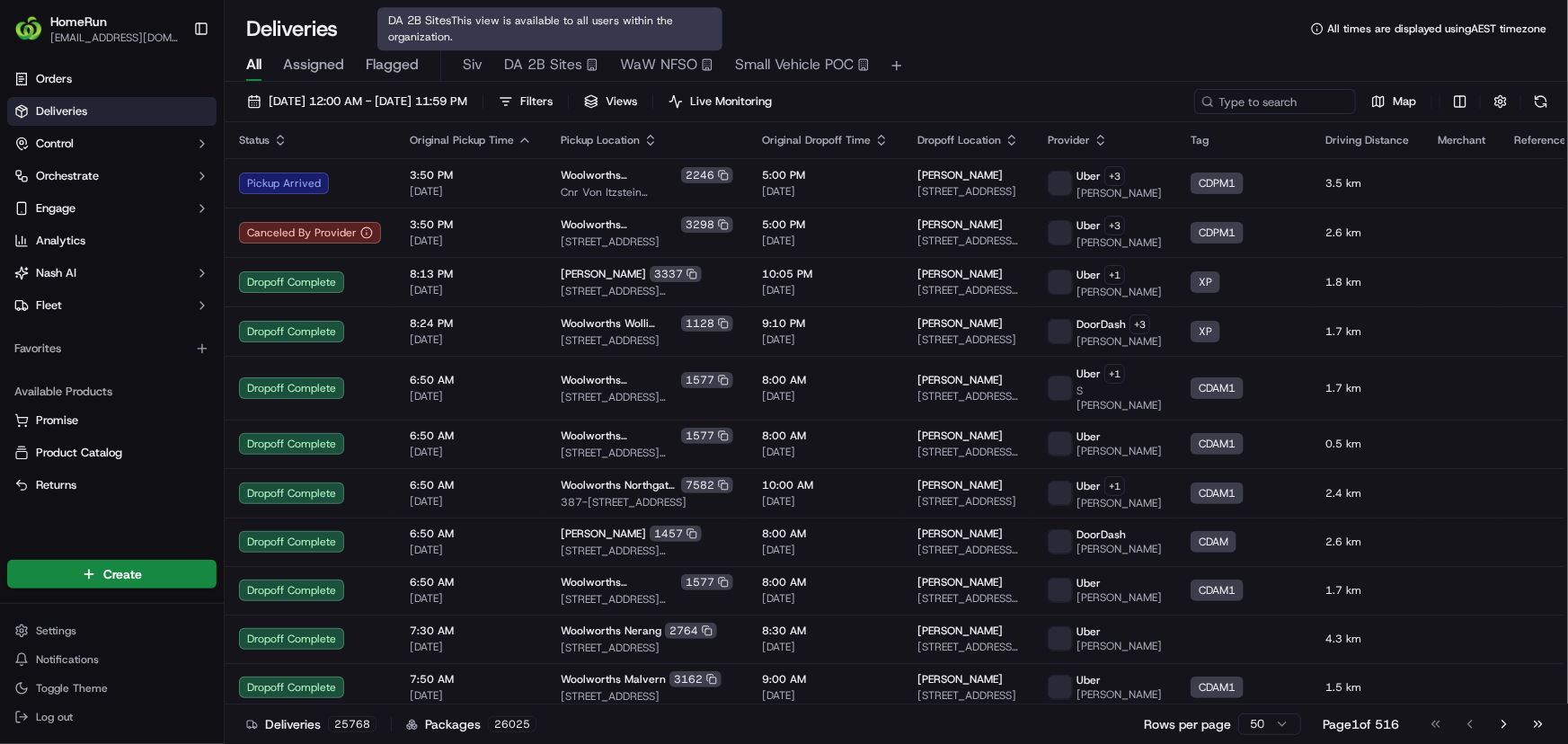
click at [463, 65] on span "Siv" at bounding box center [473, 65] width 20 height 22
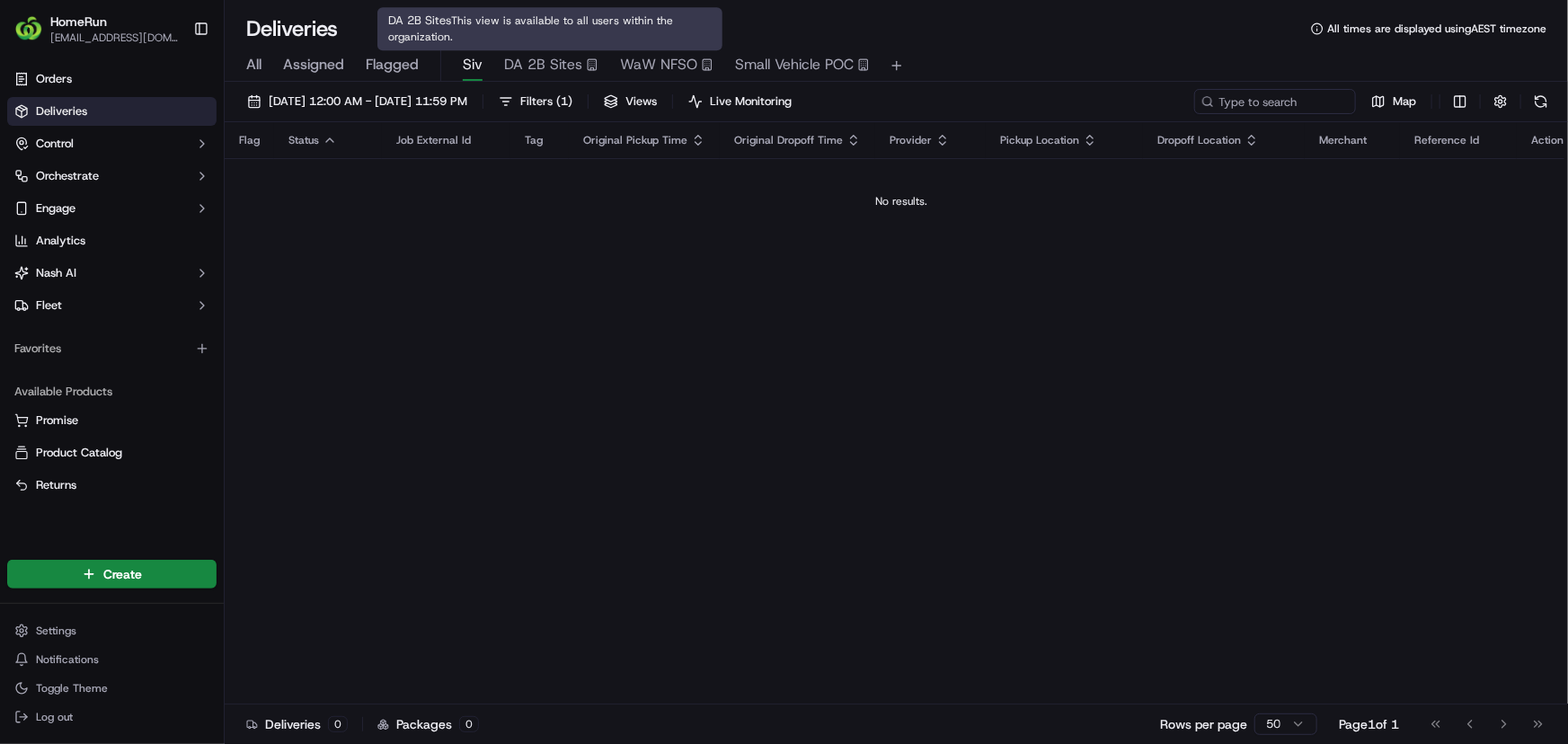
click at [554, 64] on span "DA 2B Sites" at bounding box center [543, 65] width 78 height 22
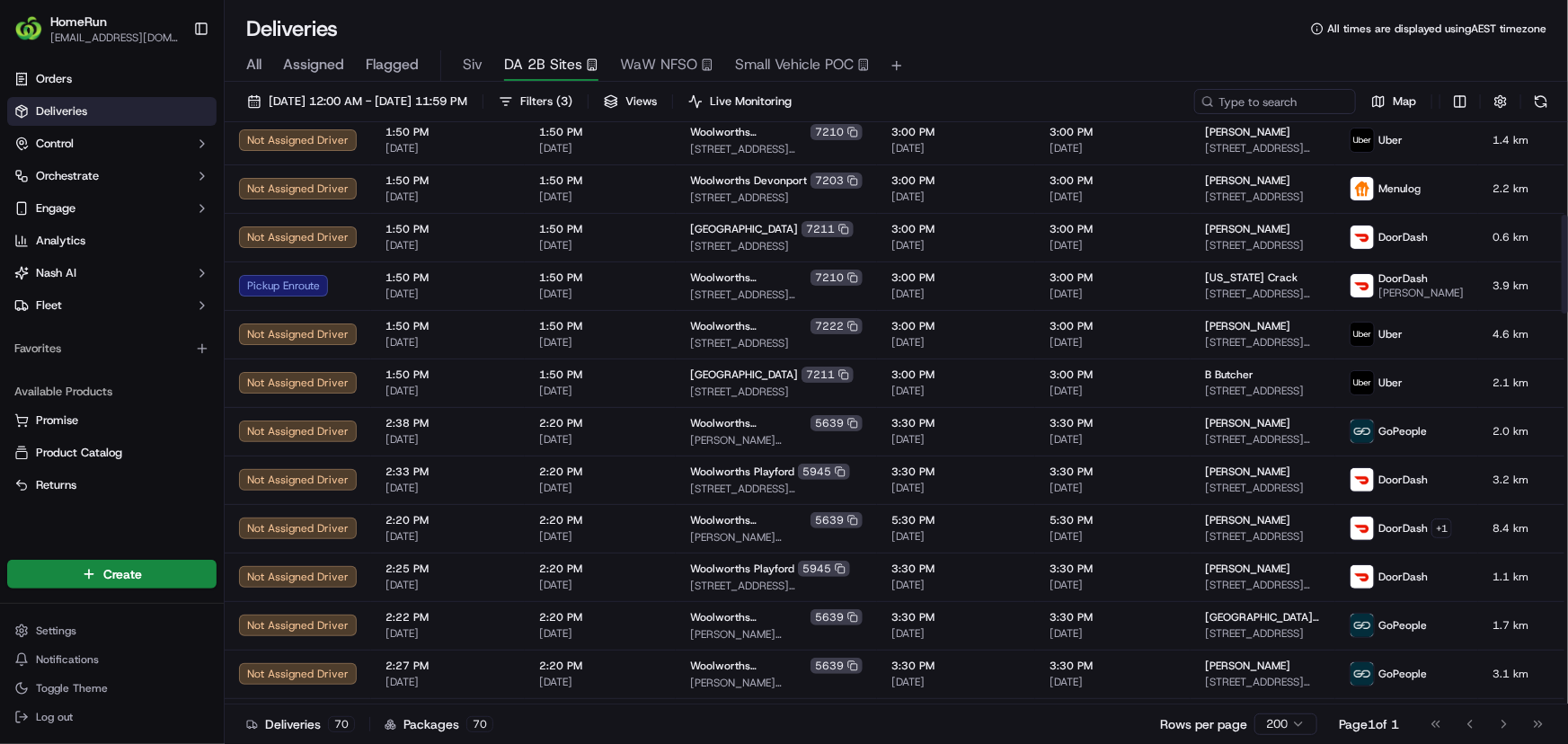
scroll to position [163, 0]
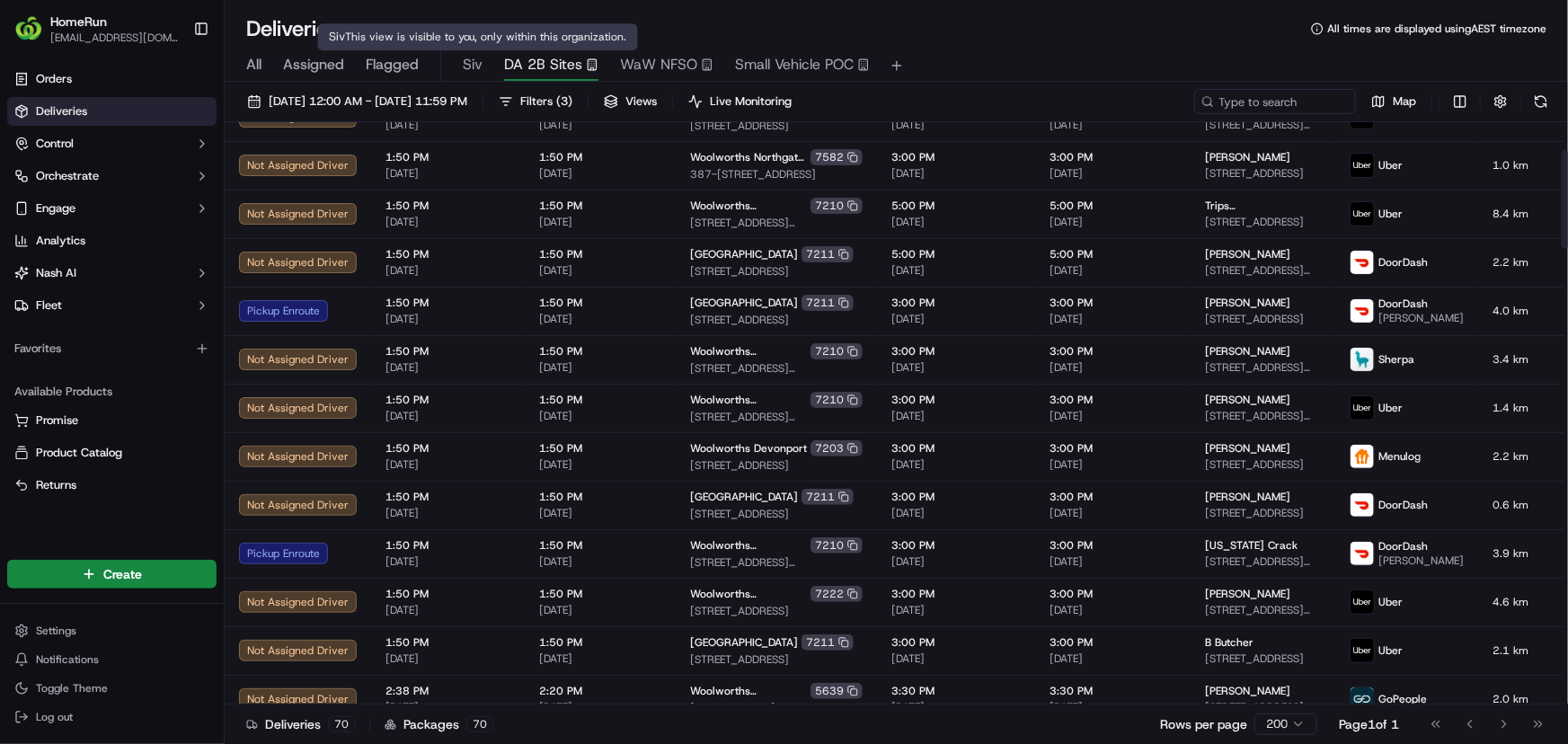
click at [465, 56] on span "Siv" at bounding box center [473, 65] width 20 height 22
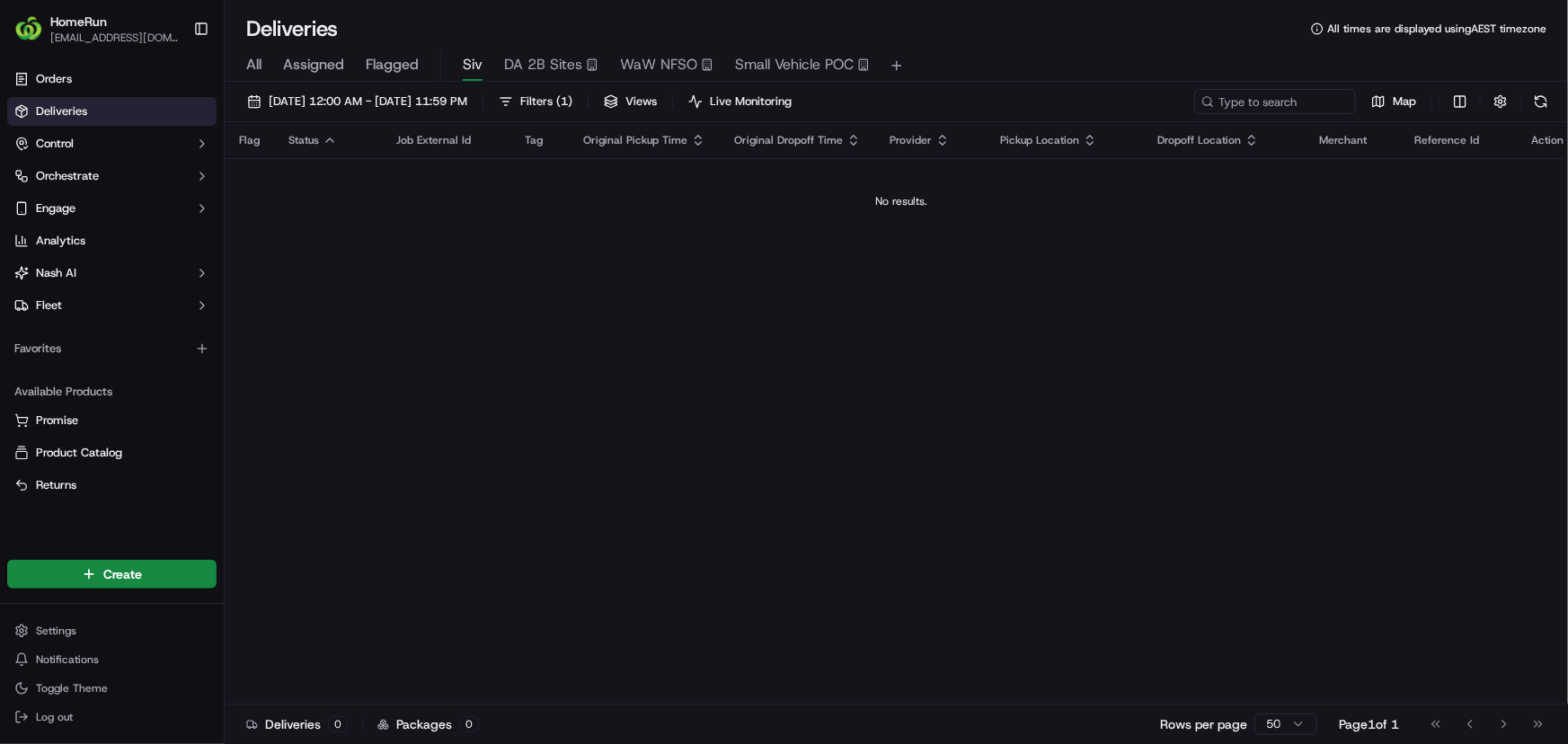
drag, startPoint x: 794, startPoint y: 61, endPoint x: 746, endPoint y: 191, distance: 138.6
click at [742, 191] on td "No results." at bounding box center [901, 201] width 1354 height 86
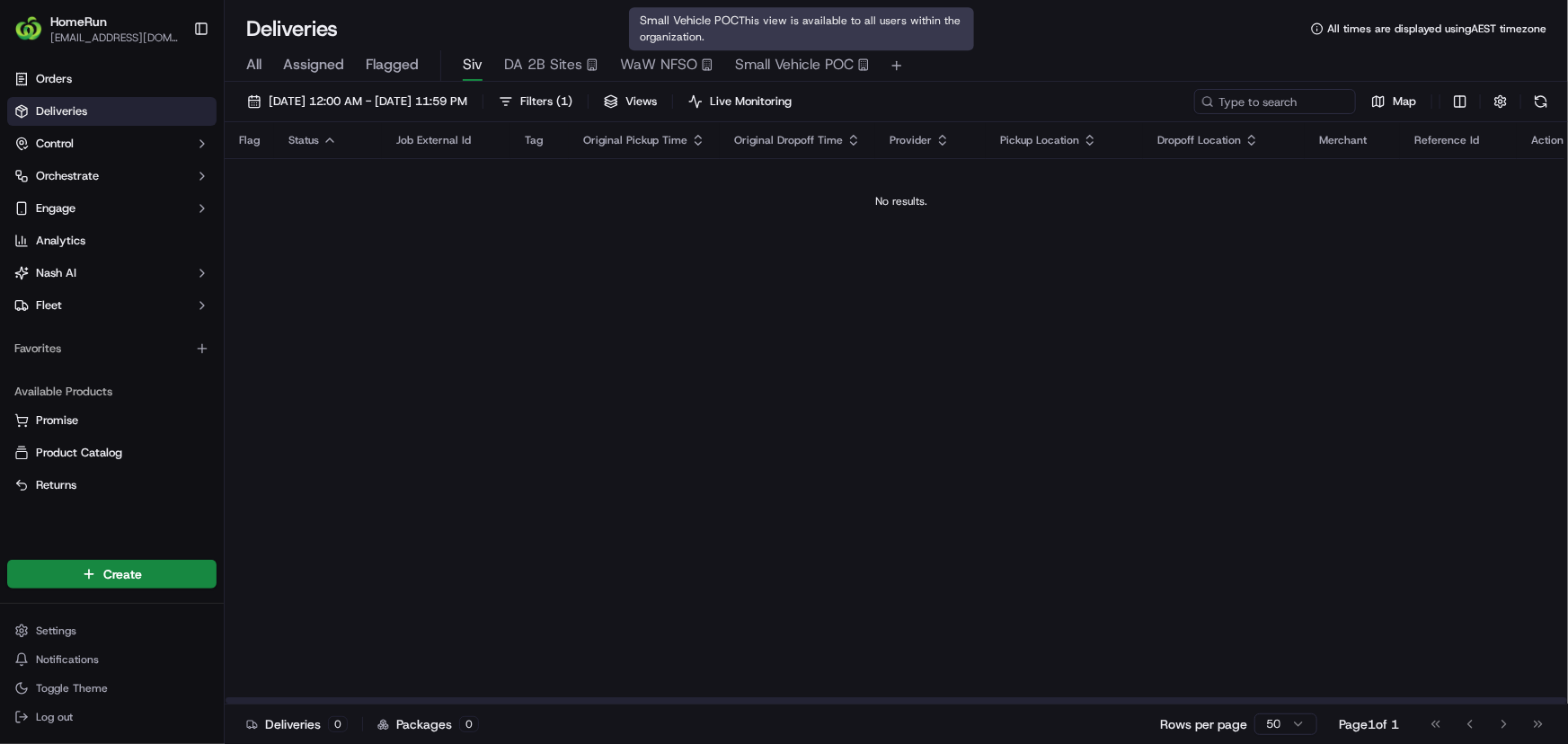
click at [772, 56] on span "Small Vehicle POC" at bounding box center [794, 65] width 119 height 22
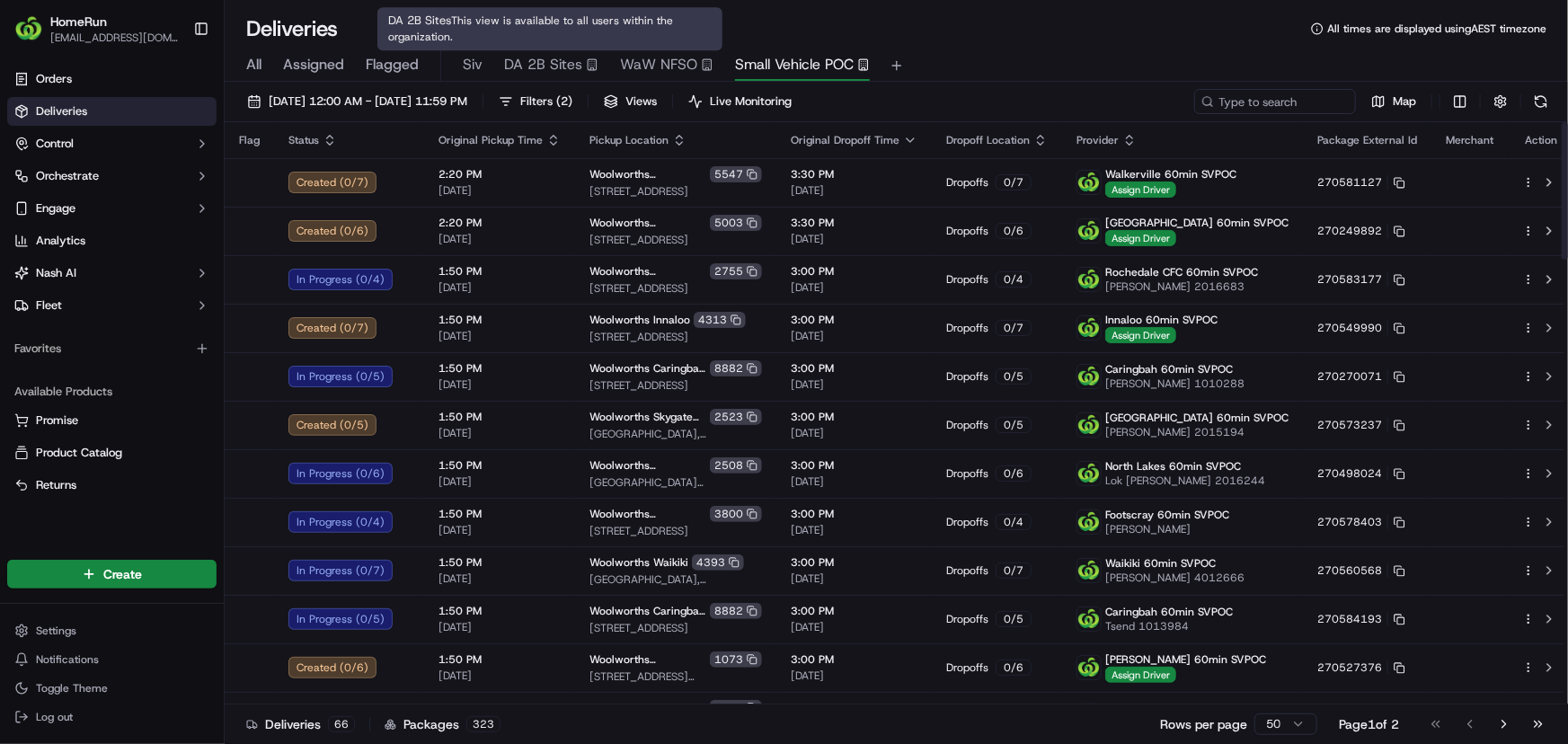
click at [643, 57] on span "WaW NFSO" at bounding box center [658, 65] width 77 height 22
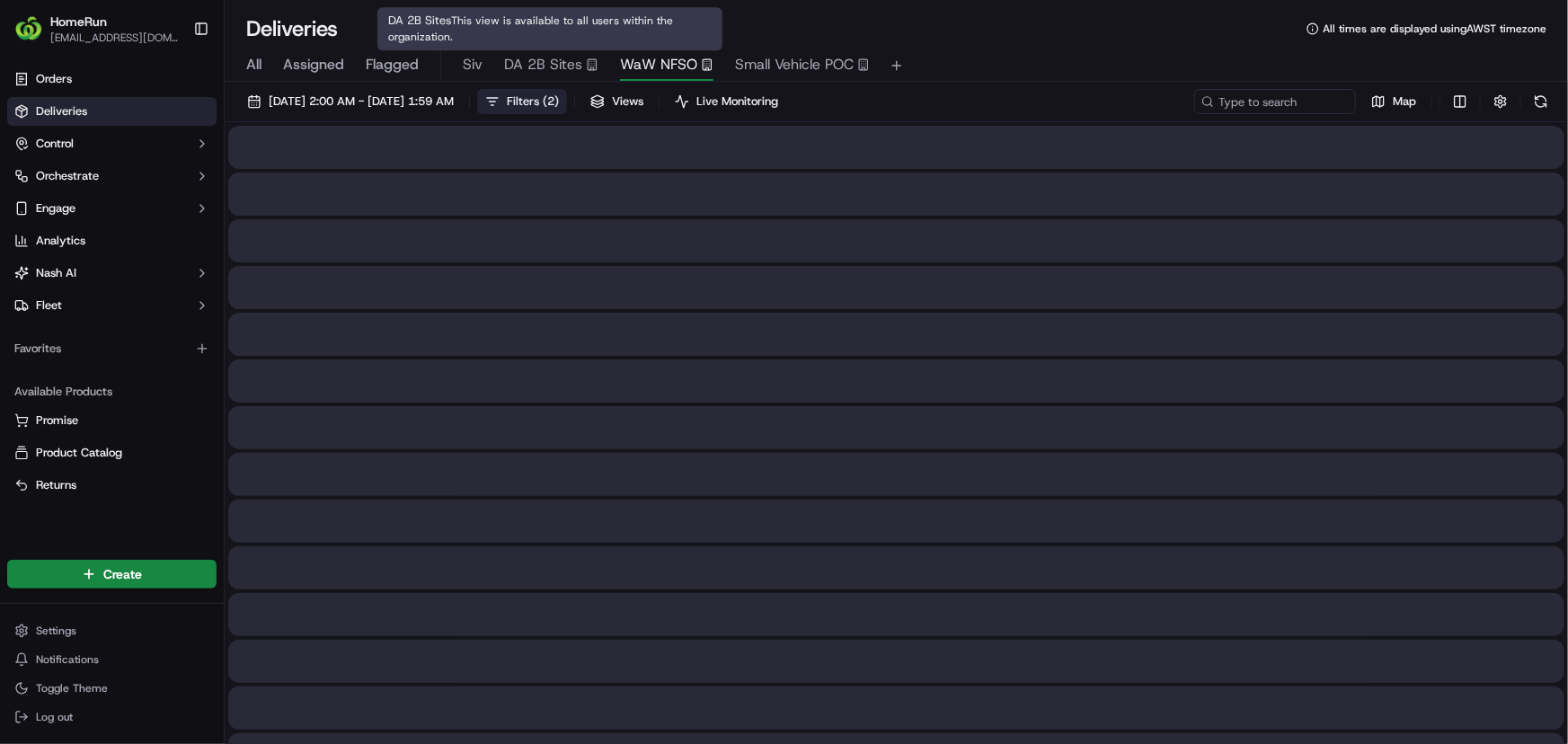
click at [522, 59] on span "DA 2B Sites" at bounding box center [543, 65] width 78 height 22
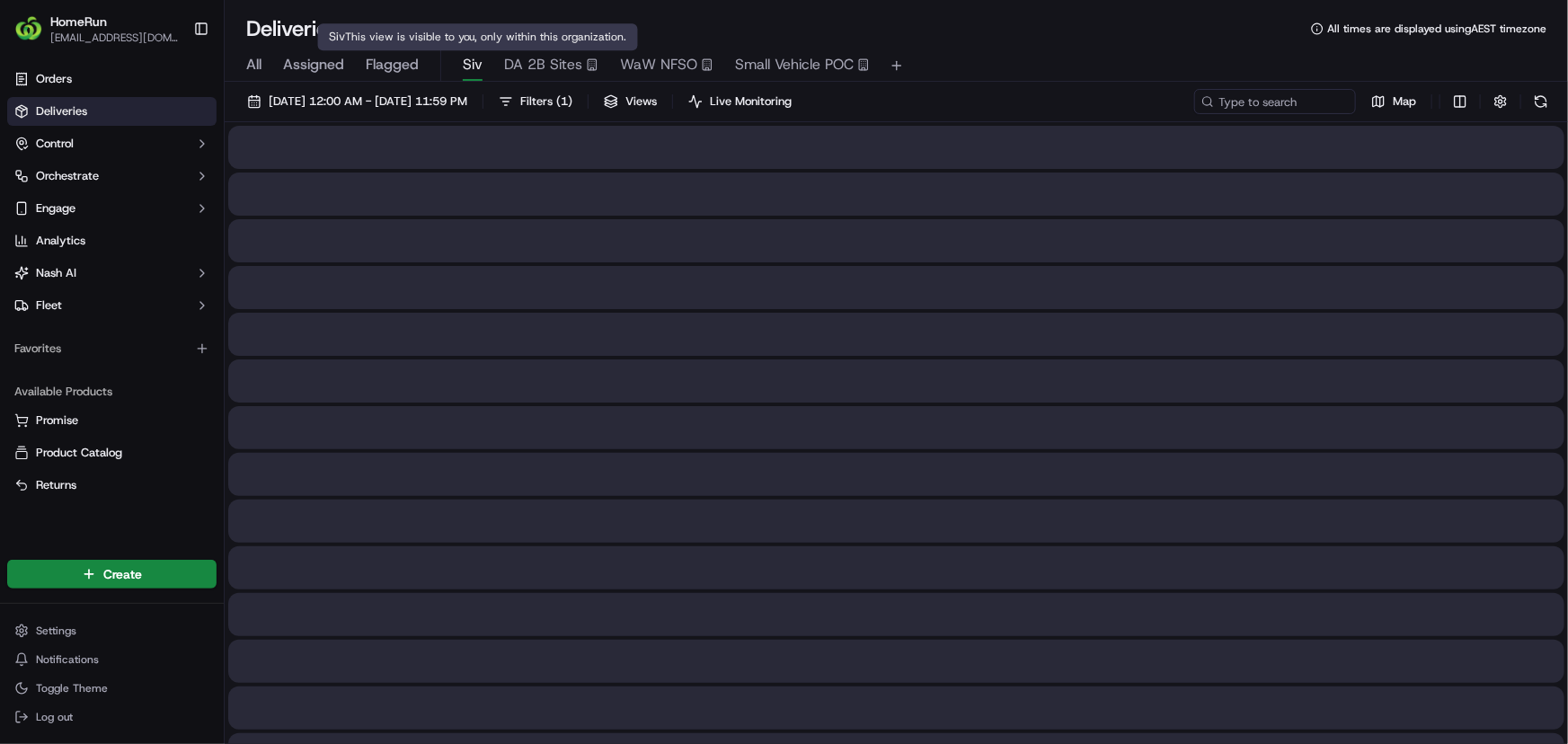
click at [468, 61] on span "Siv" at bounding box center [473, 65] width 20 height 22
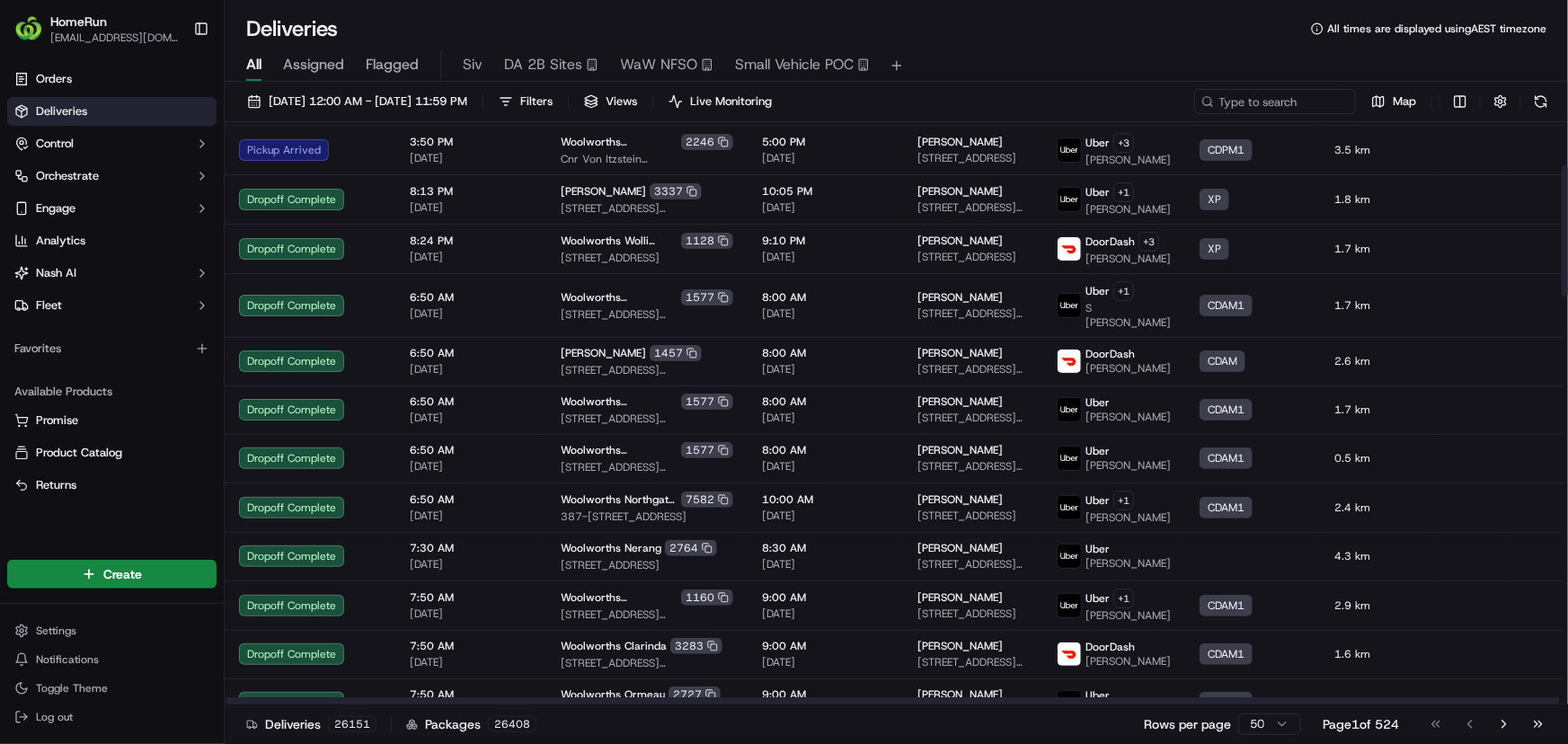
scroll to position [81, 0]
click at [467, 54] on span "Siv" at bounding box center [473, 65] width 20 height 22
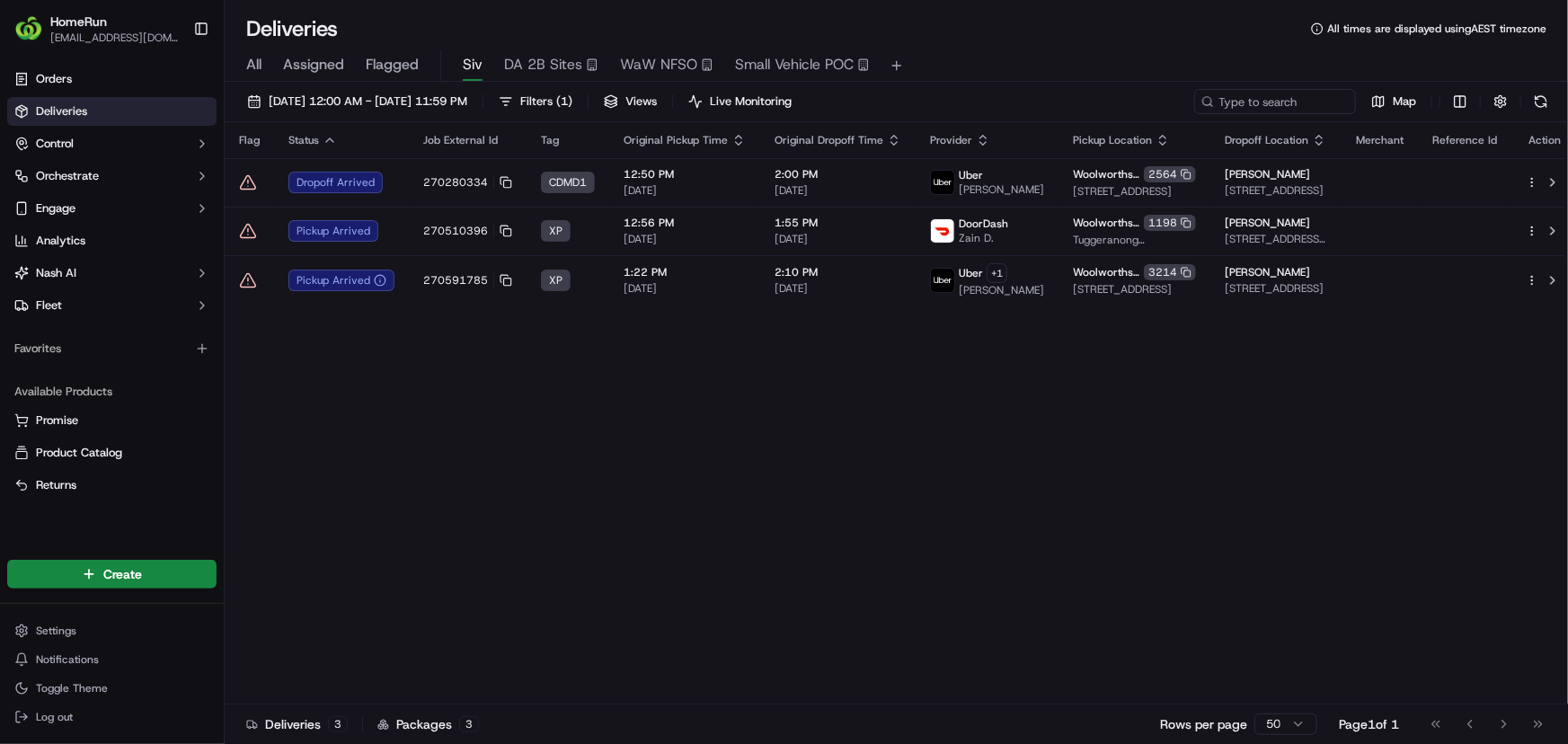
drag, startPoint x: 557, startPoint y: 57, endPoint x: 485, endPoint y: 373, distance: 324.1
click at [491, 391] on div "Flag Status Job External Id Tag Original Pickup Time Original Dropoff Time Prov…" at bounding box center [901, 414] width 1354 height 582
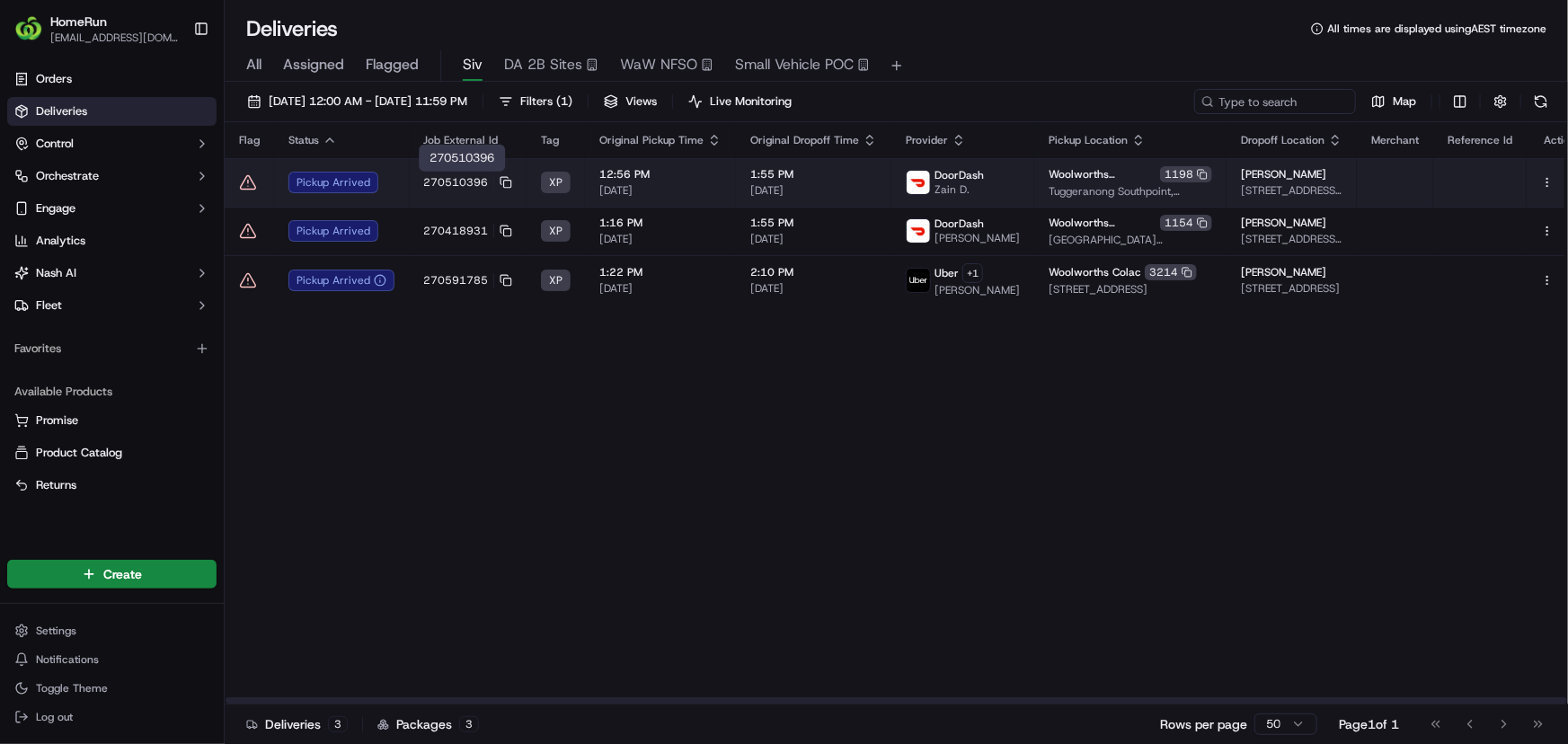
click at [424, 186] on span "270510396" at bounding box center [455, 183] width 65 height 14
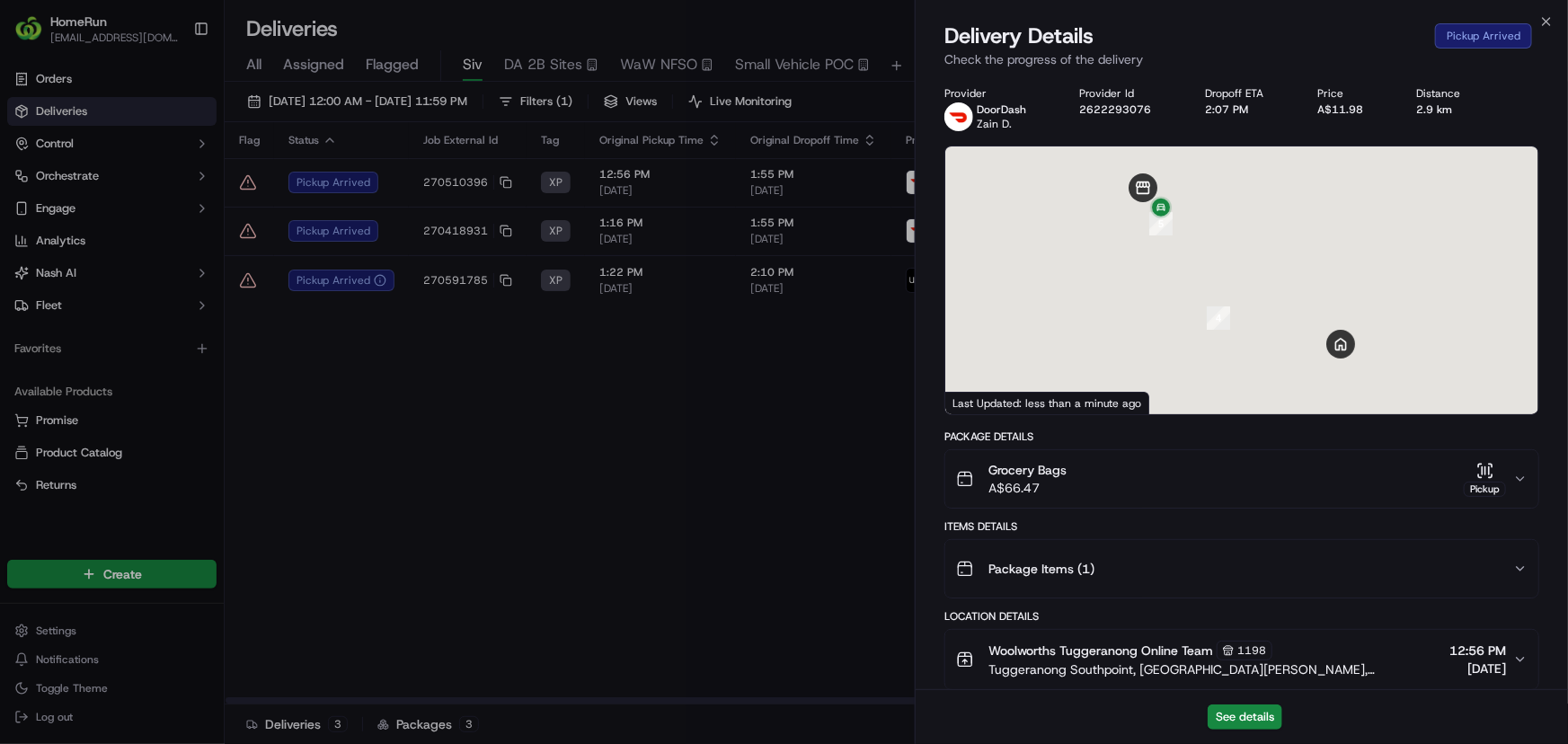
scroll to position [765, 0]
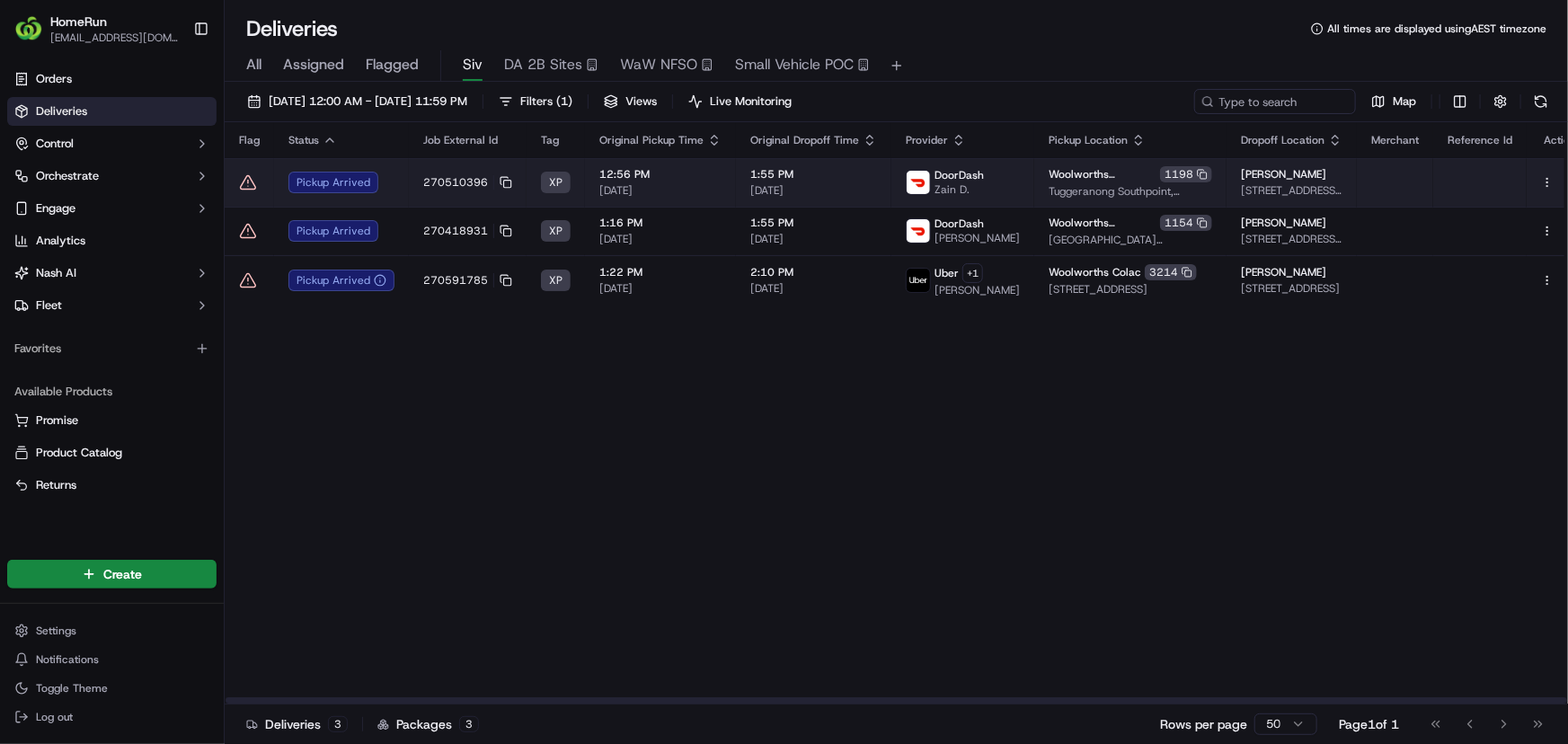
click at [242, 180] on icon at bounding box center [248, 183] width 18 height 18
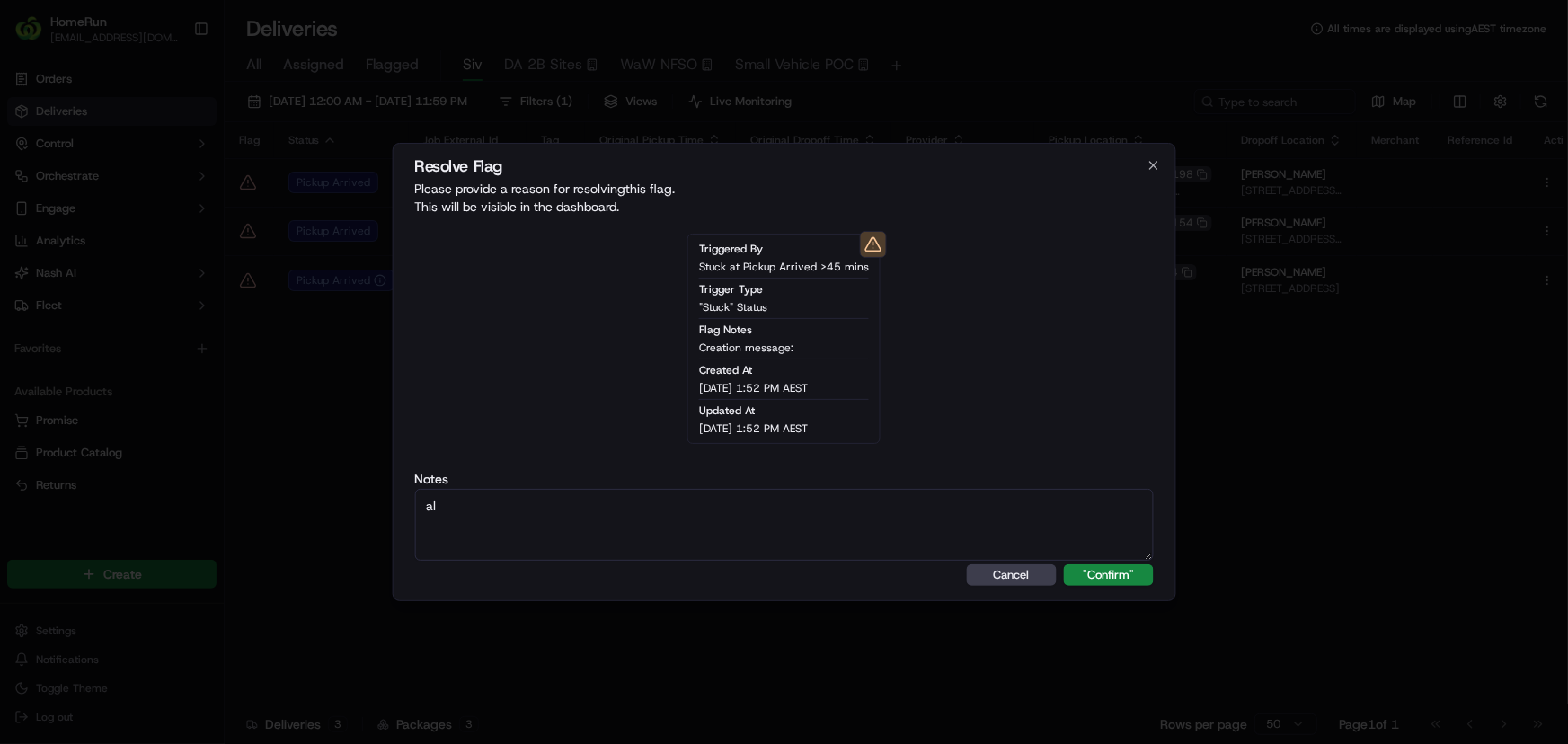
type textarea "a"
type textarea "late sms sent"
click at [1122, 575] on button ""Confirm"" at bounding box center [1109, 575] width 90 height 22
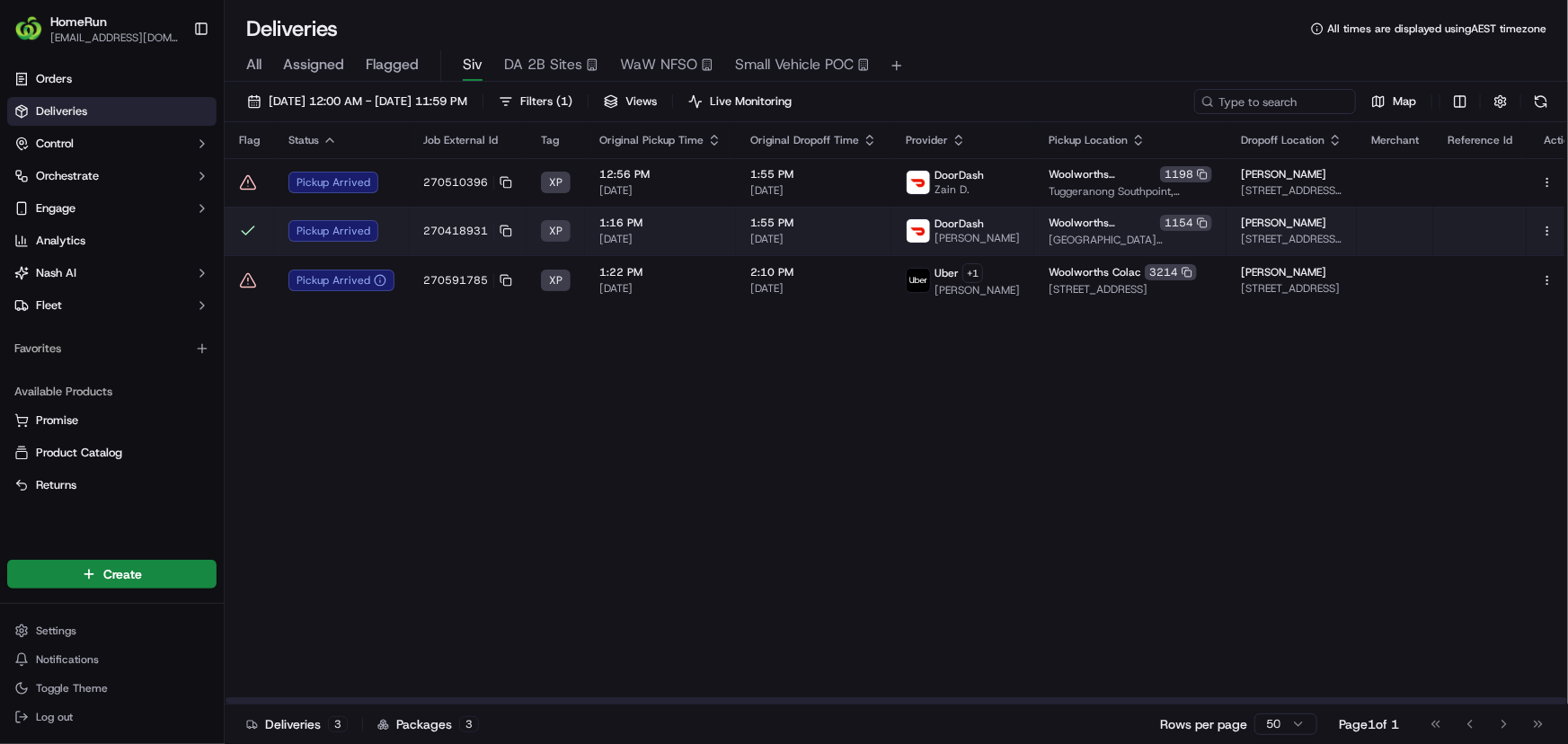
click at [296, 232] on div "Pickup Arrived" at bounding box center [341, 231] width 106 height 22
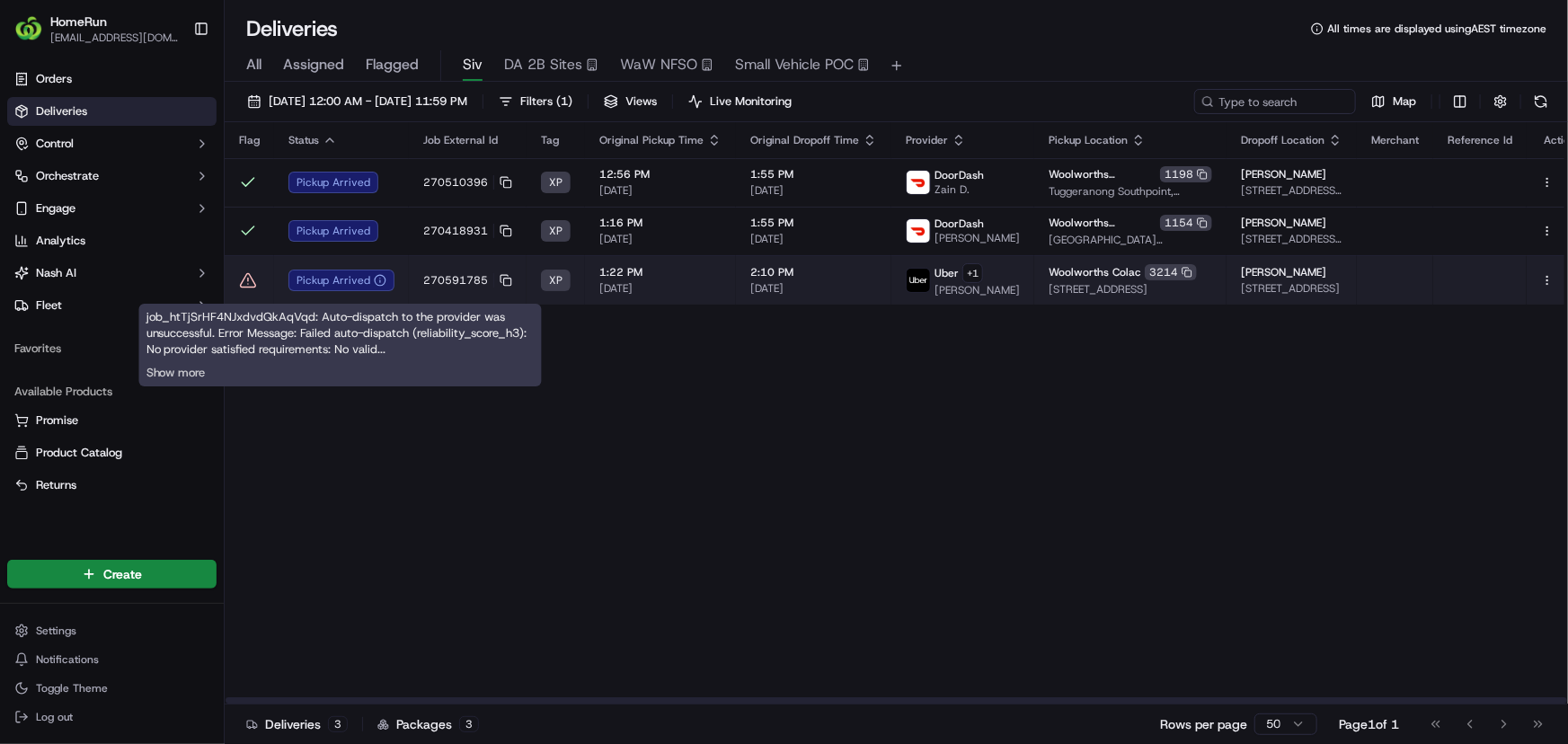
click at [366, 282] on div "Pickup Arrived" at bounding box center [341, 280] width 106 height 22
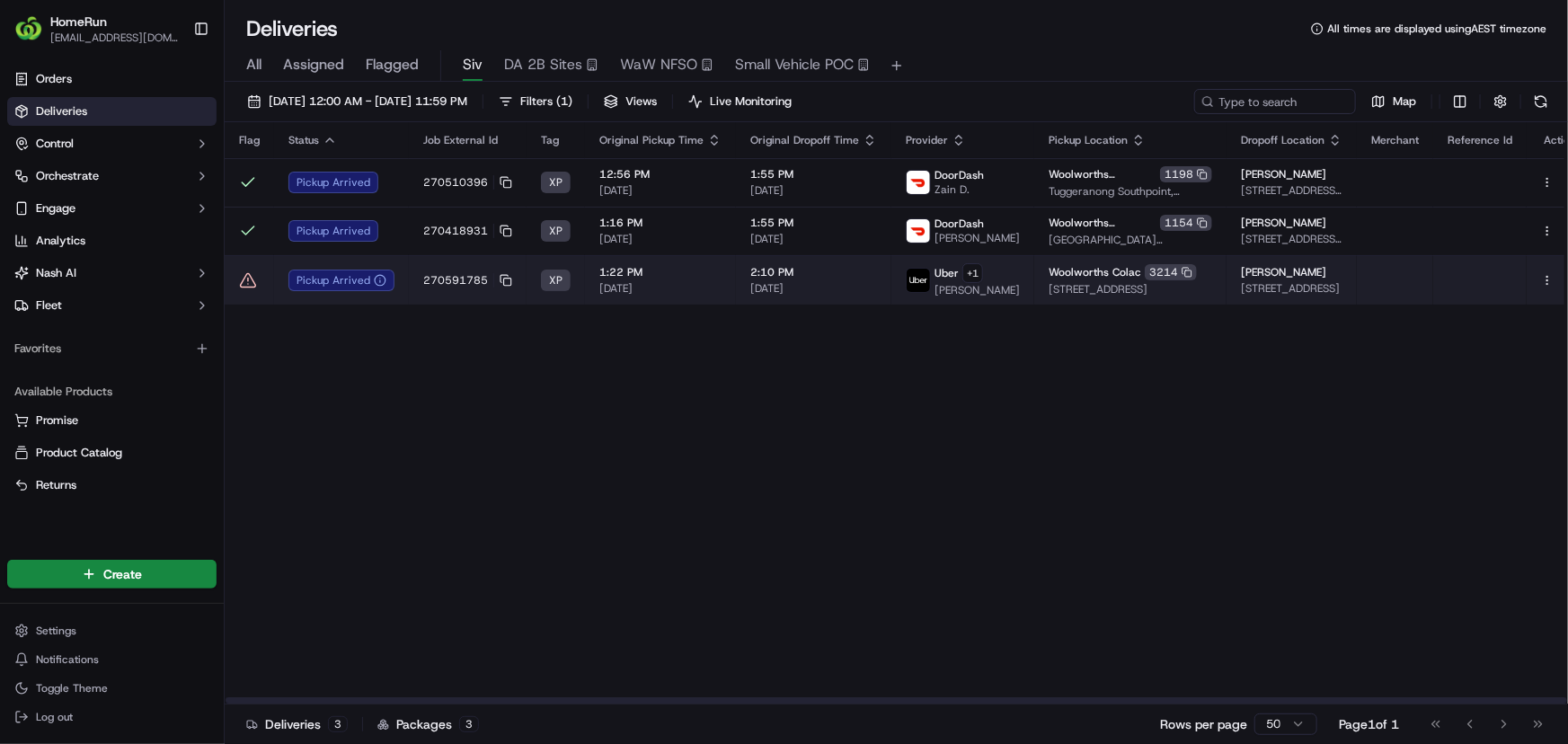
click at [243, 285] on icon at bounding box center [248, 280] width 18 height 18
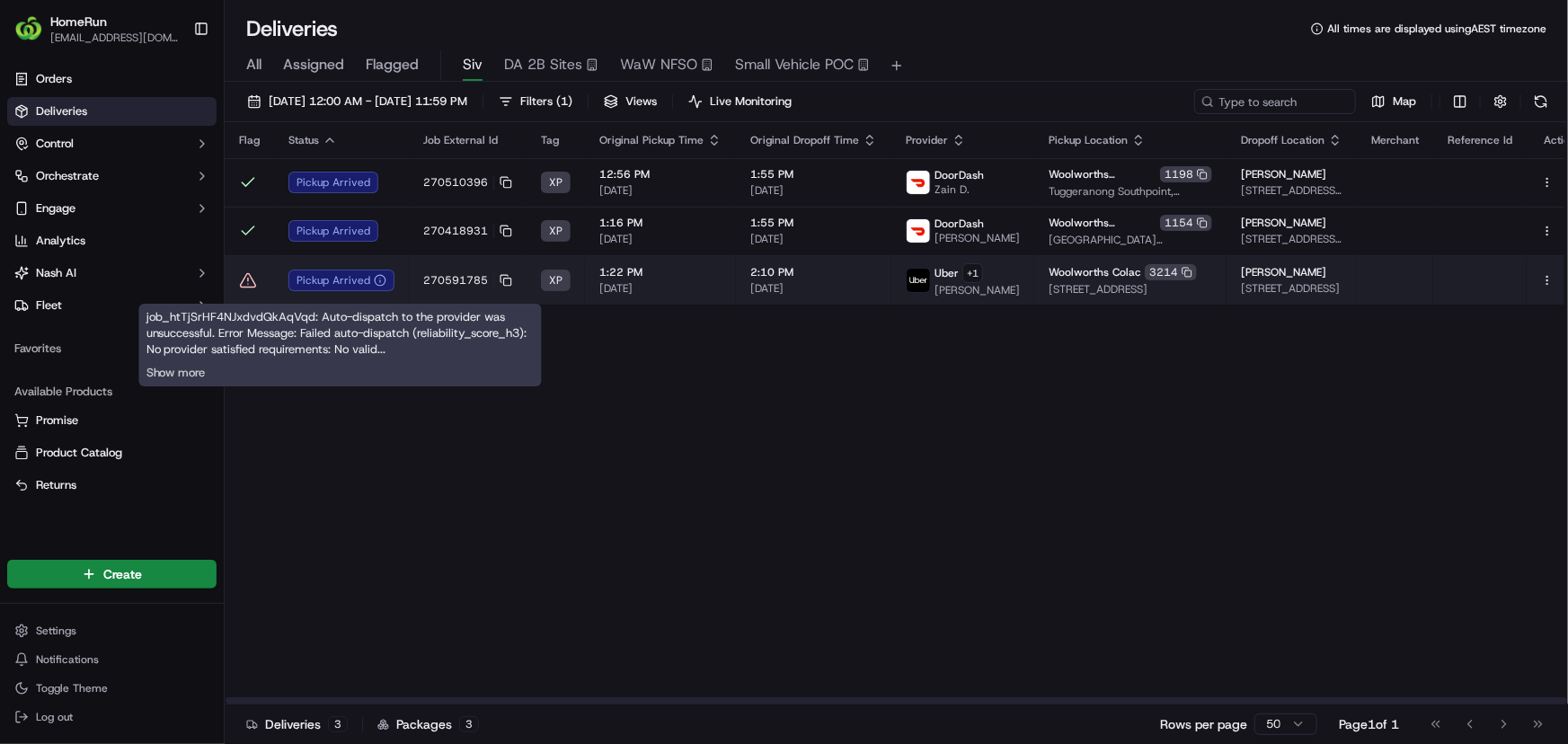
click at [291, 285] on div "Pickup Arrived" at bounding box center [341, 280] width 106 height 22
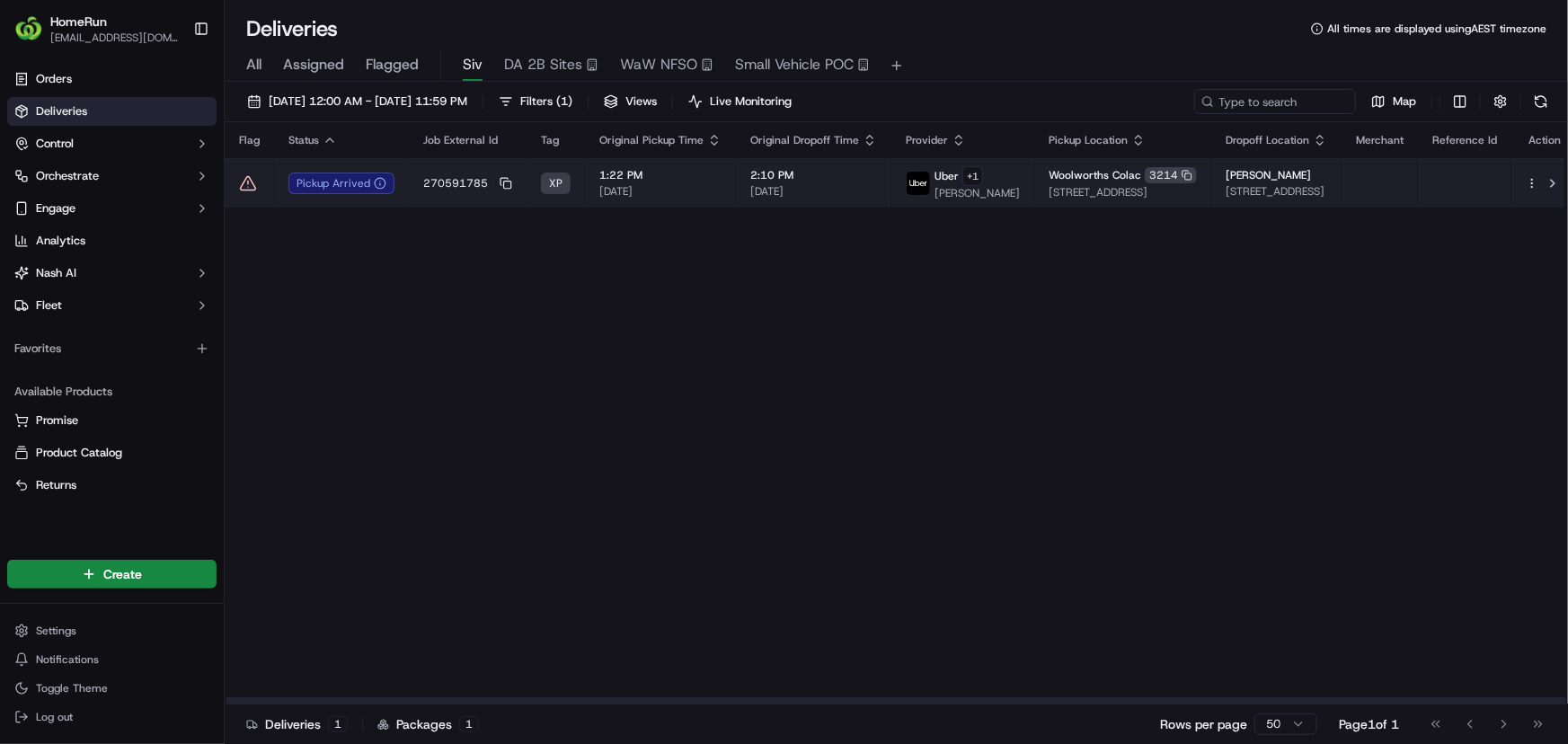
click at [251, 183] on icon at bounding box center [248, 184] width 18 height 18
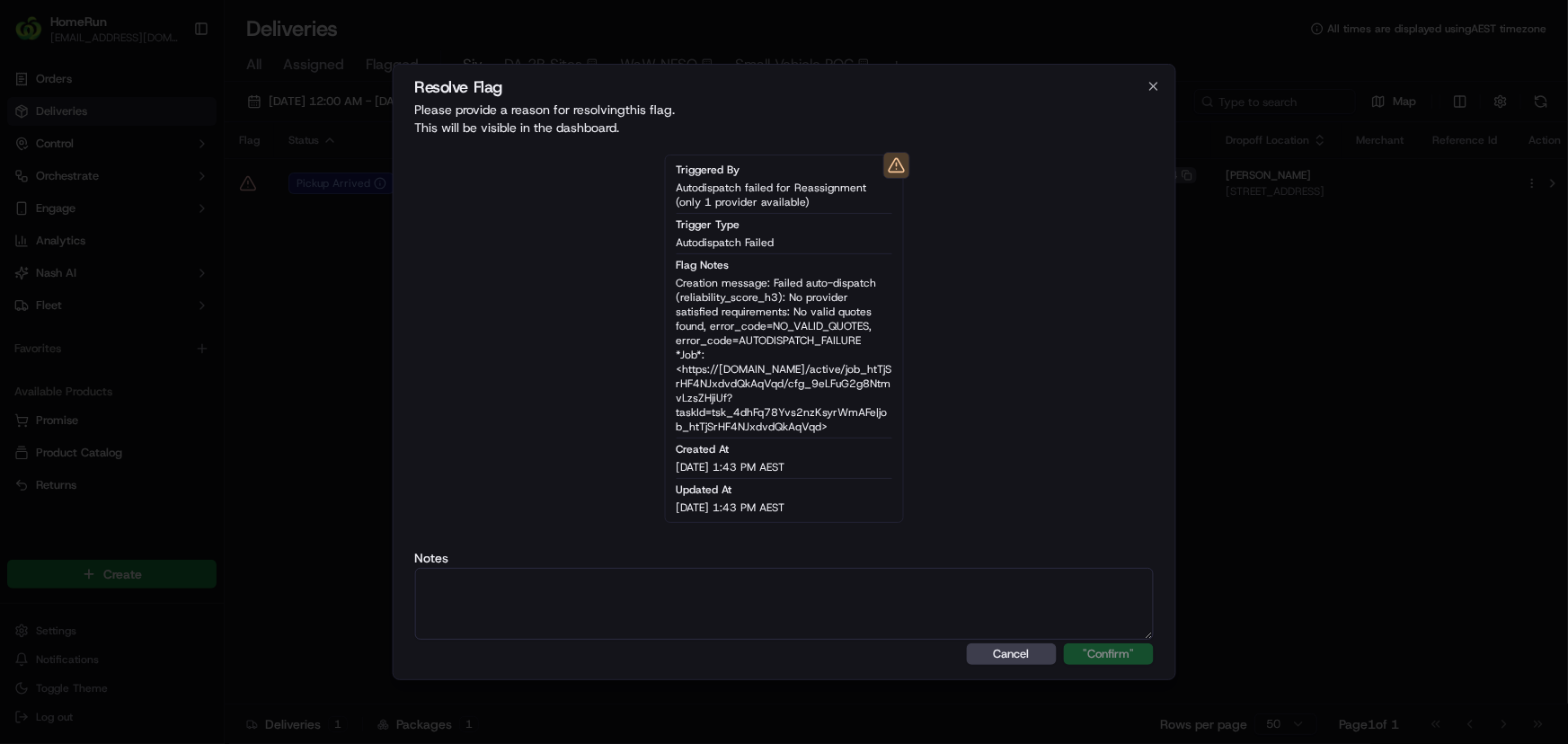
click at [1014, 656] on button "Cancel" at bounding box center [1011, 654] width 90 height 22
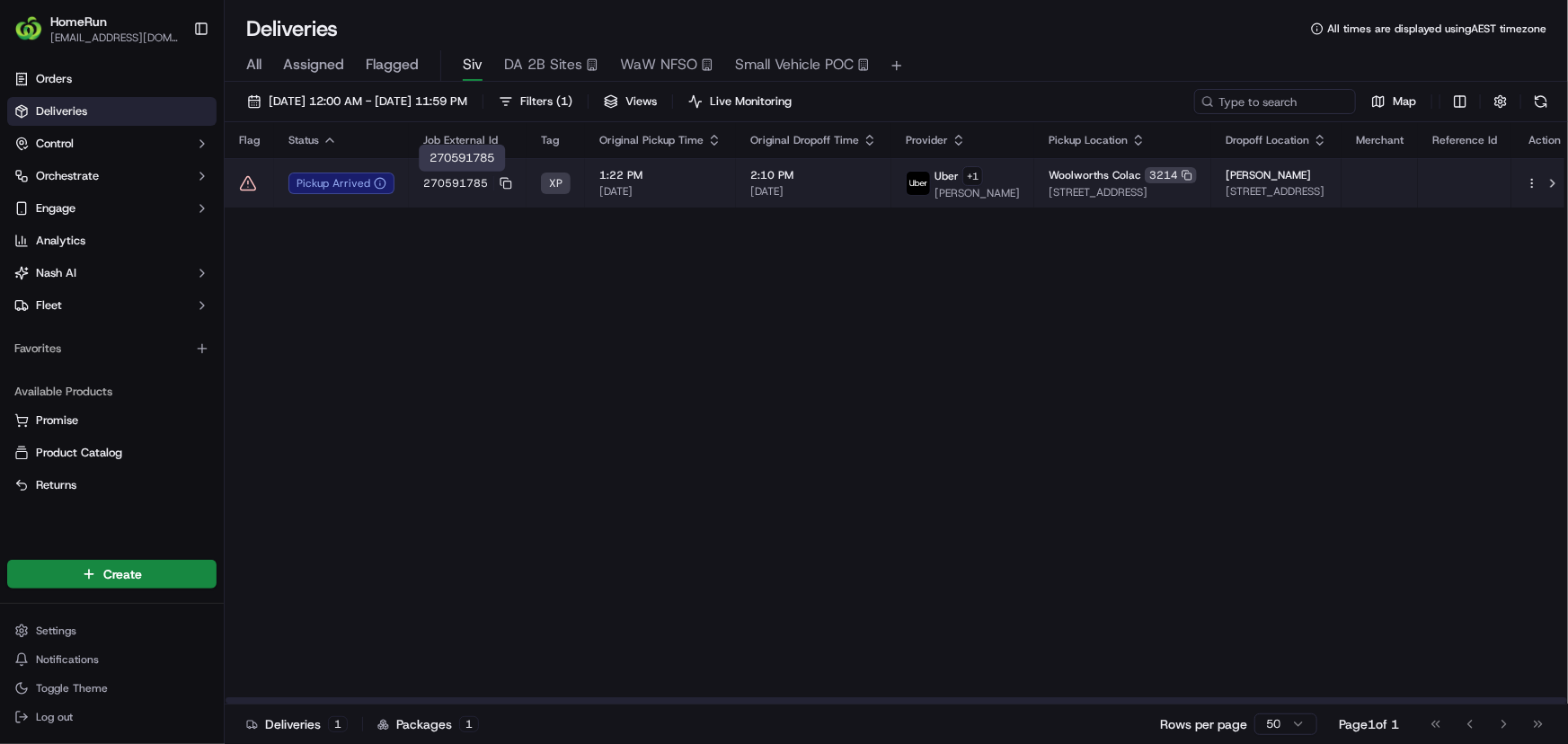
click at [425, 190] on td "270591785" at bounding box center [468, 184] width 118 height 50
click at [251, 183] on icon at bounding box center [247, 184] width 15 height 14
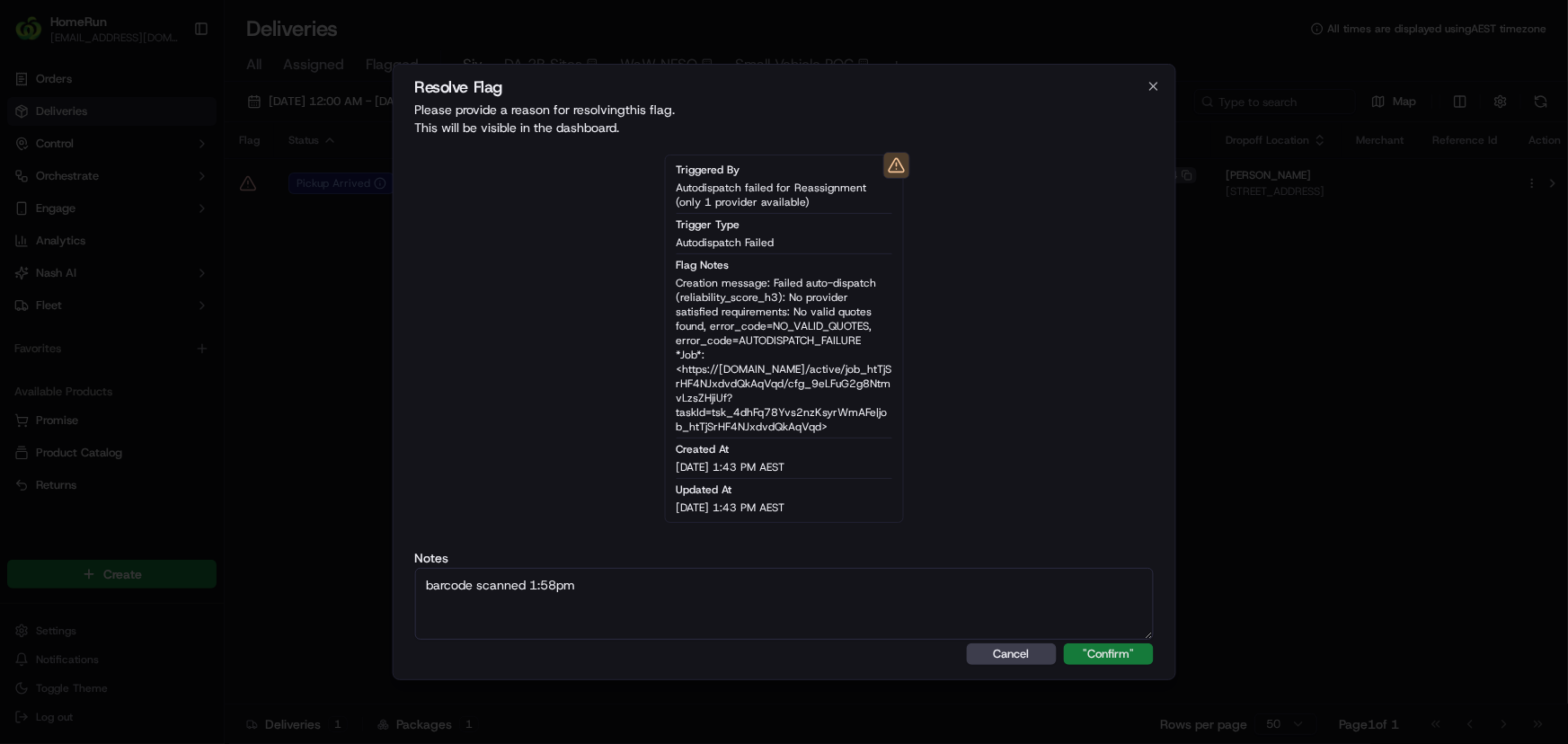
type textarea "barcode scanned 1:58pm"
click at [1141, 653] on button ""Confirm"" at bounding box center [1109, 654] width 90 height 22
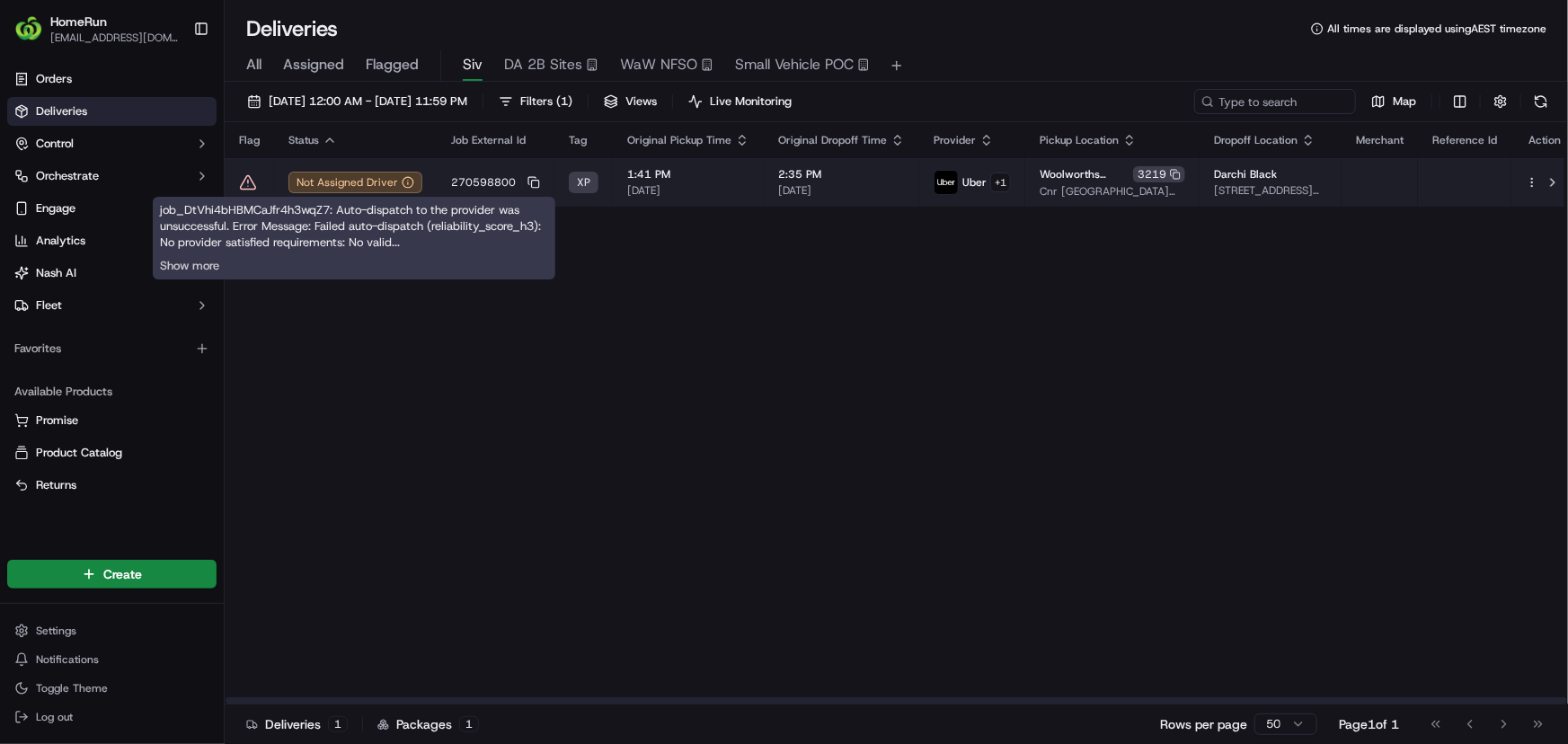
click at [269, 180] on td at bounding box center [249, 183] width 50 height 49
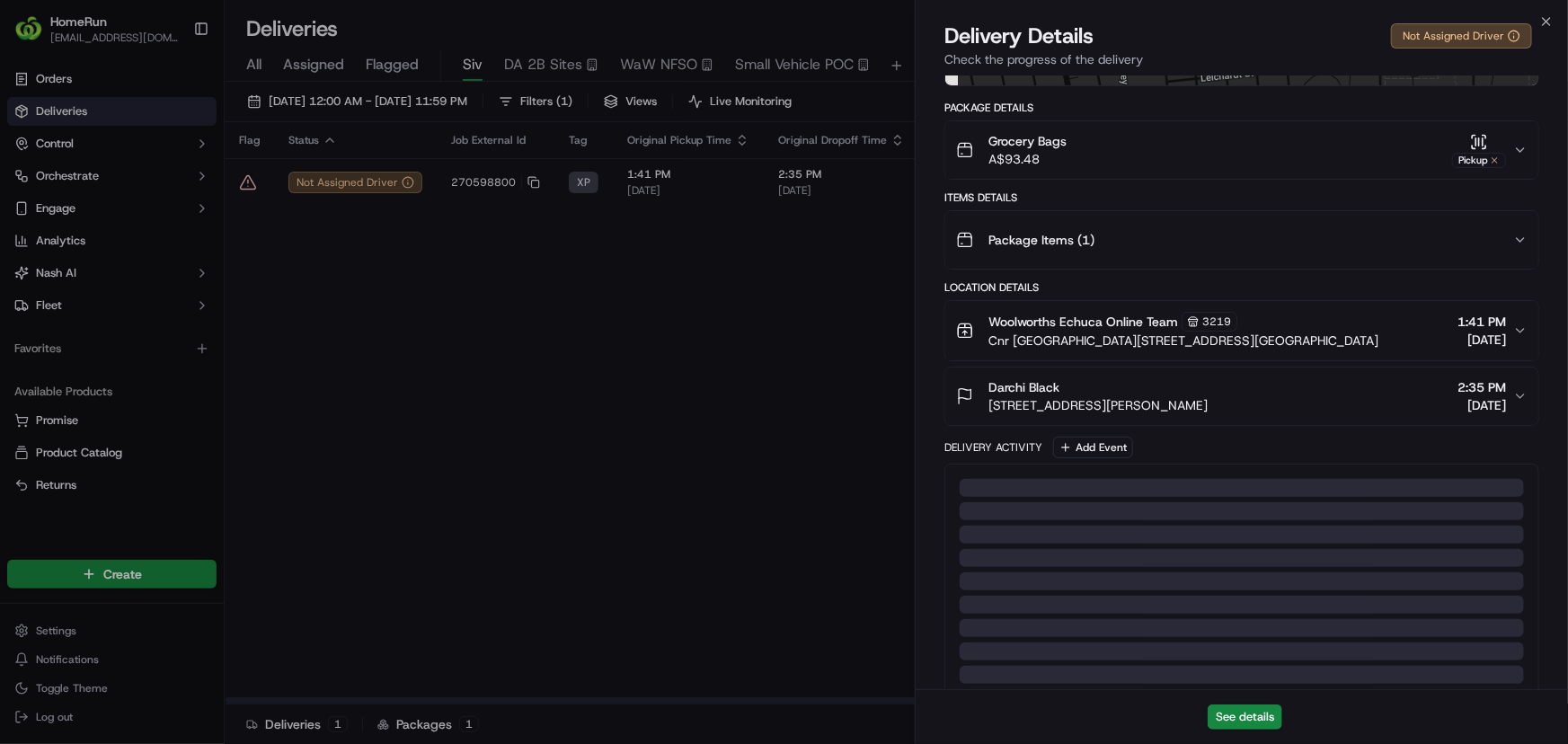
scroll to position [378, 0]
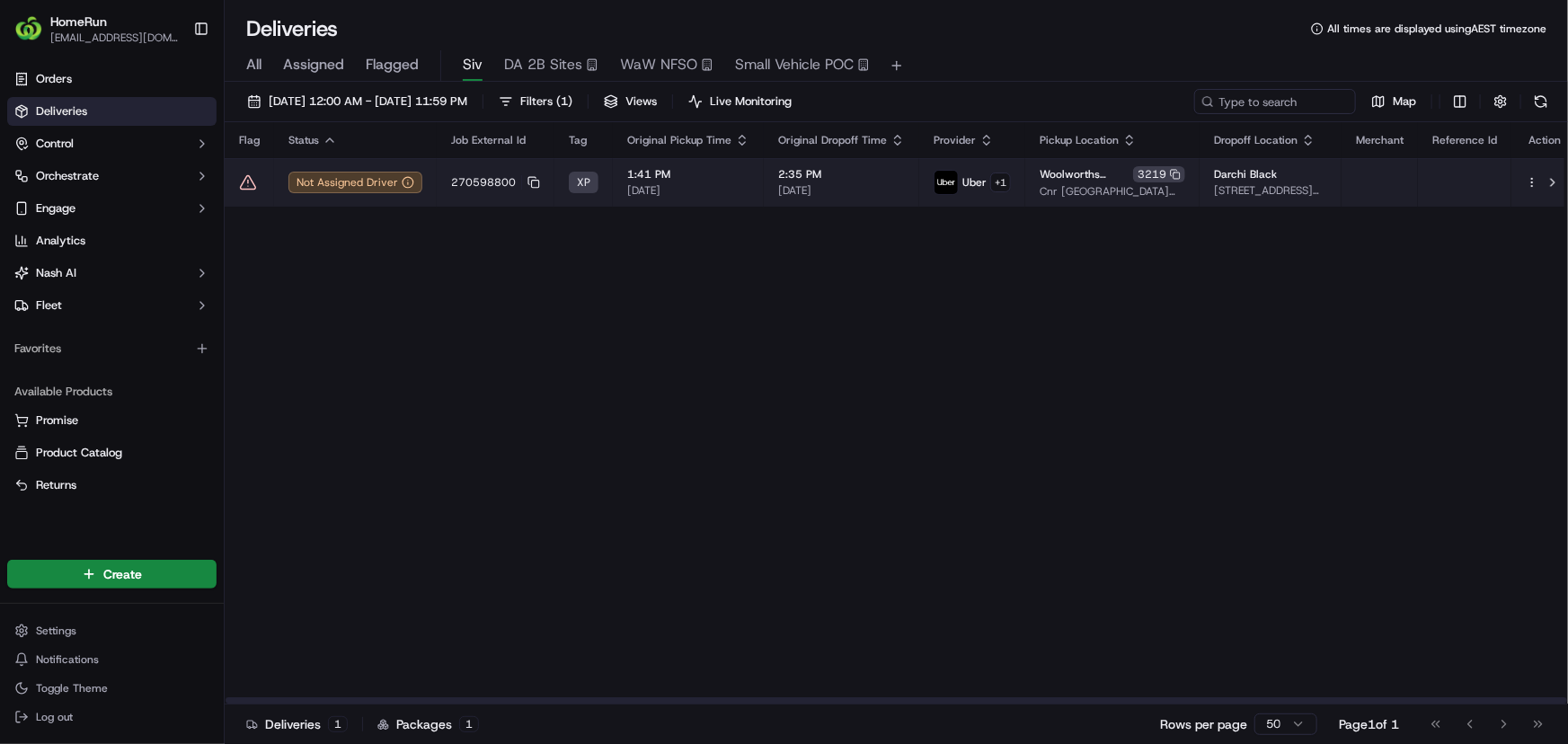
click at [753, 188] on td "1:41 PM 22/09/2025" at bounding box center [687, 183] width 151 height 49
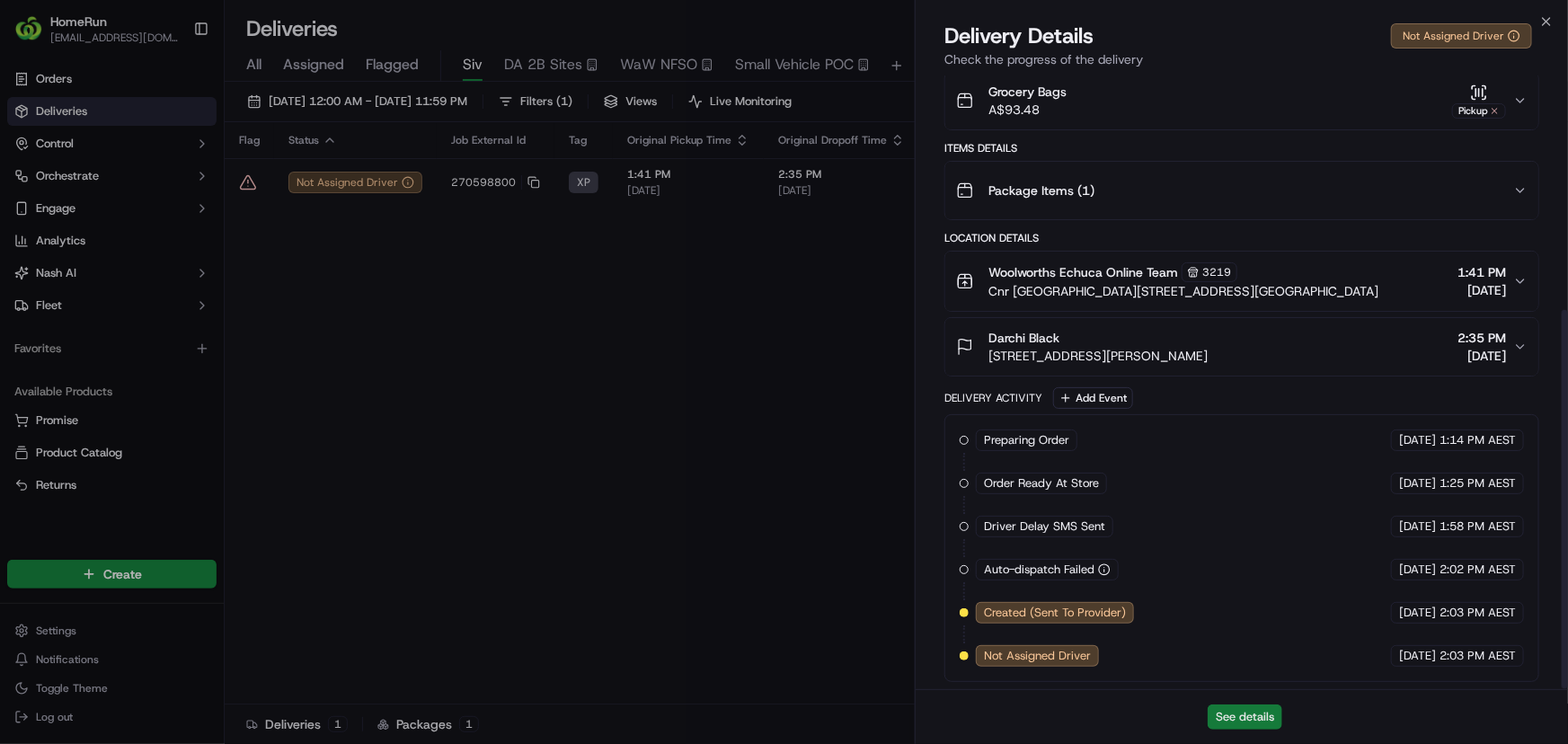
click at [1238, 711] on button "See details" at bounding box center [1245, 716] width 75 height 25
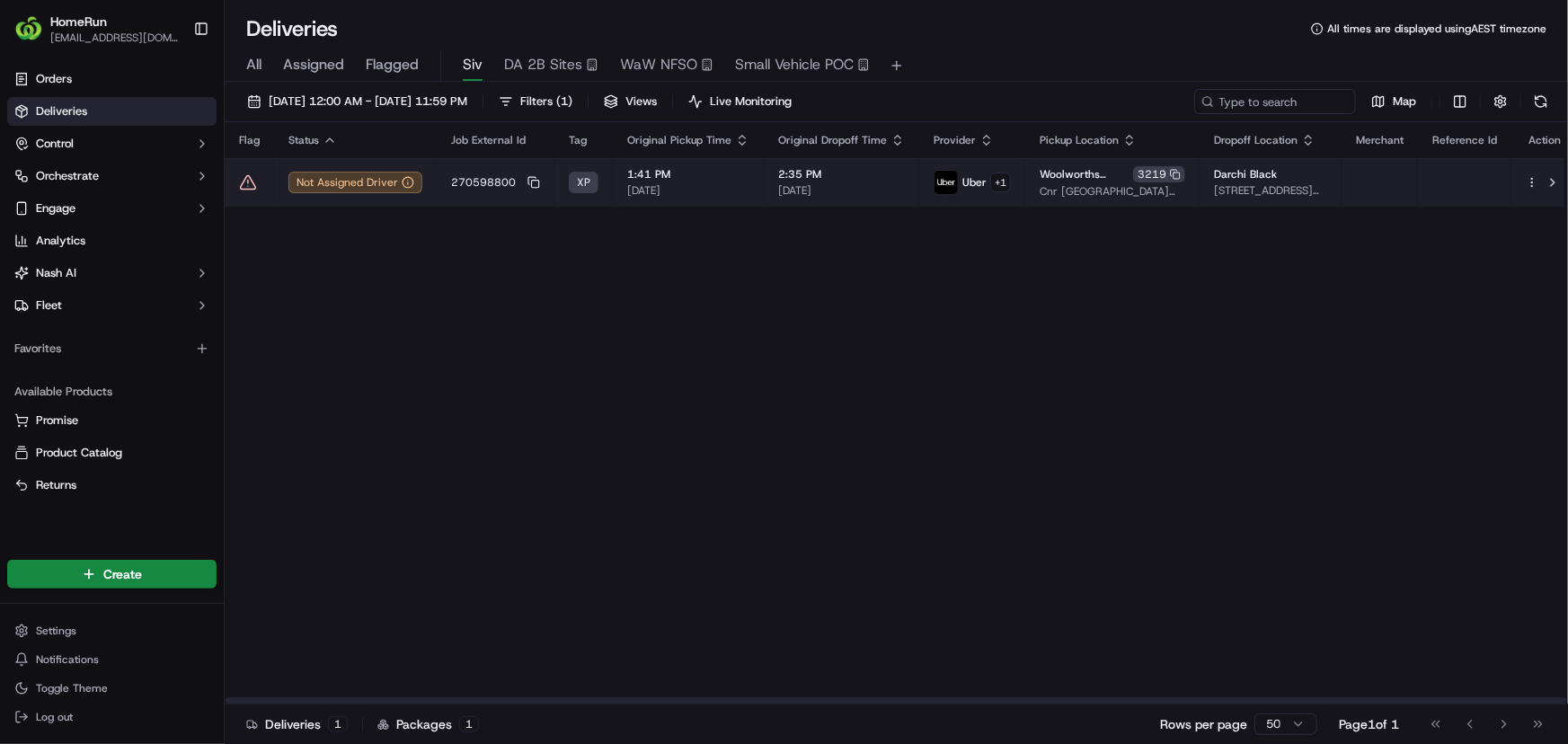
click at [252, 176] on icon at bounding box center [248, 183] width 18 height 18
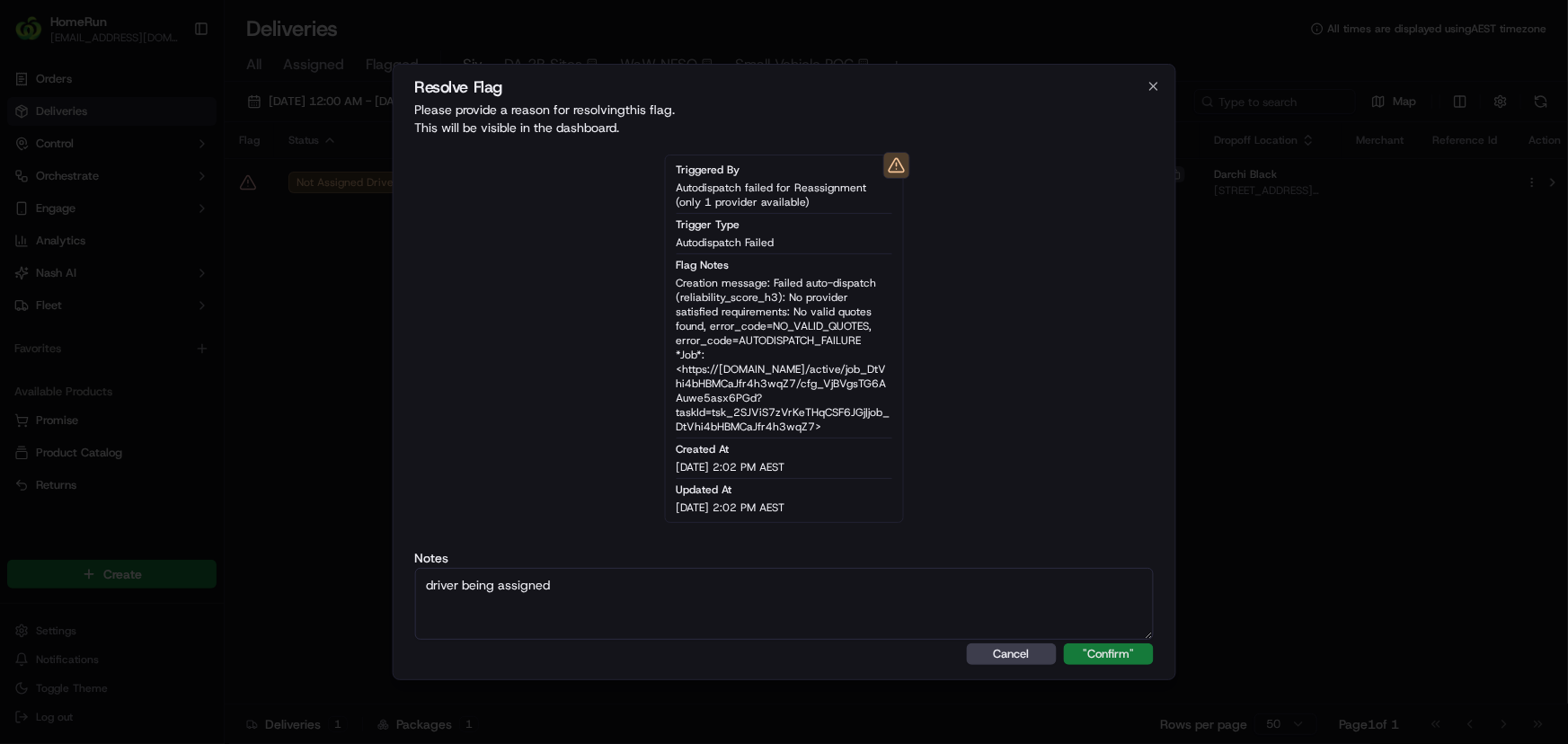
type textarea "driver being assigned"
click at [1102, 663] on button ""Confirm"" at bounding box center [1109, 654] width 90 height 22
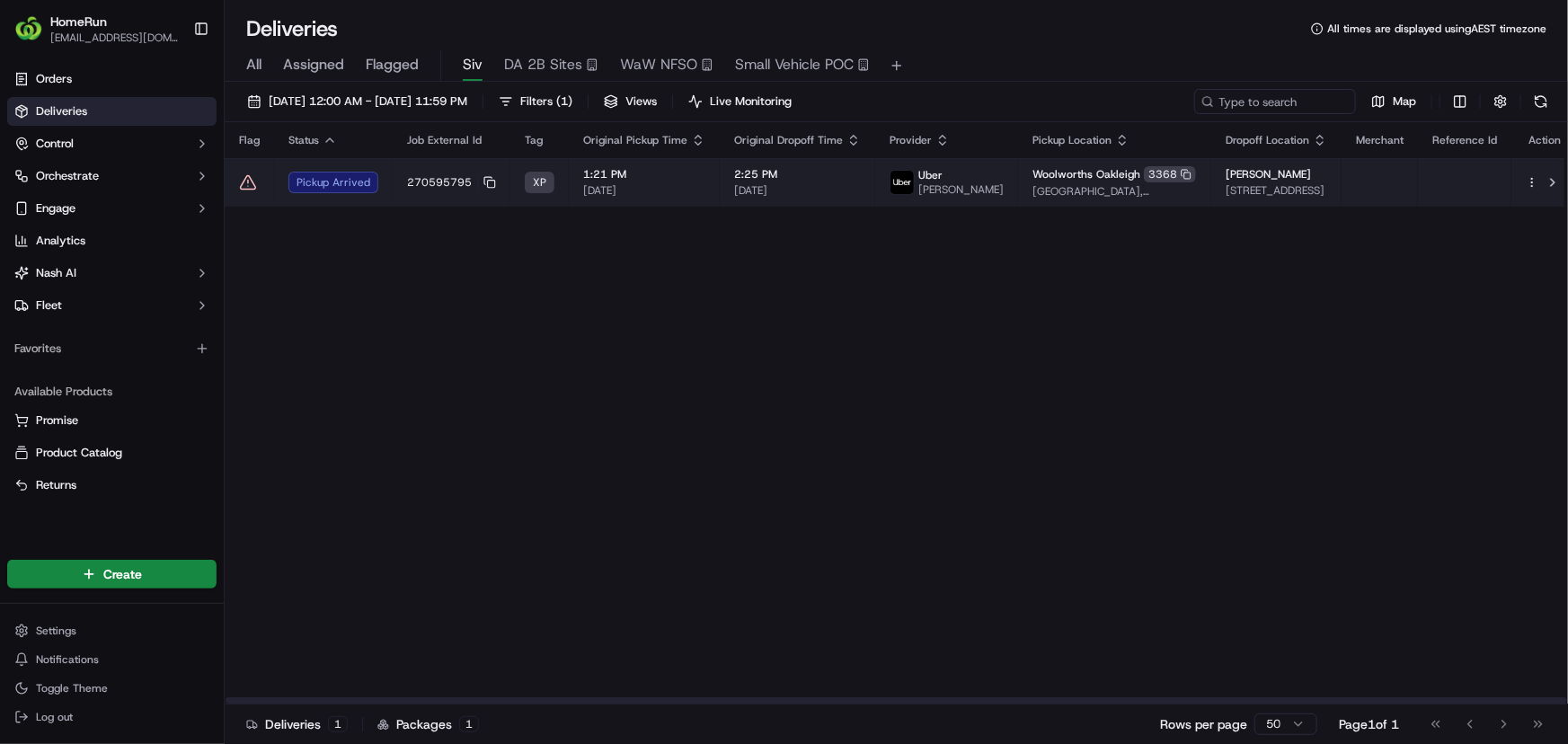
click at [322, 189] on div "Pickup Arrived" at bounding box center [333, 183] width 90 height 22
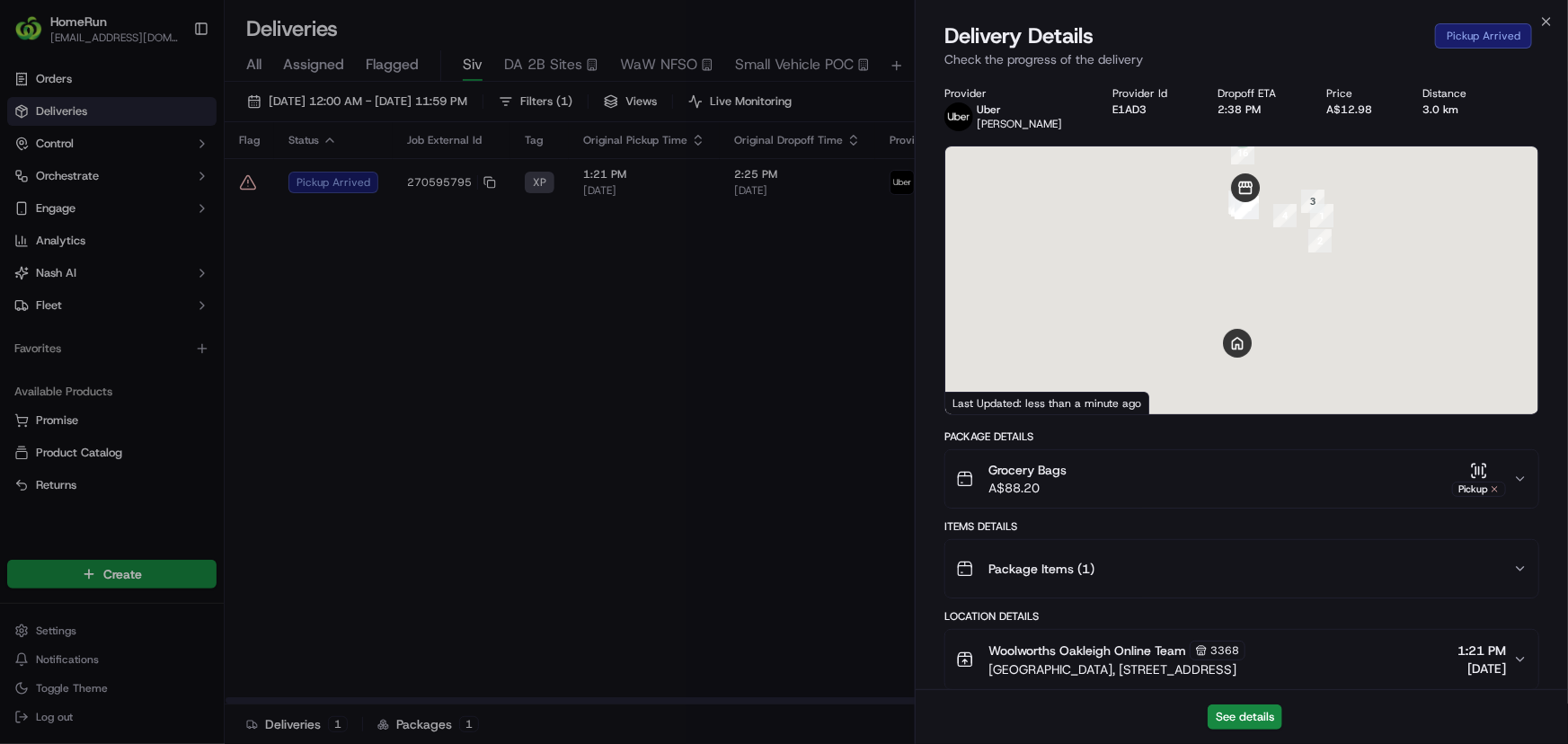
scroll to position [765, 0]
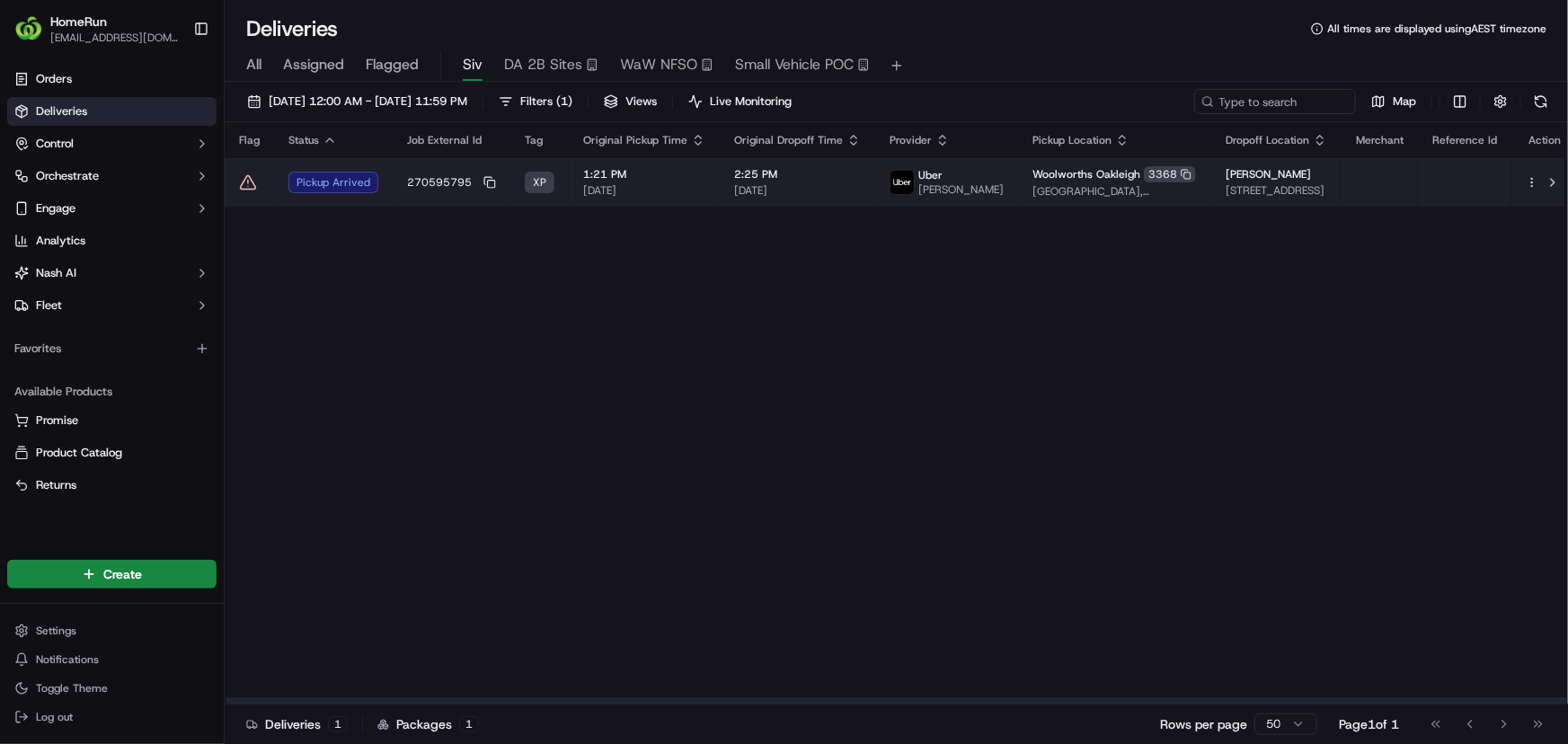
click at [239, 185] on td at bounding box center [249, 183] width 50 height 49
click at [247, 186] on icon at bounding box center [248, 183] width 18 height 18
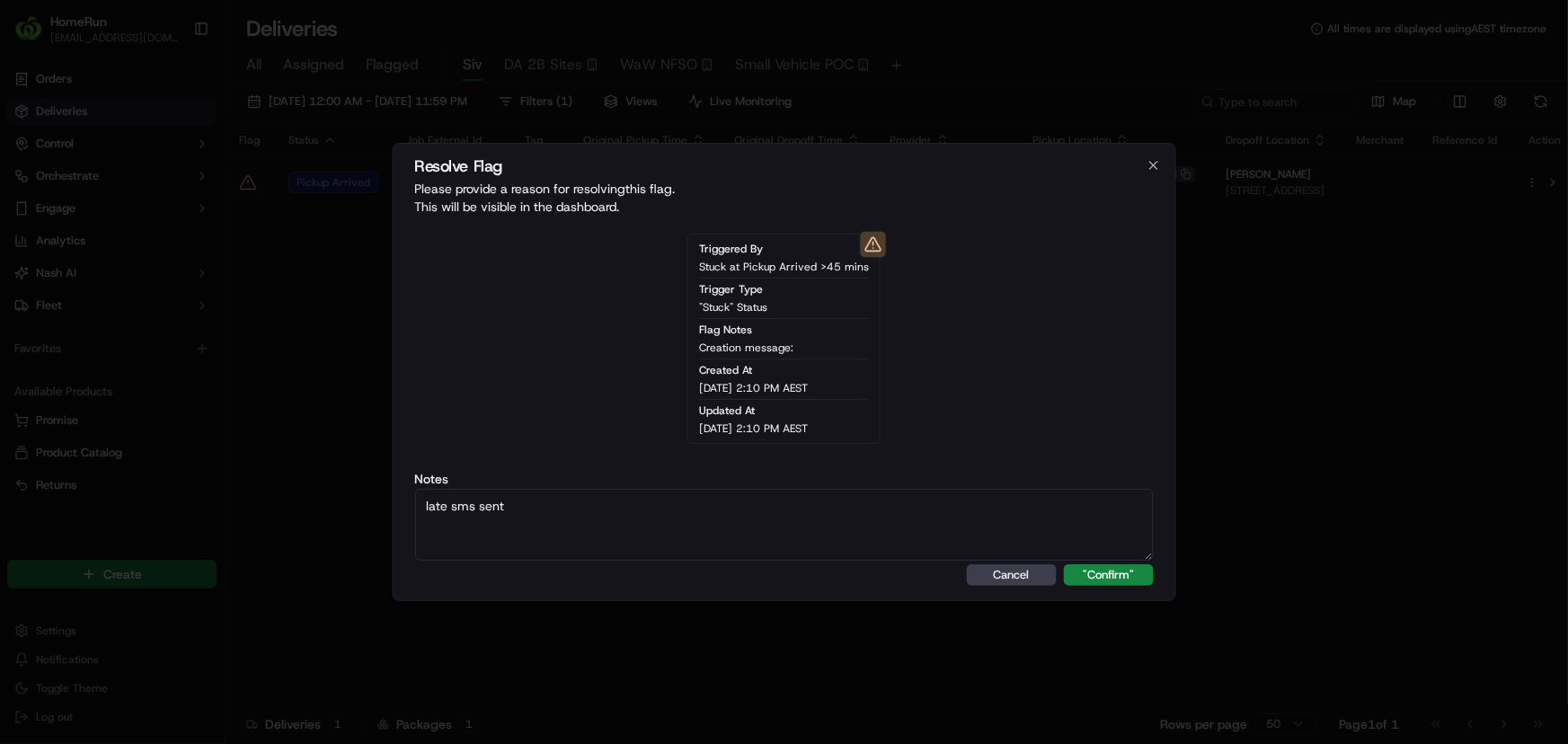
type textarea "late sms sent"
click at [1010, 580] on button "Cancel" at bounding box center [1011, 575] width 90 height 22
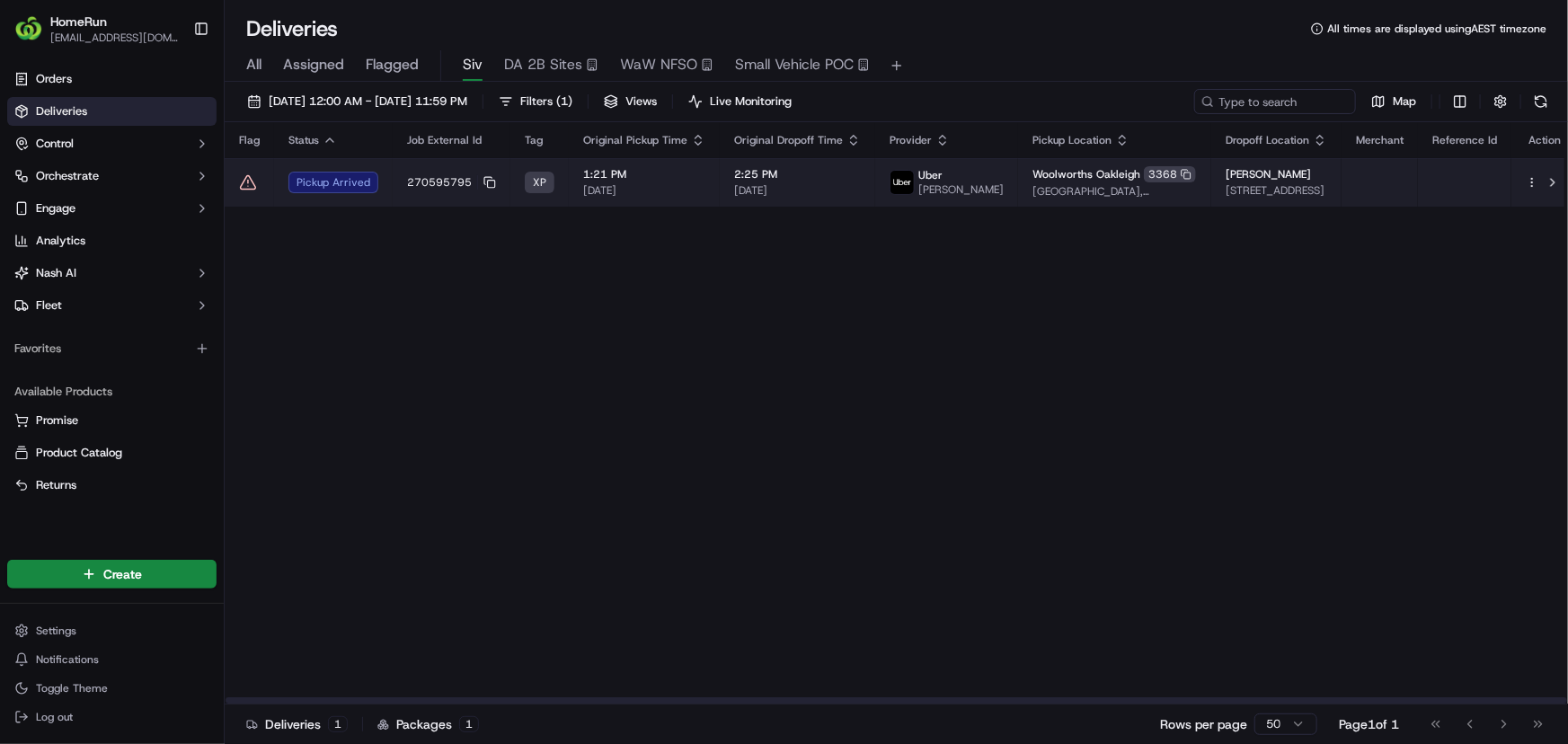
click at [448, 200] on td "270595795" at bounding box center [452, 183] width 118 height 49
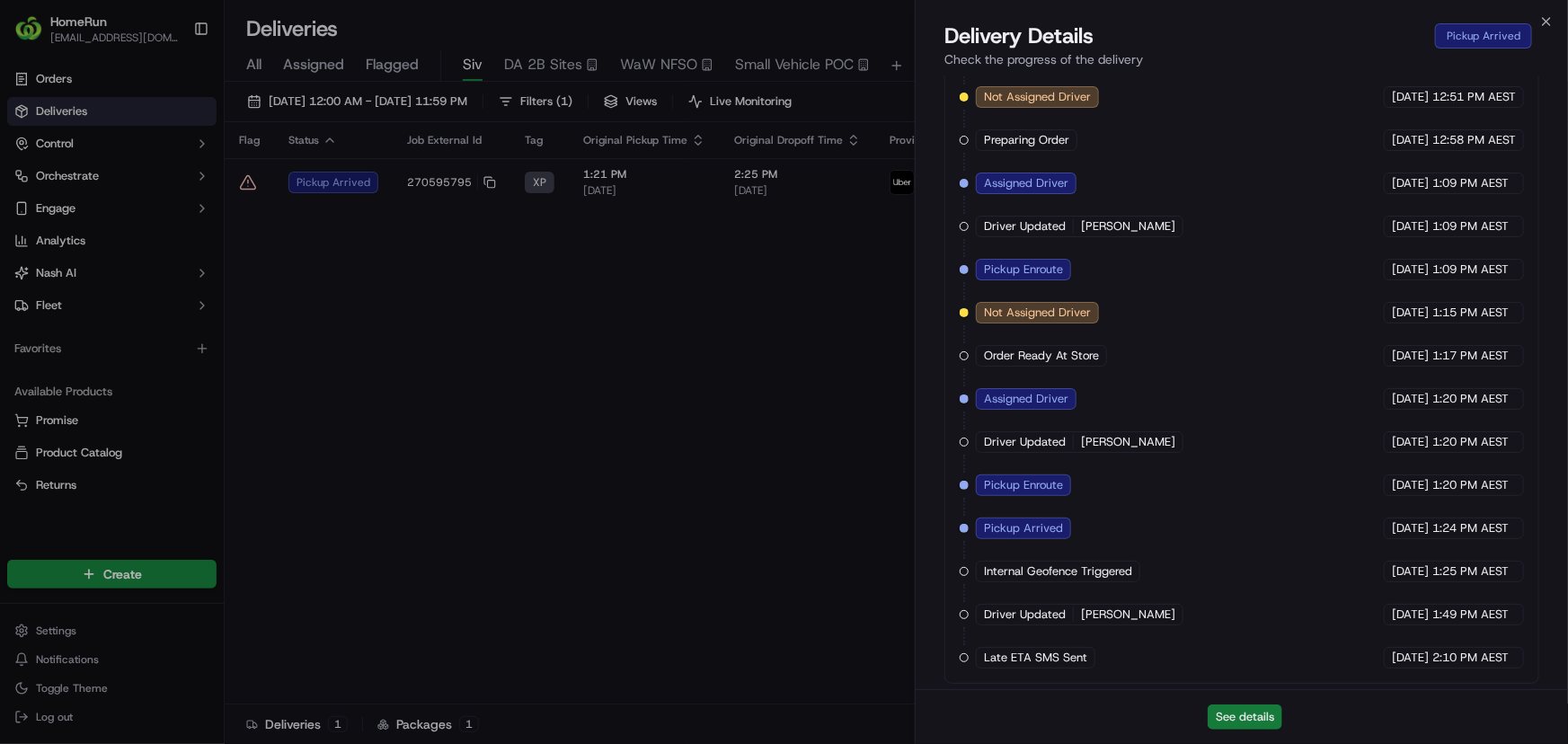
click at [1248, 710] on button "See details" at bounding box center [1245, 716] width 75 height 25
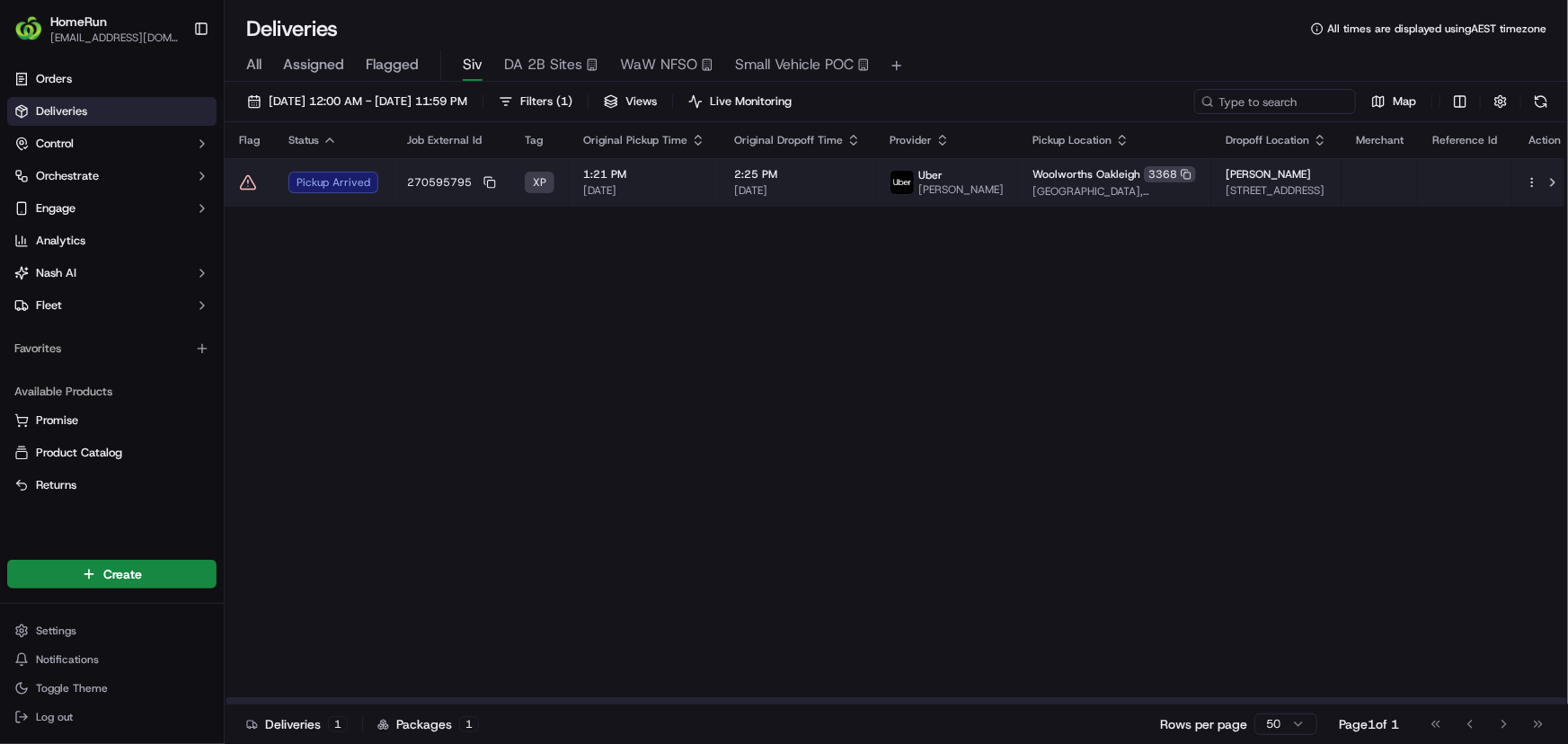
click at [249, 185] on icon at bounding box center [248, 183] width 18 height 18
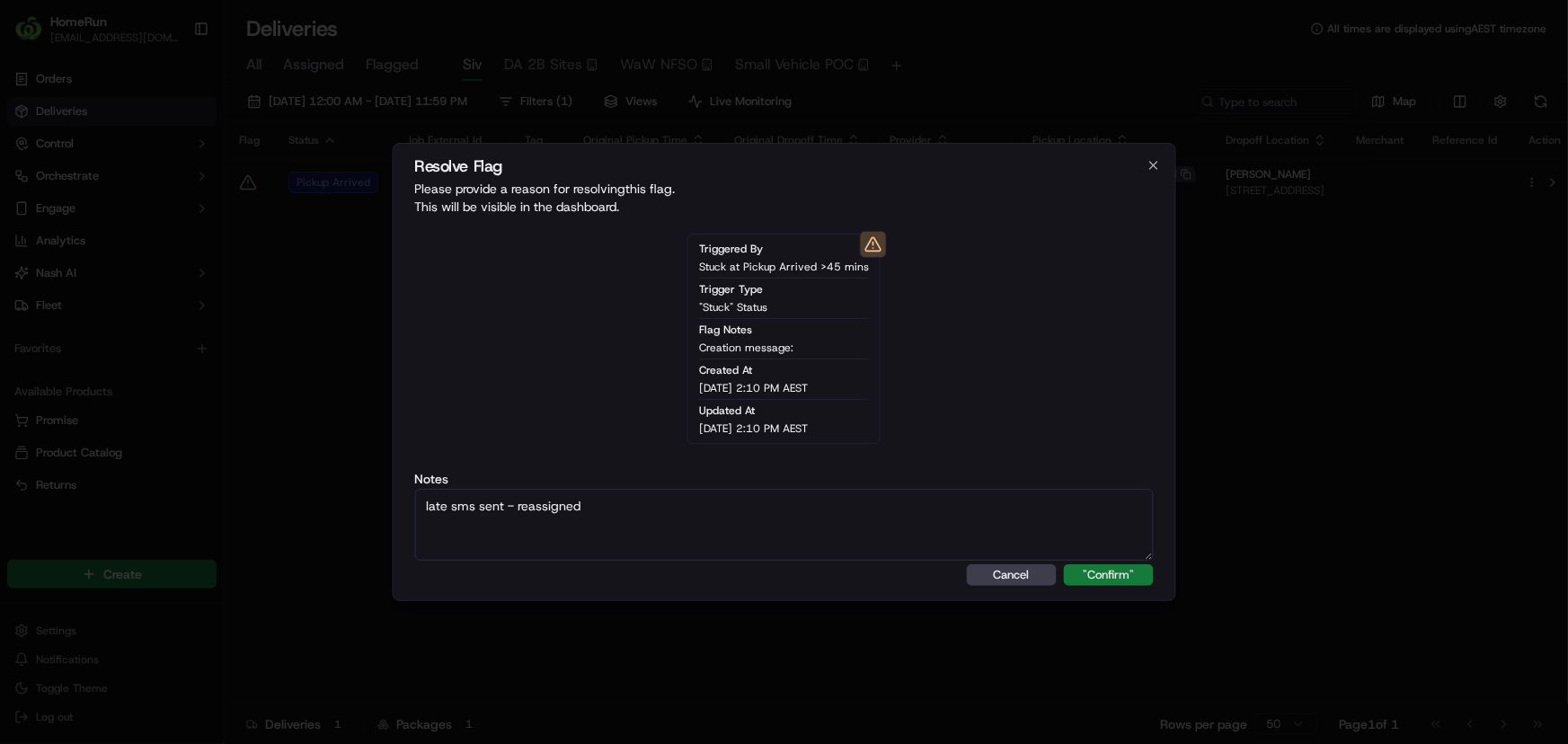
type textarea "late sms sent - reassigned"
click at [1099, 578] on button ""Confirm"" at bounding box center [1109, 575] width 90 height 22
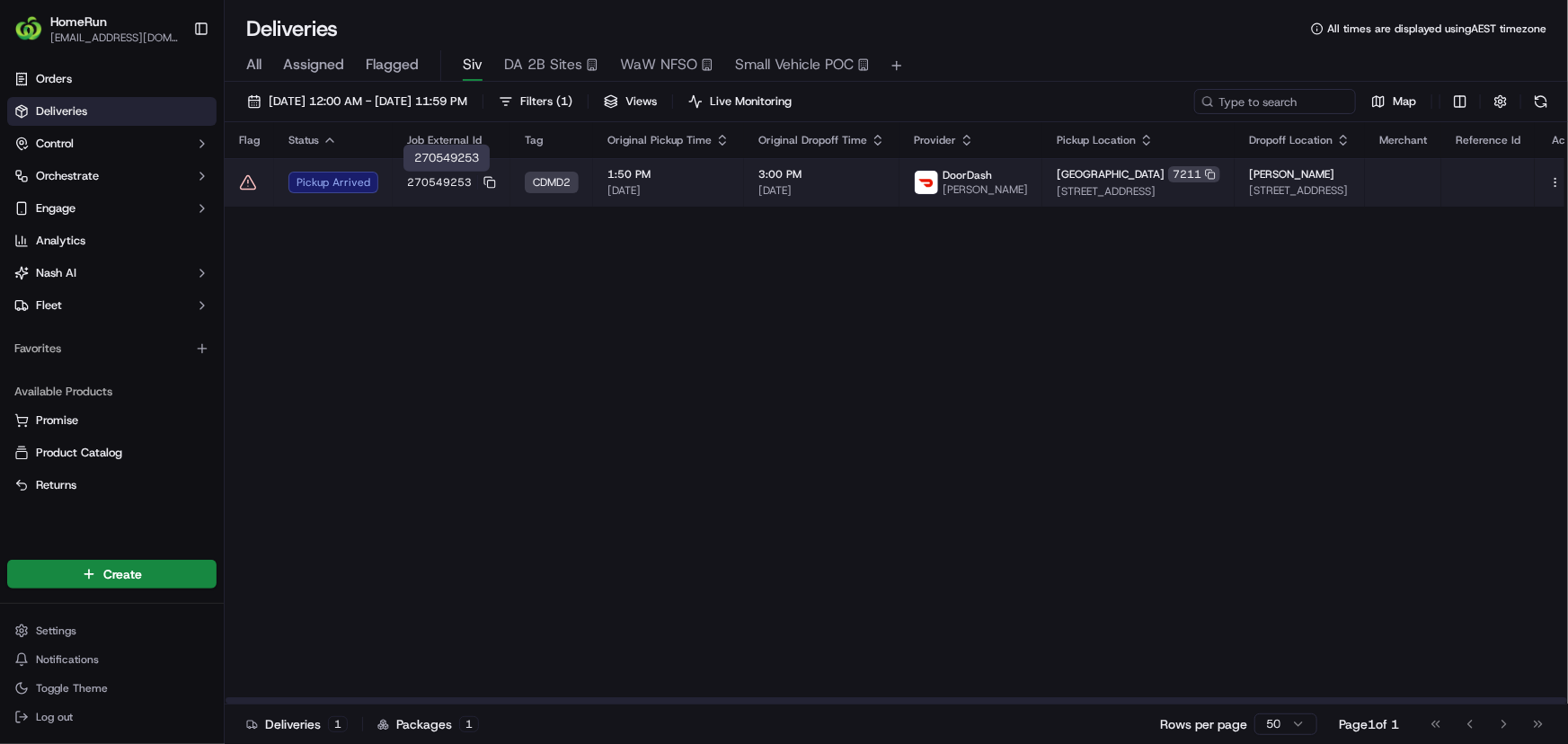
click at [447, 173] on td "270549253" at bounding box center [452, 183] width 118 height 49
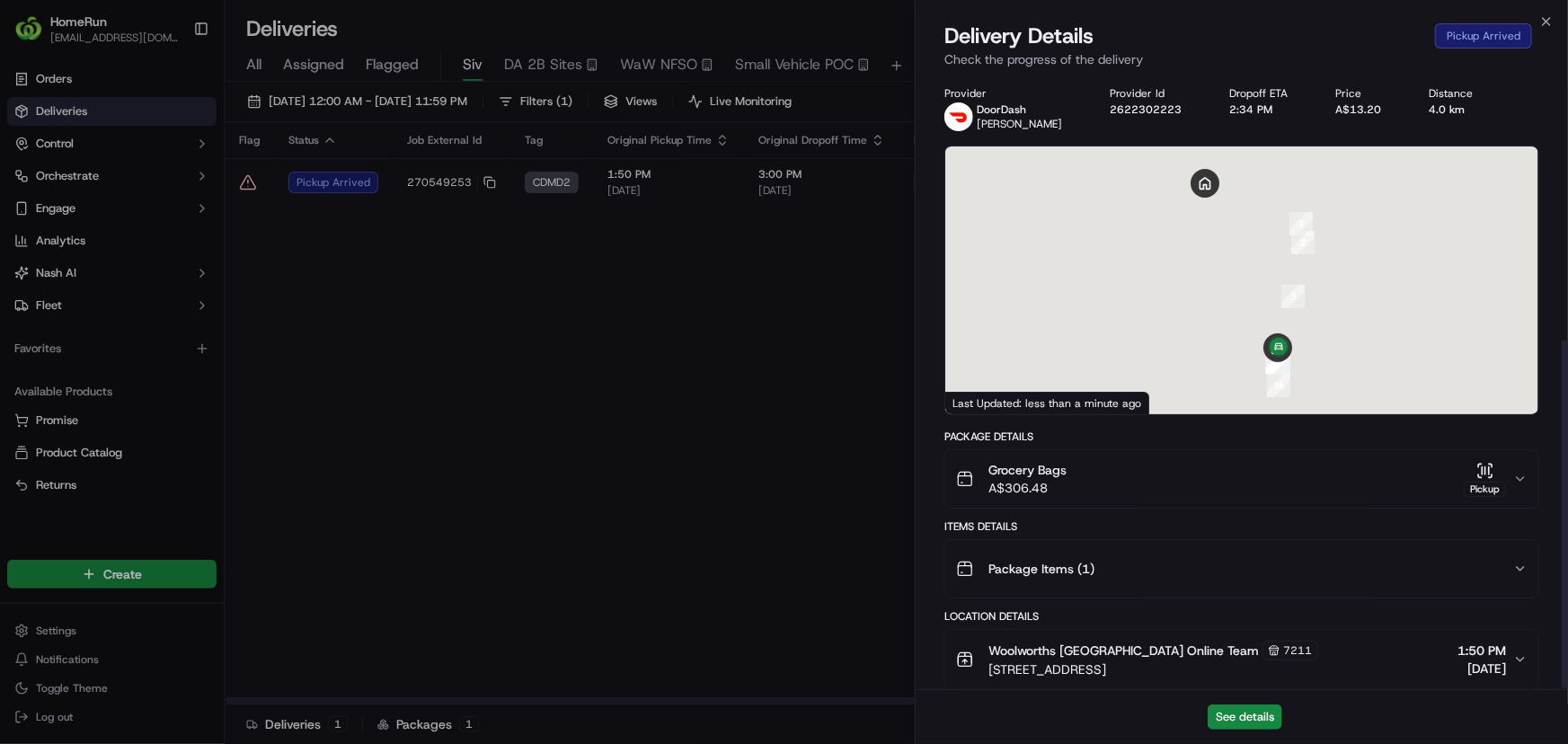
scroll to position [465, 0]
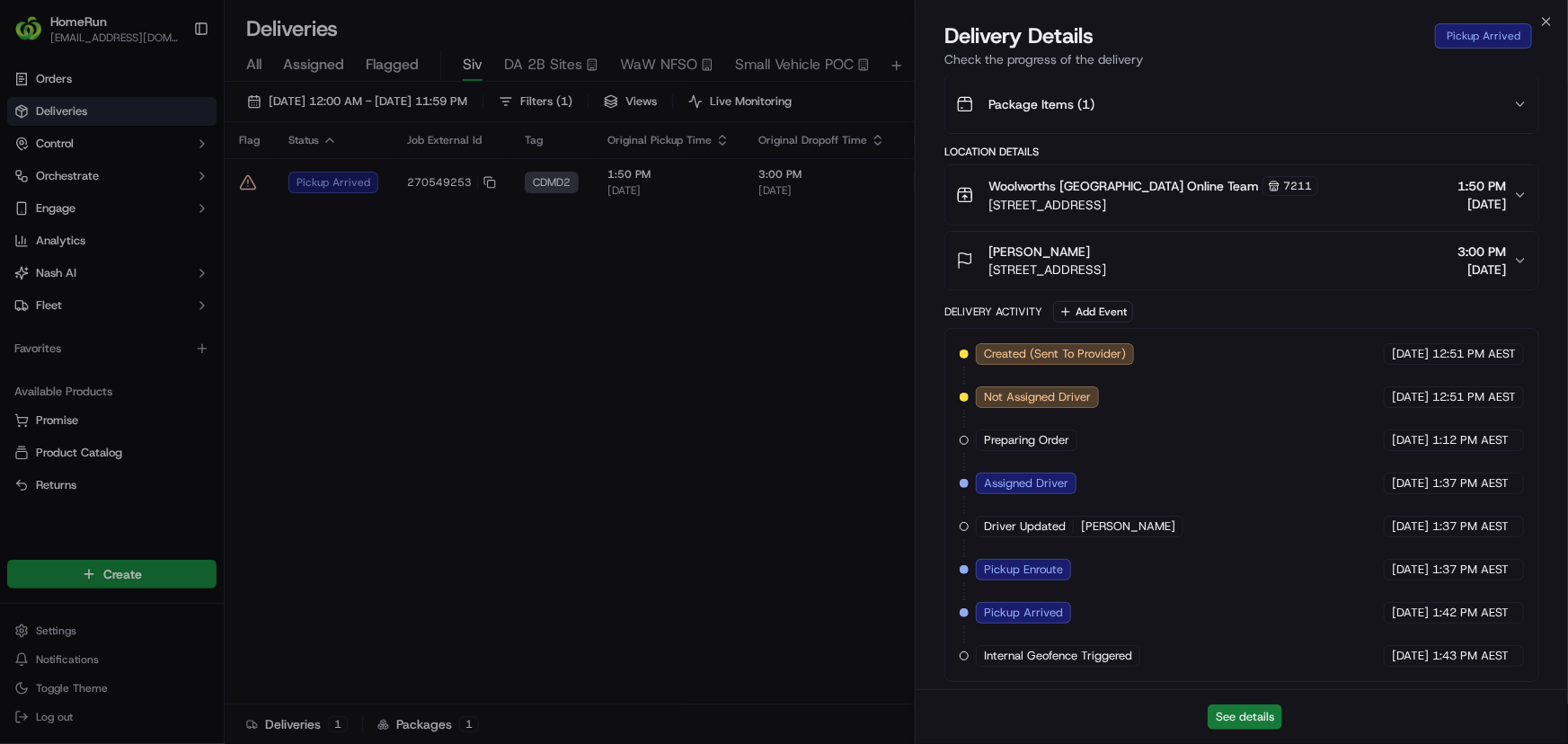
click at [1256, 721] on button "See details" at bounding box center [1245, 716] width 75 height 25
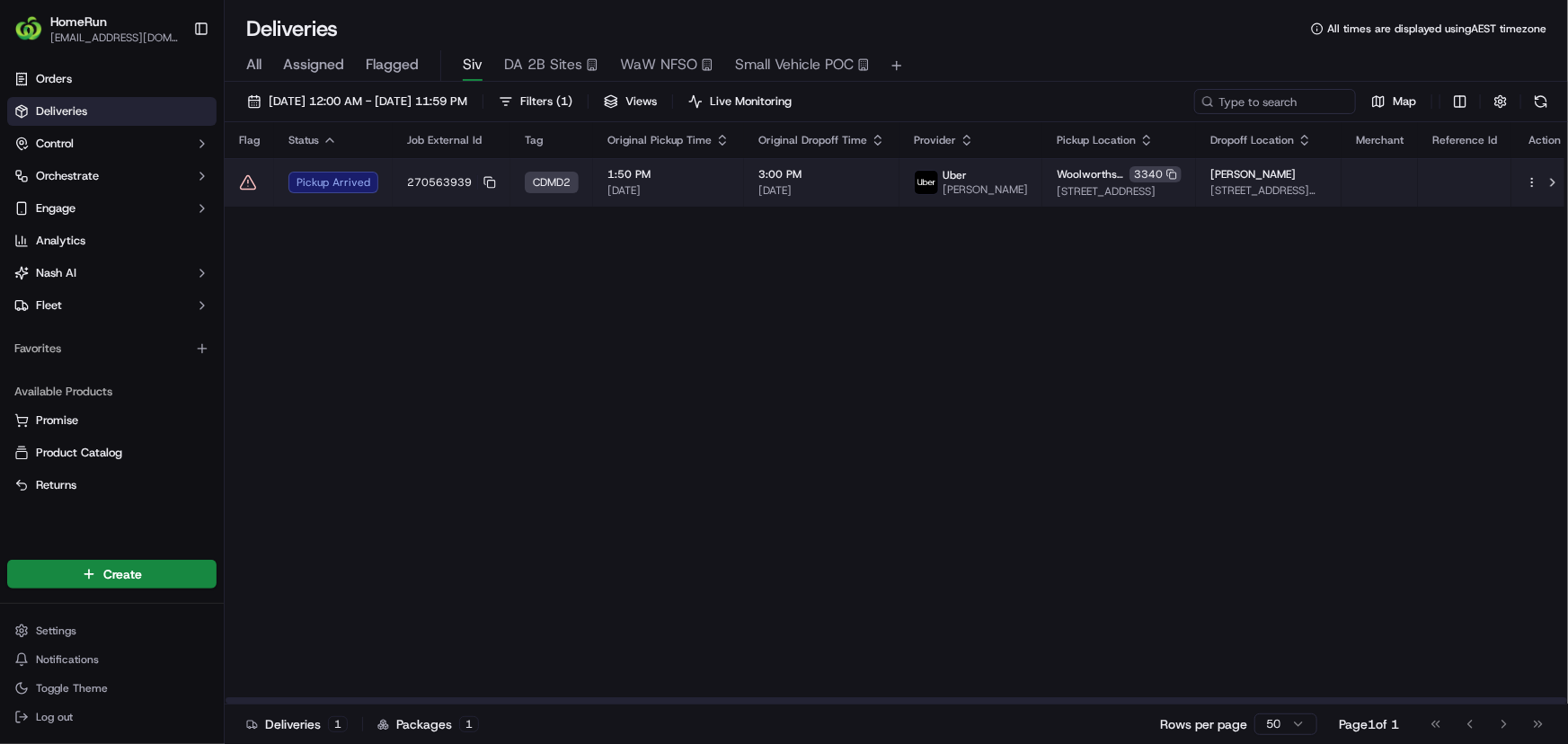
click at [249, 180] on icon at bounding box center [248, 183] width 18 height 18
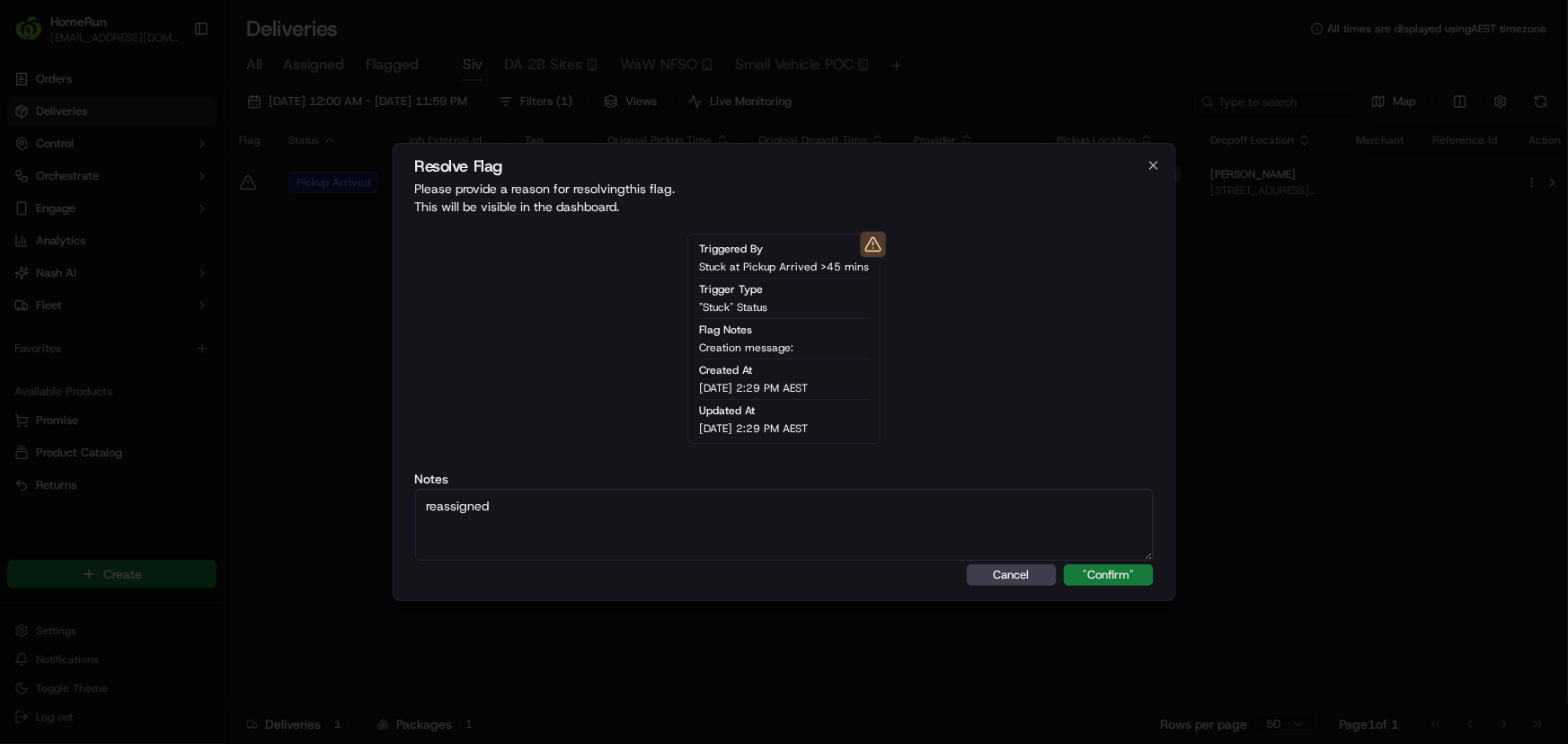
type textarea "reassigned"
click at [1093, 578] on button ""Confirm"" at bounding box center [1109, 575] width 90 height 22
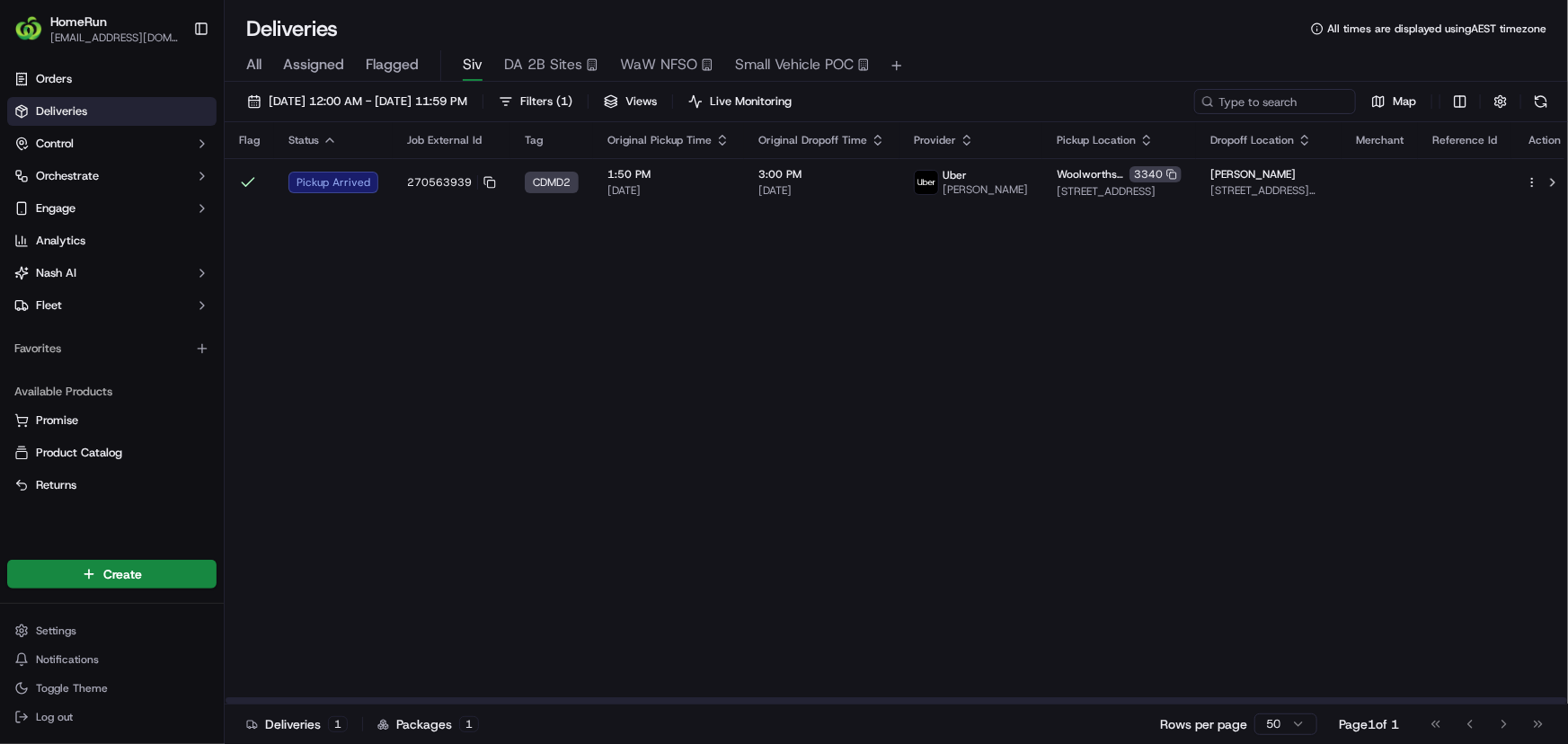
click at [551, 277] on div "Flag Status Job External Id Tag Original Pickup Time Original Dropoff Time Prov…" at bounding box center [901, 414] width 1354 height 582
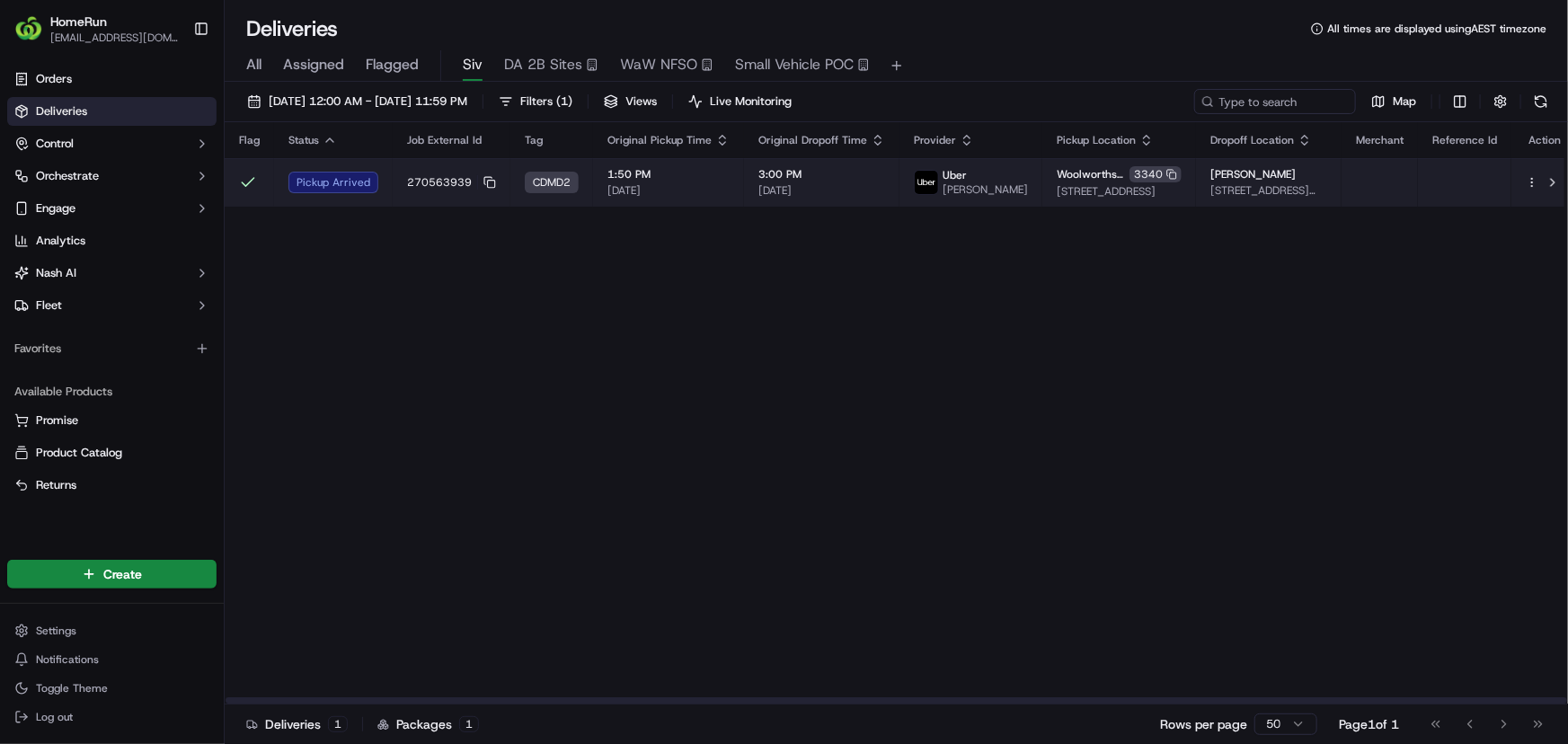
click at [706, 188] on span "[DATE]" at bounding box center [668, 190] width 123 height 14
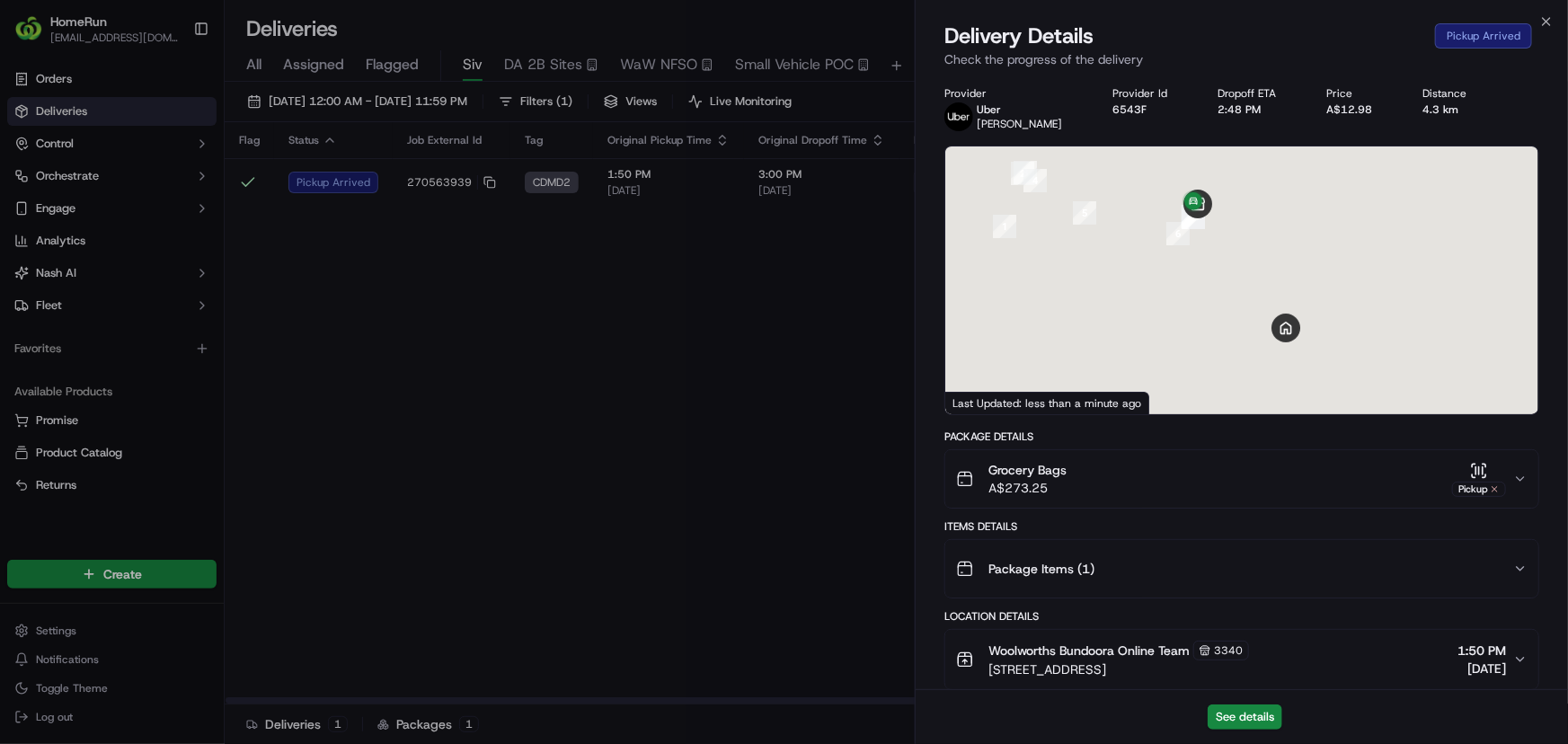
scroll to position [507, 0]
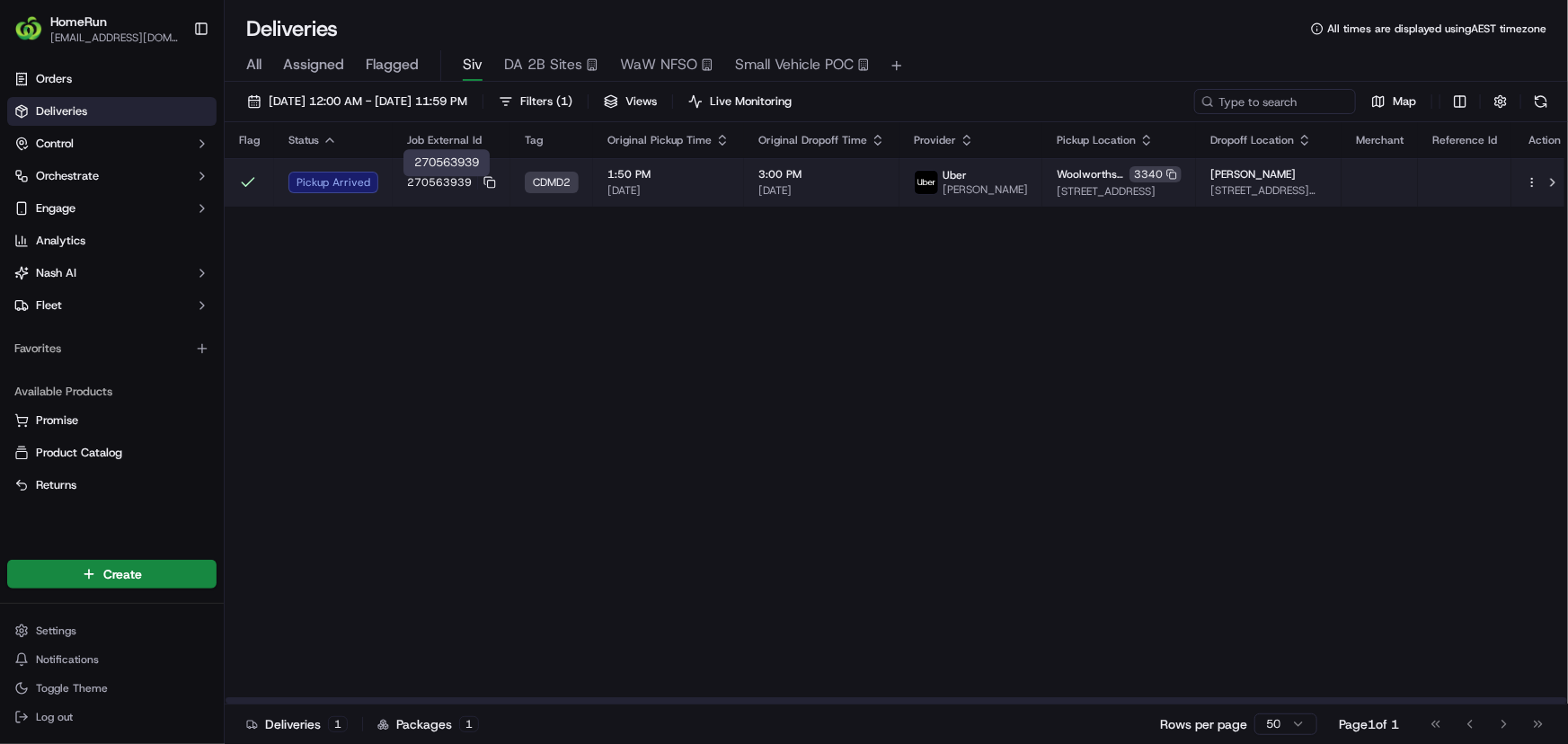
click at [397, 186] on td "270563939" at bounding box center [452, 183] width 118 height 49
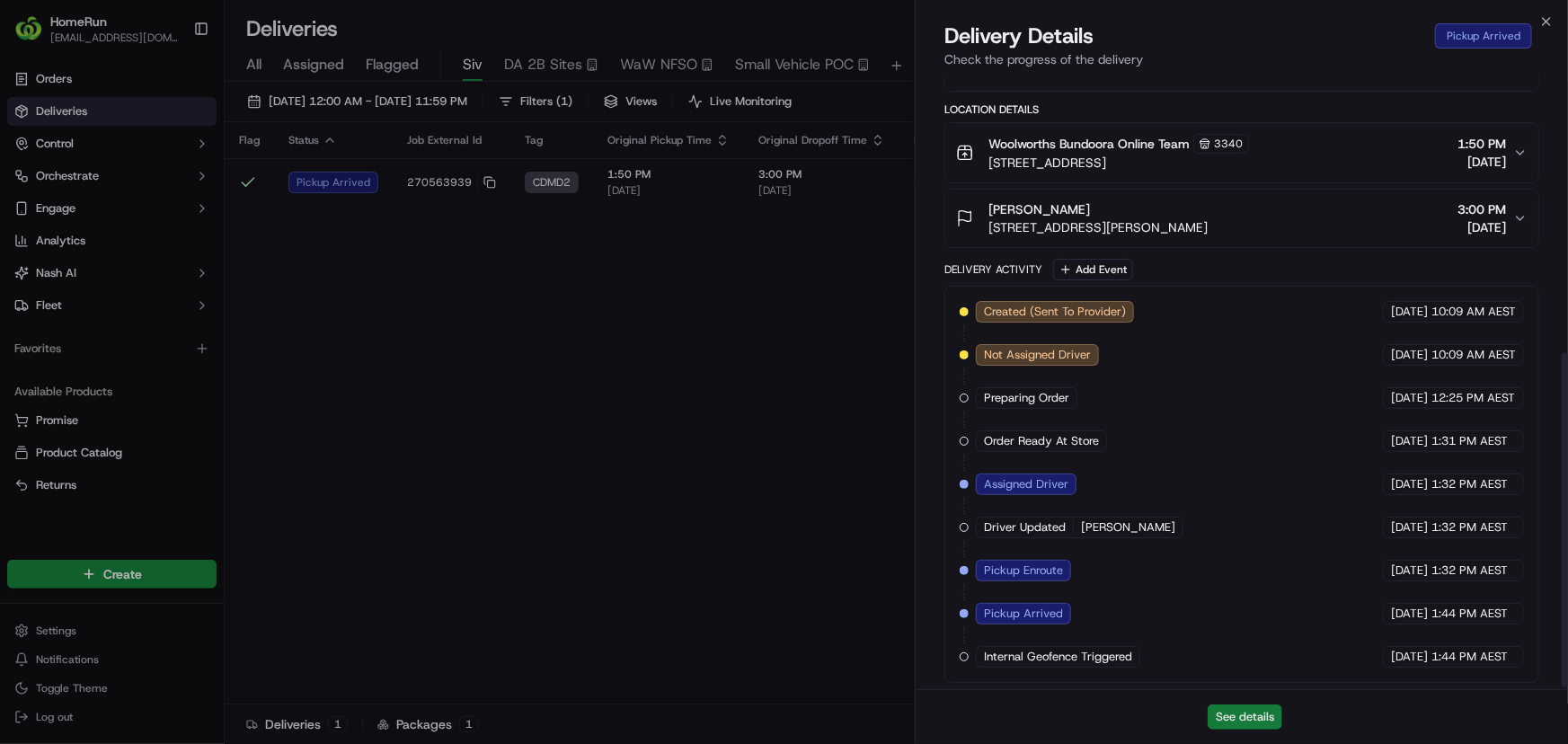
click at [1258, 724] on button "See details" at bounding box center [1245, 716] width 75 height 25
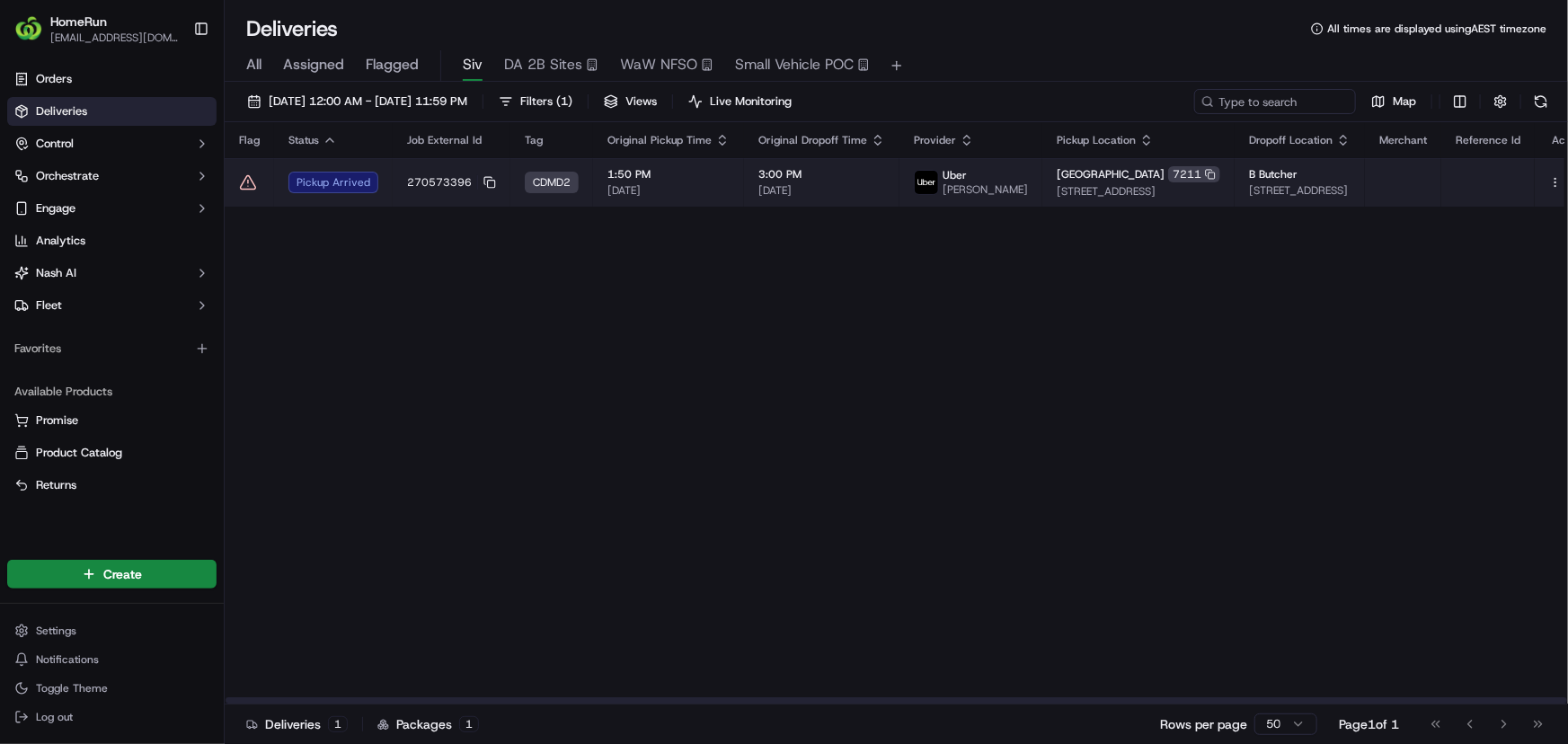
click at [274, 188] on td "Pickup Arrived" at bounding box center [333, 183] width 119 height 49
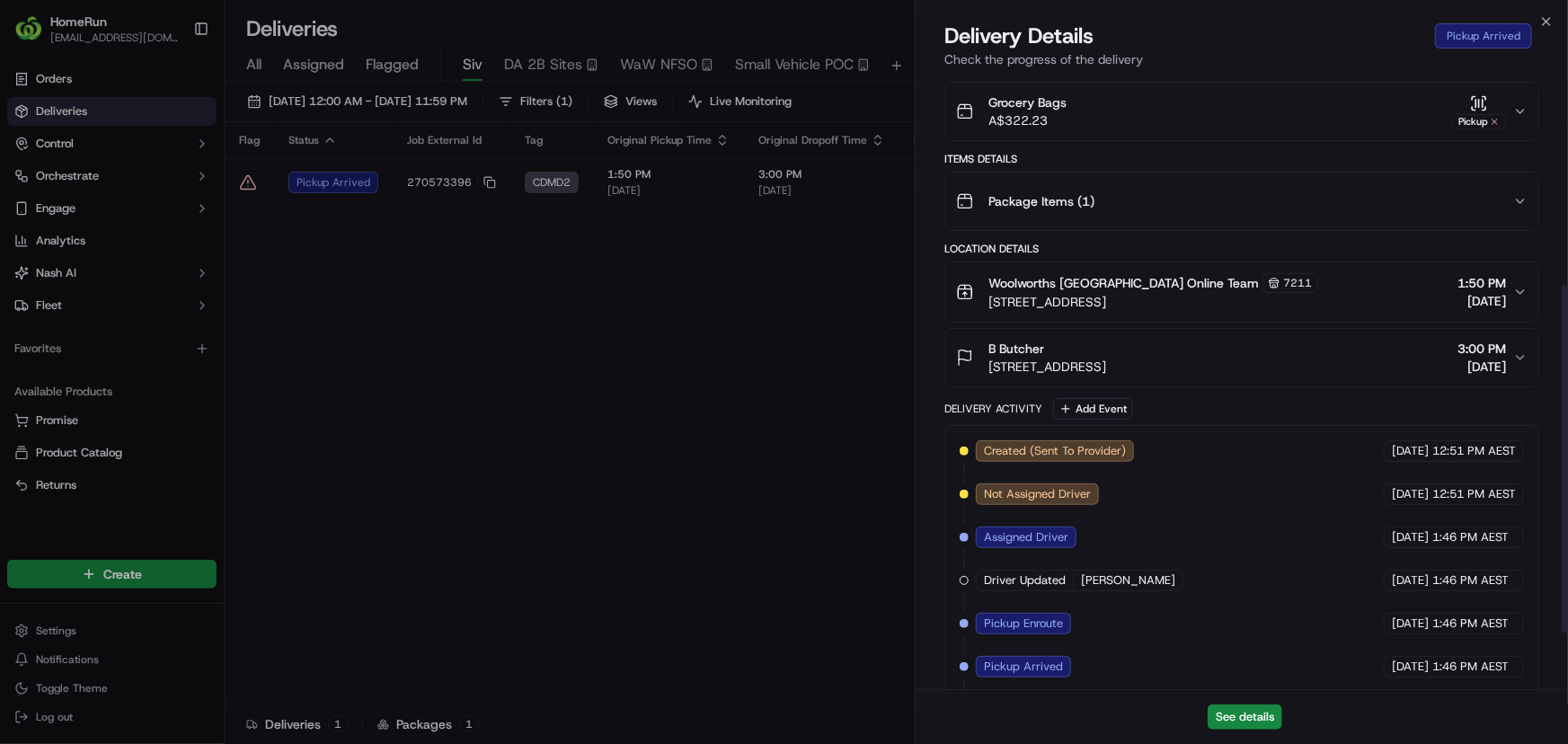
scroll to position [465, 0]
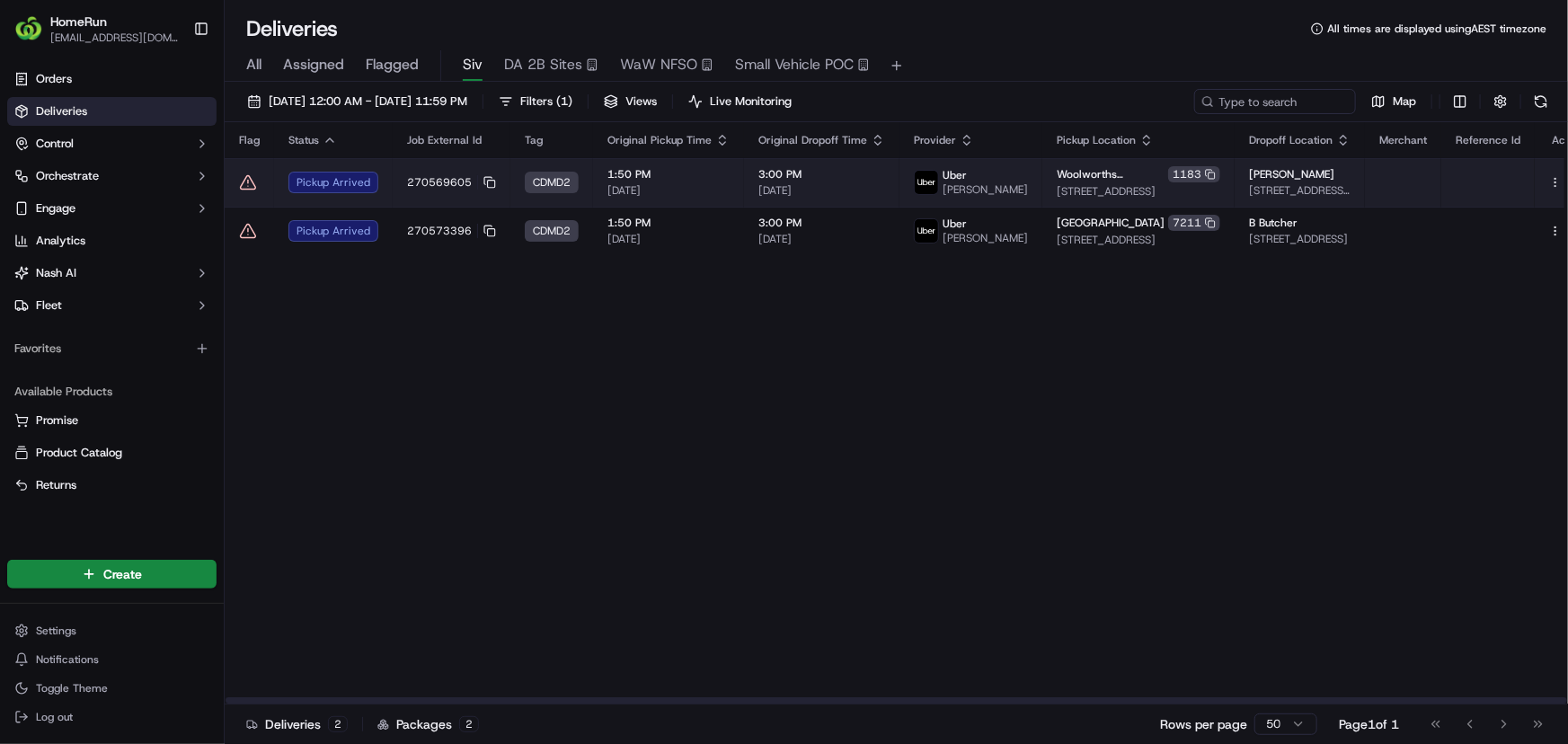
click at [400, 178] on td "270569605" at bounding box center [452, 183] width 118 height 49
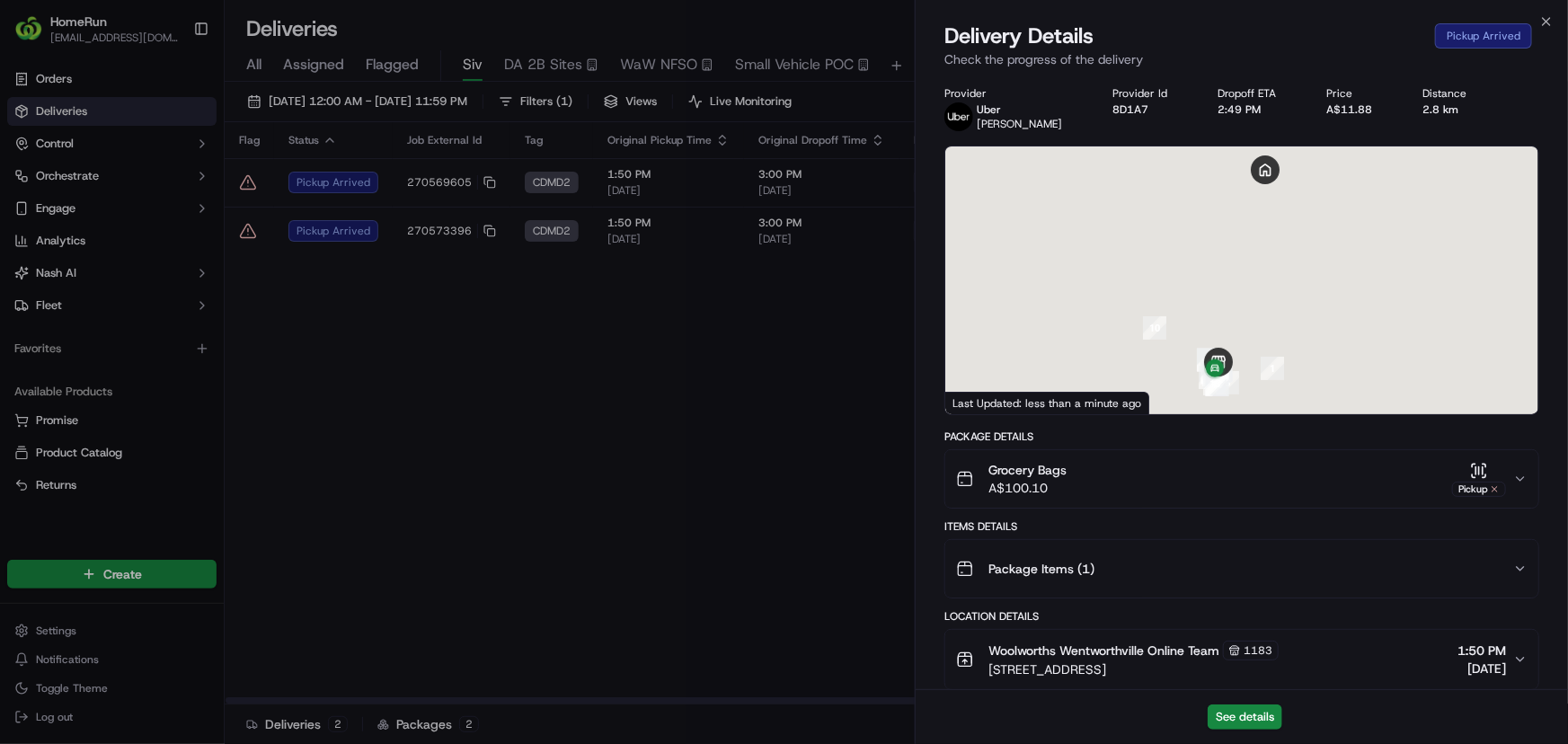
scroll to position [593, 0]
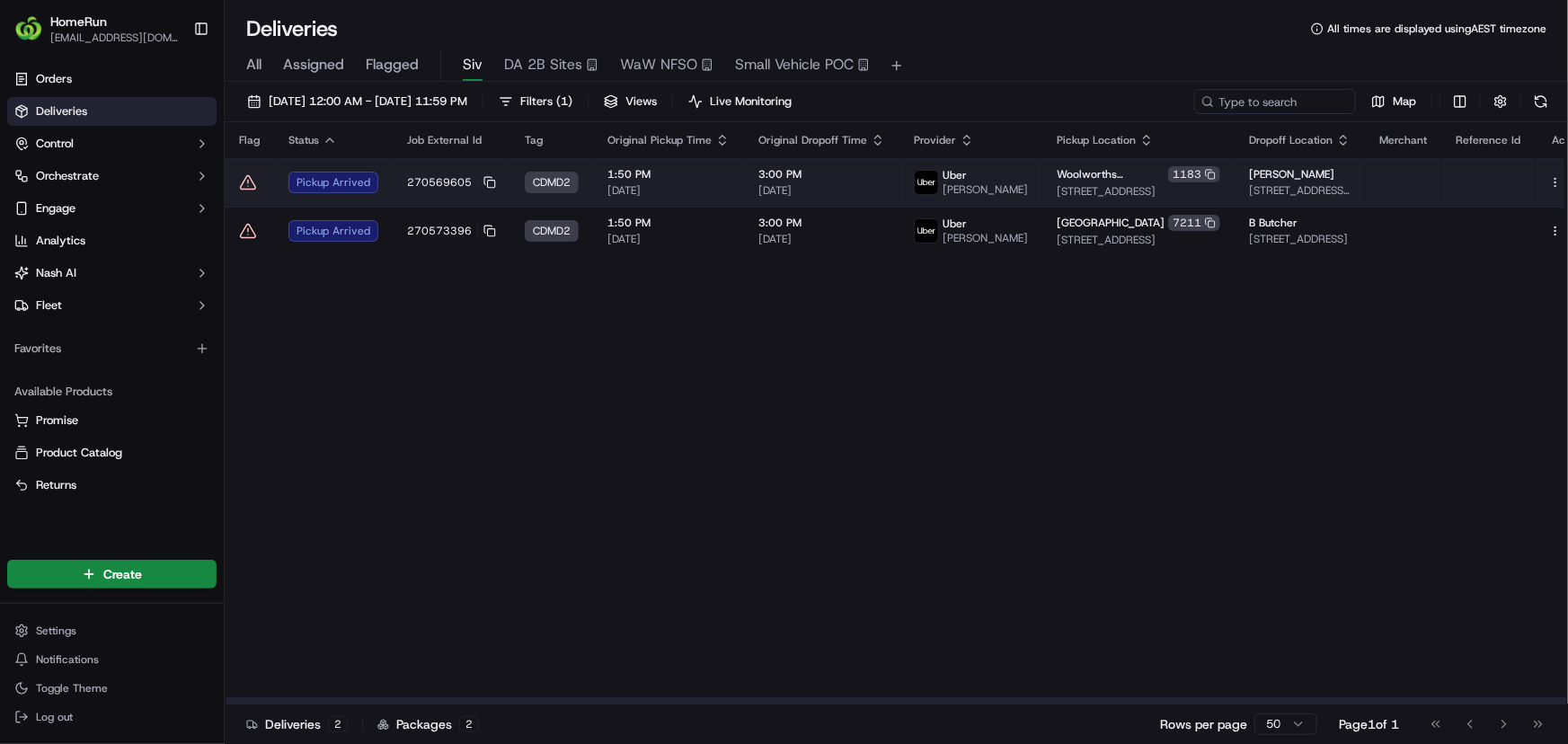
click at [244, 182] on icon at bounding box center [248, 183] width 18 height 18
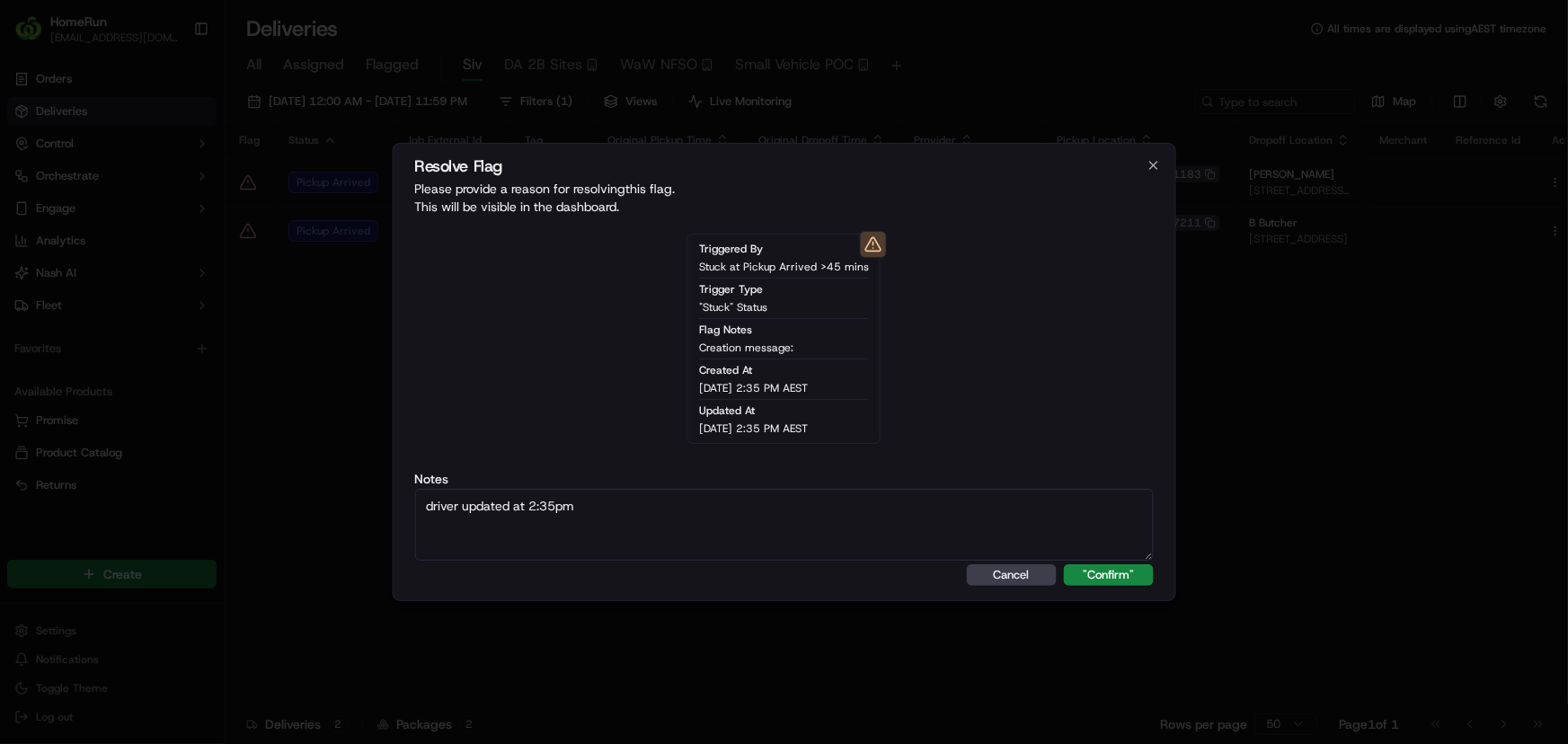
click at [548, 504] on textarea "driver updated at 2:35pm" at bounding box center [783, 525] width 739 height 72
type textarea "driver updated at 2:25pm"
click at [1113, 574] on button ""Confirm"" at bounding box center [1109, 575] width 90 height 22
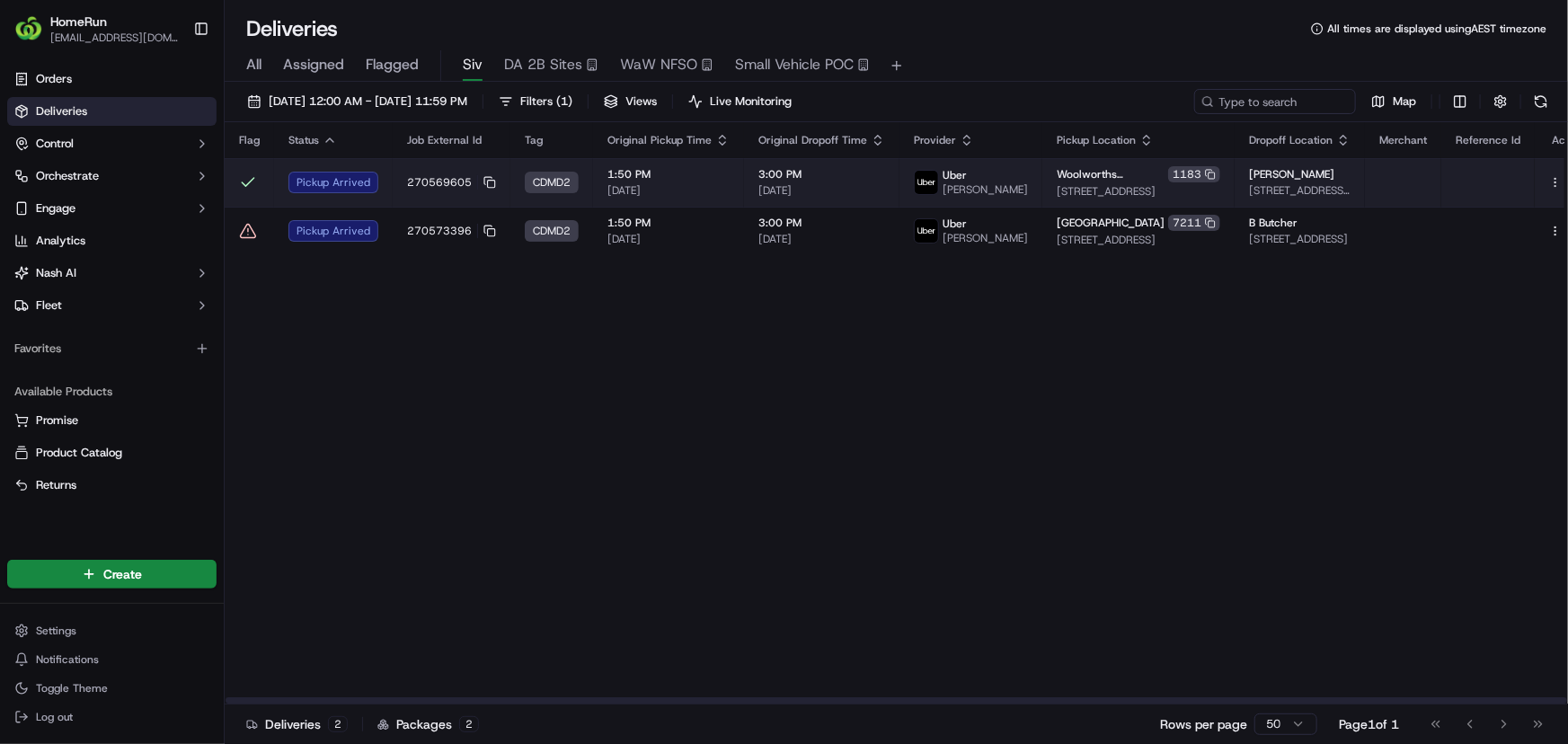
click at [385, 196] on td "Pickup Arrived" at bounding box center [333, 183] width 119 height 49
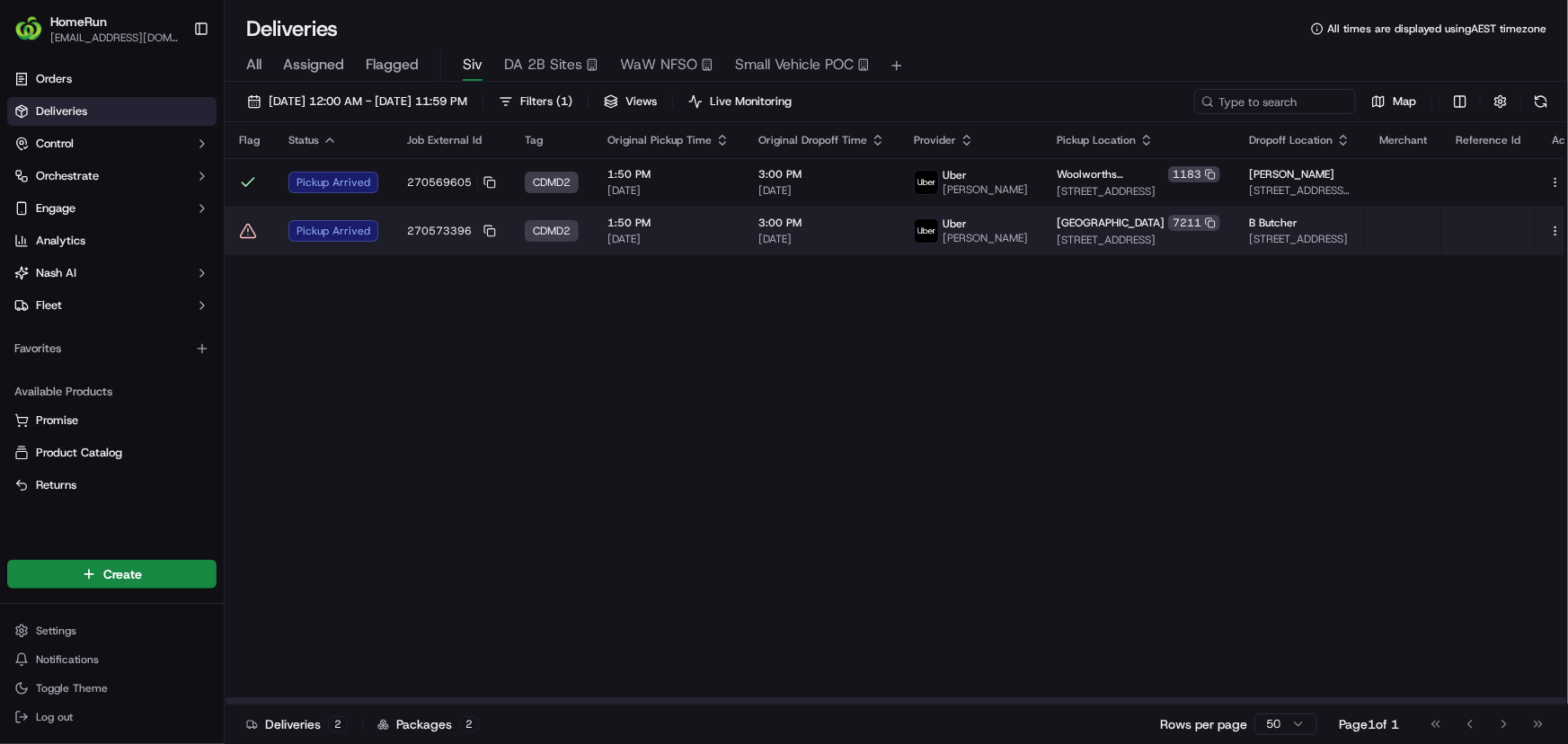
click at [375, 241] on div "Pickup Arrived" at bounding box center [333, 231] width 90 height 22
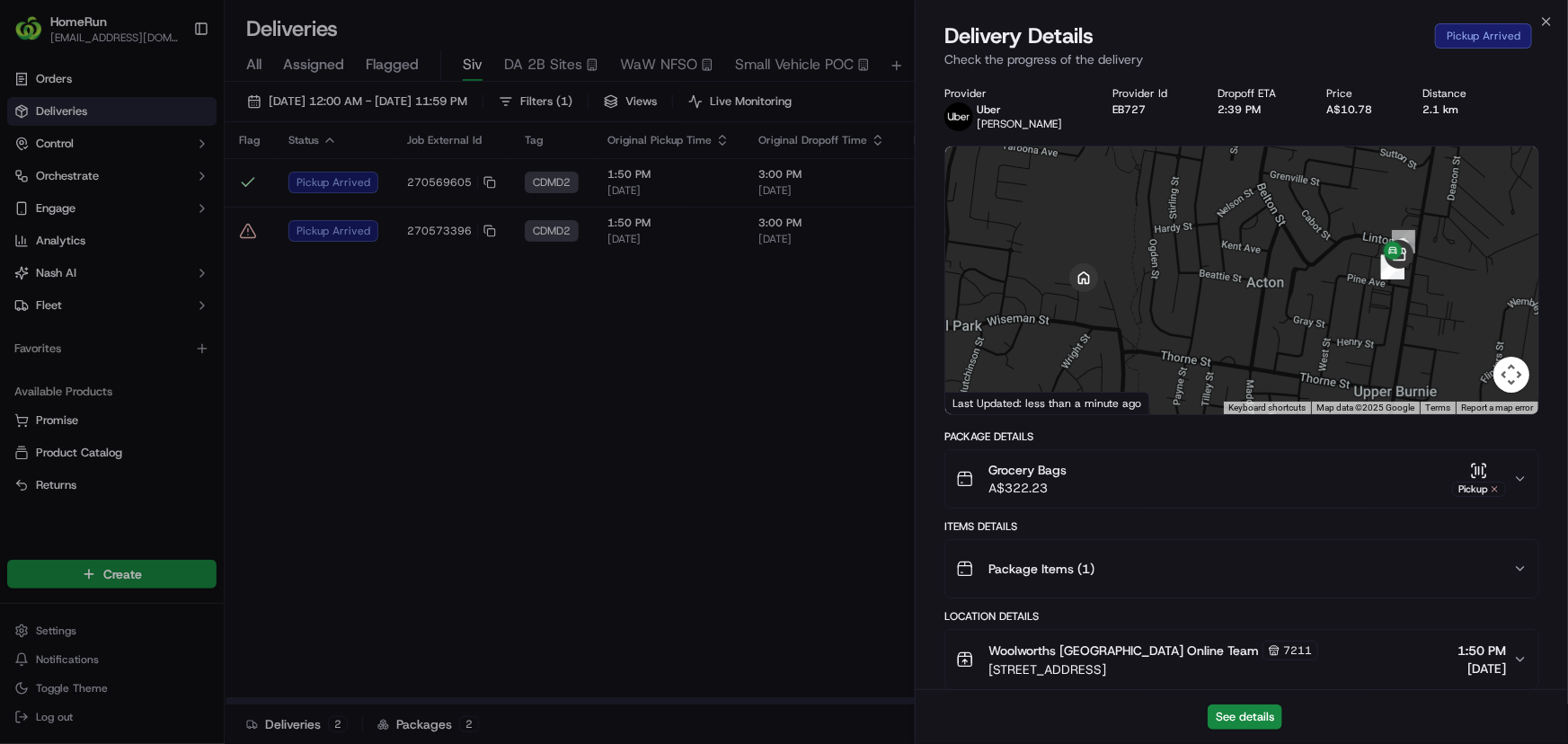
scroll to position [465, 0]
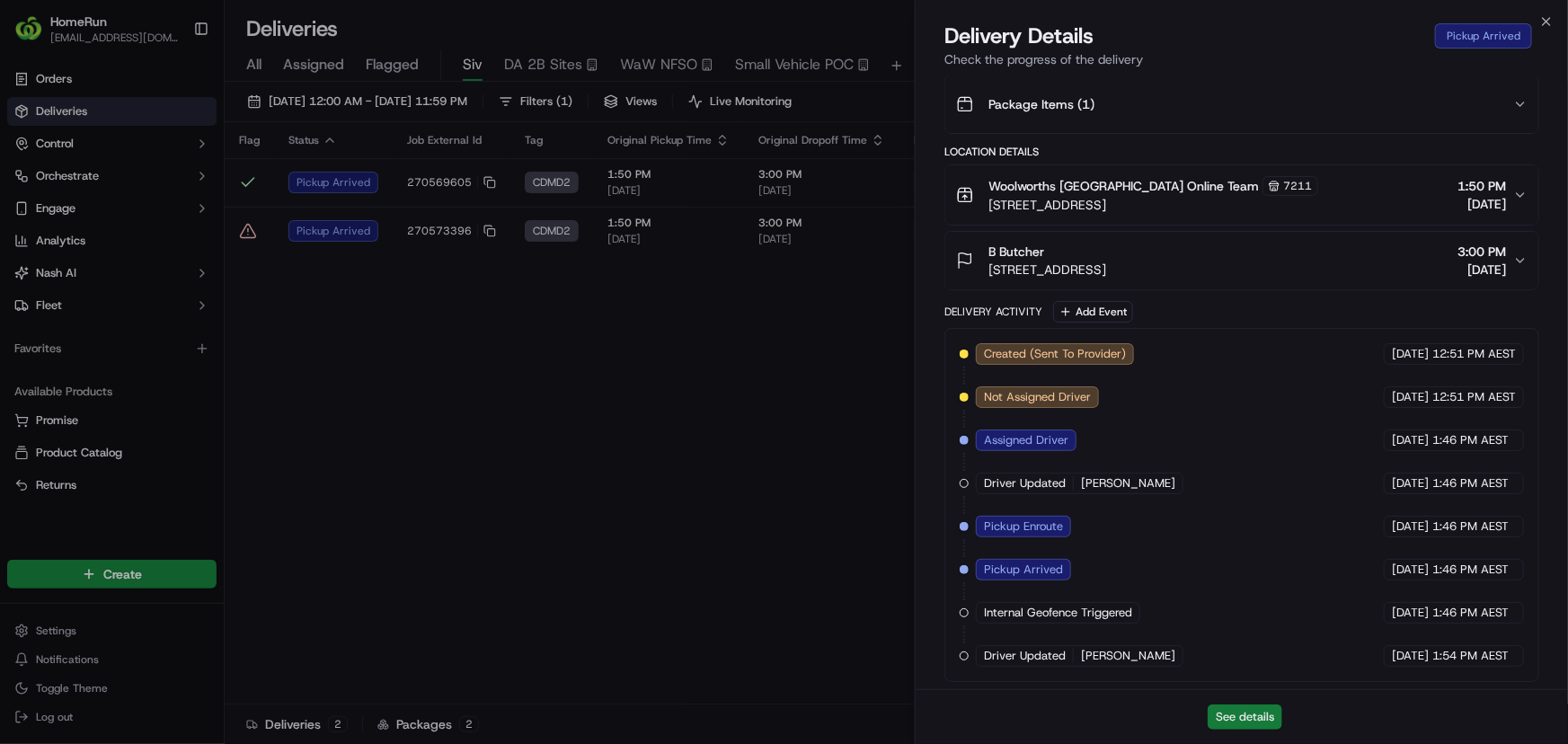
click at [1264, 713] on button "See details" at bounding box center [1245, 716] width 75 height 25
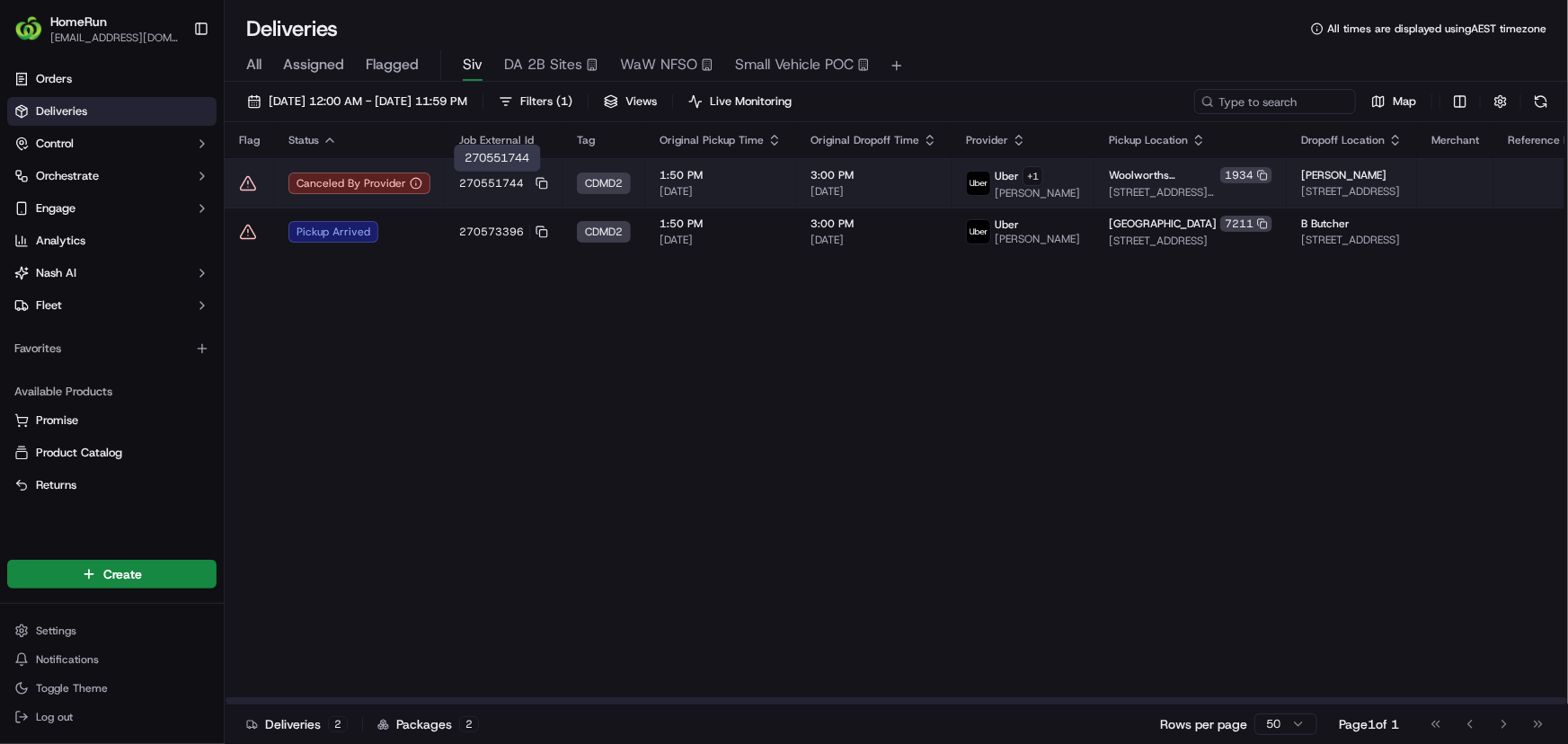
click at [482, 182] on span "270551744" at bounding box center [491, 184] width 65 height 14
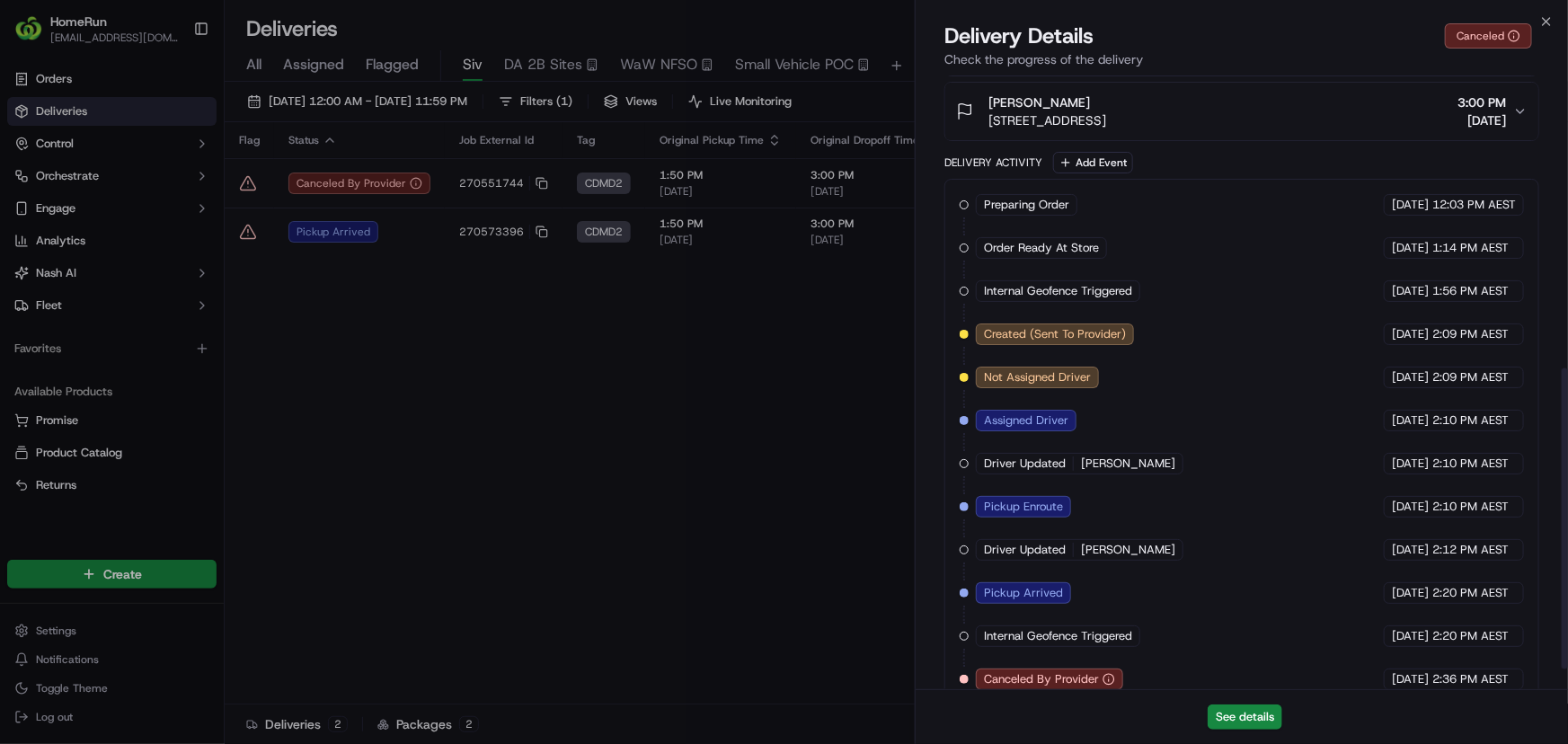
scroll to position [636, 0]
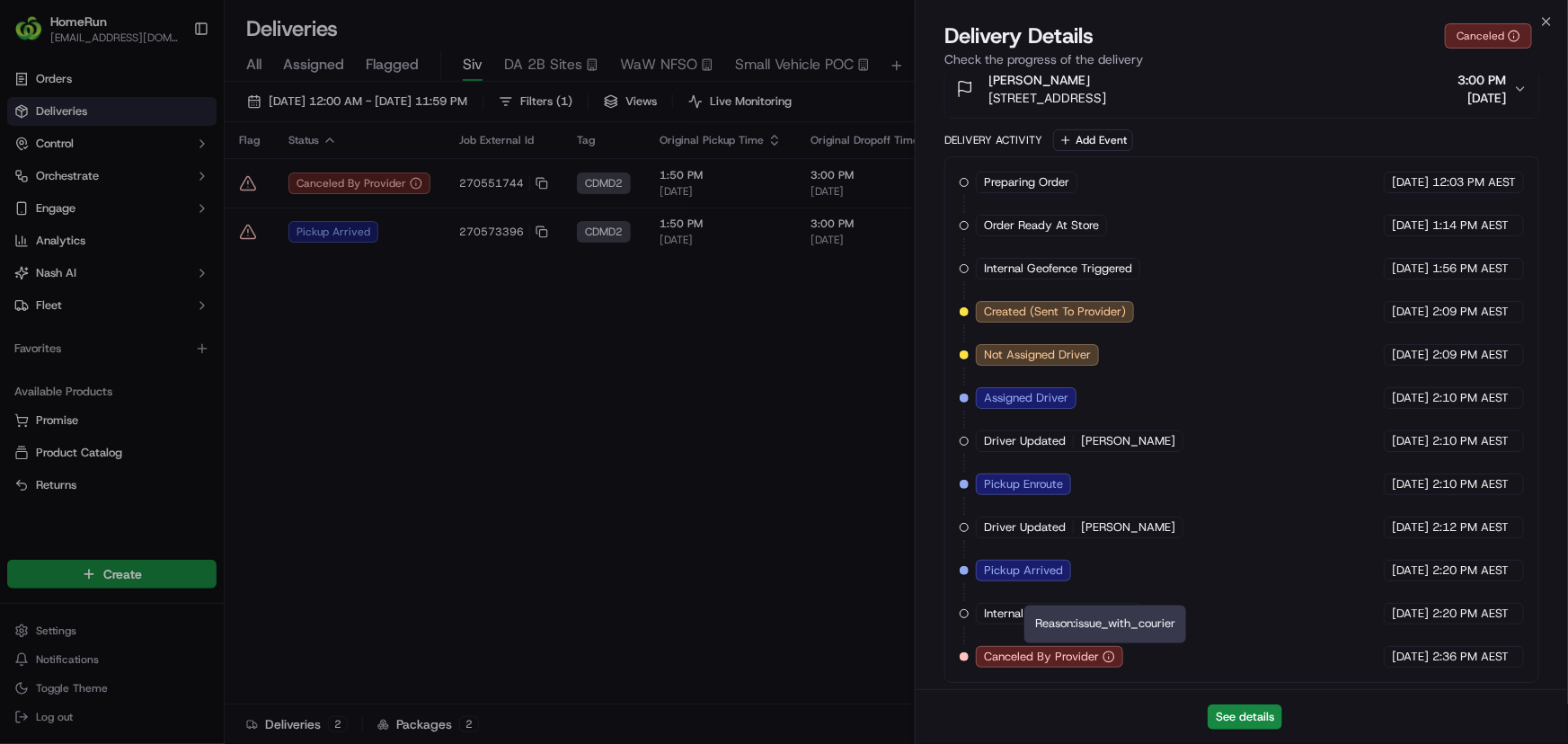
click at [1106, 651] on circle "button" at bounding box center [1108, 656] width 11 height 11
click at [1175, 655] on div "Preparing Order HomeRun 22/09/2025 12:03 PM AEST Order Ready At Store HomeRun 2…" at bounding box center [1242, 419] width 565 height 496
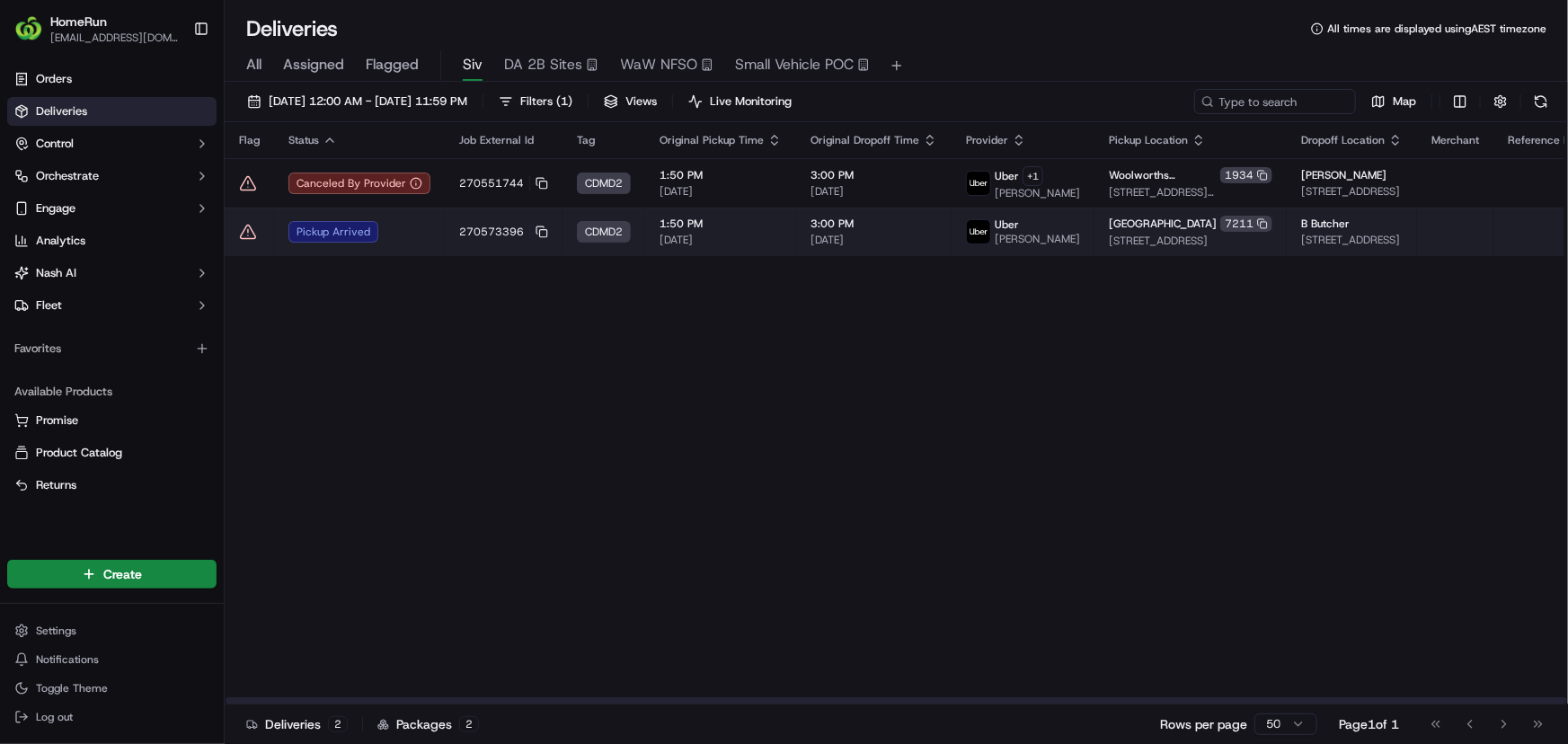
click at [423, 218] on td "Pickup Arrived" at bounding box center [359, 231] width 171 height 49
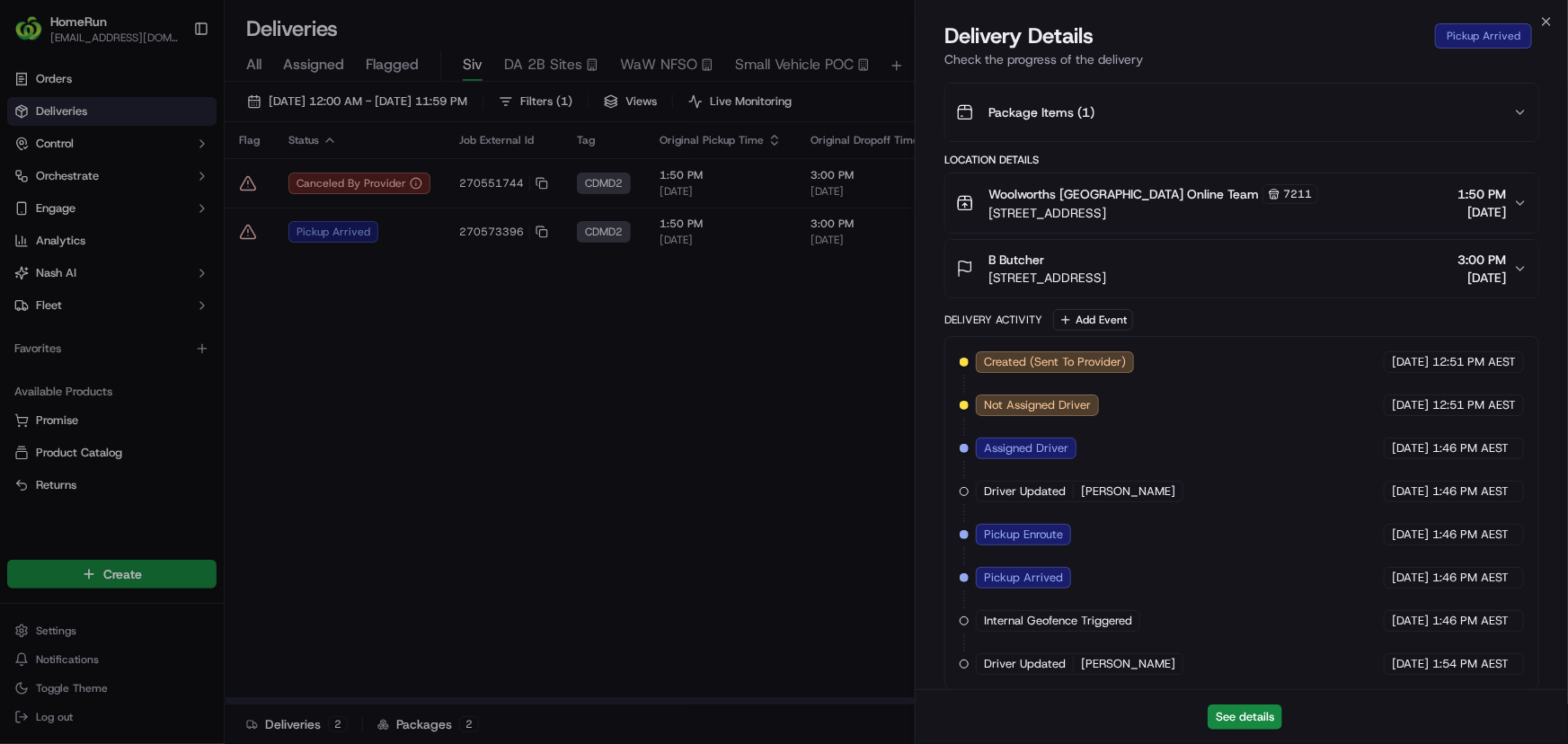
scroll to position [465, 0]
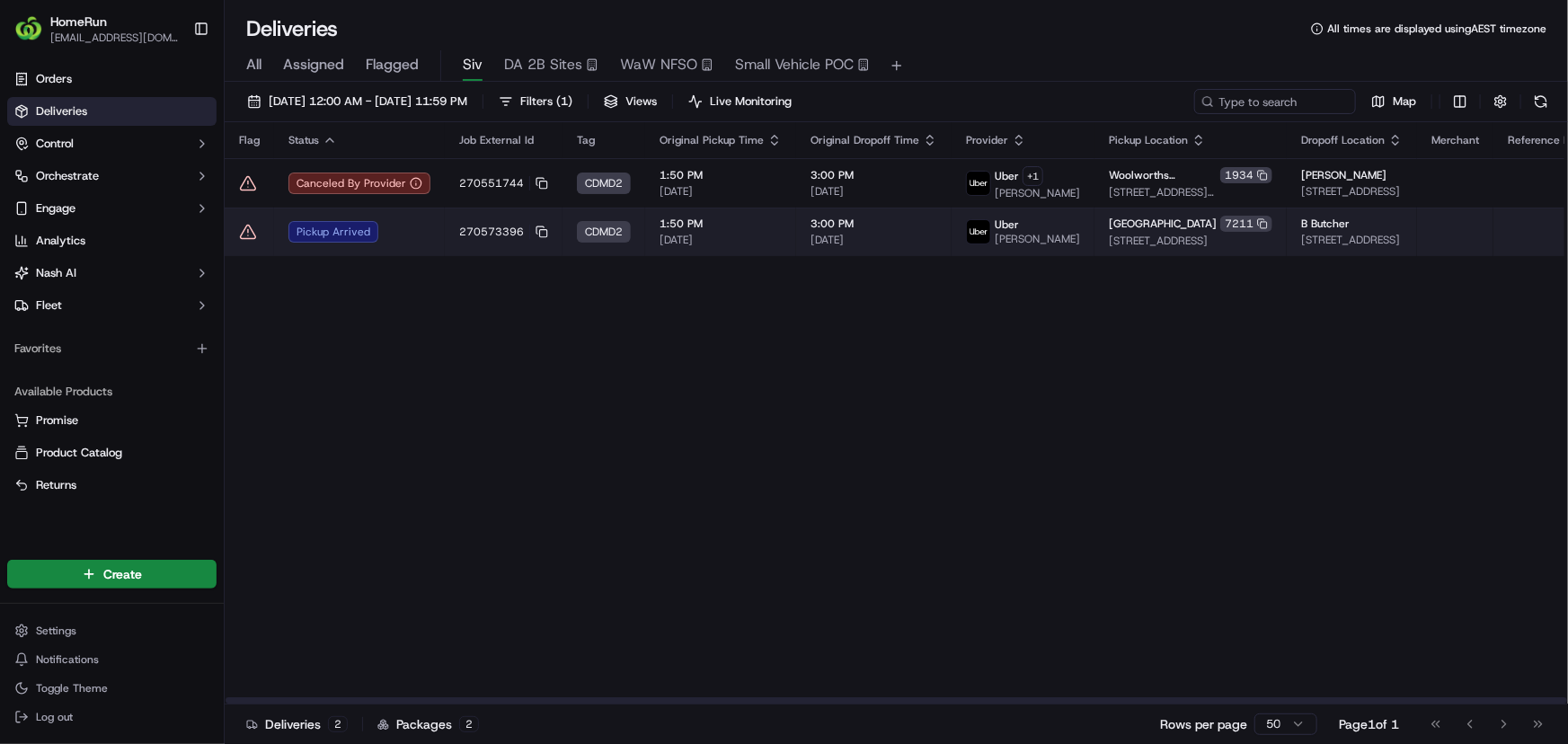
click at [261, 233] on td at bounding box center [249, 231] width 50 height 49
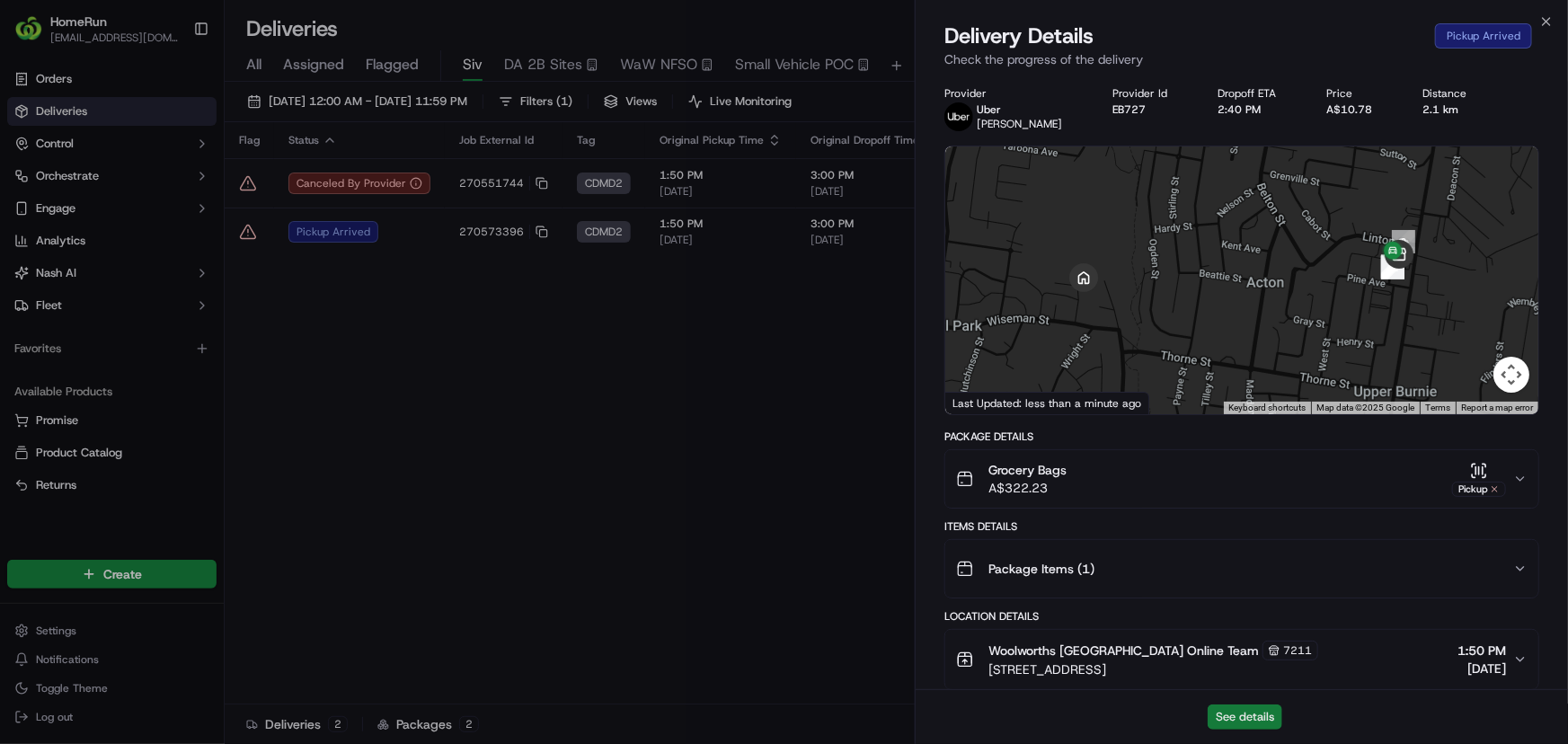
click at [1232, 715] on button "See details" at bounding box center [1245, 716] width 75 height 25
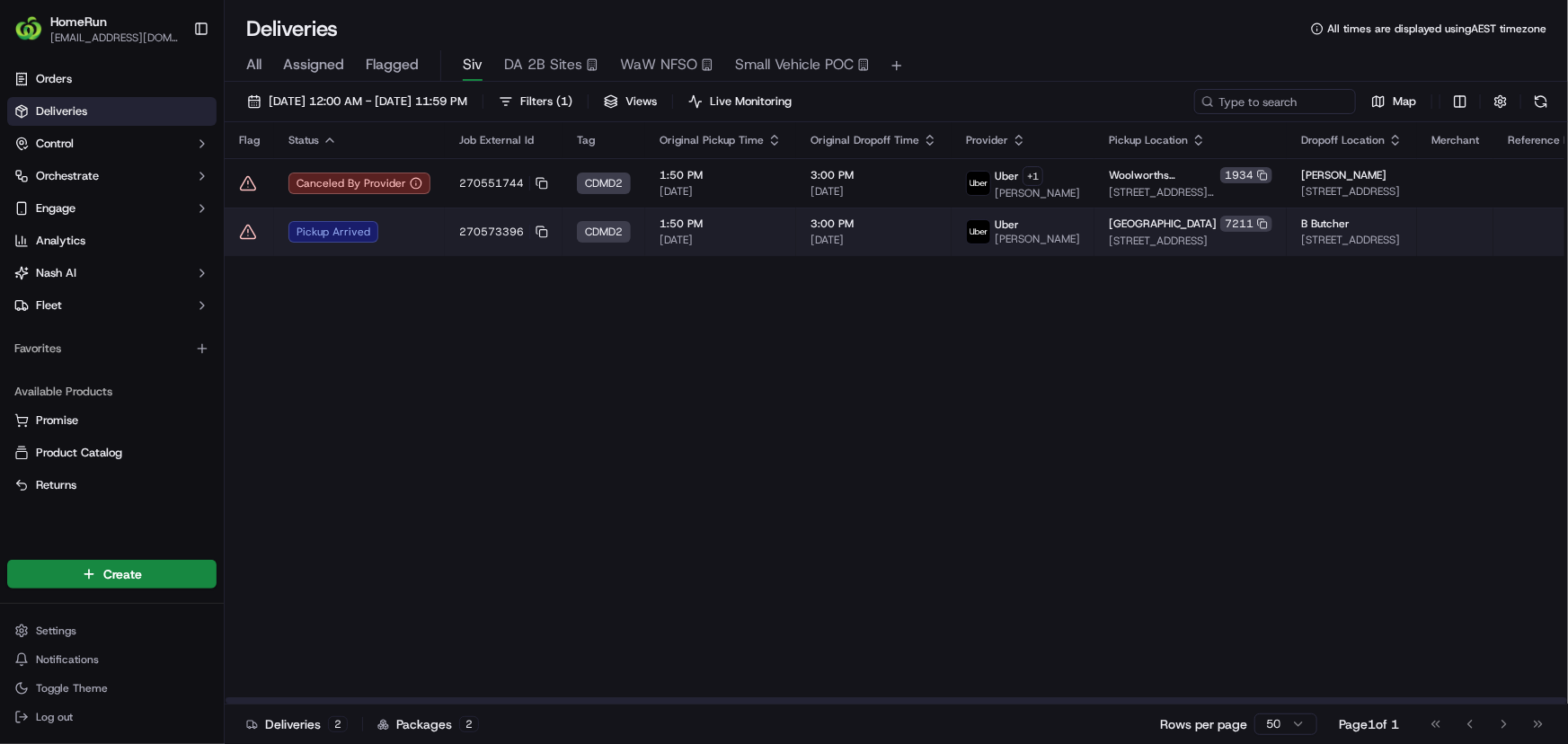
click at [249, 233] on icon at bounding box center [248, 231] width 18 height 18
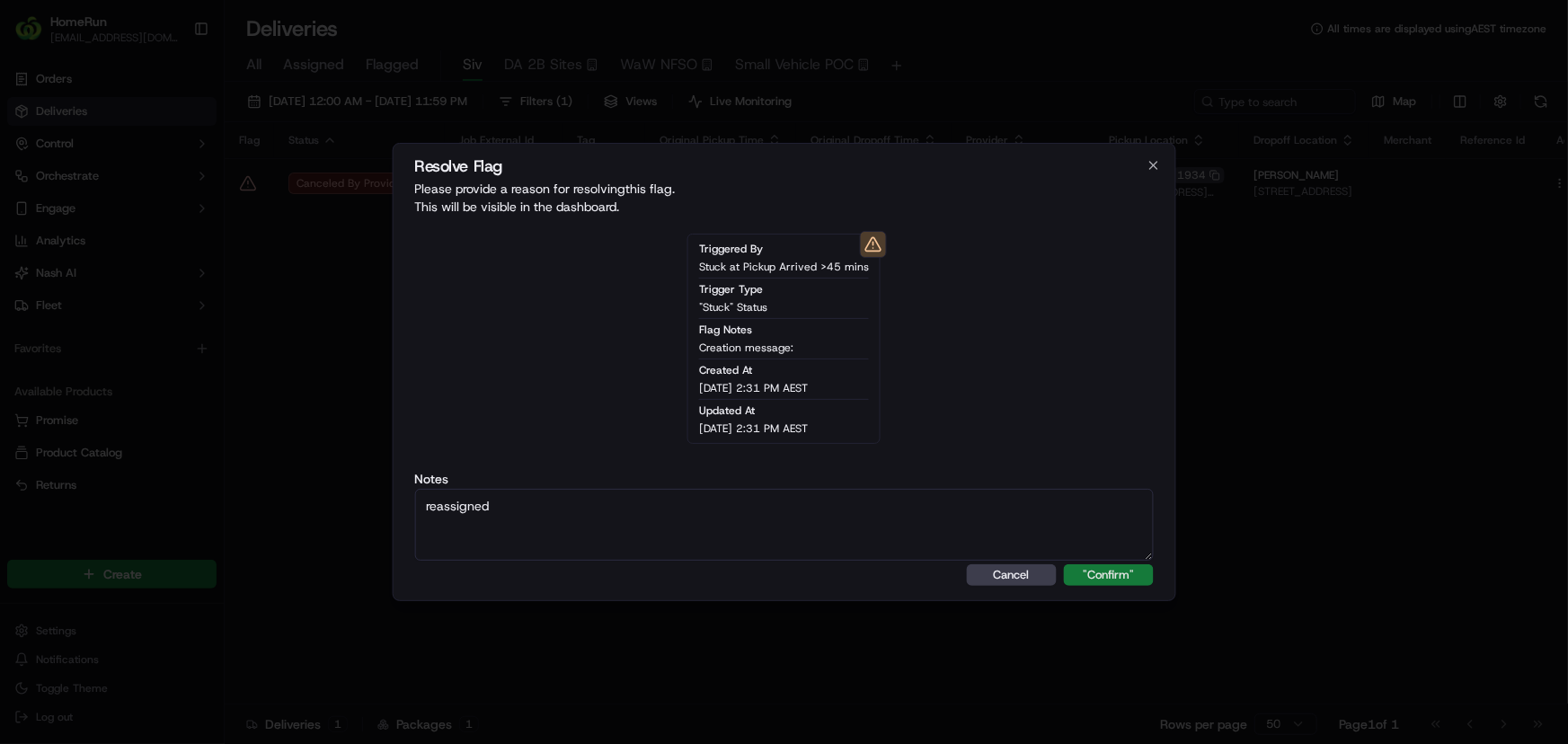
type textarea "reassigned"
click at [1129, 577] on button ""Confirm"" at bounding box center [1109, 575] width 90 height 22
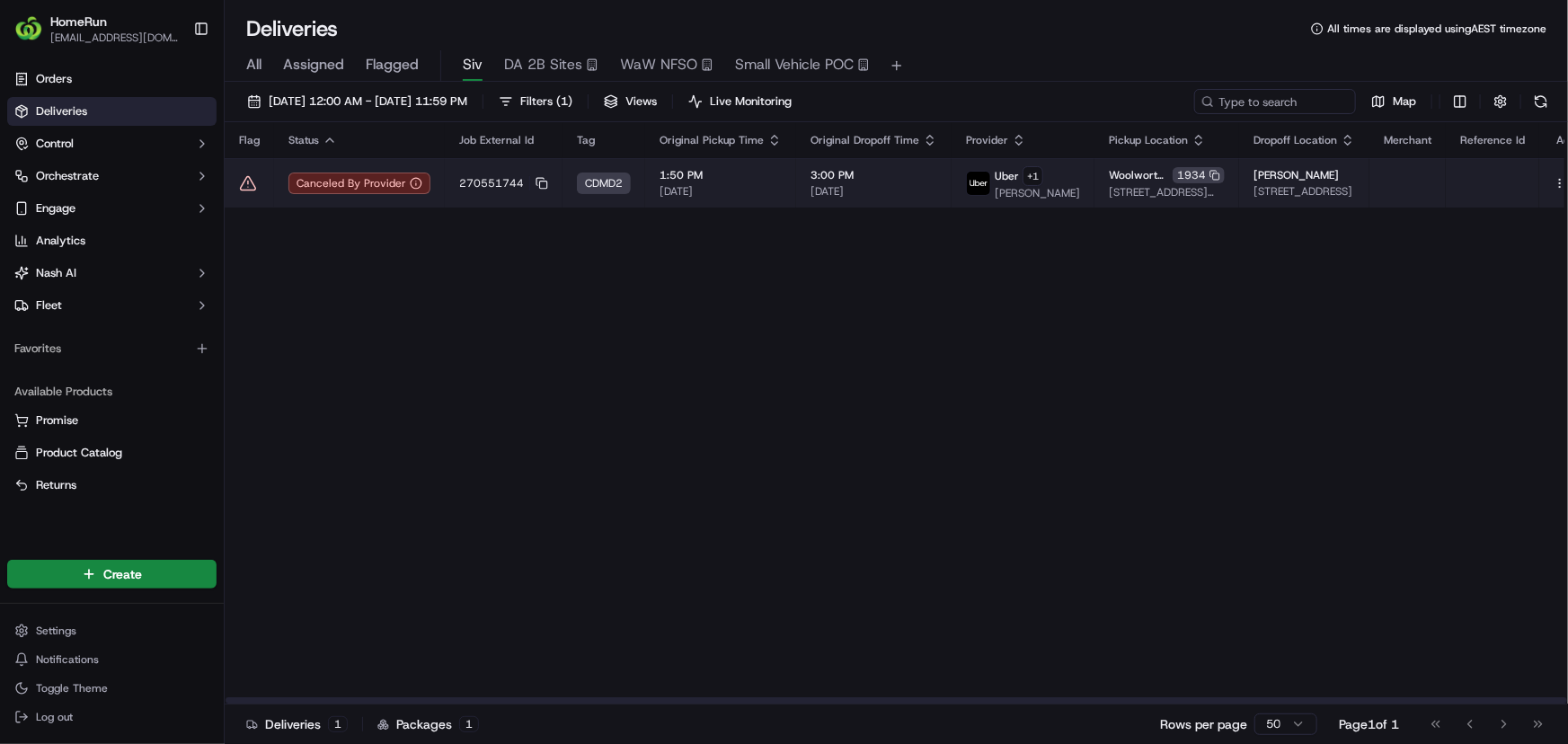
click at [431, 182] on td "Canceled By Provider" at bounding box center [359, 184] width 171 height 50
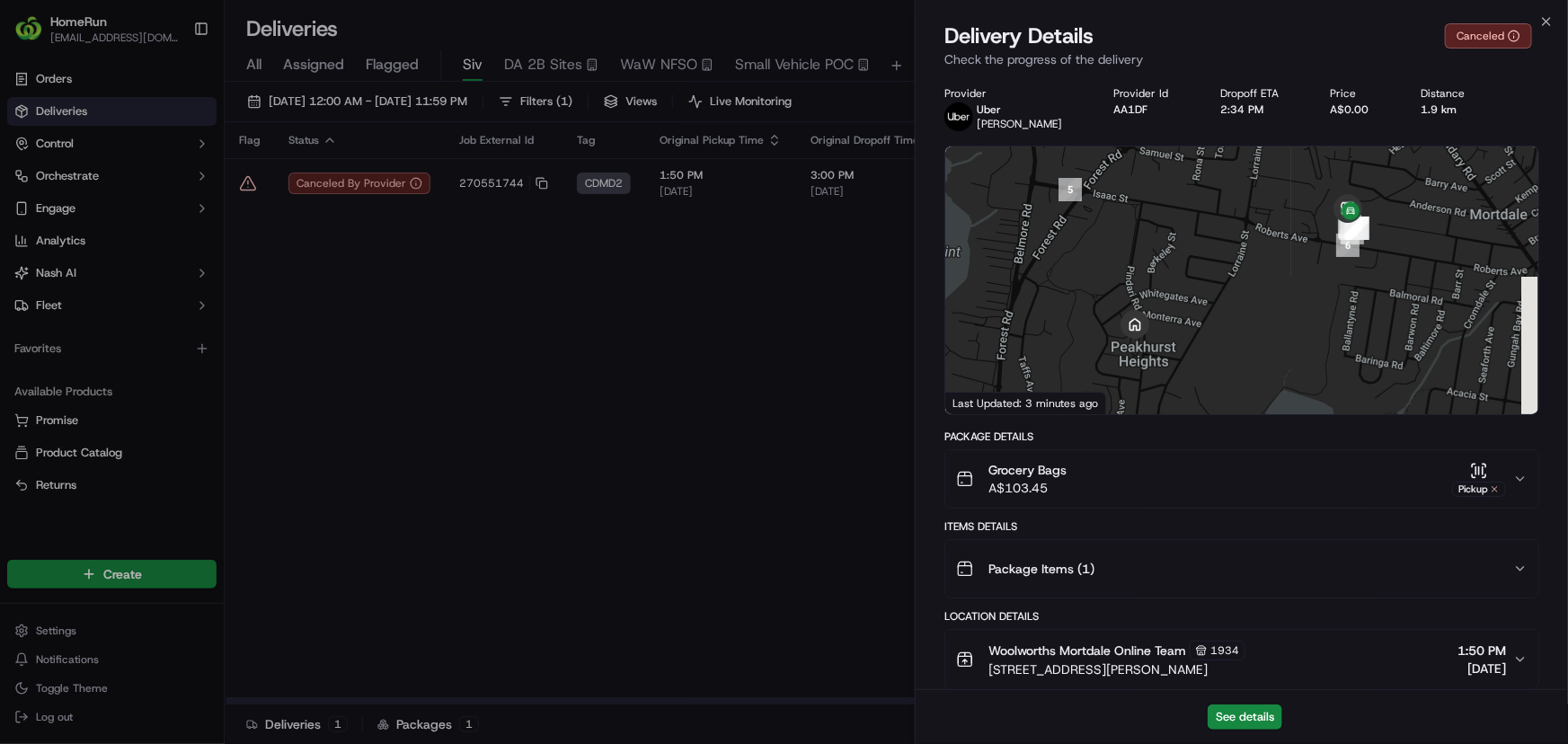
scroll to position [636, 0]
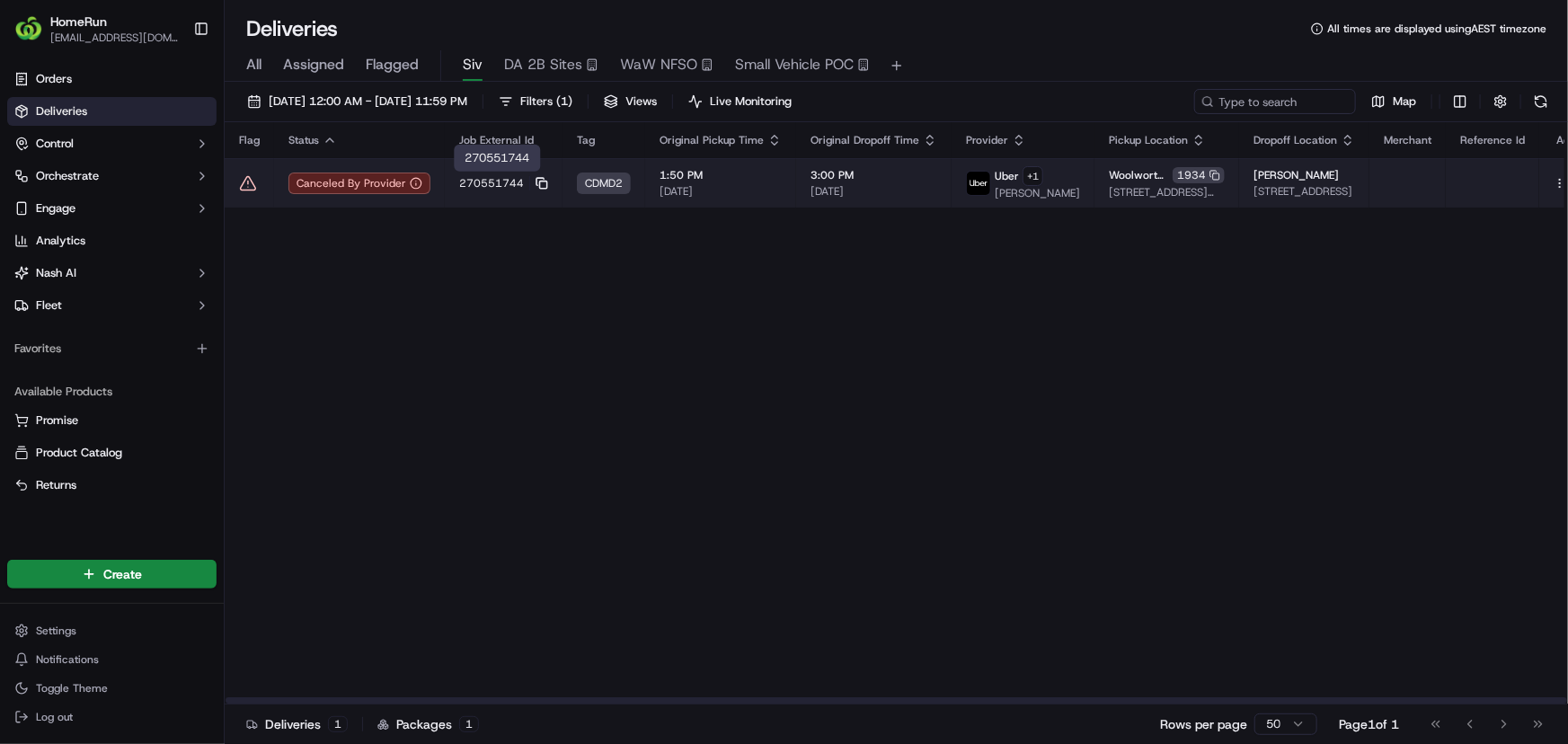
click at [536, 180] on icon at bounding box center [542, 183] width 13 height 13
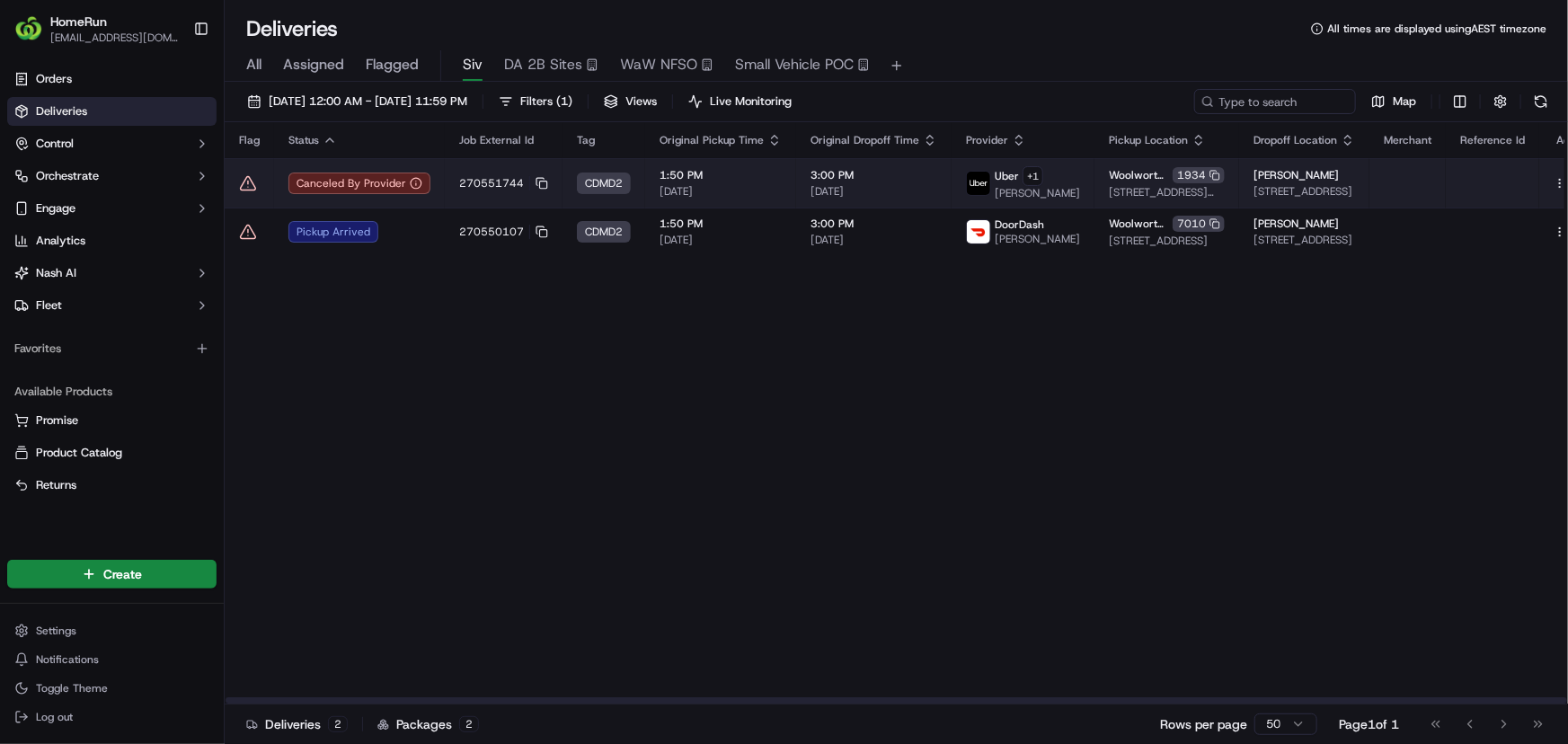
click at [247, 179] on icon at bounding box center [248, 184] width 18 height 18
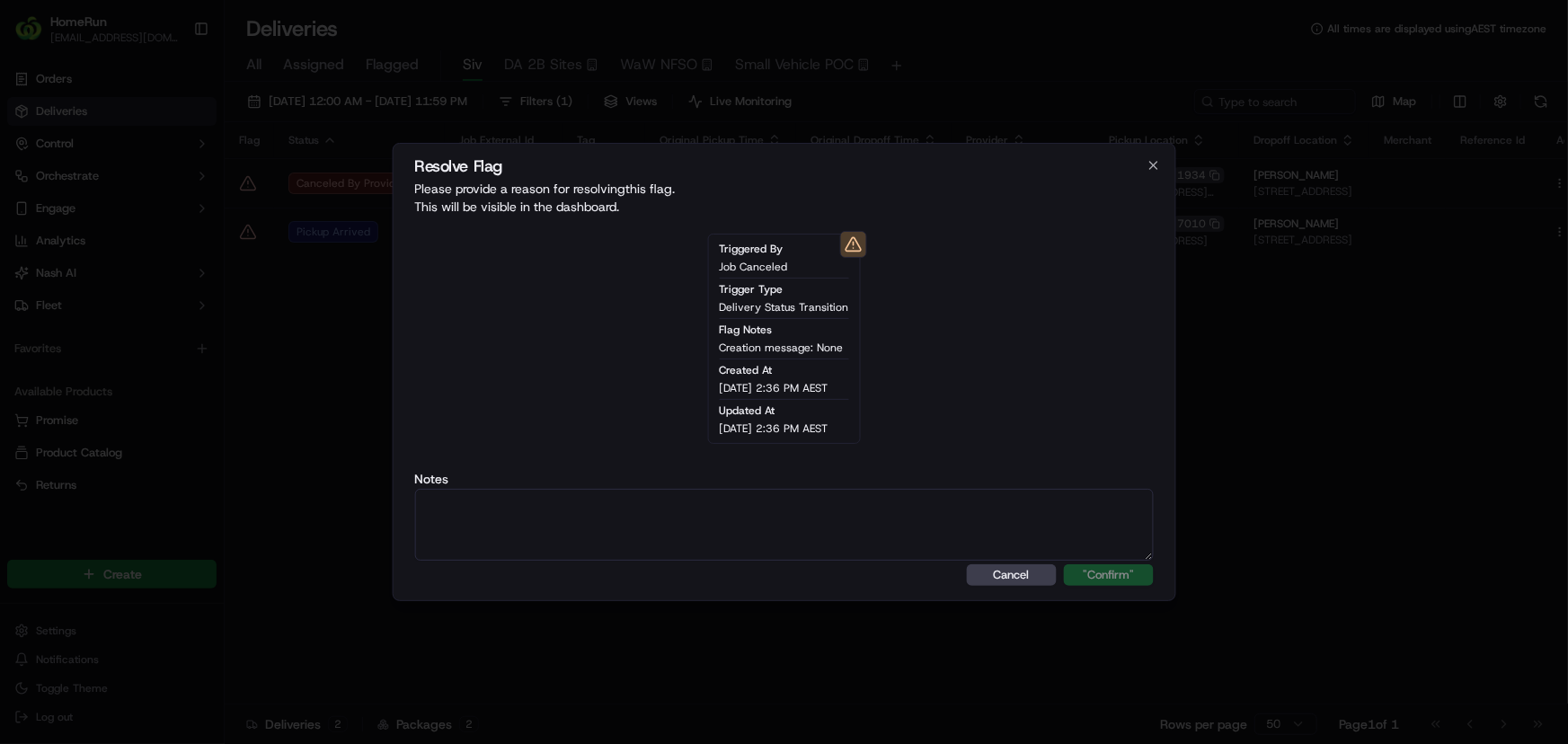
paste textarea "ALT - dx error code and order delivery uncertain"
type textarea "ALT - dx error code and order delivery uncertain"
click at [1108, 576] on button ""Confirm"" at bounding box center [1109, 575] width 90 height 22
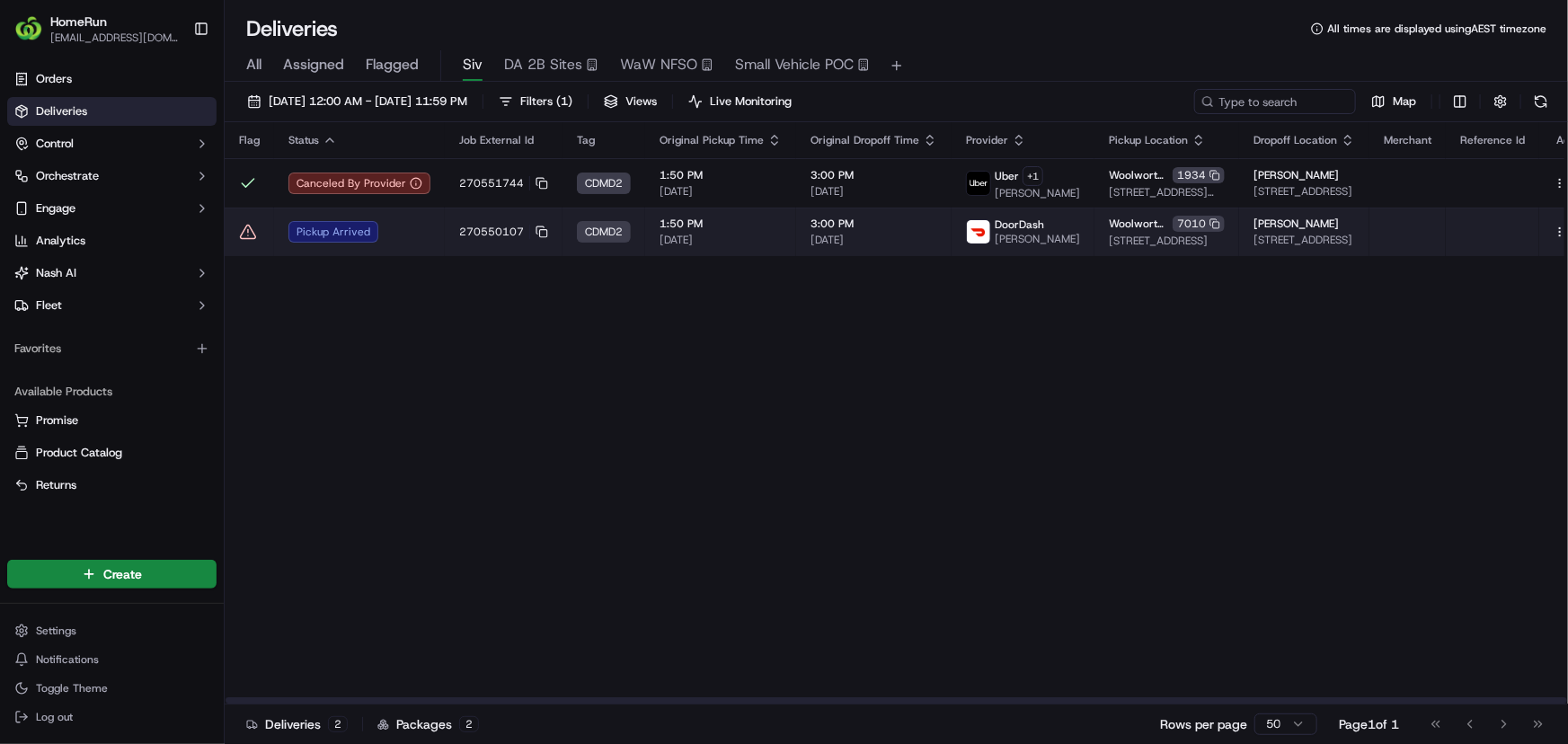
click at [413, 239] on div "Pickup Arrived" at bounding box center [359, 232] width 142 height 22
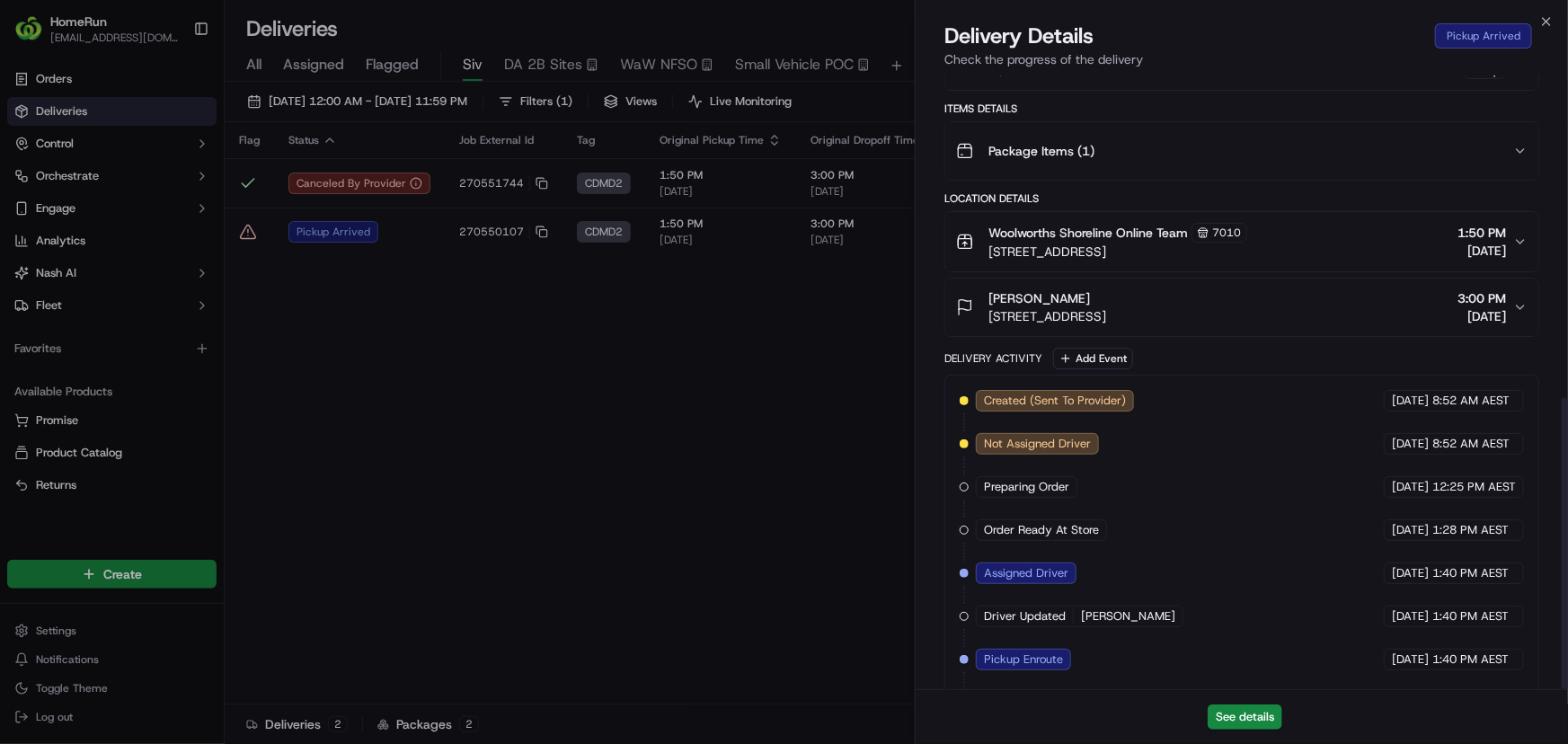
scroll to position [679, 0]
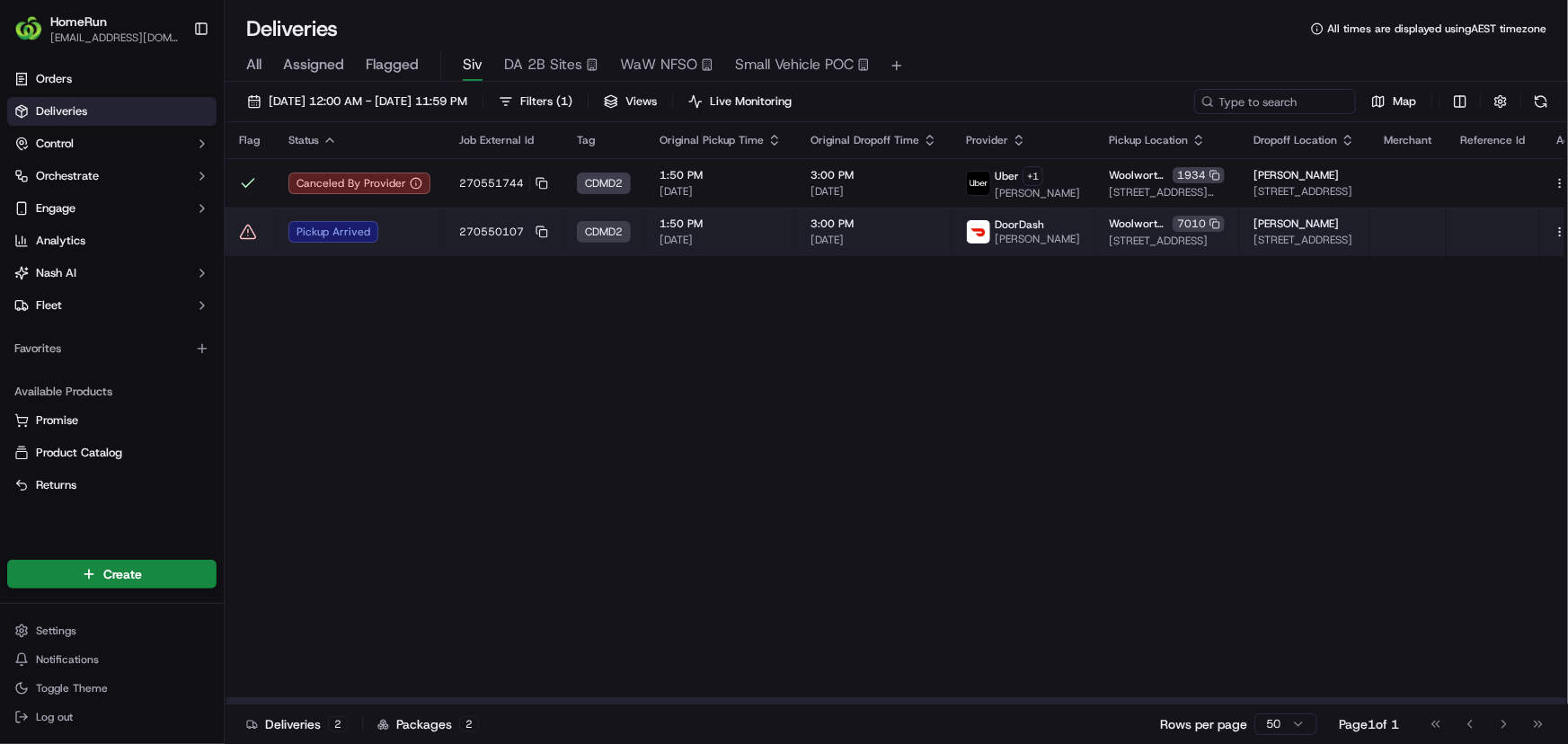
click at [426, 240] on div "Pickup Arrived" at bounding box center [359, 232] width 142 height 22
click at [249, 233] on icon at bounding box center [248, 231] width 18 height 18
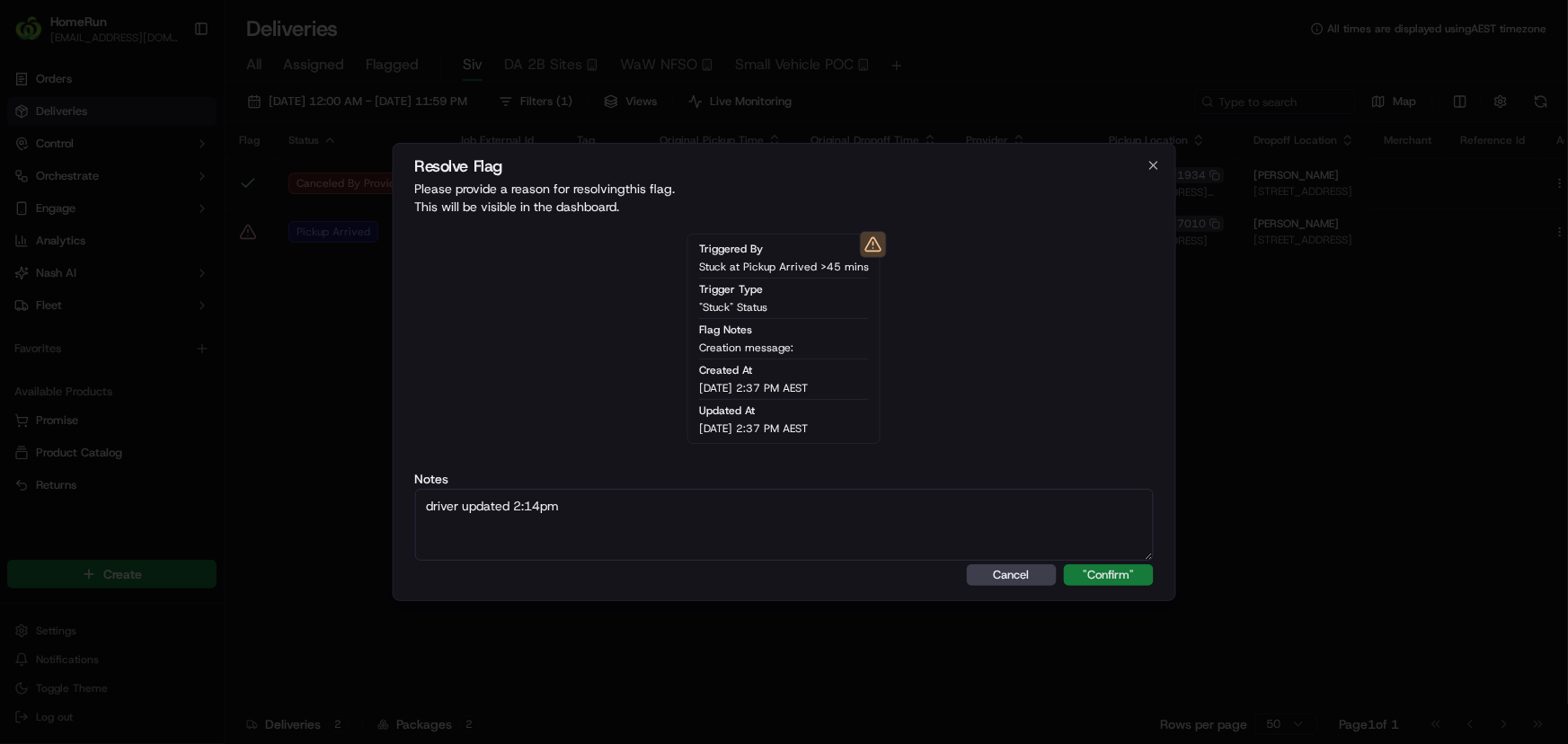
type textarea "driver updated 2:14pm"
click at [1130, 578] on button ""Confirm"" at bounding box center [1109, 575] width 90 height 22
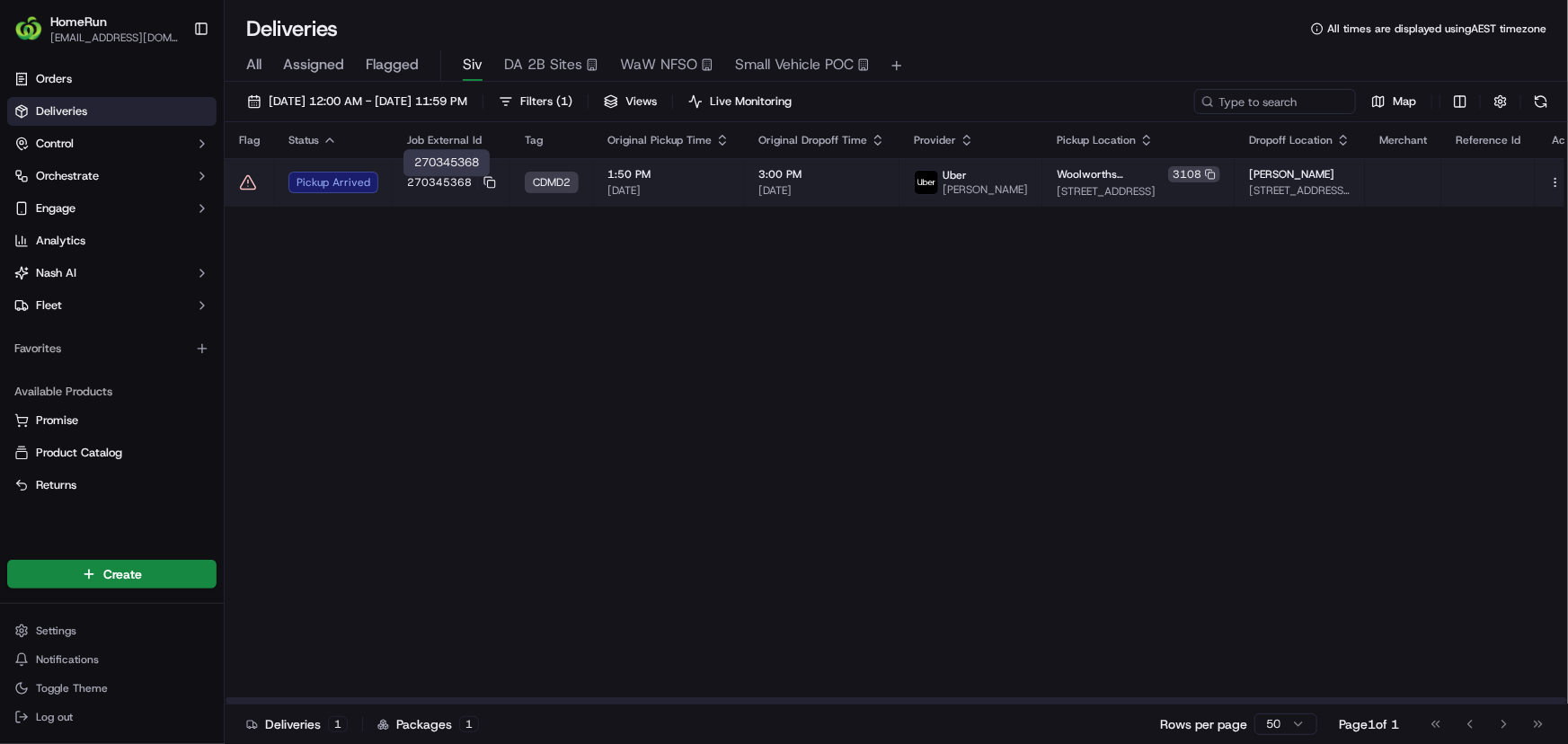
click at [413, 189] on span "270345368" at bounding box center [439, 183] width 65 height 14
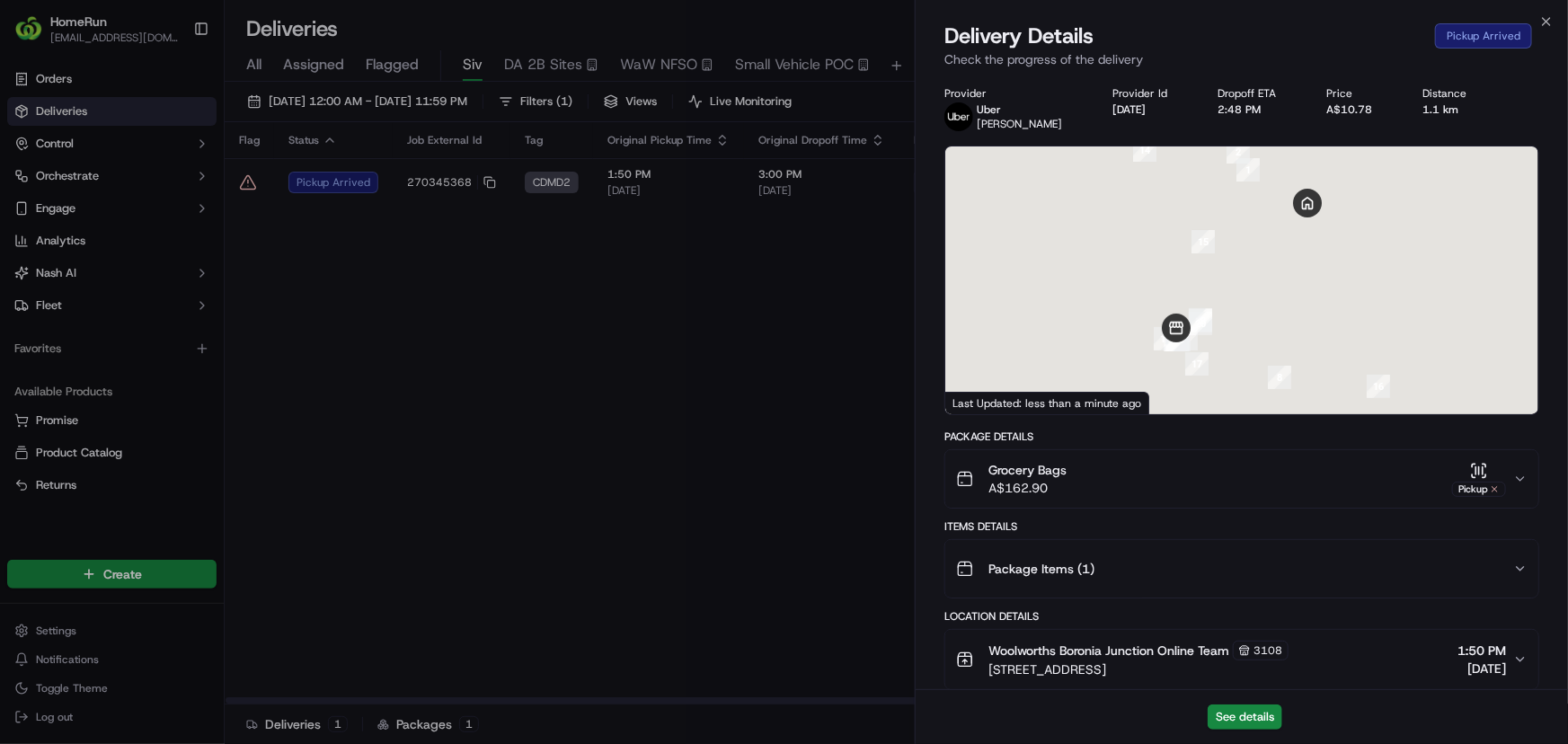
scroll to position [636, 0]
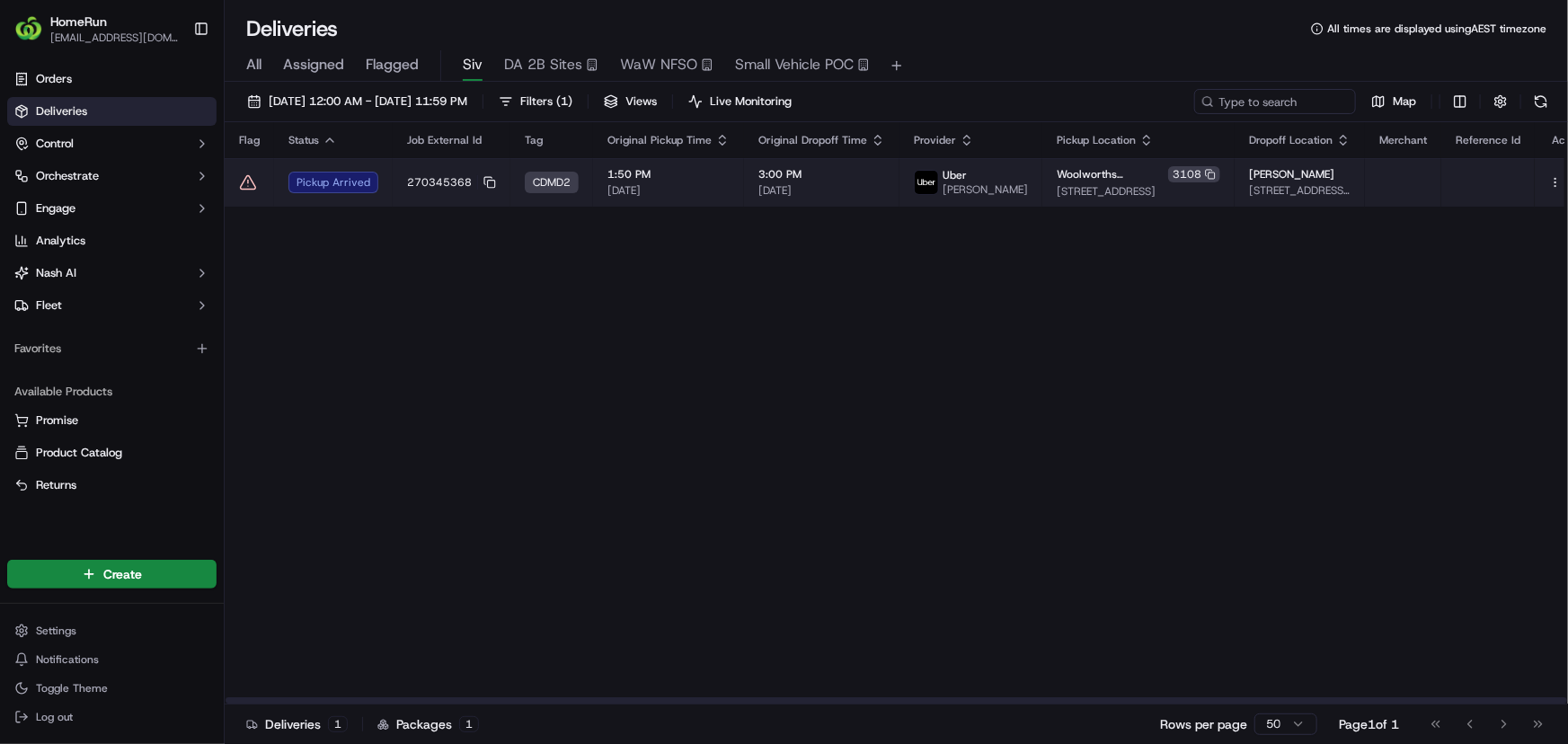
click at [255, 186] on icon at bounding box center [248, 183] width 18 height 18
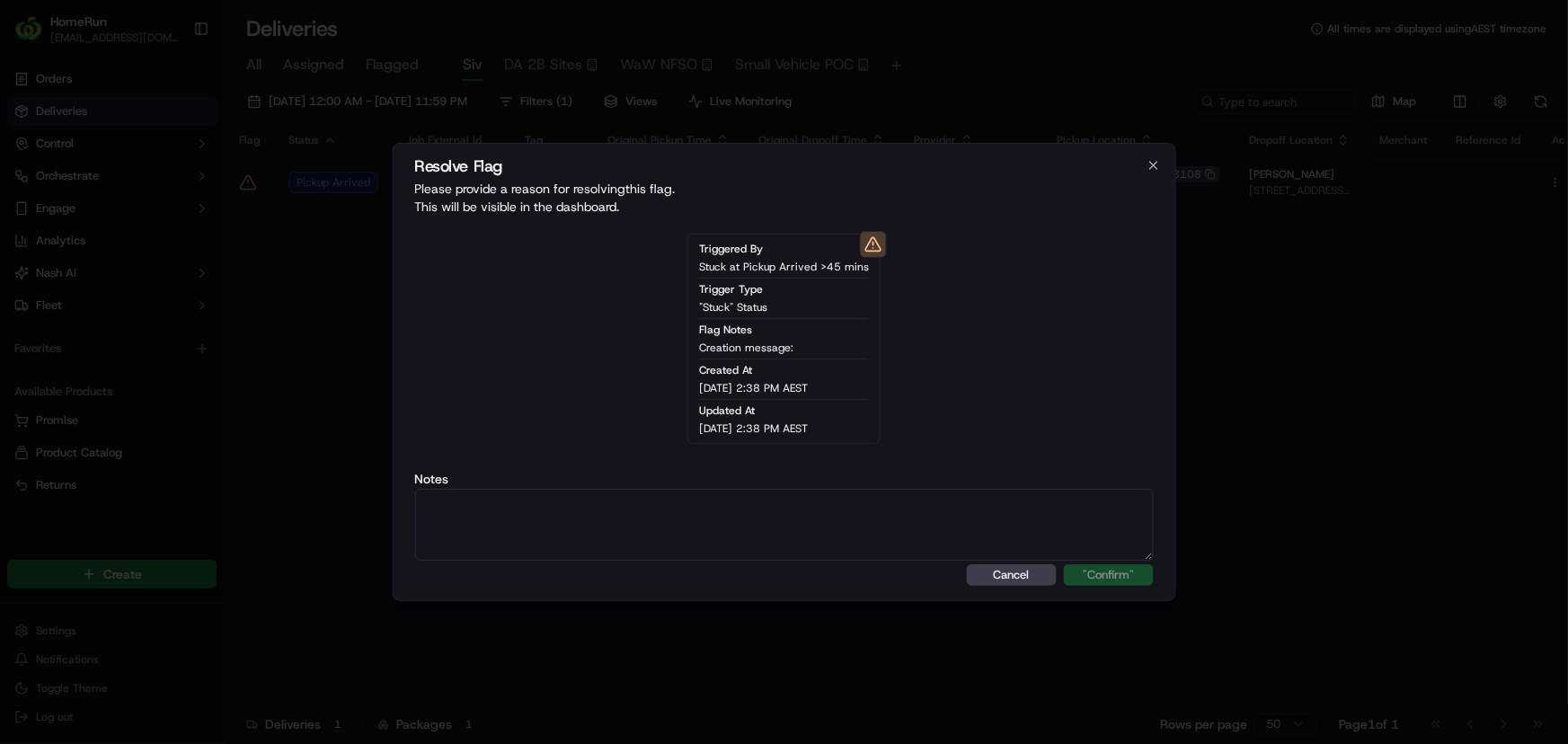
click at [1018, 584] on button "Cancel" at bounding box center [1011, 575] width 90 height 22
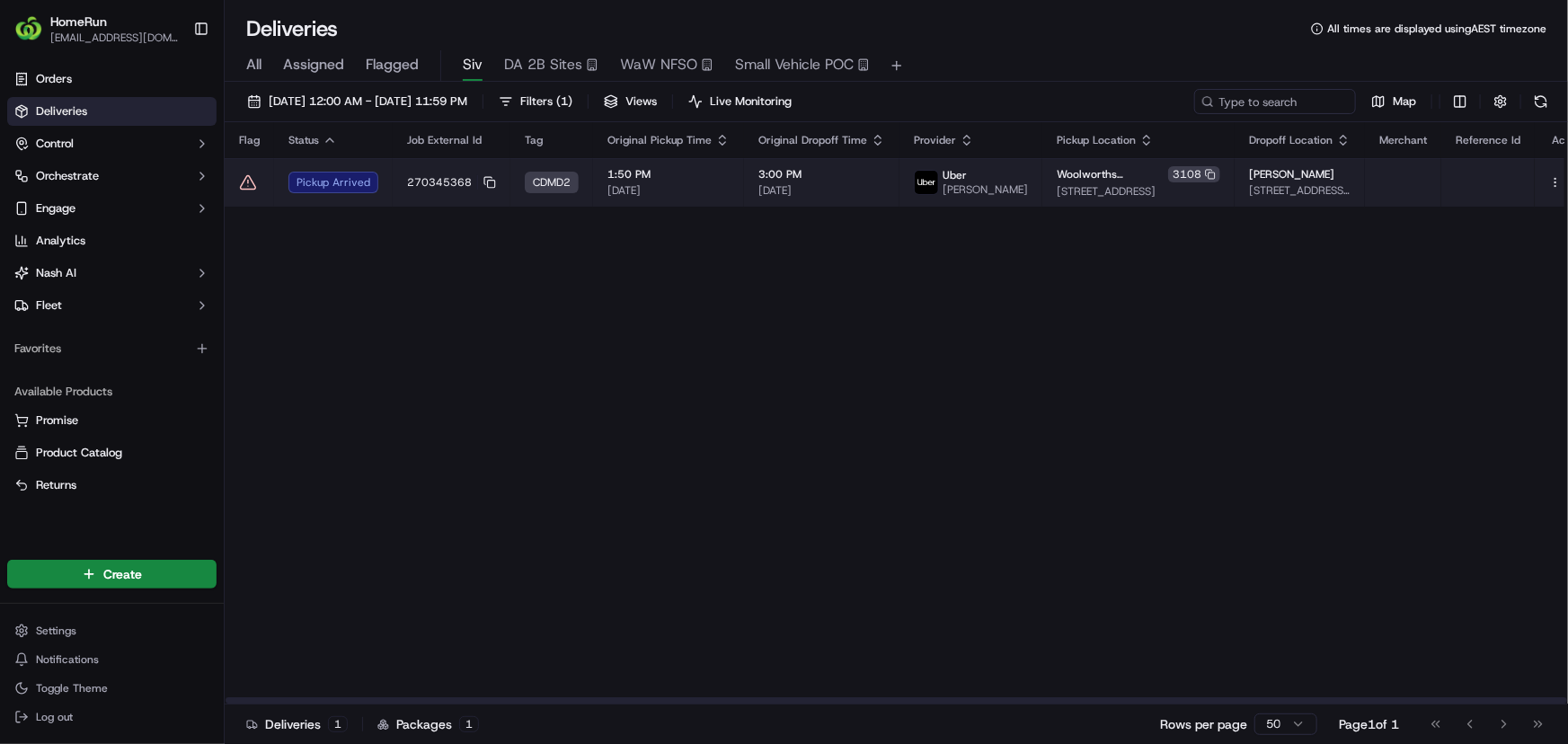
click at [667, 196] on span "22/09/2025" at bounding box center [668, 190] width 123 height 14
click at [802, 175] on span "3:00 PM" at bounding box center [821, 175] width 127 height 14
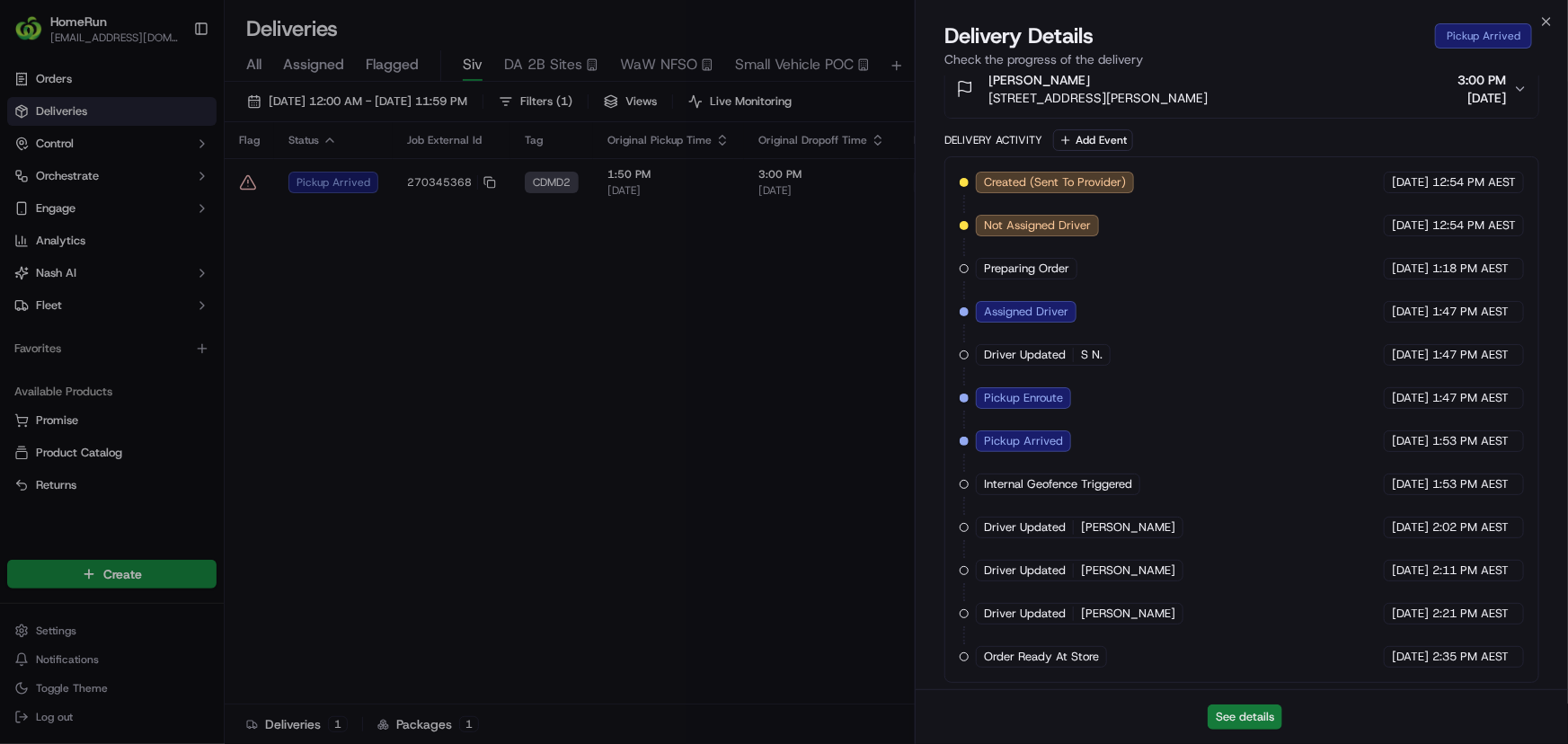
click at [1241, 728] on button "See details" at bounding box center [1245, 716] width 75 height 25
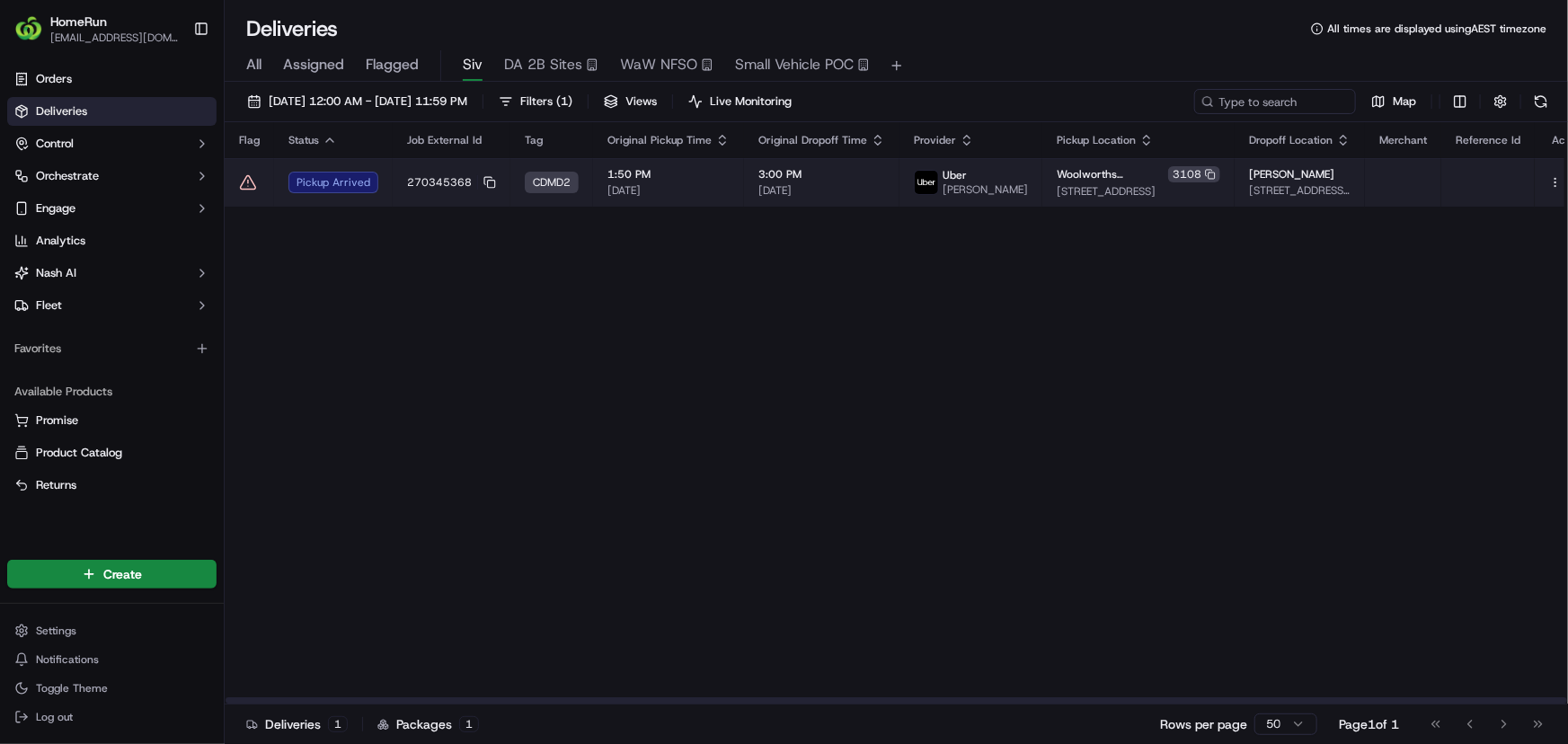
click at [404, 200] on td "270345368" at bounding box center [452, 183] width 118 height 49
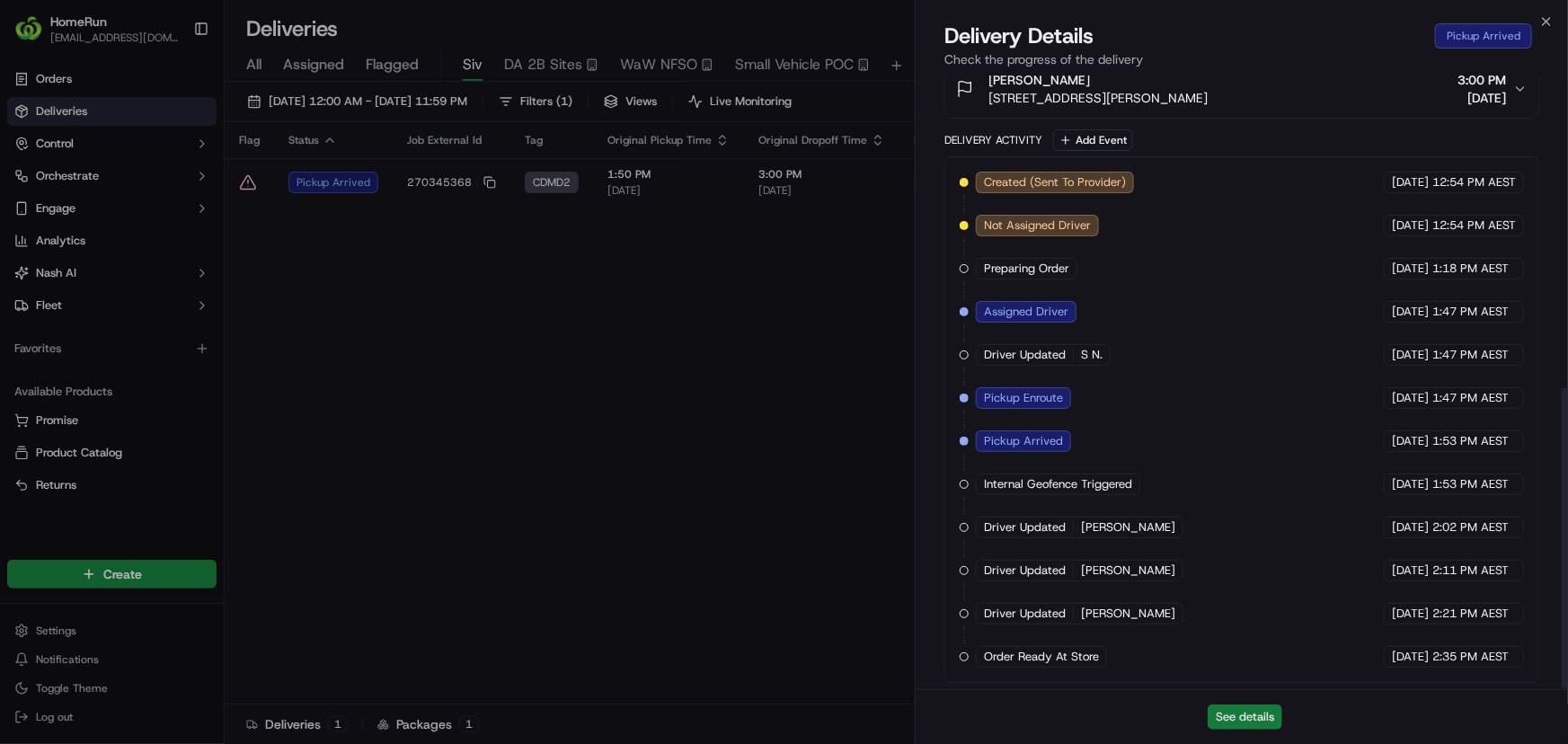
click at [1247, 727] on button "See details" at bounding box center [1245, 716] width 75 height 25
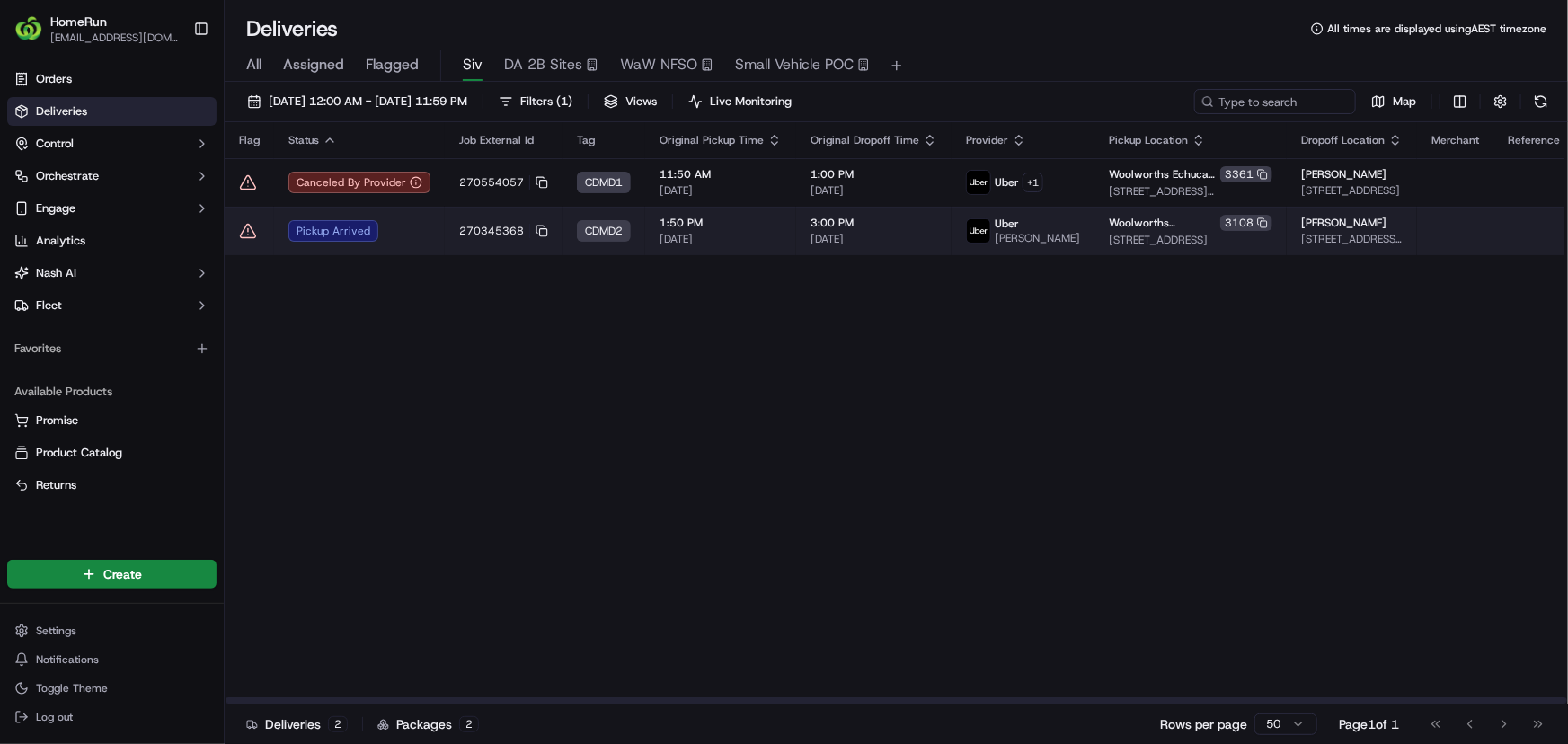
click at [431, 239] on td "Pickup Arrived" at bounding box center [359, 230] width 171 height 49
click at [404, 237] on div "Pickup Arrived" at bounding box center [359, 231] width 142 height 22
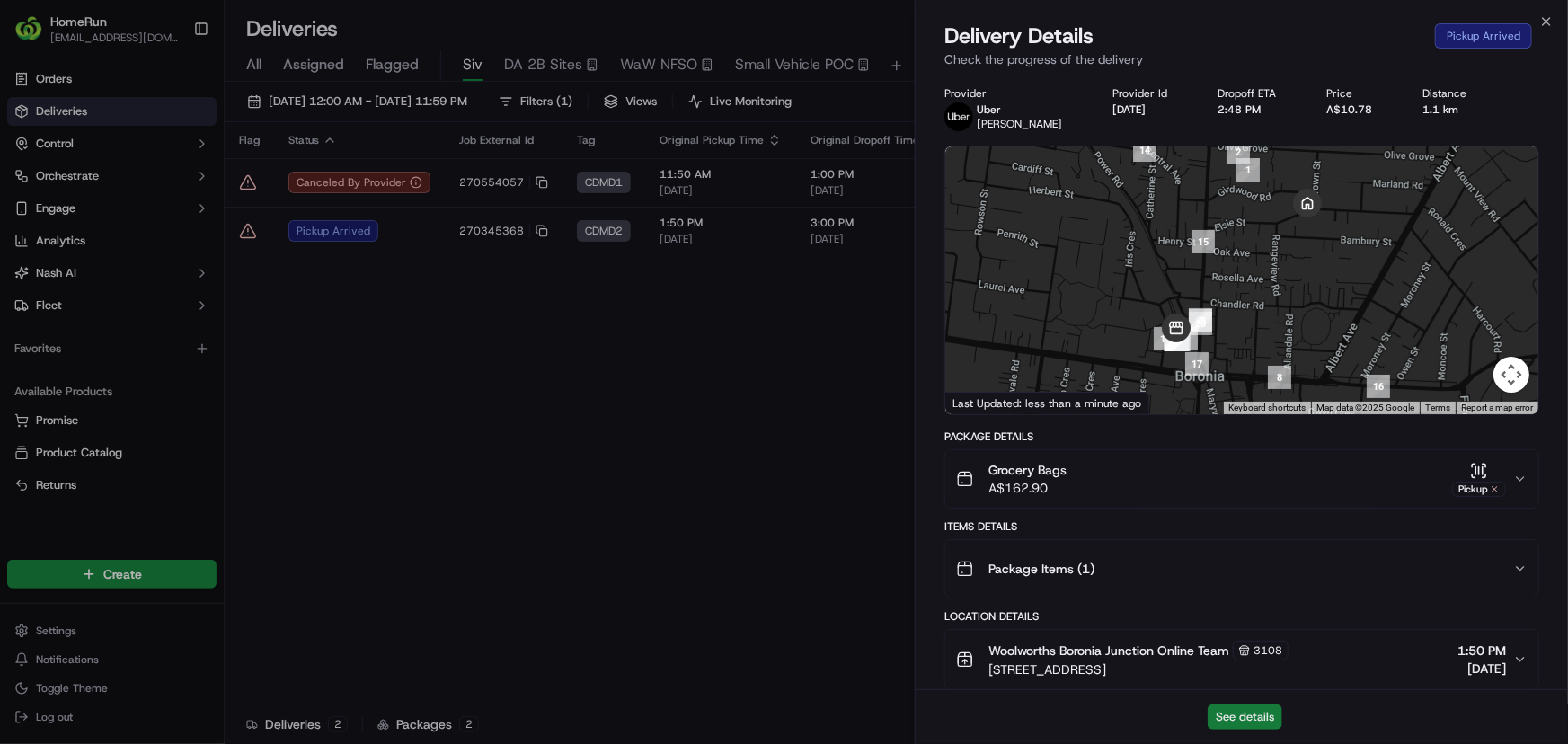
click at [1228, 710] on button "See details" at bounding box center [1245, 716] width 75 height 25
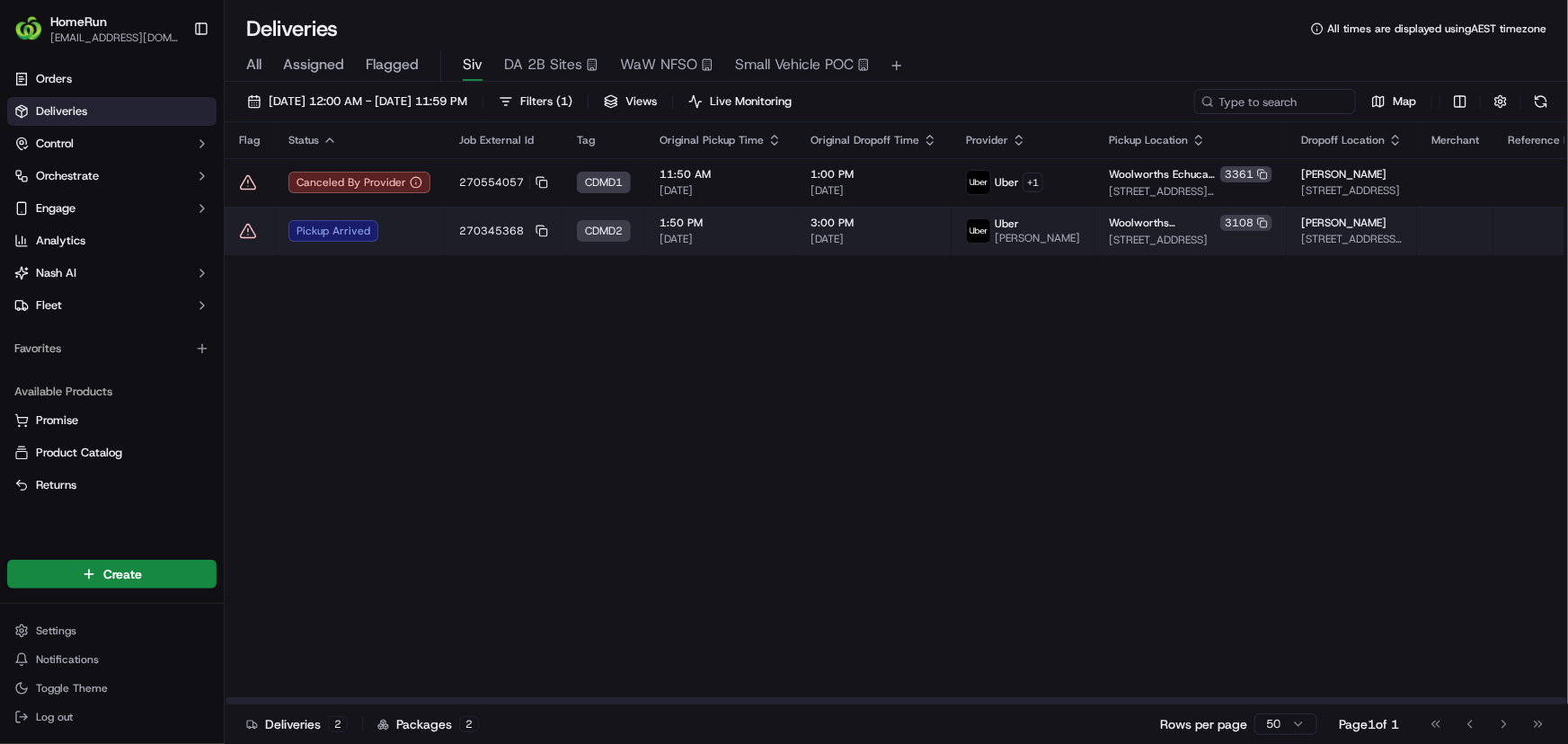
click at [428, 244] on td "Pickup Arrived" at bounding box center [359, 230] width 171 height 49
click at [249, 235] on icon at bounding box center [248, 231] width 18 height 18
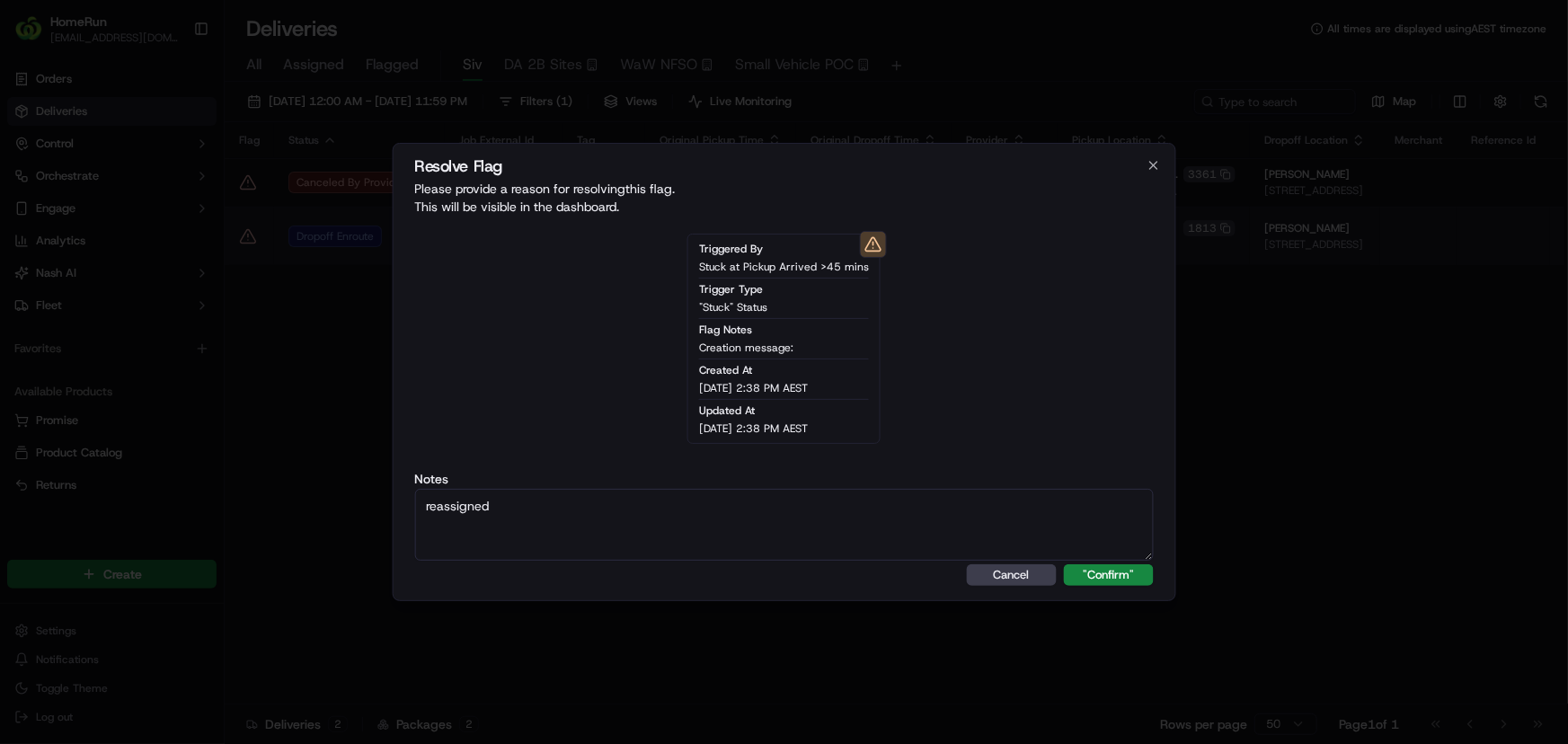
type textarea "reassigned"
click at [1087, 586] on div "Resolve Flag Please provide a reason for resolving this flag . This will be vis…" at bounding box center [784, 371] width 785 height 458
click at [1092, 580] on button ""Confirm"" at bounding box center [1109, 575] width 90 height 22
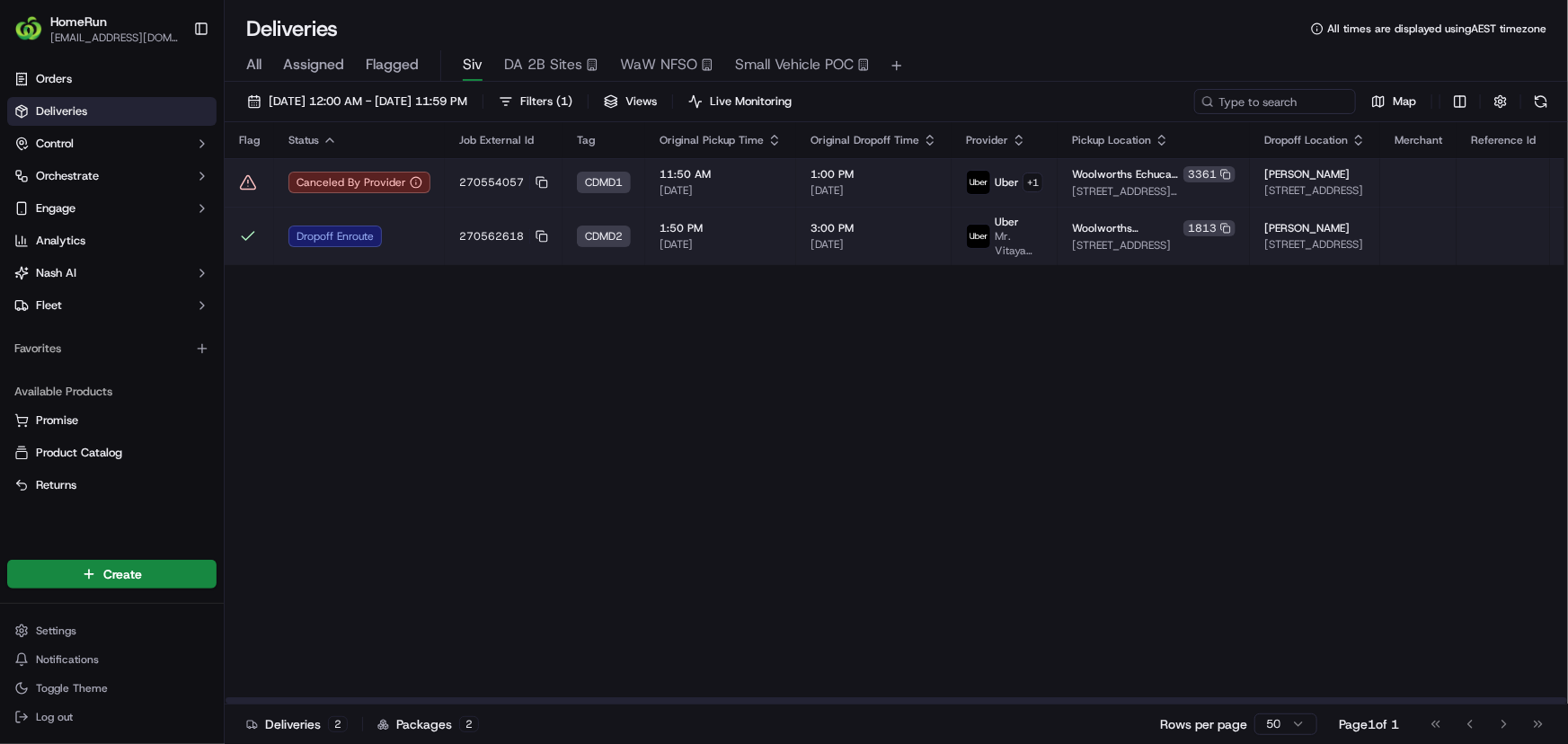
click at [277, 184] on td "Canceled By Provider" at bounding box center [359, 183] width 171 height 49
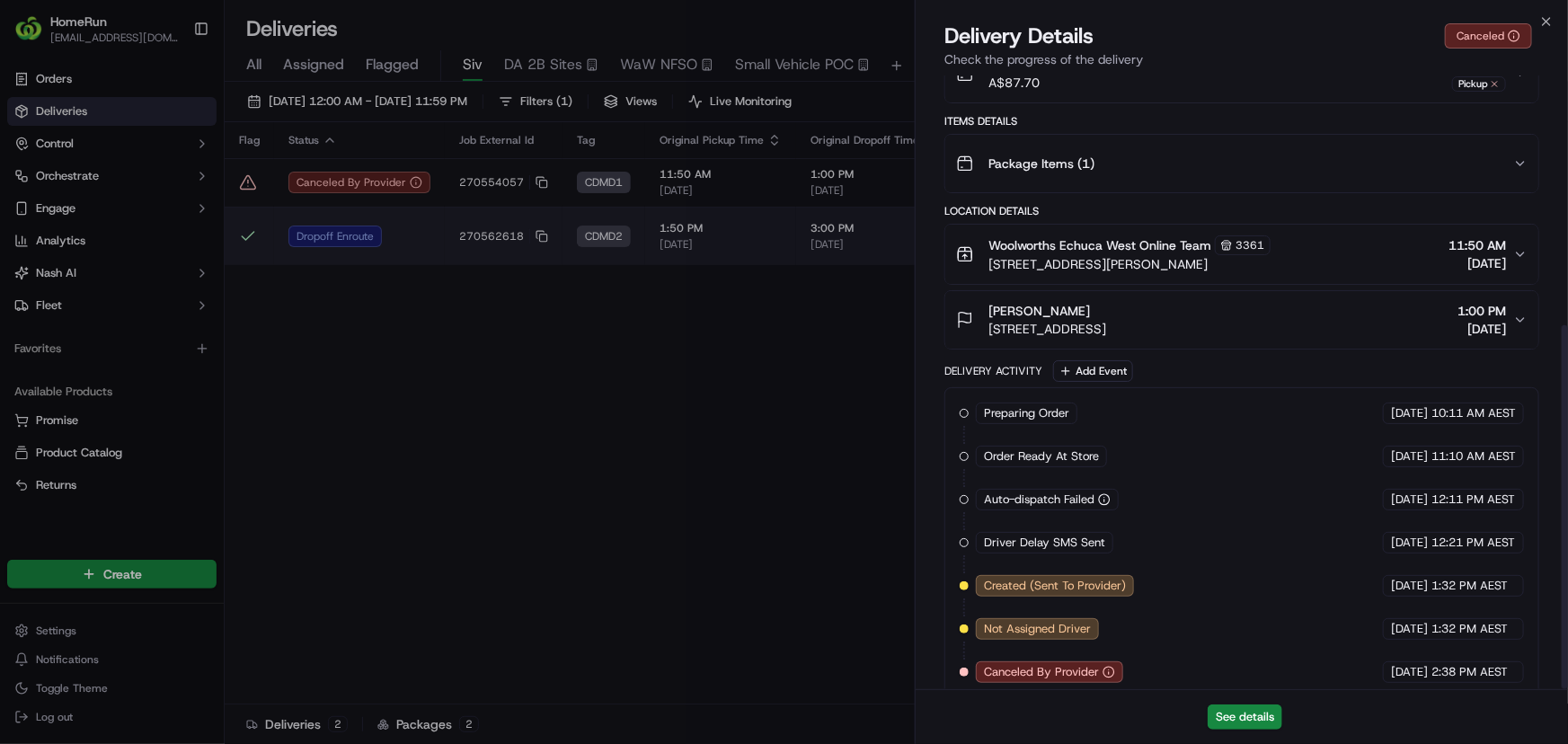
scroll to position [422, 0]
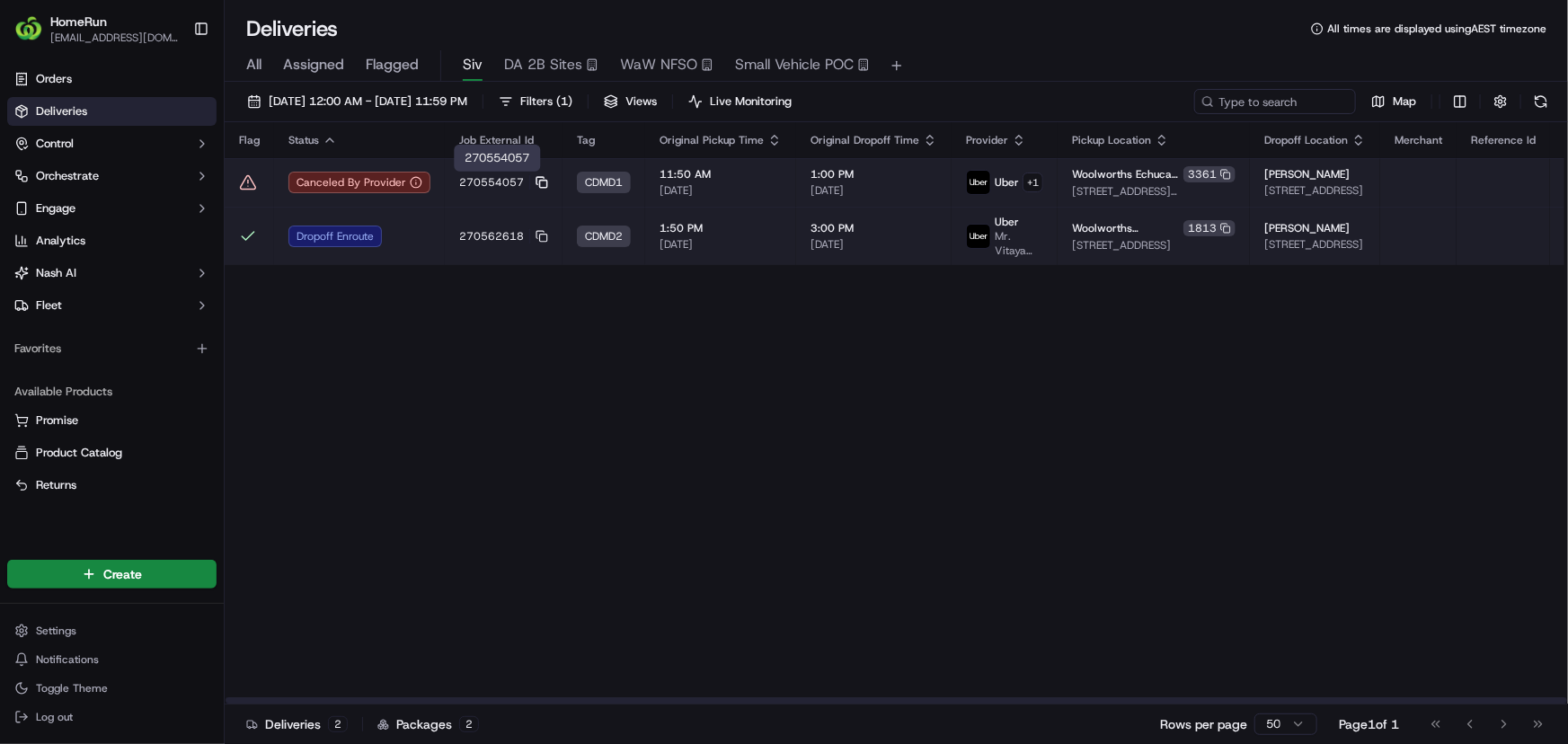
click at [540, 182] on icon at bounding box center [542, 183] width 13 height 13
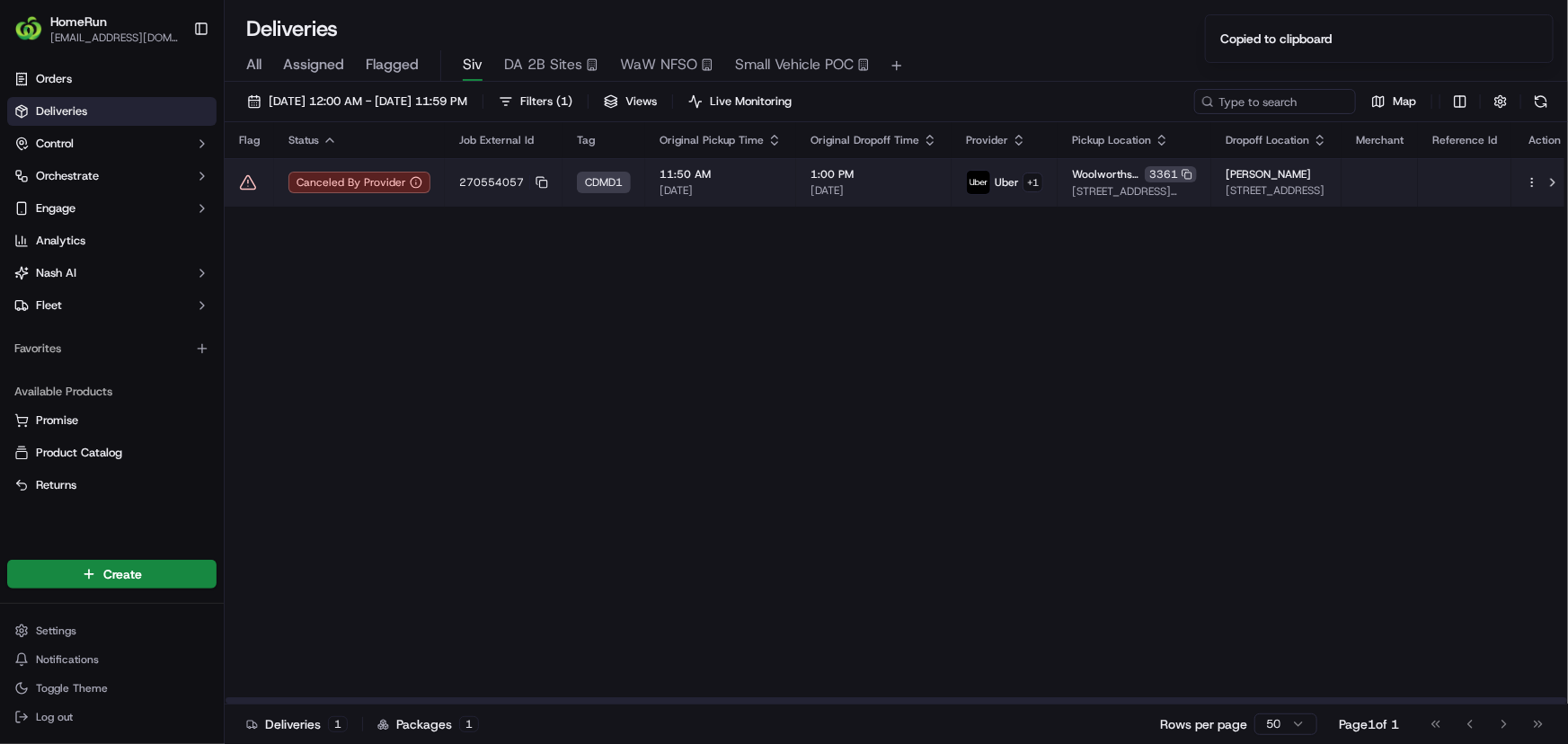
click at [249, 180] on icon at bounding box center [248, 183] width 18 height 18
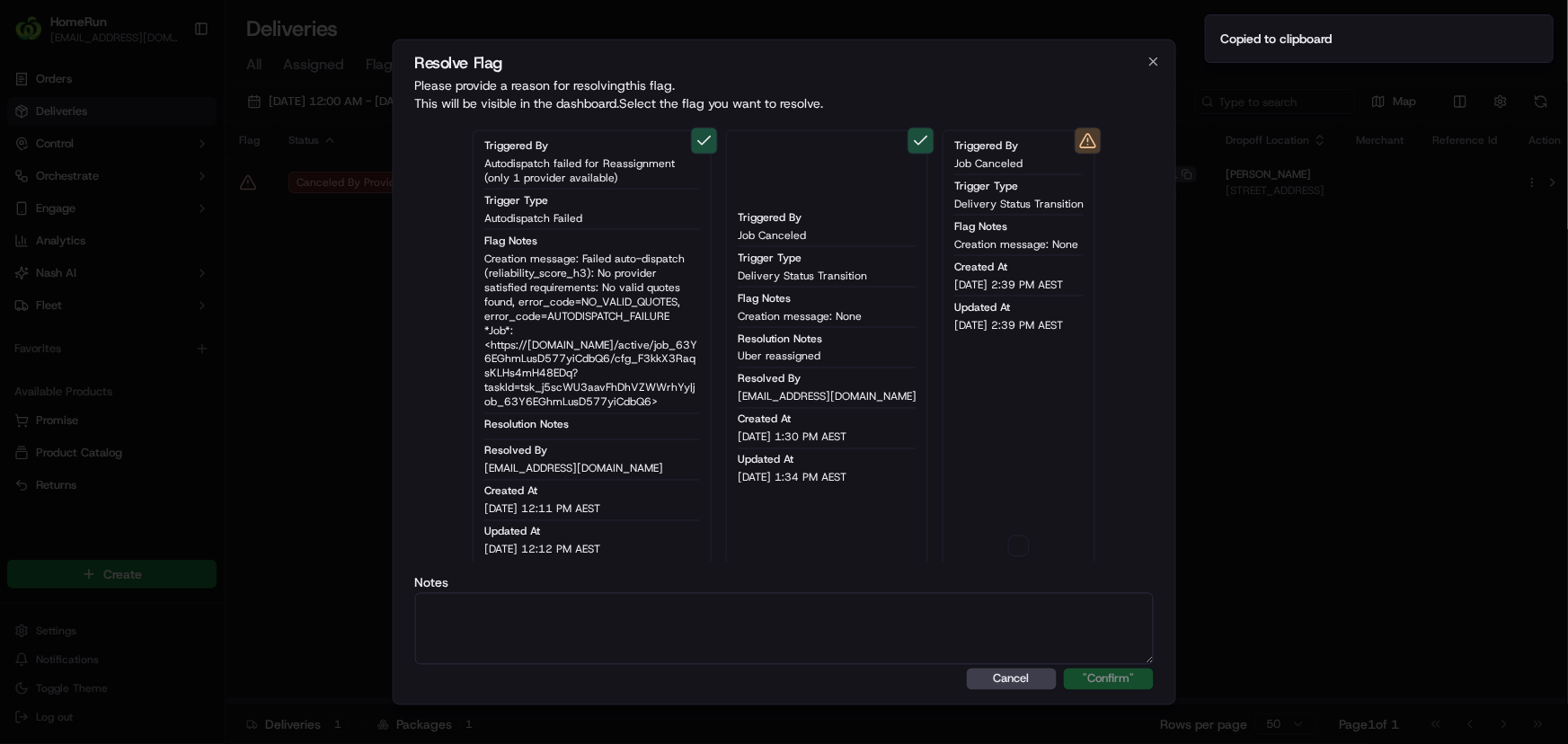
type button "on"
click at [514, 617] on textarea at bounding box center [783, 628] width 739 height 72
paste textarea "ALT - dx error code and order delivery uncertain"
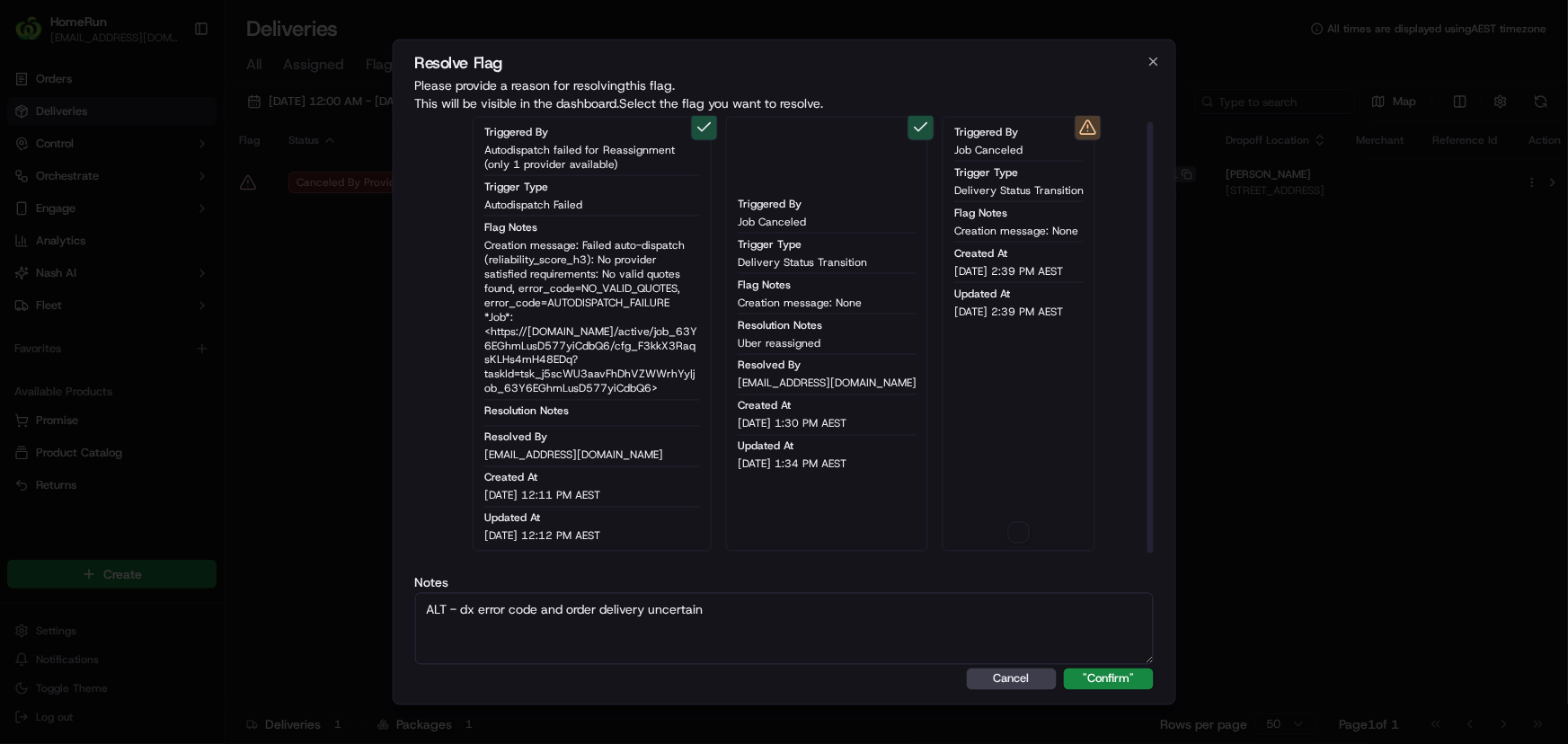
scroll to position [16, 0]
type textarea "ALT - dx error code and order delivery uncertain"
click at [1008, 530] on button "on" at bounding box center [1019, 531] width 22 height 22
click at [1121, 683] on button ""Confirm"" at bounding box center [1109, 678] width 90 height 22
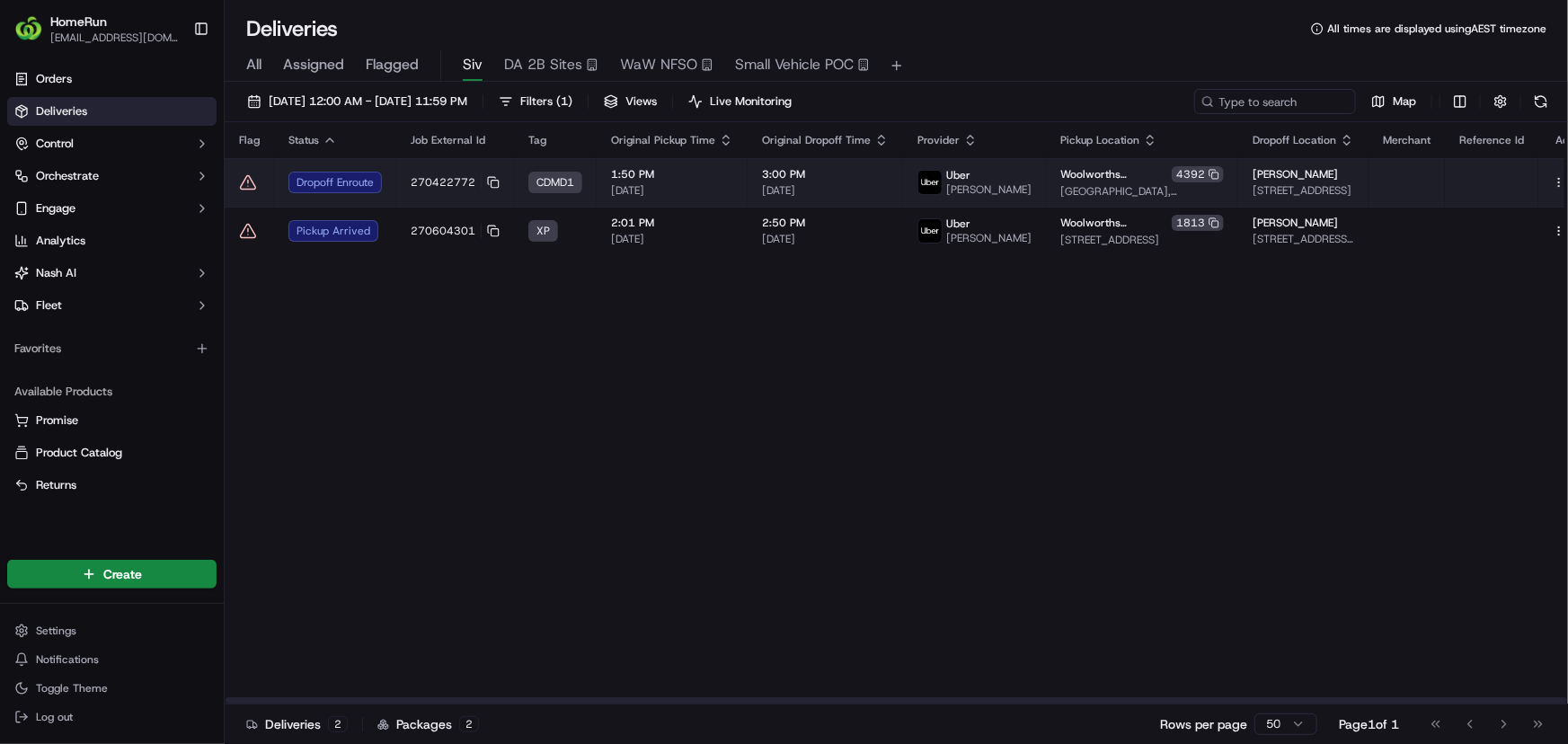
click at [239, 182] on td at bounding box center [249, 183] width 50 height 49
click at [727, 189] on span "22/09/2025" at bounding box center [672, 190] width 123 height 14
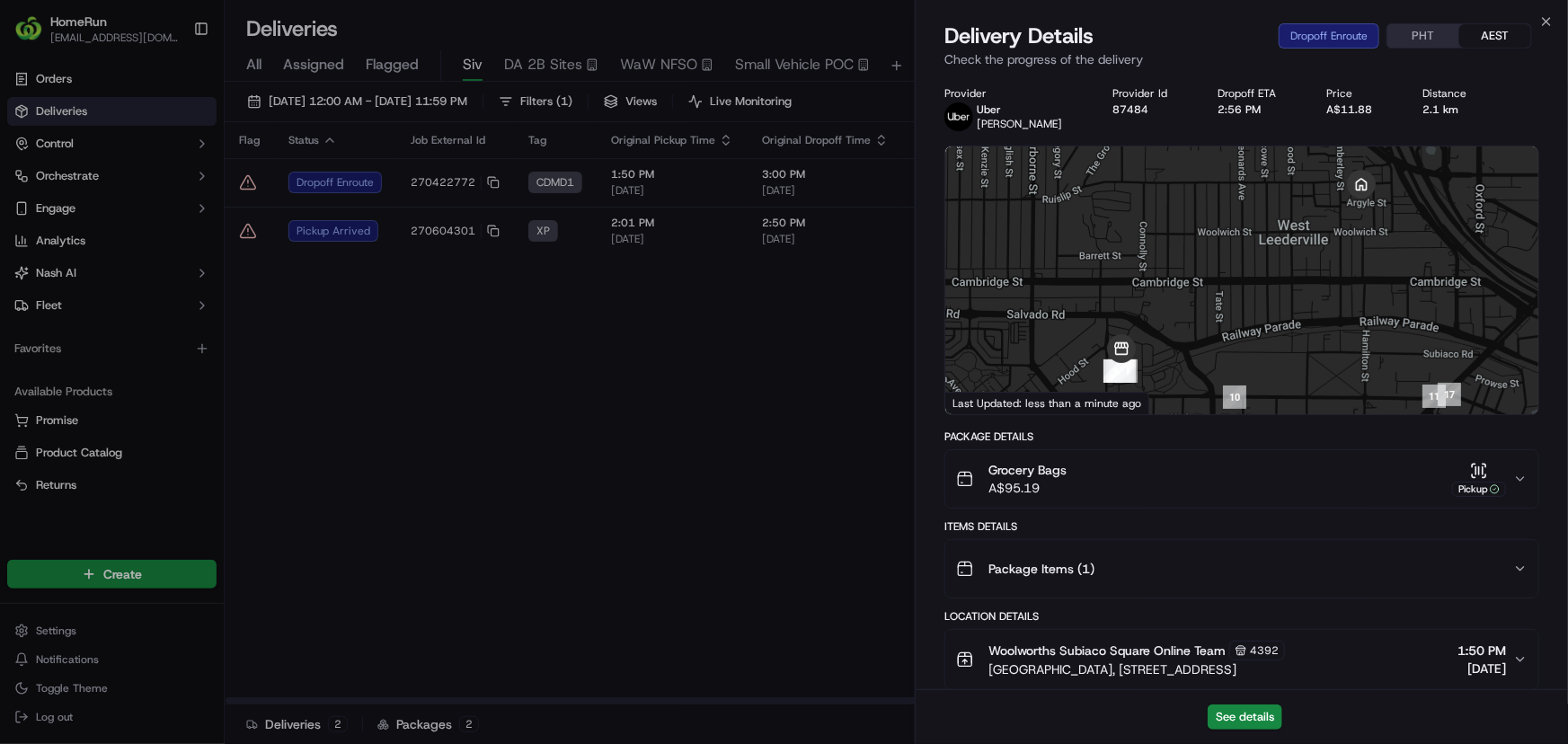
scroll to position [593, 0]
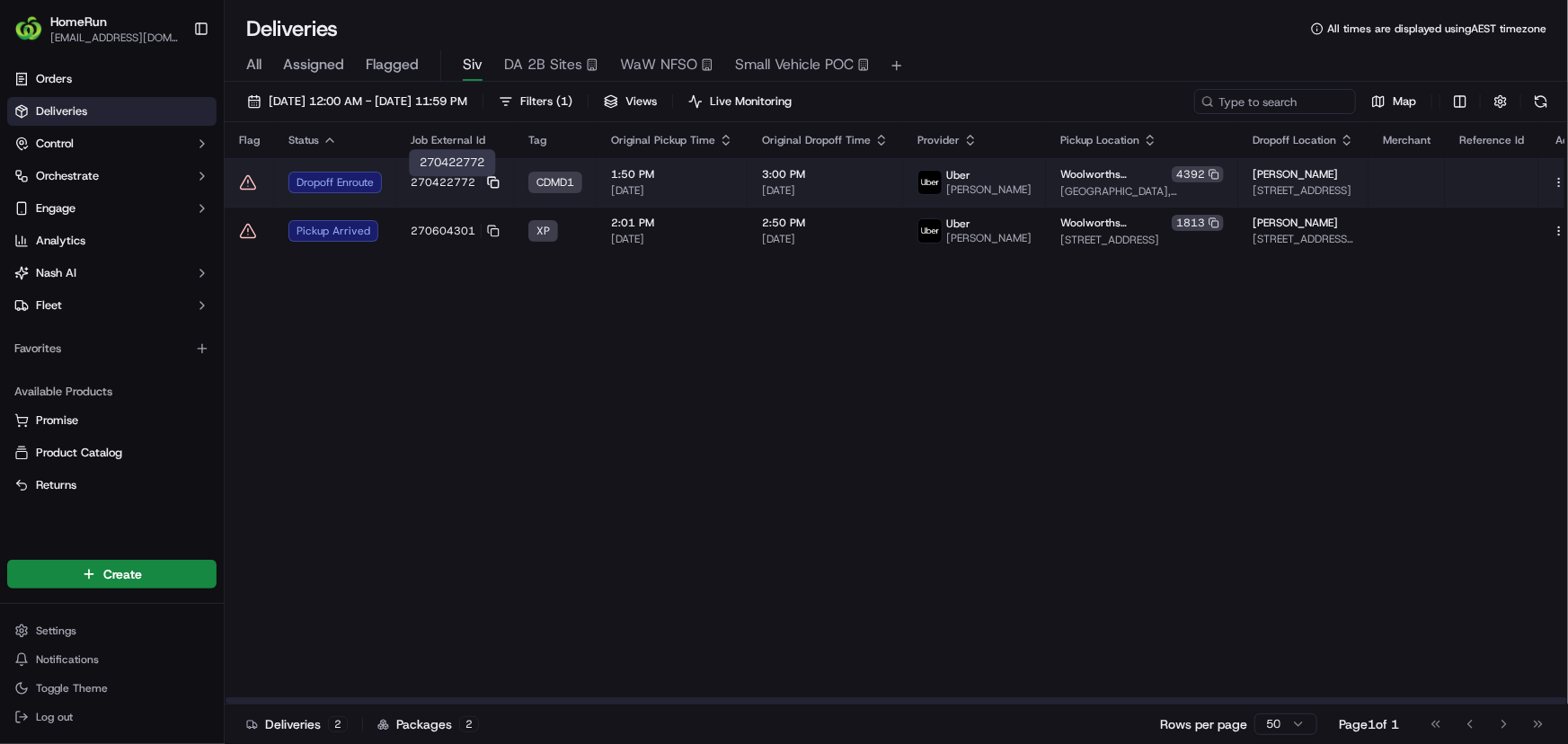
click at [493, 184] on icon at bounding box center [493, 183] width 13 height 13
click at [249, 185] on icon at bounding box center [248, 183] width 18 height 18
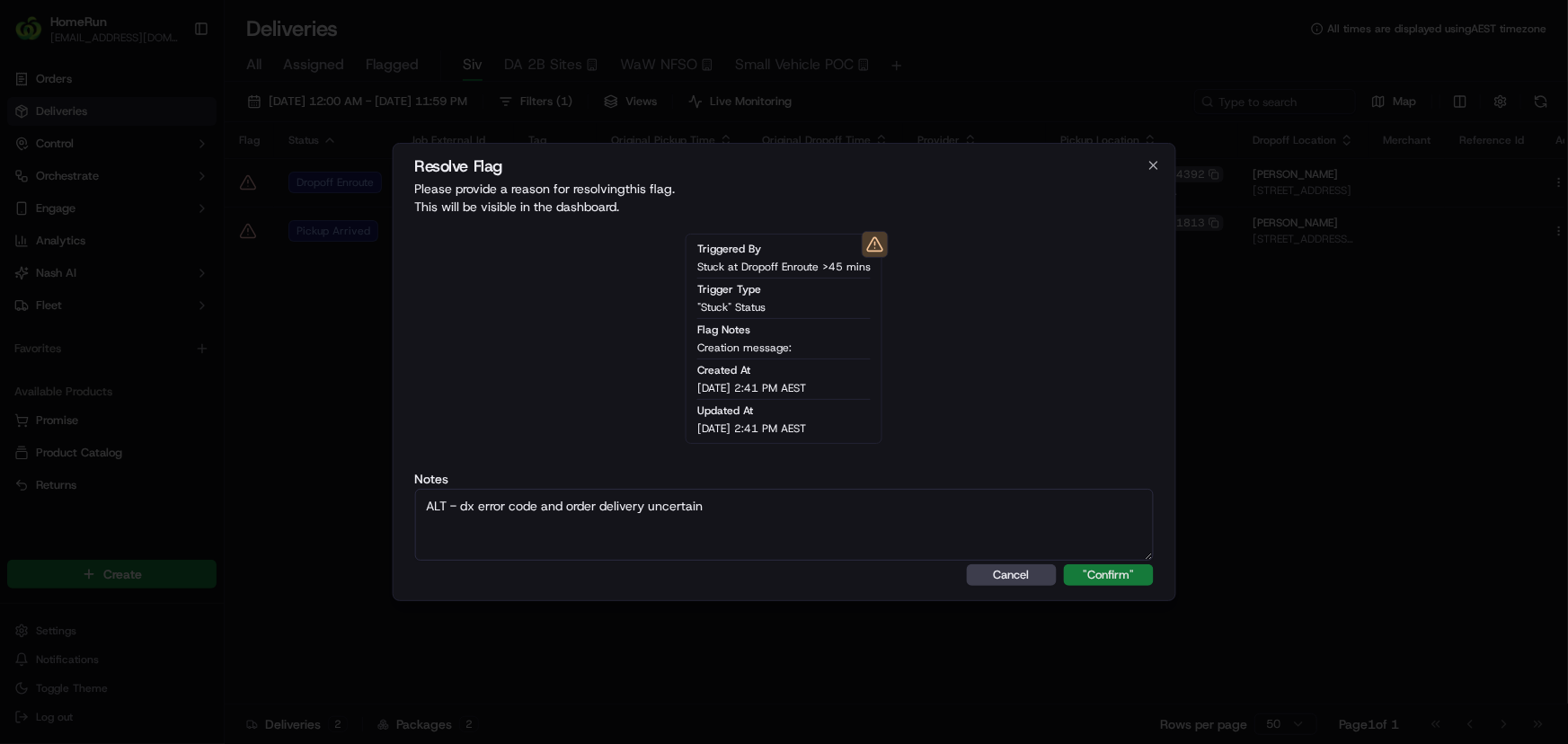
type textarea "ALT - dx error code and order delivery uncertain"
click at [1100, 577] on button ""Confirm"" at bounding box center [1109, 575] width 90 height 22
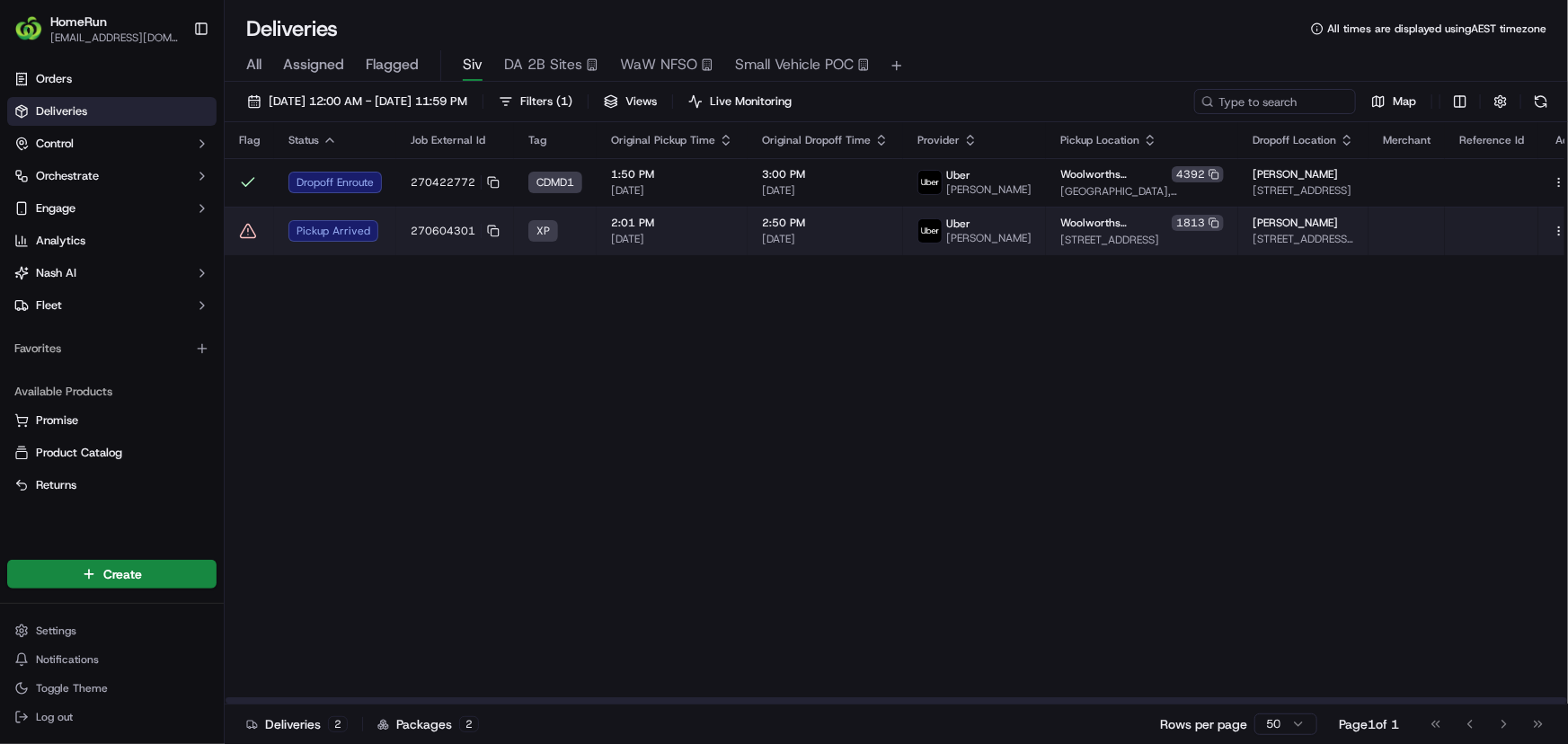
click at [394, 231] on td "Pickup Arrived" at bounding box center [335, 230] width 123 height 49
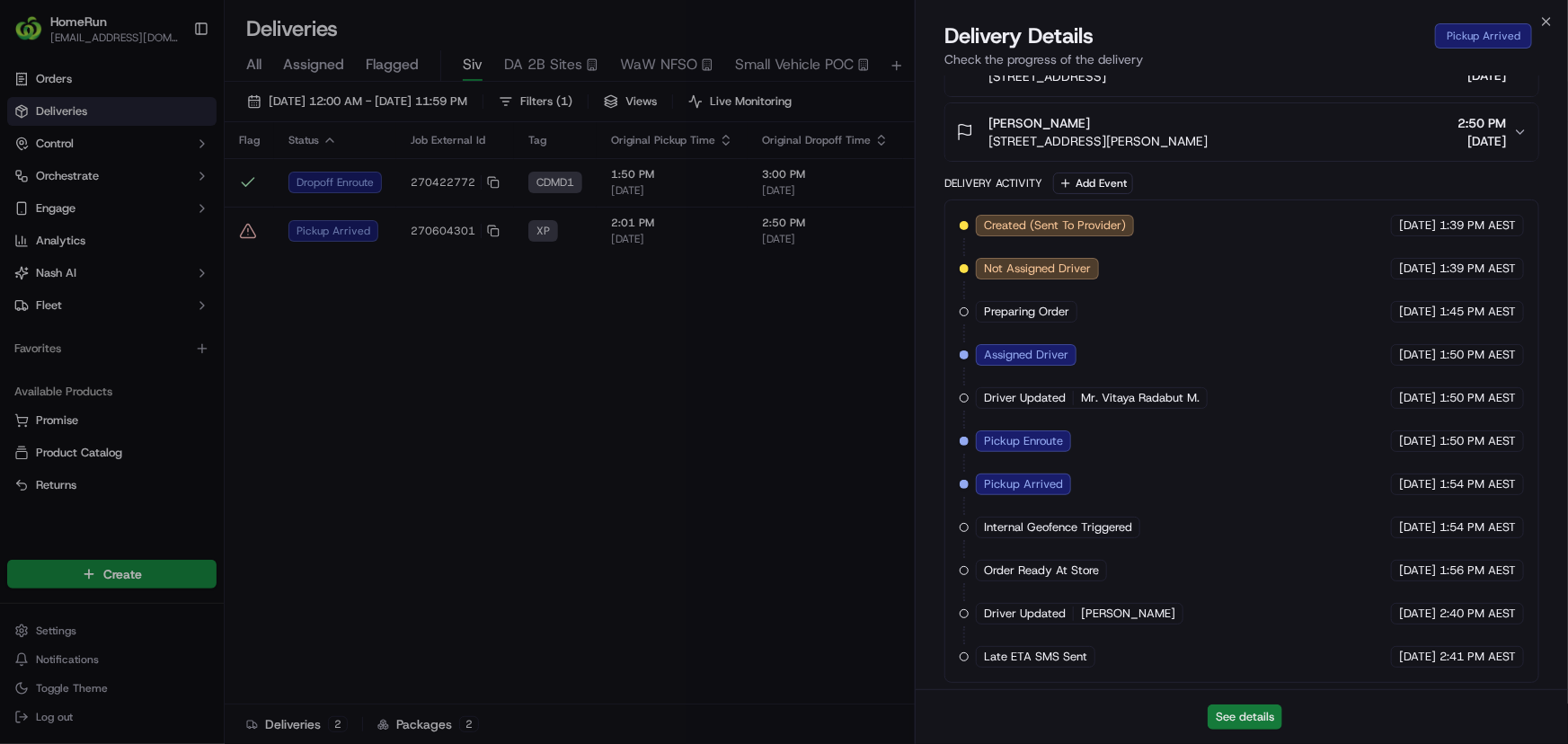
click at [1277, 721] on button "See details" at bounding box center [1245, 716] width 75 height 25
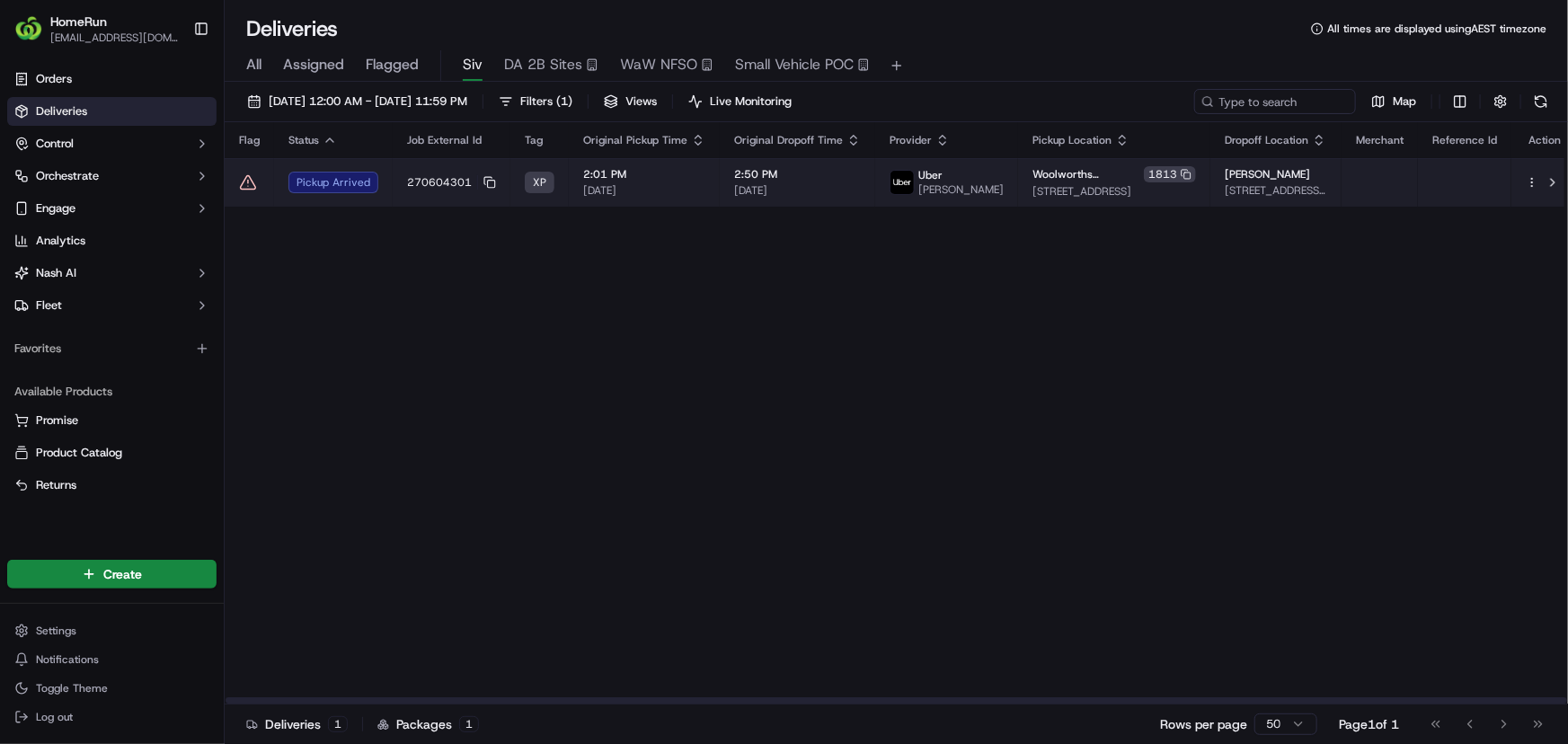
click at [256, 187] on icon at bounding box center [248, 183] width 18 height 18
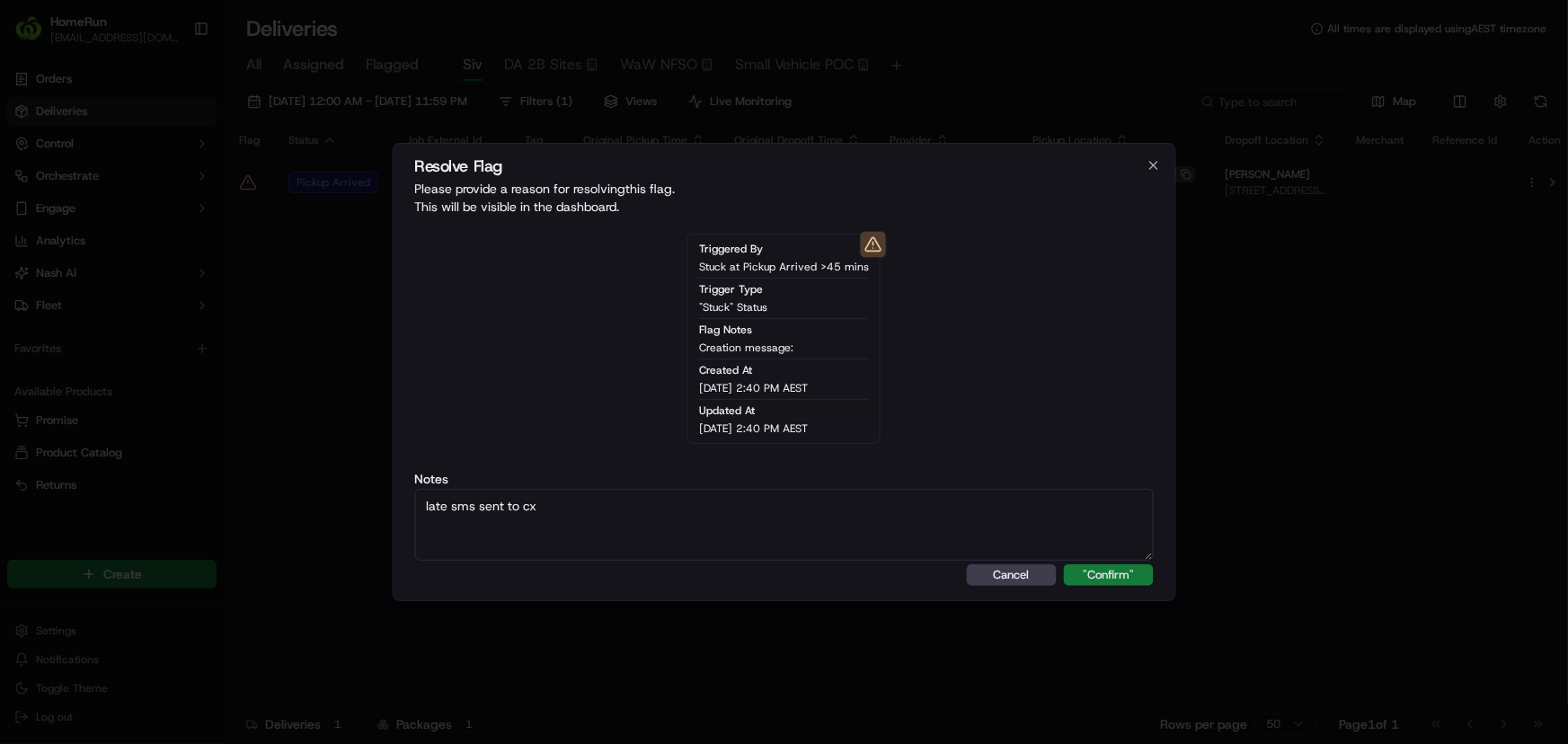
type textarea "late sms sent to cx"
click at [1107, 582] on button ""Confirm"" at bounding box center [1109, 575] width 90 height 22
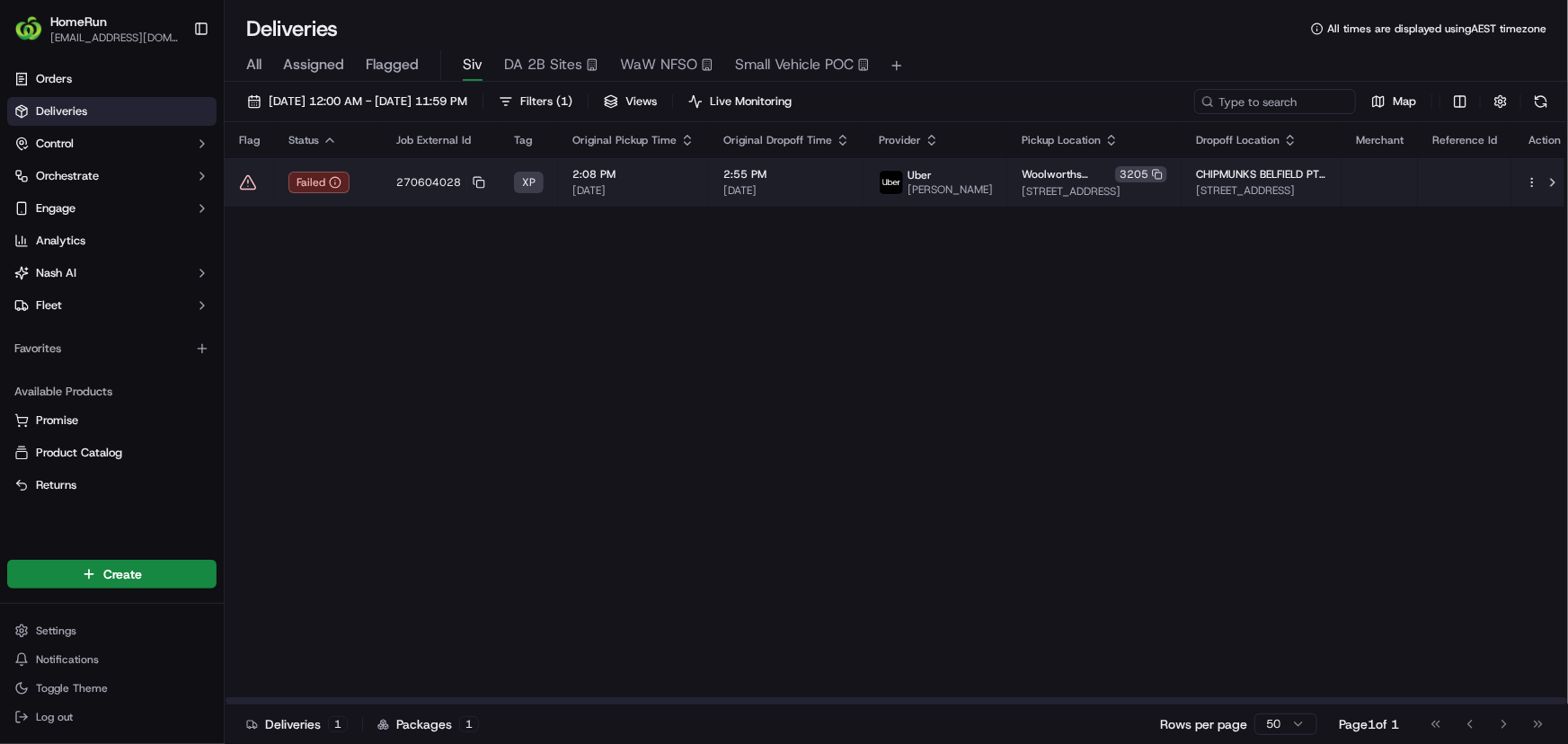
click at [385, 181] on td "270604028" at bounding box center [441, 183] width 118 height 49
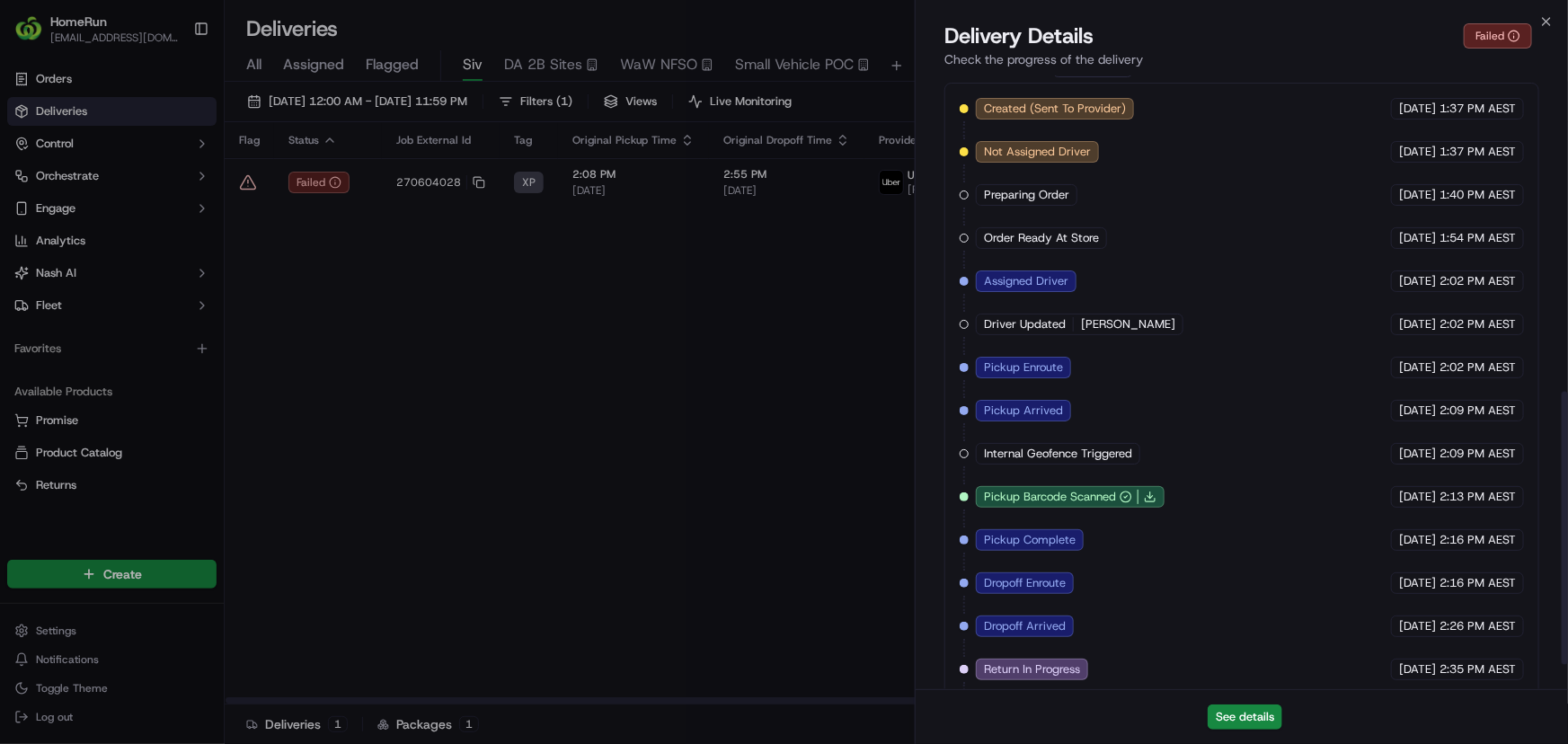
scroll to position [765, 0]
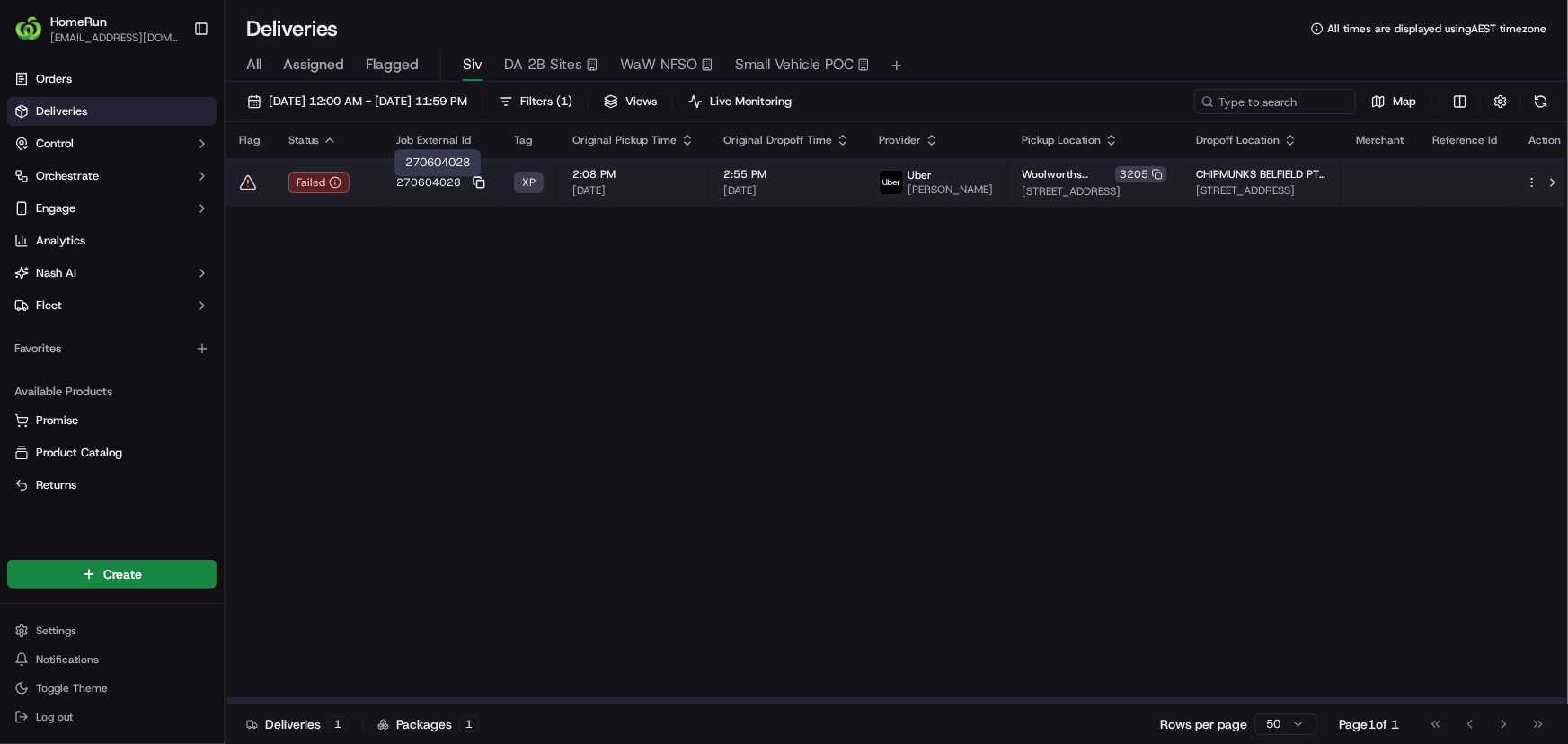
click at [476, 181] on icon at bounding box center [477, 180] width 7 height 7
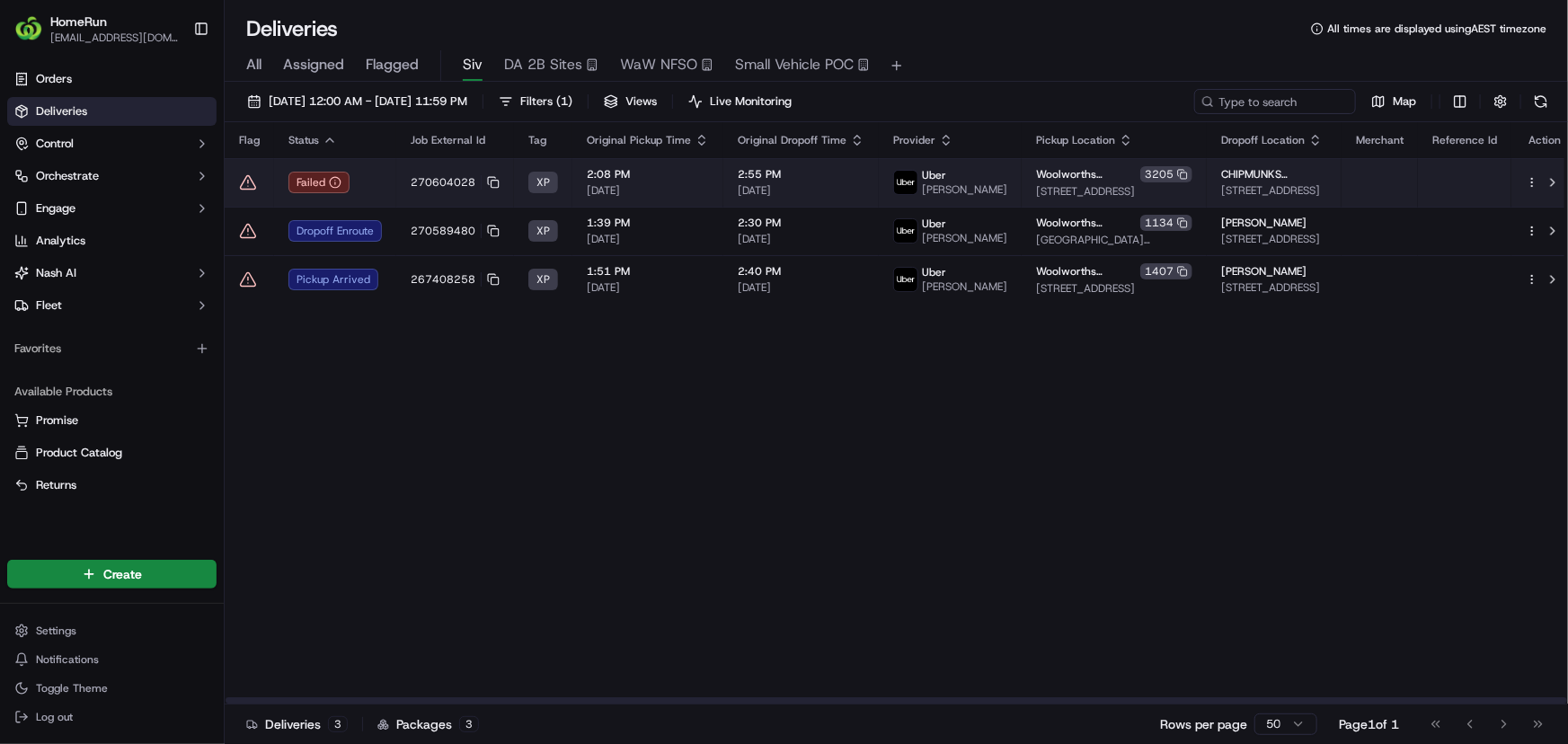
click at [251, 186] on icon at bounding box center [247, 183] width 15 height 14
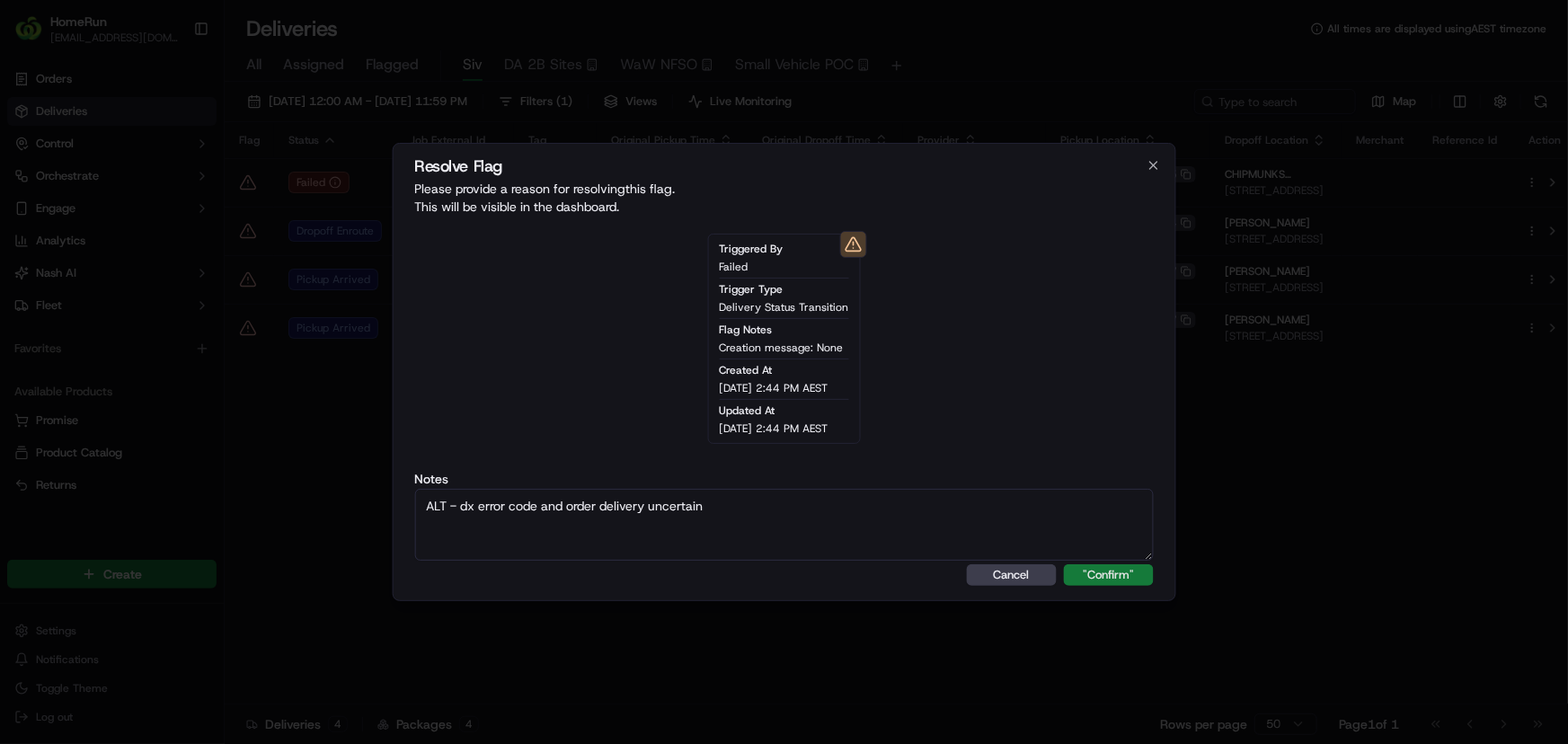
type textarea "ALT - dx error code and order delivery uncertain"
click at [1095, 584] on button ""Confirm"" at bounding box center [1109, 575] width 90 height 22
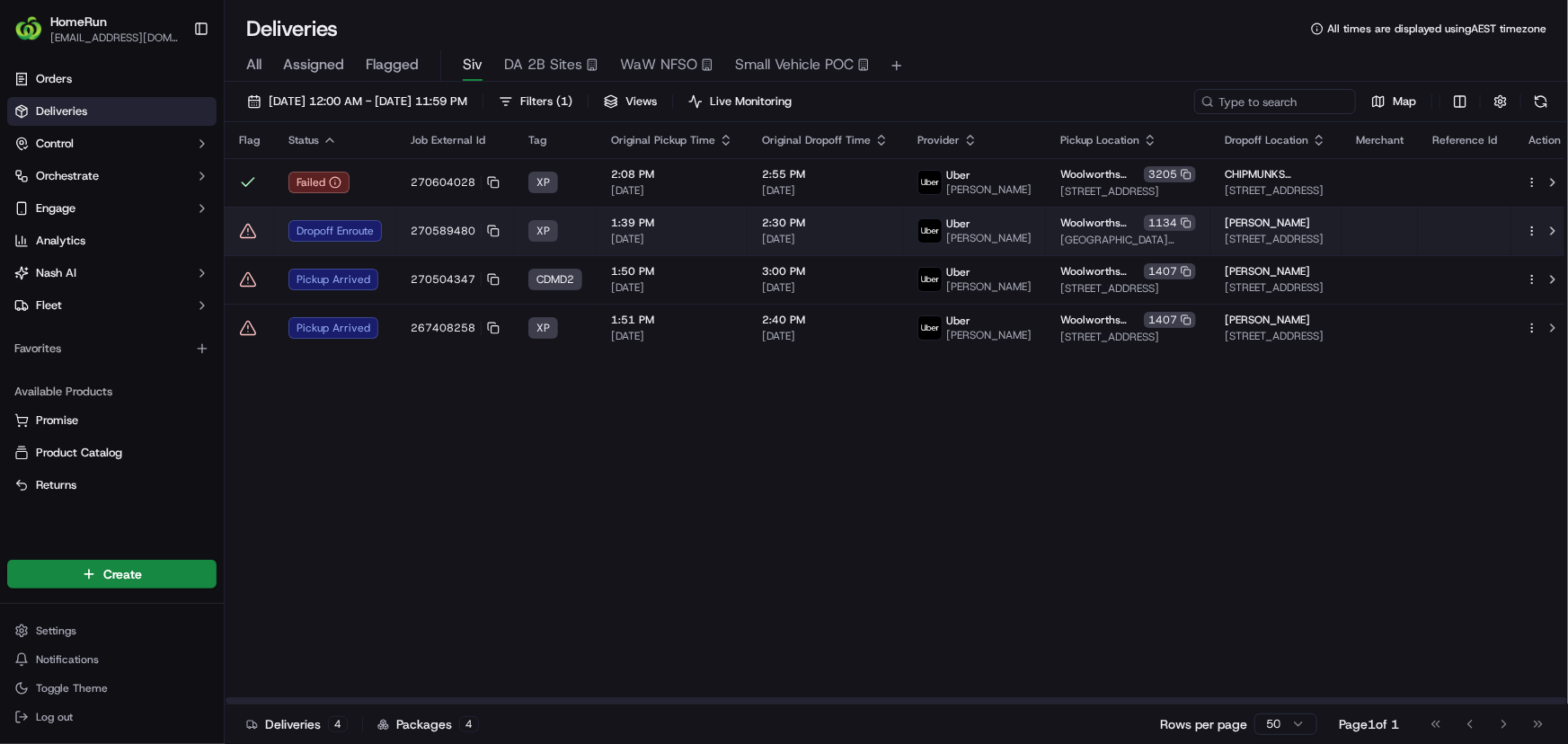
click at [420, 255] on td "270589480" at bounding box center [455, 230] width 118 height 49
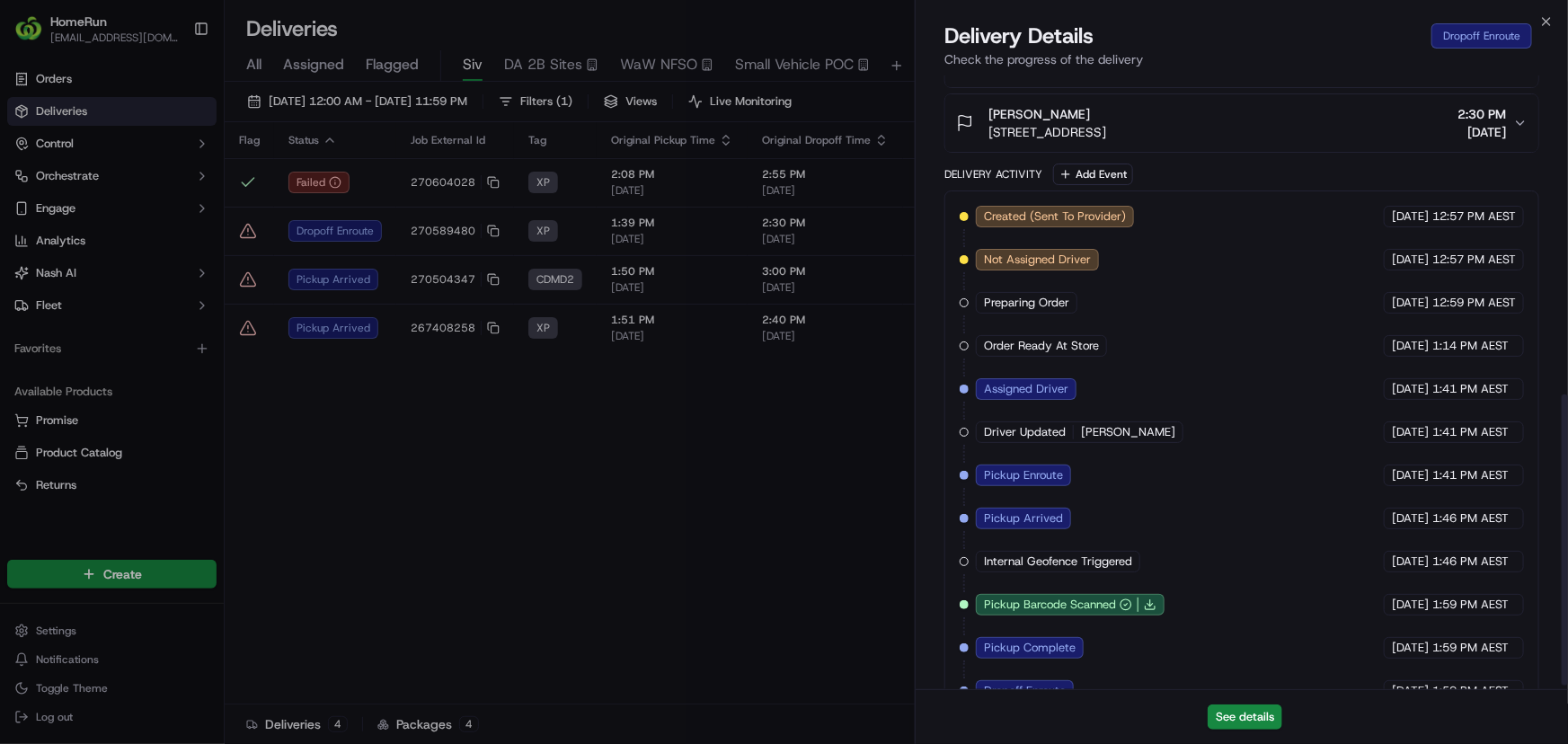
scroll to position [679, 0]
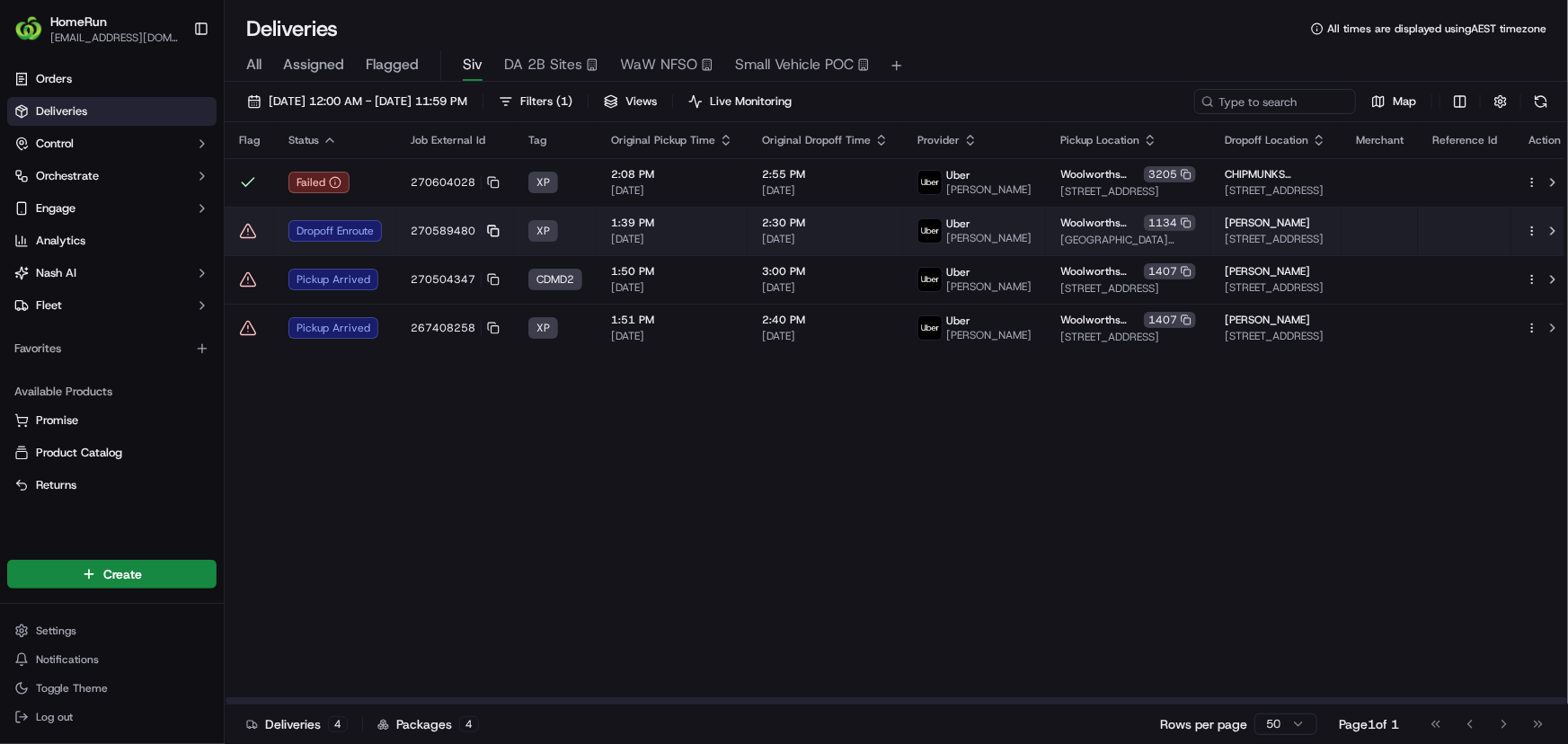
click at [492, 237] on icon at bounding box center [493, 230] width 13 height 13
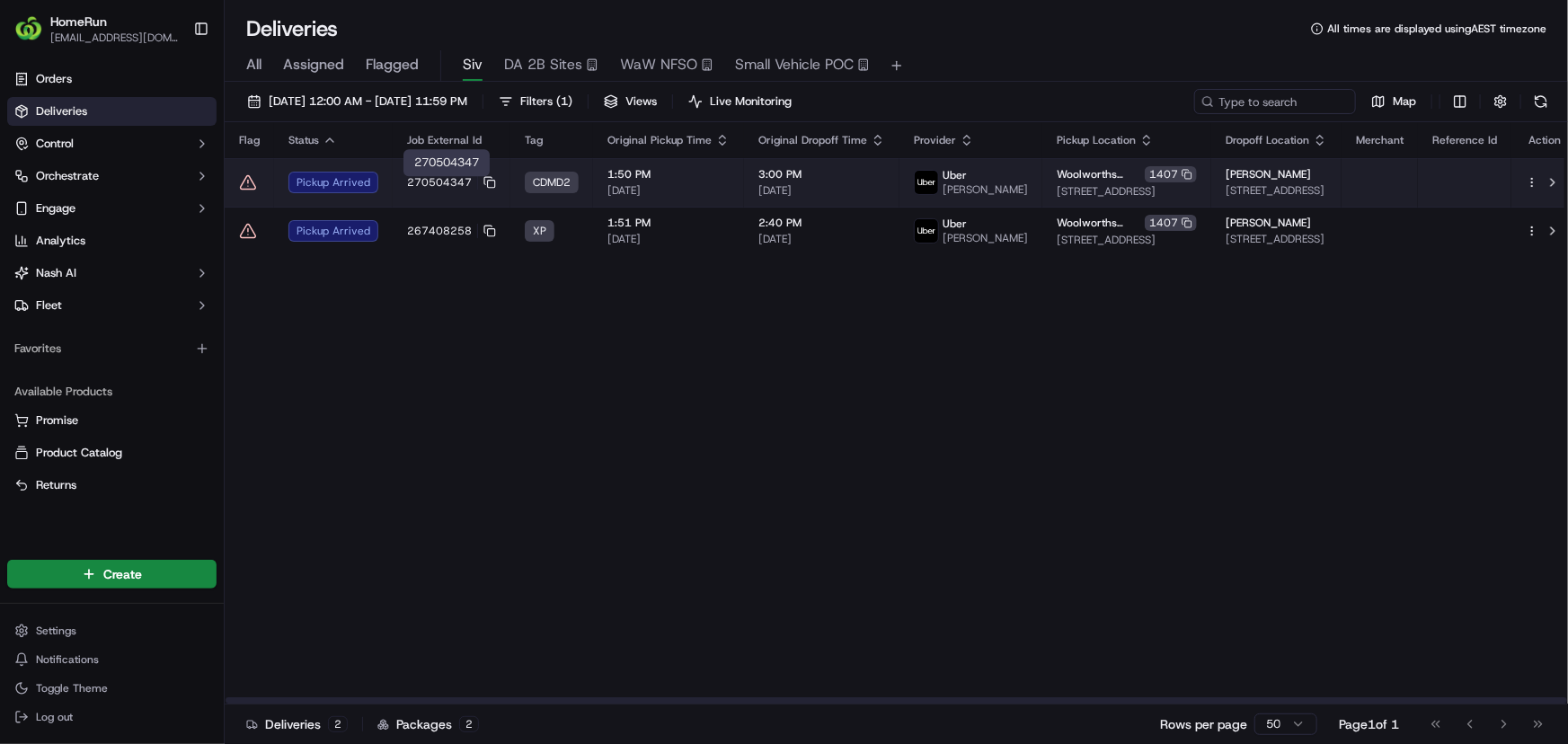
click at [444, 186] on span "270504347" at bounding box center [439, 183] width 65 height 14
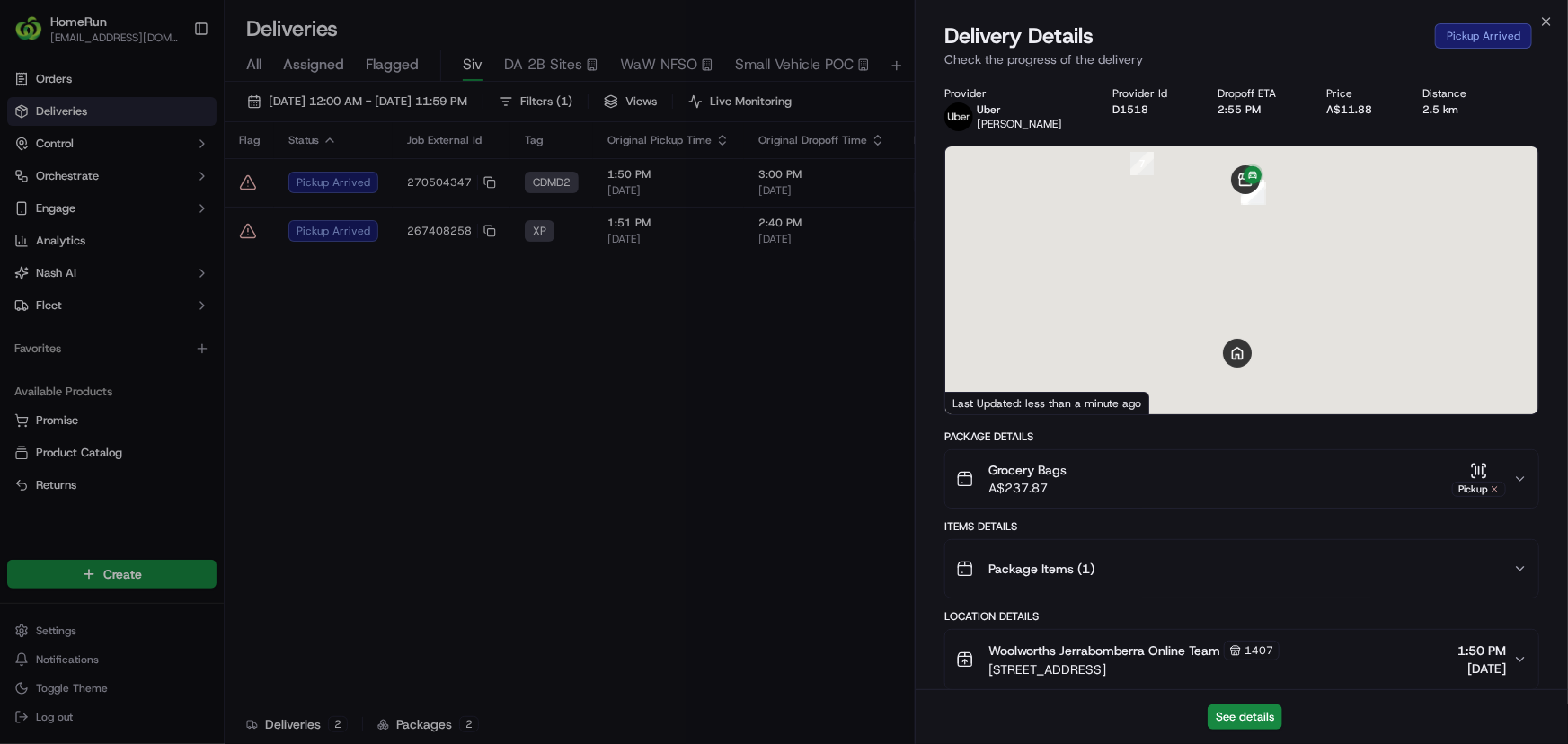
scroll to position [507, 0]
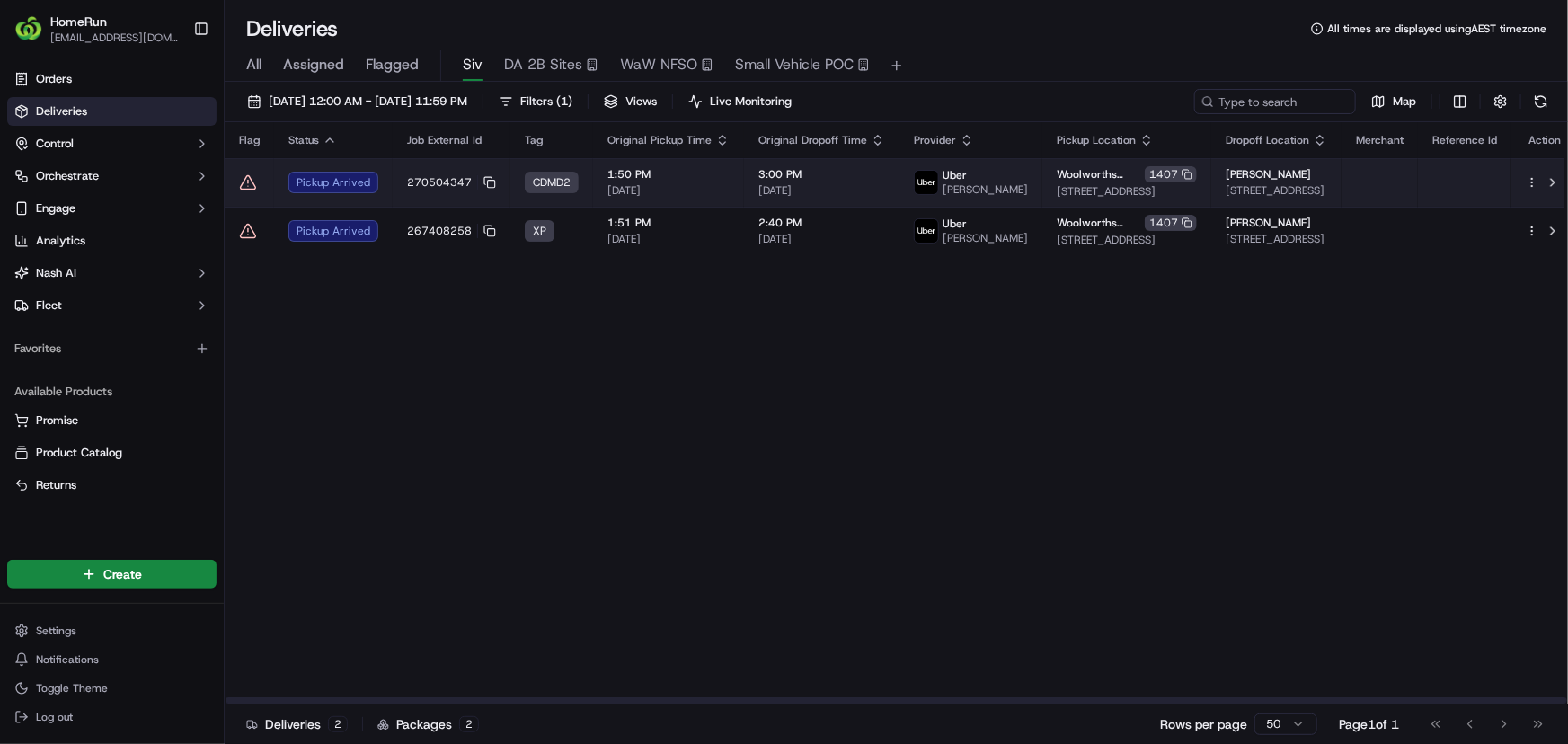
click at [395, 191] on td "270504347" at bounding box center [452, 183] width 118 height 49
click at [432, 177] on td "270504347" at bounding box center [452, 183] width 118 height 49
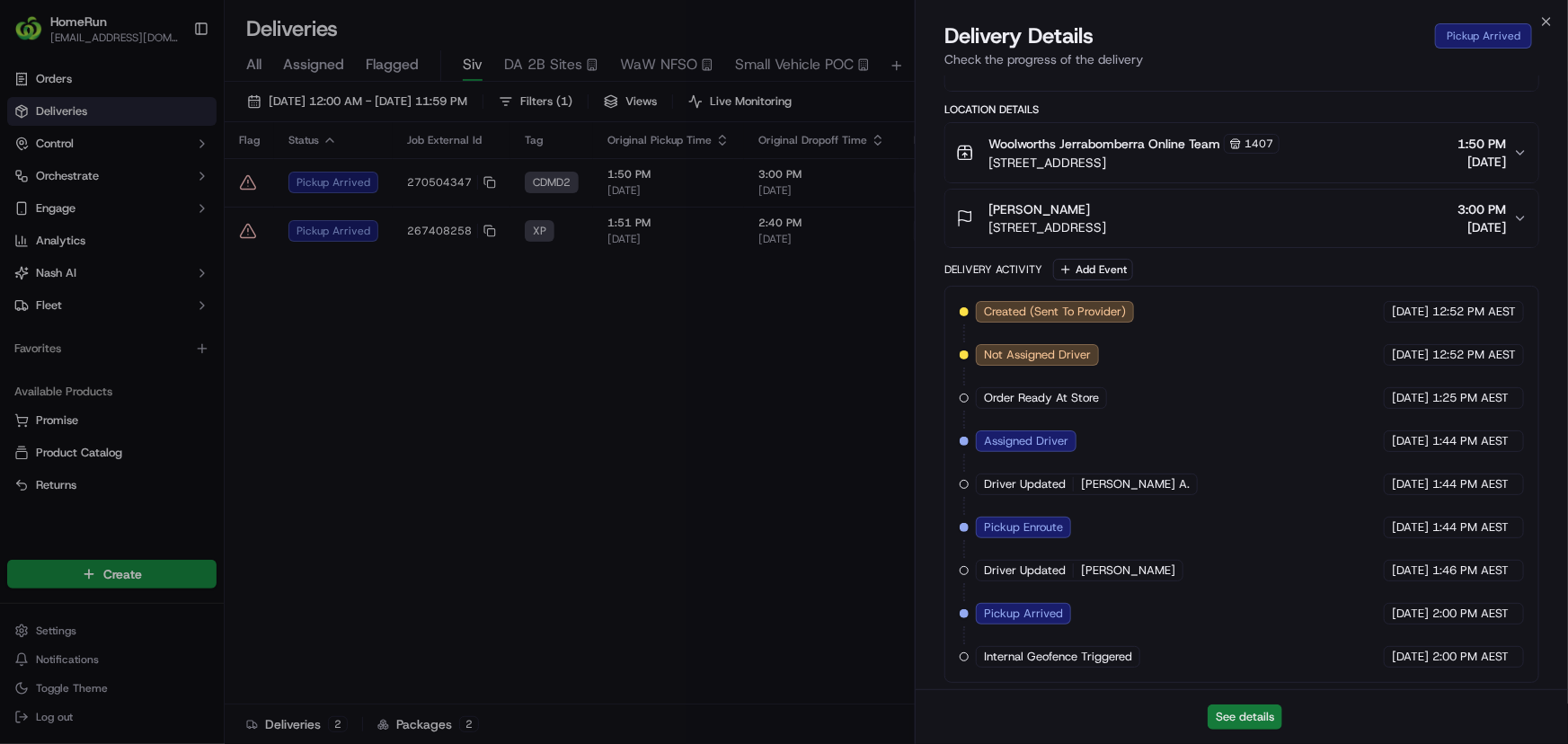
click at [1237, 724] on button "See details" at bounding box center [1245, 716] width 75 height 25
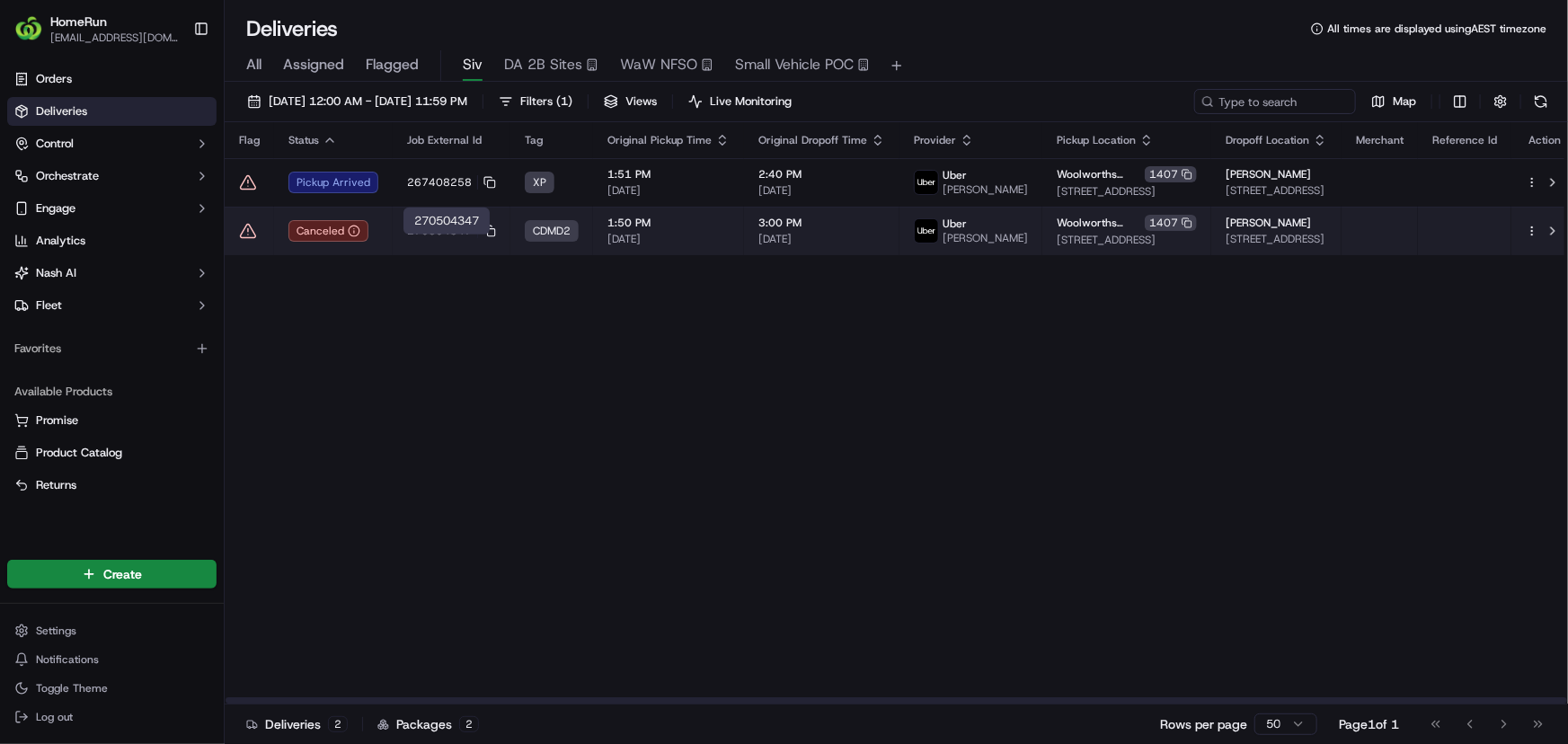
click at [415, 238] on span "270504347" at bounding box center [439, 230] width 65 height 14
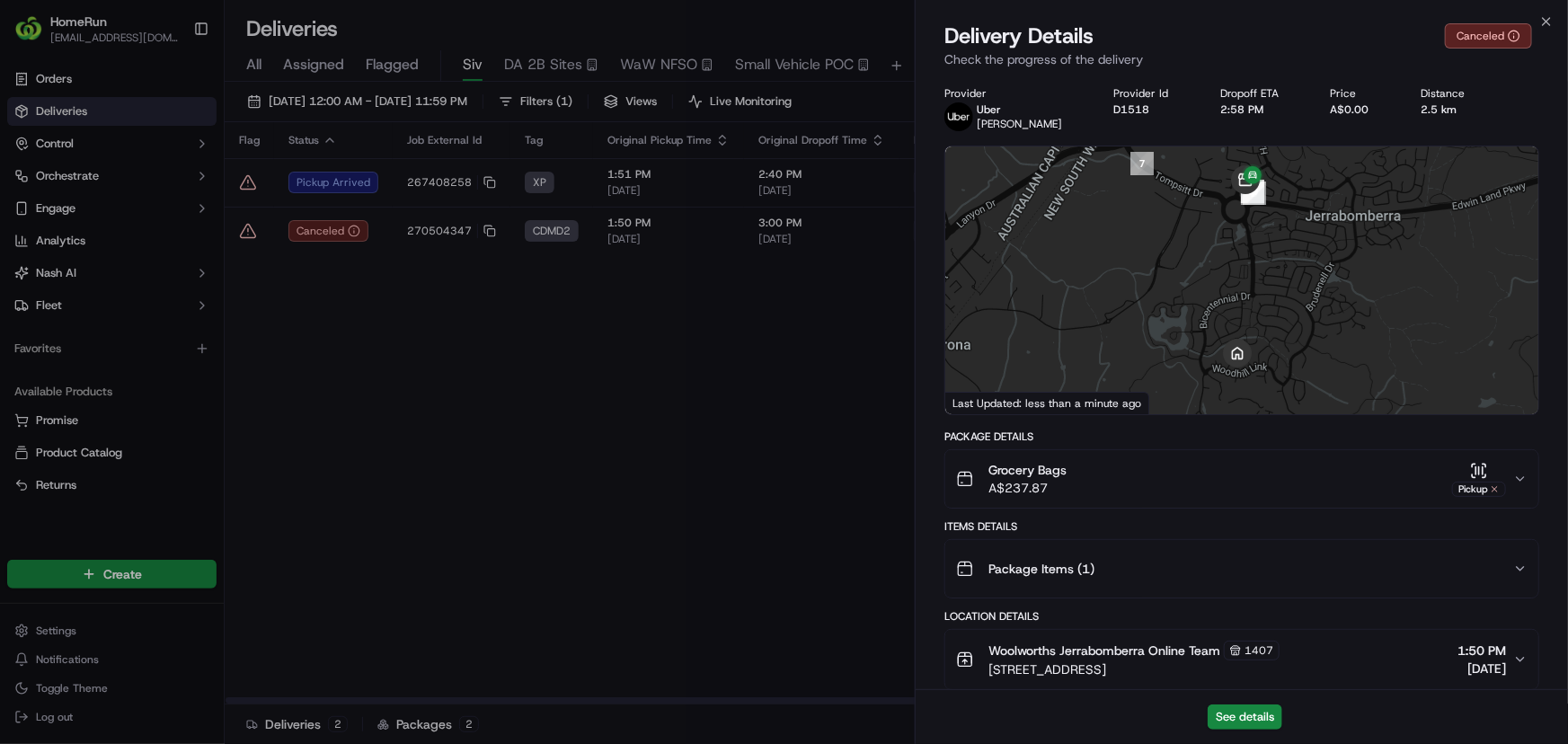
scroll to position [550, 0]
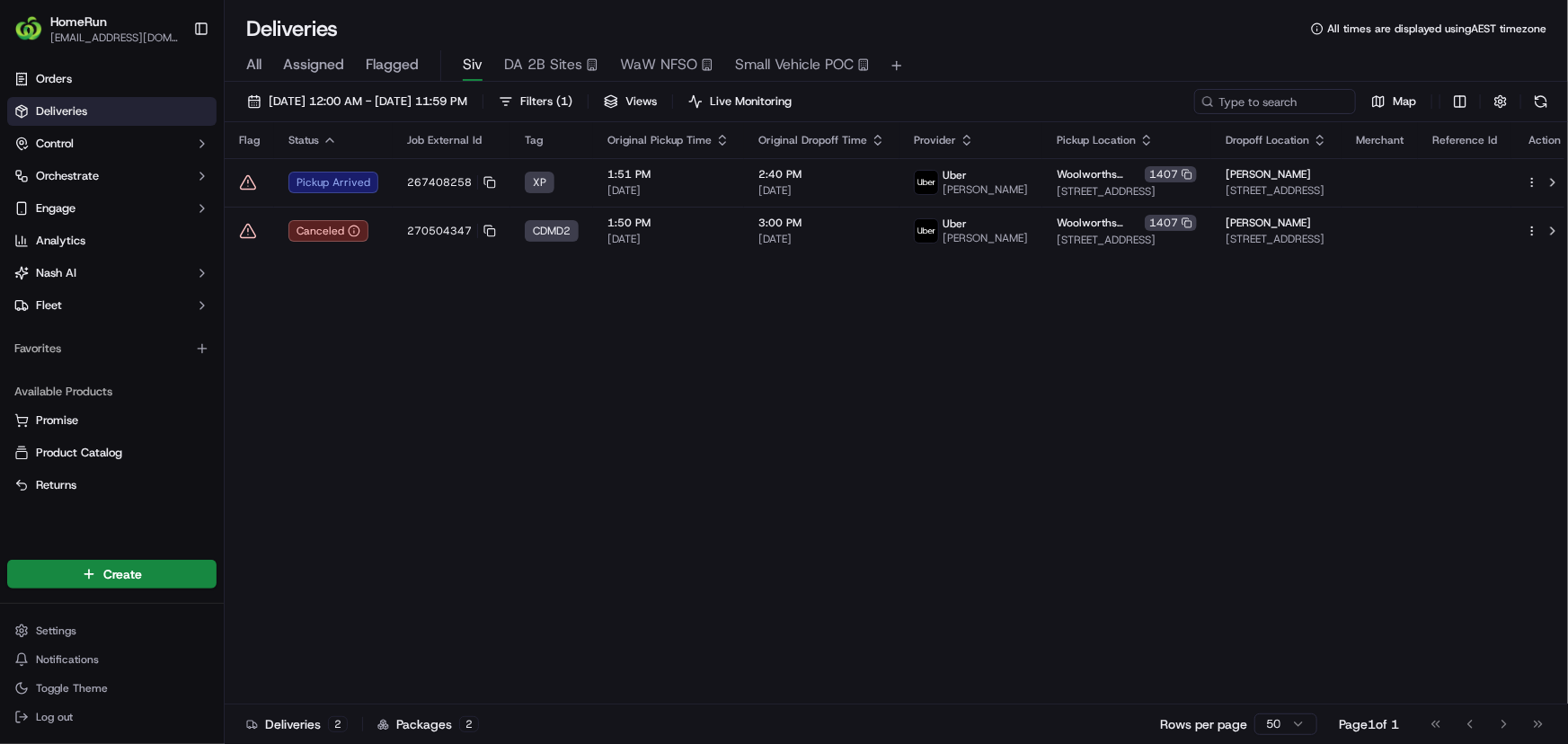
drag, startPoint x: 706, startPoint y: 478, endPoint x: 692, endPoint y: 467, distance: 17.8
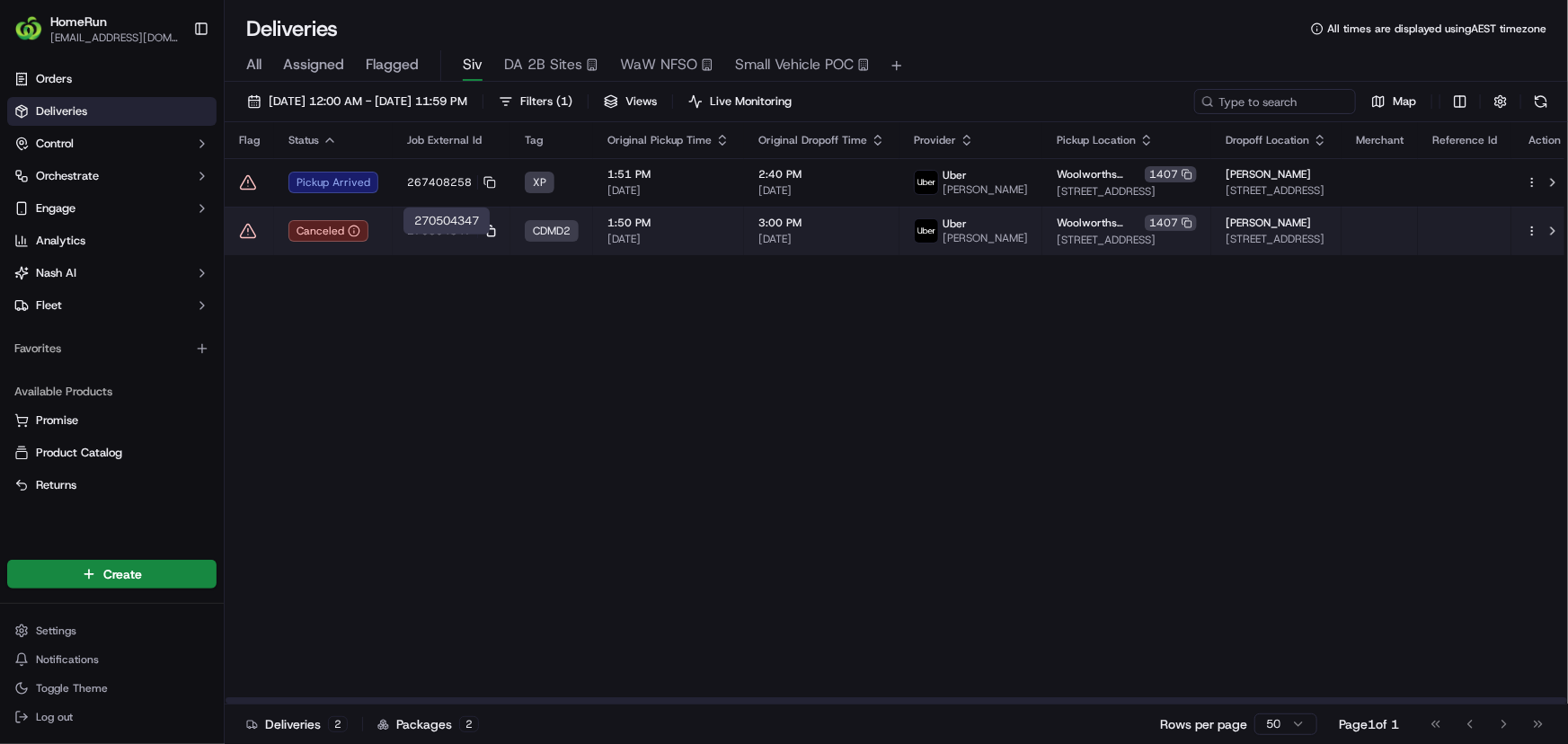
click at [488, 236] on rect at bounding box center [491, 232] width 7 height 7
click at [413, 252] on td "270504347" at bounding box center [452, 230] width 118 height 49
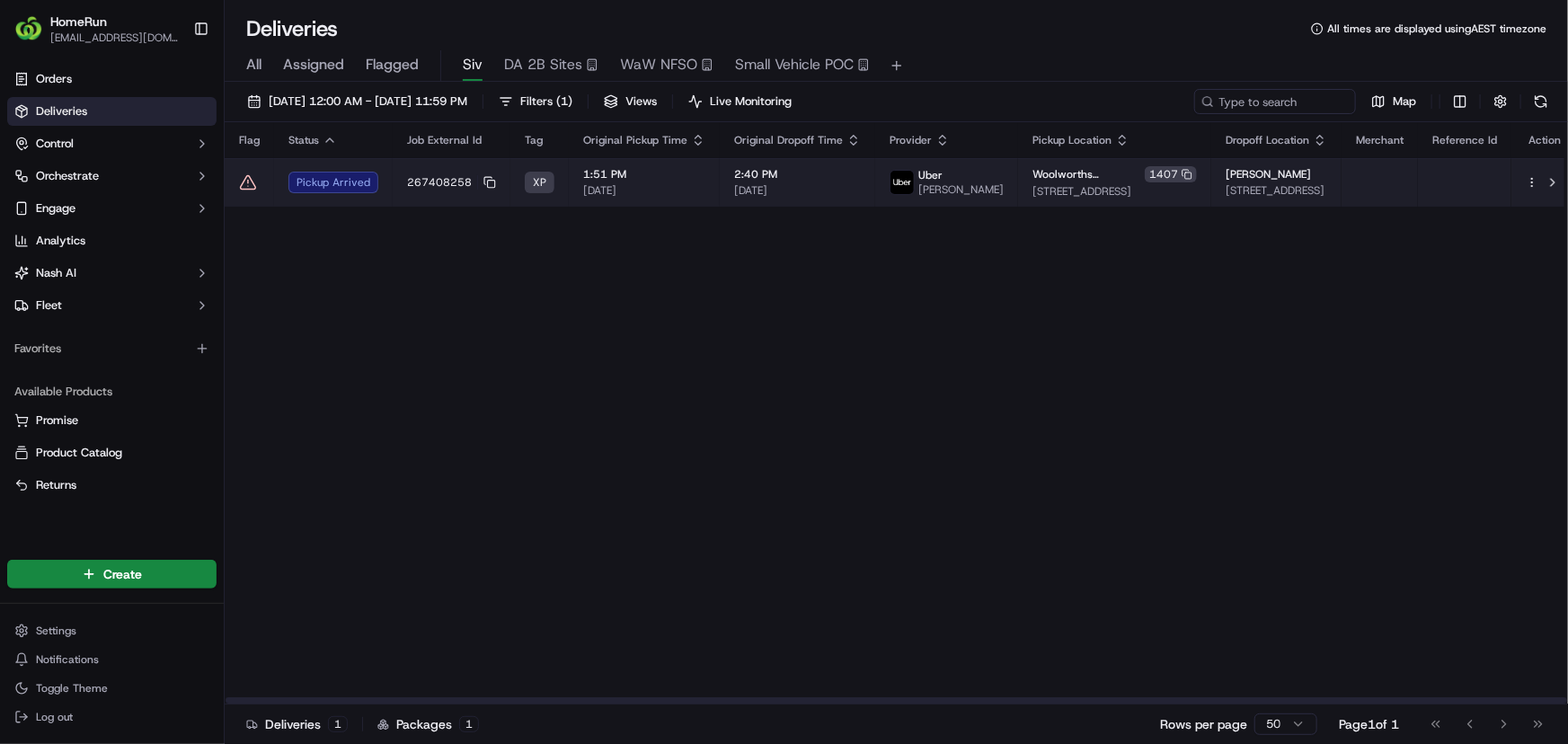
click at [322, 191] on div "Pickup Arrived" at bounding box center [333, 183] width 90 height 22
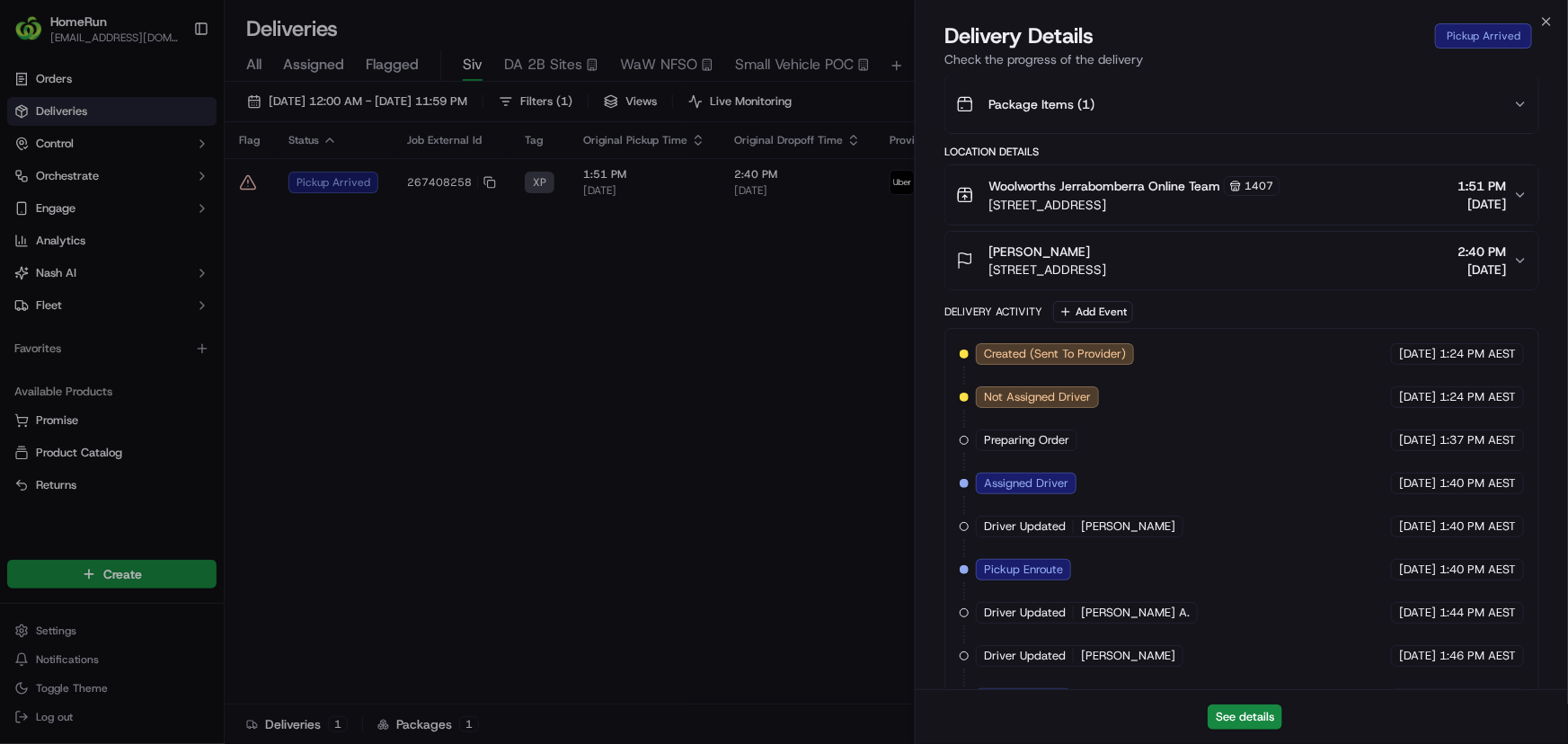
scroll to position [593, 0]
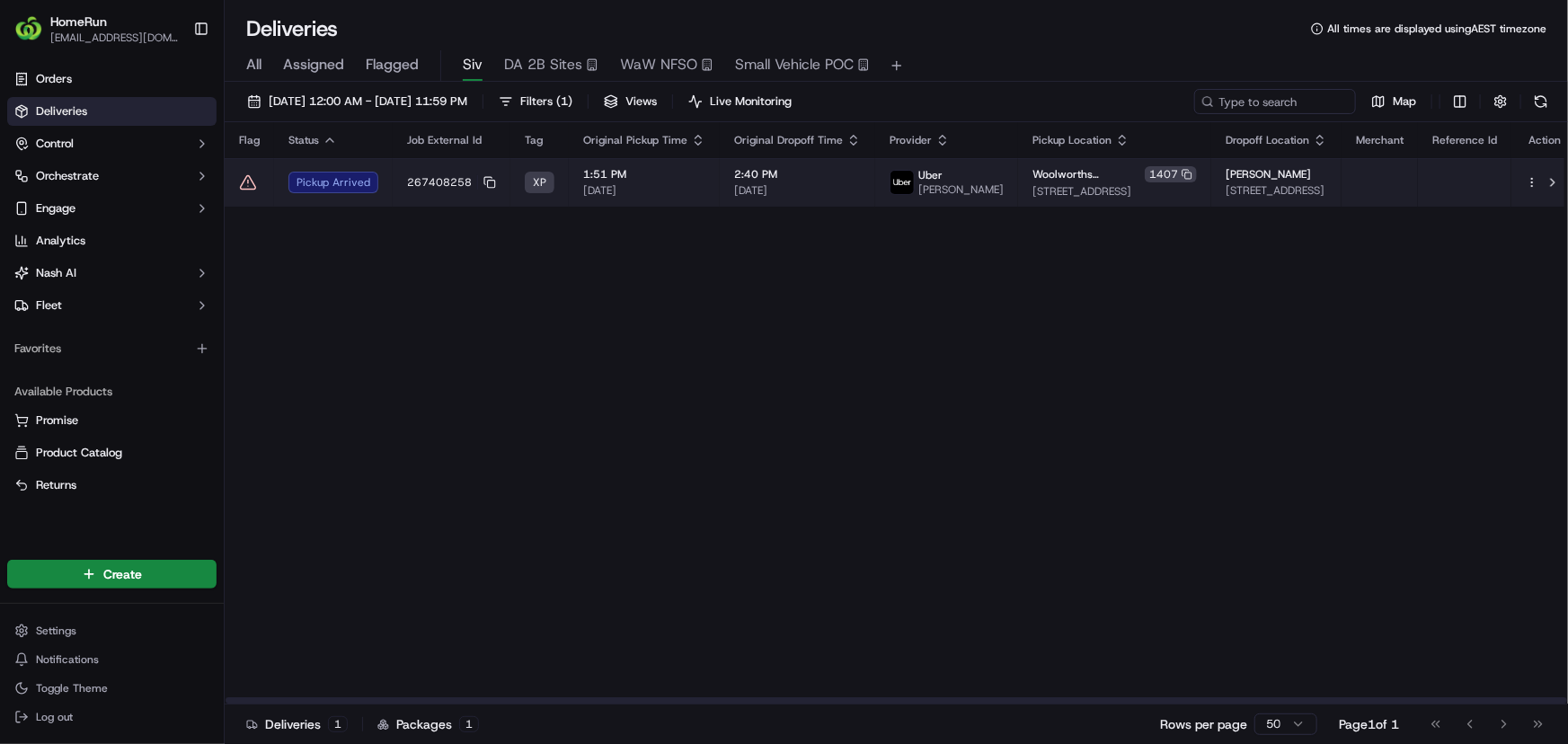
click at [240, 178] on icon at bounding box center [248, 183] width 18 height 18
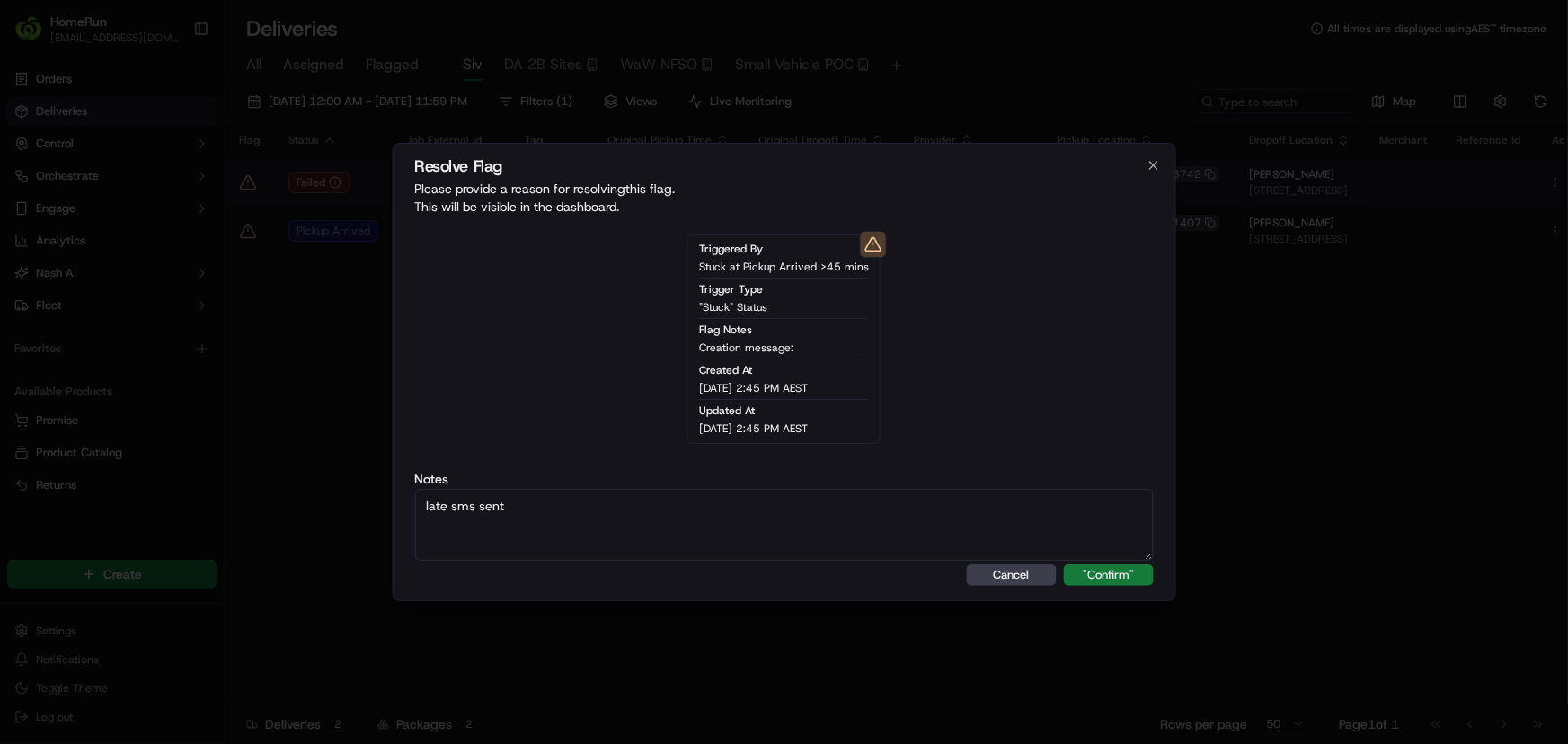
type textarea "late sms sent"
click at [1133, 576] on button ""Confirm"" at bounding box center [1109, 575] width 90 height 22
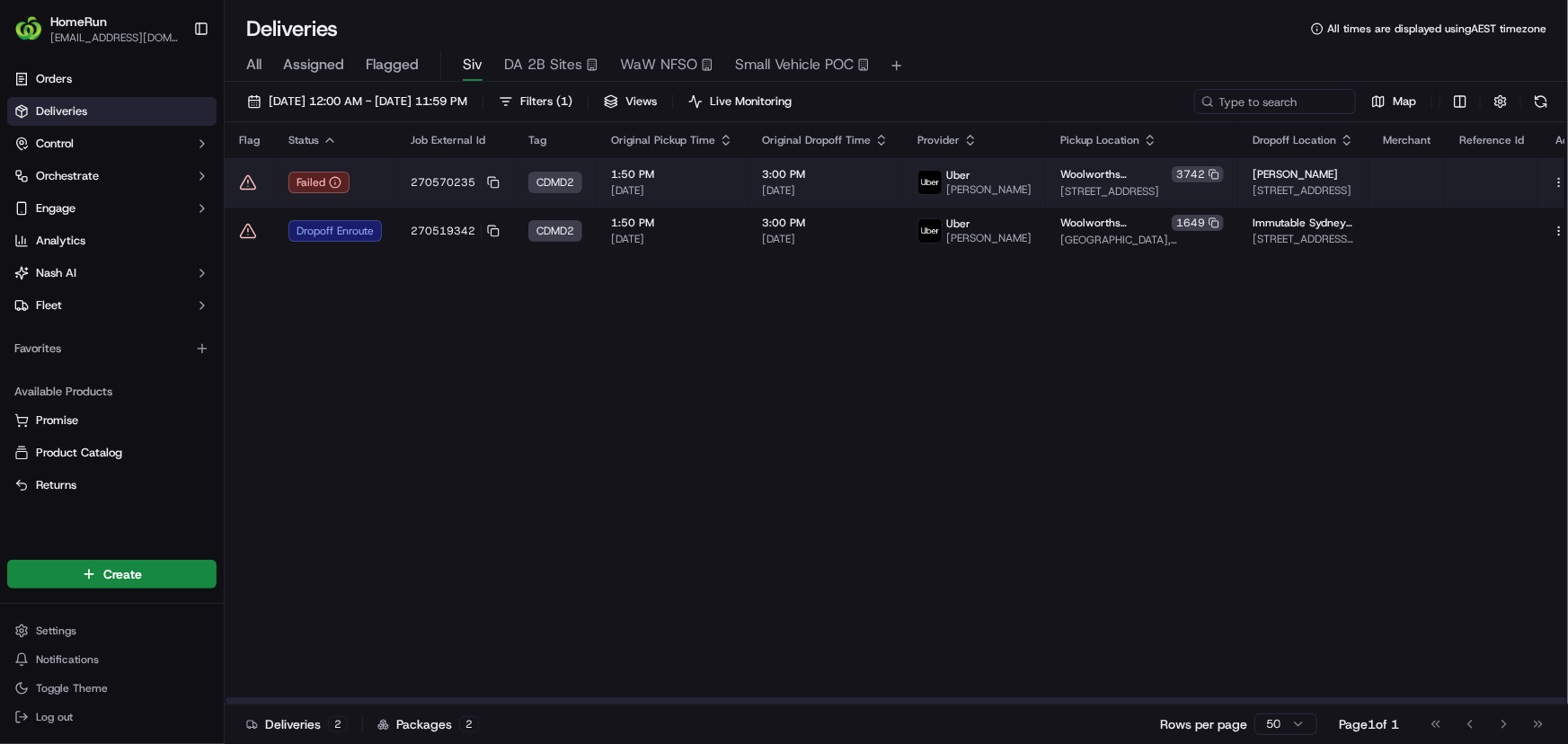
click at [379, 198] on td "Failed" at bounding box center [335, 183] width 123 height 49
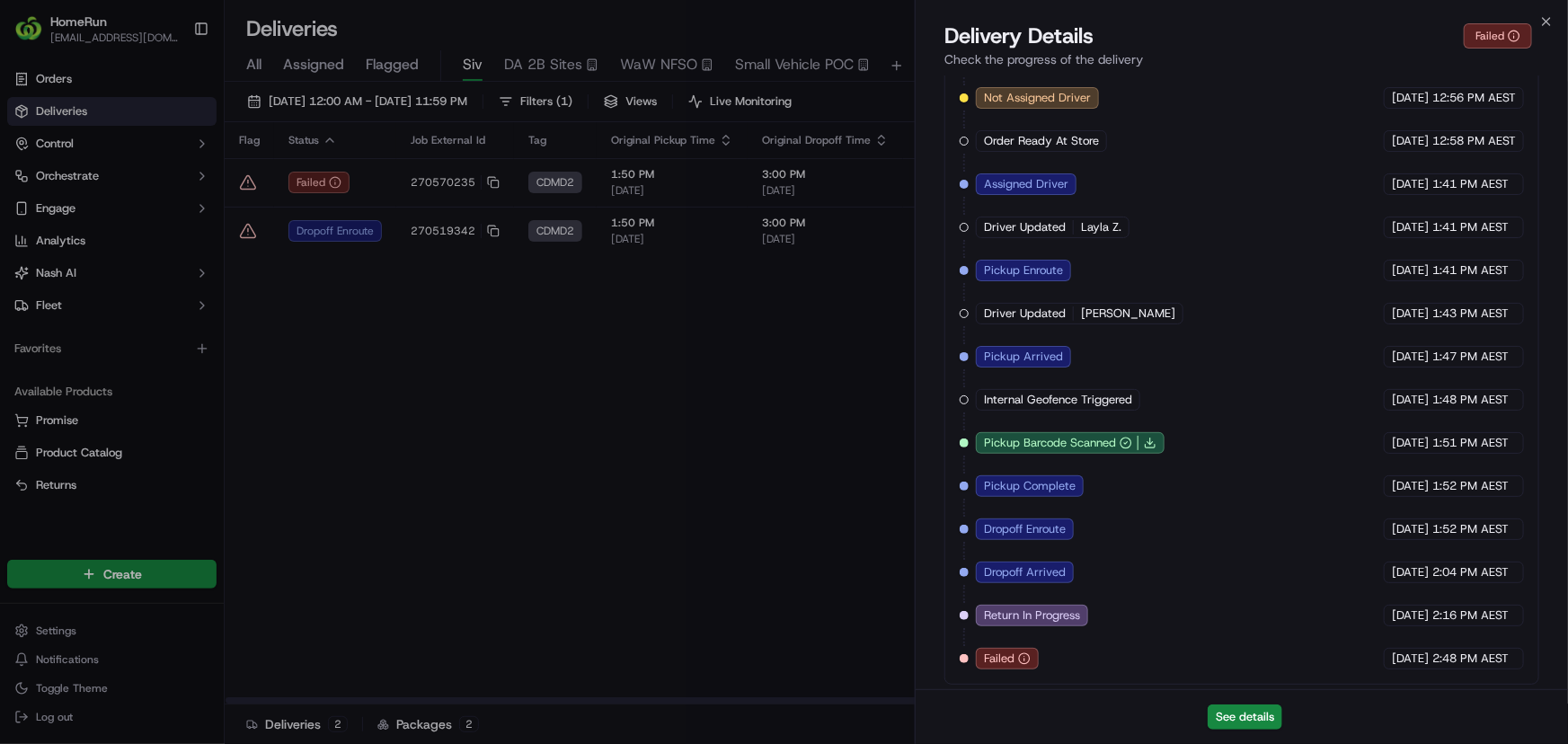
scroll to position [765, 0]
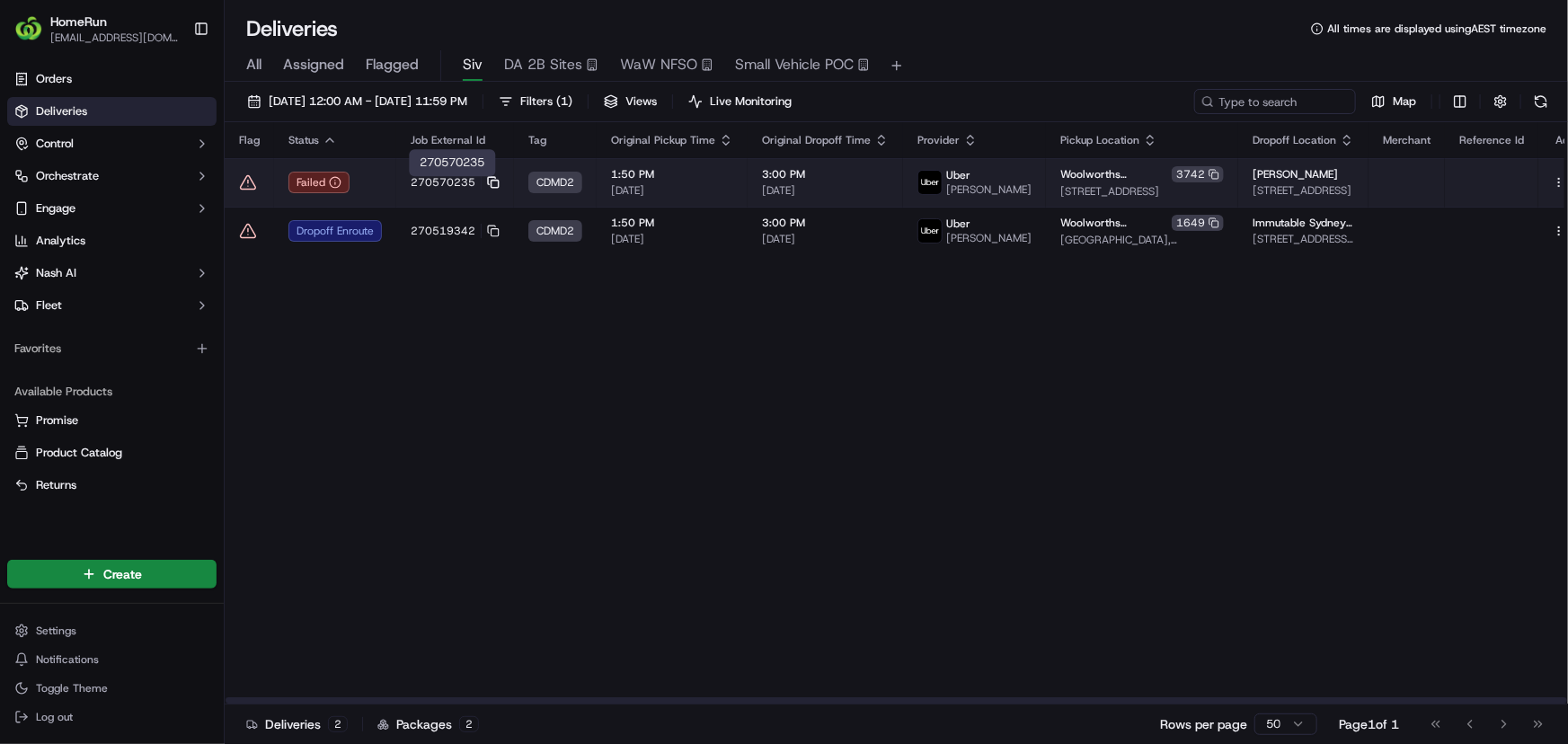
click at [497, 186] on rect at bounding box center [495, 184] width 7 height 7
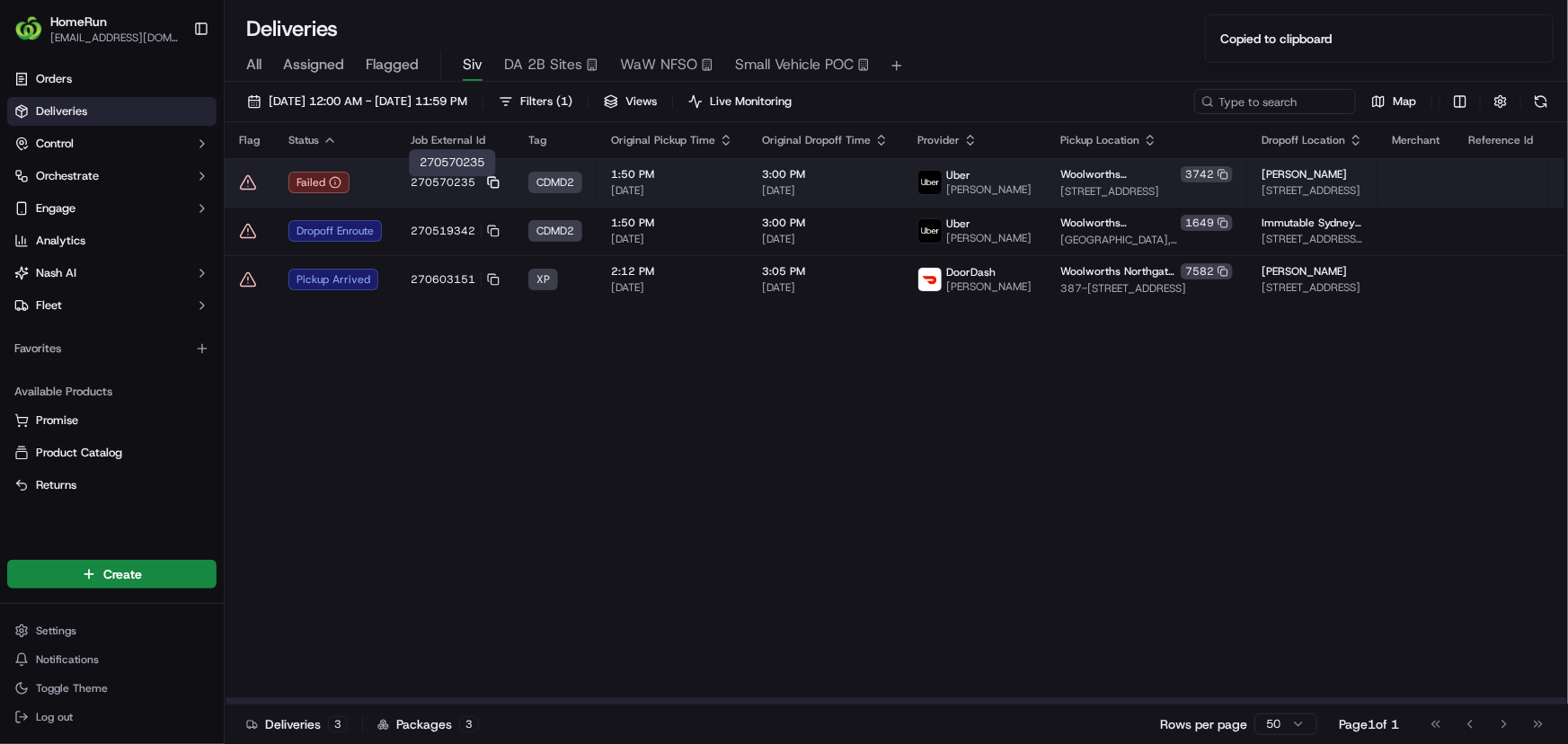
click at [492, 186] on icon at bounding box center [493, 183] width 13 height 13
click at [382, 185] on td "Failed" at bounding box center [335, 183] width 123 height 49
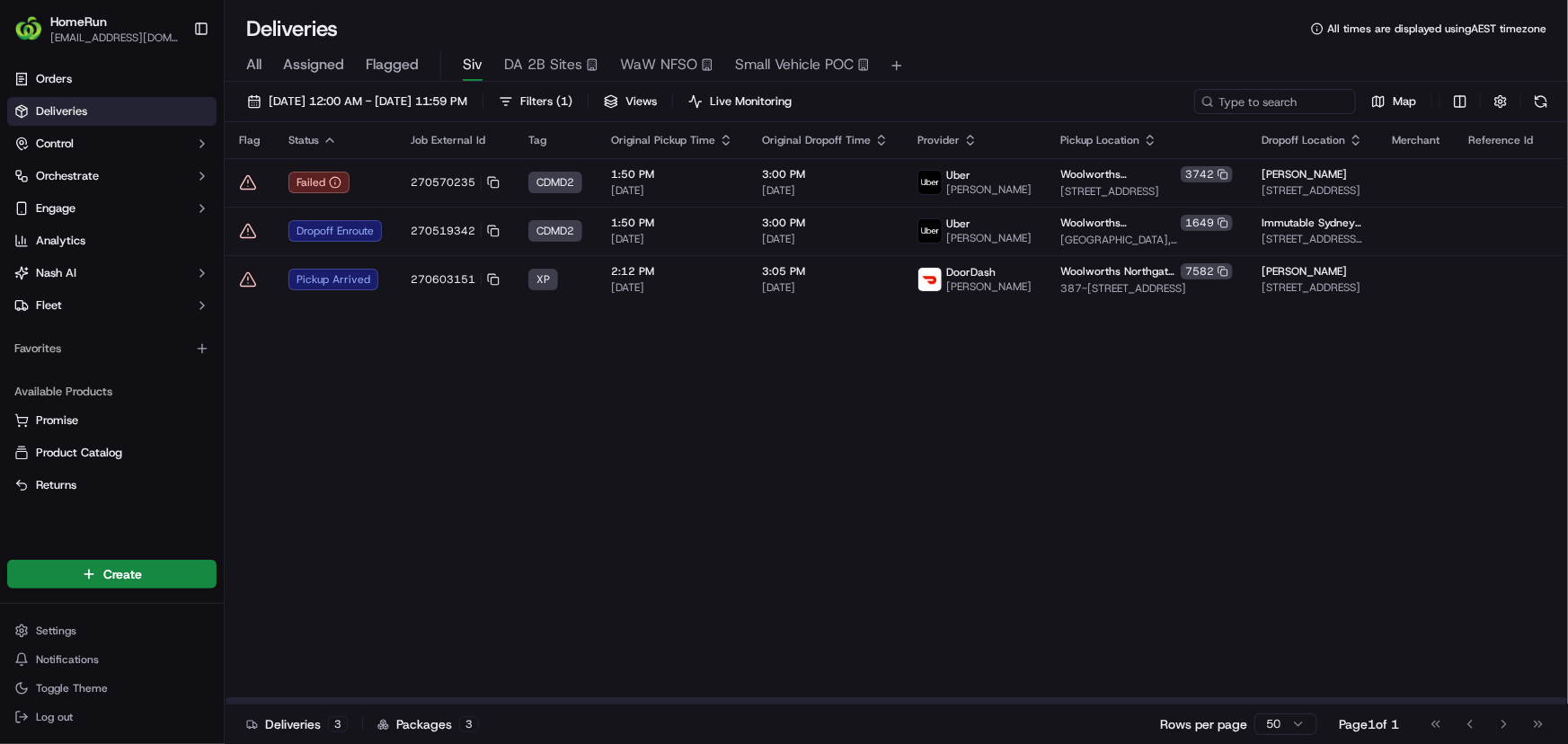
click at [244, 184] on icon at bounding box center [247, 183] width 15 height 14
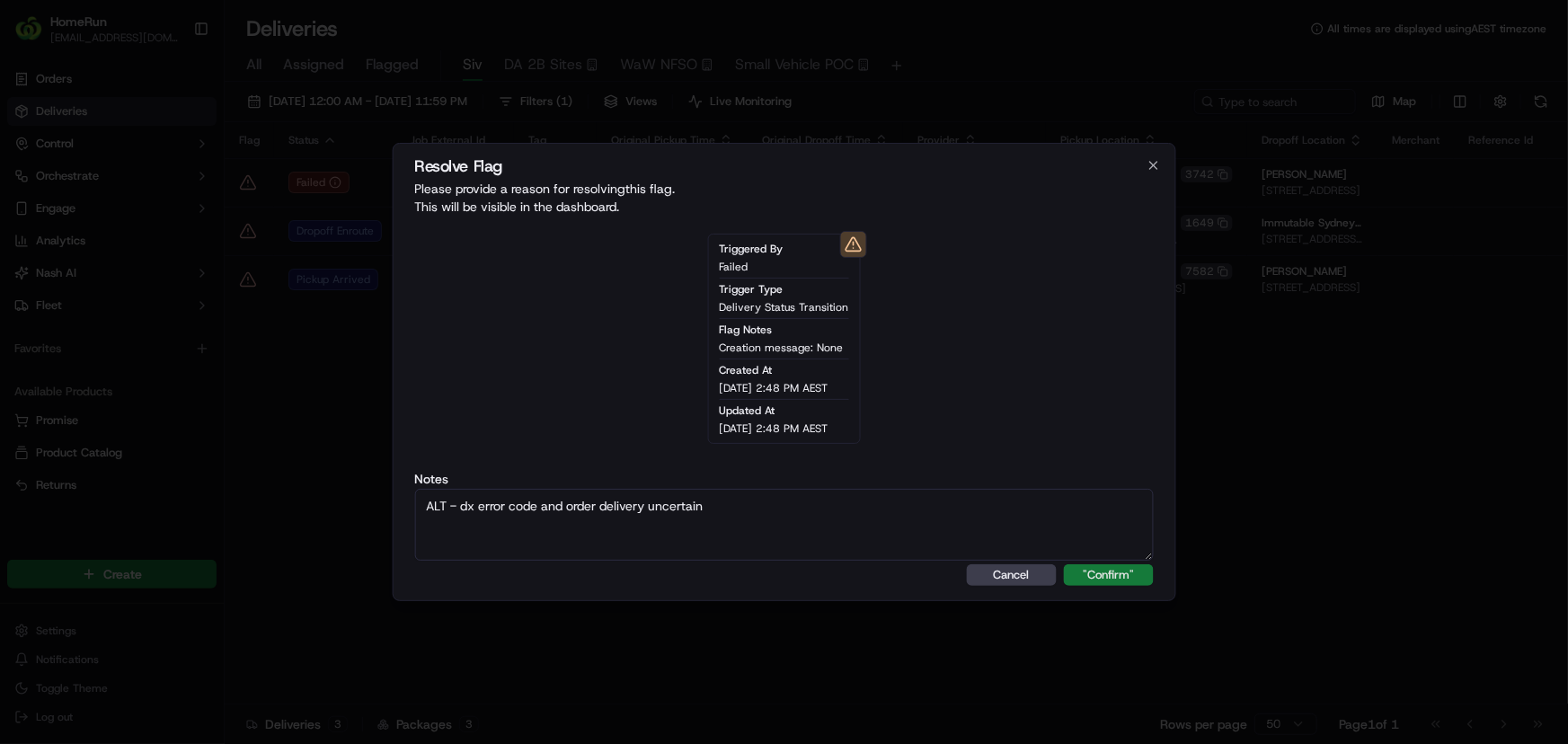
type textarea "ALT - dx error code and order delivery uncertain"
click at [1132, 575] on button ""Confirm"" at bounding box center [1109, 575] width 90 height 22
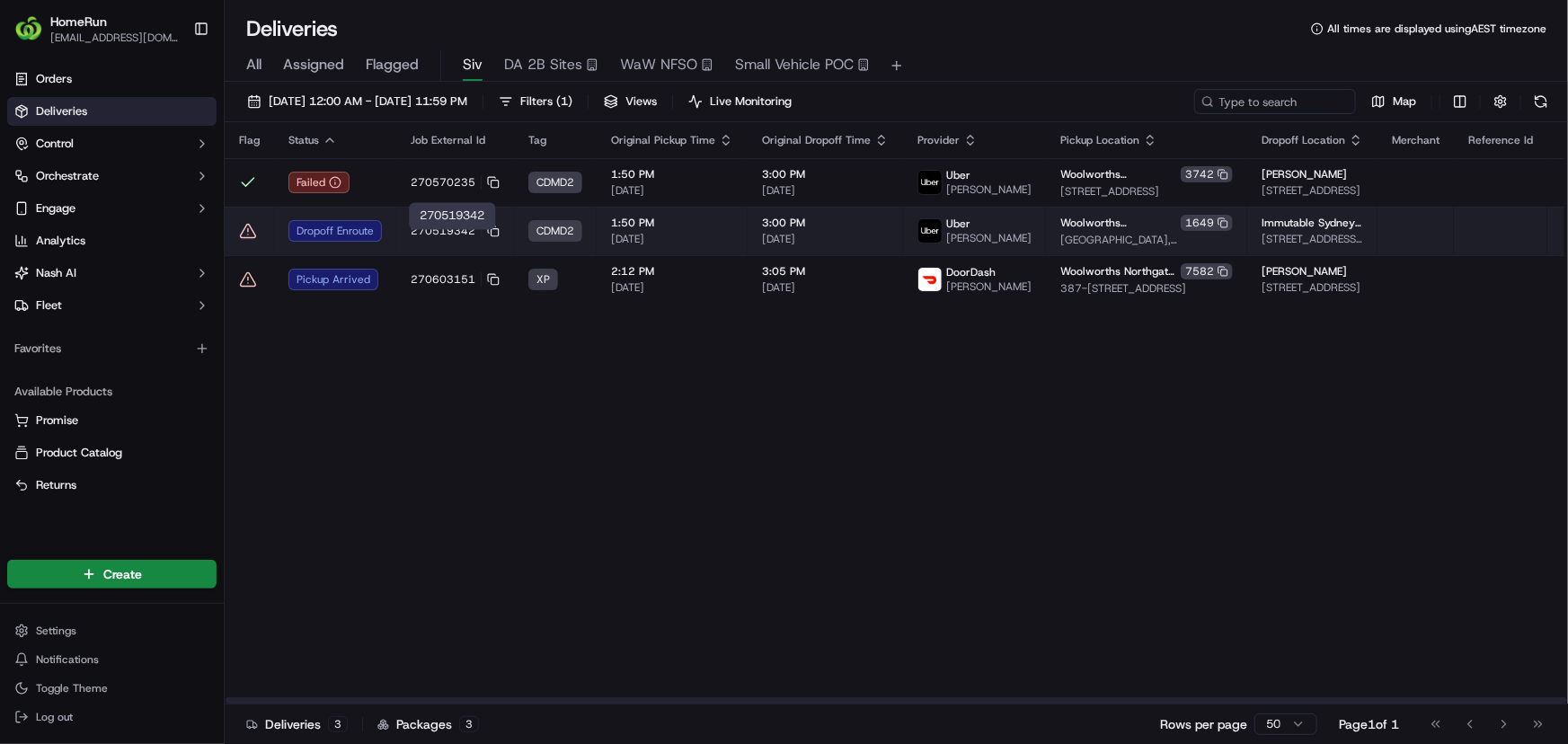
click at [429, 237] on span "270519342" at bounding box center [443, 230] width 65 height 14
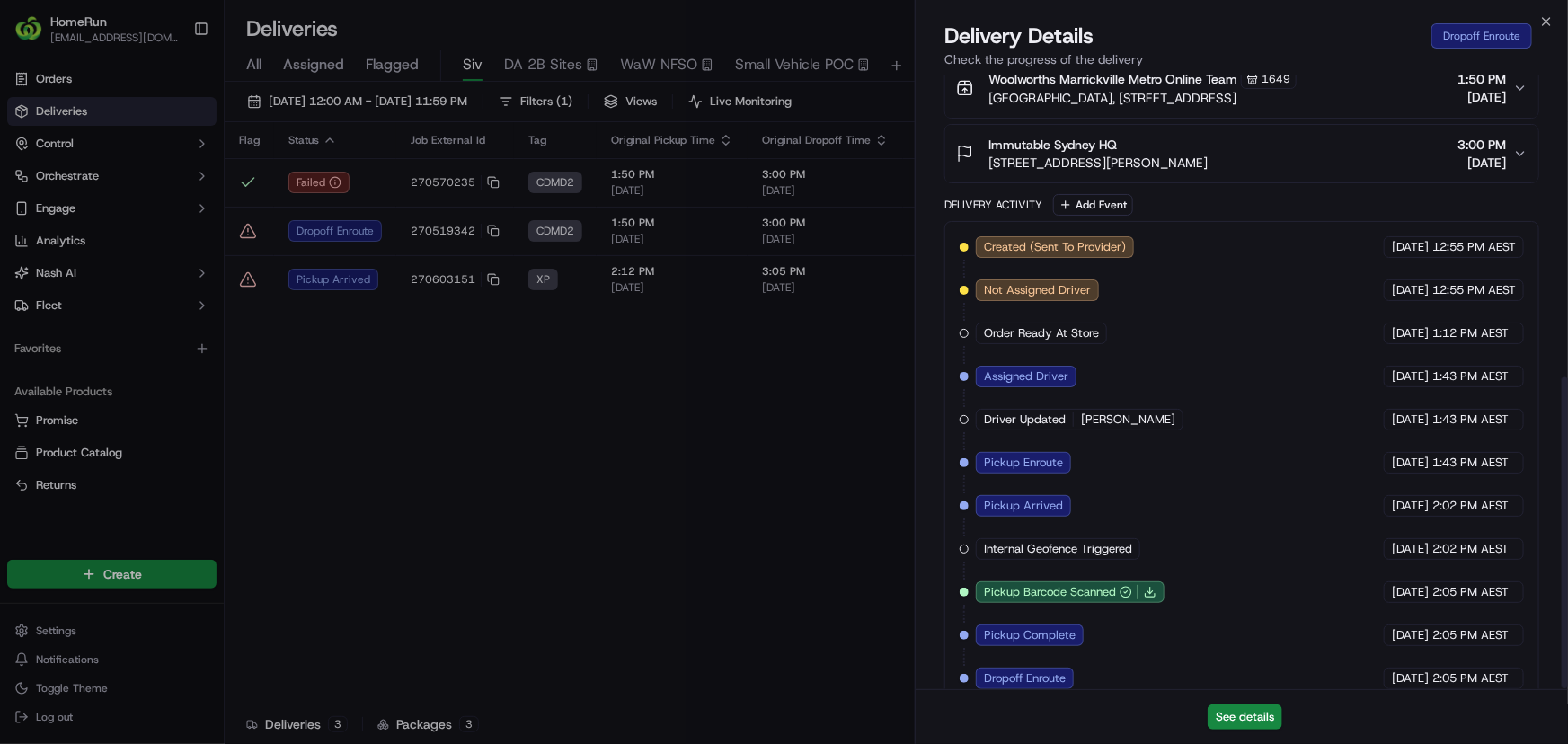
scroll to position [593, 0]
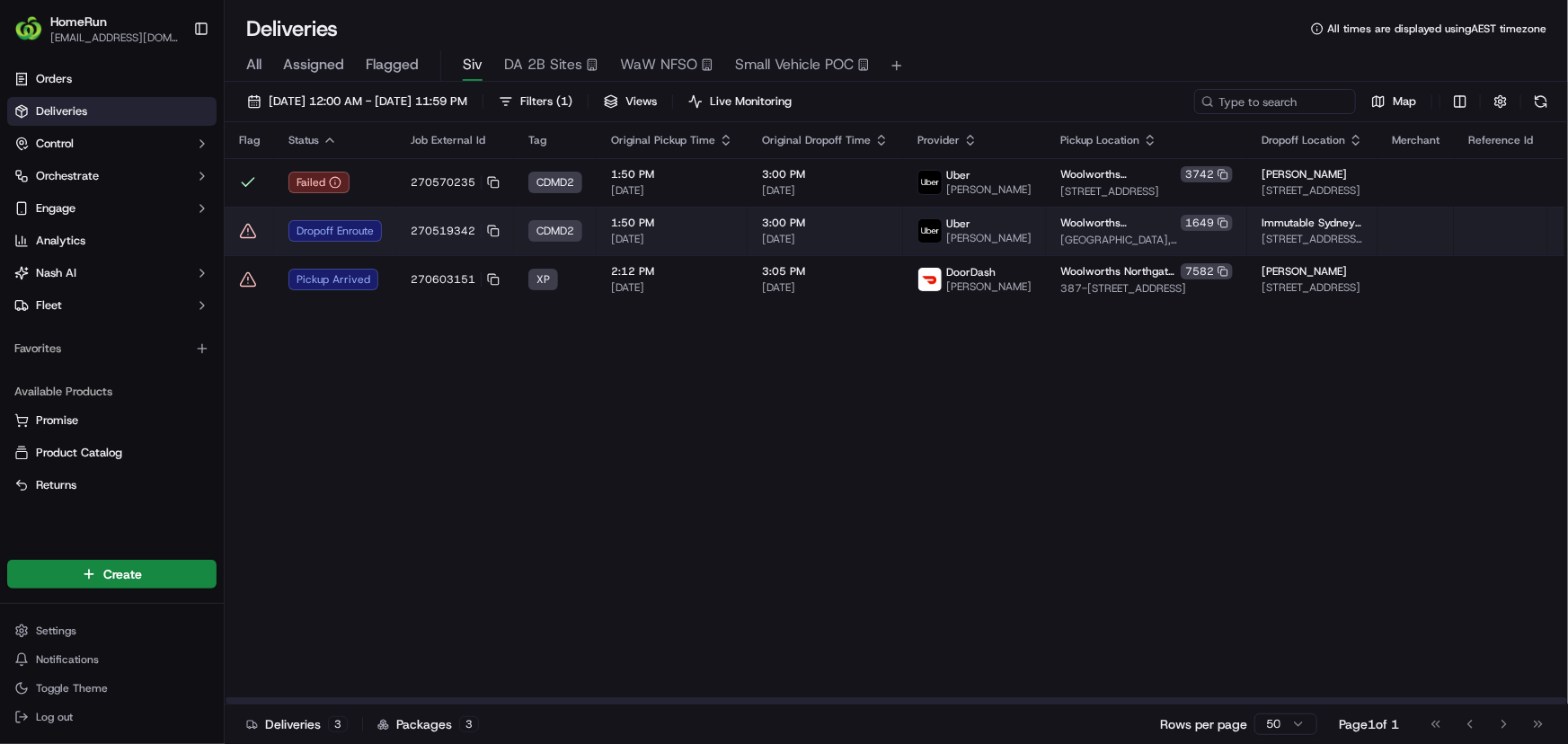
click at [245, 233] on icon at bounding box center [248, 231] width 18 height 18
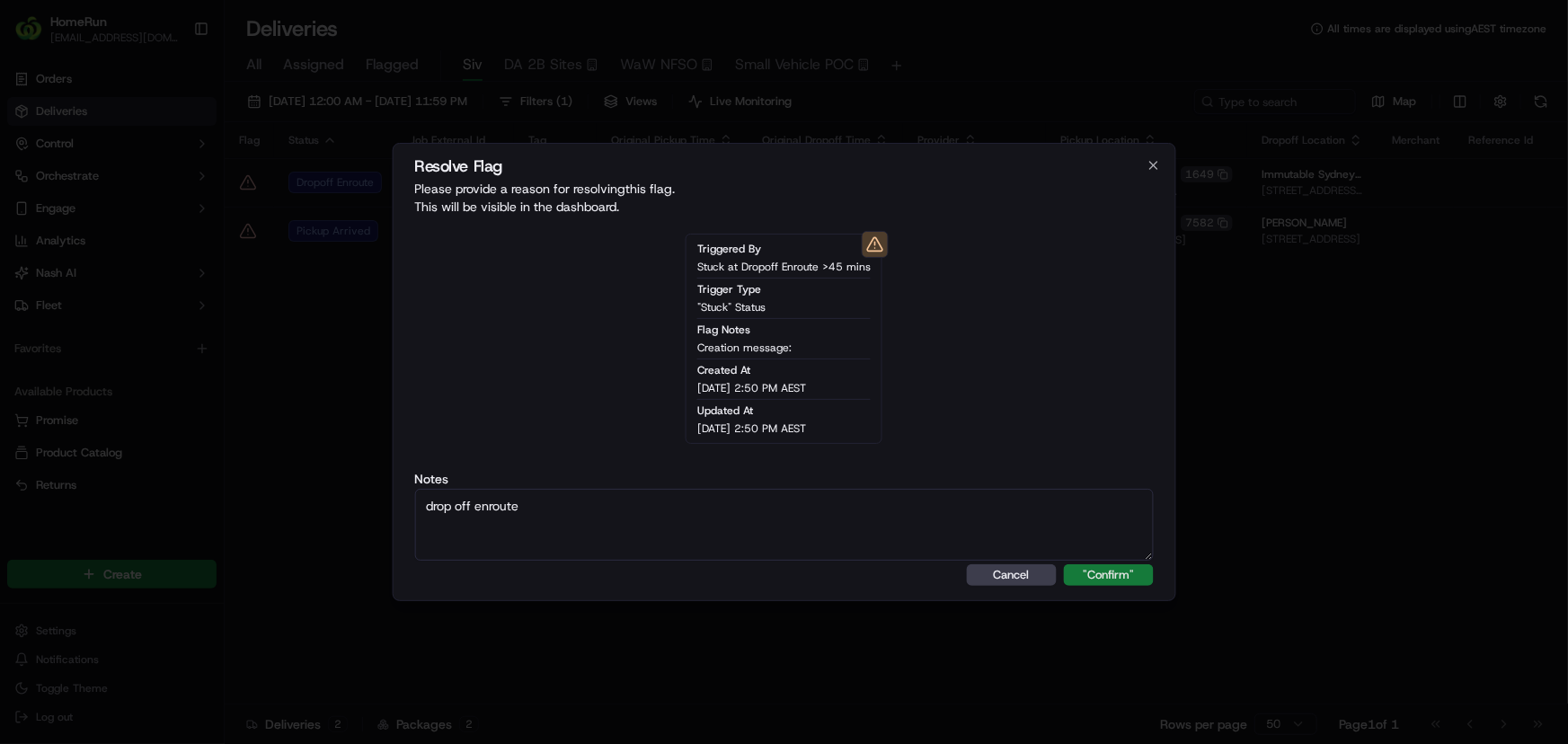
type textarea "drop off enroute"
click at [1107, 574] on button ""Confirm"" at bounding box center [1109, 575] width 90 height 22
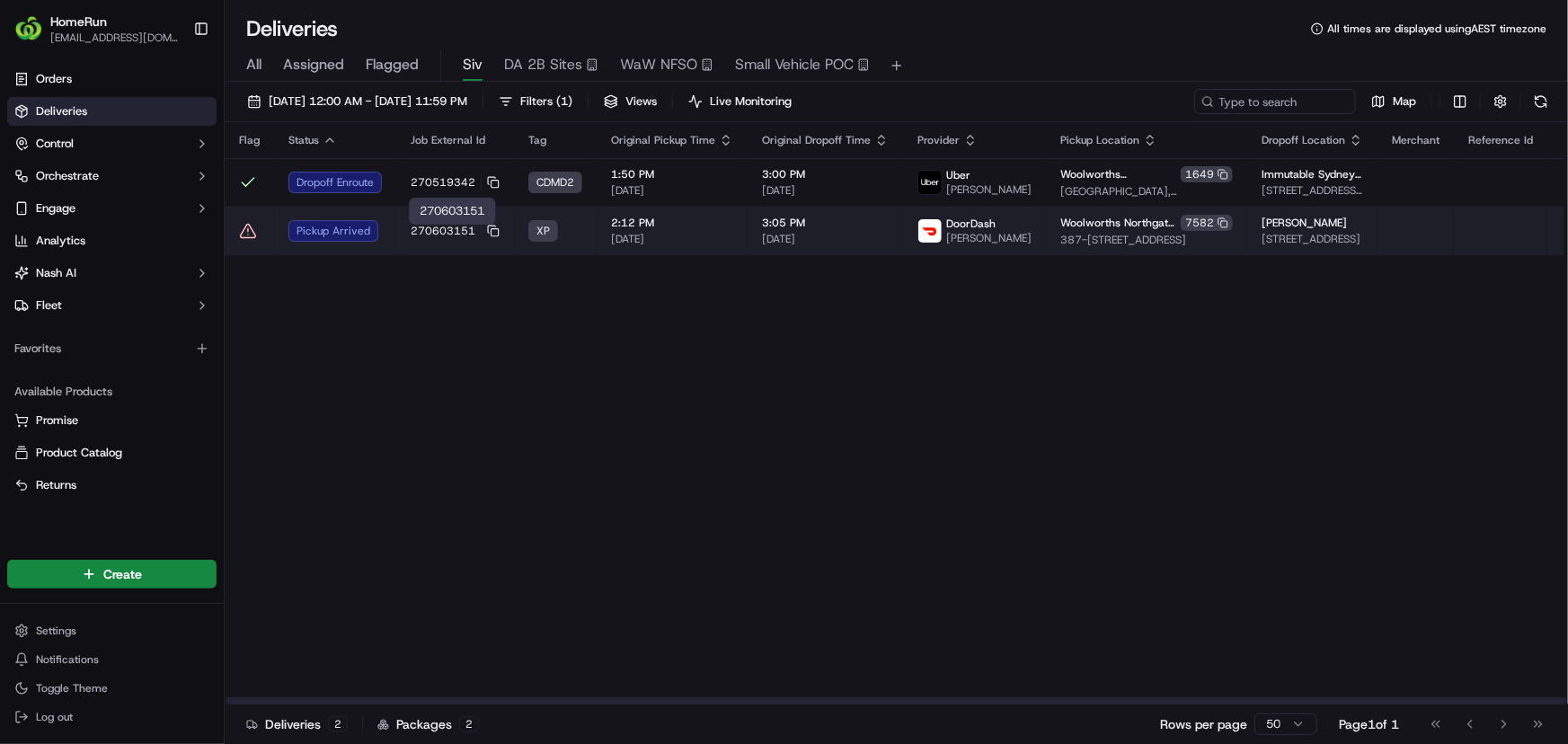
click at [425, 233] on span "270603151" at bounding box center [443, 230] width 65 height 14
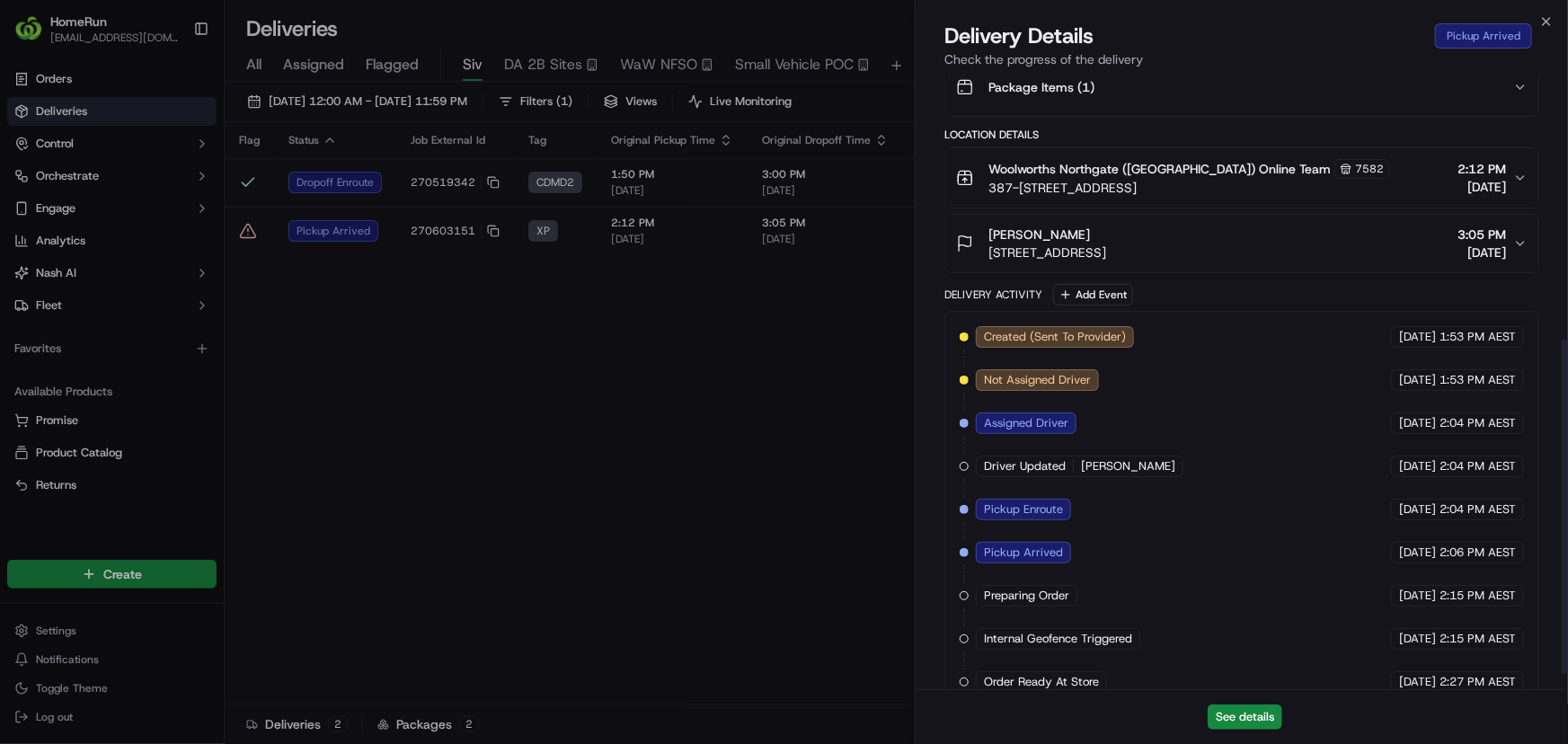
scroll to position [507, 0]
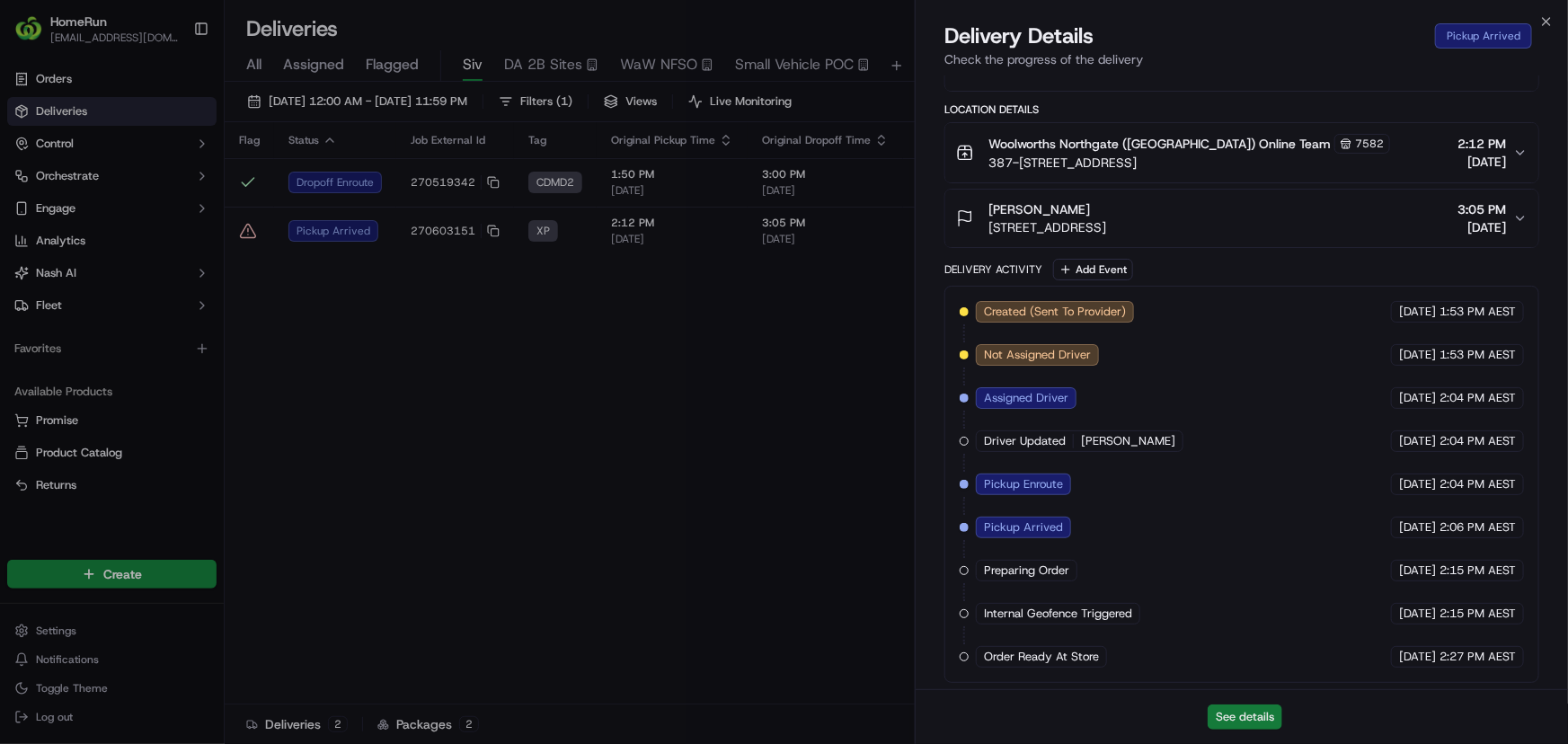
click at [1238, 715] on button "See details" at bounding box center [1245, 716] width 75 height 25
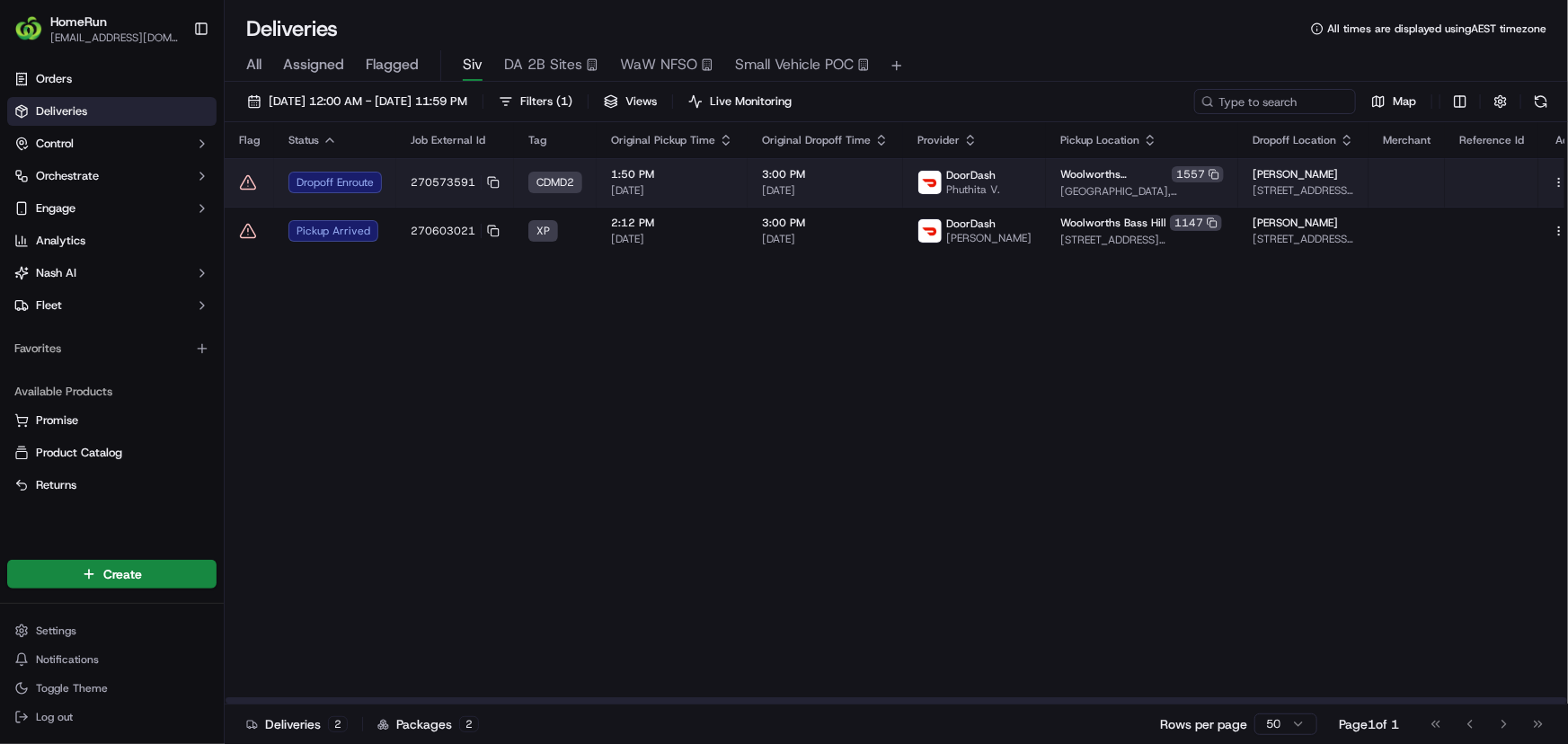
click at [376, 198] on td "Dropoff Enroute" at bounding box center [335, 183] width 123 height 49
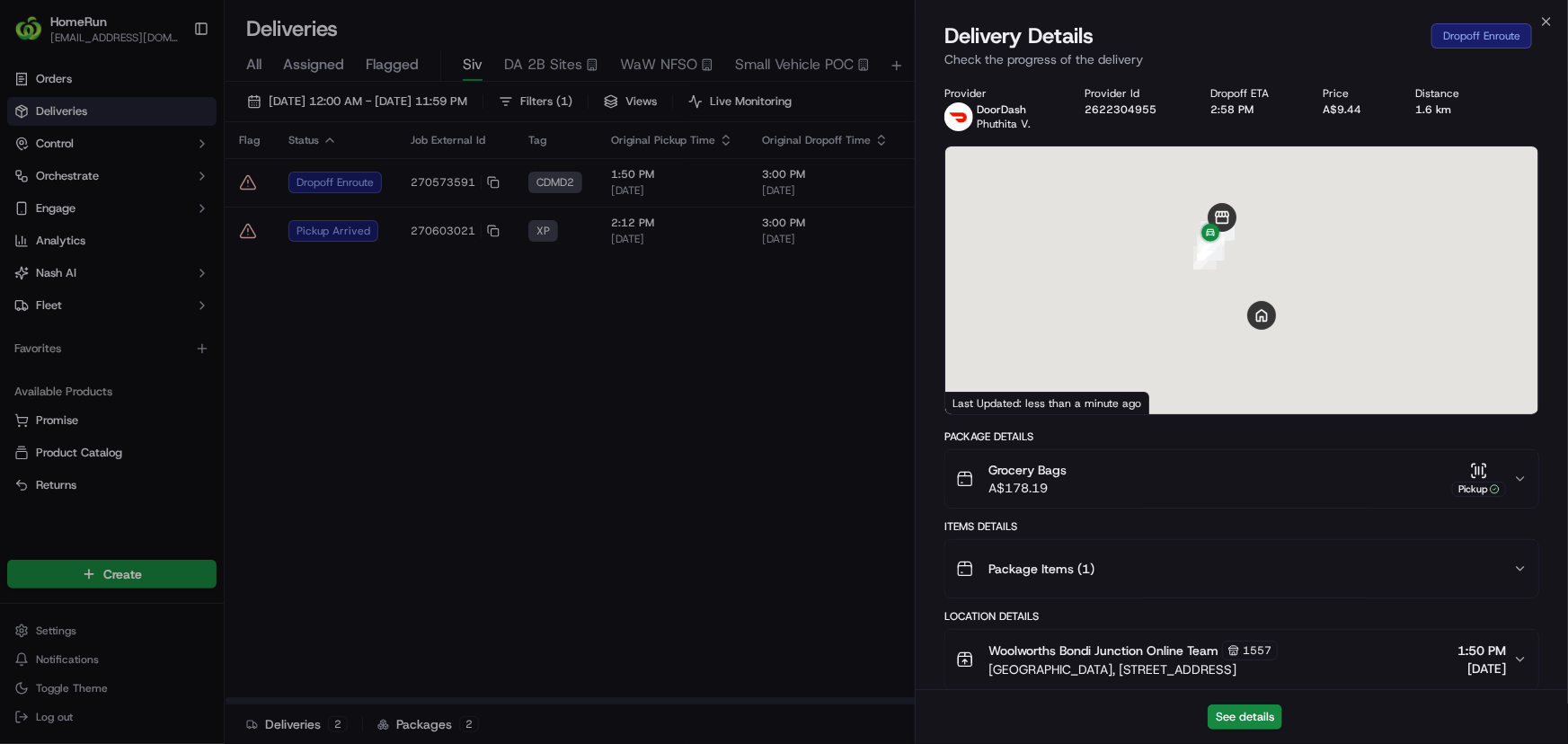
scroll to position [636, 0]
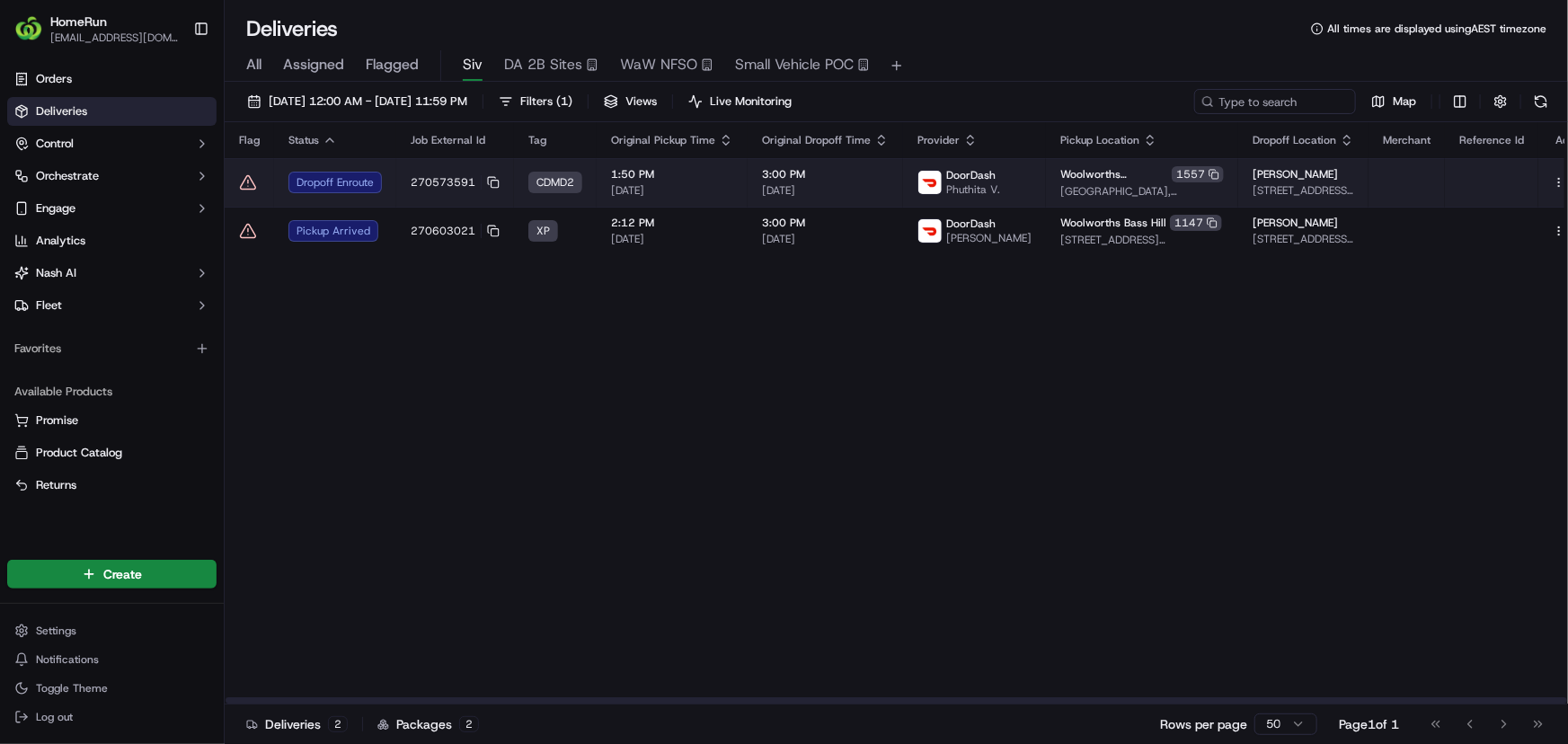
click at [919, 183] on img at bounding box center [930, 182] width 23 height 23
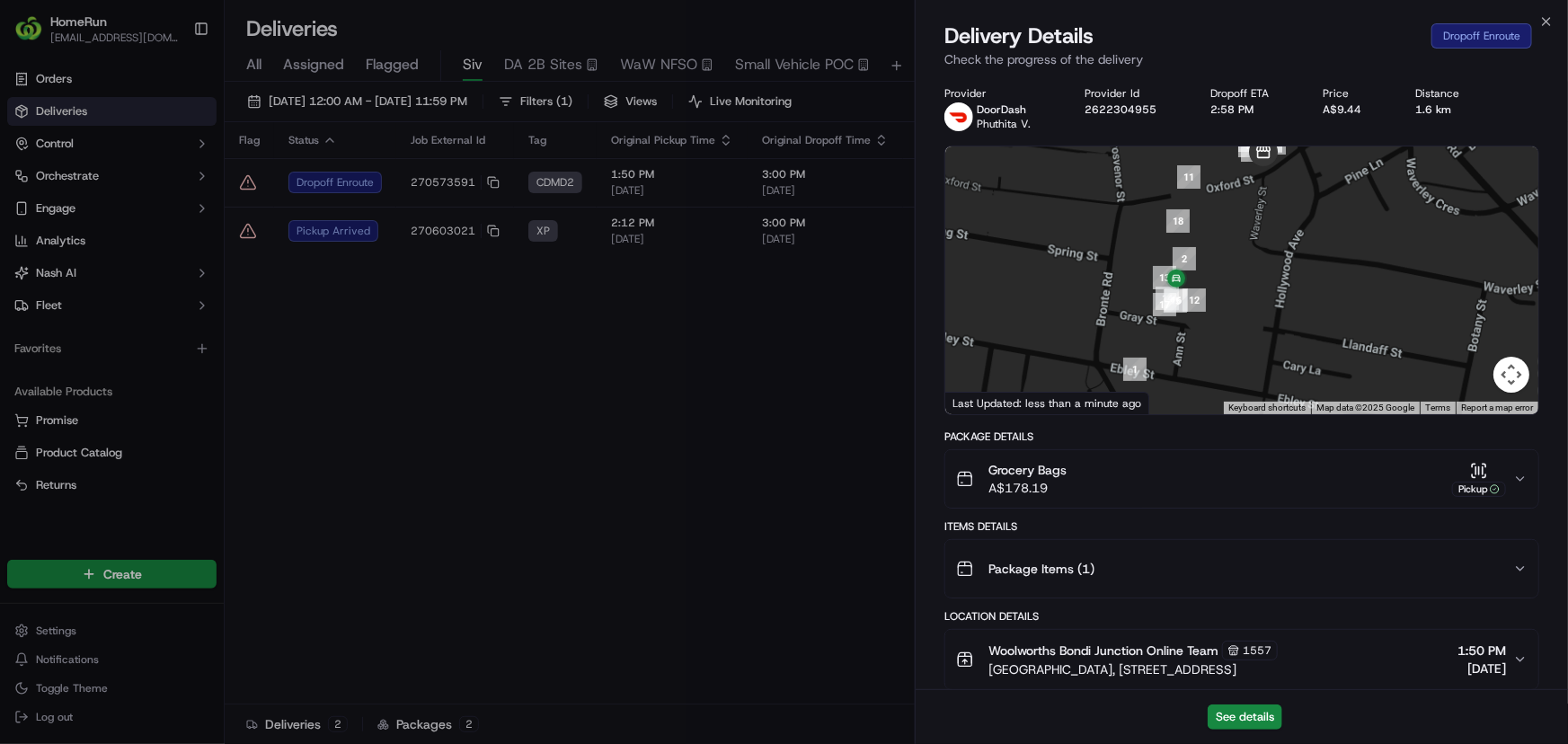
drag, startPoint x: 1217, startPoint y: 258, endPoint x: 1222, endPoint y: 303, distance: 45.3
click at [1229, 344] on div at bounding box center [1242, 280] width 593 height 267
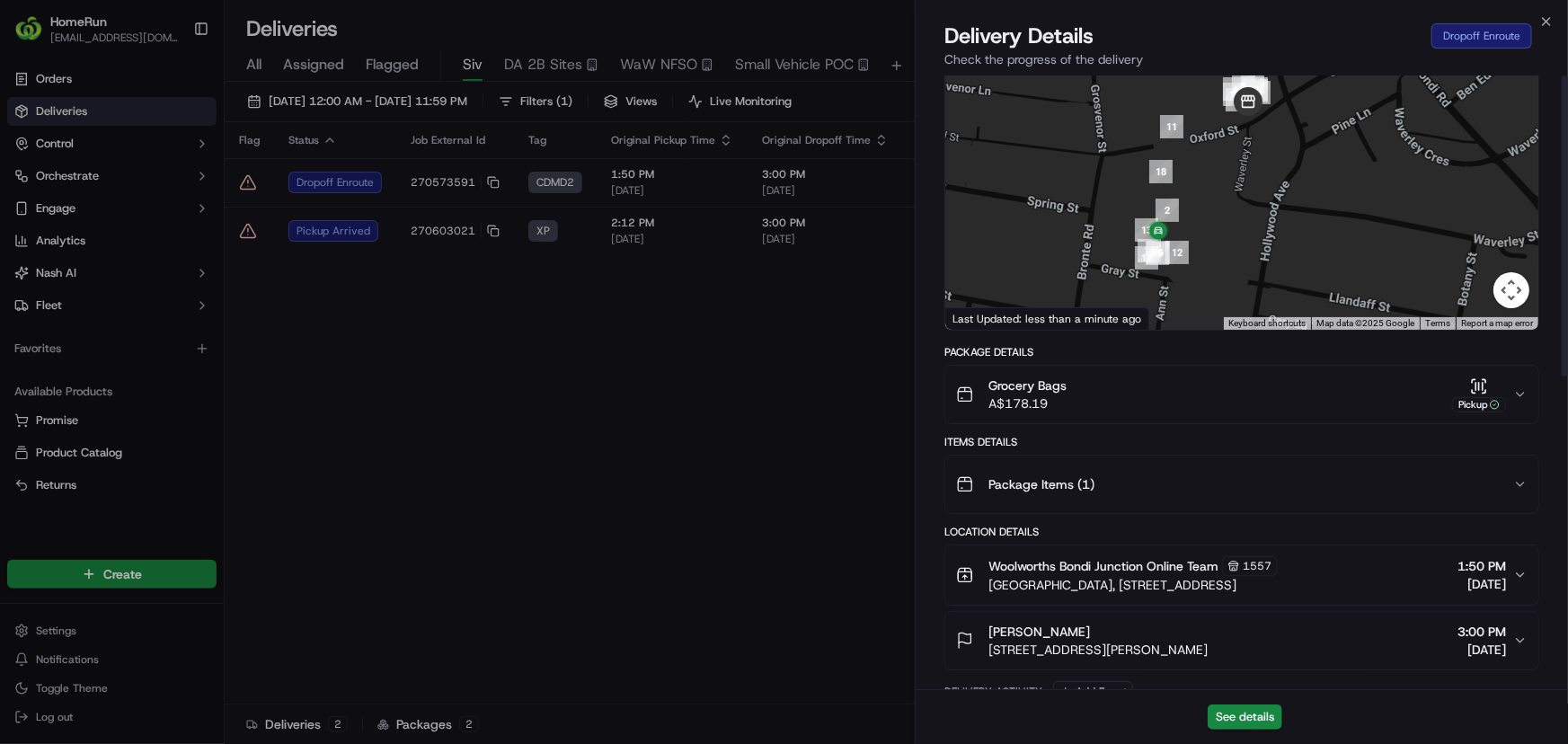
scroll to position [0, 0]
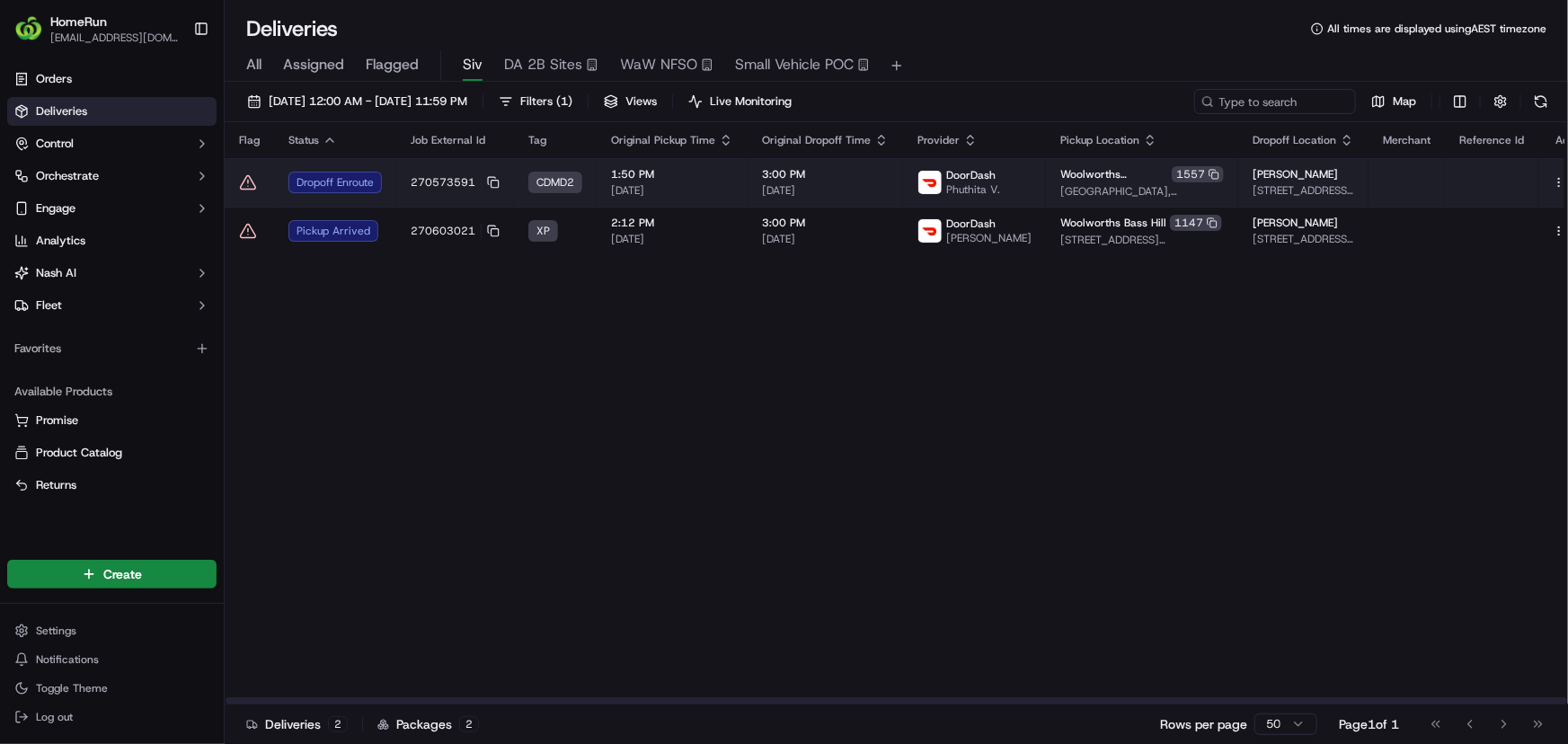
click at [239, 180] on icon at bounding box center [248, 183] width 18 height 18
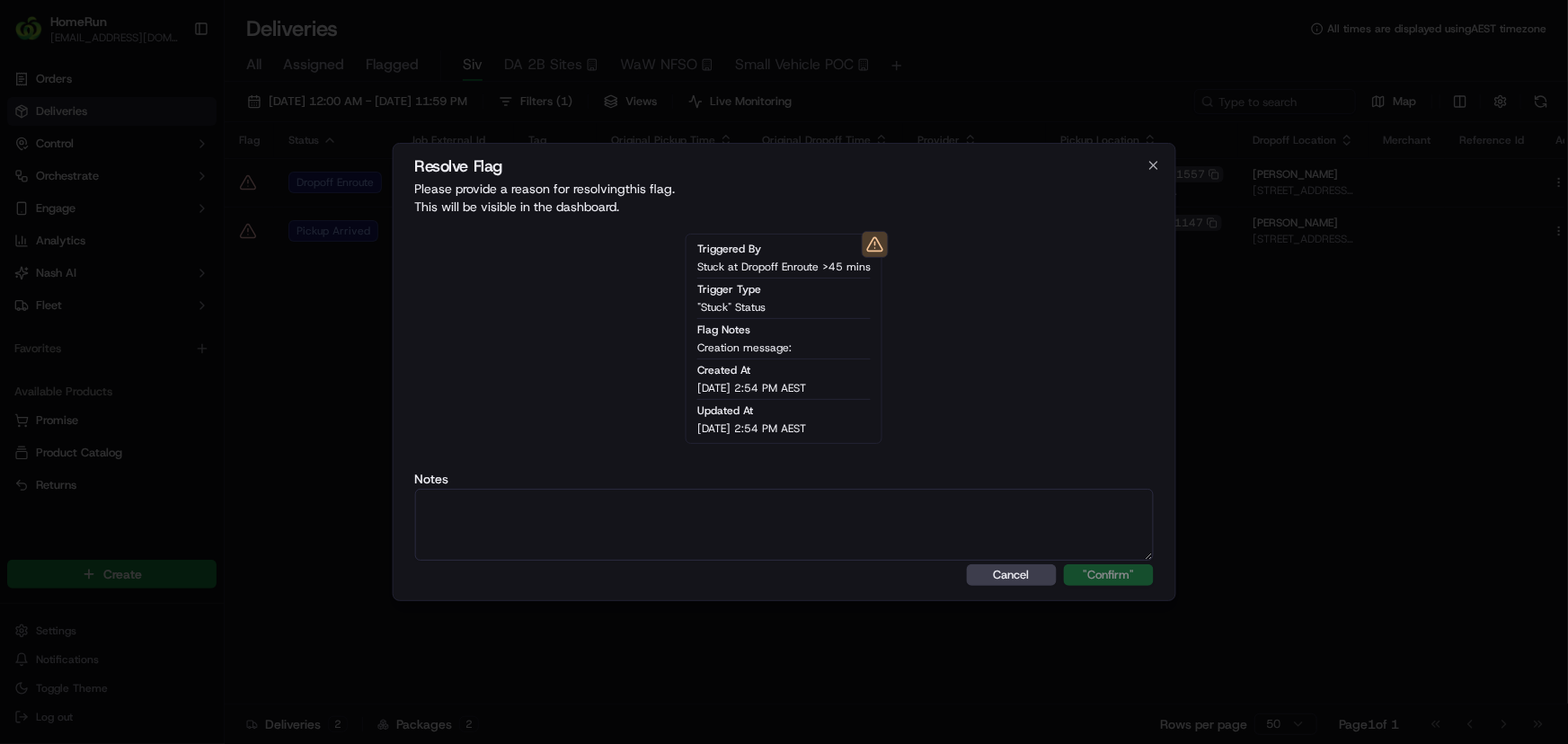
type textarea "s"
type textarea "drop off enroute"
click at [1115, 578] on button ""Confirm"" at bounding box center [1109, 575] width 90 height 22
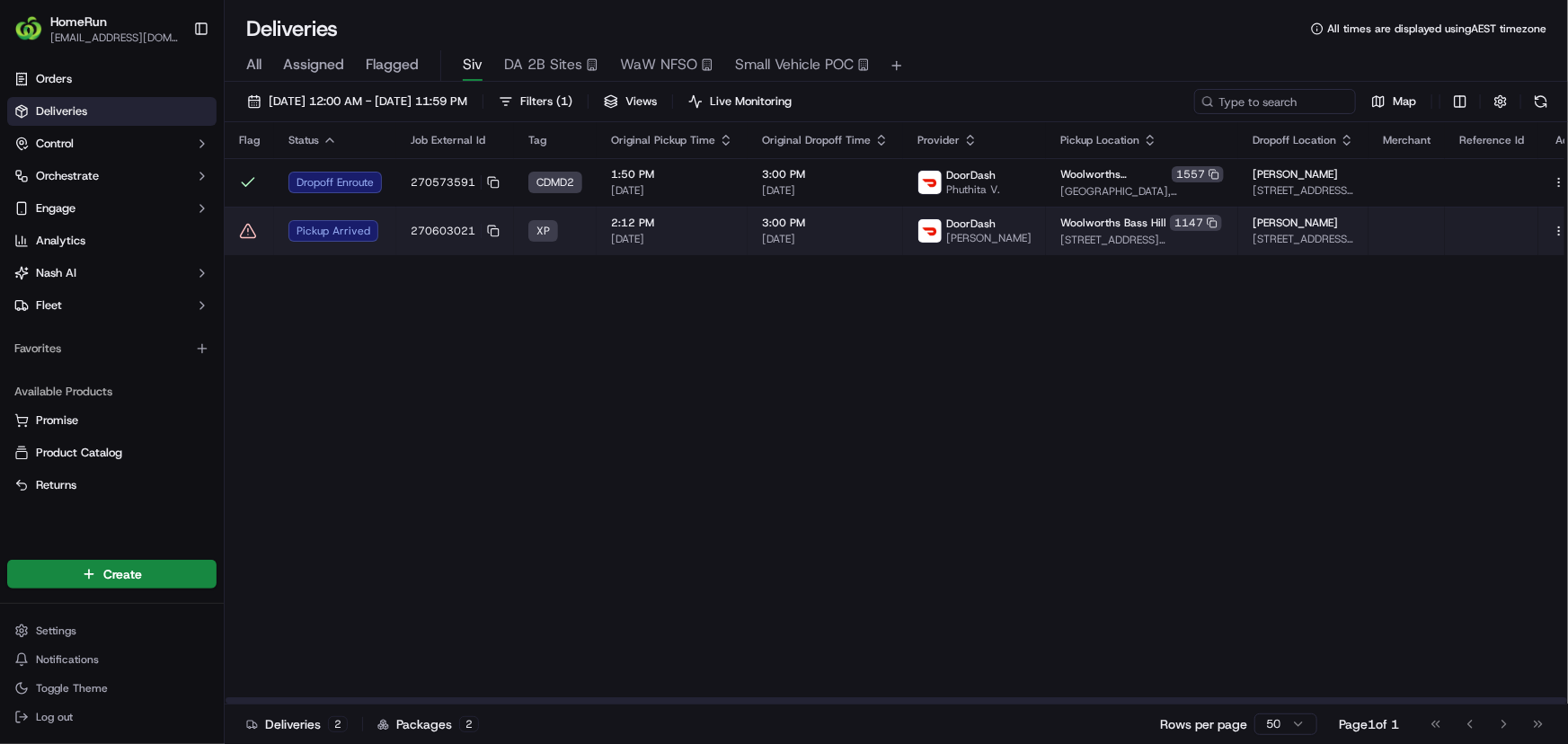
click at [366, 228] on td "Pickup Arrived" at bounding box center [335, 230] width 123 height 49
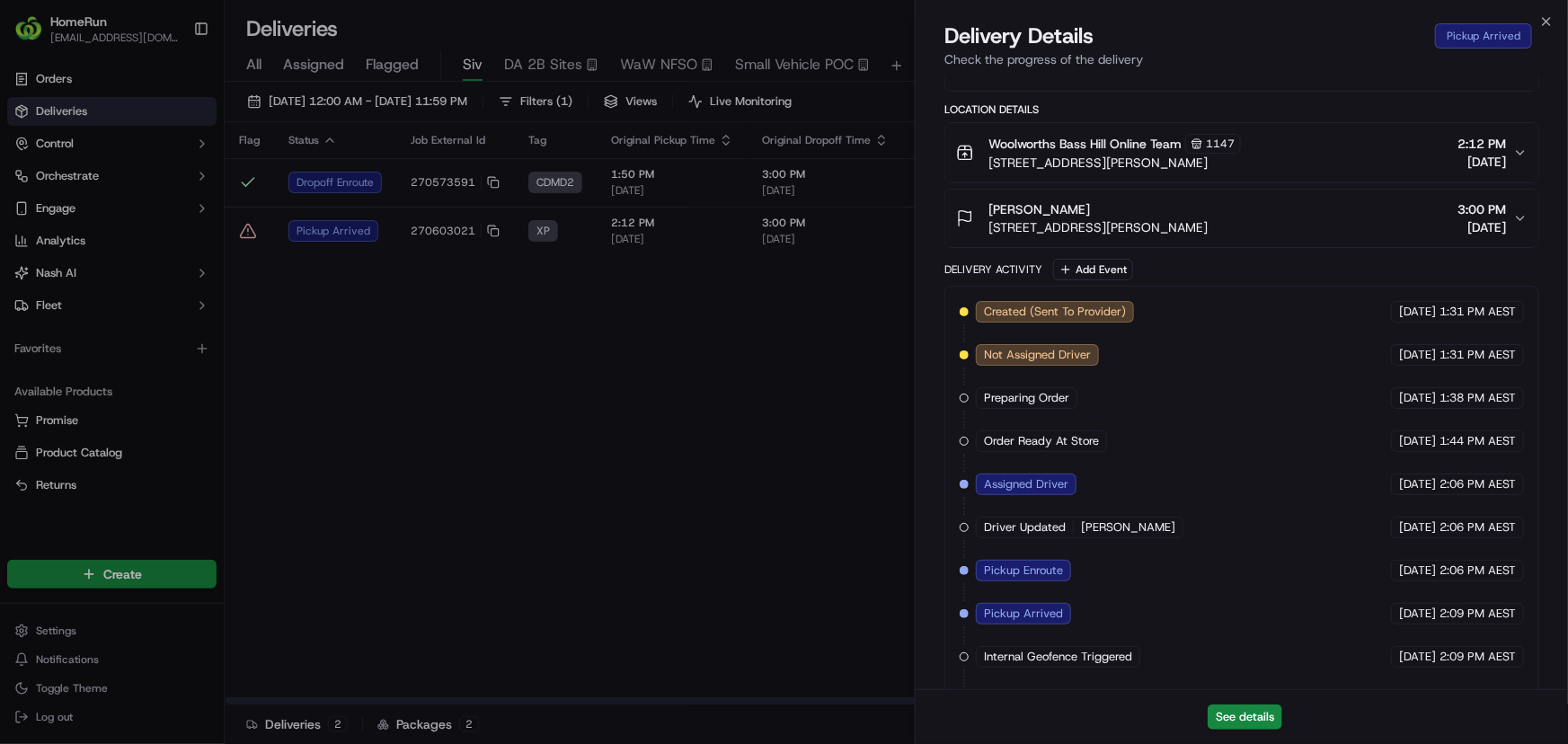
scroll to position [636, 0]
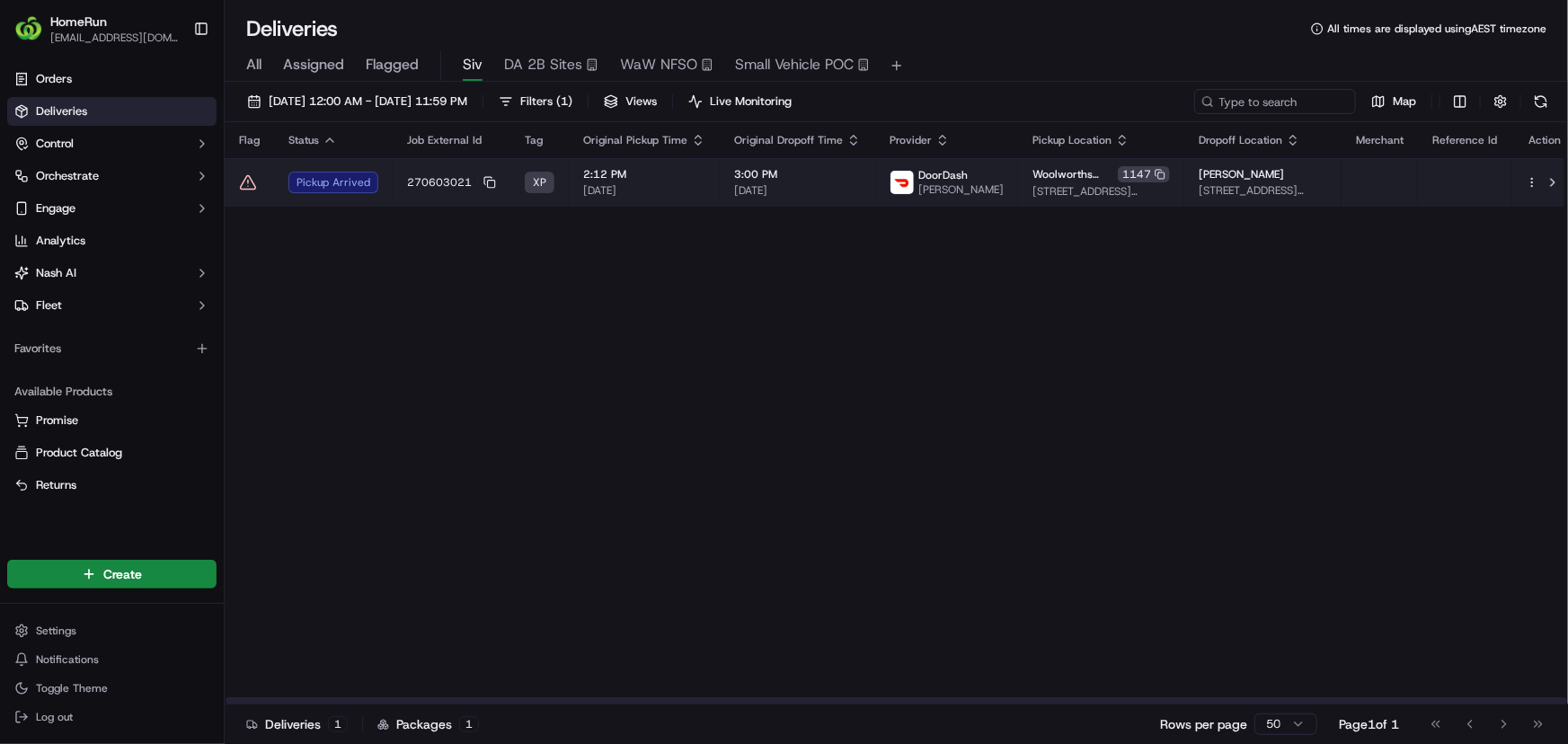
click at [351, 170] on td "Pickup Arrived" at bounding box center [333, 183] width 119 height 49
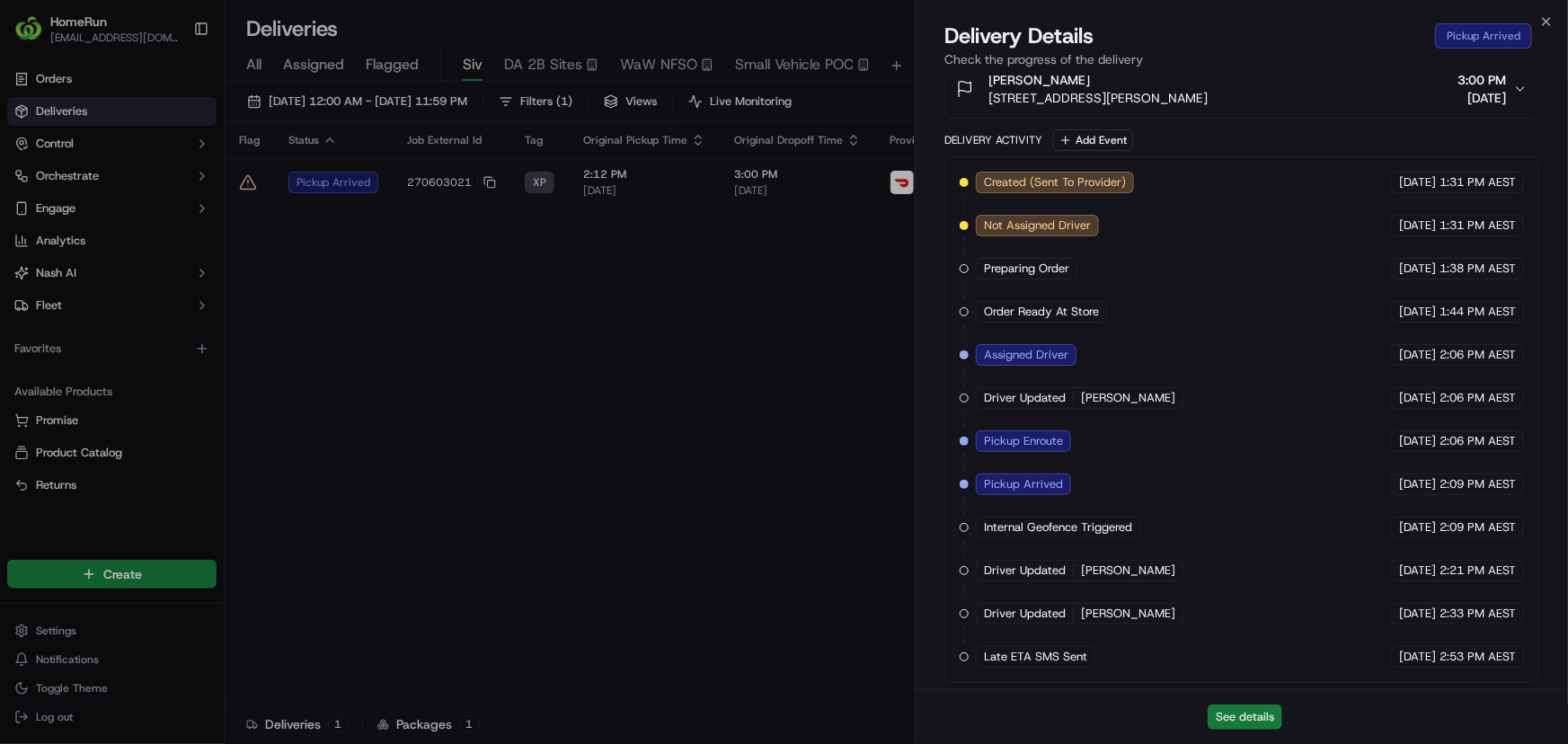
click at [1249, 715] on button "See details" at bounding box center [1245, 716] width 75 height 25
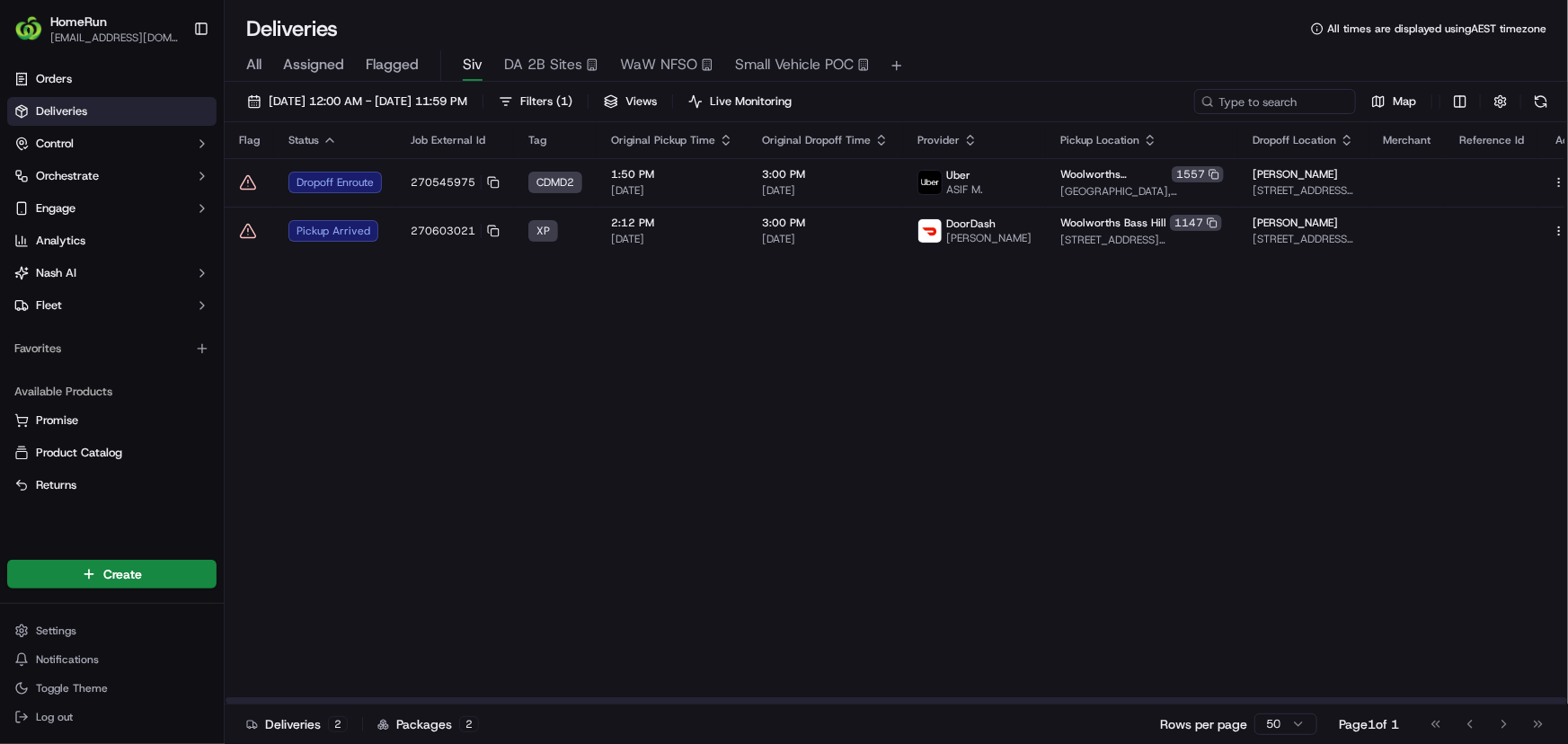
click at [404, 283] on div "Flag Status Job External Id Tag Original Pickup Time Original Dropoff Time Prov…" at bounding box center [915, 414] width 1380 height 582
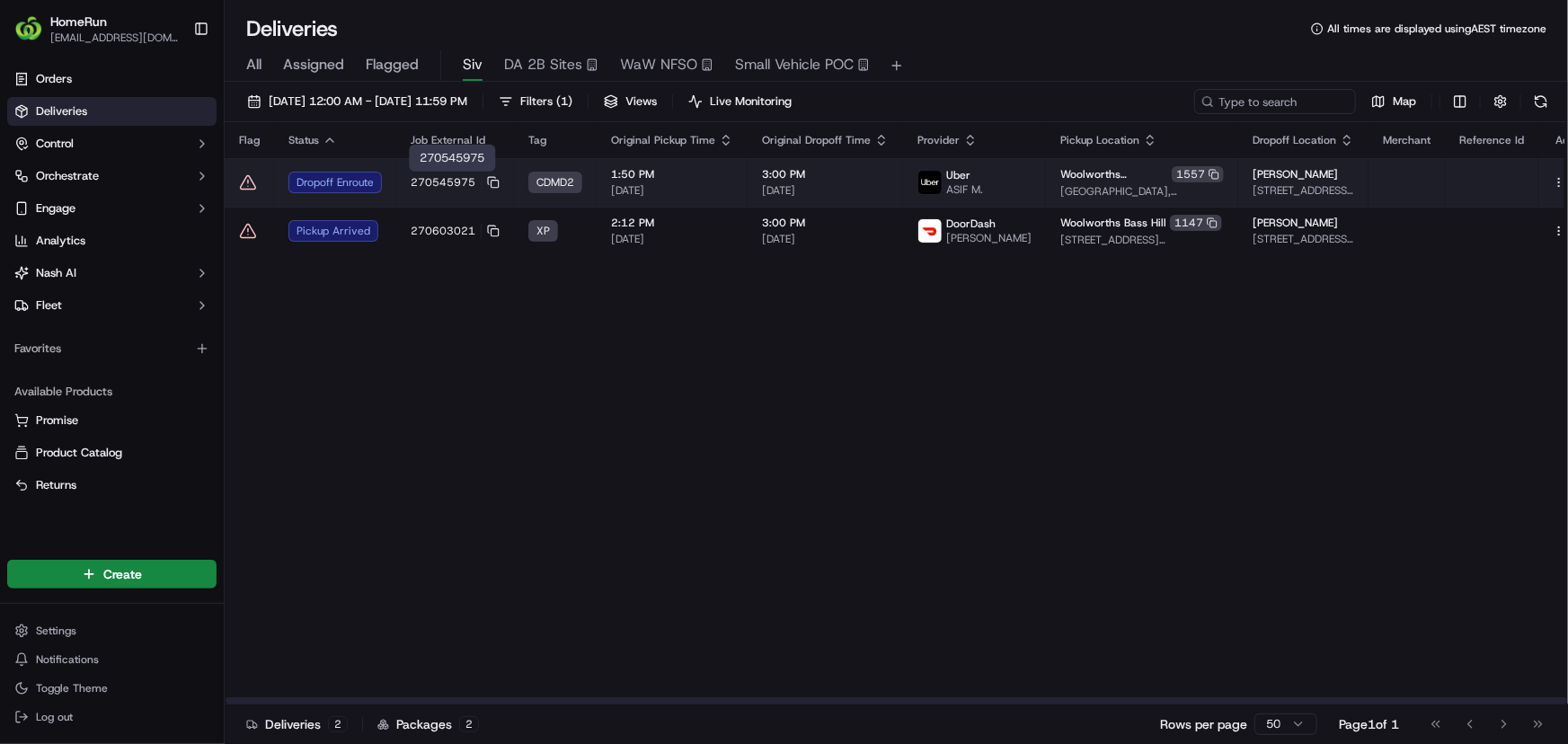
click at [413, 176] on span "270545975" at bounding box center [443, 183] width 65 height 14
click at [240, 181] on icon at bounding box center [248, 183] width 18 height 18
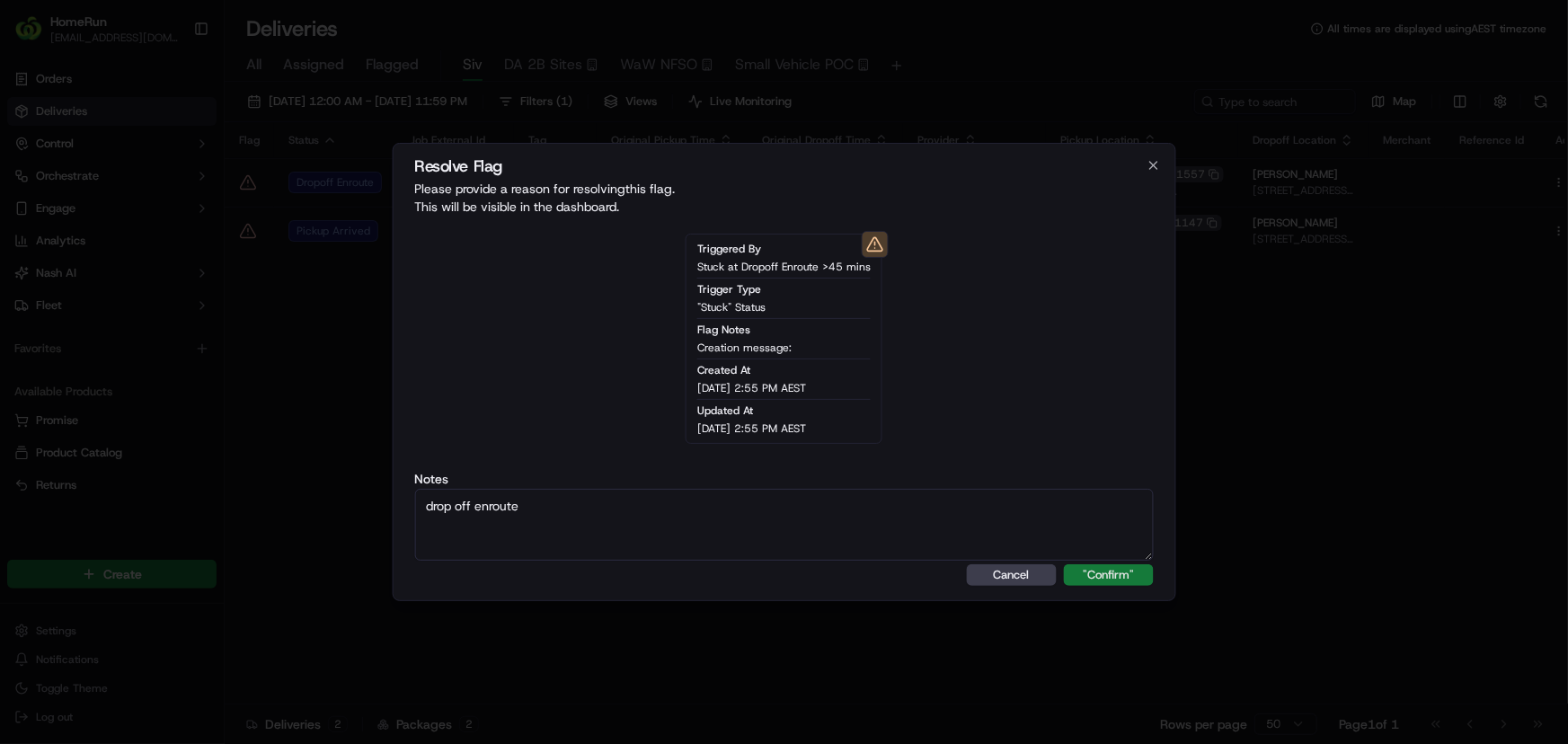
type textarea "drop off enroute"
click at [1103, 577] on button ""Confirm"" at bounding box center [1109, 575] width 90 height 22
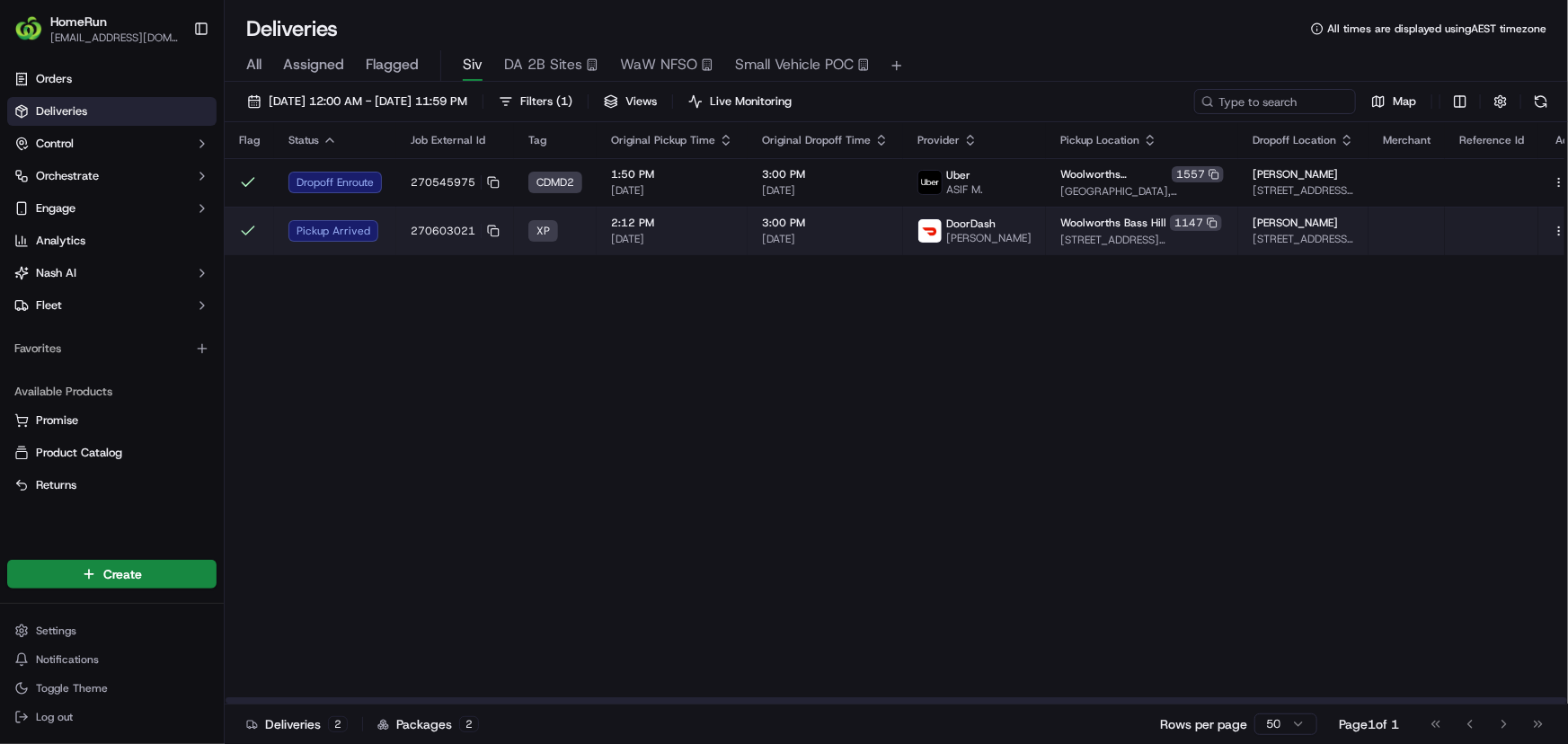
click at [425, 245] on td "270603021" at bounding box center [455, 230] width 118 height 49
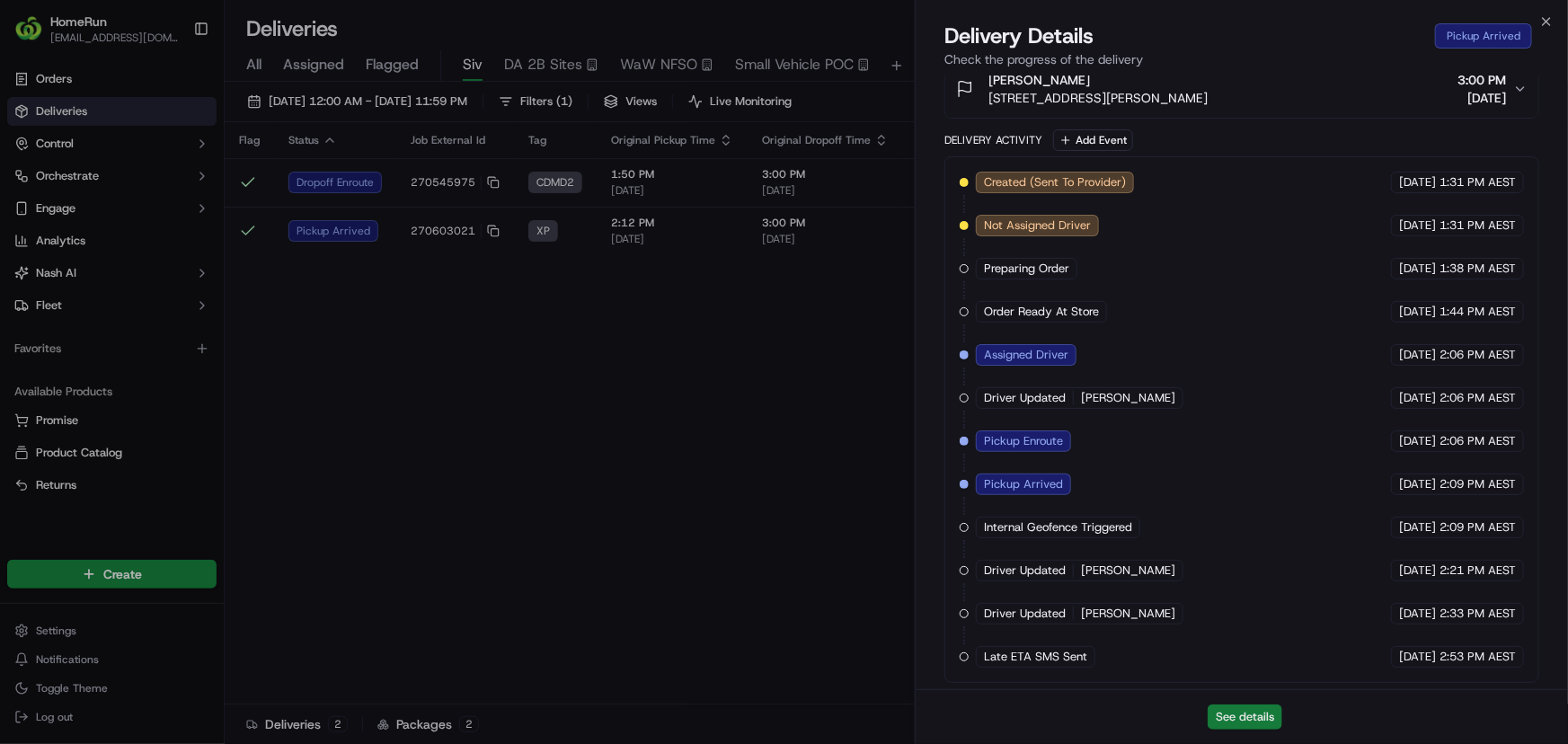
click at [1245, 721] on button "See details" at bounding box center [1245, 716] width 75 height 25
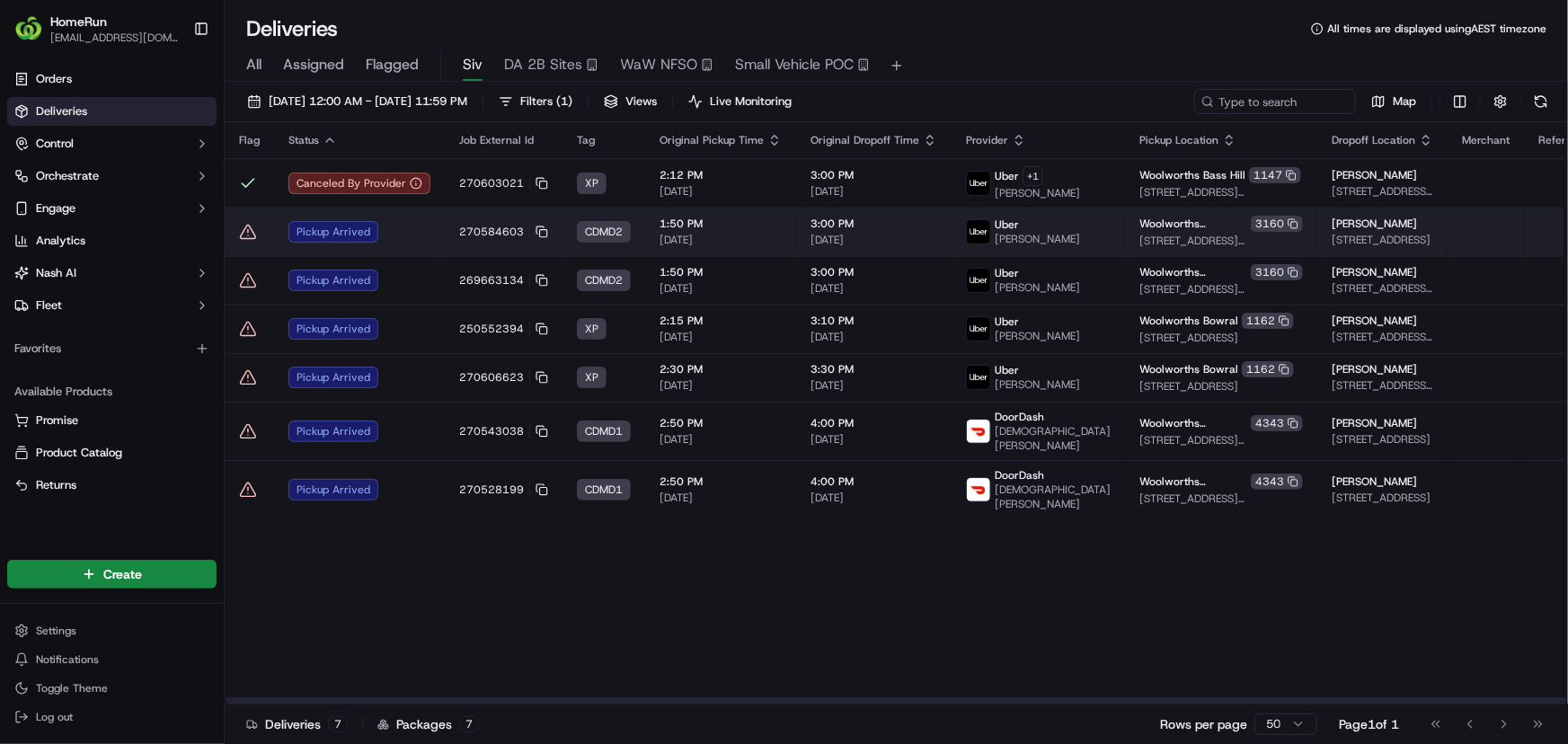
click at [424, 235] on div "Pickup Arrived" at bounding box center [359, 232] width 142 height 22
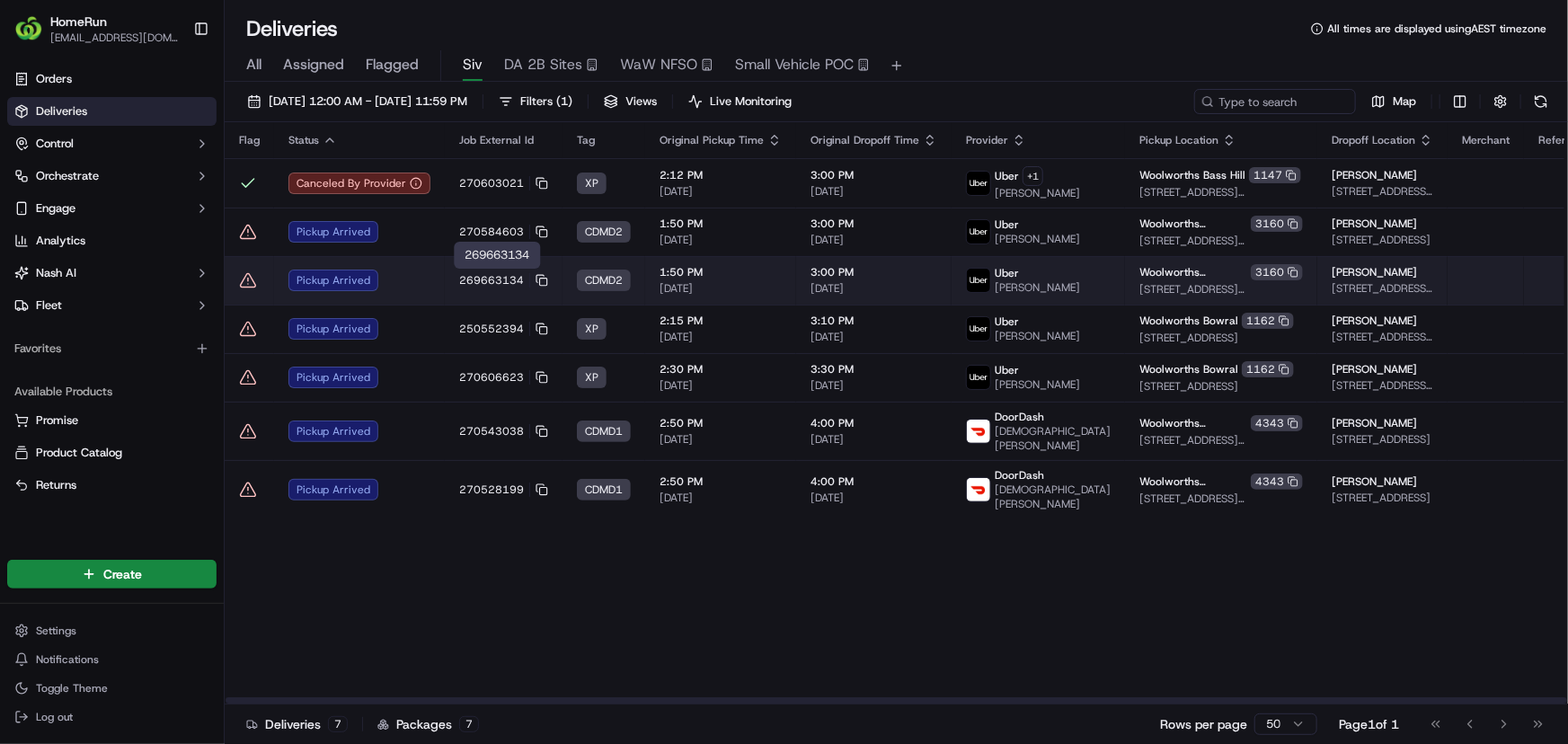
click at [447, 278] on td "269663134" at bounding box center [504, 280] width 118 height 49
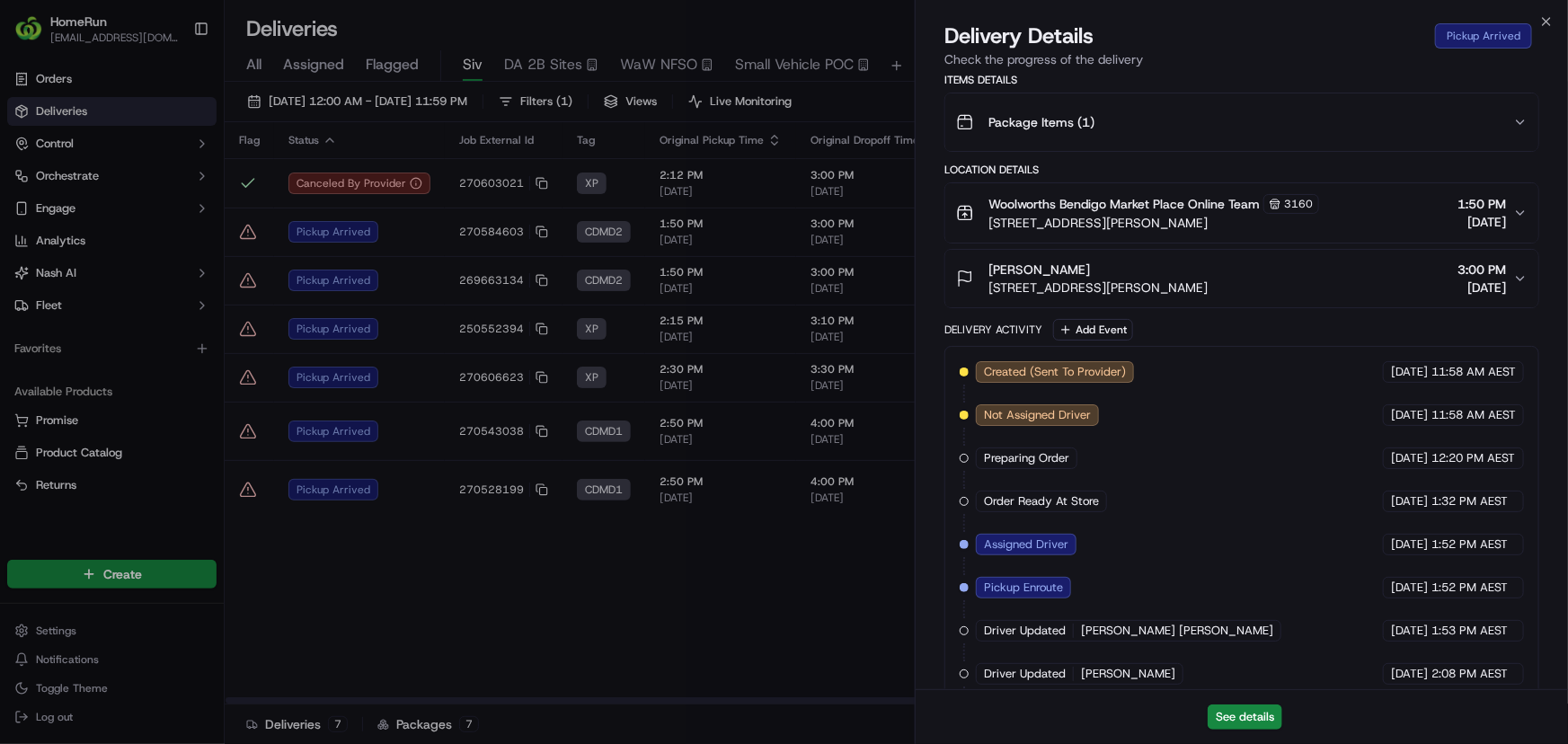
scroll to position [593, 0]
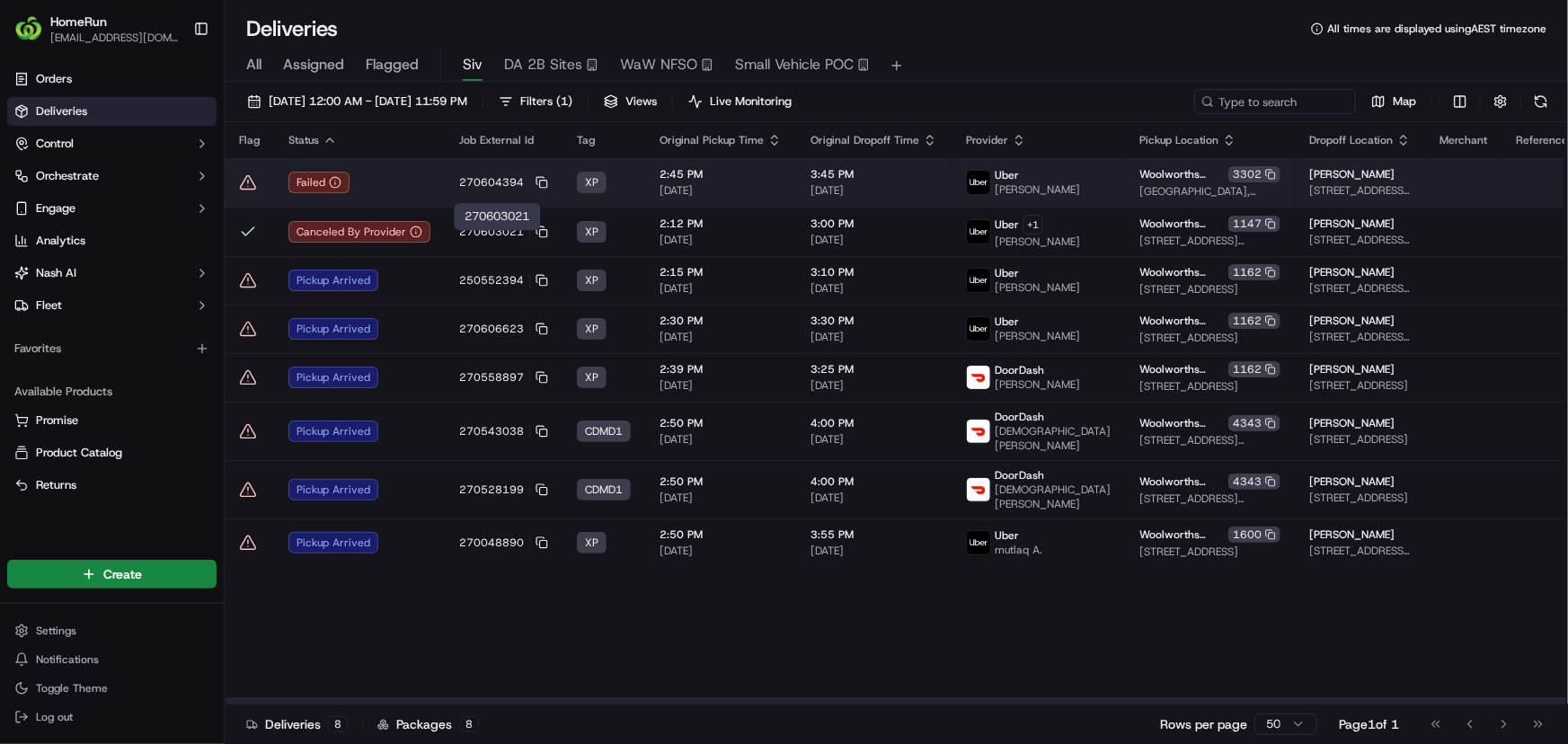
click at [395, 171] on td "Failed" at bounding box center [359, 183] width 171 height 49
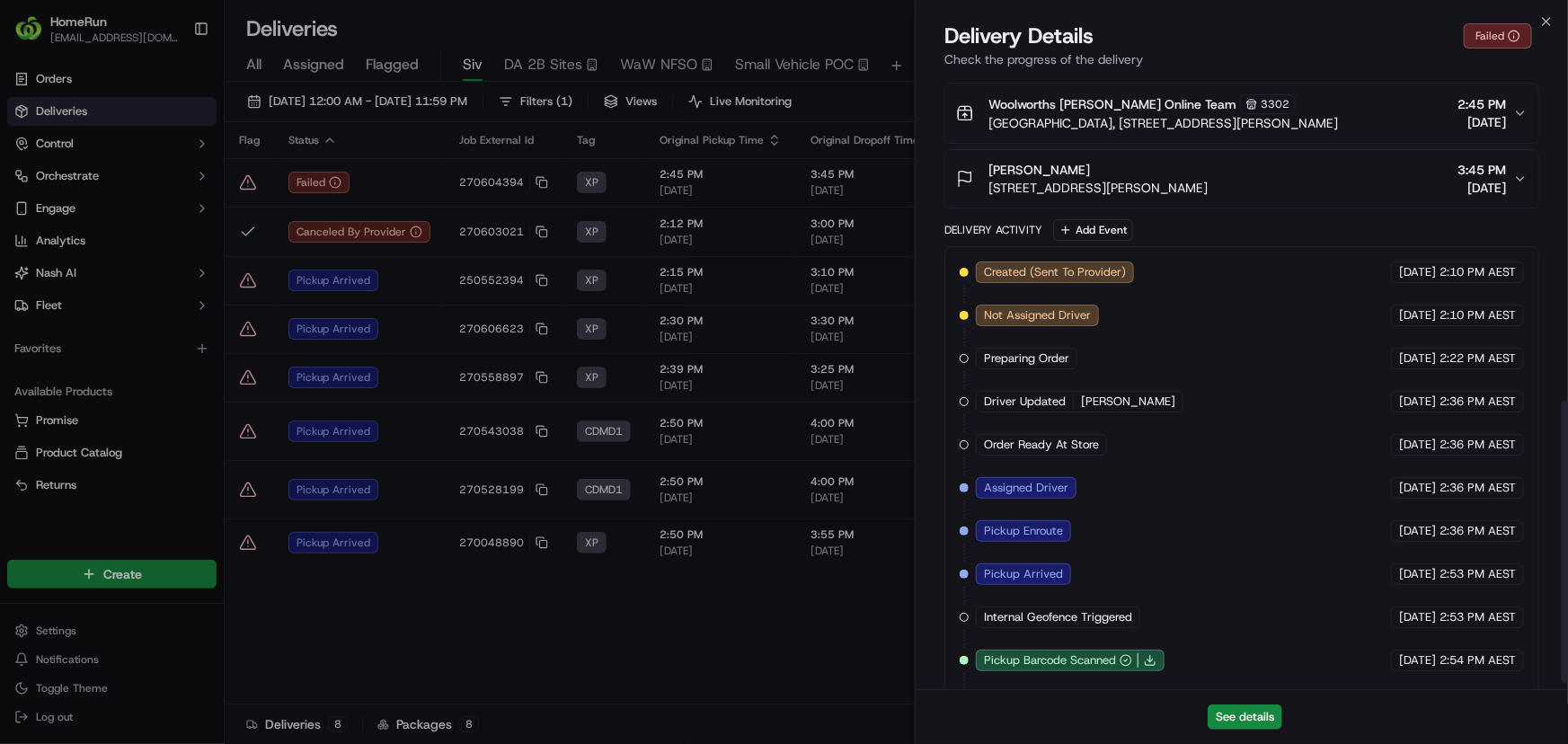
scroll to position [721, 0]
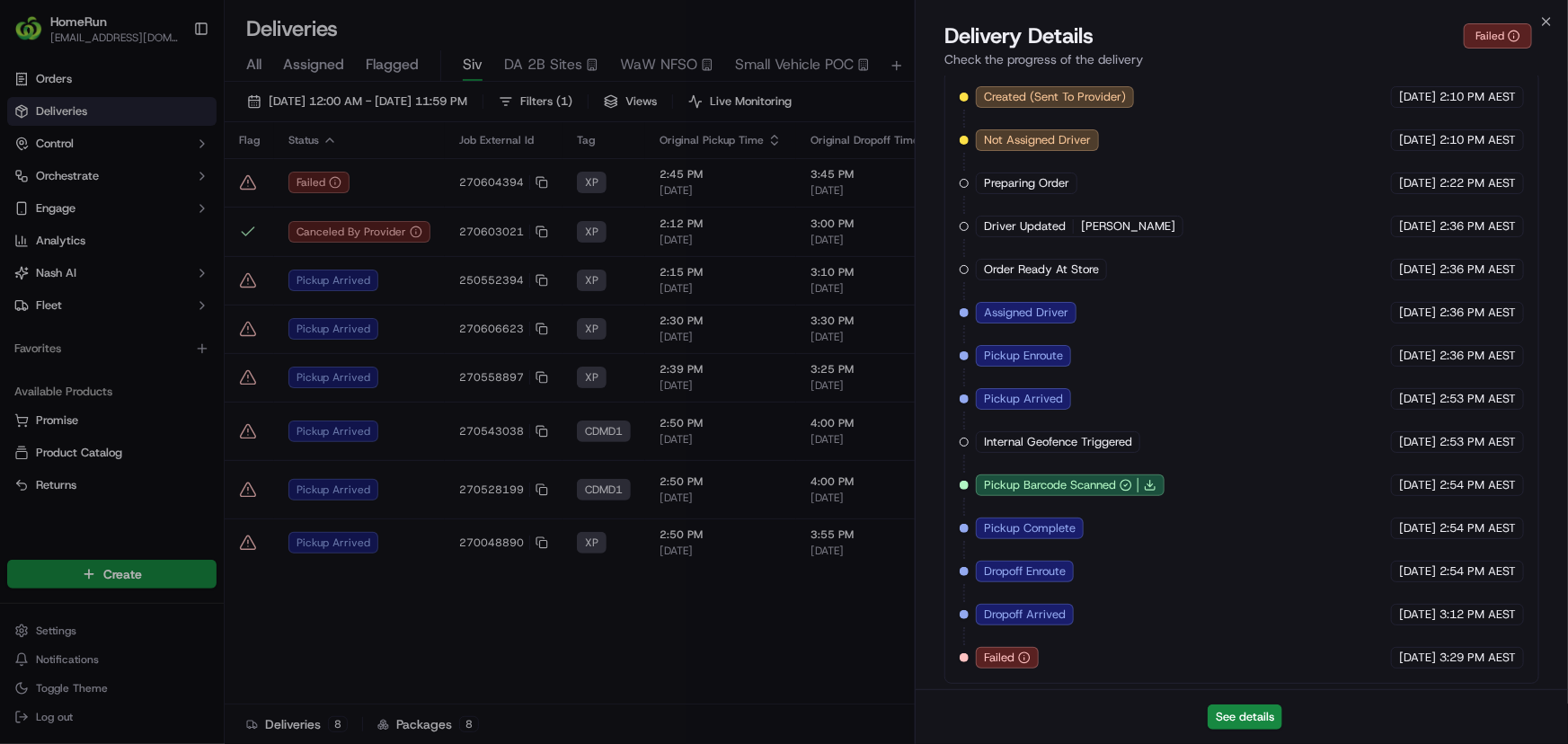
drag, startPoint x: 389, startPoint y: 198, endPoint x: 376, endPoint y: 196, distance: 13.2
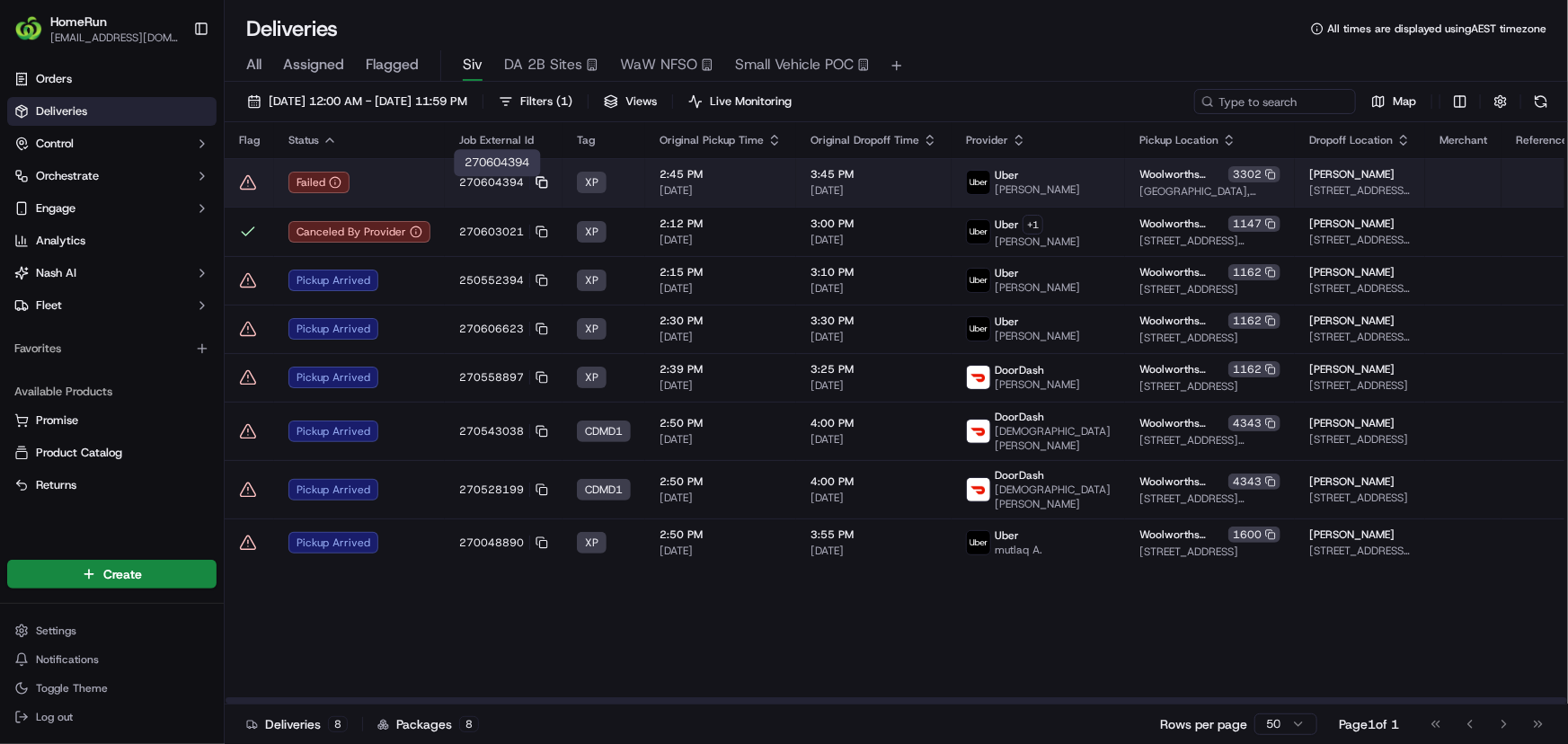
click at [537, 181] on icon at bounding box center [540, 180] width 7 height 7
click at [395, 175] on td "Failed" at bounding box center [359, 183] width 171 height 49
click at [393, 188] on div "Failed" at bounding box center [359, 183] width 142 height 22
click at [250, 186] on icon at bounding box center [248, 183] width 18 height 18
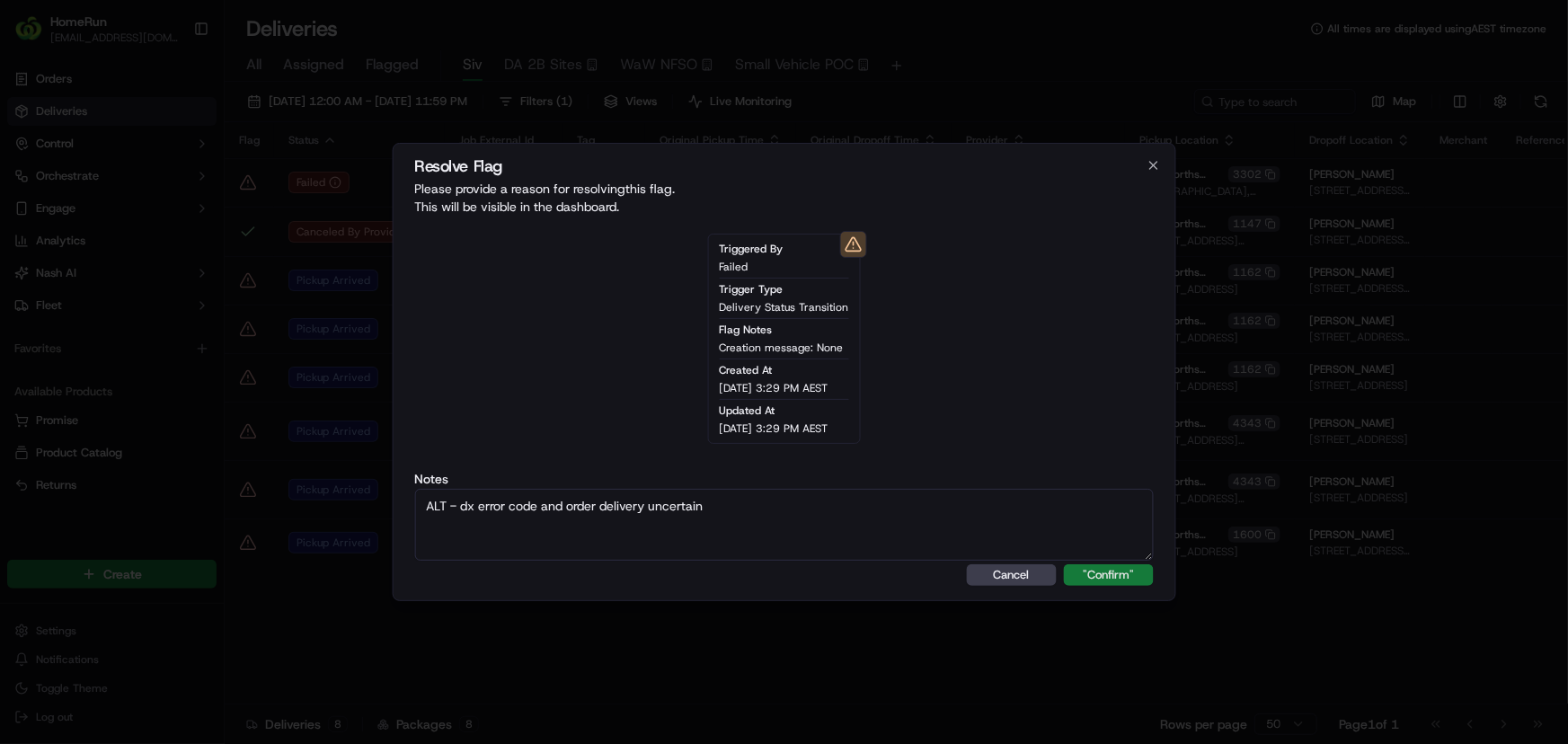
type textarea "ALT - dx error code and order delivery uncertain"
click at [1125, 575] on button ""Confirm"" at bounding box center [1109, 575] width 90 height 22
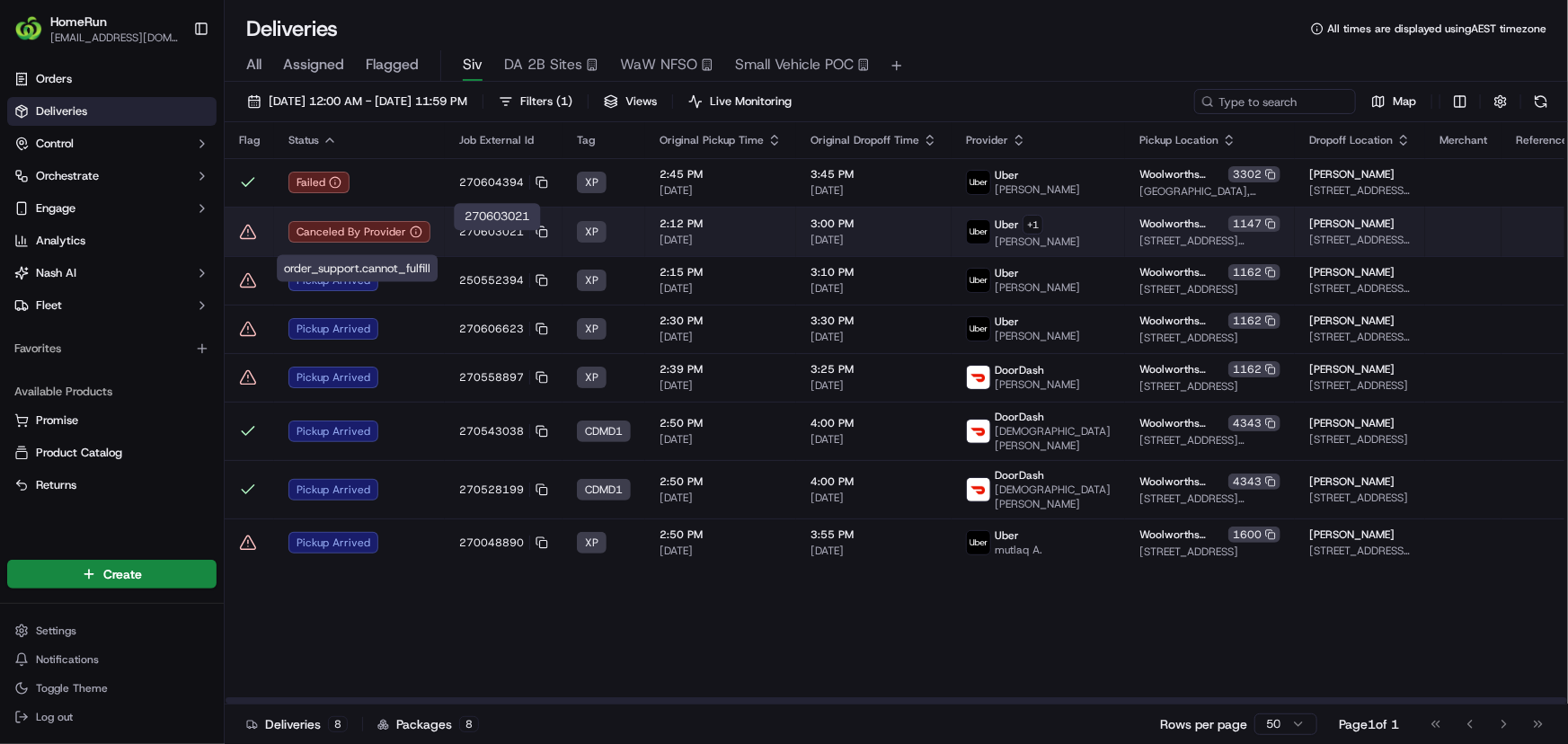
click at [473, 239] on span "270603021" at bounding box center [491, 231] width 65 height 14
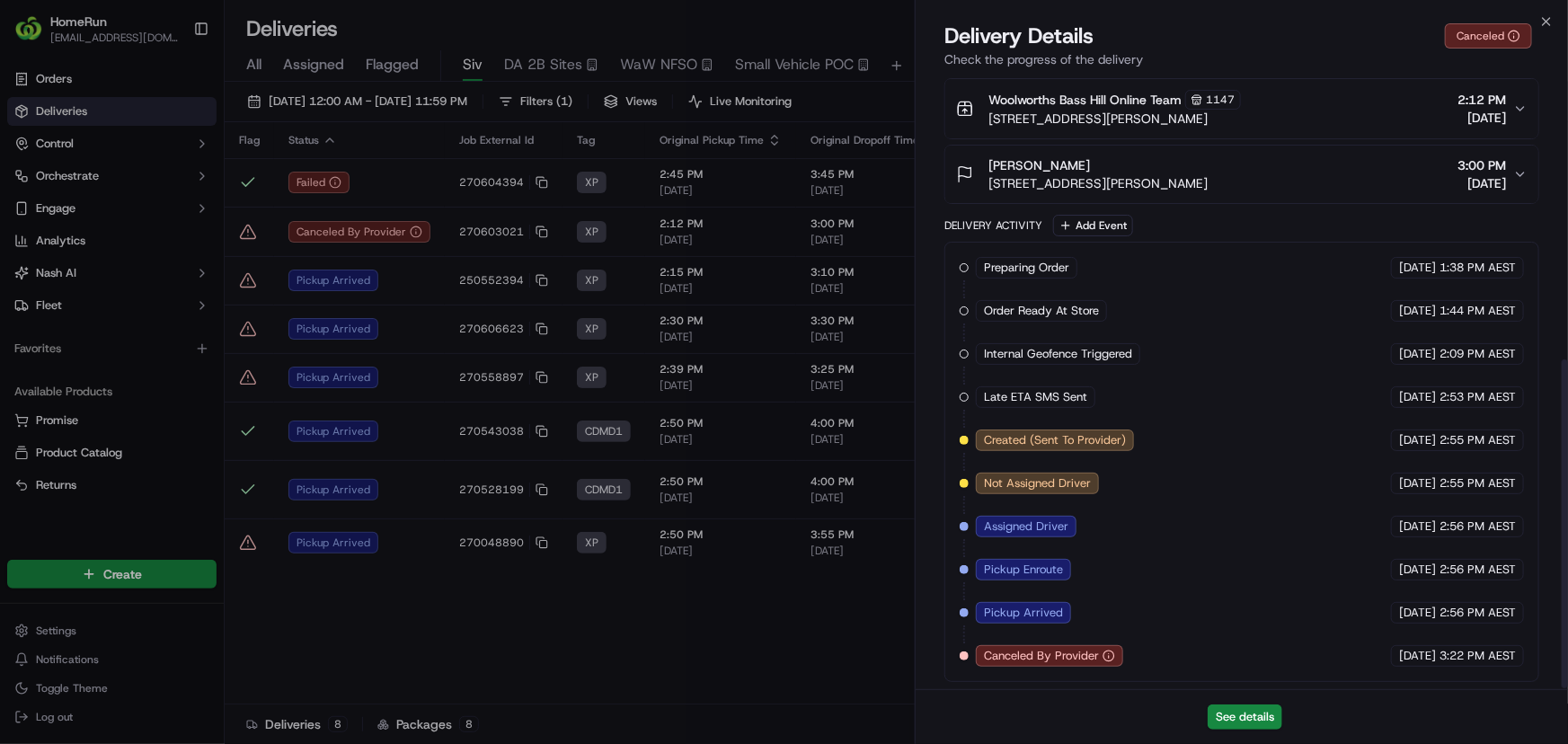
scroll to position [550, 0]
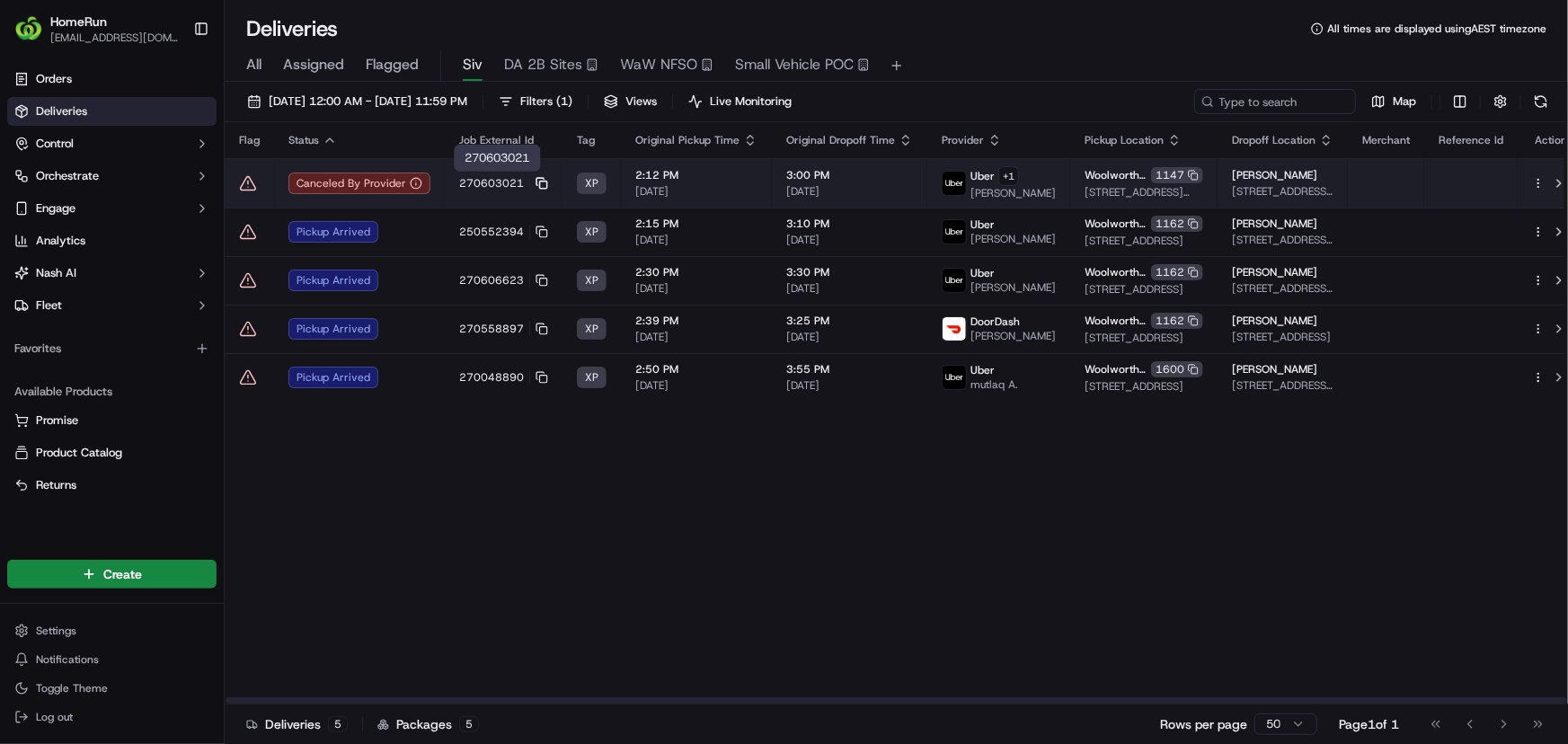
click at [540, 186] on rect at bounding box center [543, 184] width 7 height 7
click at [249, 188] on icon at bounding box center [247, 184] width 15 height 14
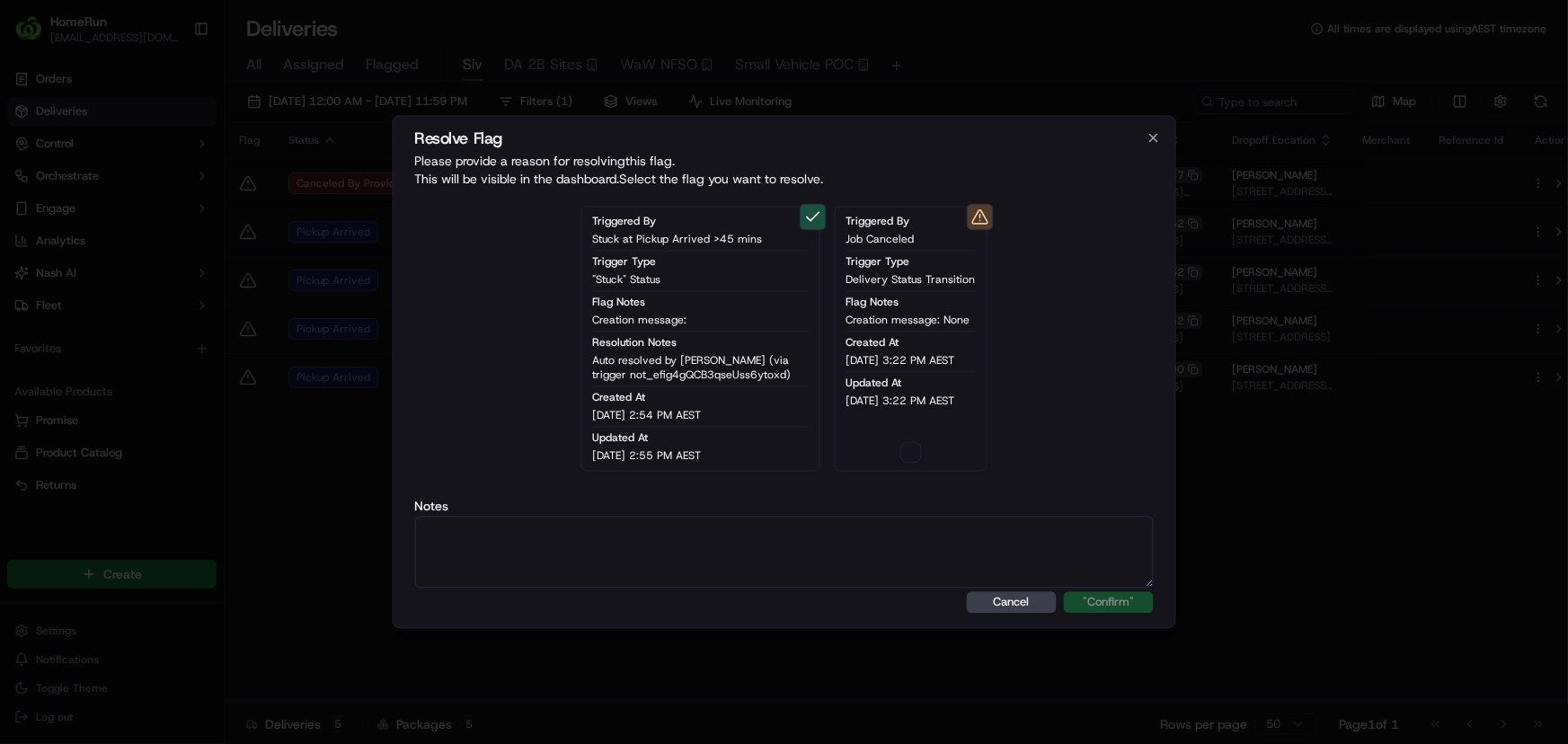
click at [543, 554] on textarea at bounding box center [783, 553] width 739 height 72
paste textarea "ALT - dx error code and order delivery uncertain"
type textarea "ALT - dx error code and order delivery uncertain"
click at [912, 458] on button "button" at bounding box center [912, 453] width 22 height 22
click at [1105, 611] on button ""Confirm"" at bounding box center [1109, 603] width 90 height 22
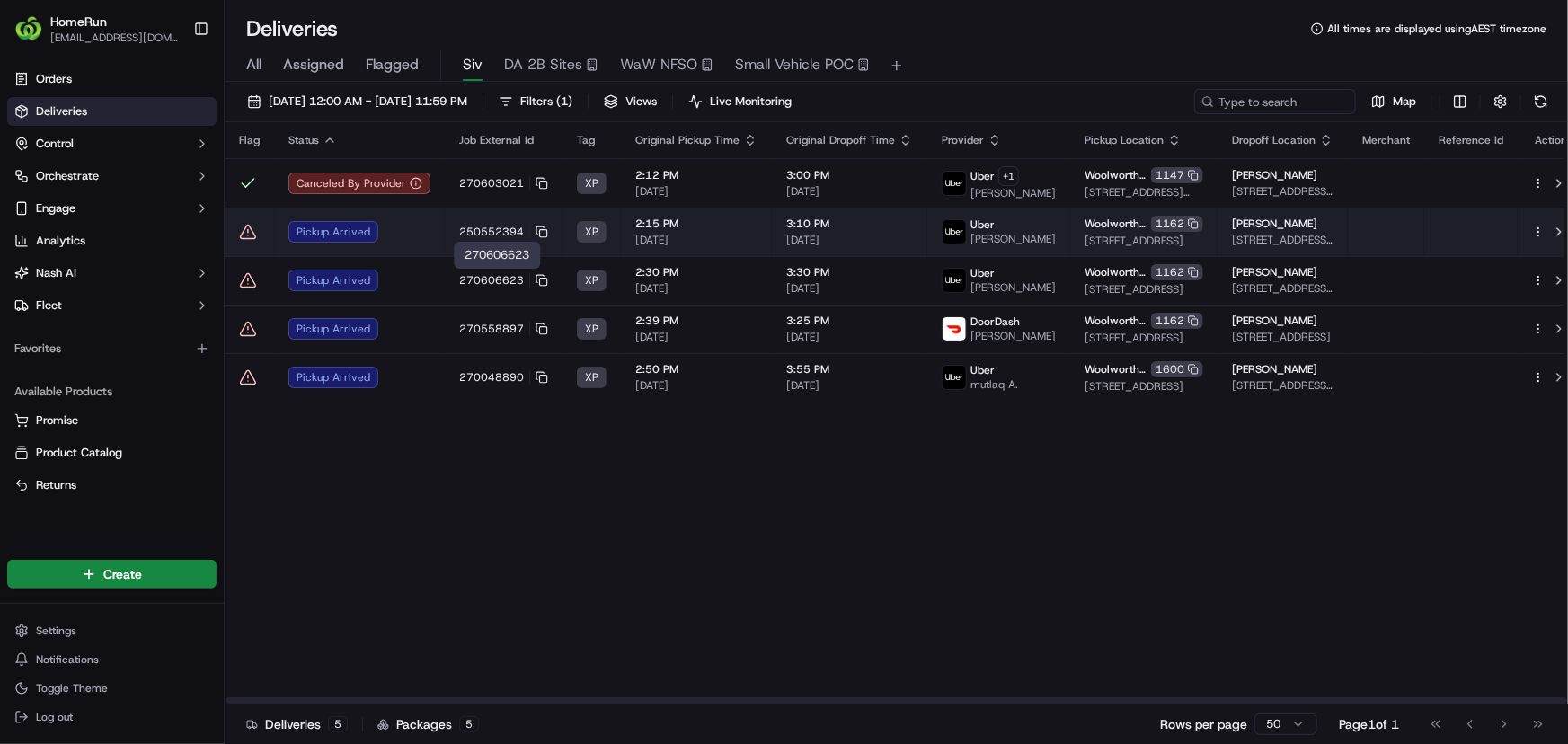
click at [431, 228] on td "Pickup Arrived" at bounding box center [359, 231] width 171 height 49
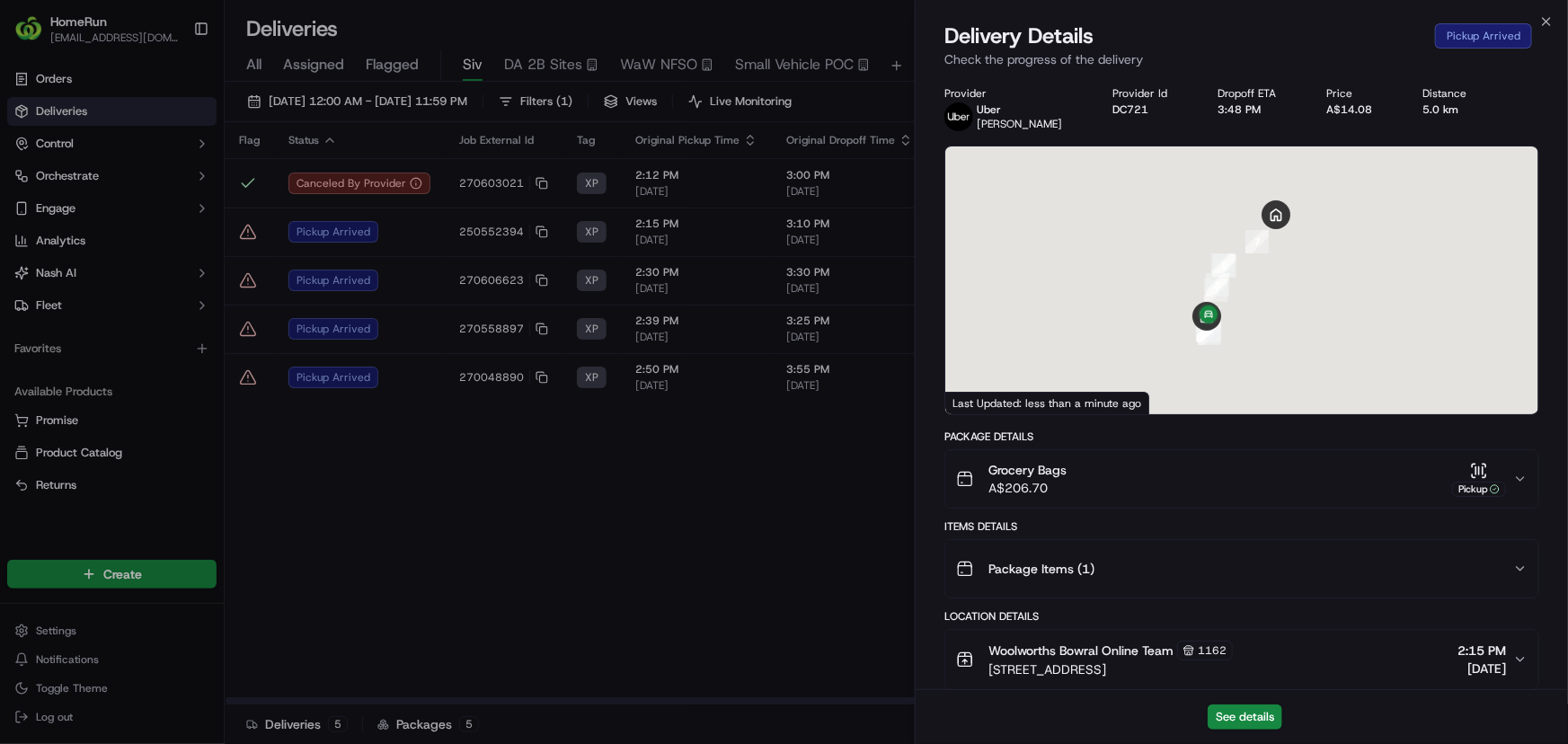
scroll to position [636, 0]
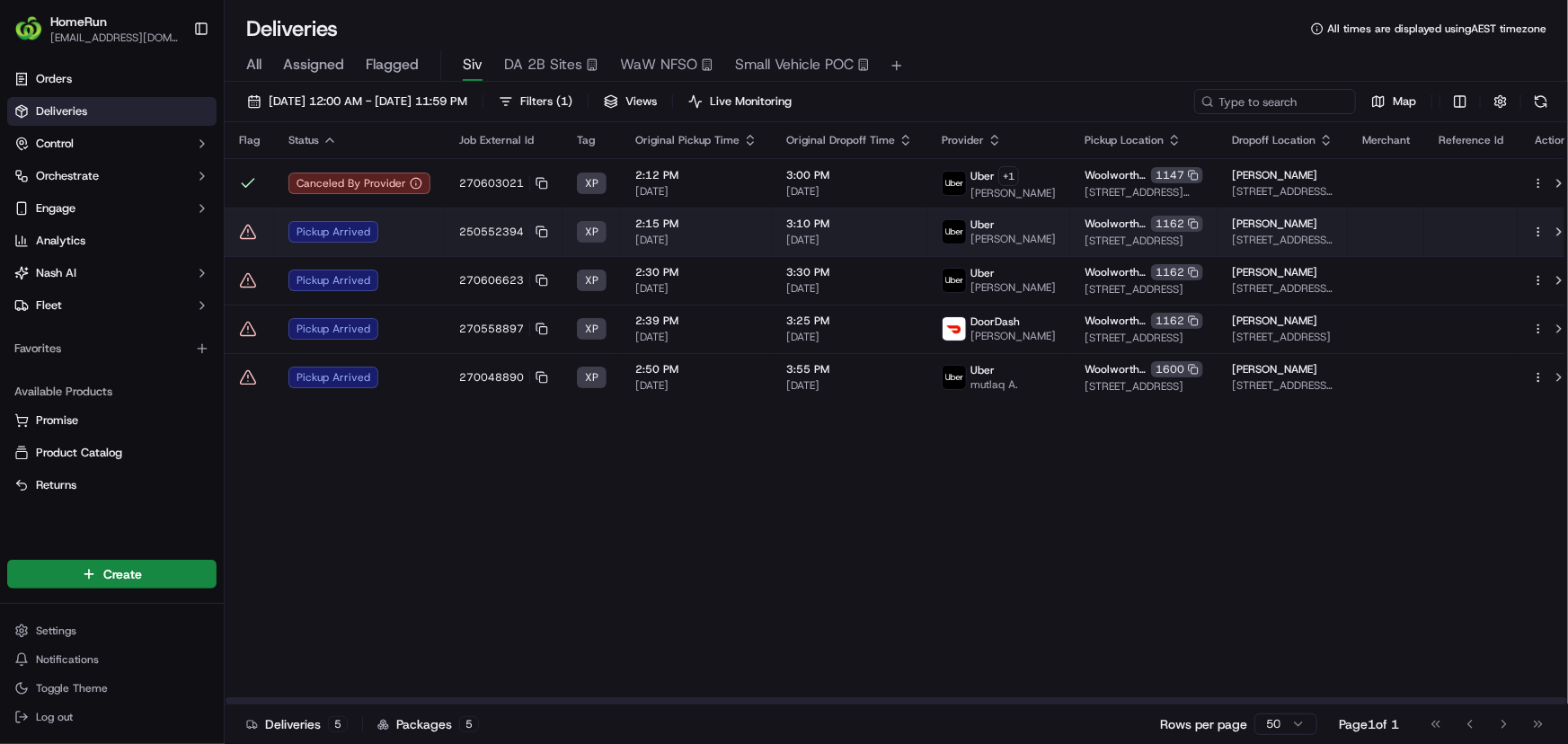
click at [239, 224] on icon at bounding box center [248, 231] width 18 height 18
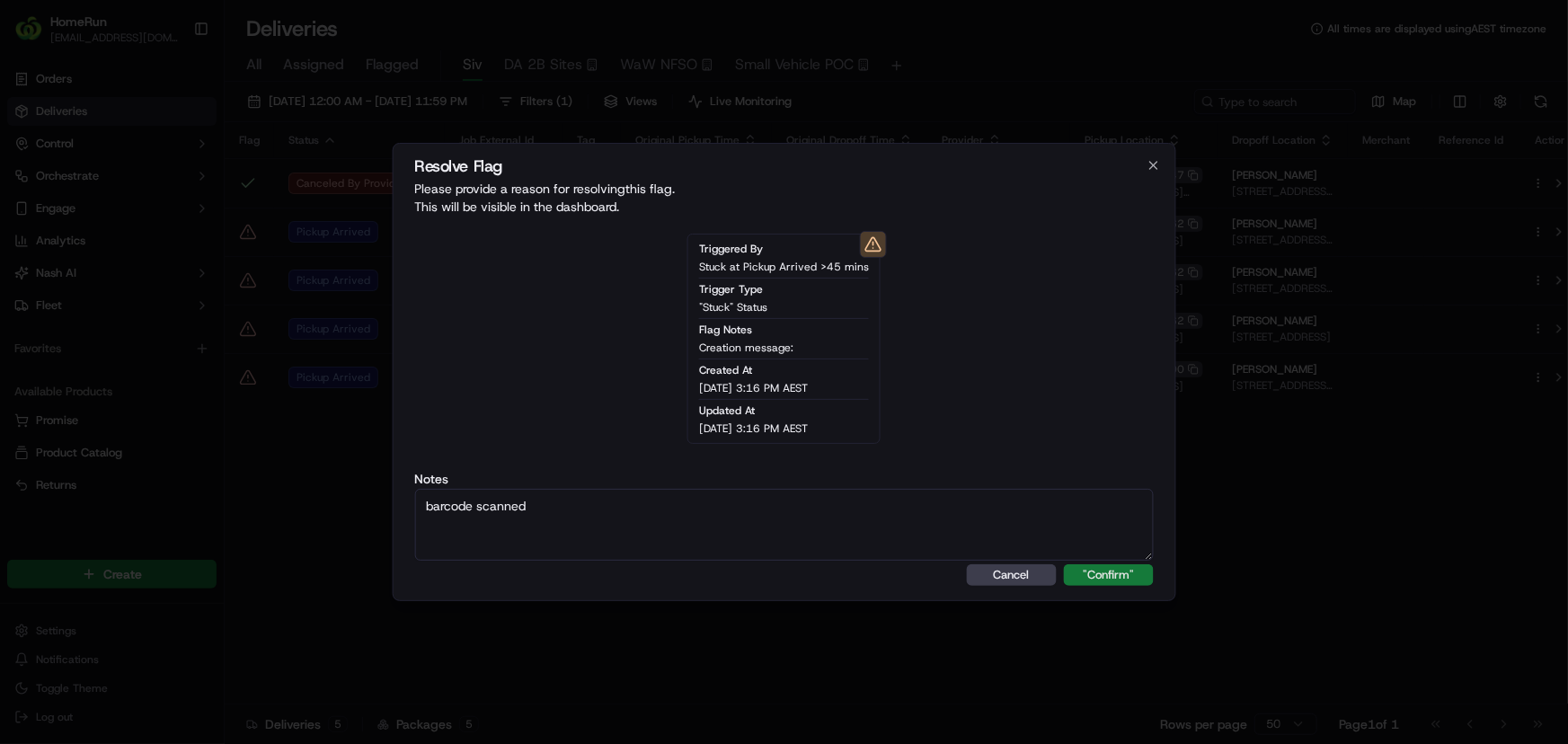
type textarea "barcode scanned"
click at [1130, 575] on button ""Confirm"" at bounding box center [1109, 575] width 90 height 22
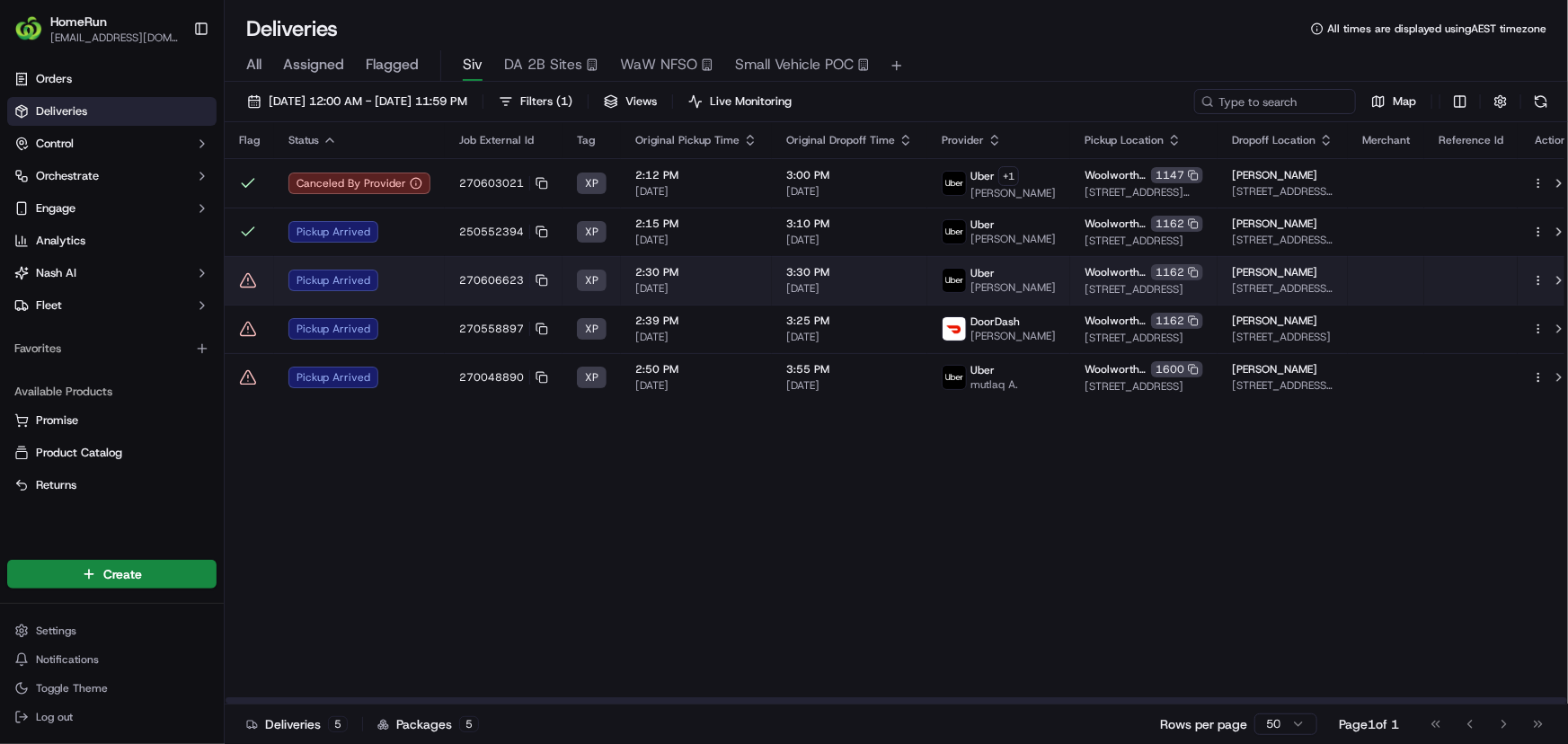
click at [431, 269] on td "Pickup Arrived" at bounding box center [359, 280] width 171 height 49
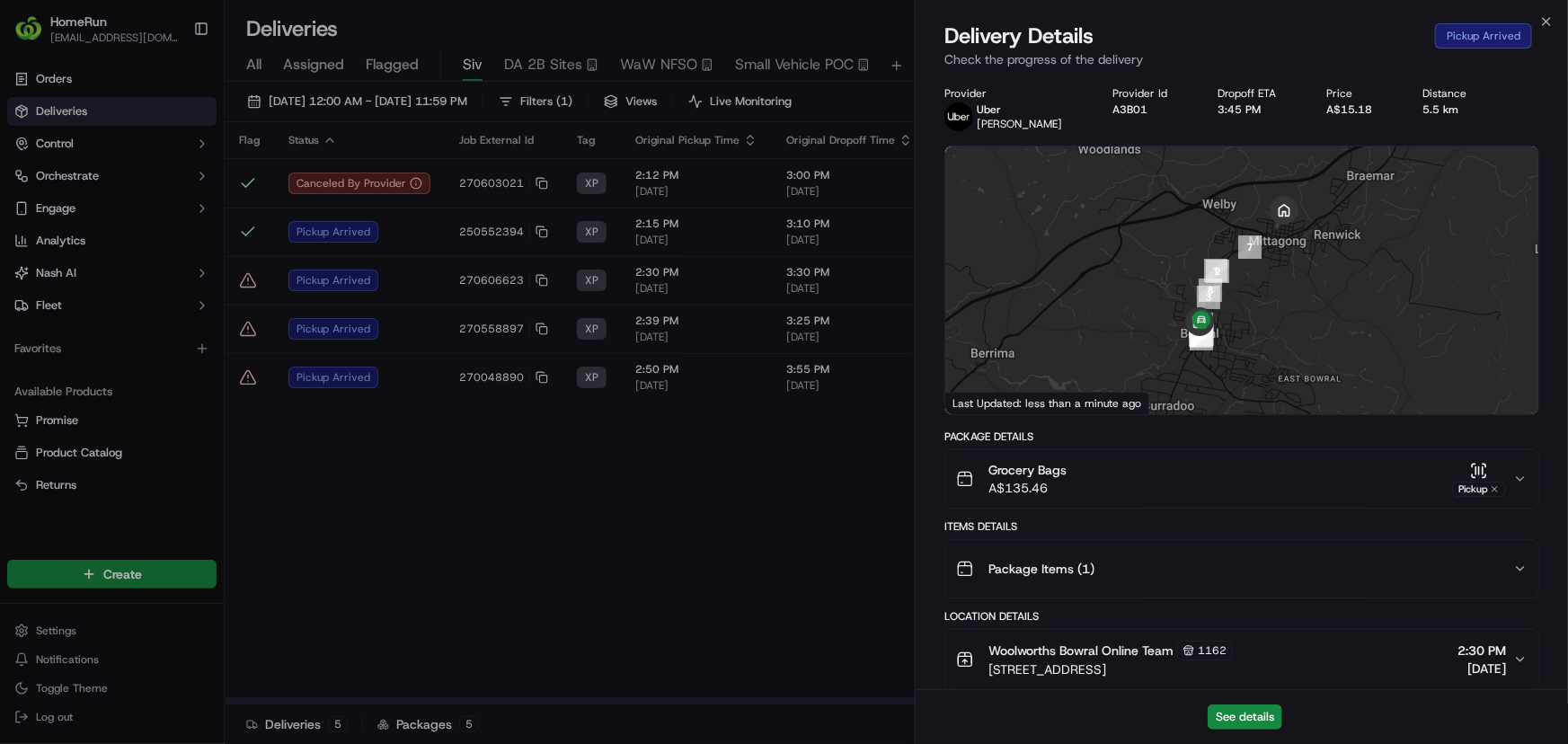
scroll to position [593, 0]
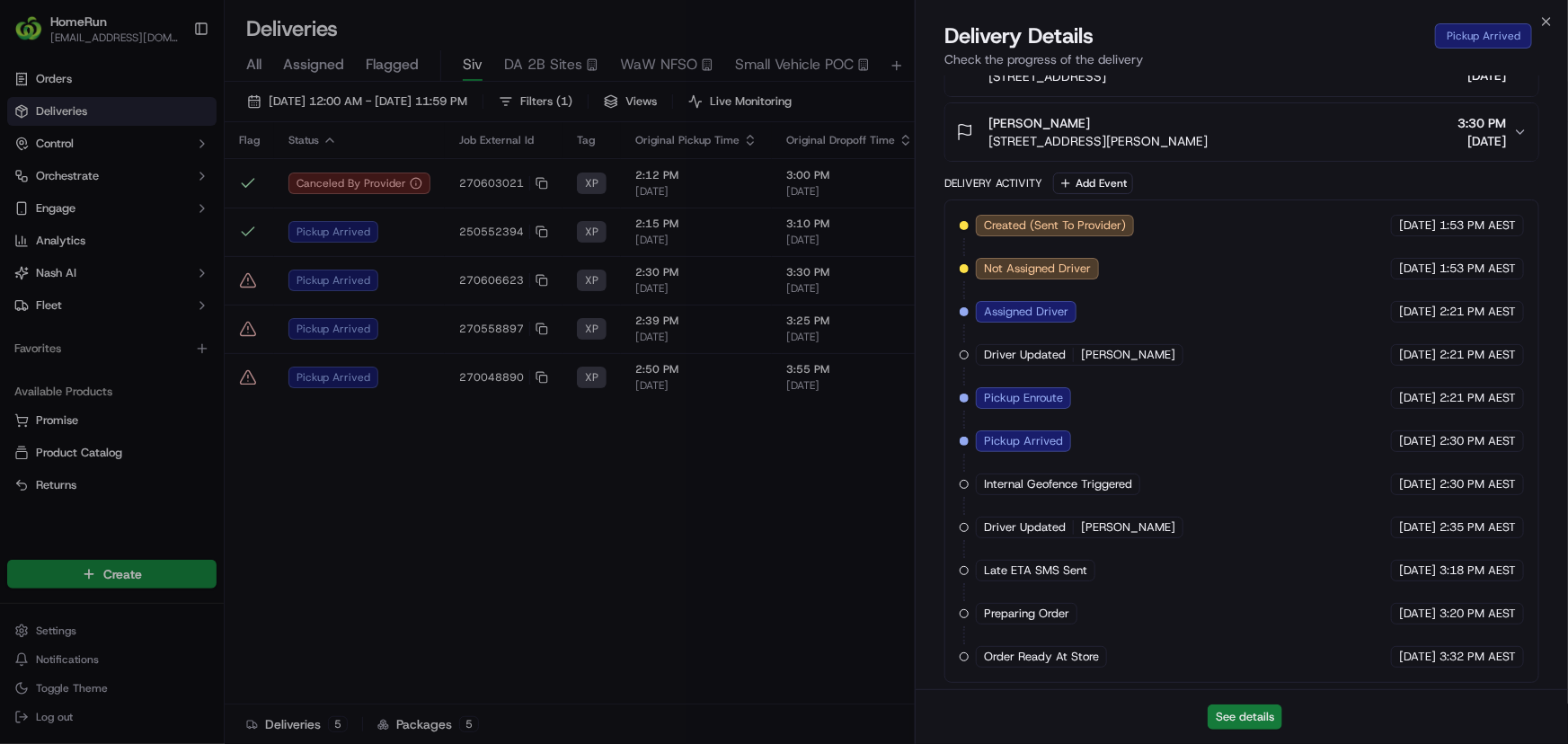
click at [1227, 709] on button "See details" at bounding box center [1245, 716] width 75 height 25
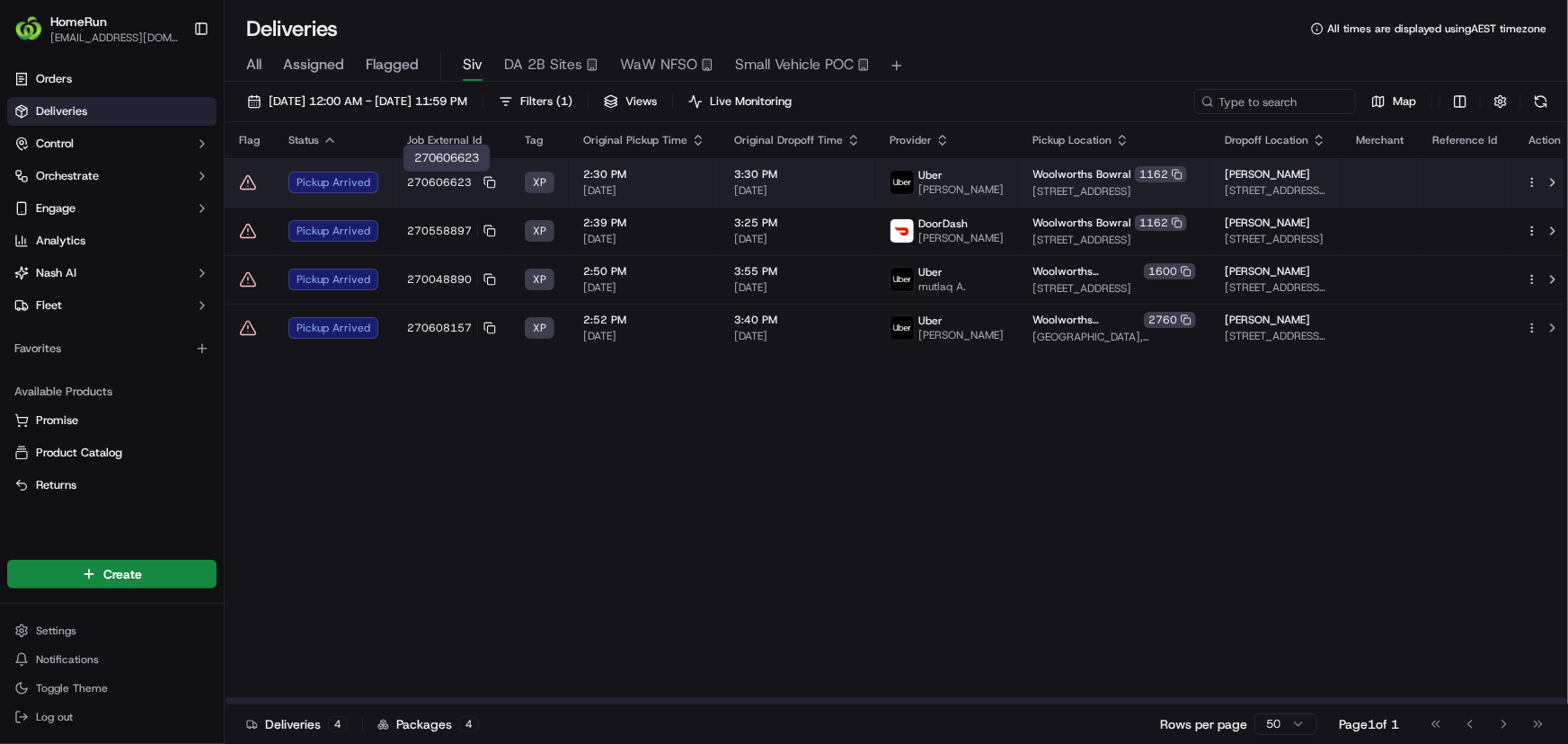
click at [395, 186] on td "270606623" at bounding box center [452, 183] width 118 height 49
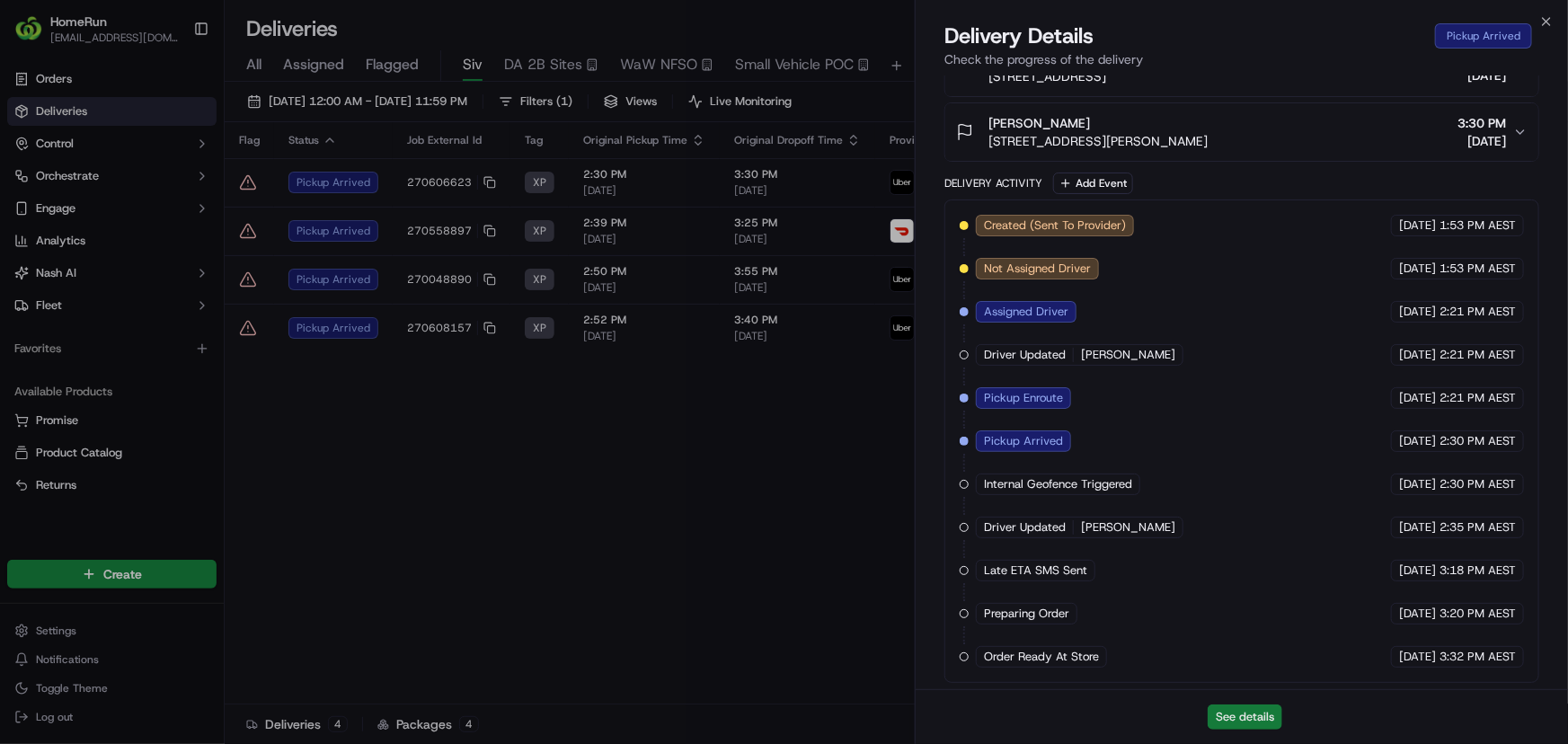
click at [1231, 712] on button "See details" at bounding box center [1245, 716] width 75 height 25
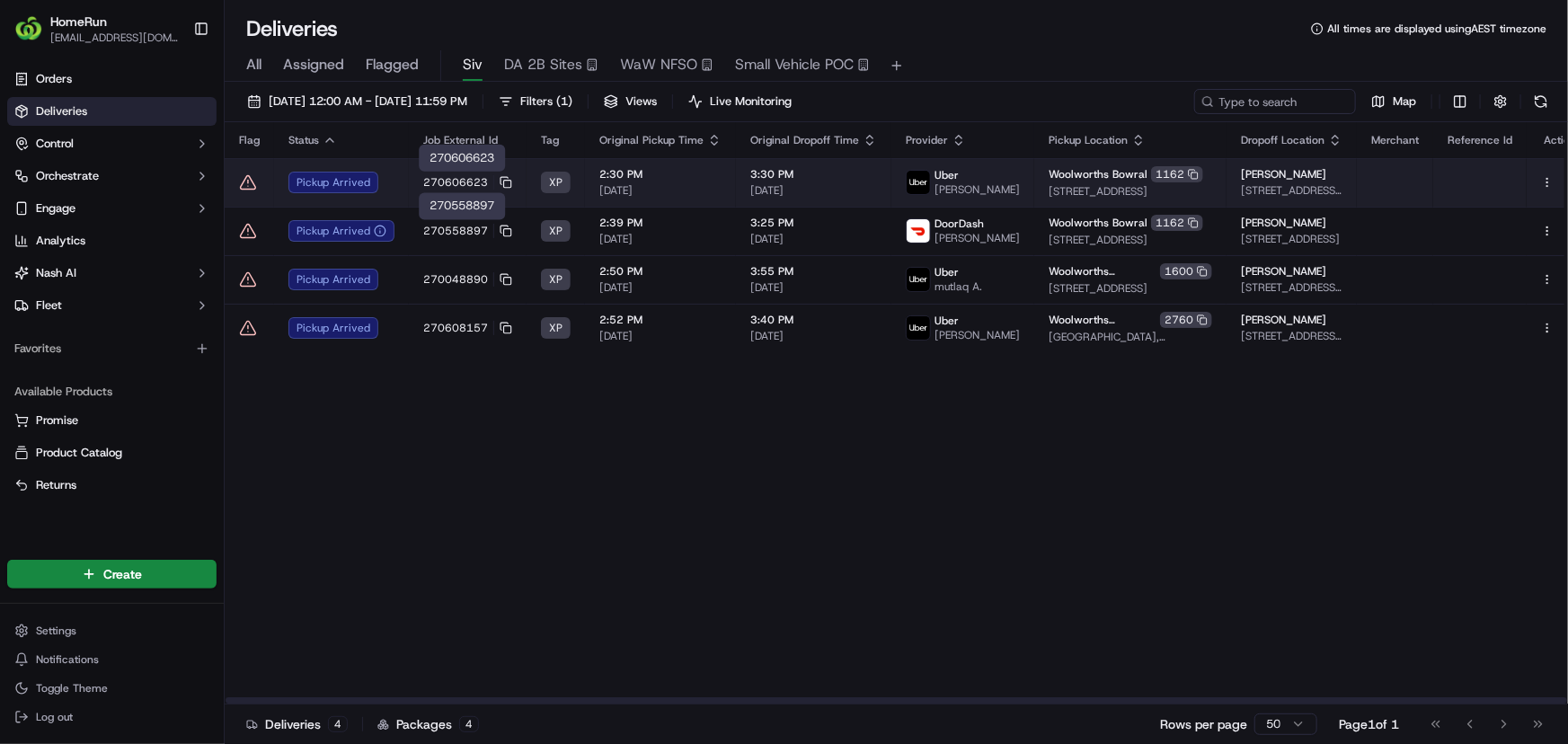
click at [443, 177] on span "270606623" at bounding box center [455, 183] width 65 height 14
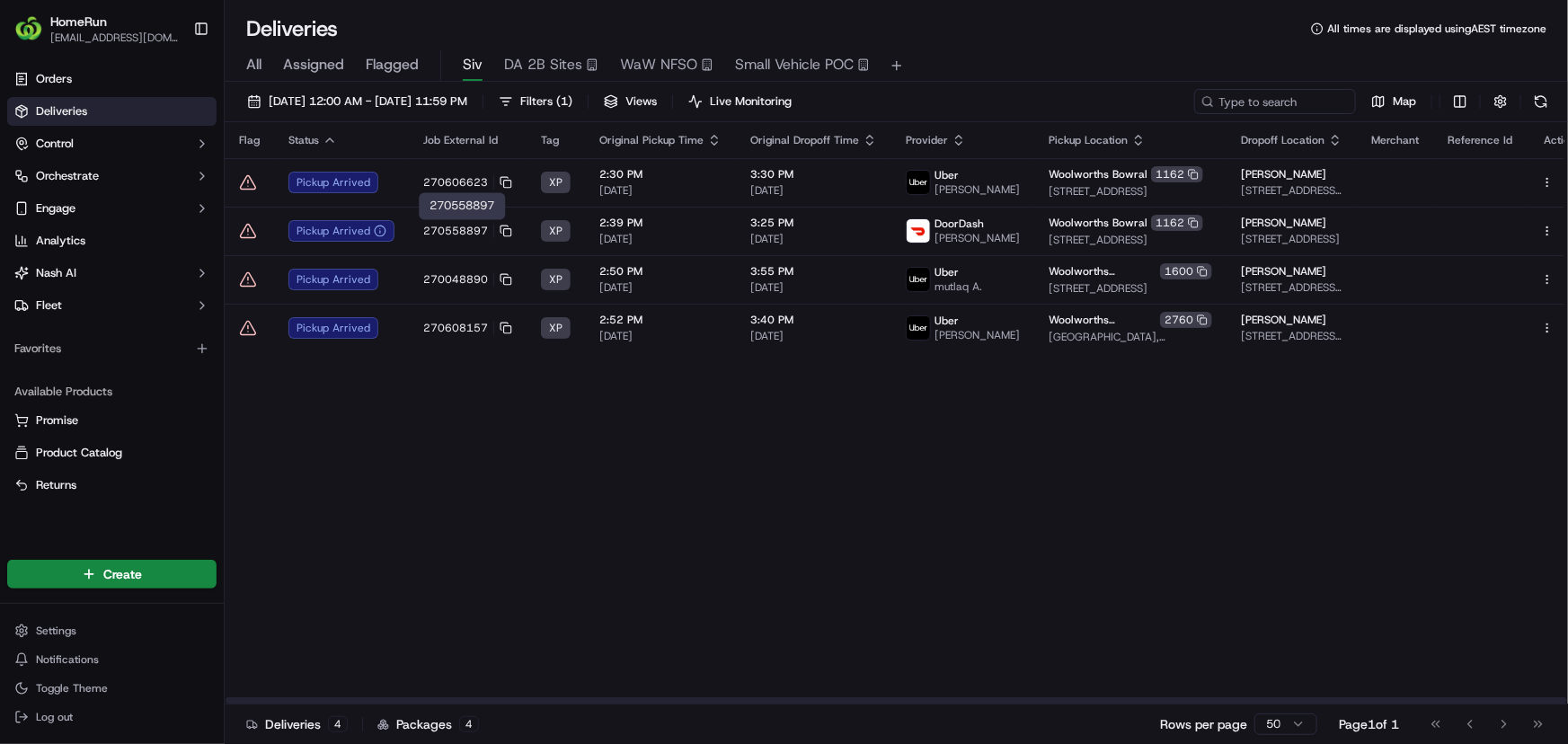
click at [440, 218] on div "270558897 270558897" at bounding box center [462, 206] width 86 height 27
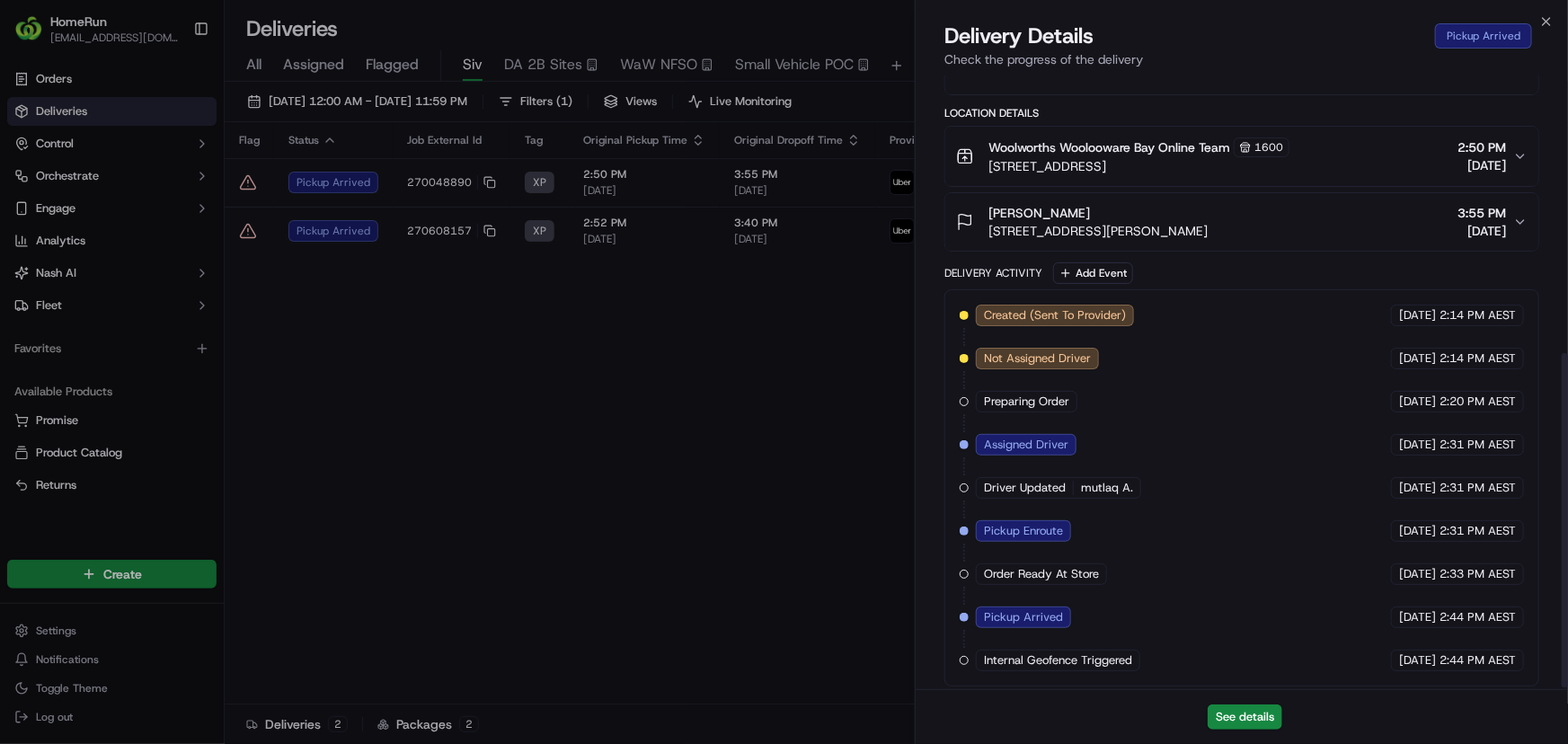
scroll to position [507, 0]
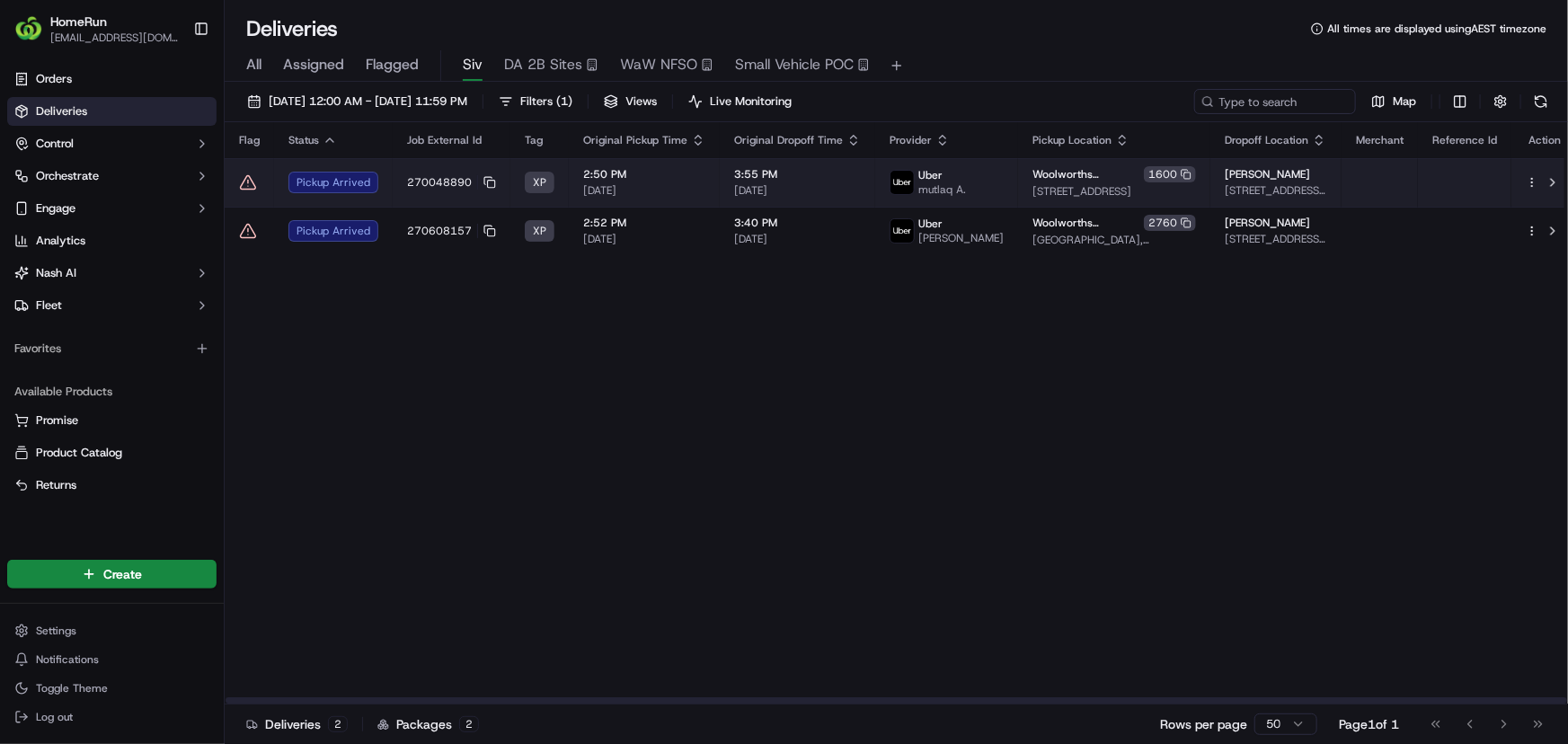
click at [371, 188] on div "Pickup Arrived" at bounding box center [333, 183] width 90 height 22
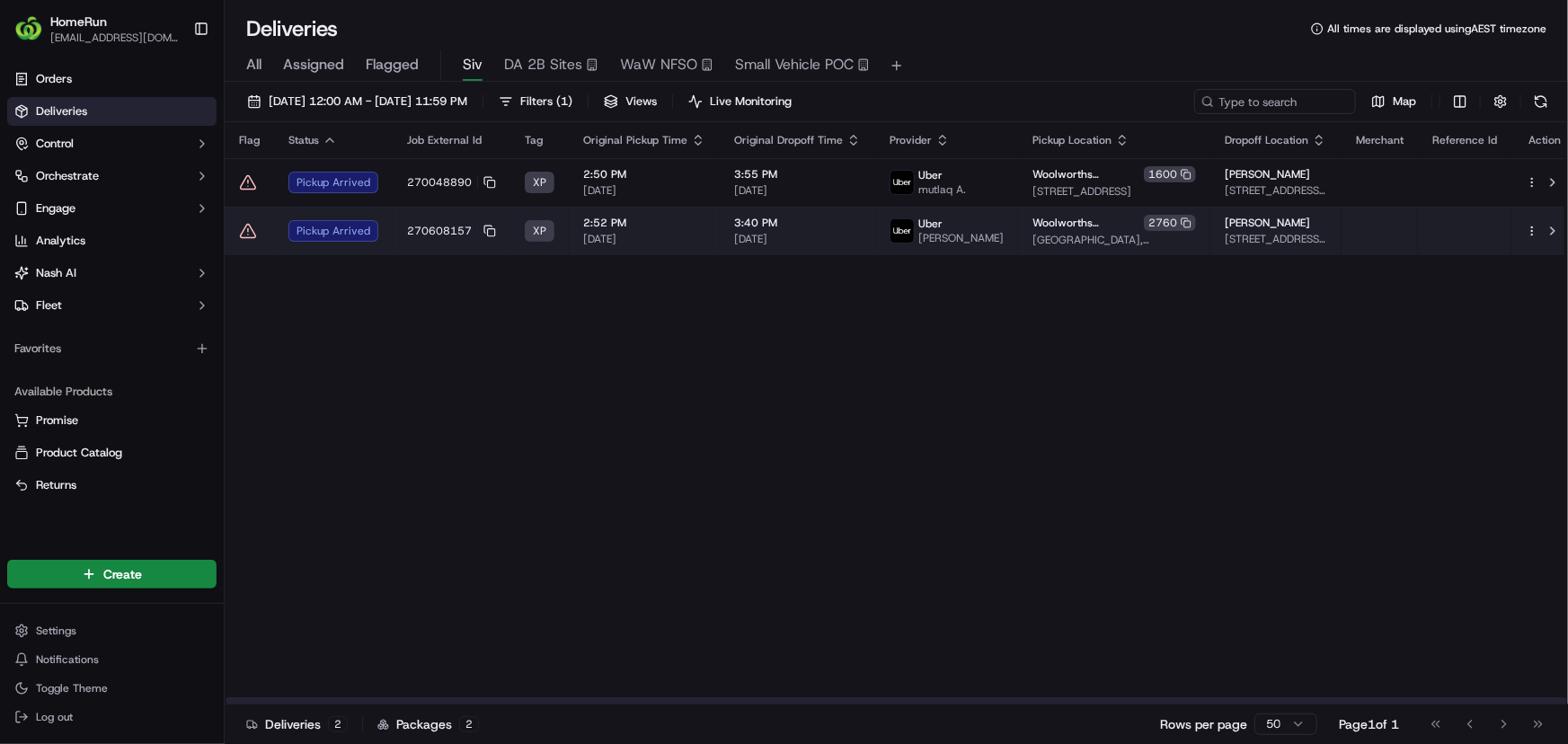
click at [393, 233] on td "270608157" at bounding box center [452, 230] width 118 height 49
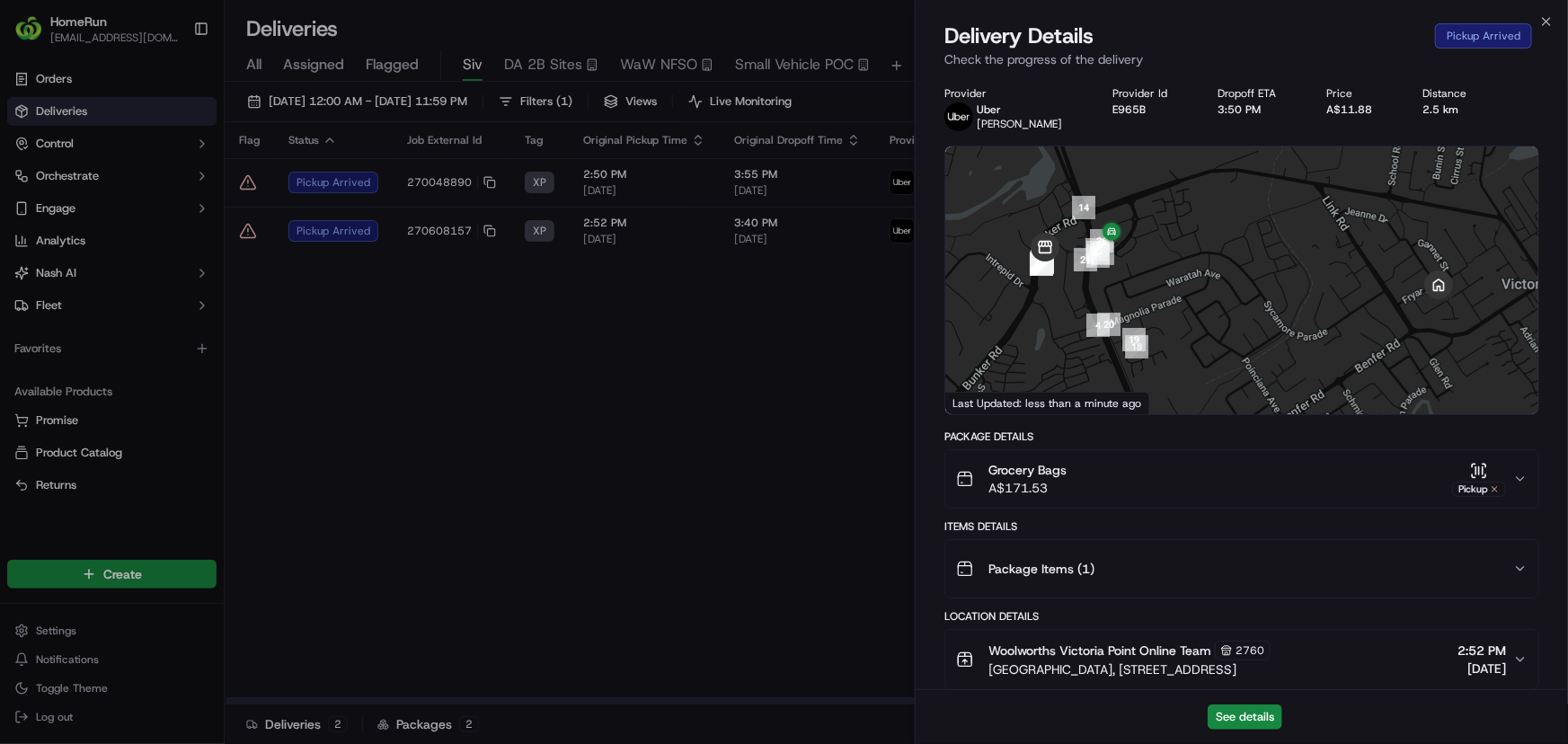
scroll to position [679, 0]
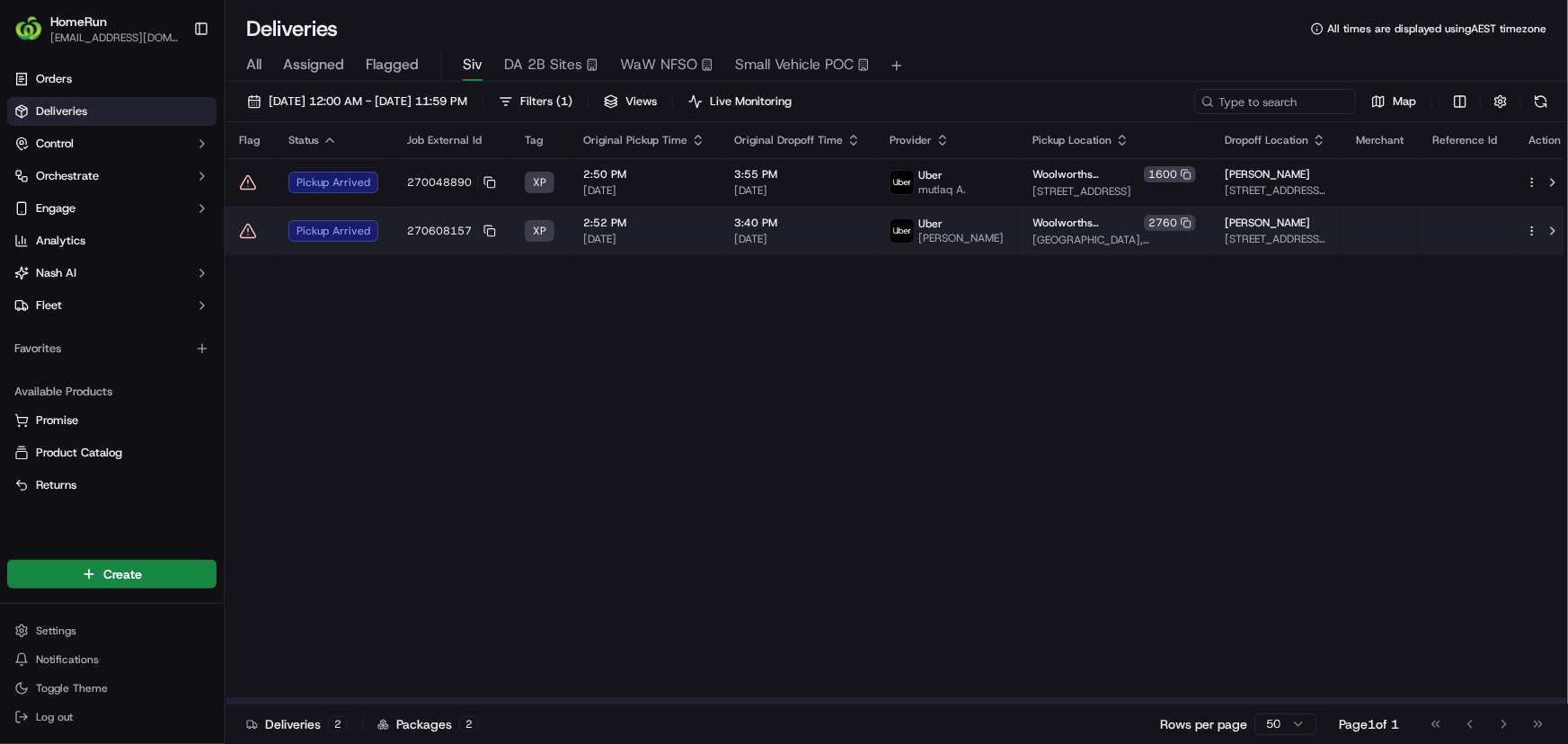
click at [615, 255] on td "2:52 PM 22/09/2025" at bounding box center [643, 230] width 151 height 49
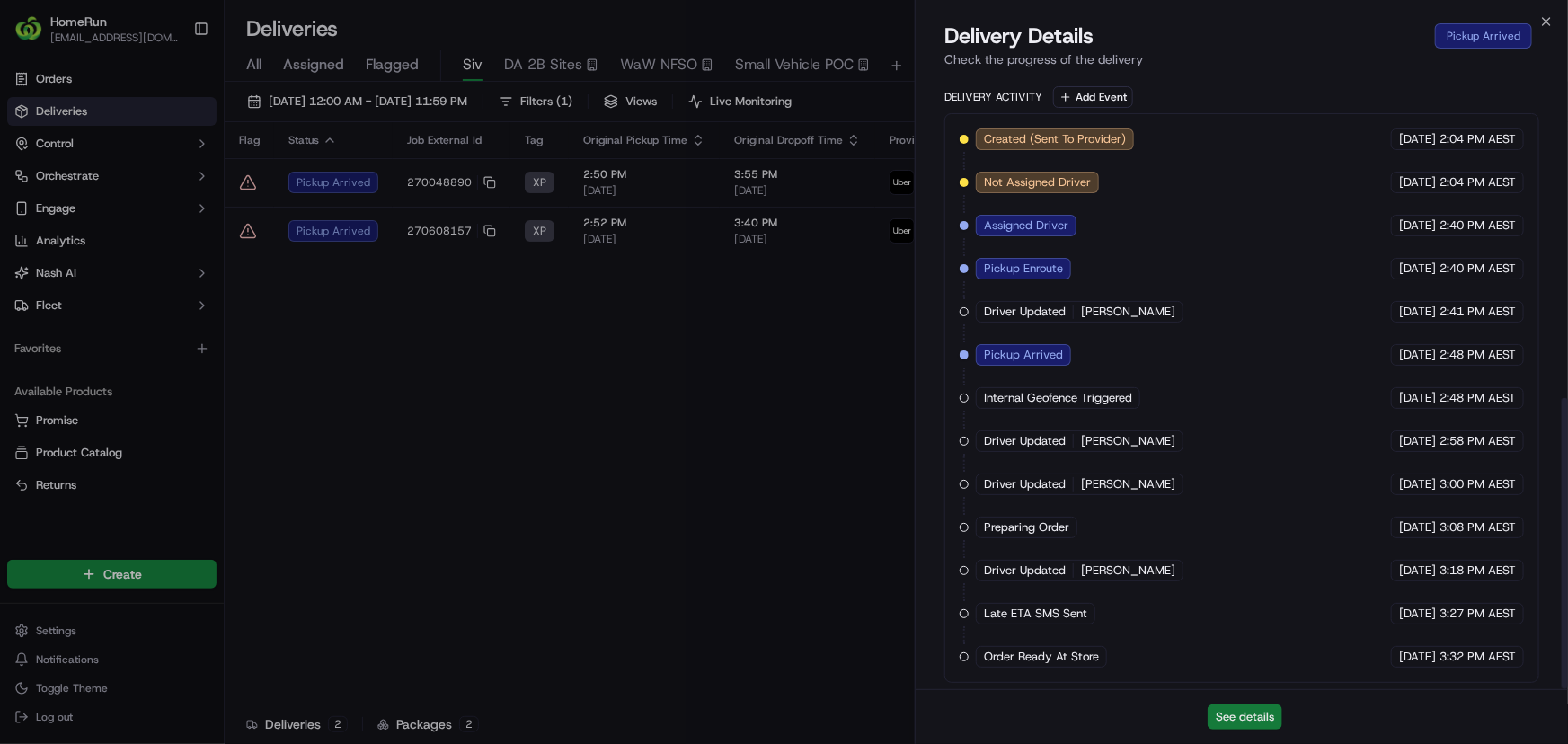
click at [1258, 721] on button "See details" at bounding box center [1245, 716] width 75 height 25
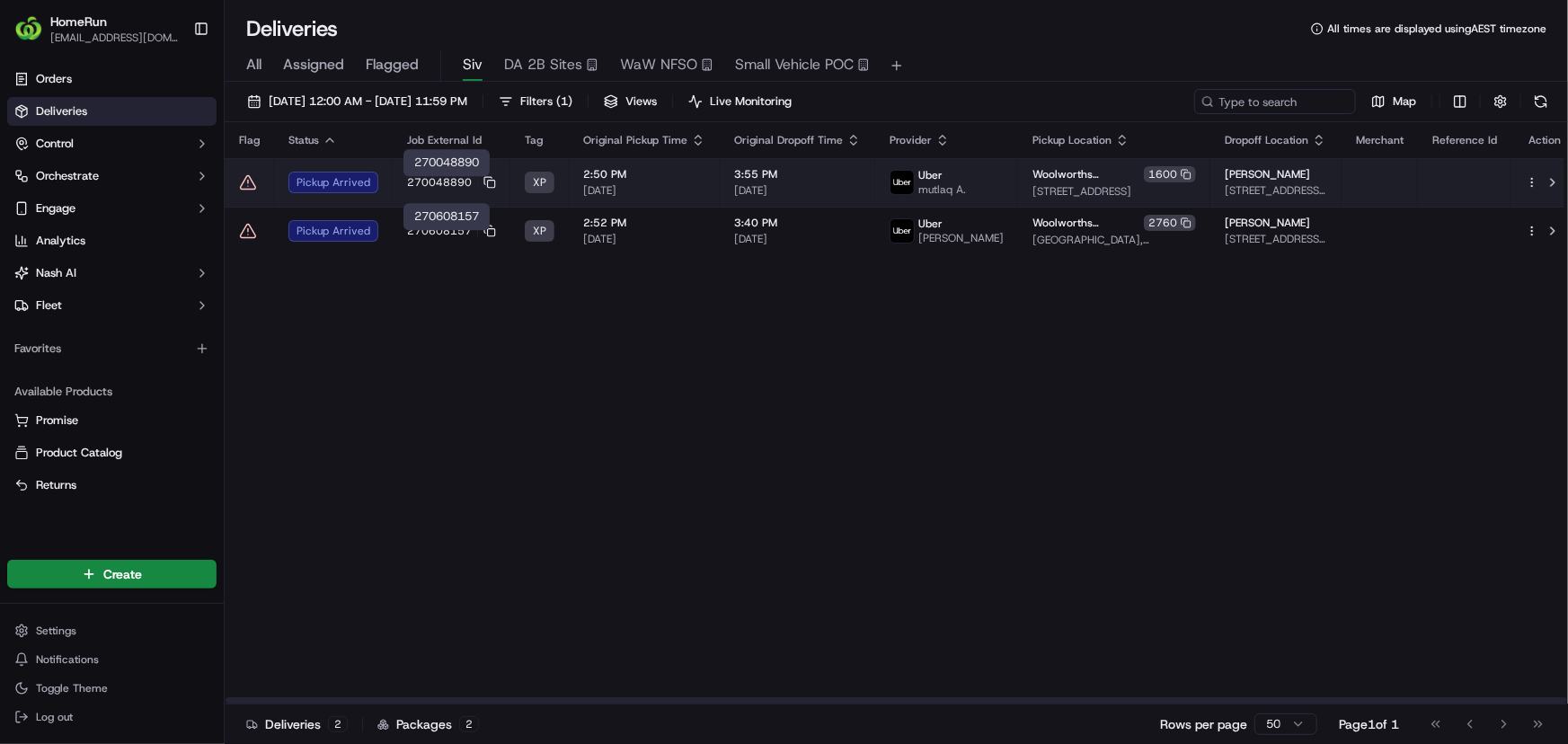
click at [387, 180] on td "Pickup Arrived" at bounding box center [333, 183] width 119 height 49
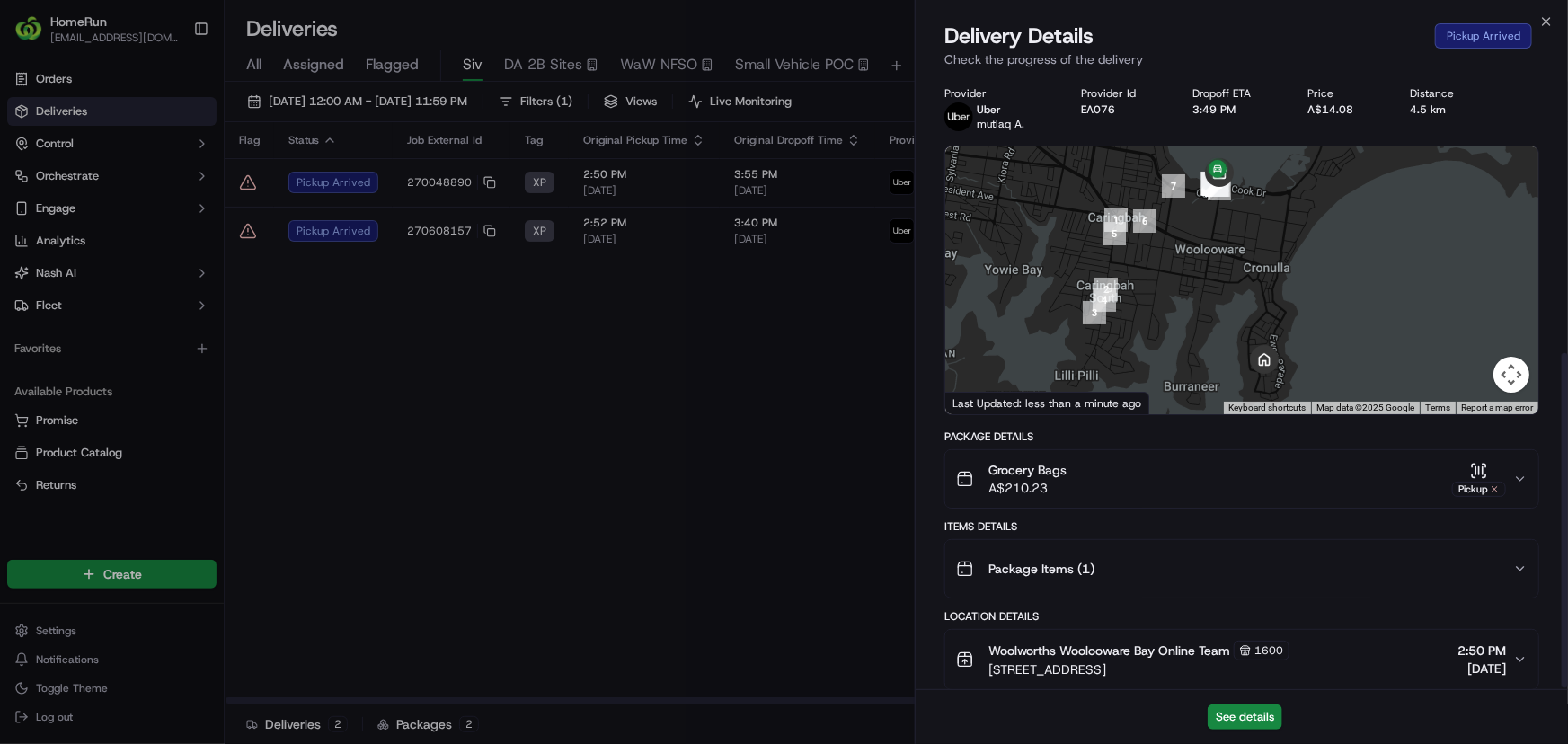
scroll to position [507, 0]
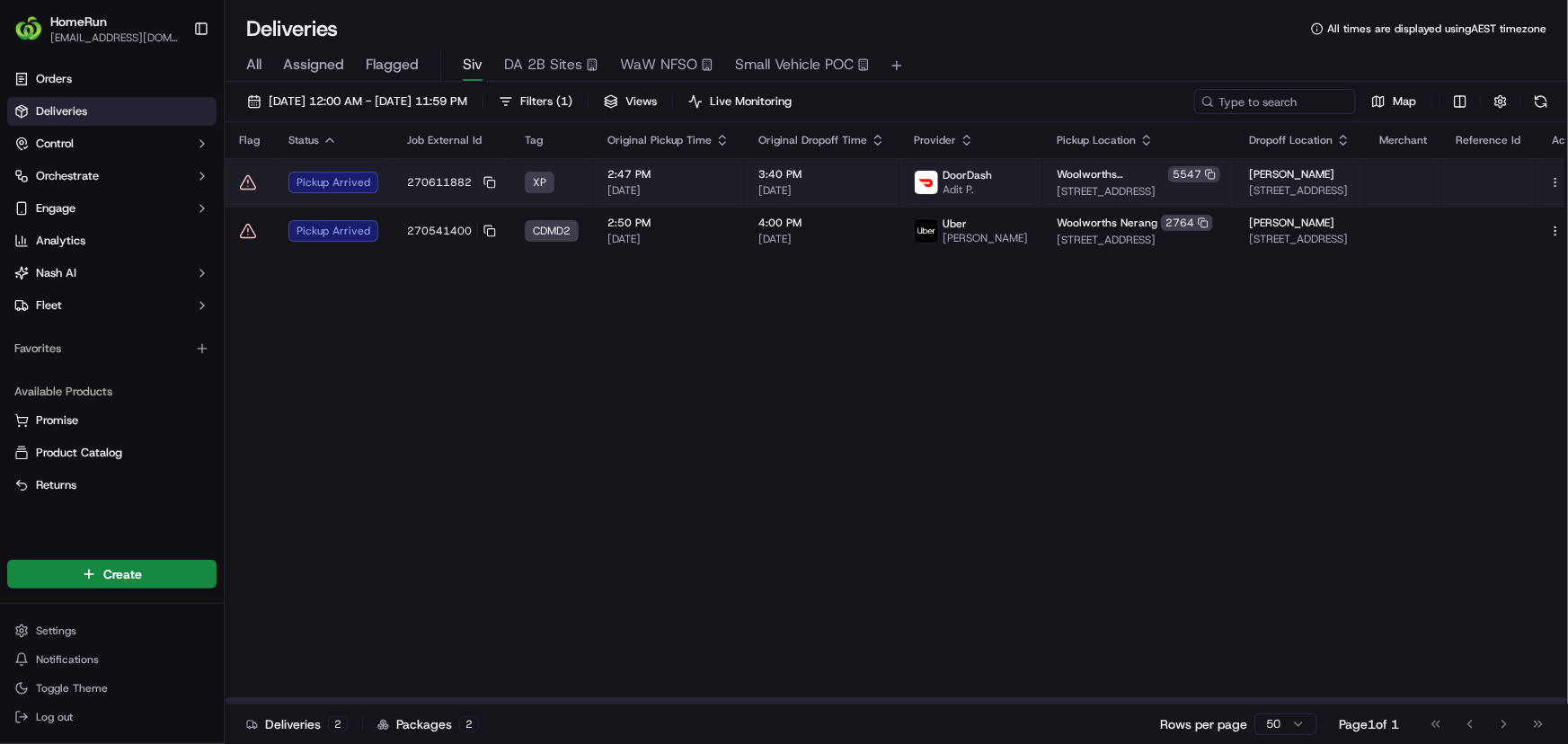
click at [600, 169] on td "2:47 PM 22/09/2025" at bounding box center [668, 183] width 151 height 49
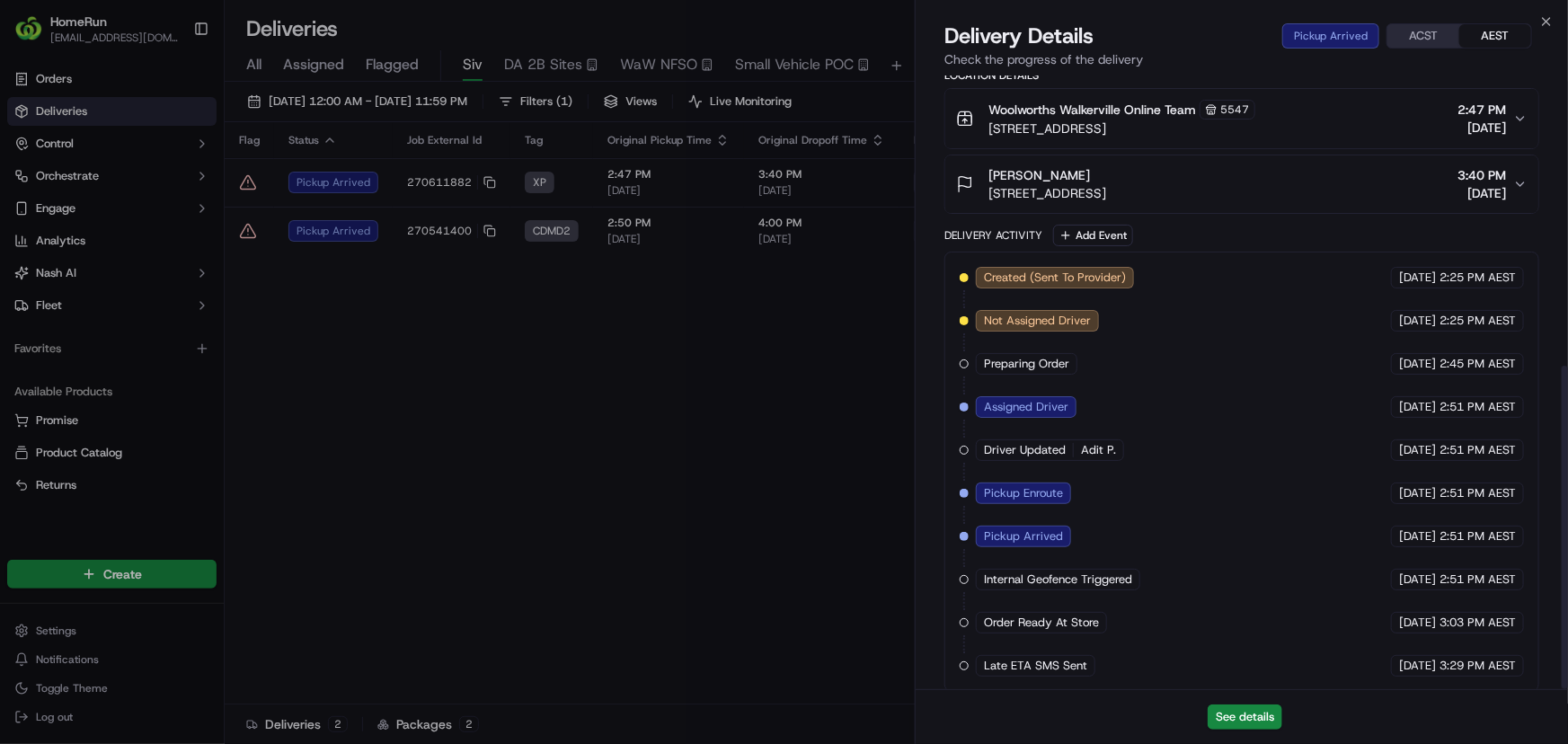
scroll to position [550, 0]
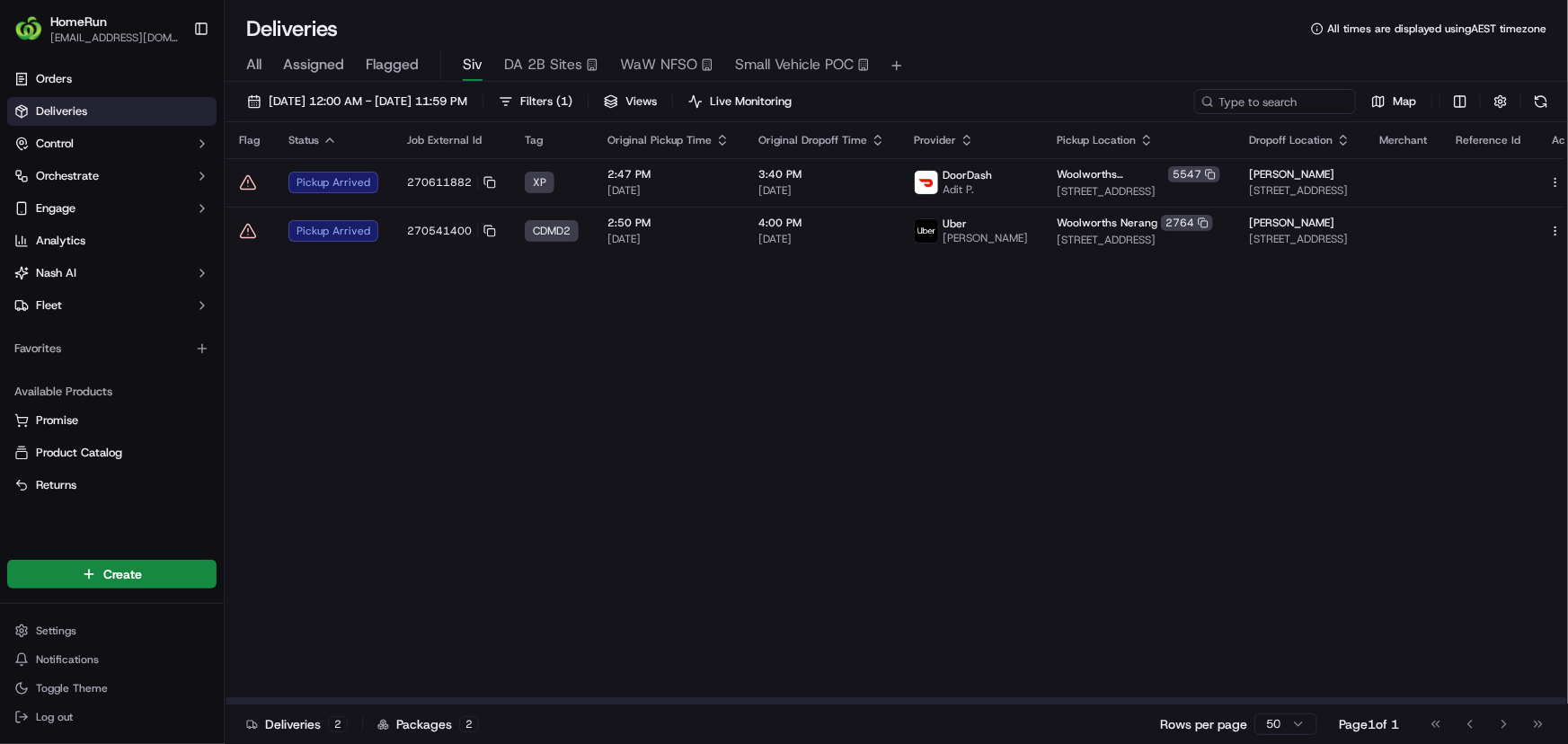
click at [737, 260] on div "Flag Status Job External Id Tag Original Pickup Time Original Dropoff Time Prov…" at bounding box center [913, 414] width 1376 height 582
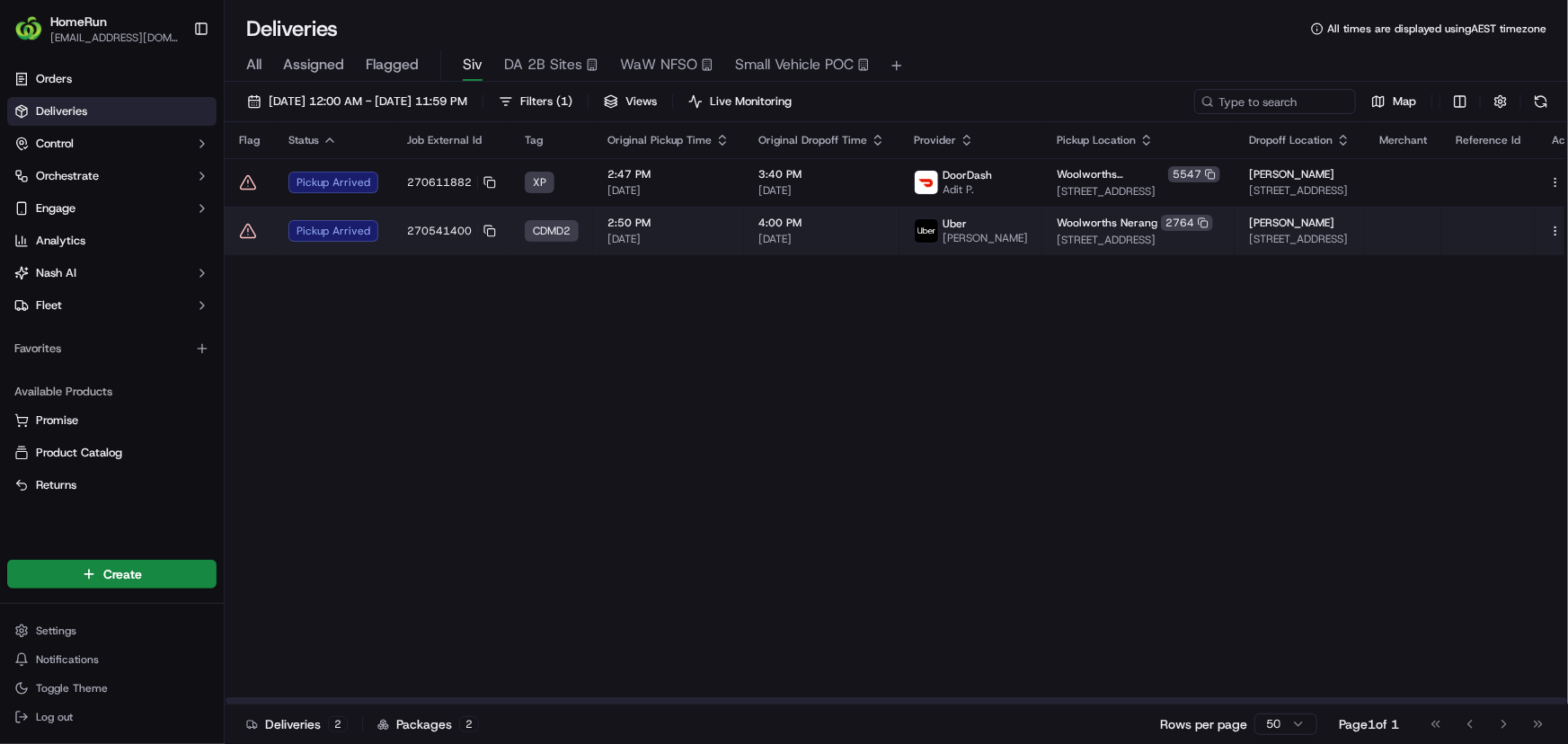
click at [730, 233] on td "2:50 PM 22/09/2025" at bounding box center [668, 230] width 151 height 49
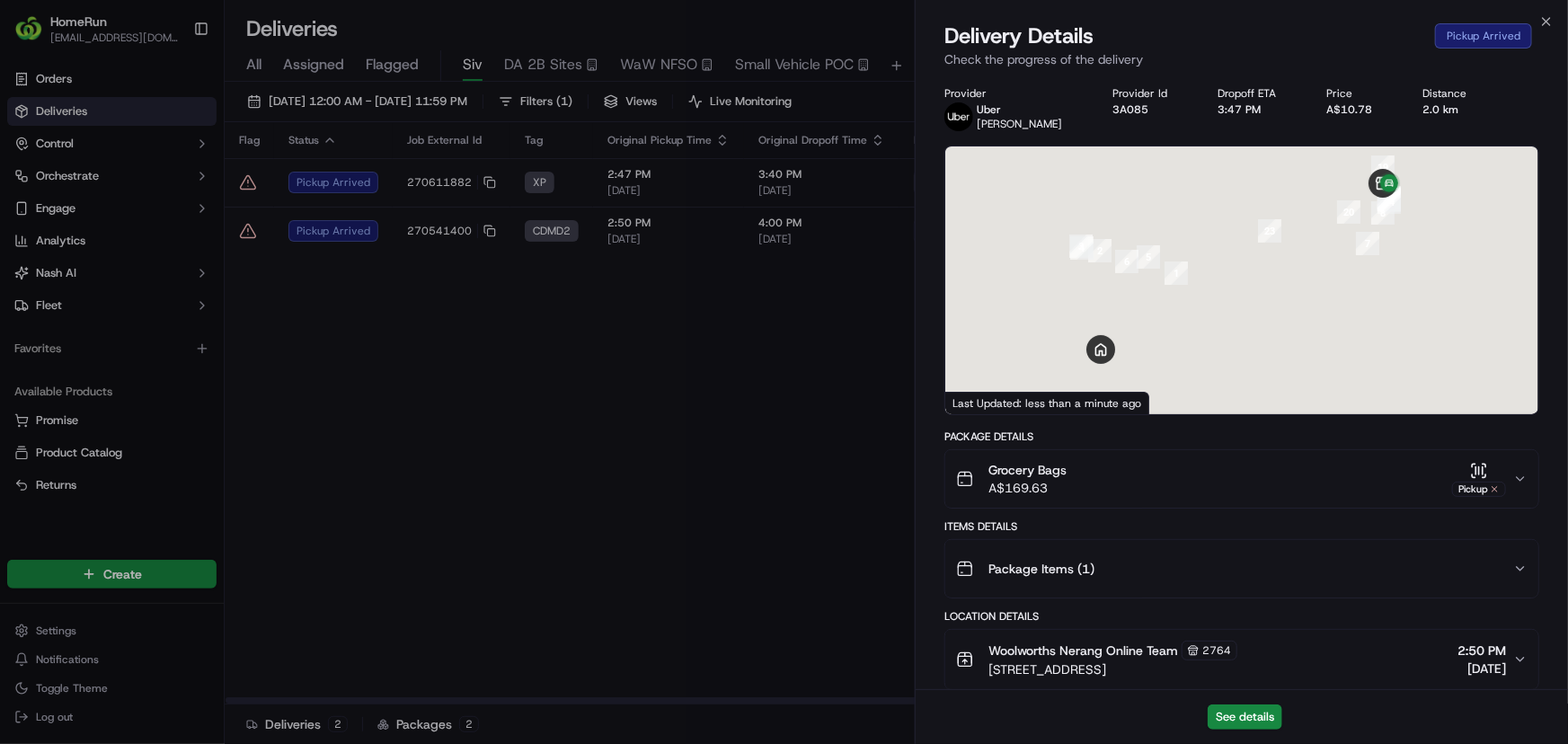
scroll to position [636, 0]
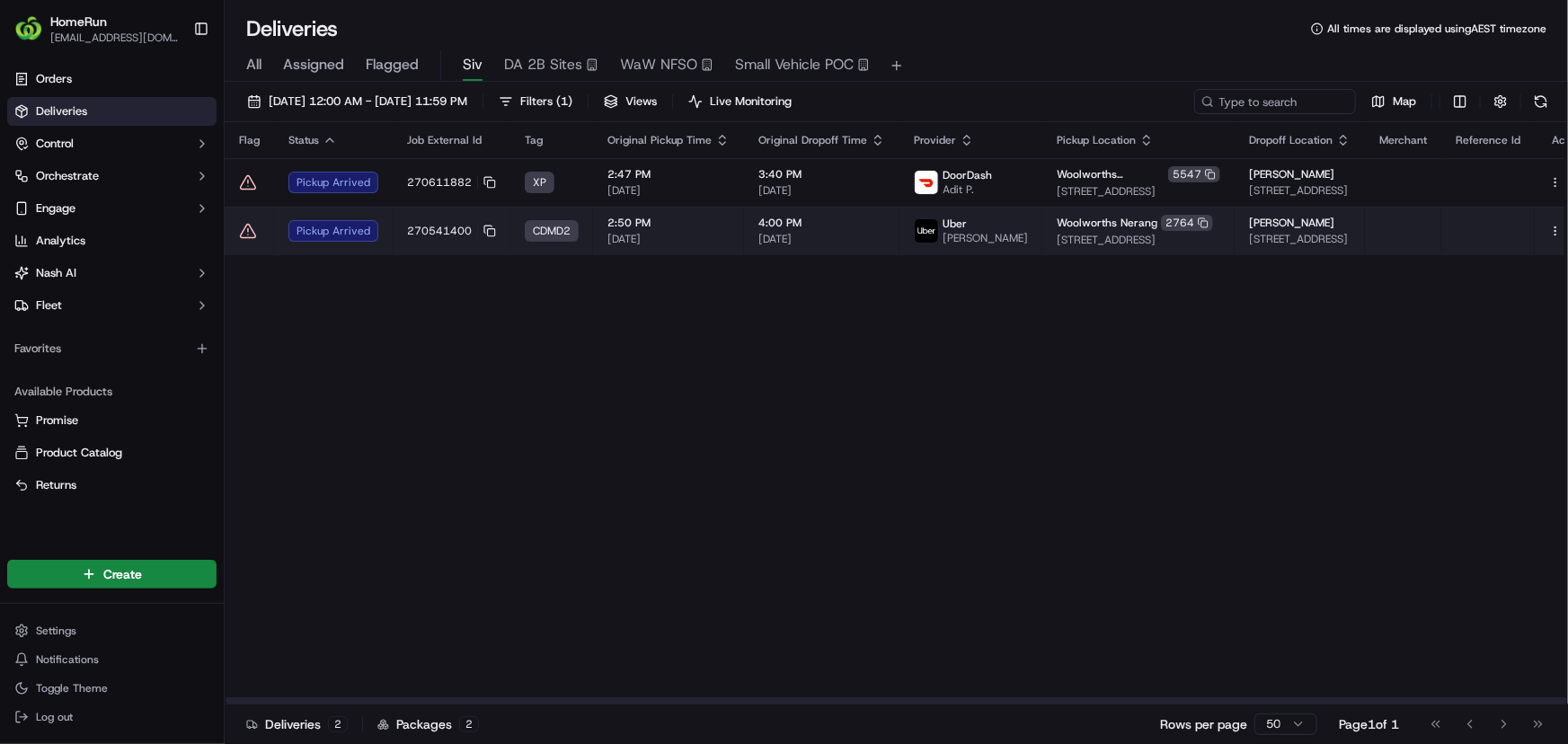
click at [249, 231] on icon at bounding box center [248, 231] width 18 height 18
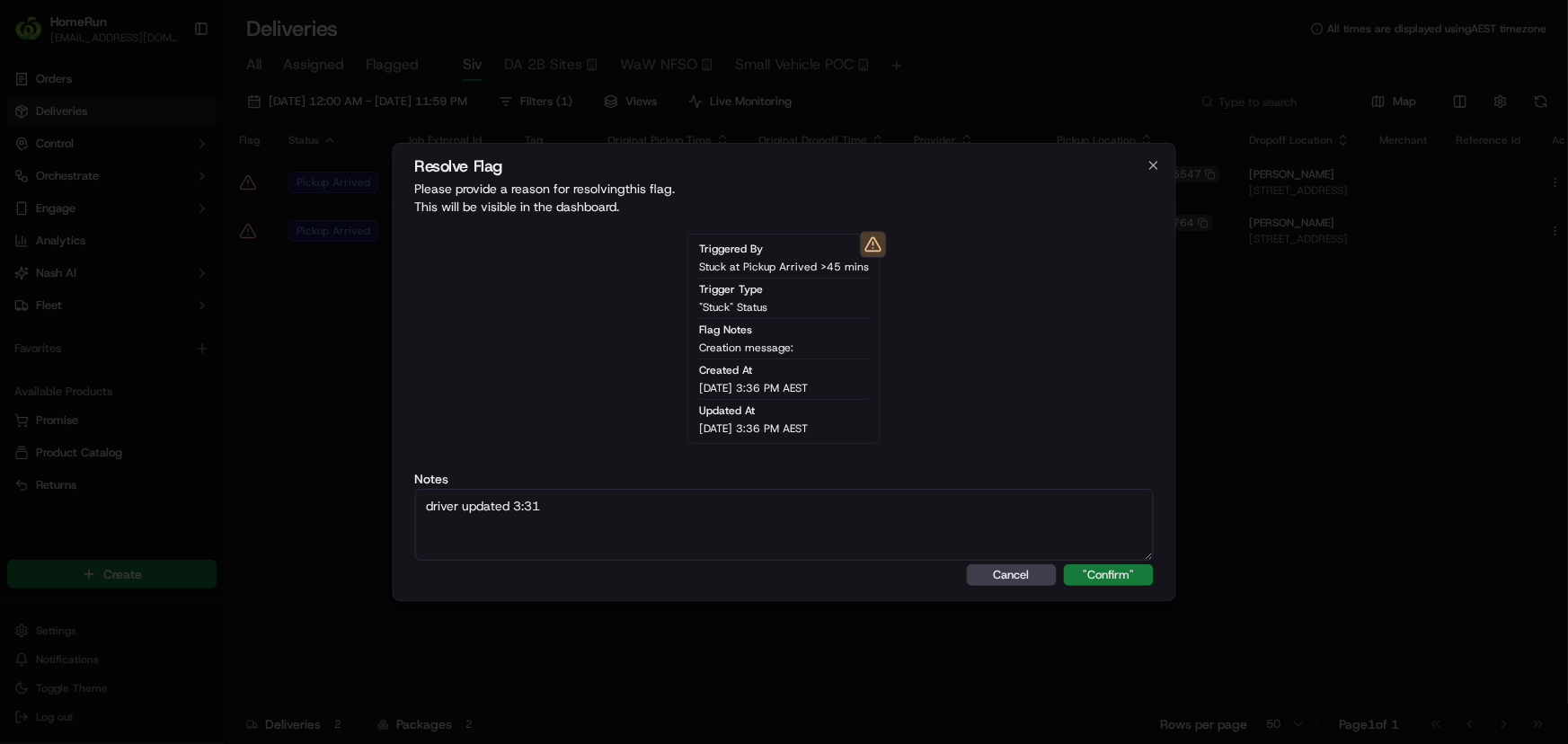
type textarea "driver updated 3:31"
click at [1096, 572] on button ""Confirm"" at bounding box center [1109, 575] width 90 height 22
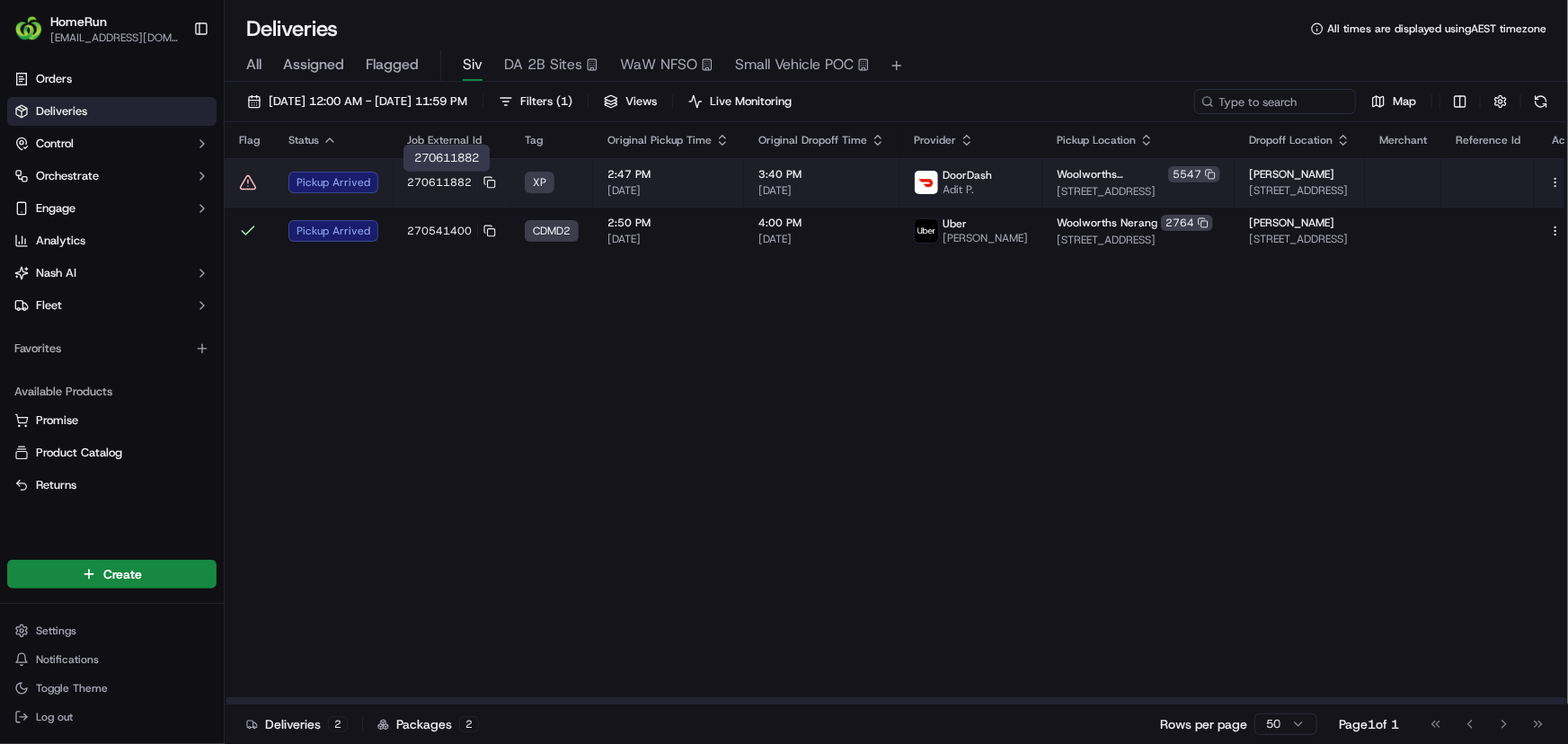
click at [376, 180] on td "Pickup Arrived" at bounding box center [333, 183] width 119 height 49
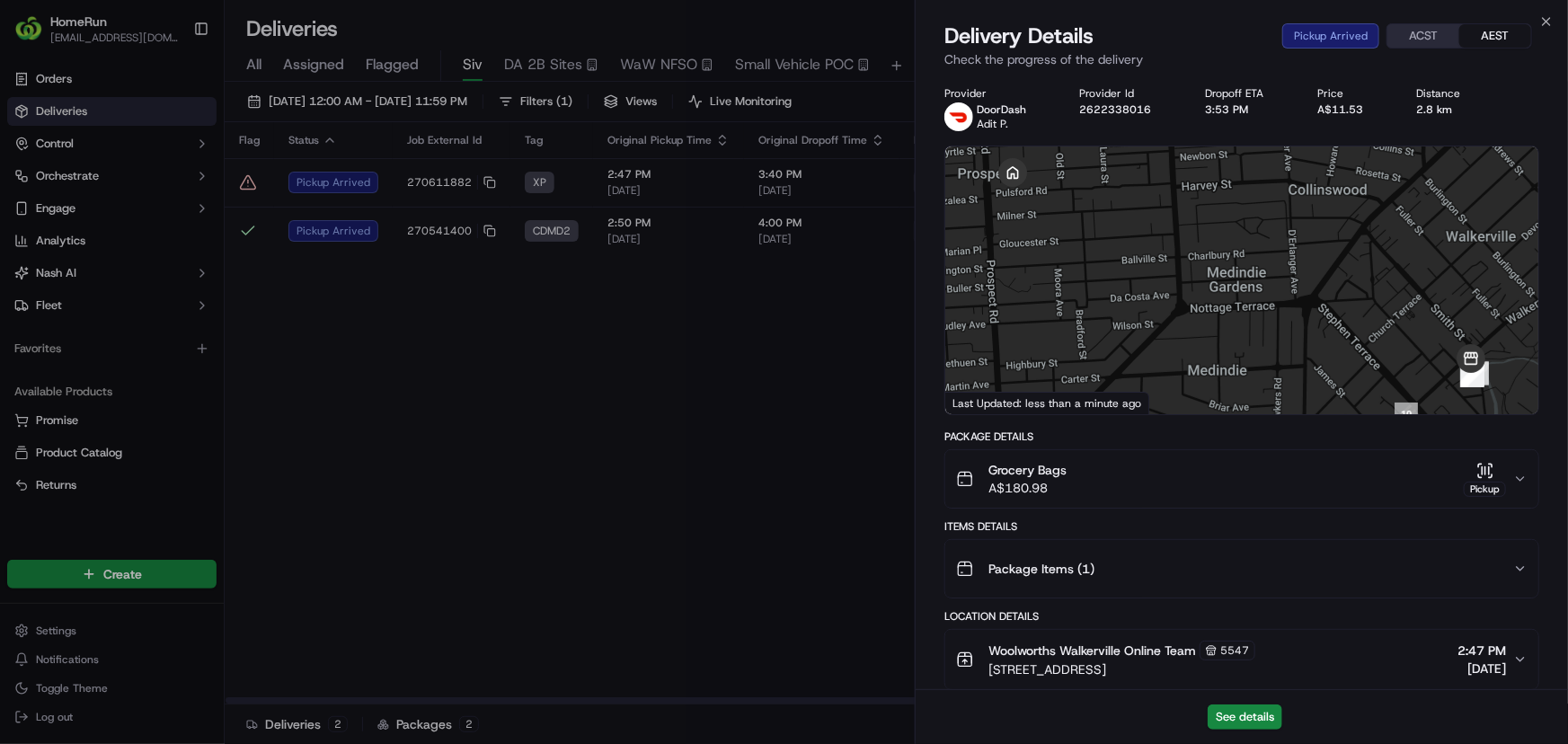
scroll to position [550, 0]
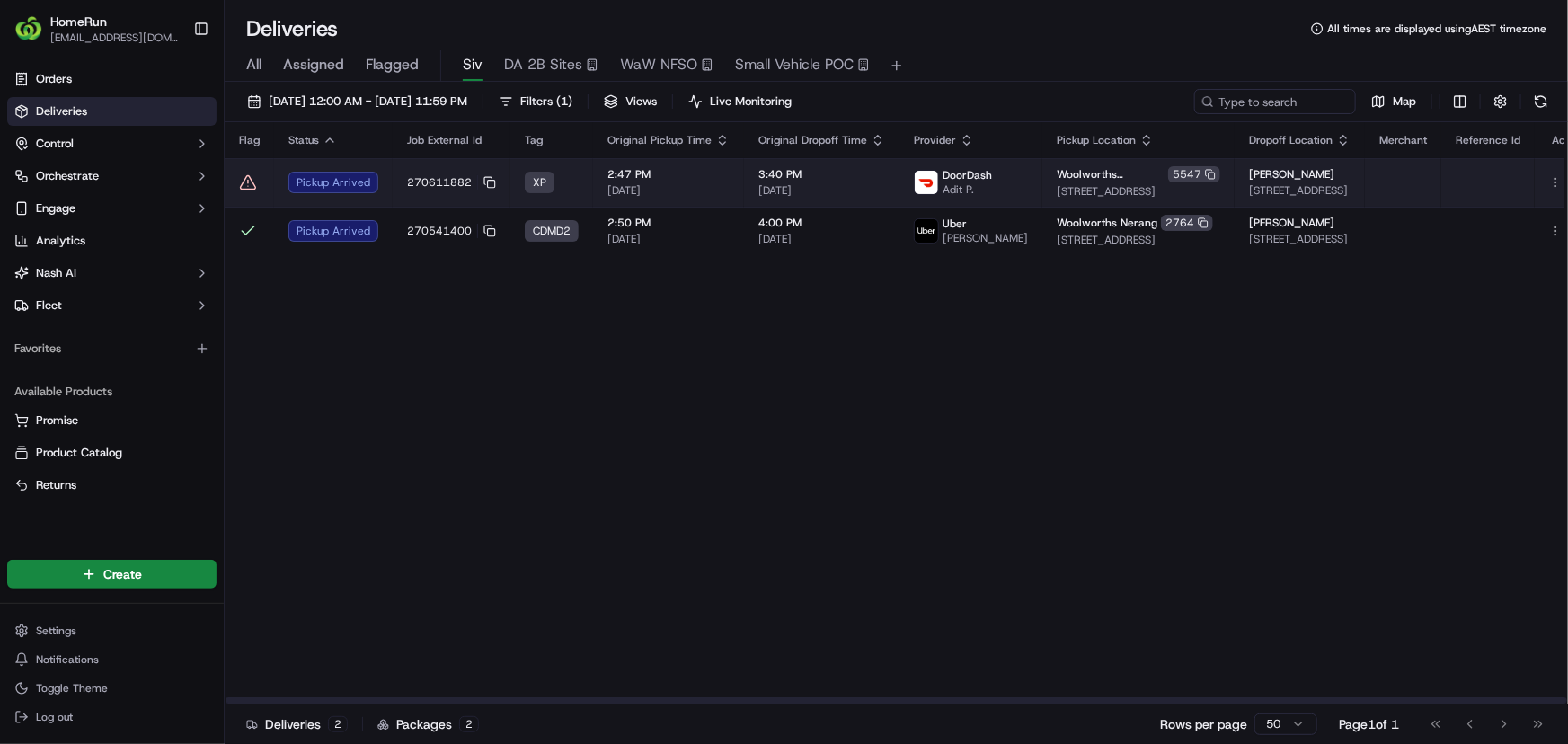
click at [586, 170] on td "XP" at bounding box center [552, 183] width 83 height 49
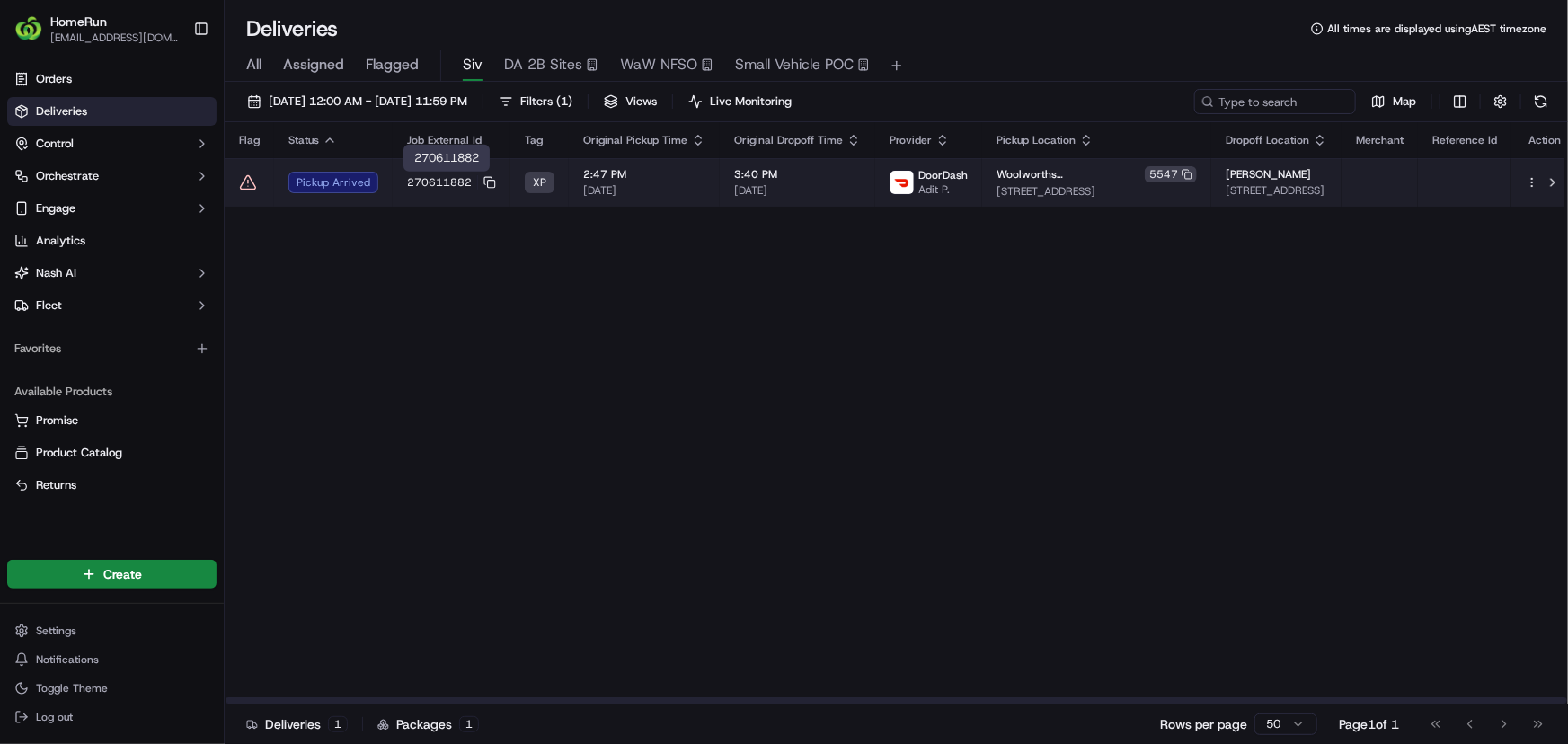
click at [436, 176] on span "270611882" at bounding box center [439, 183] width 65 height 14
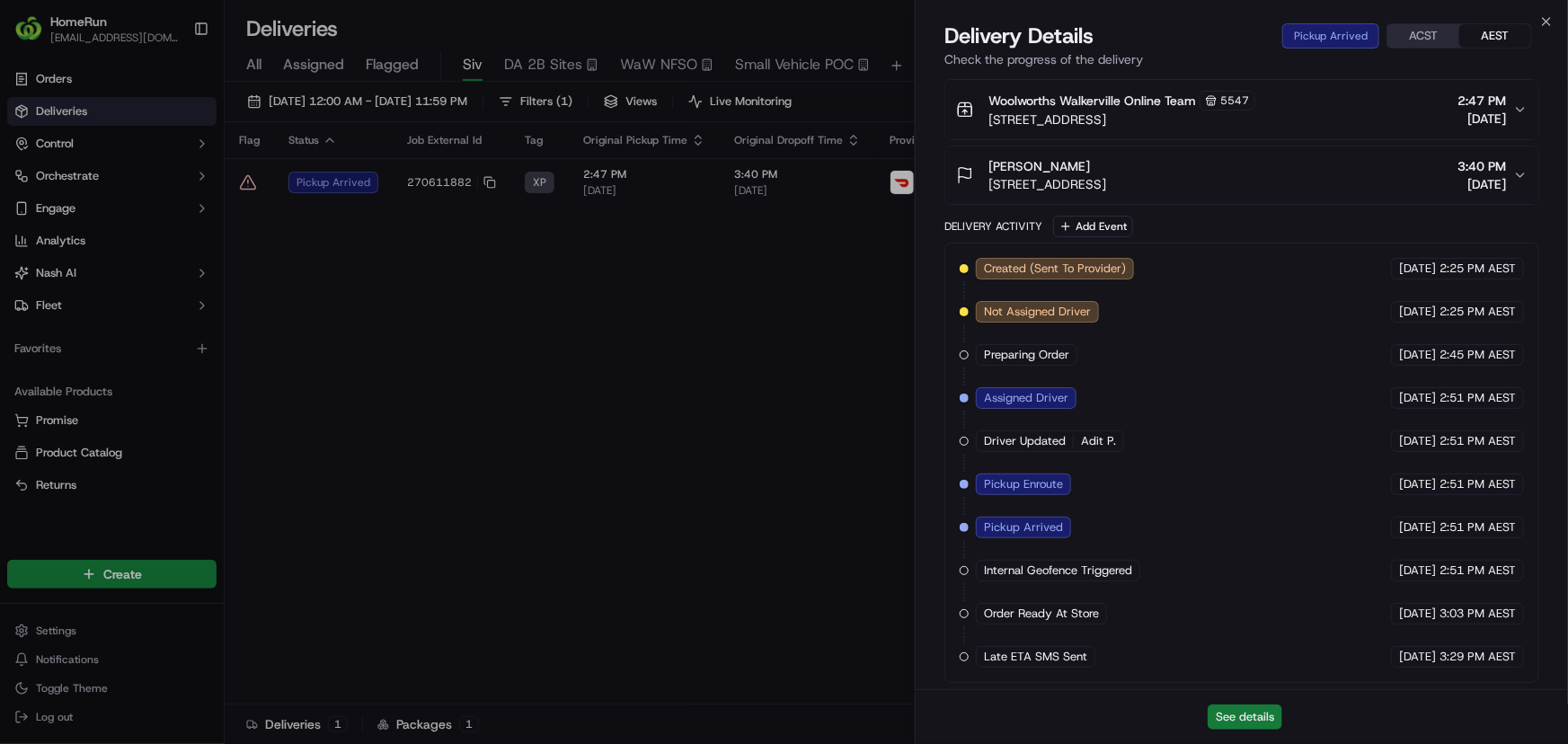
click at [1247, 716] on button "See details" at bounding box center [1245, 716] width 75 height 25
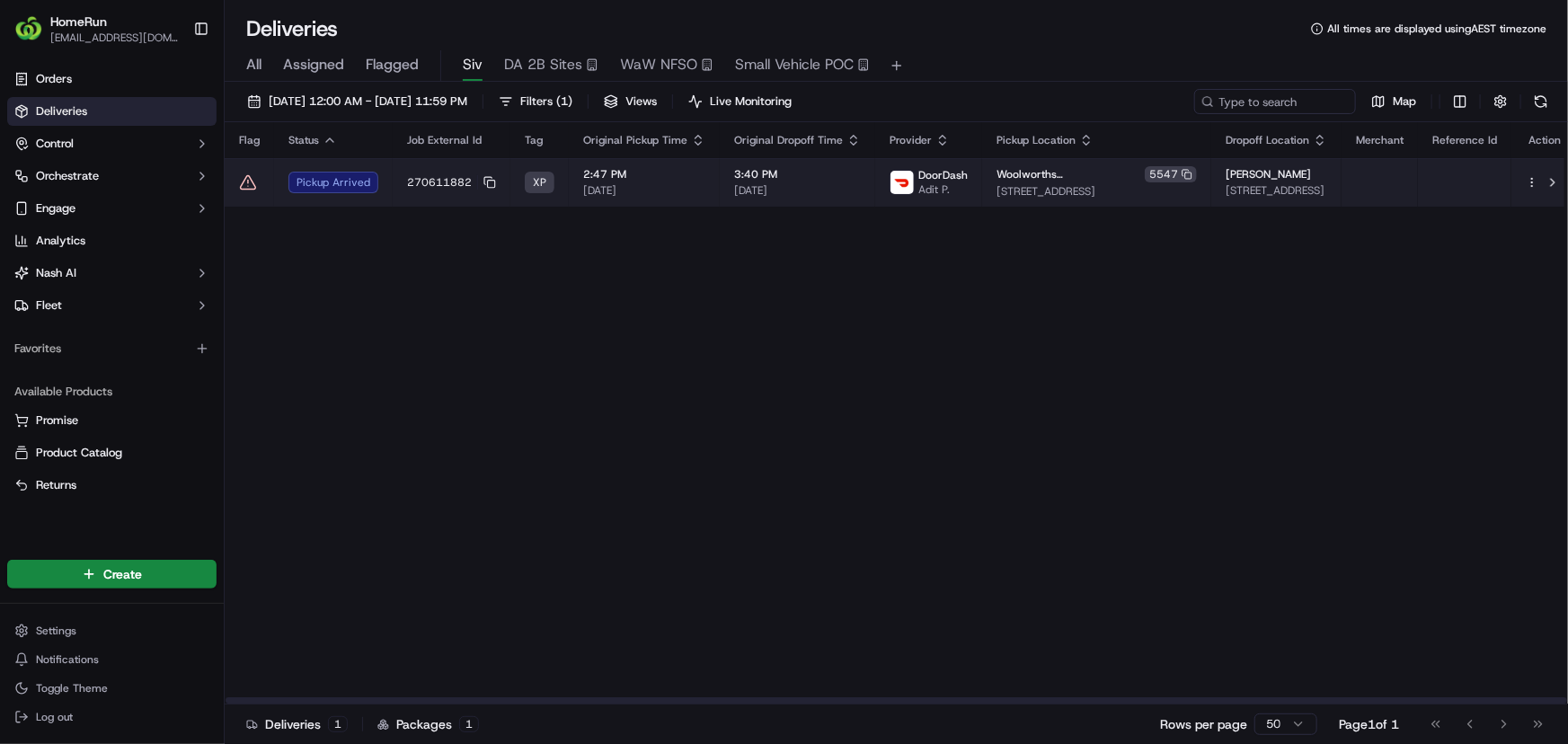
click at [395, 180] on td "270611882" at bounding box center [452, 183] width 118 height 49
click at [606, 192] on span "22/09/2025" at bounding box center [644, 190] width 123 height 14
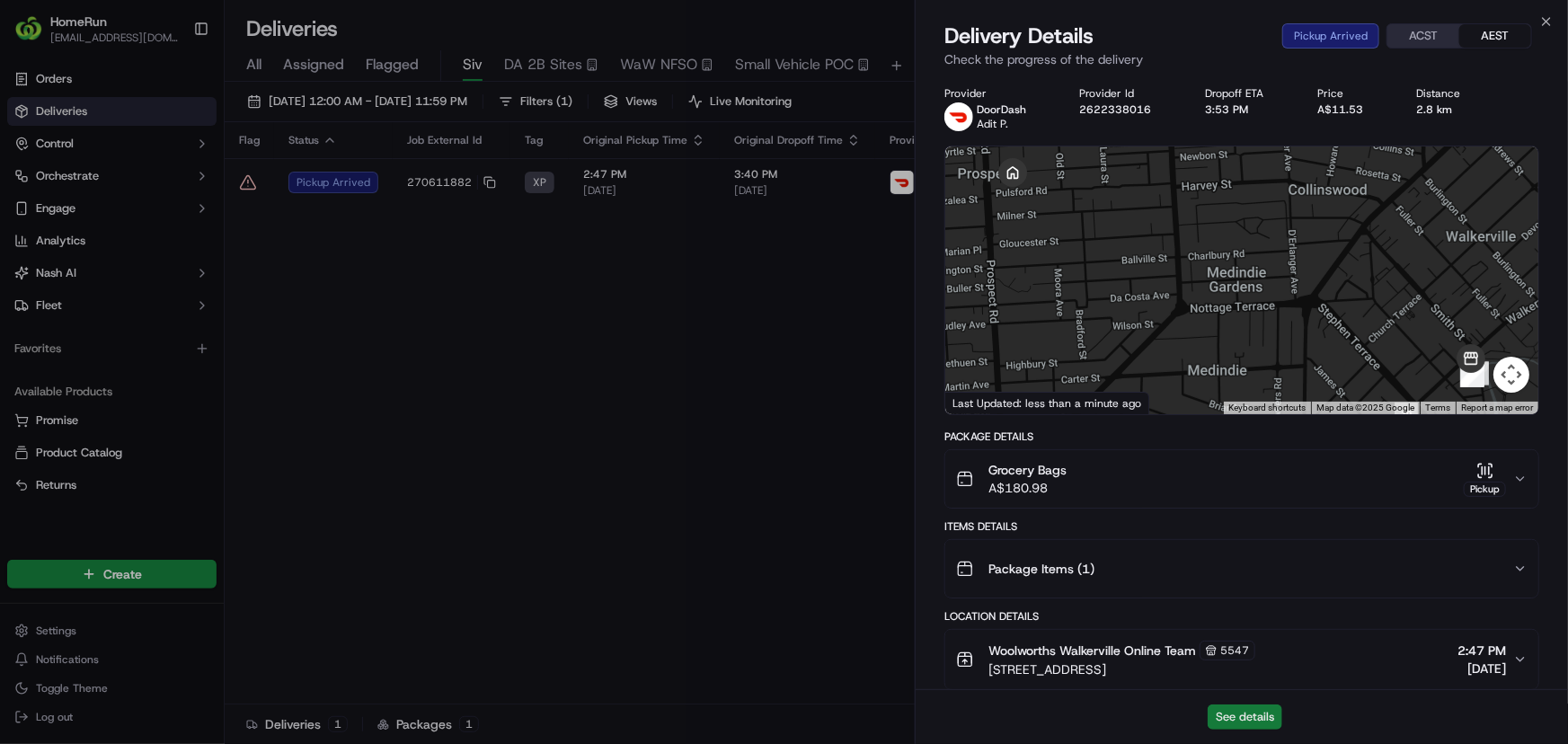
click at [1246, 711] on button "See details" at bounding box center [1245, 716] width 75 height 25
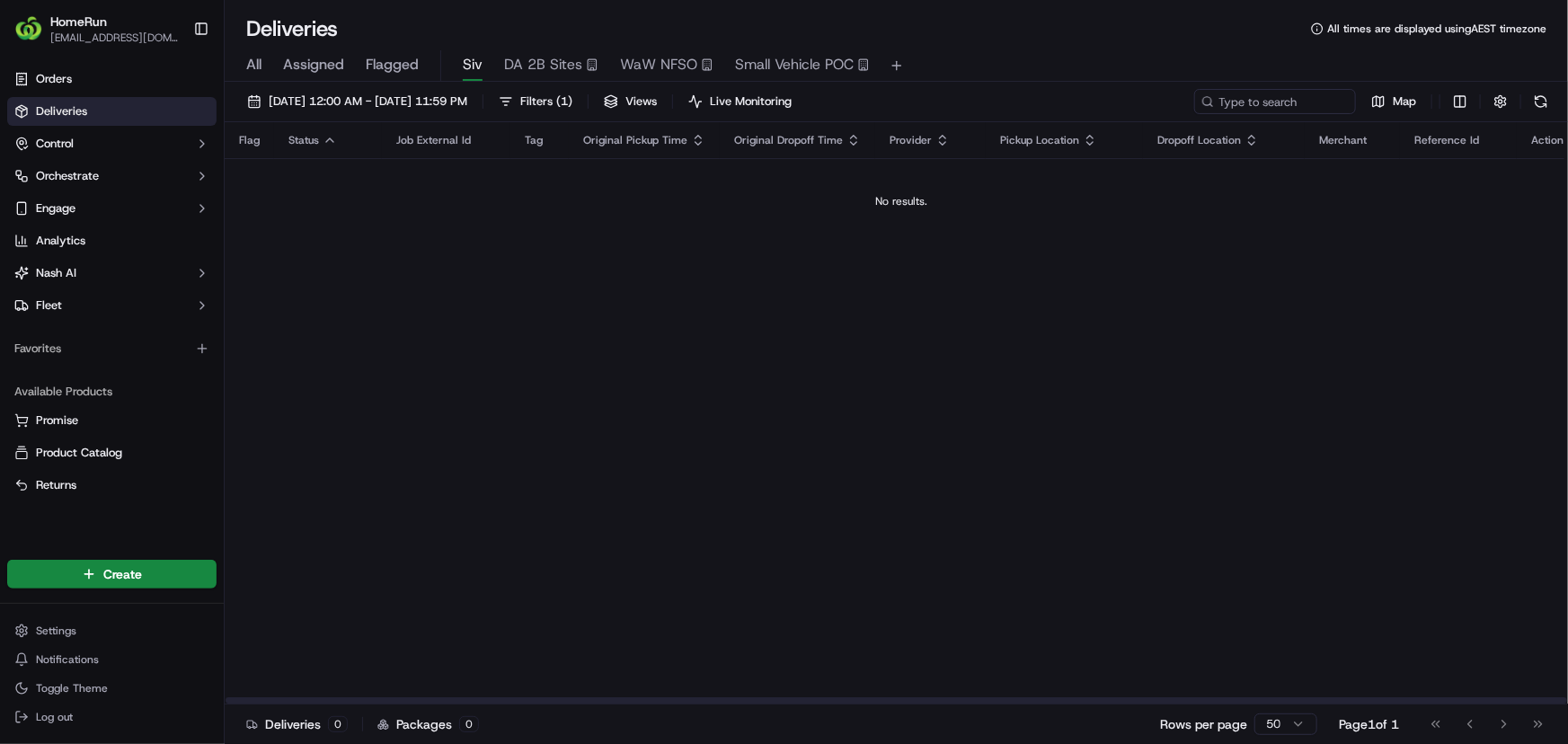
click at [486, 321] on div "Flag Status Job External Id Tag Original Pickup Time Original Dropoff Time Prov…" at bounding box center [901, 414] width 1354 height 582
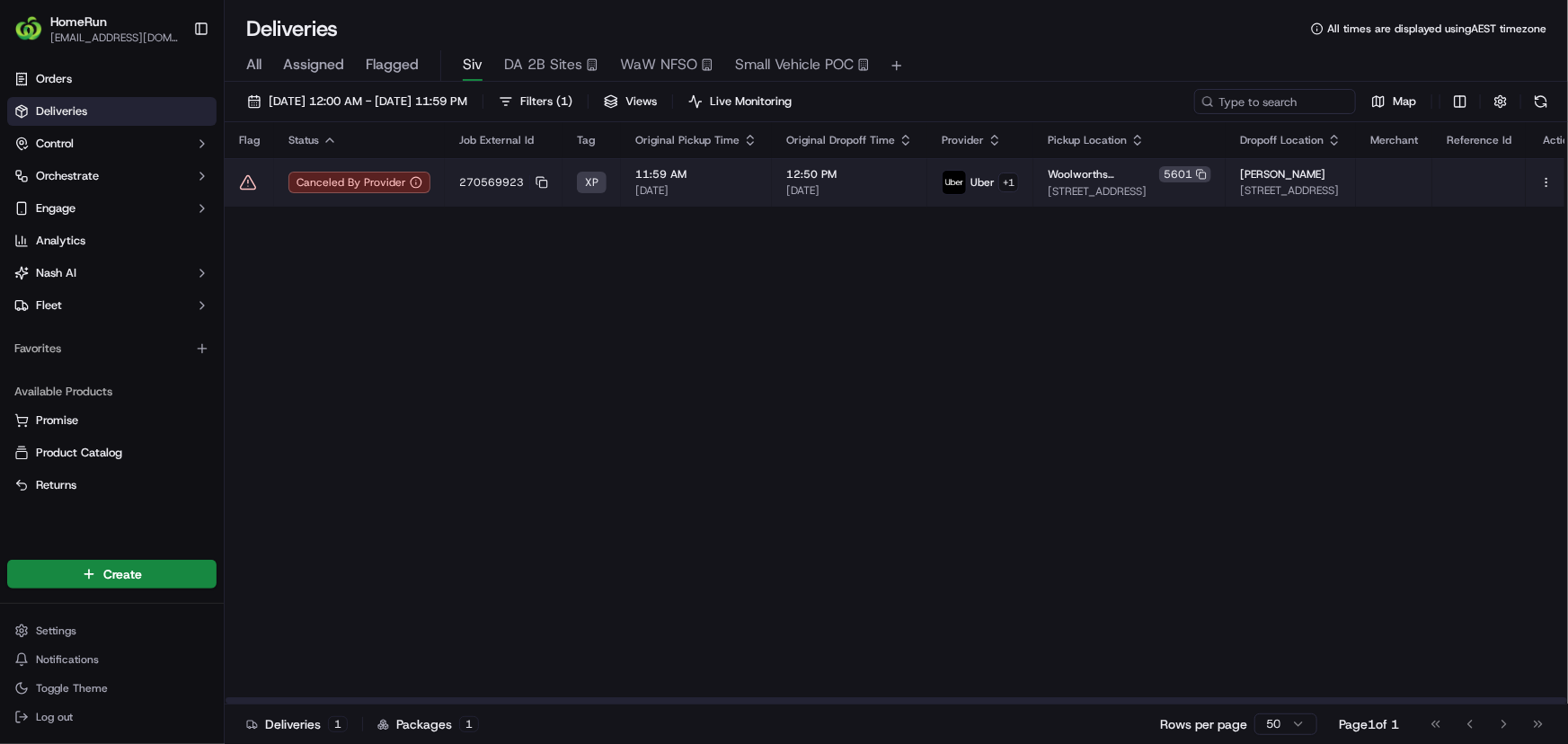
click at [476, 188] on td "270569923" at bounding box center [504, 183] width 118 height 49
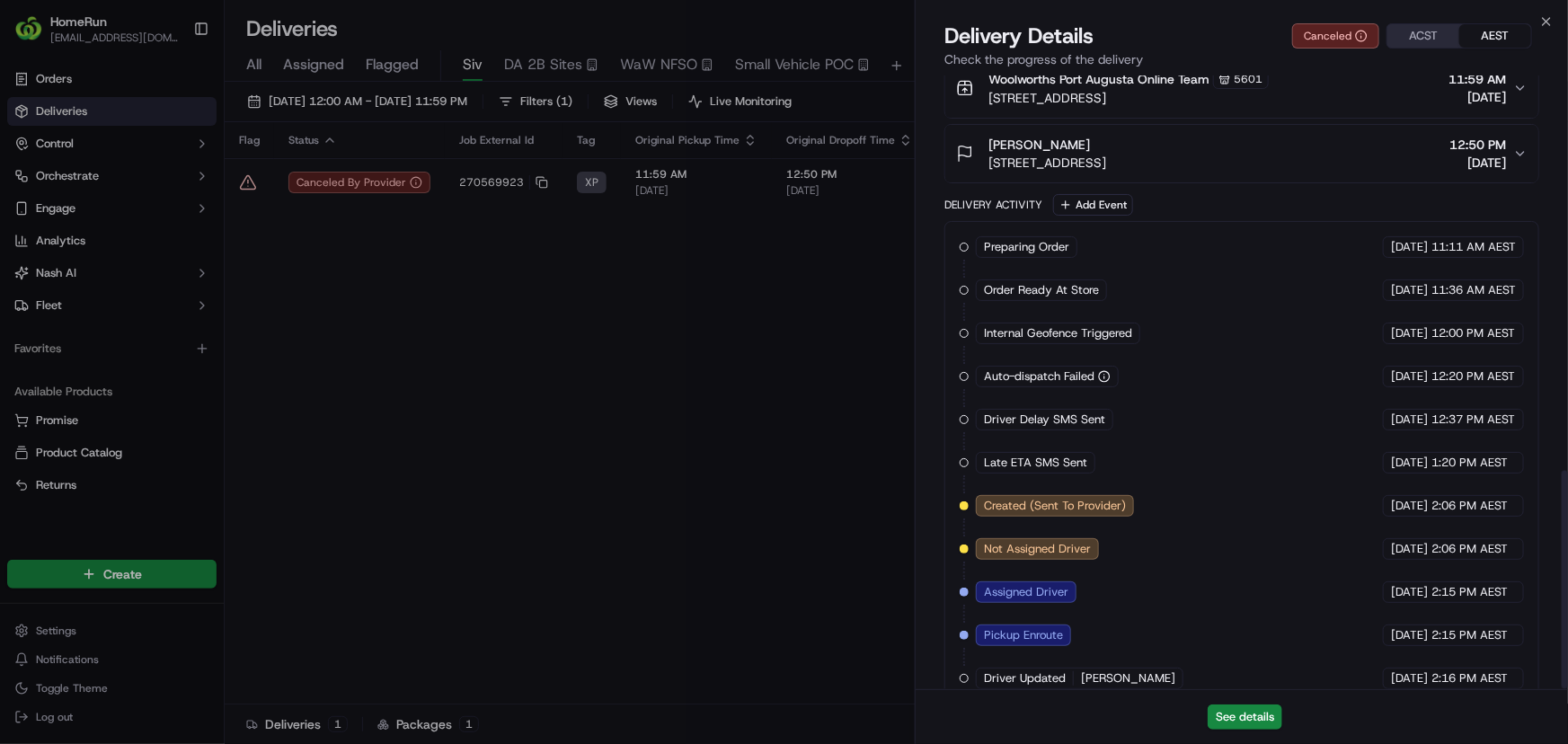
scroll to position [1108, 0]
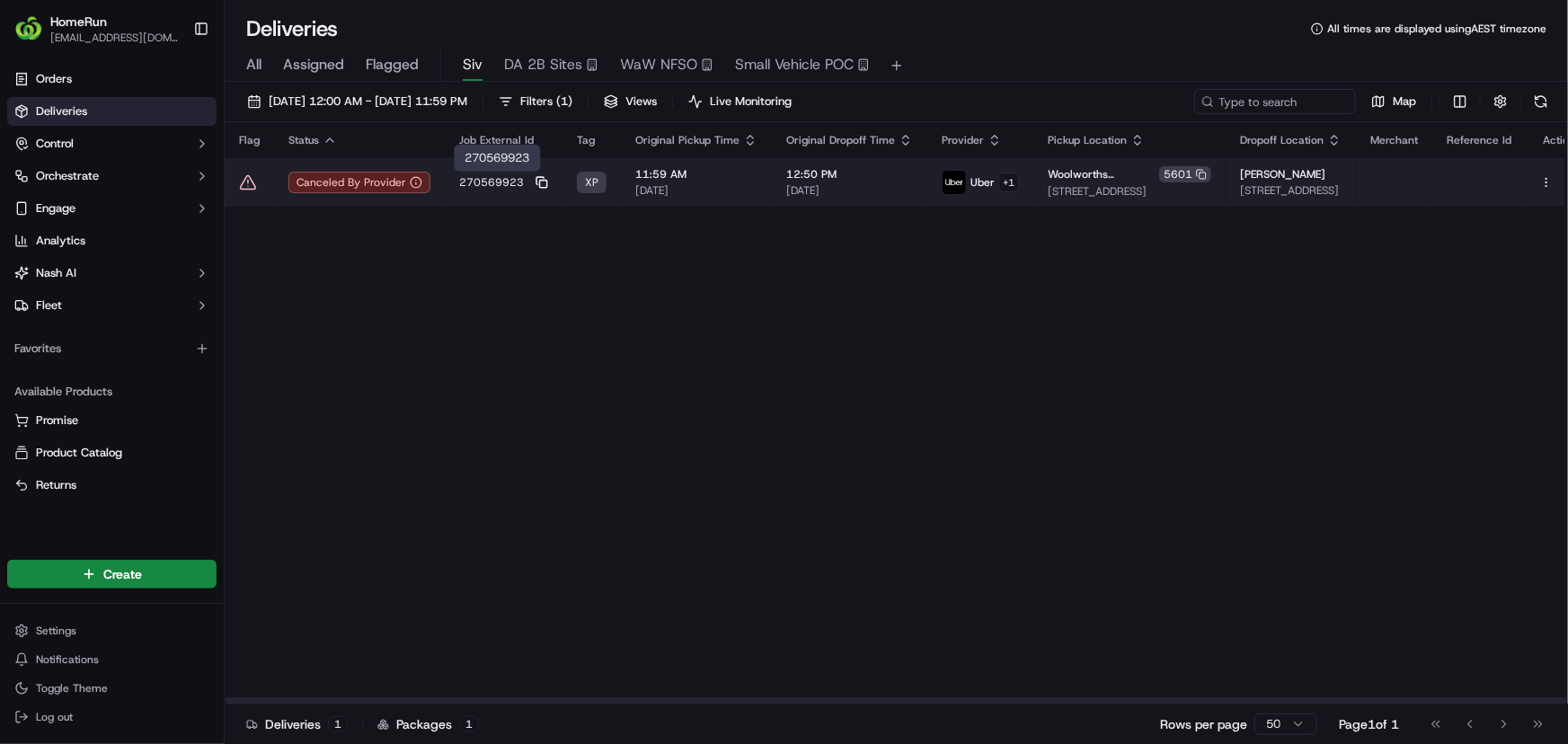
click at [538, 182] on icon at bounding box center [542, 183] width 13 height 13
click at [250, 180] on icon at bounding box center [247, 184] width 15 height 14
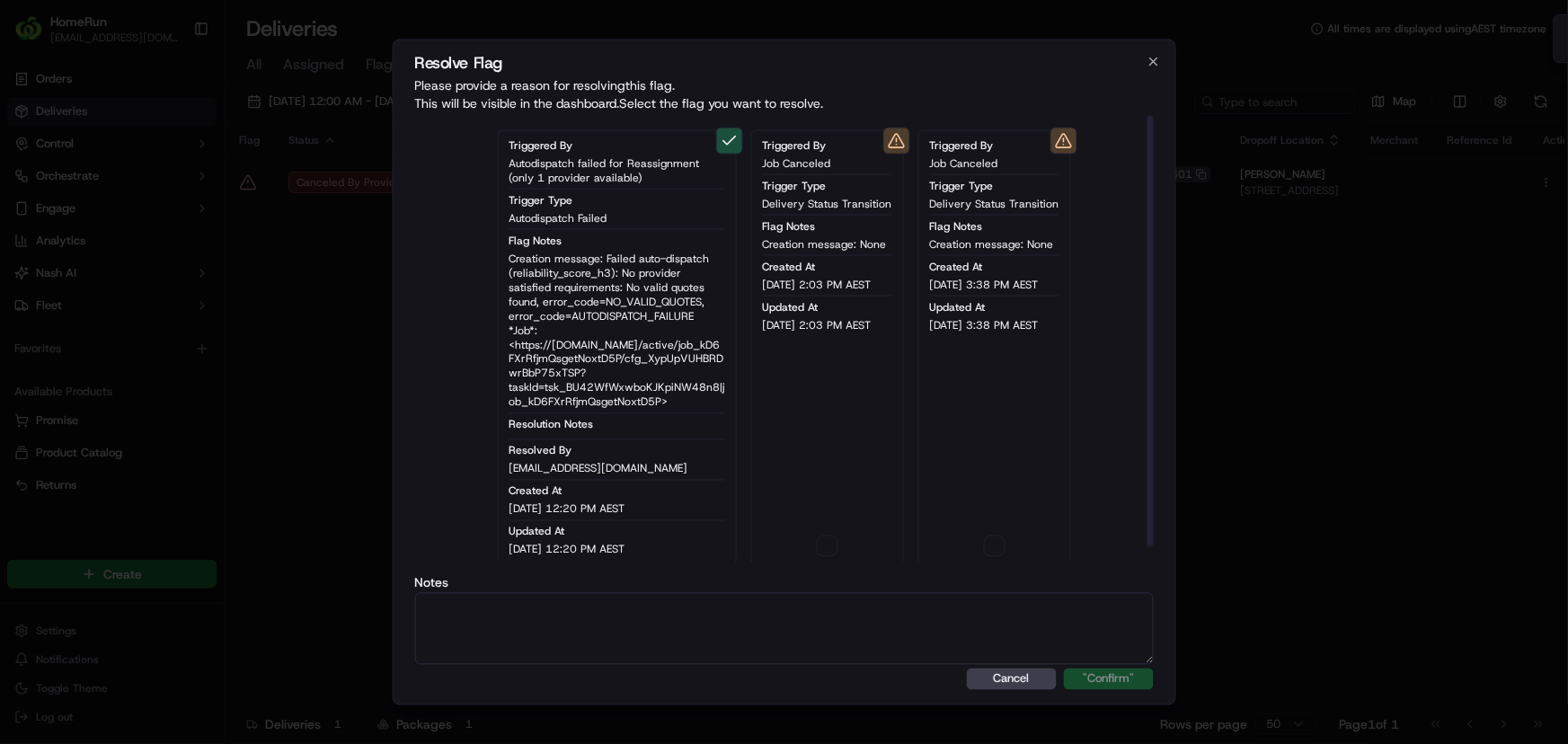
click at [629, 640] on textarea at bounding box center [783, 628] width 739 height 72
paste textarea "ALT - dx error code and order delivery uncertain"
type textarea "ALT - dx error code and order delivery uncertain"
click at [827, 552] on button "button" at bounding box center [828, 547] width 22 height 22
click at [1000, 550] on button "button" at bounding box center [995, 547] width 22 height 22
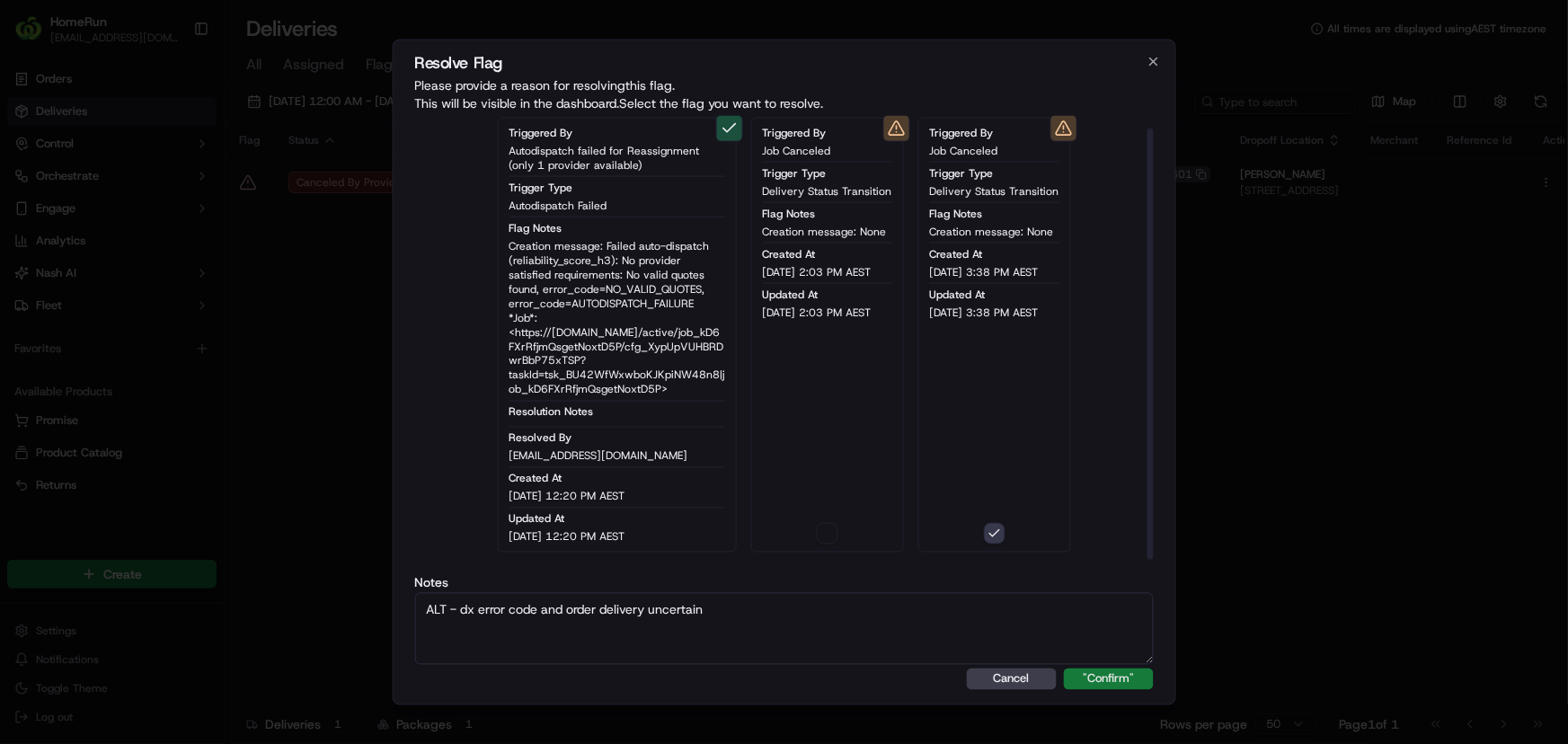
scroll to position [16, 0]
click at [1095, 677] on button ""Confirm"" at bounding box center [1109, 678] width 90 height 22
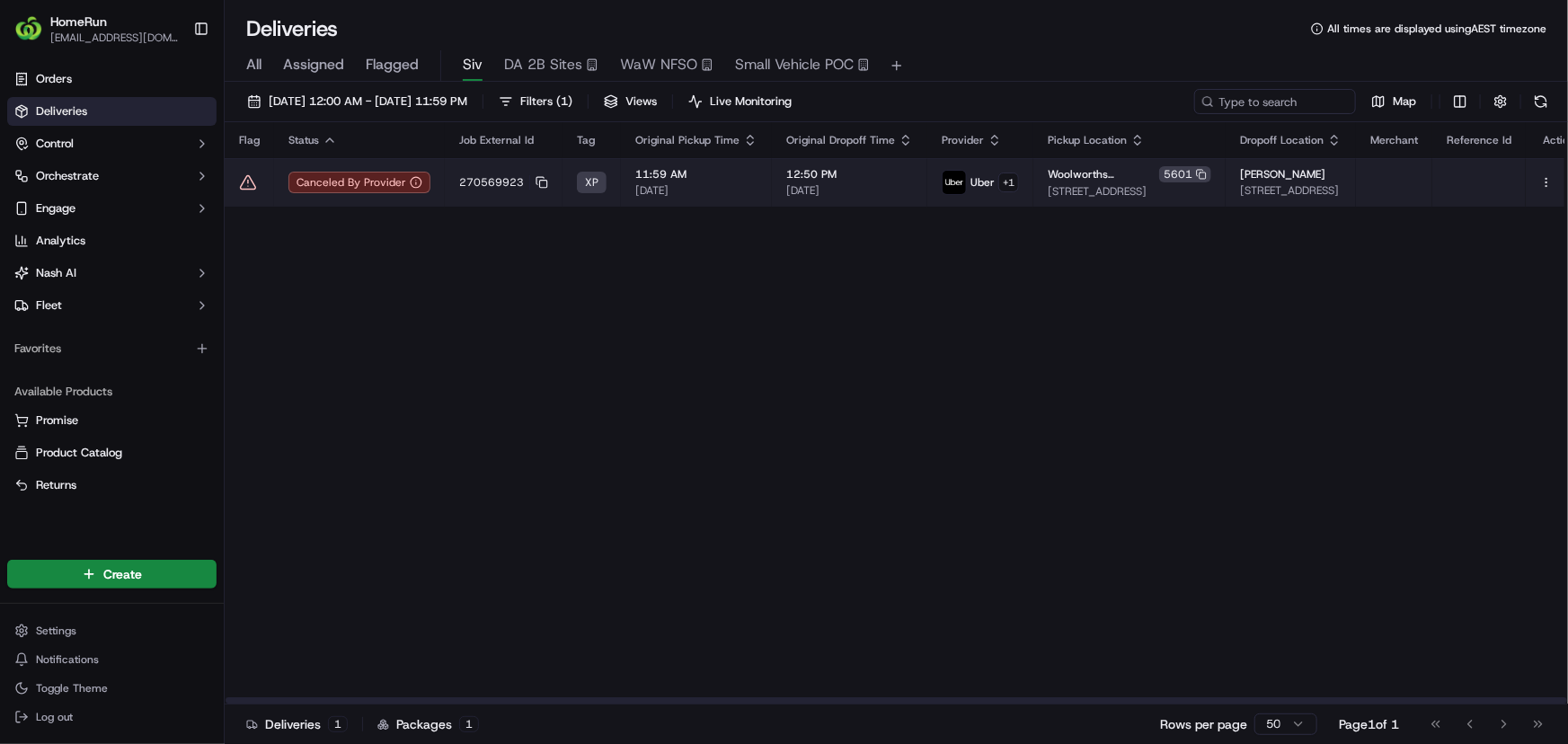
click at [251, 171] on td at bounding box center [249, 183] width 50 height 49
click at [240, 181] on icon at bounding box center [248, 183] width 18 height 18
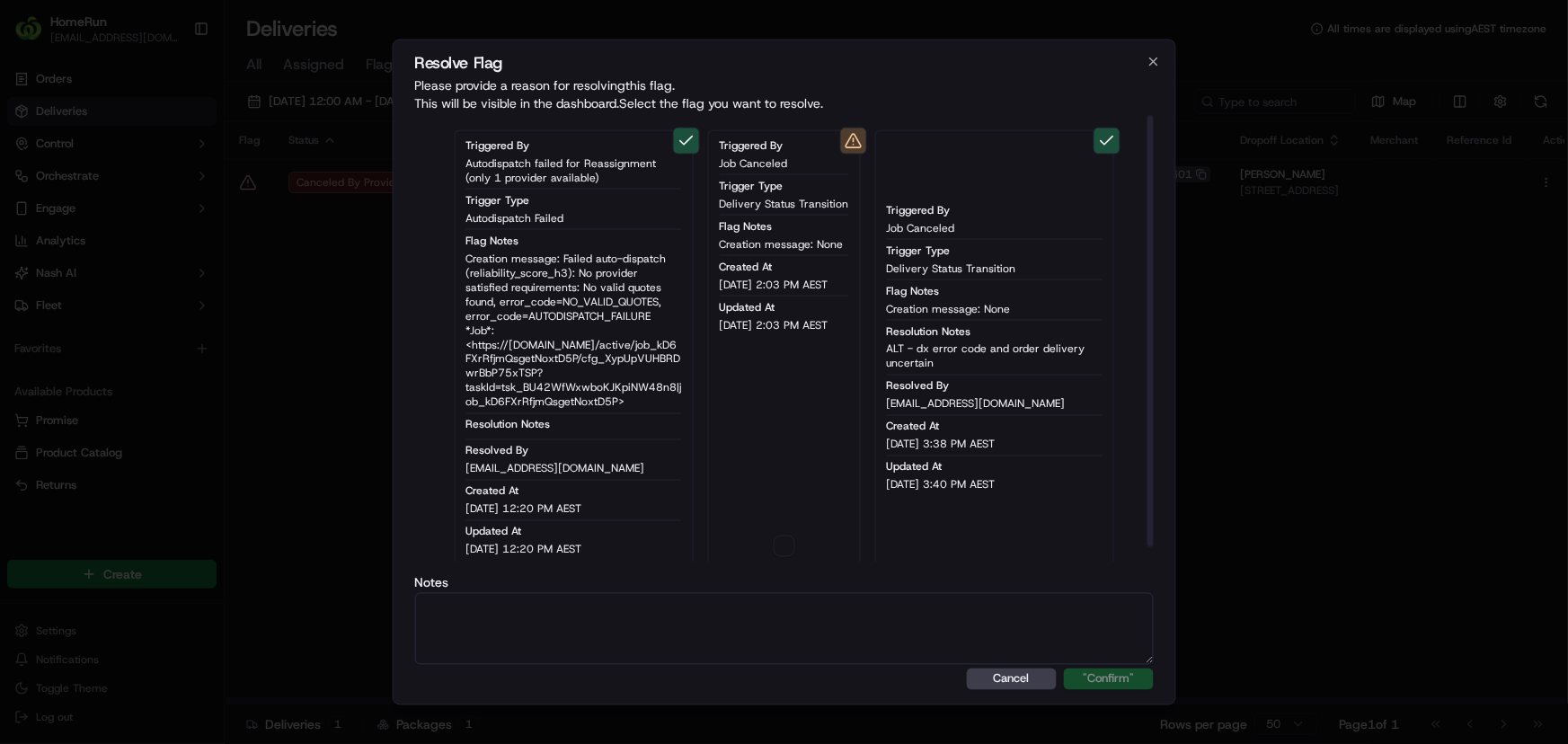
click at [765, 621] on textarea at bounding box center [783, 628] width 739 height 72
paste textarea "ALT - dx error code and order delivery uncertain"
type textarea "ALT - dx error code and order delivery uncertain"
click at [778, 543] on button "button" at bounding box center [785, 547] width 22 height 22
click at [1092, 673] on button ""Confirm"" at bounding box center [1109, 678] width 90 height 22
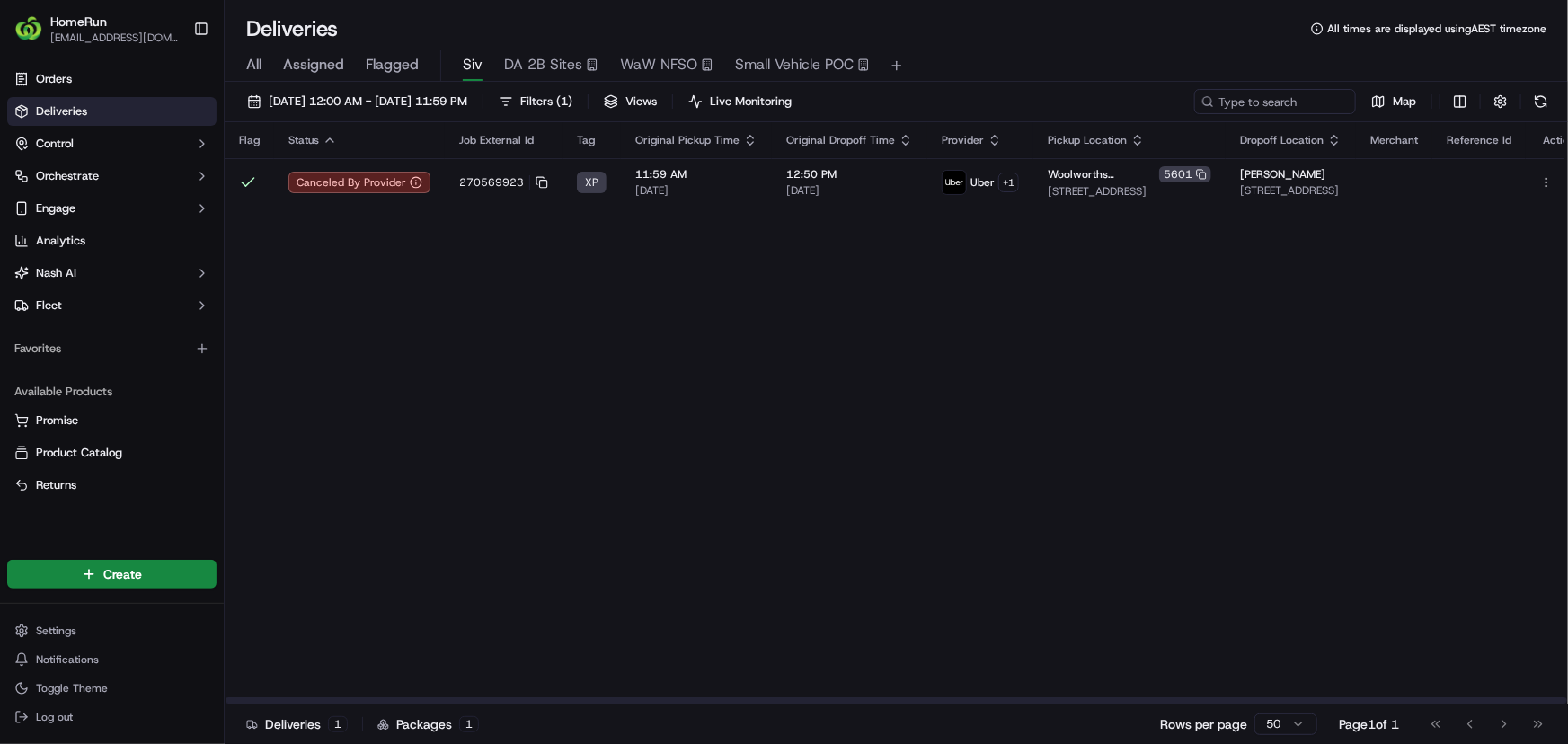
click at [629, 383] on div "Flag Status Job External Id Tag Original Pickup Time Original Dropoff Time Prov…" at bounding box center [908, 414] width 1368 height 582
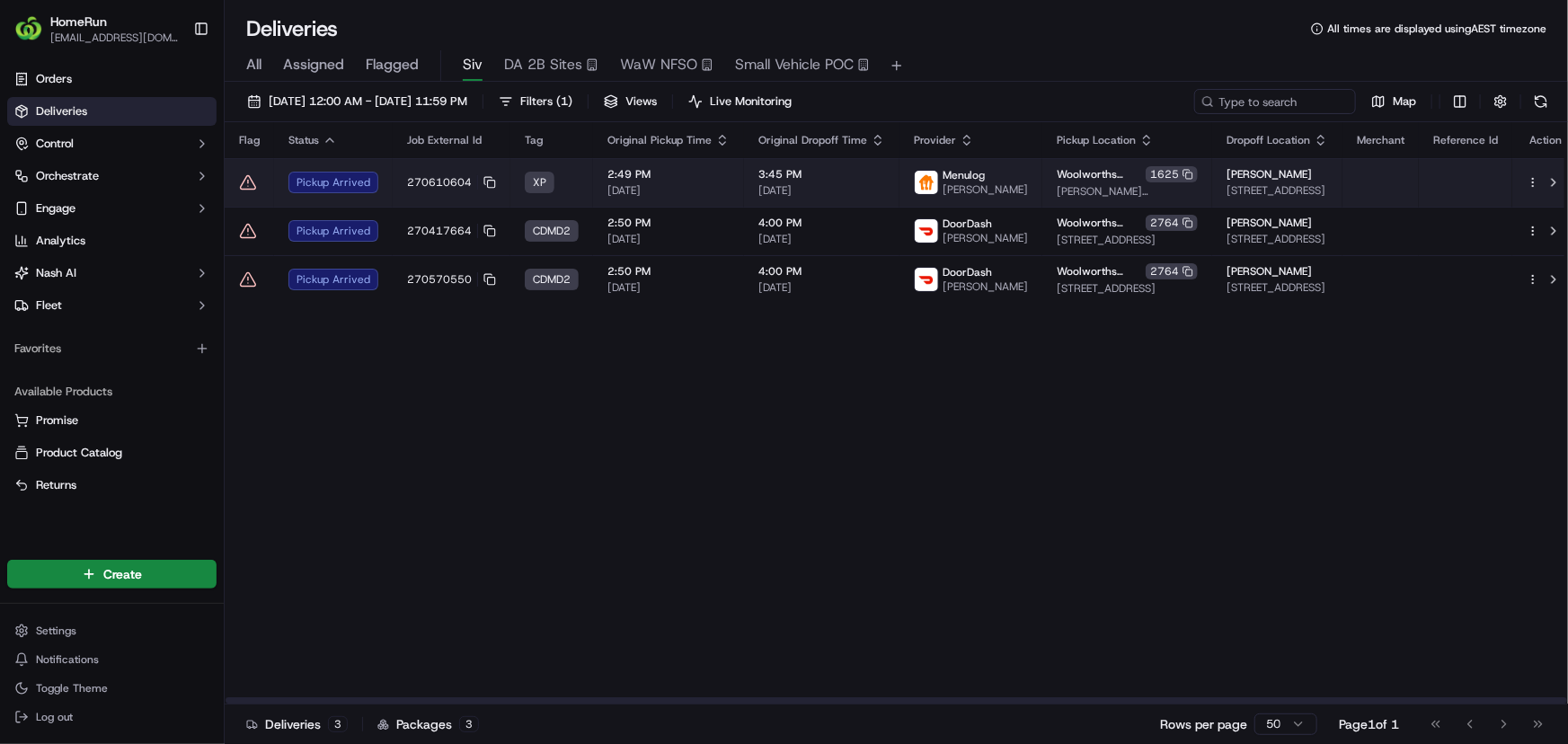
click at [714, 205] on td "2:49 PM 22/09/2025" at bounding box center [668, 183] width 151 height 49
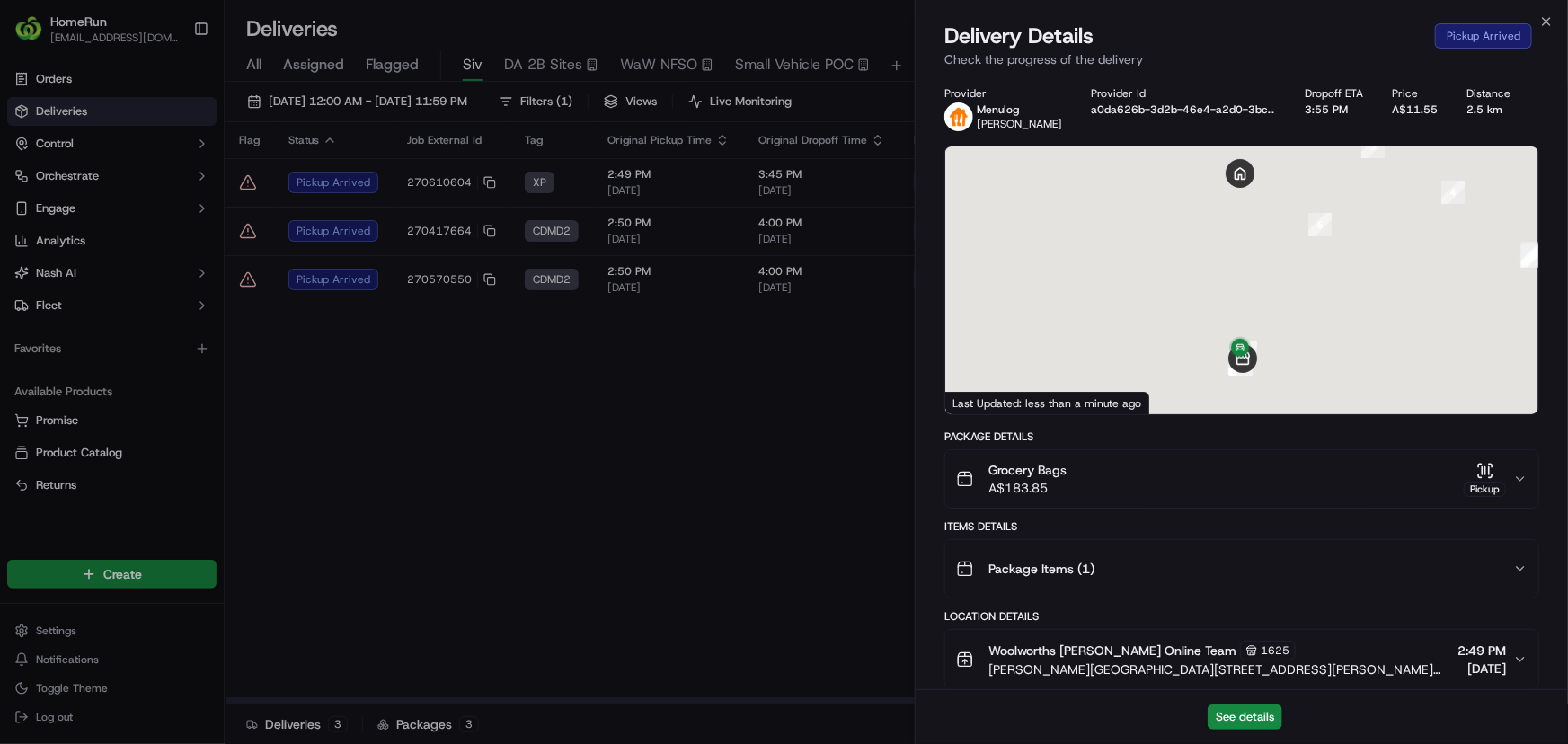
scroll to position [550, 0]
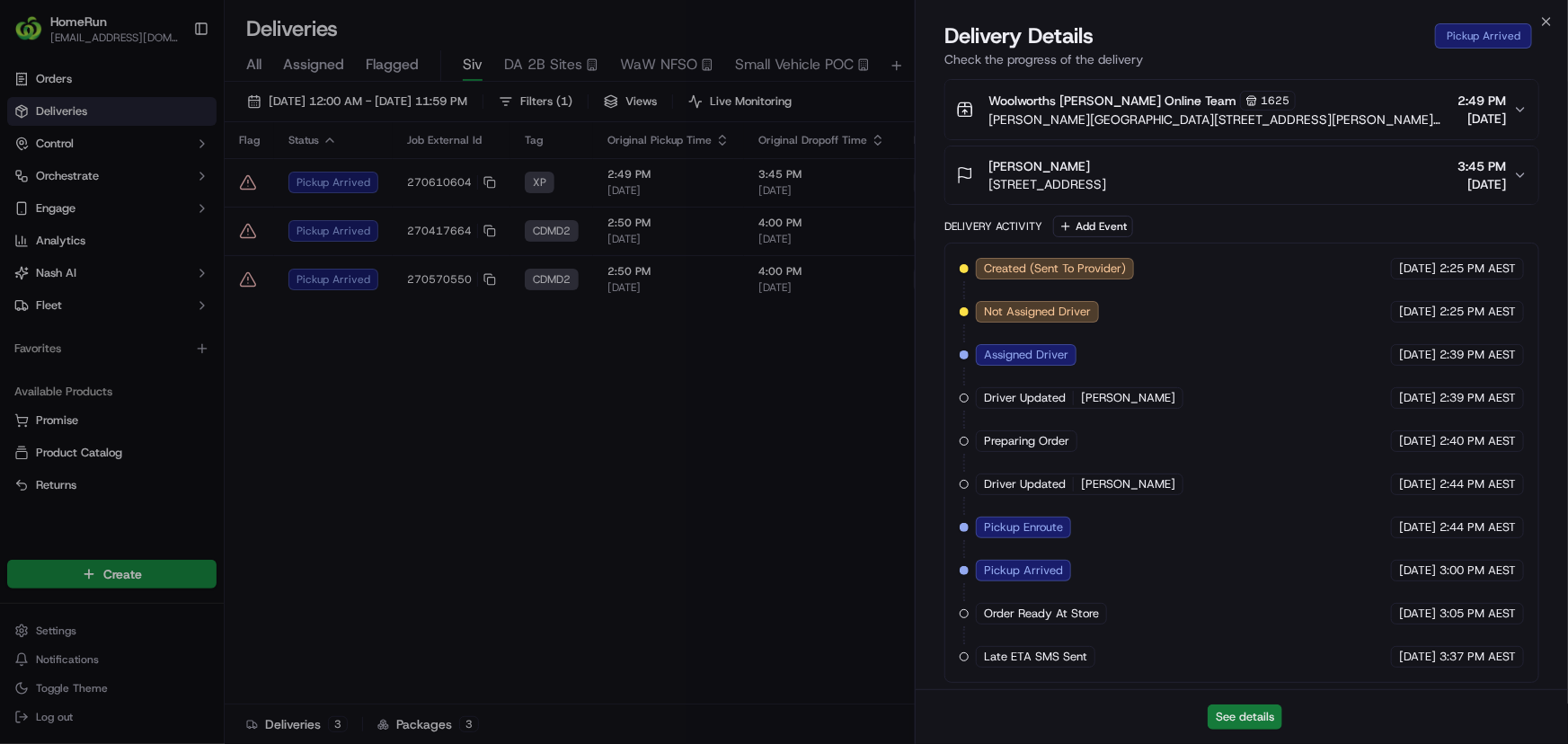
click at [1227, 716] on button "See details" at bounding box center [1245, 716] width 75 height 25
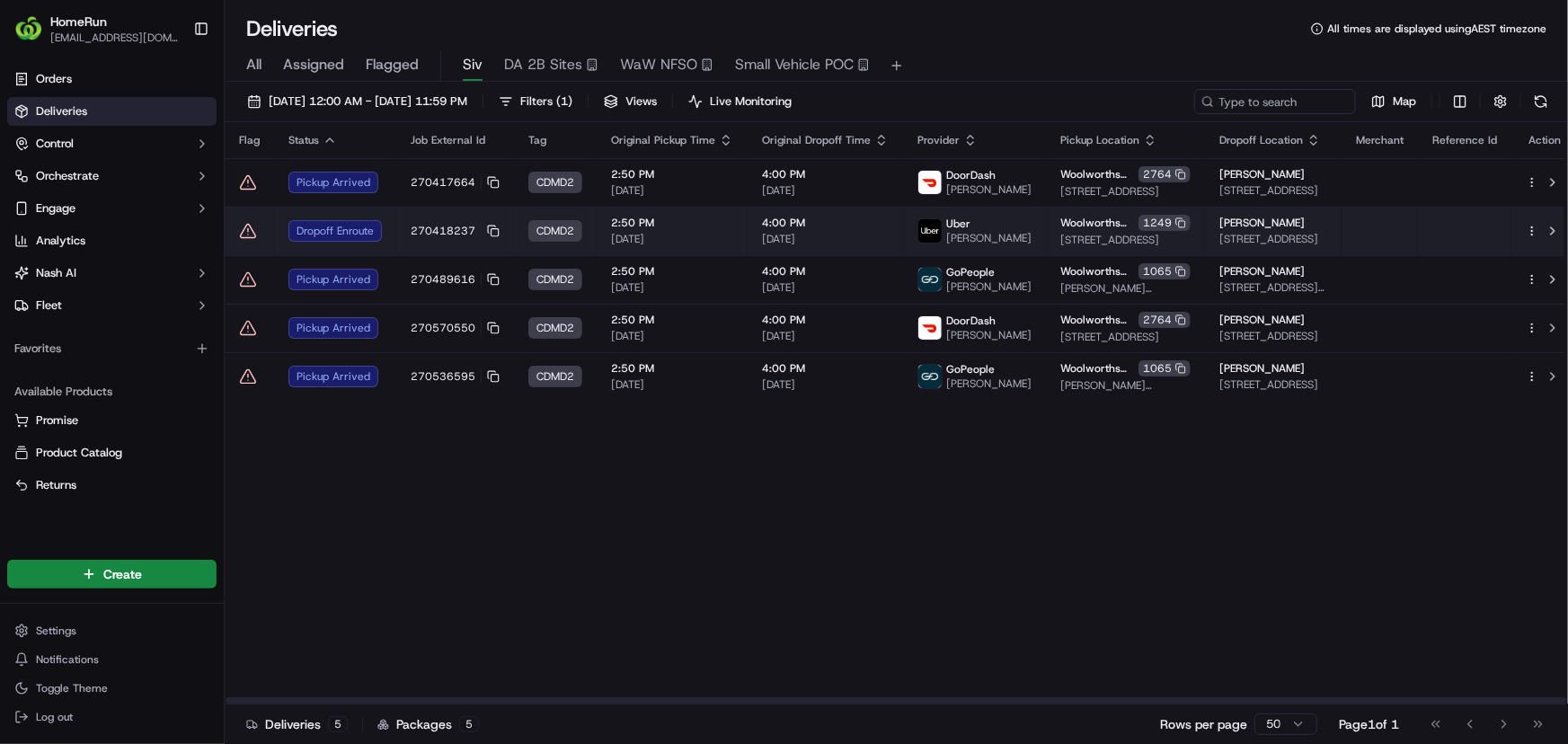
click at [244, 229] on icon at bounding box center [248, 231] width 18 height 18
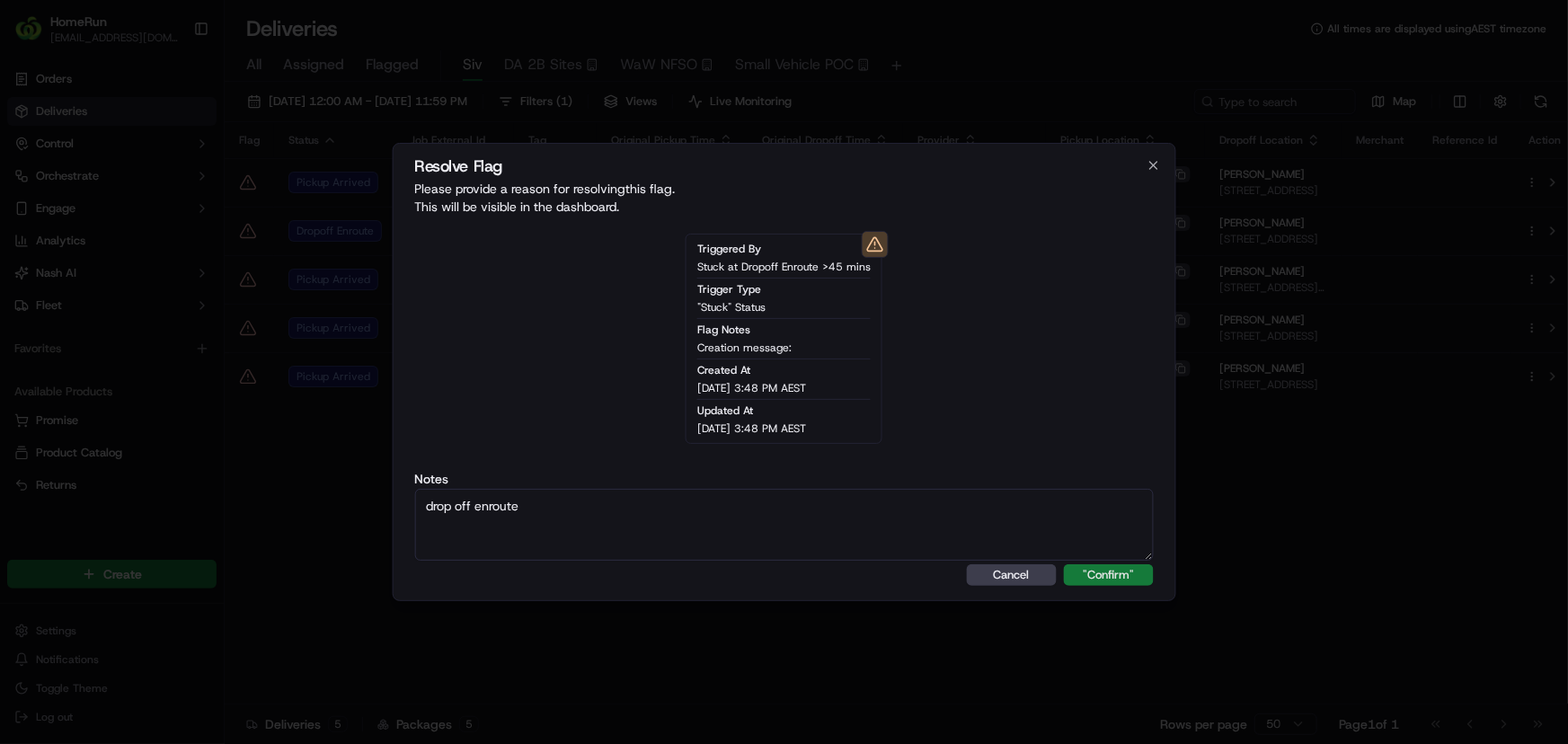
type textarea "drop off enroute"
click at [1118, 574] on button ""Confirm"" at bounding box center [1109, 575] width 90 height 22
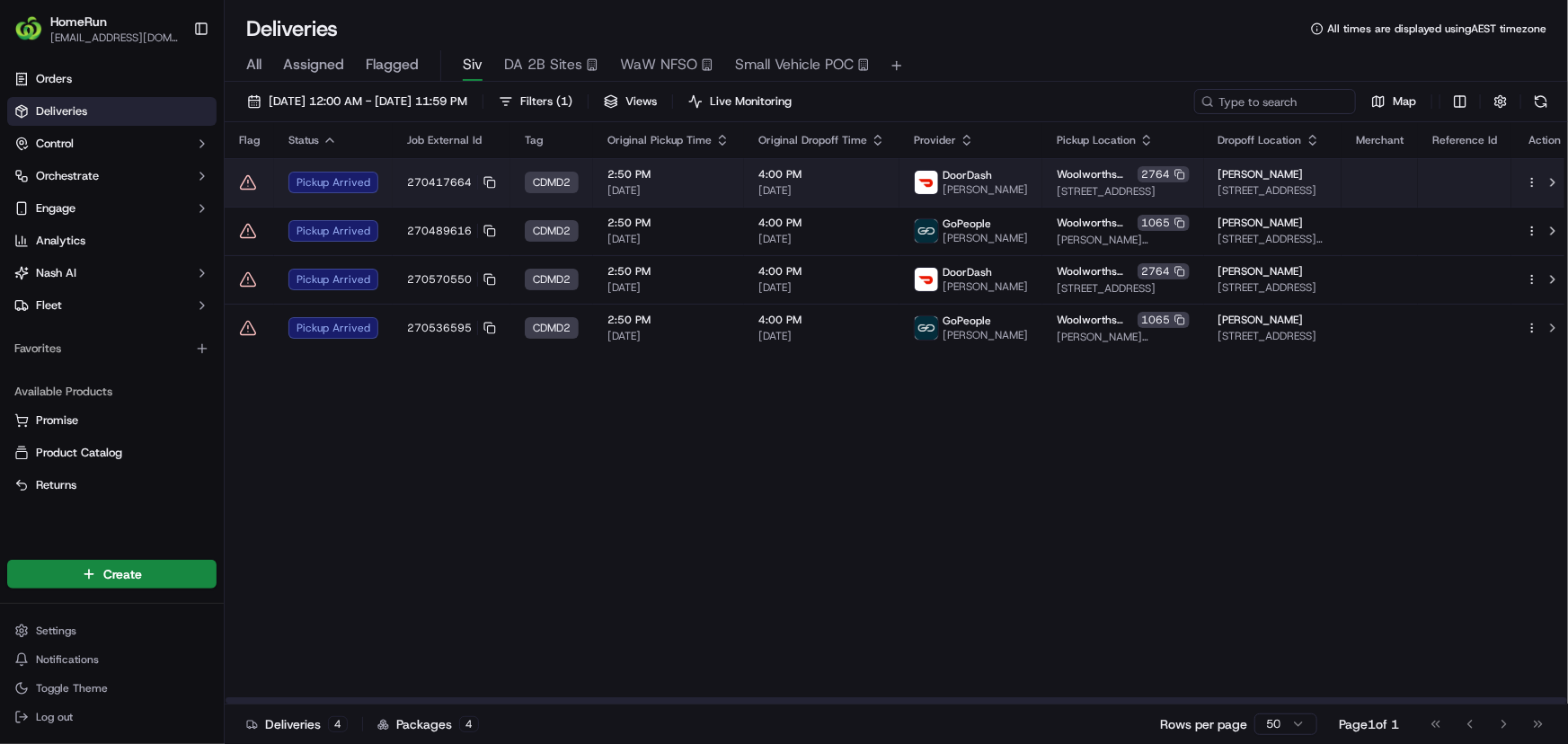
click at [393, 180] on td "270417664" at bounding box center [452, 183] width 118 height 49
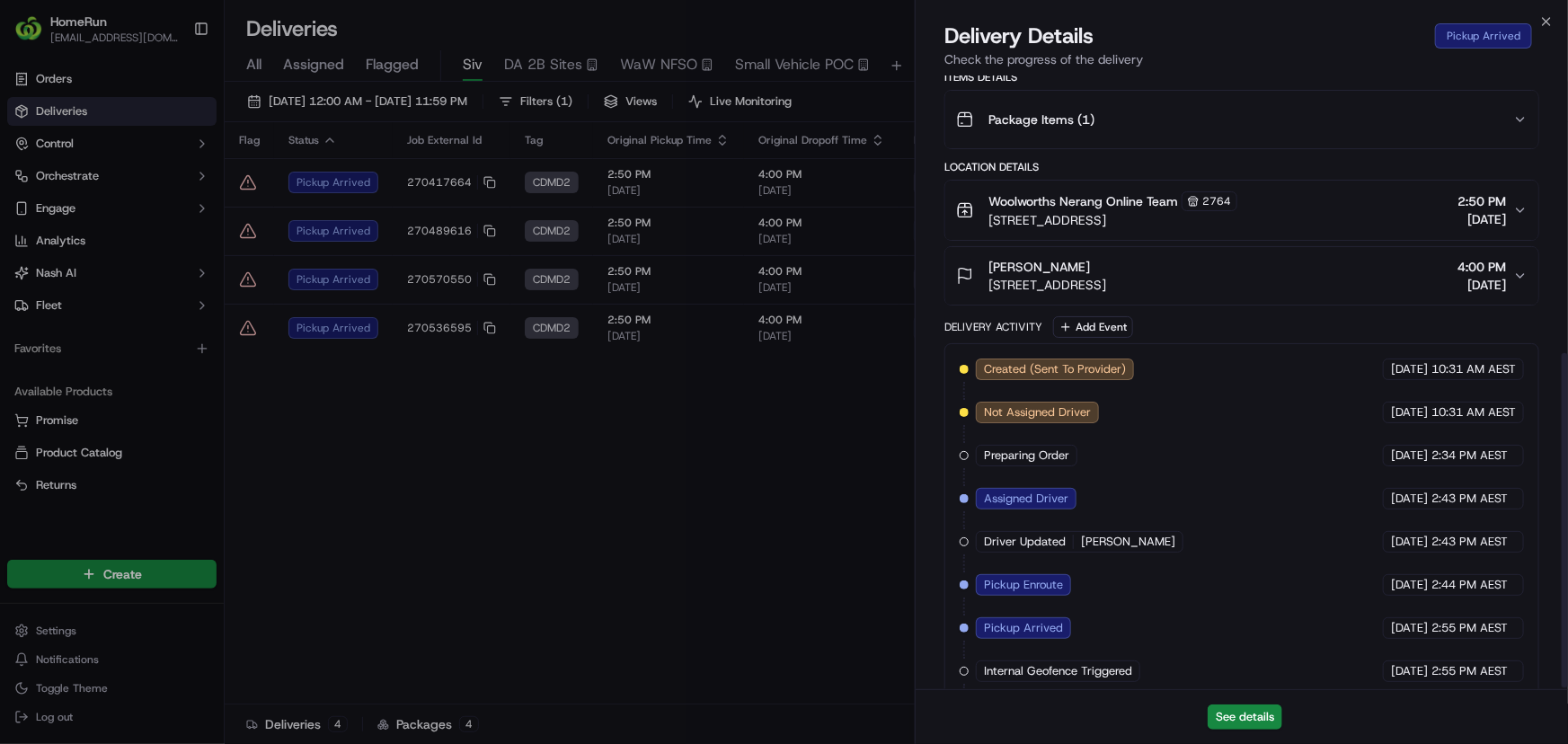
scroll to position [507, 0]
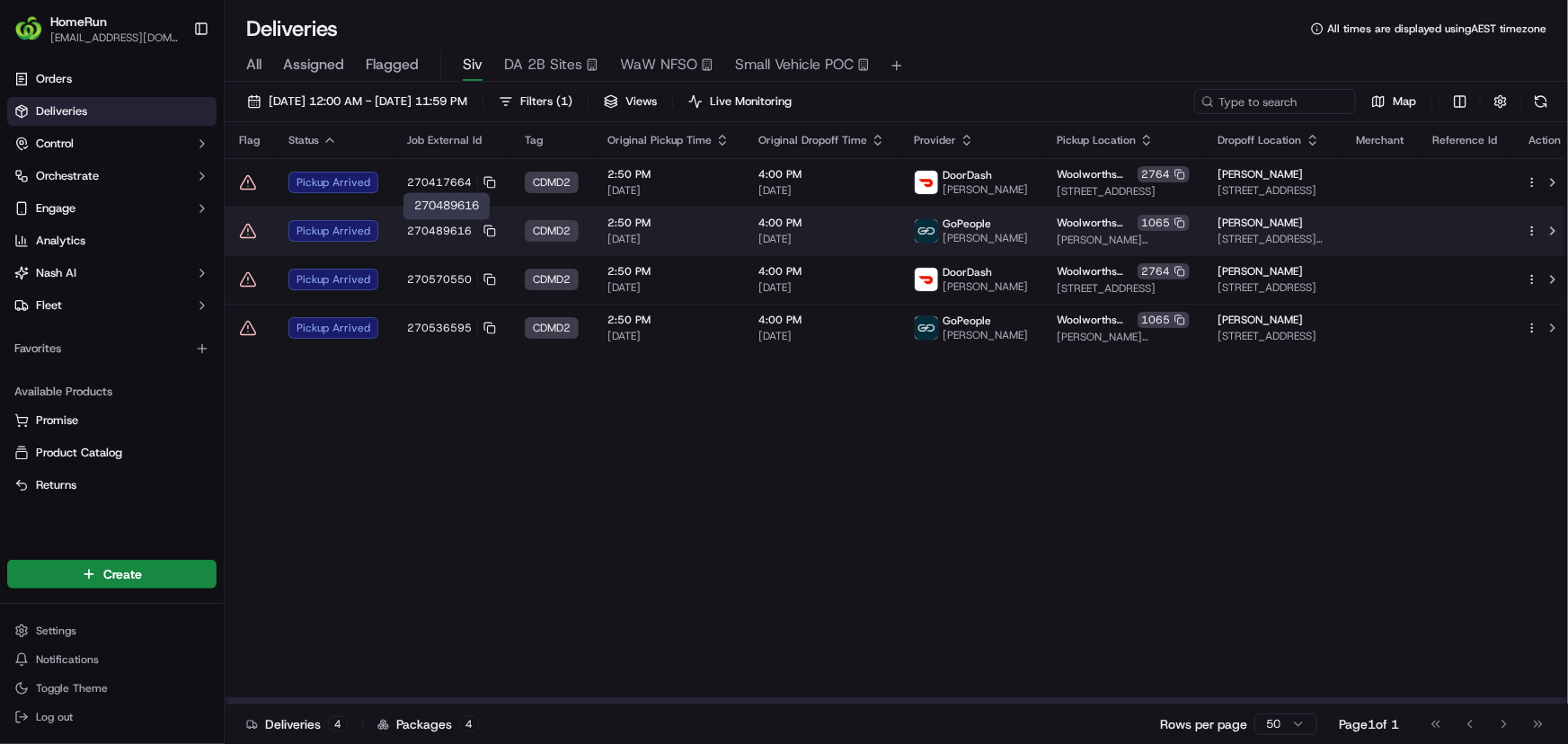
click at [415, 233] on span "270489616" at bounding box center [439, 230] width 65 height 14
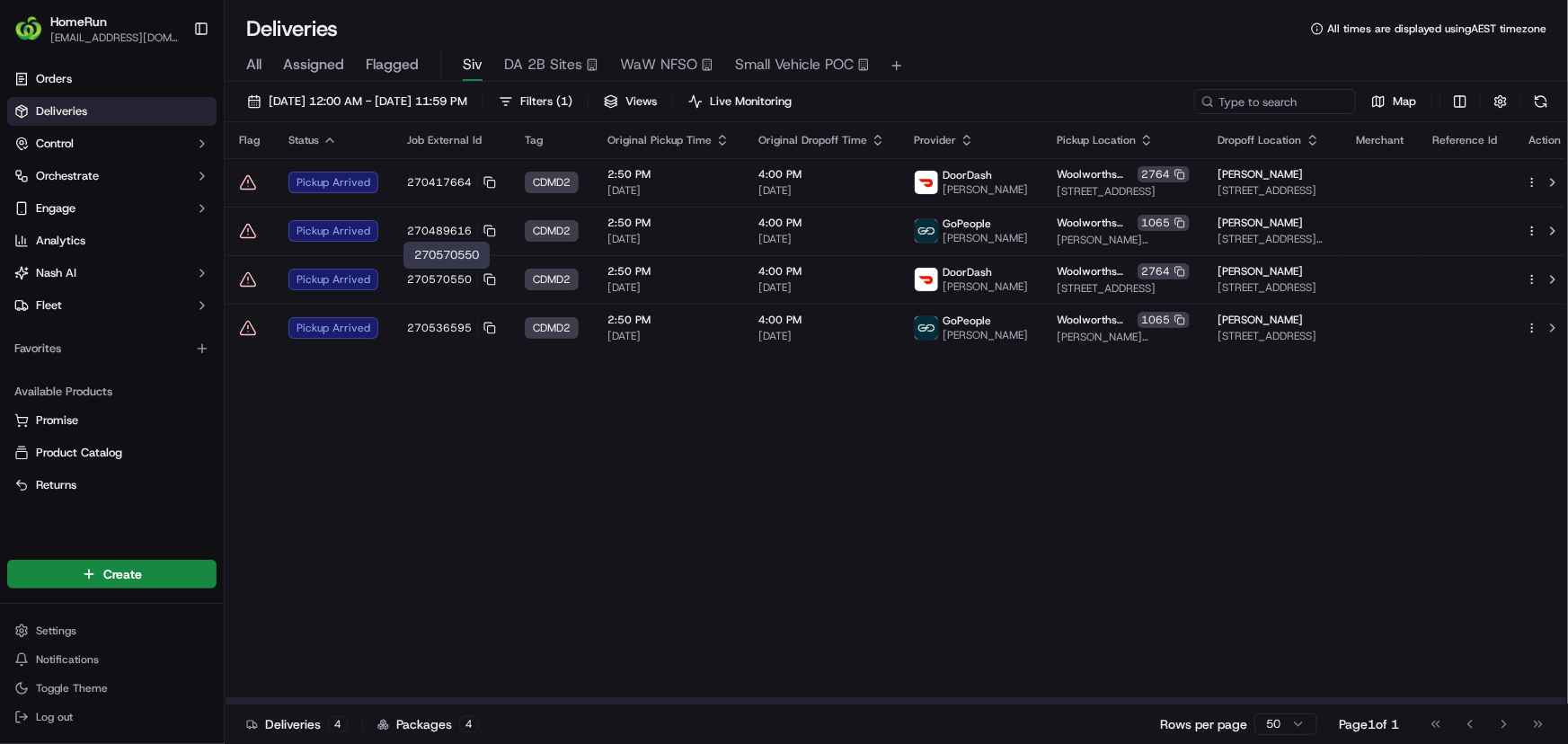
click at [415, 257] on div "270570550 270570550" at bounding box center [447, 254] width 86 height 27
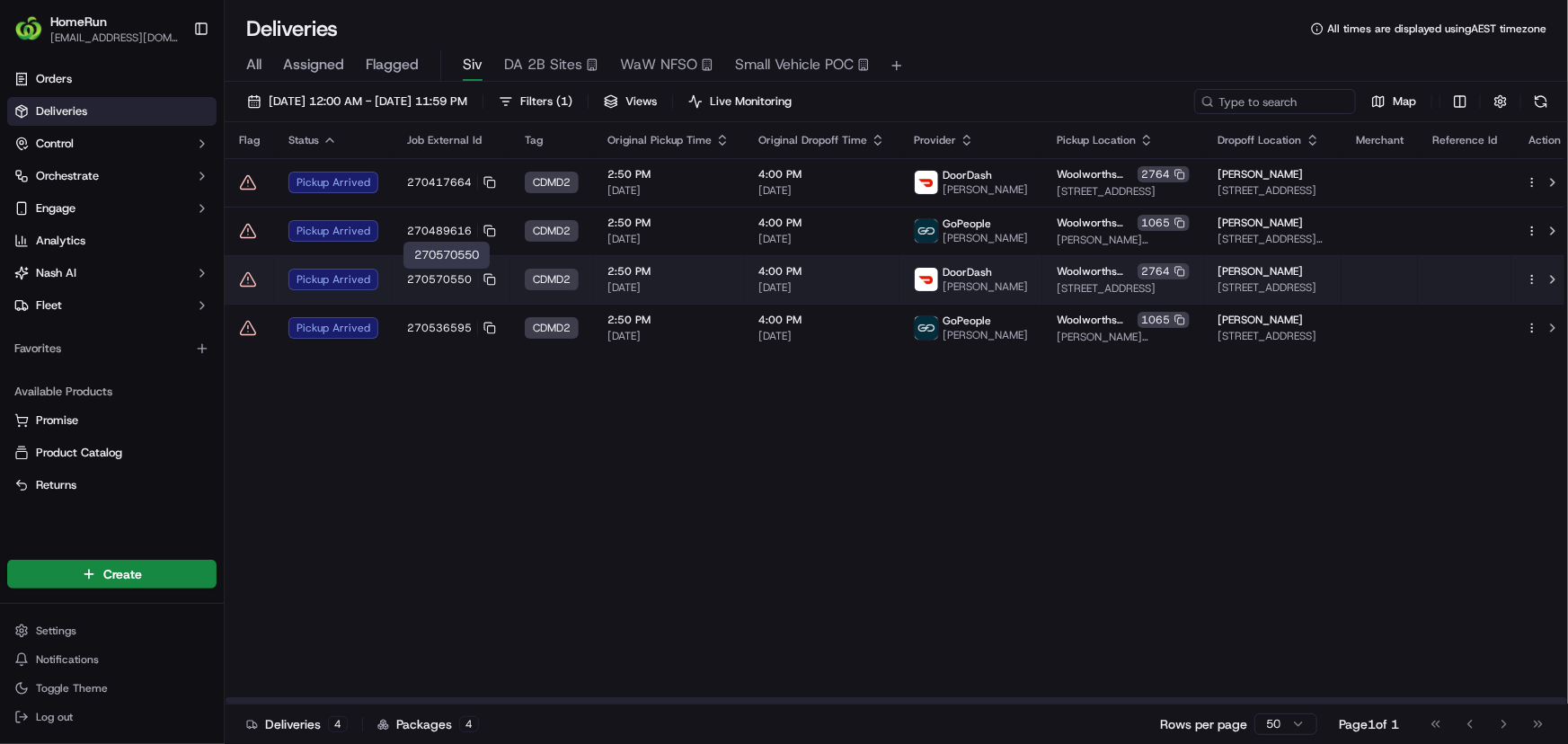
click at [407, 276] on span "270570550" at bounding box center [439, 279] width 65 height 14
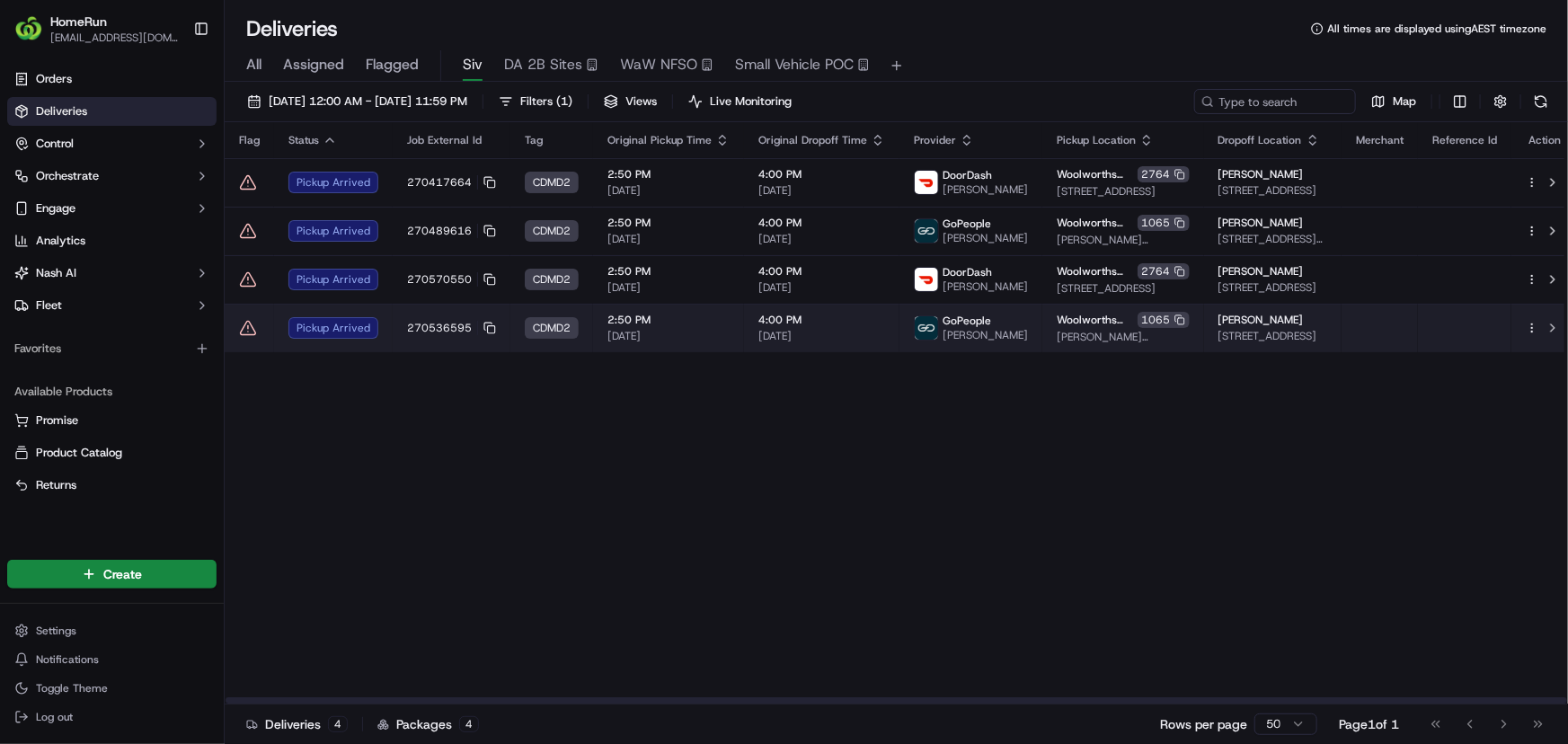
click at [403, 326] on td "270536595" at bounding box center [452, 328] width 118 height 49
click at [398, 339] on td "270536595" at bounding box center [452, 328] width 118 height 49
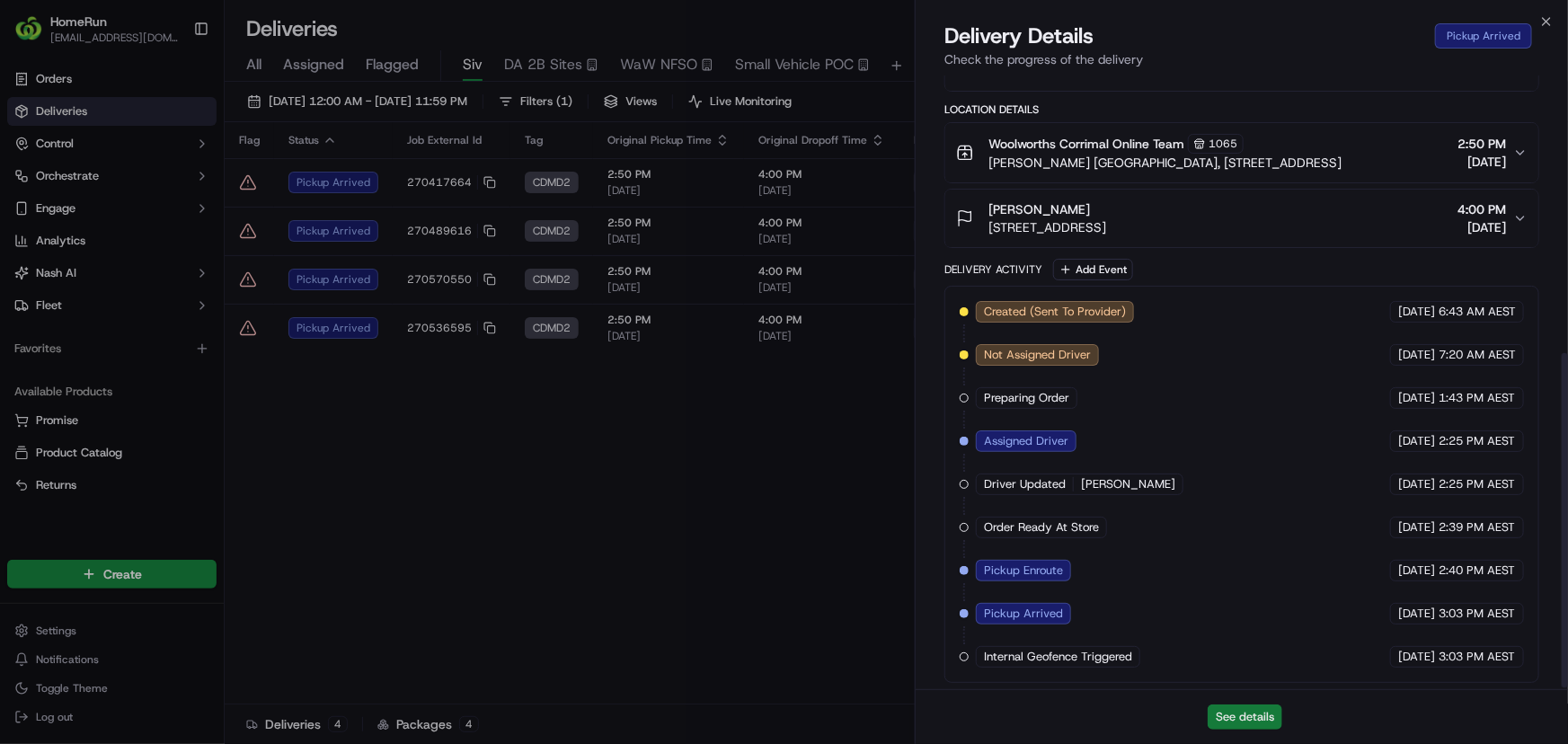
click at [1262, 710] on button "See details" at bounding box center [1245, 716] width 75 height 25
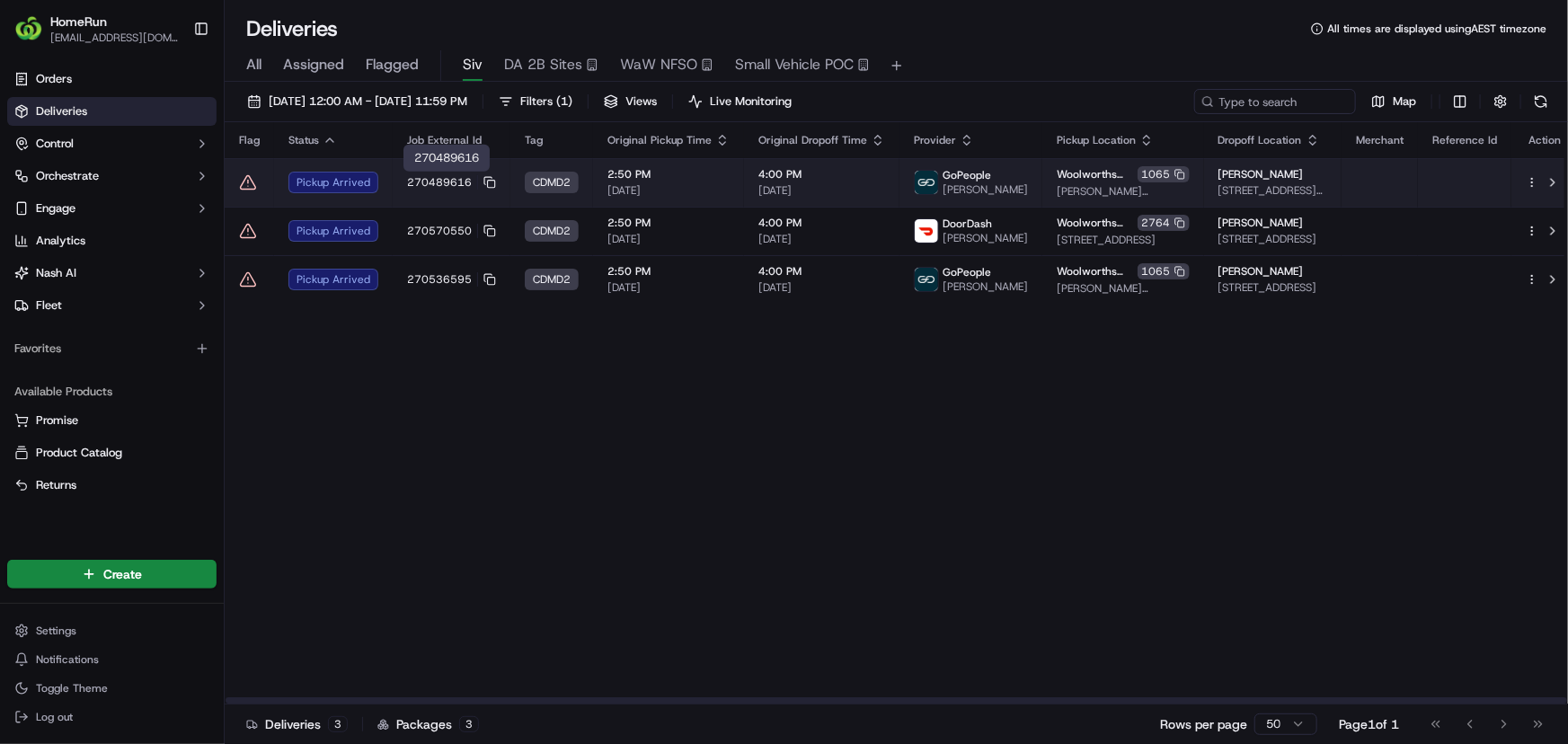
click at [407, 181] on span "270489616" at bounding box center [439, 183] width 65 height 14
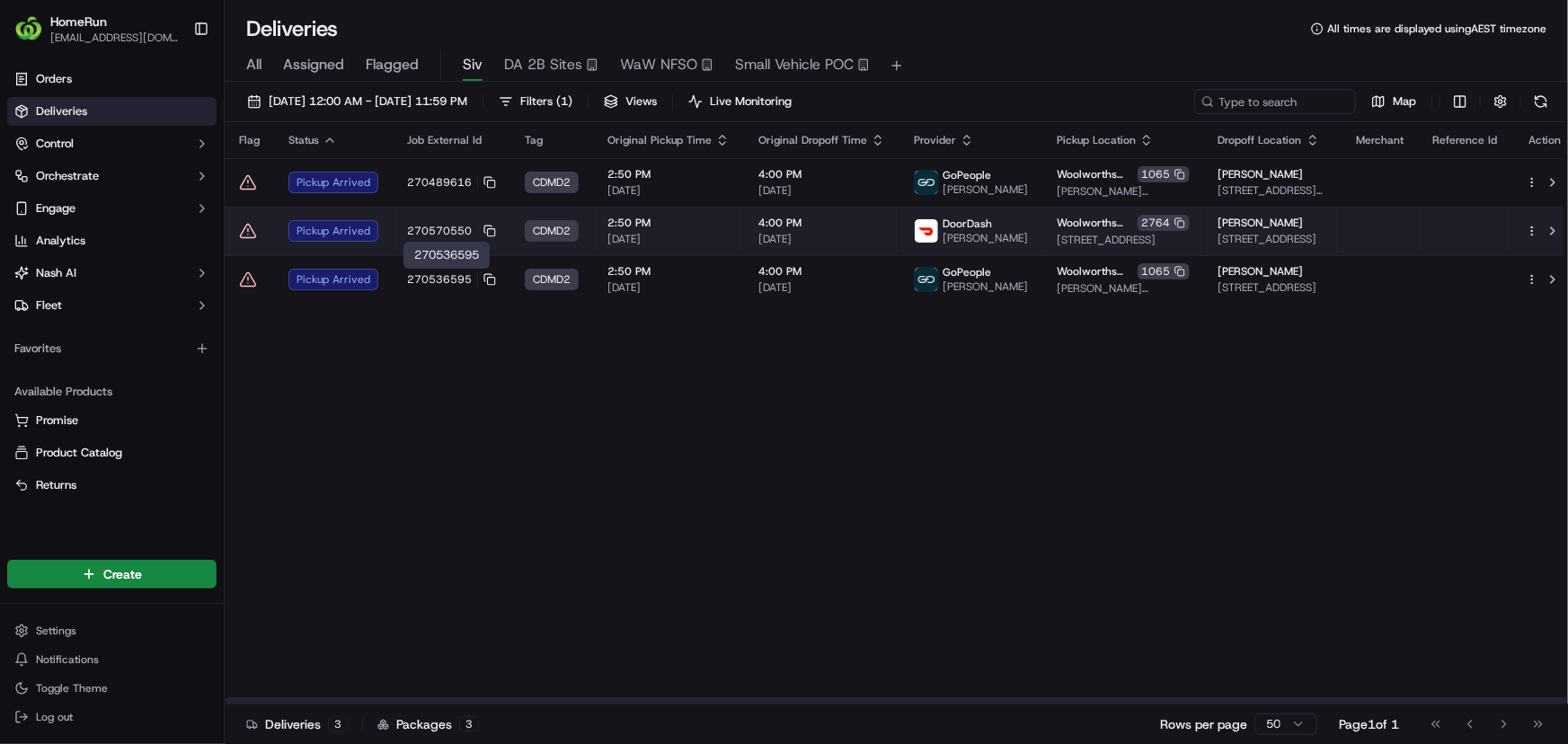
click at [401, 218] on td "270570550" at bounding box center [452, 230] width 118 height 49
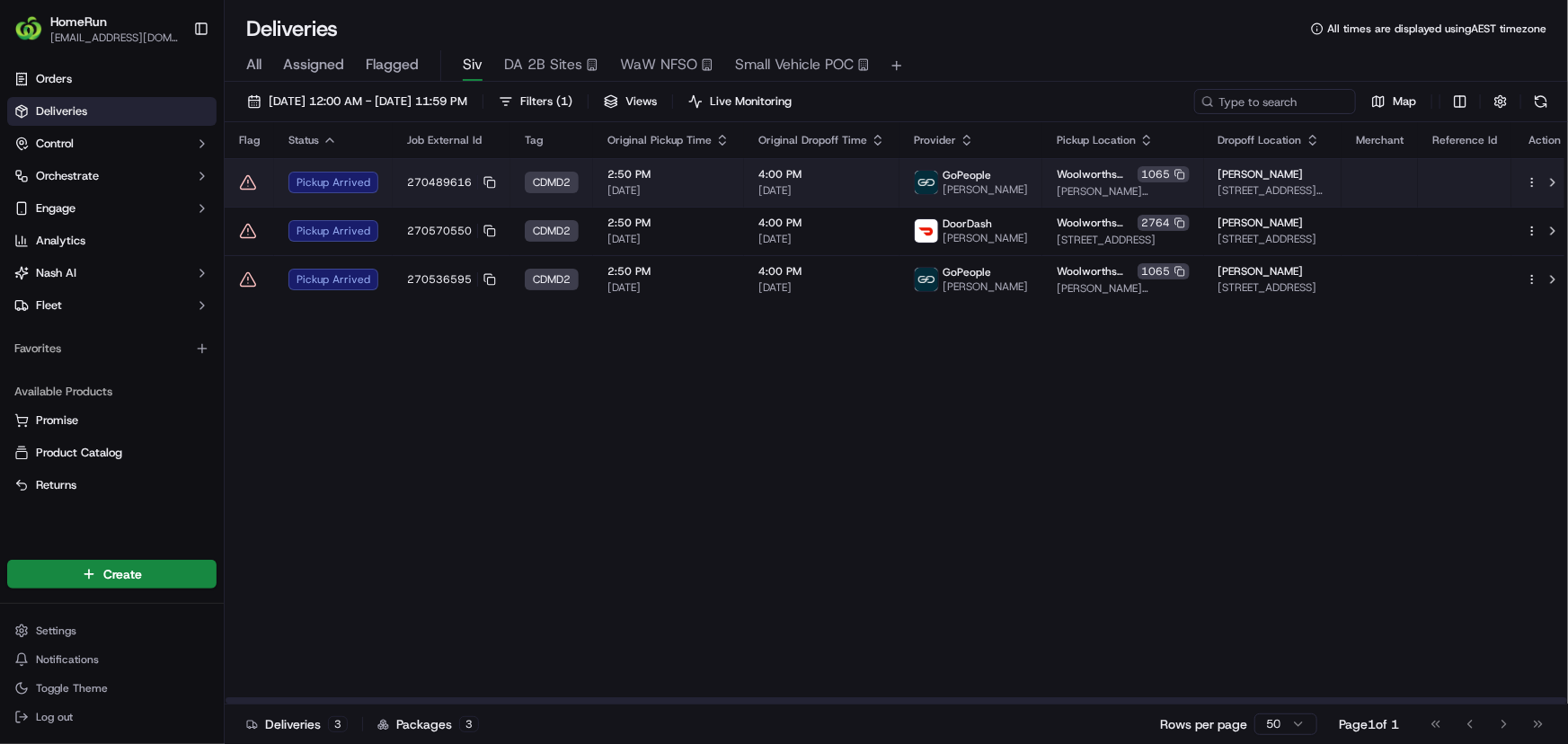
click at [242, 179] on icon at bounding box center [248, 183] width 18 height 18
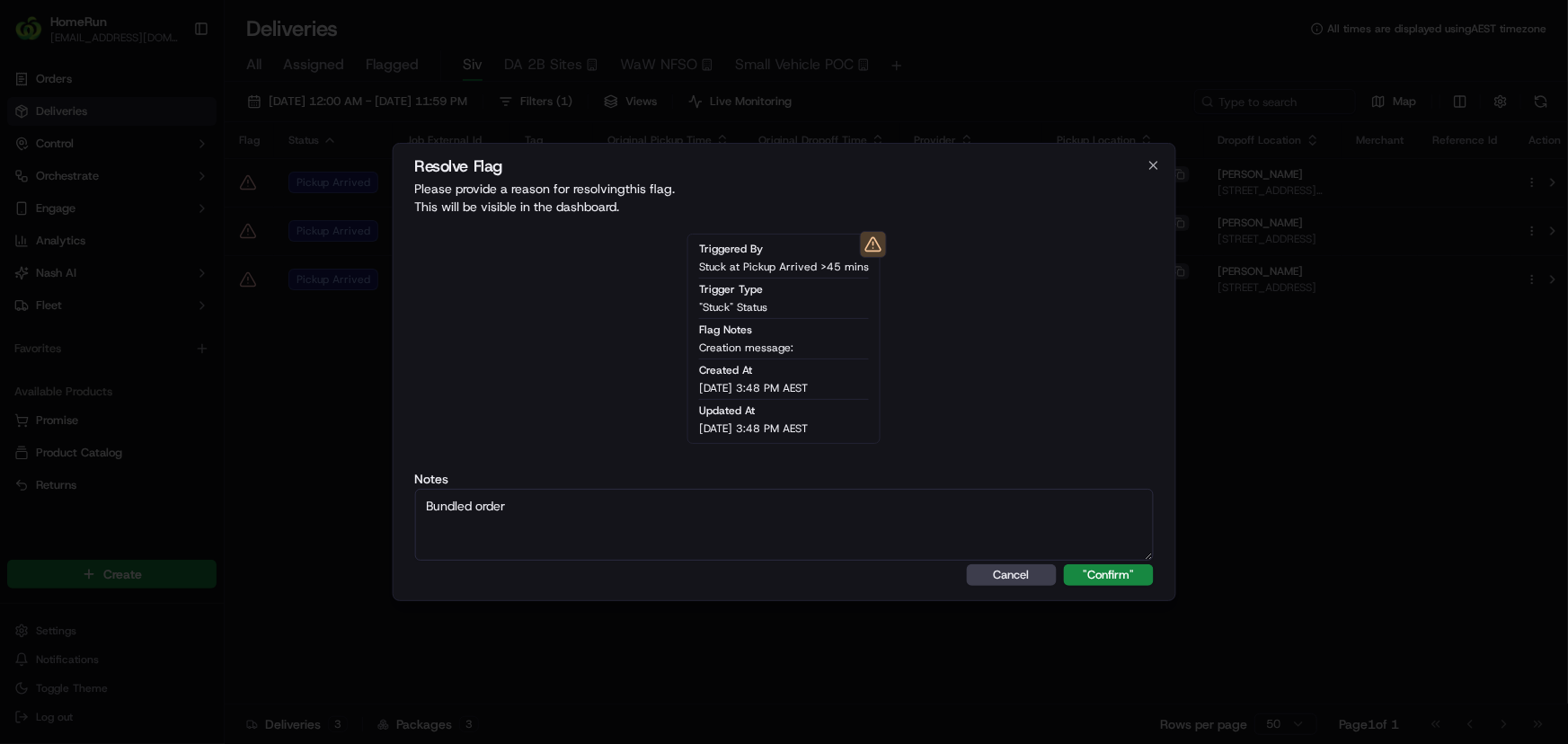
drag, startPoint x: 551, startPoint y: 519, endPoint x: 404, endPoint y: 495, distance: 148.9
click at [404, 495] on div "Resolve Flag Please provide a reason for resolving this flag . This will be vis…" at bounding box center [784, 371] width 785 height 458
type textarea "Bundled order"
click at [1102, 577] on button ""Confirm"" at bounding box center [1109, 575] width 90 height 22
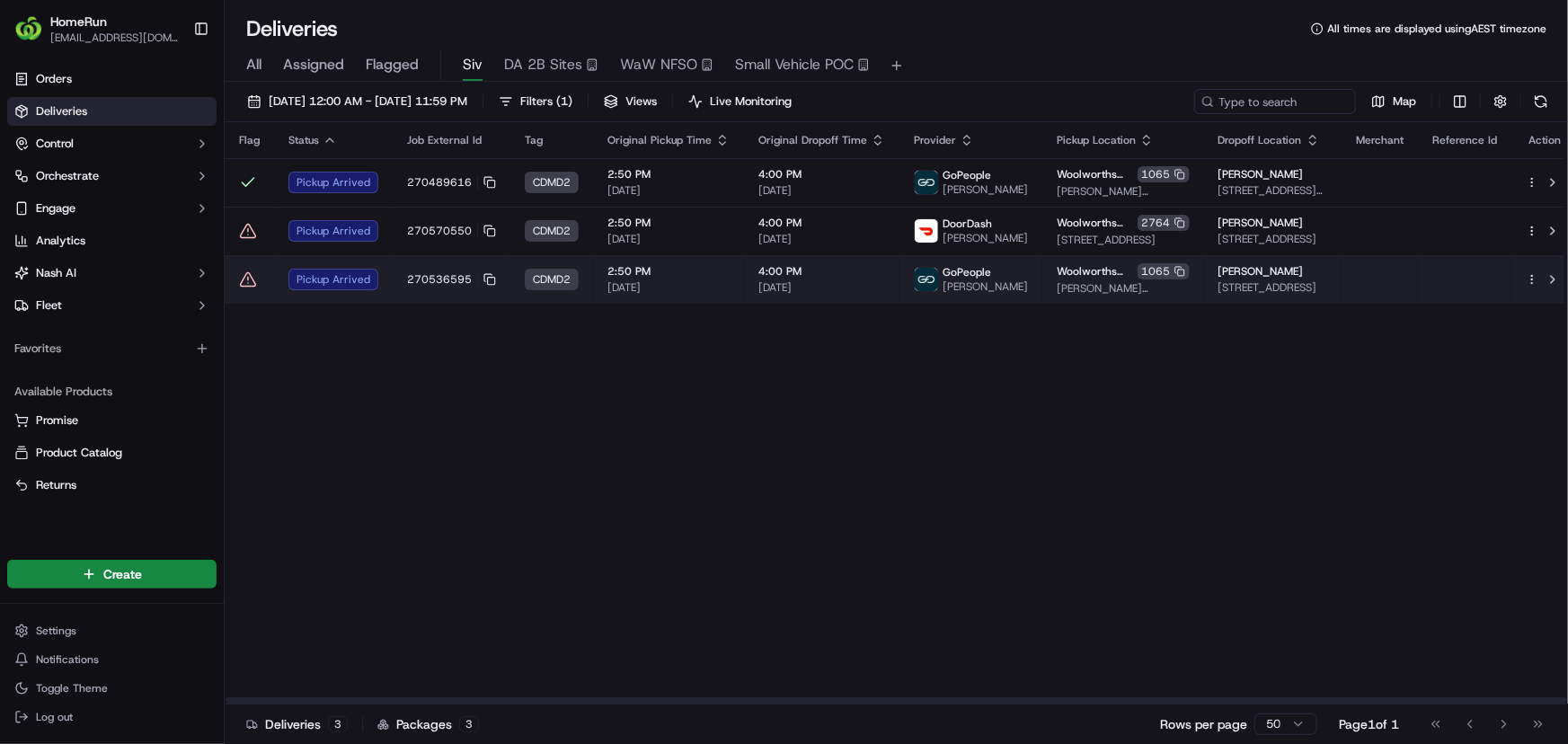
click at [249, 276] on icon at bounding box center [248, 279] width 18 height 18
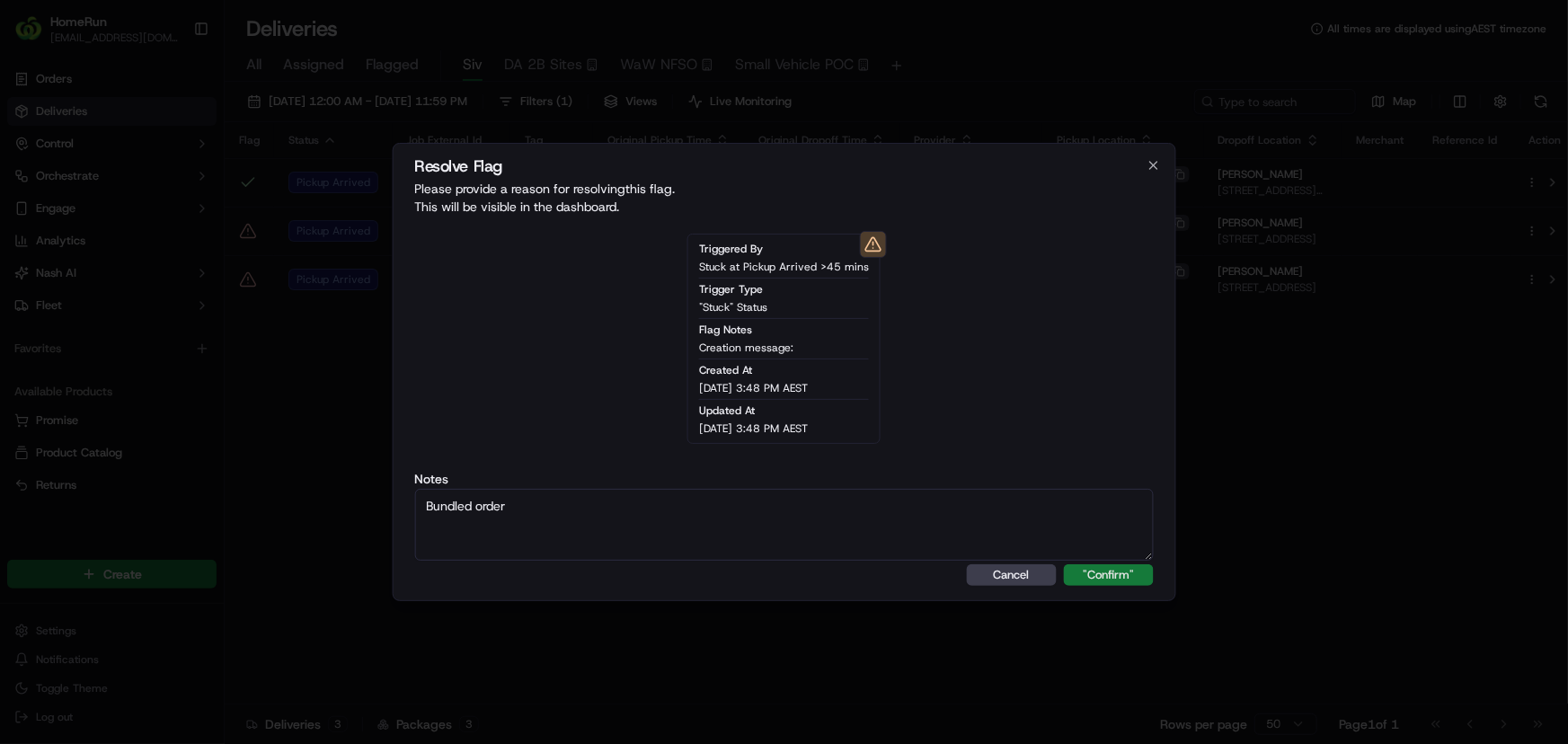
type textarea "Bundled order"
click at [1118, 572] on button ""Confirm"" at bounding box center [1109, 575] width 90 height 22
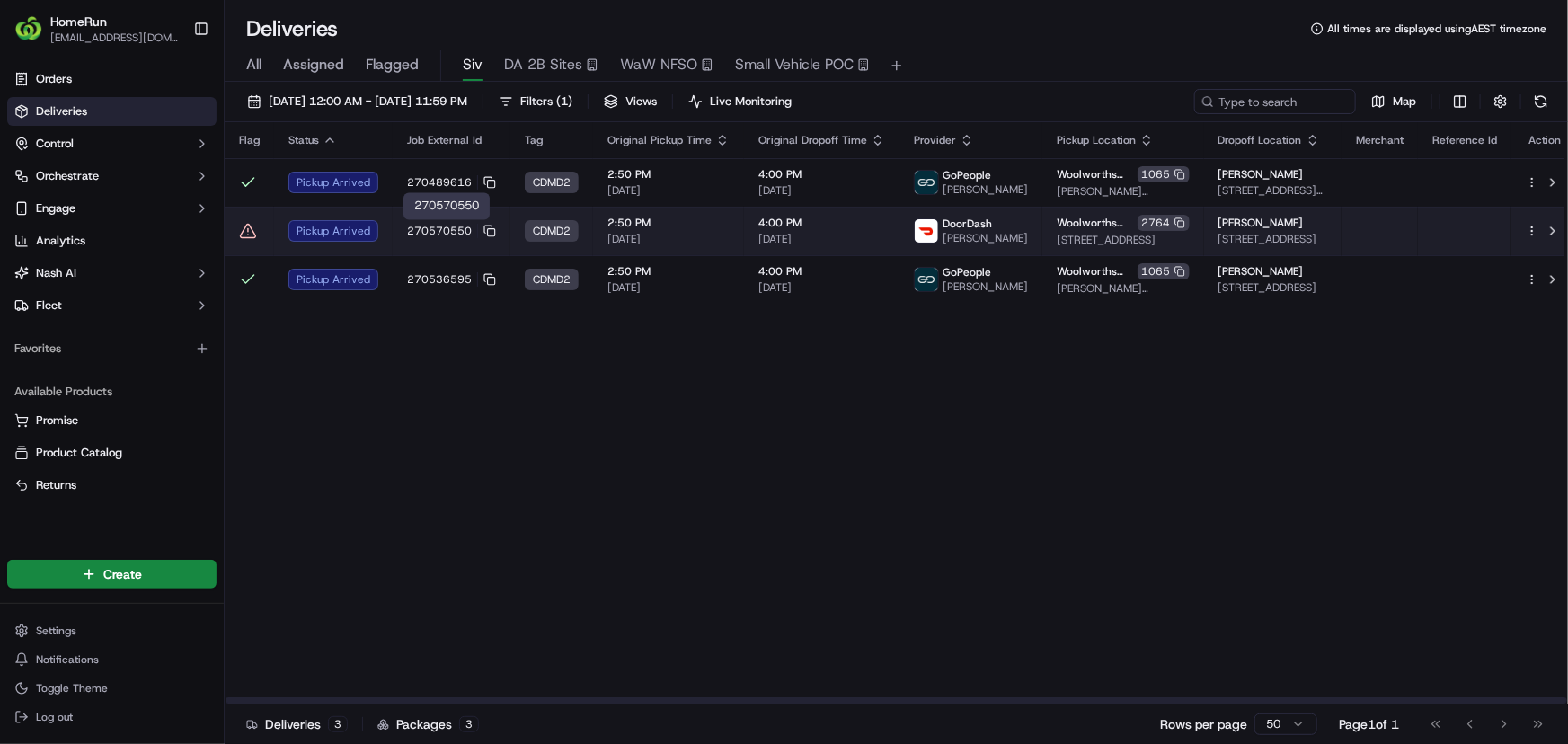
click at [395, 223] on td "270570550" at bounding box center [452, 230] width 118 height 49
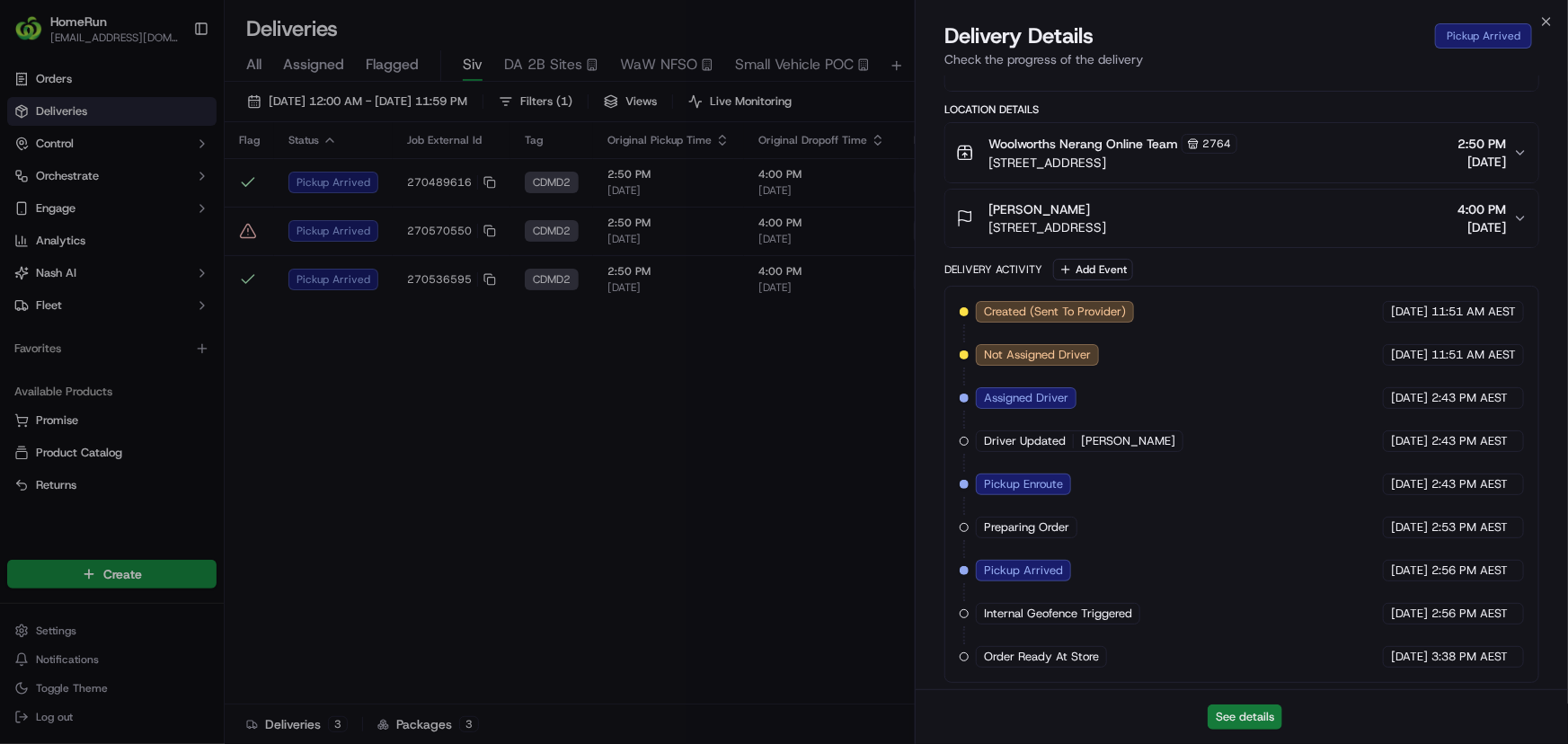
click at [1236, 710] on button "See details" at bounding box center [1245, 716] width 75 height 25
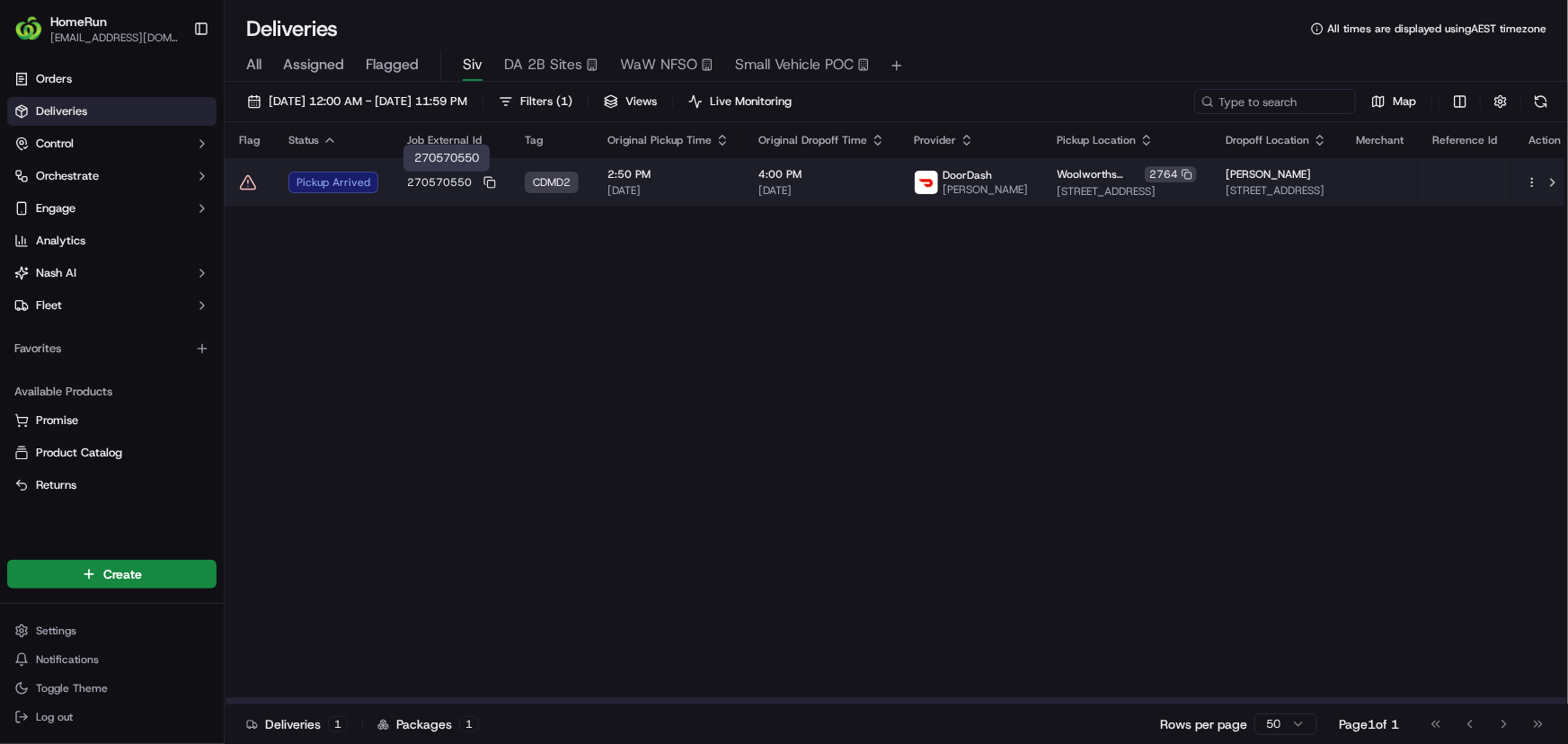
click at [407, 181] on span "270570550" at bounding box center [439, 183] width 65 height 14
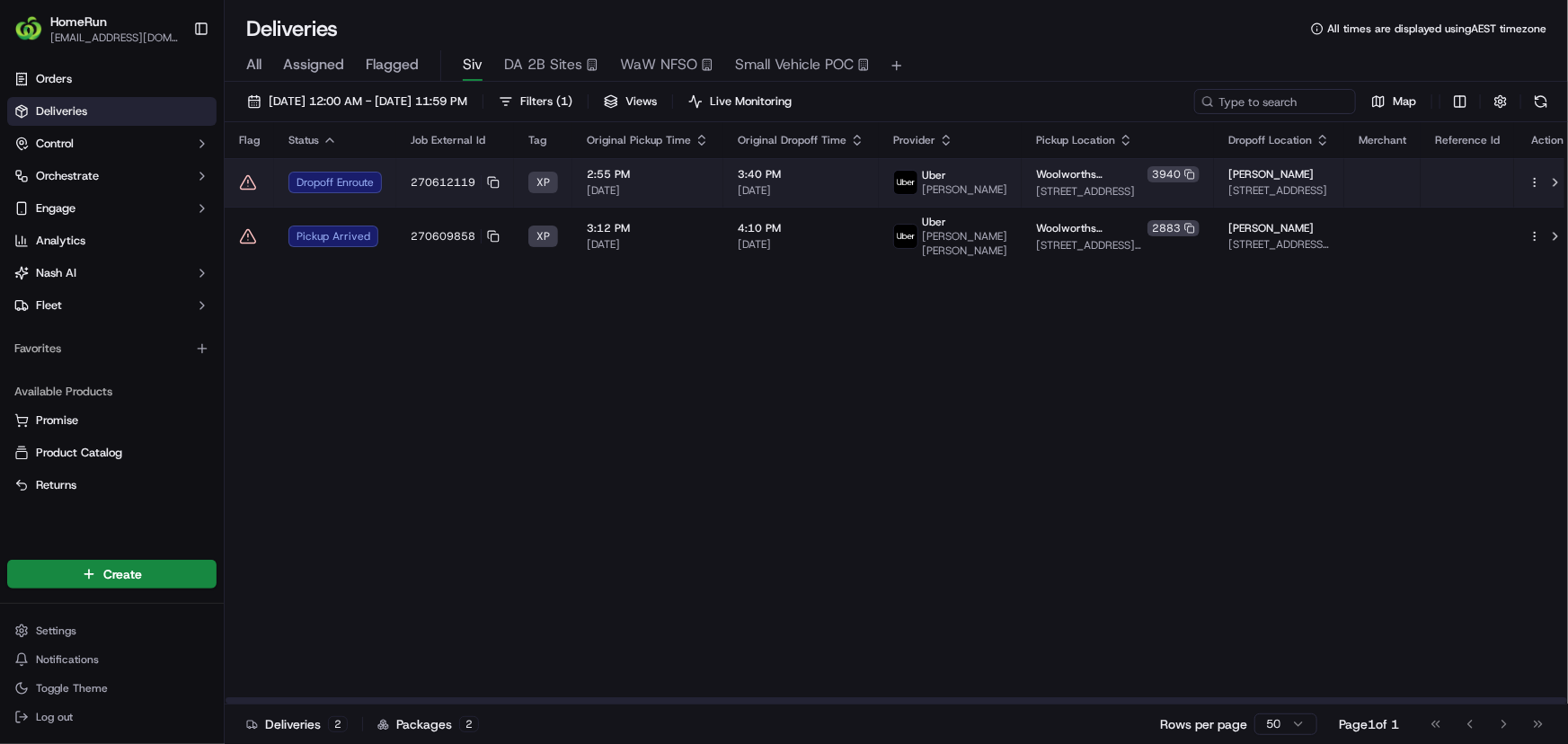
click at [383, 177] on td "Dropoff Enroute" at bounding box center [335, 183] width 123 height 49
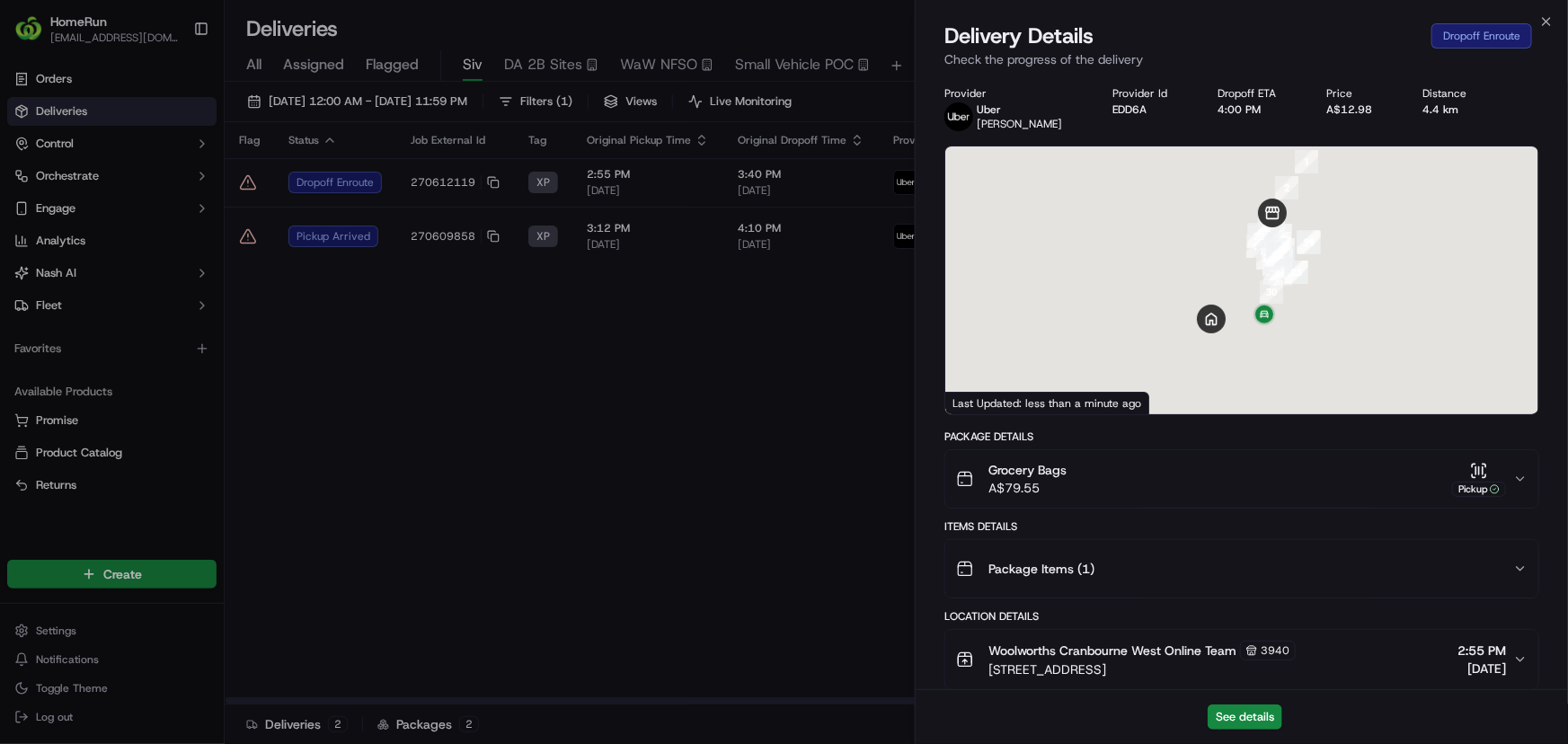
scroll to position [679, 0]
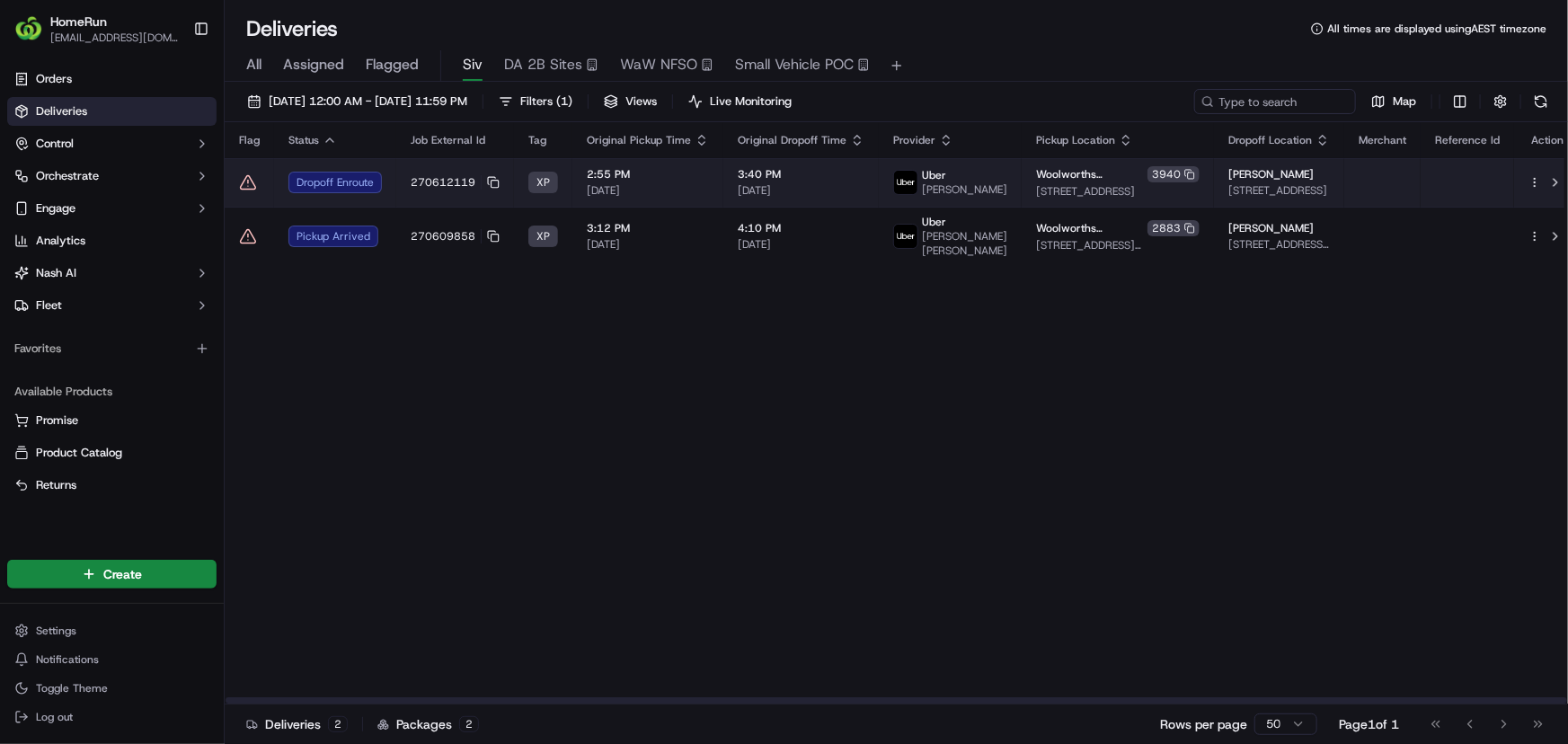
click at [251, 179] on icon at bounding box center [248, 183] width 18 height 18
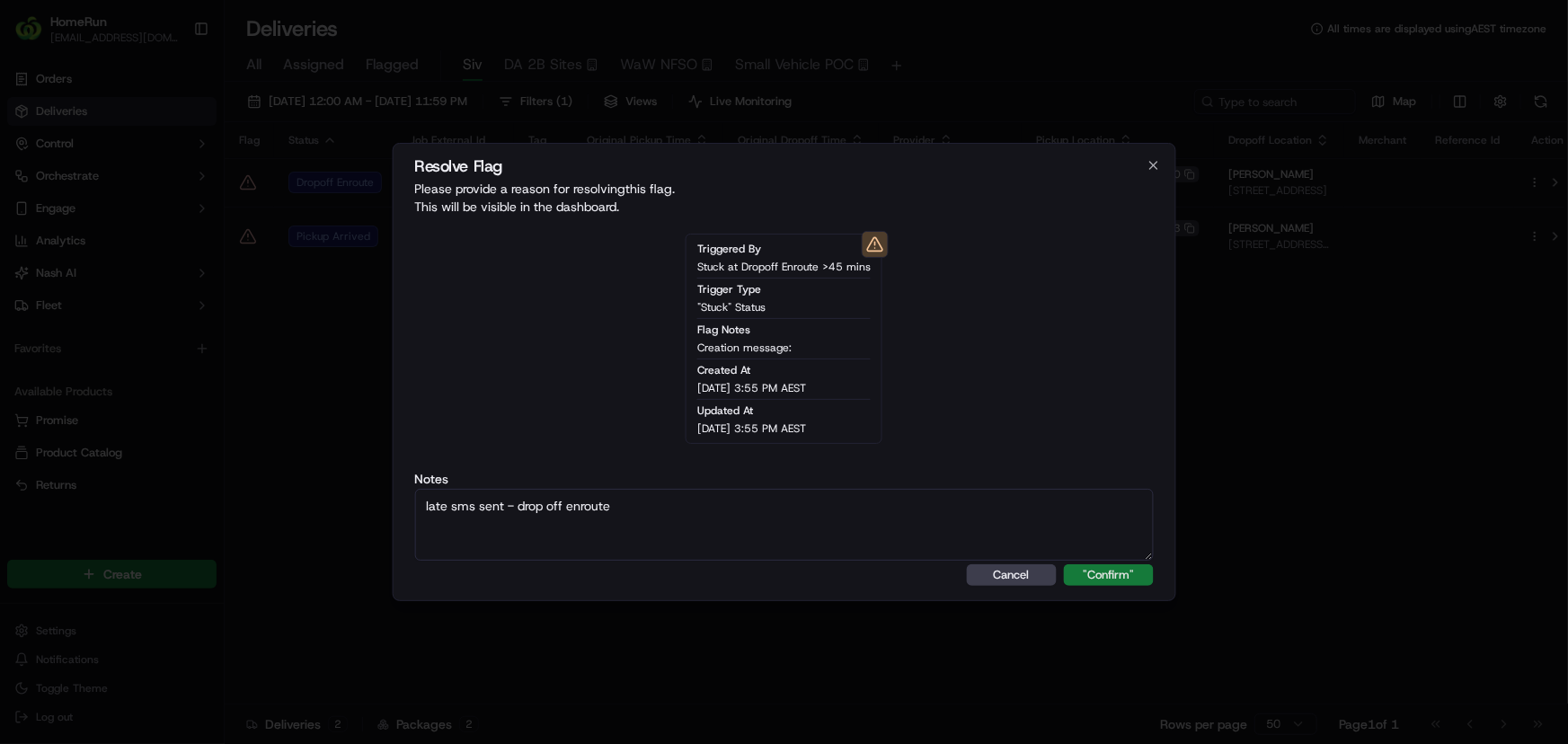
type textarea "late sms sent - drop off enroute"
click at [1123, 583] on button ""Confirm"" at bounding box center [1109, 575] width 90 height 22
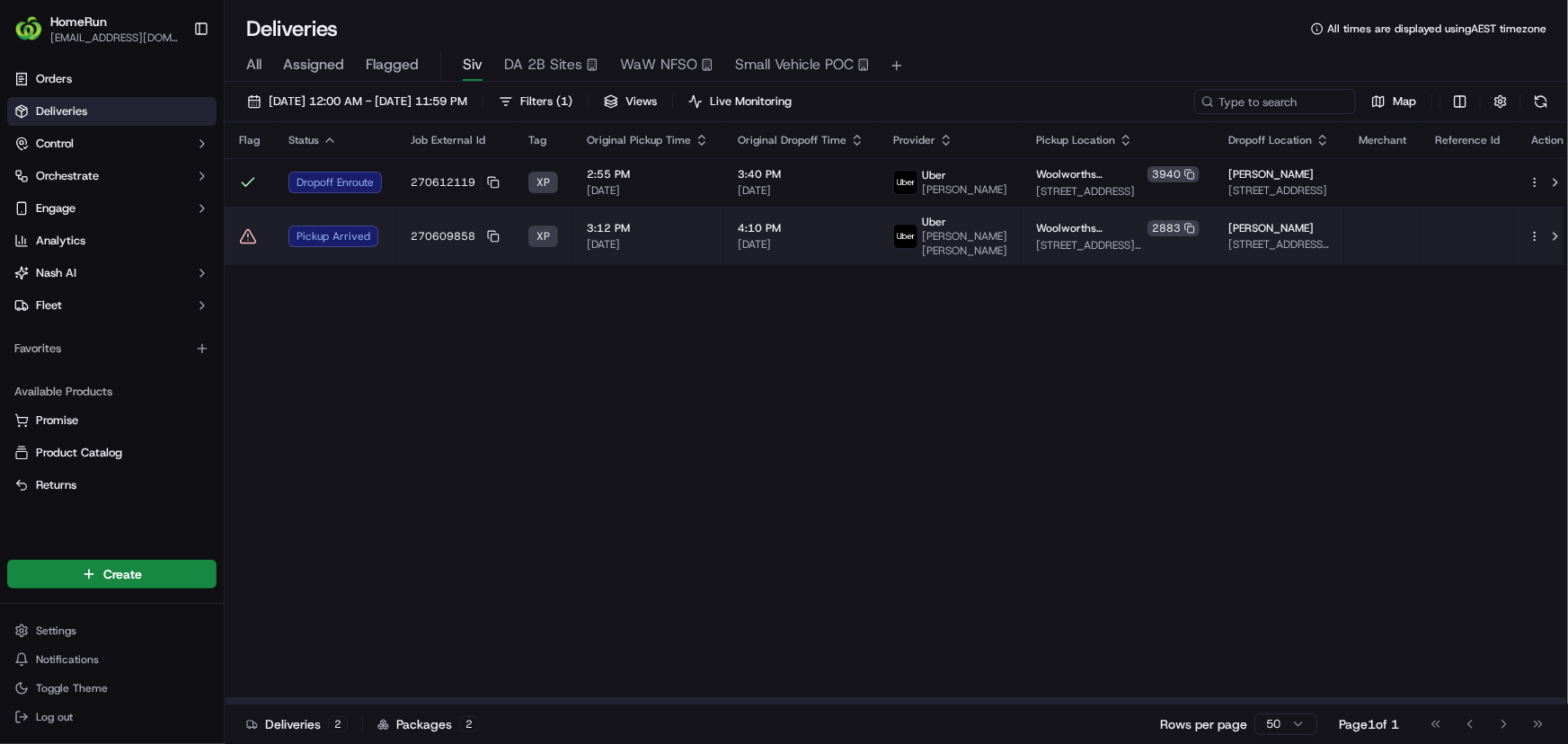
click at [312, 241] on div "Pickup Arrived" at bounding box center [335, 236] width 94 height 22
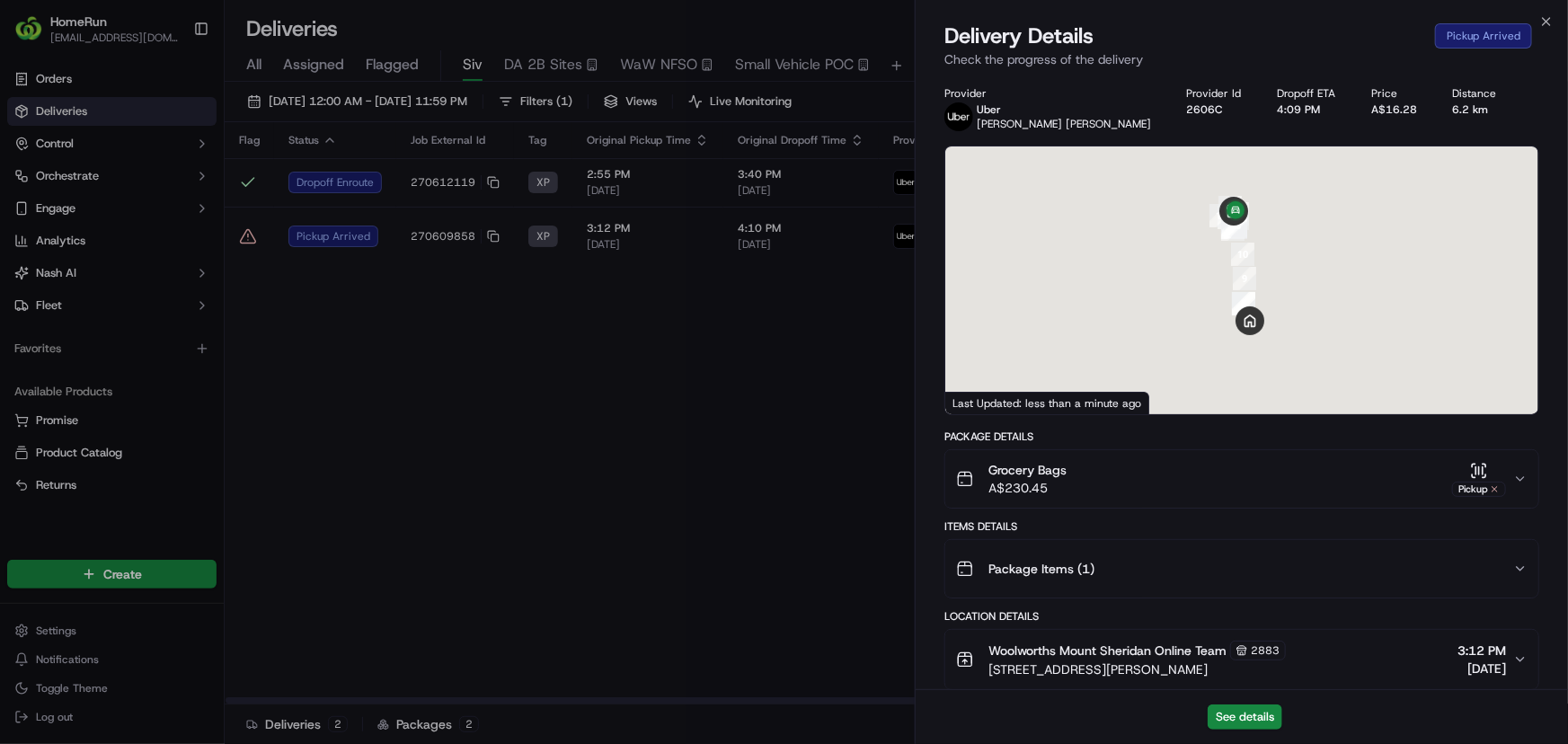
scroll to position [593, 0]
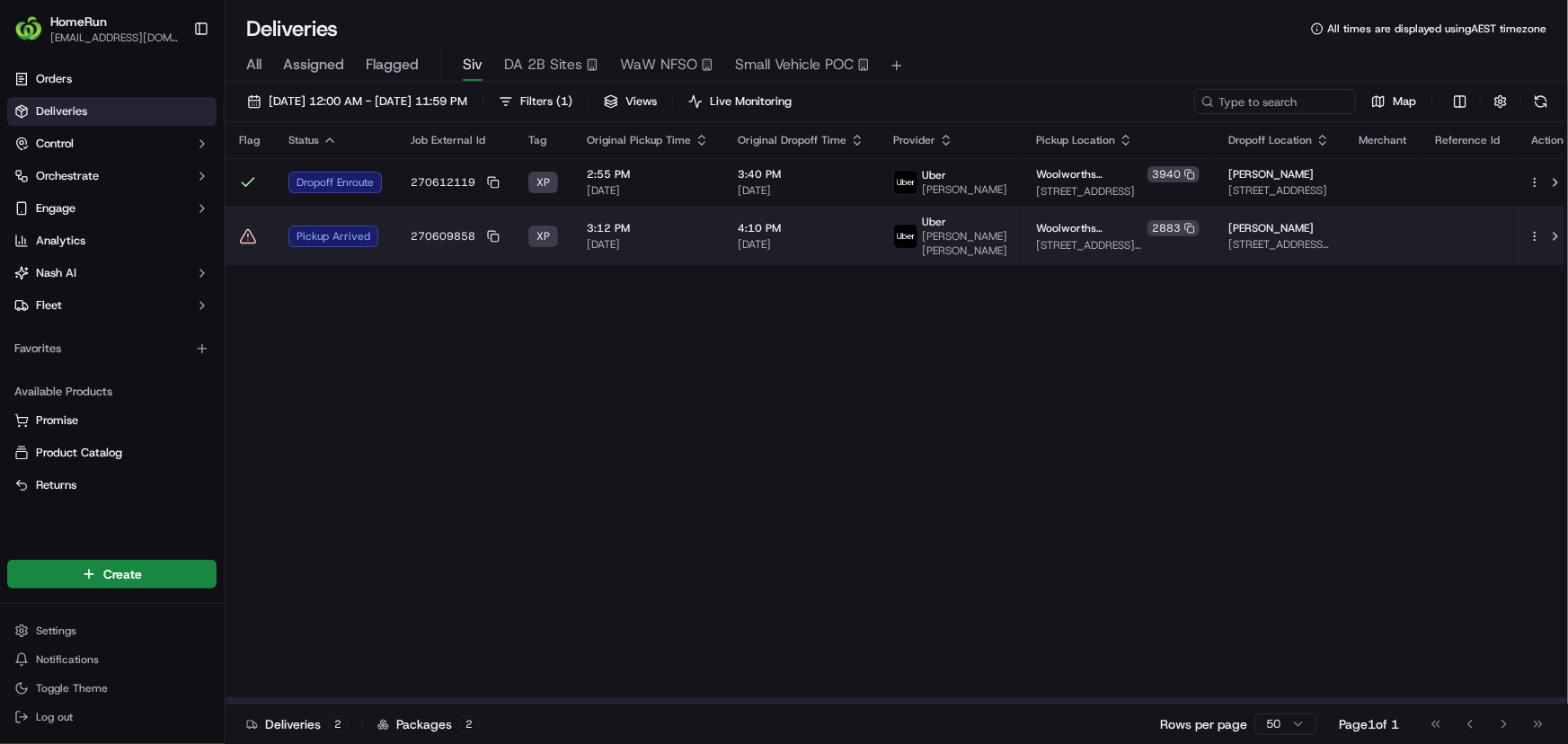
click at [696, 226] on span "3:12 PM" at bounding box center [647, 228] width 123 height 14
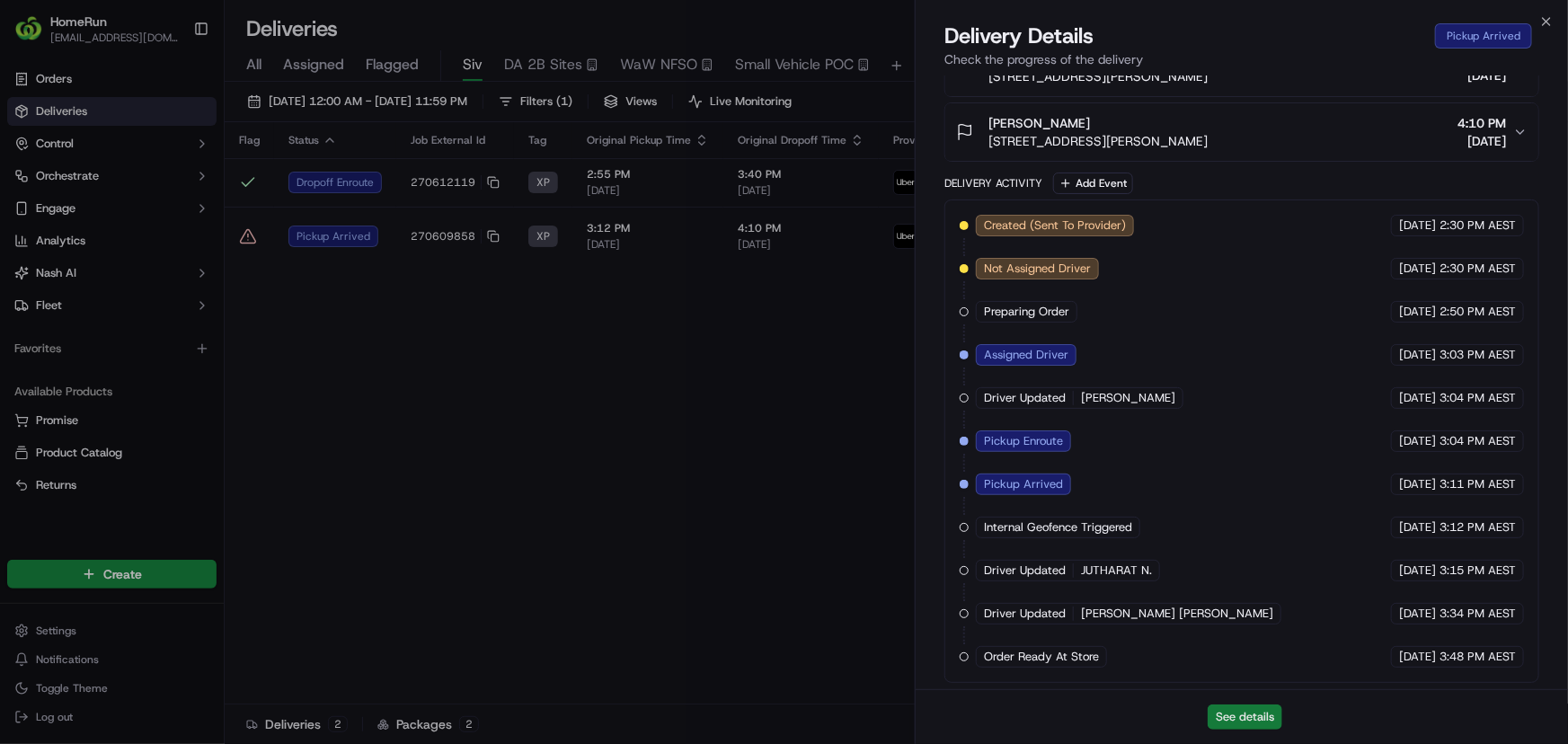
click at [1238, 722] on button "See details" at bounding box center [1245, 716] width 75 height 25
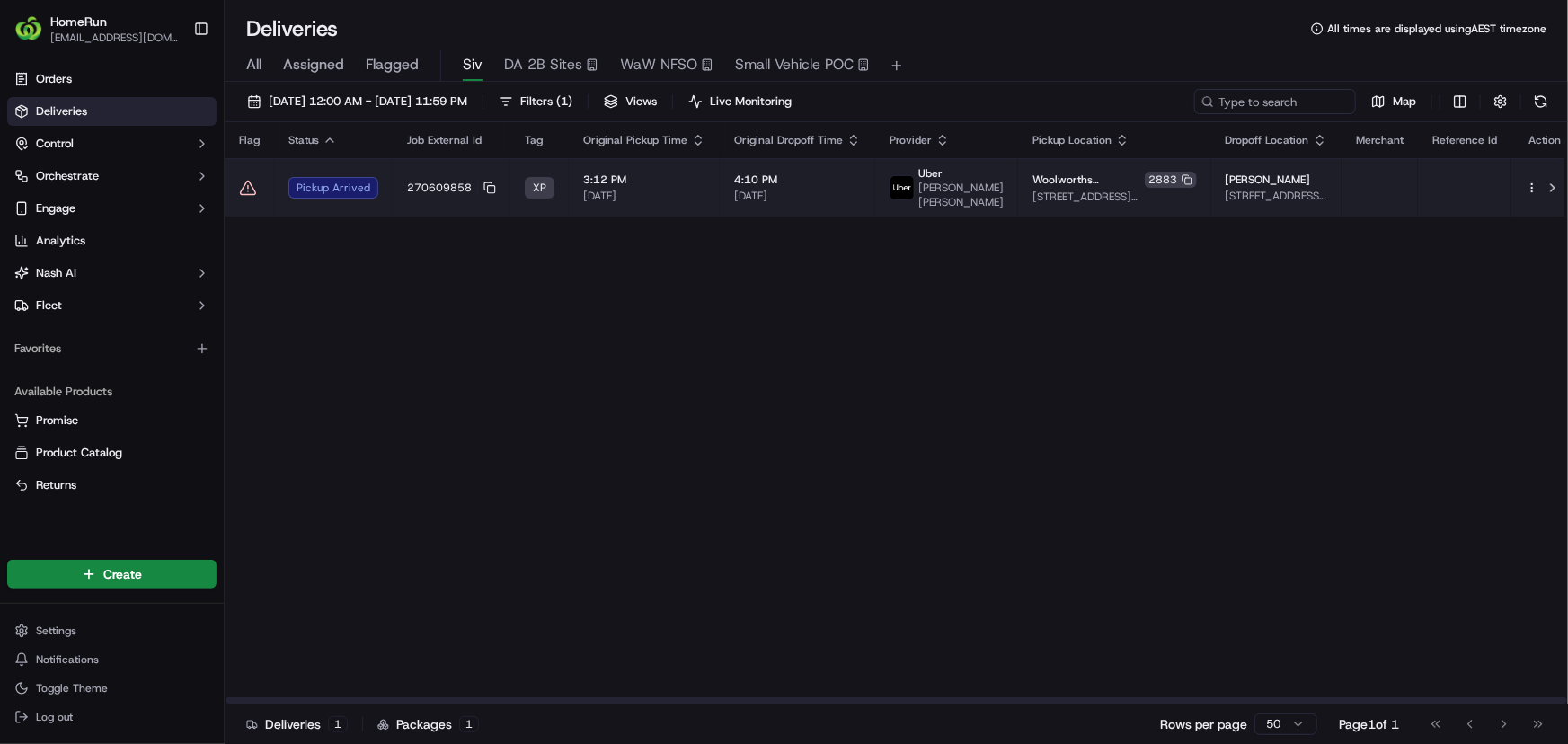
click at [423, 210] on td "270609858" at bounding box center [452, 187] width 118 height 59
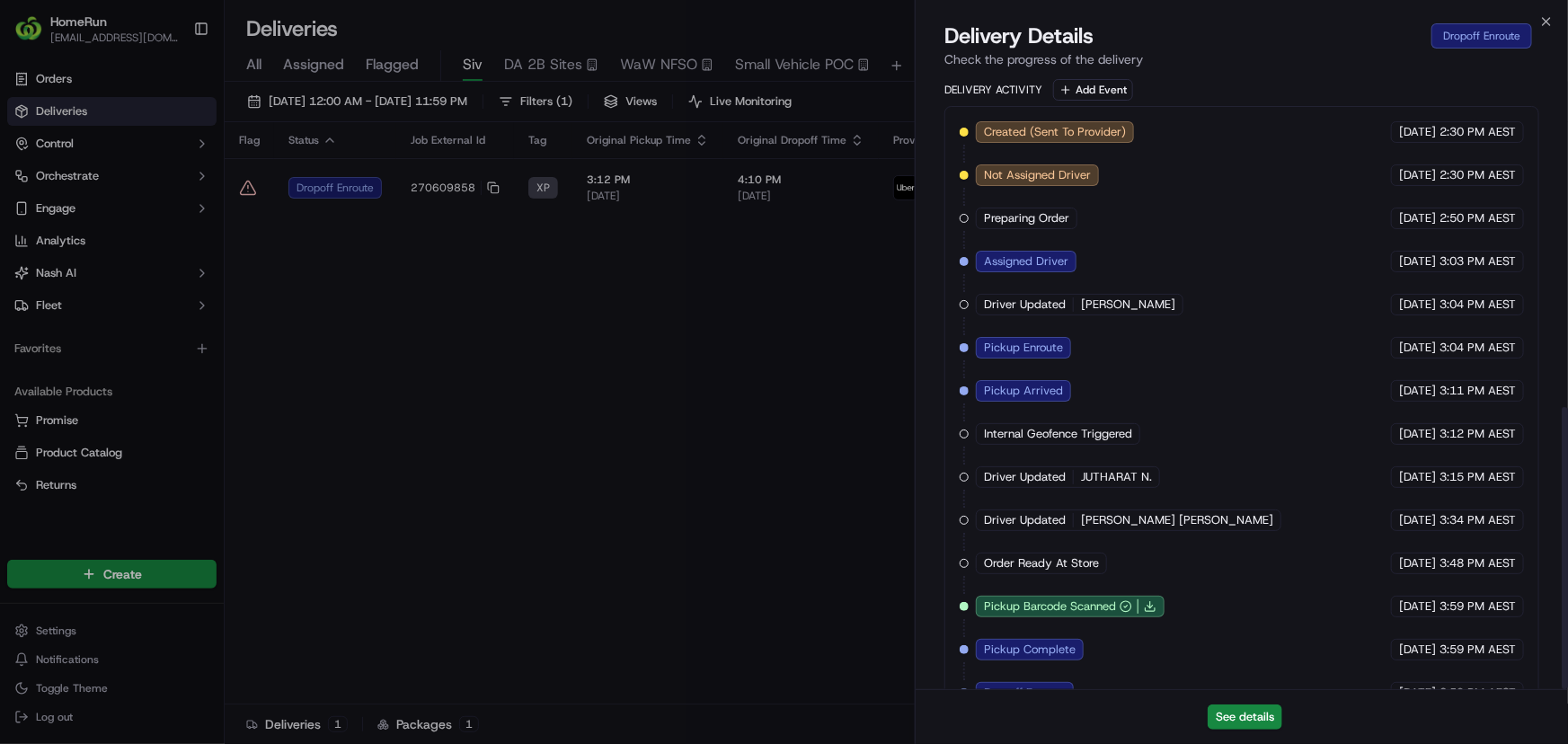
scroll to position [721, 0]
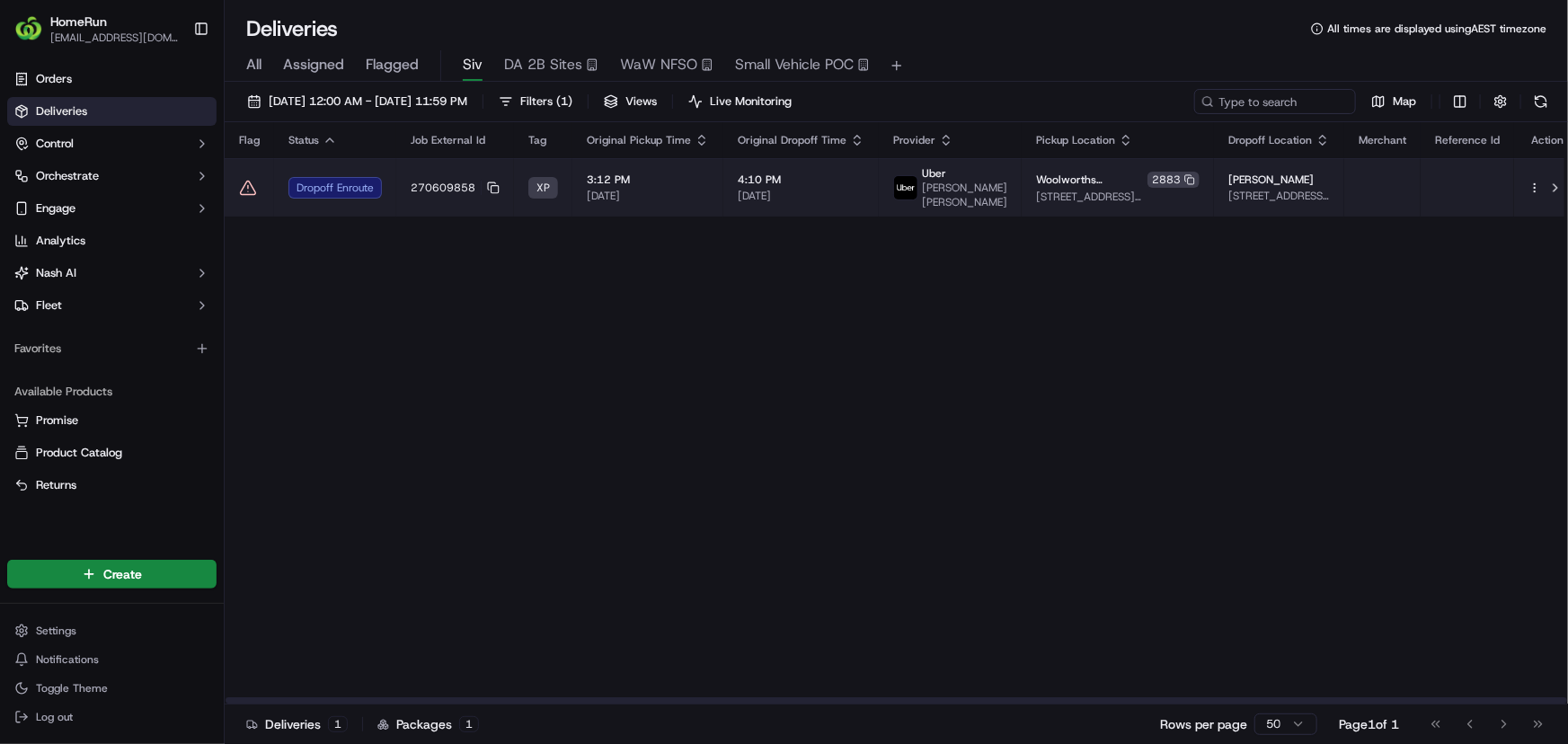
click at [243, 179] on icon at bounding box center [248, 187] width 18 height 18
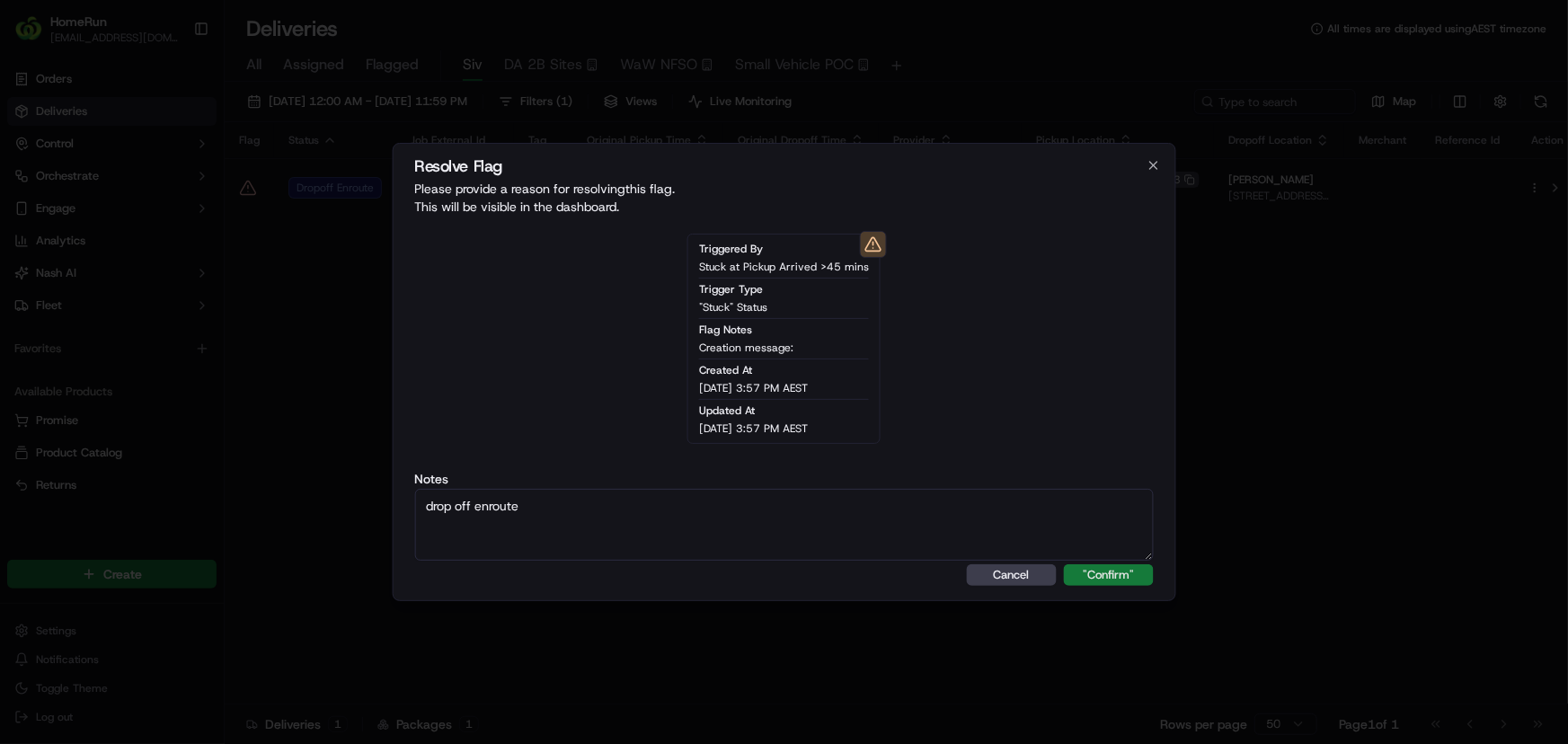
type textarea "drop off enroute"
click at [1102, 570] on button ""Confirm"" at bounding box center [1109, 575] width 90 height 22
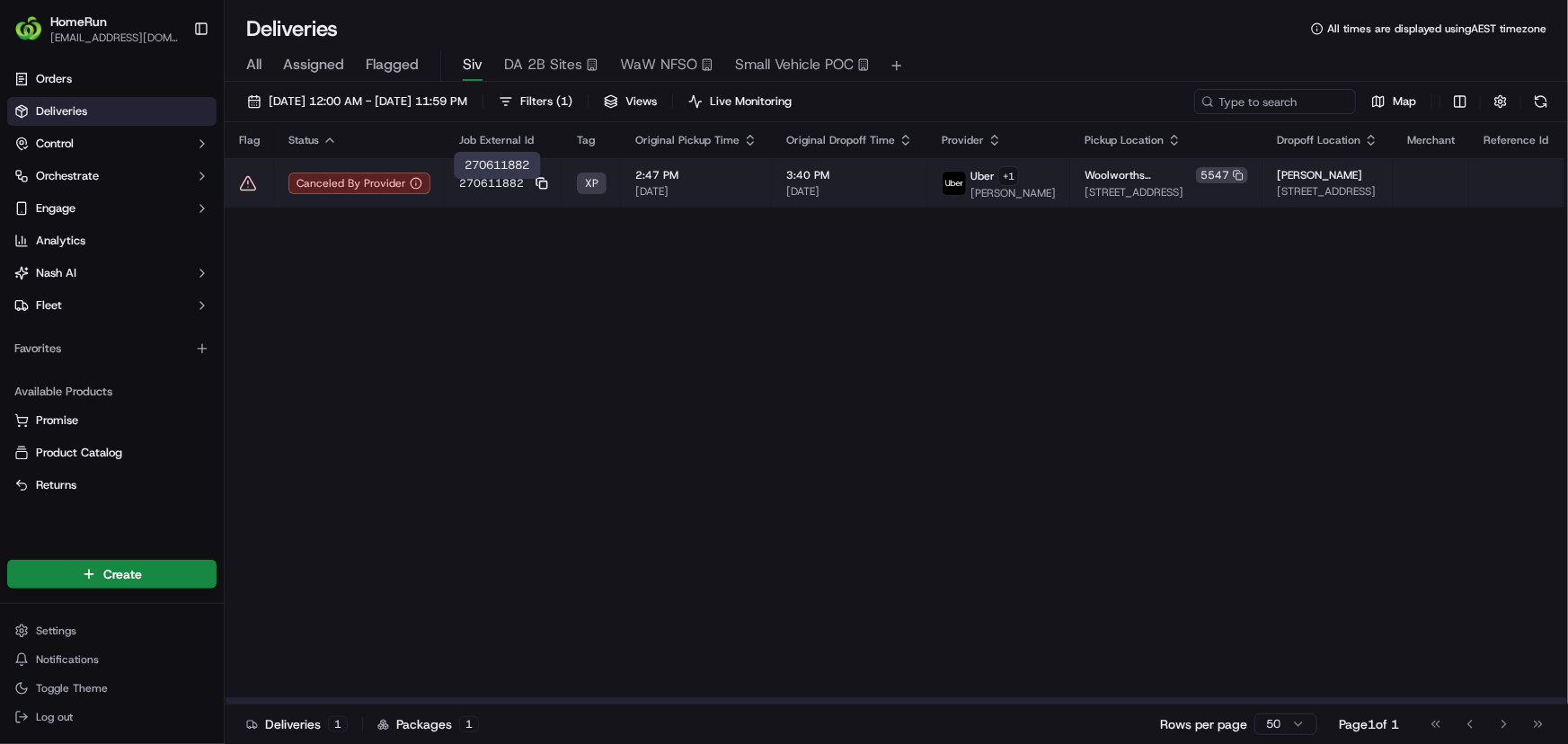
click at [537, 188] on icon at bounding box center [542, 183] width 13 height 13
click at [454, 196] on td "270611882" at bounding box center [504, 184] width 118 height 50
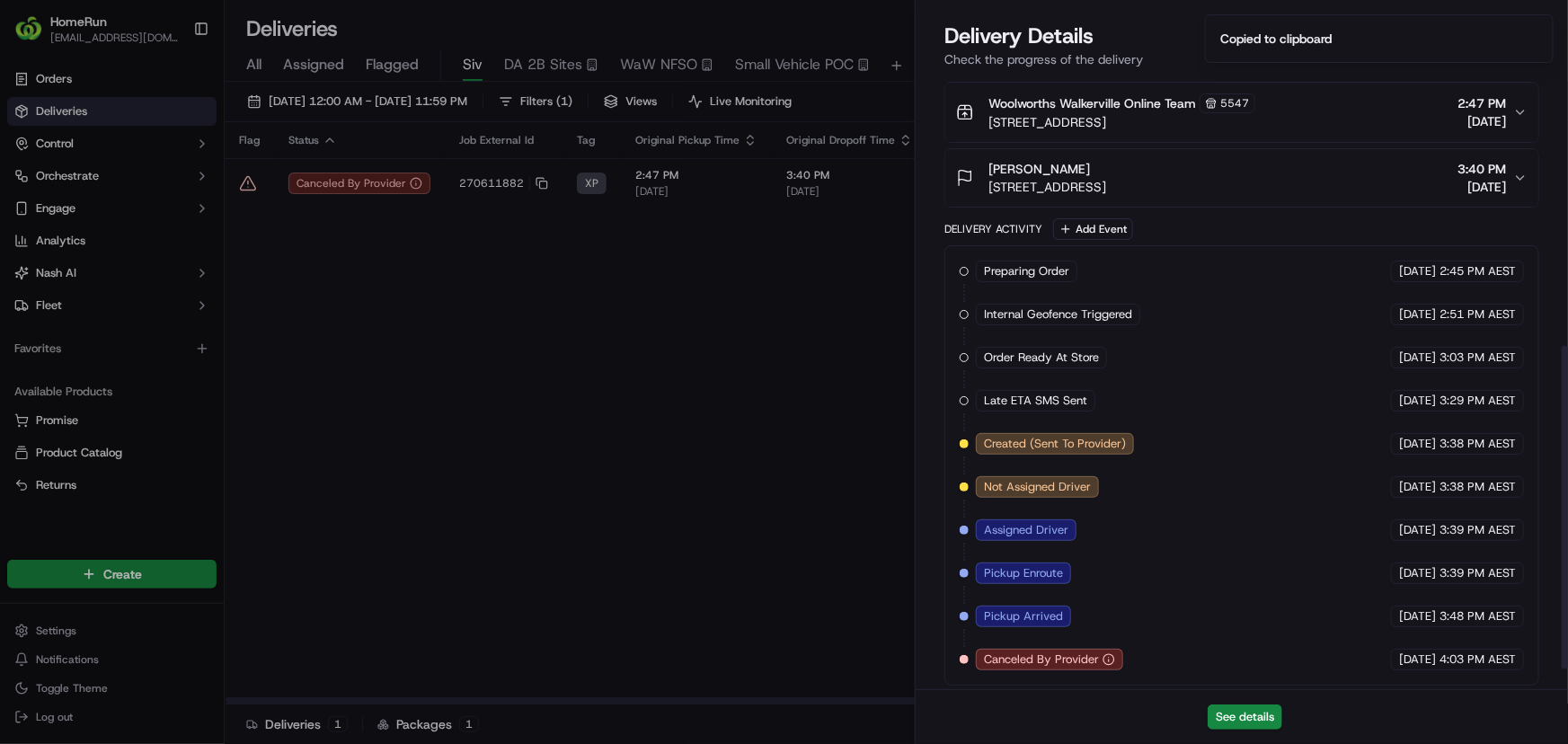
scroll to position [550, 0]
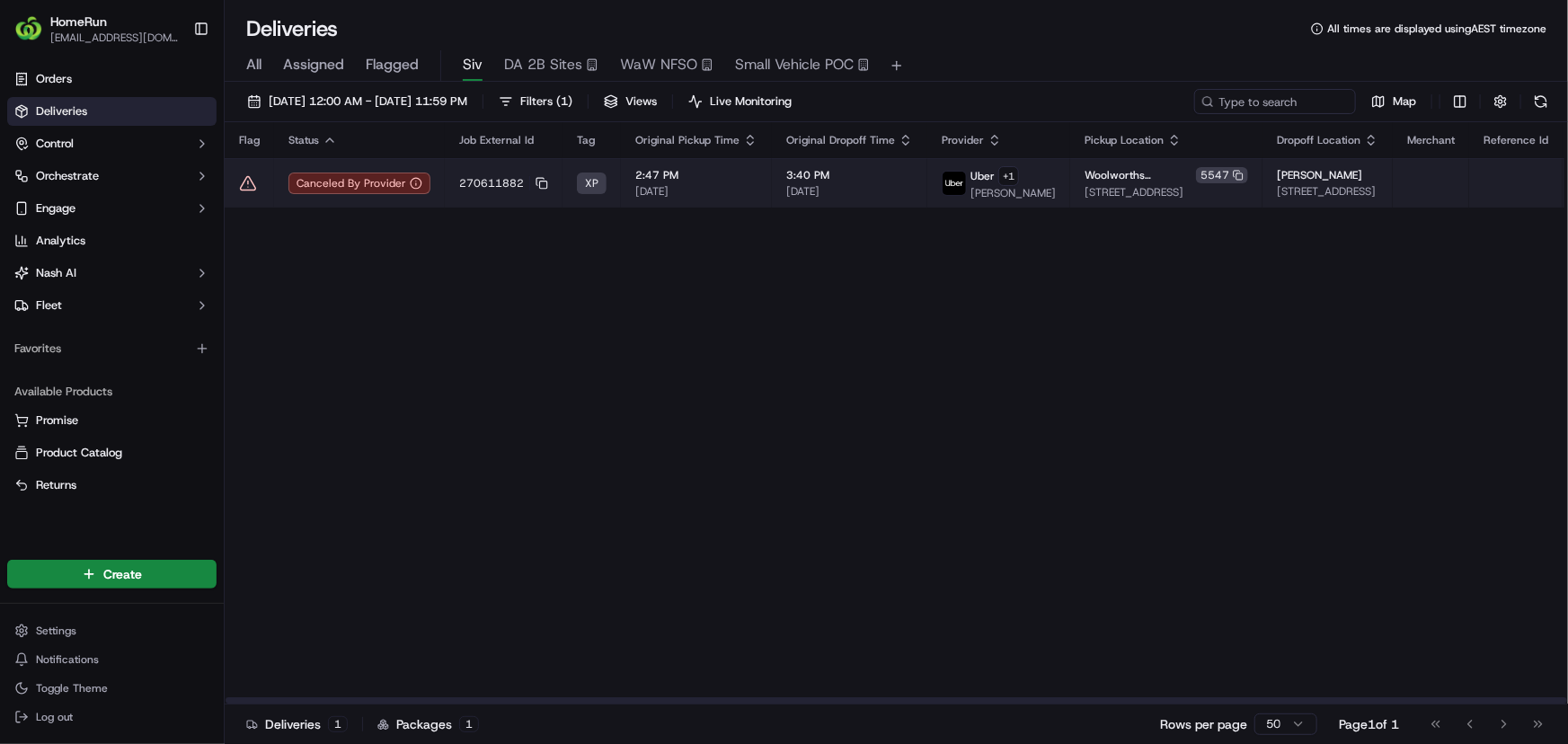
click at [247, 188] on icon at bounding box center [248, 184] width 18 height 18
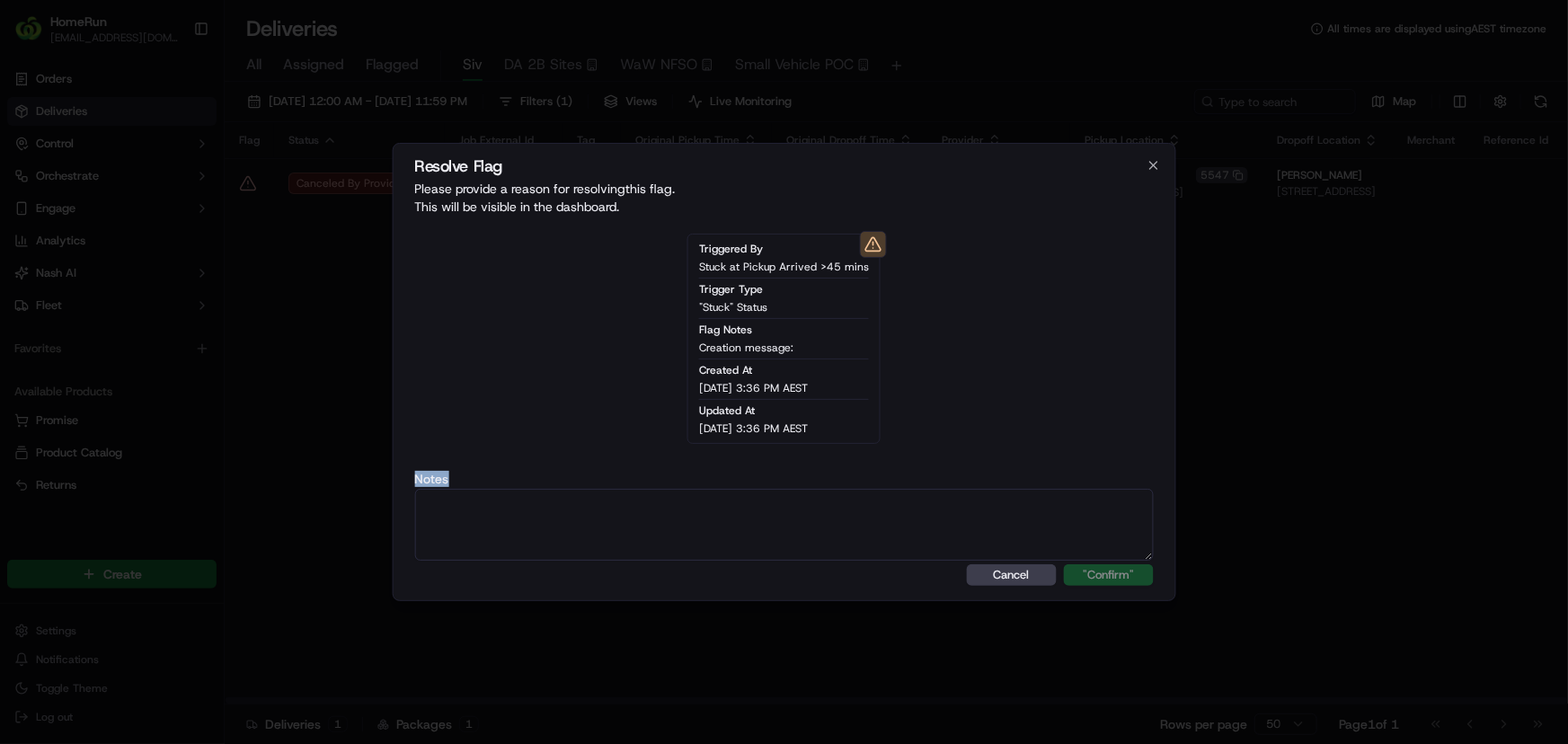
click at [537, 495] on div "Notes" at bounding box center [783, 517] width 739 height 88
paste textarea "ALT - dx error code and order delivery uncertain"
type textarea "ALT - dx error code and order delivery uncertain"
click at [1141, 577] on button ""Confirm"" at bounding box center [1109, 575] width 90 height 22
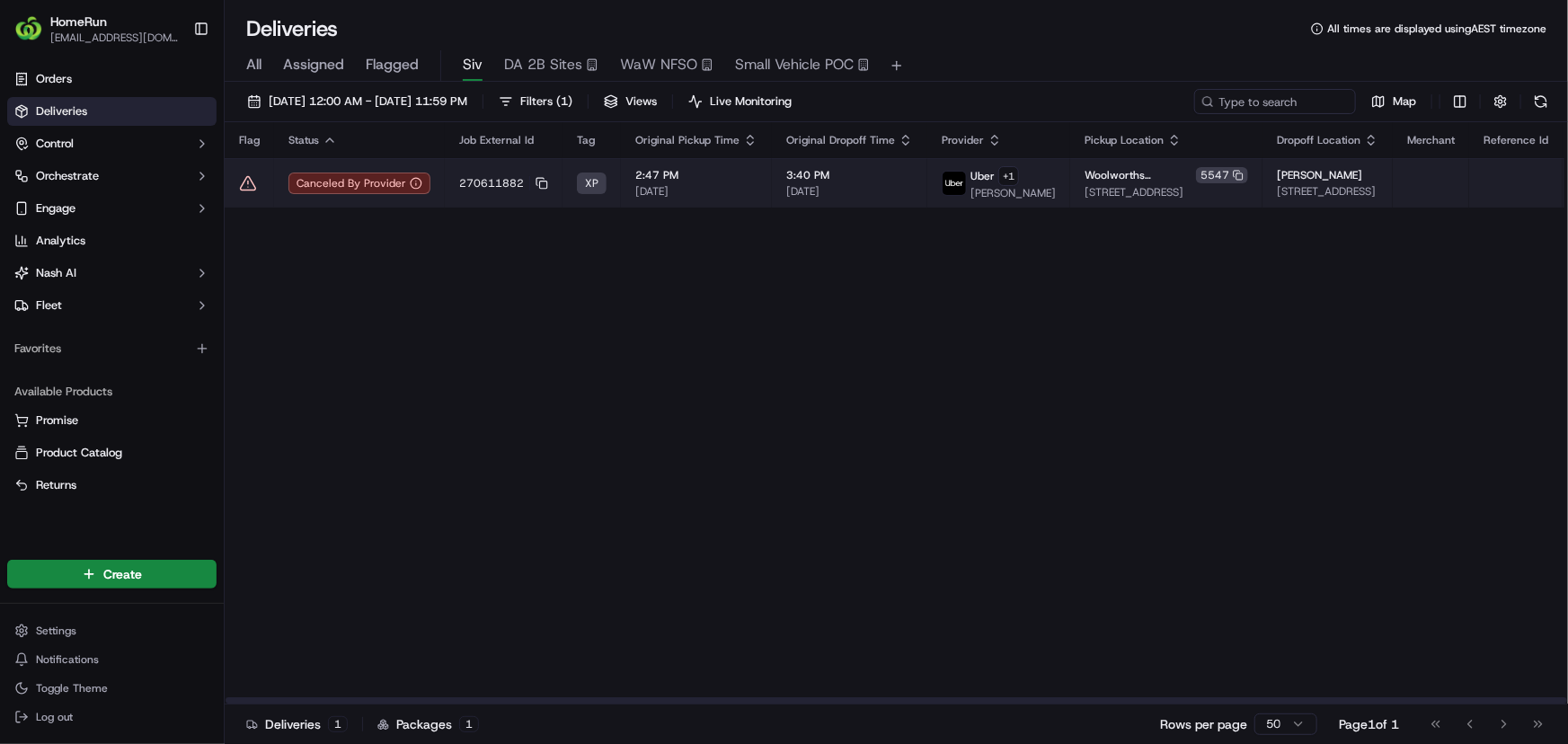
click at [251, 192] on icon at bounding box center [248, 184] width 18 height 18
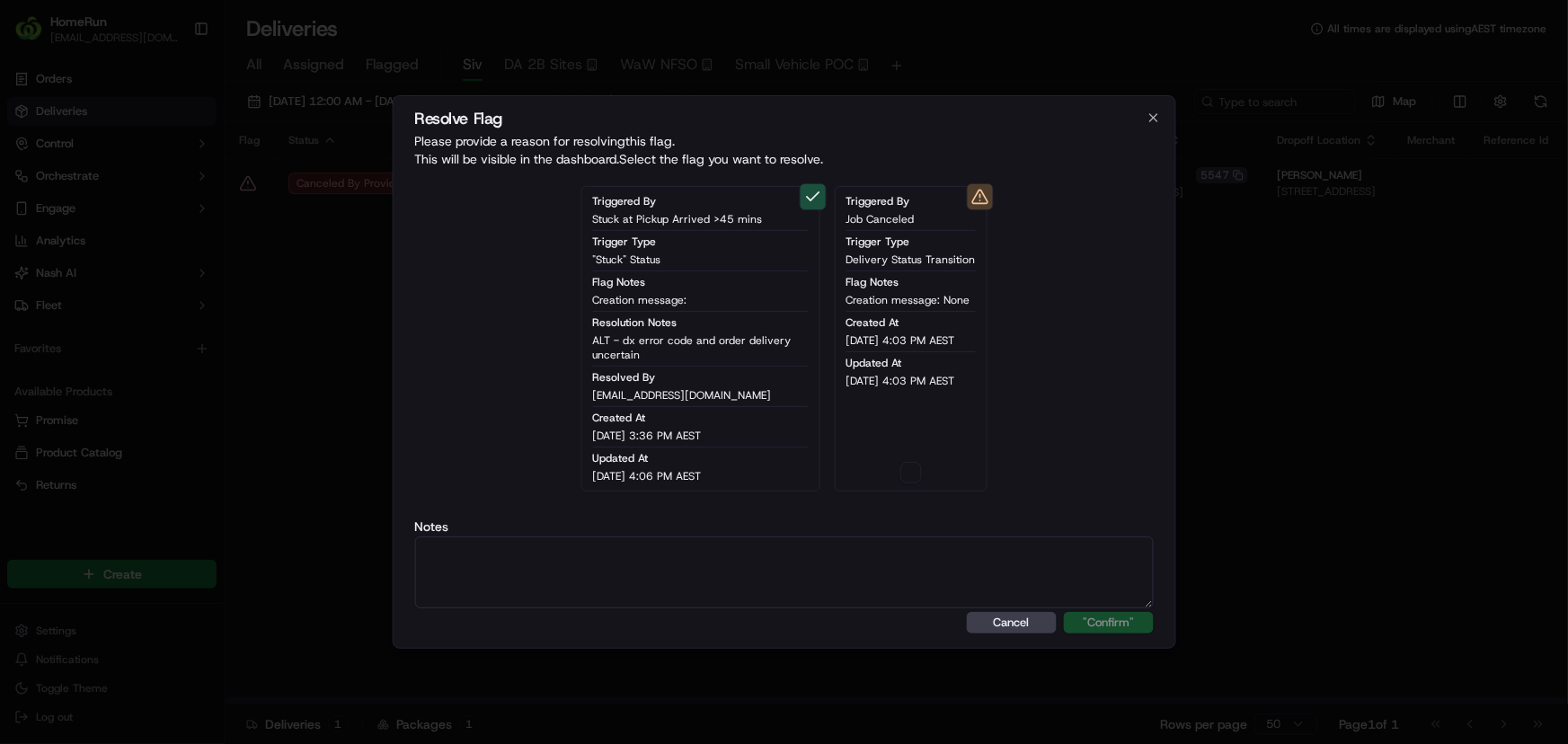
click at [554, 566] on textarea at bounding box center [783, 572] width 739 height 72
paste textarea "ALT - dx error code and order delivery uncertain"
type textarea "ALT - dx error code and order delivery uncertain"
click at [916, 475] on button "button" at bounding box center [912, 473] width 22 height 22
click at [1114, 624] on button ""Confirm"" at bounding box center [1109, 623] width 90 height 22
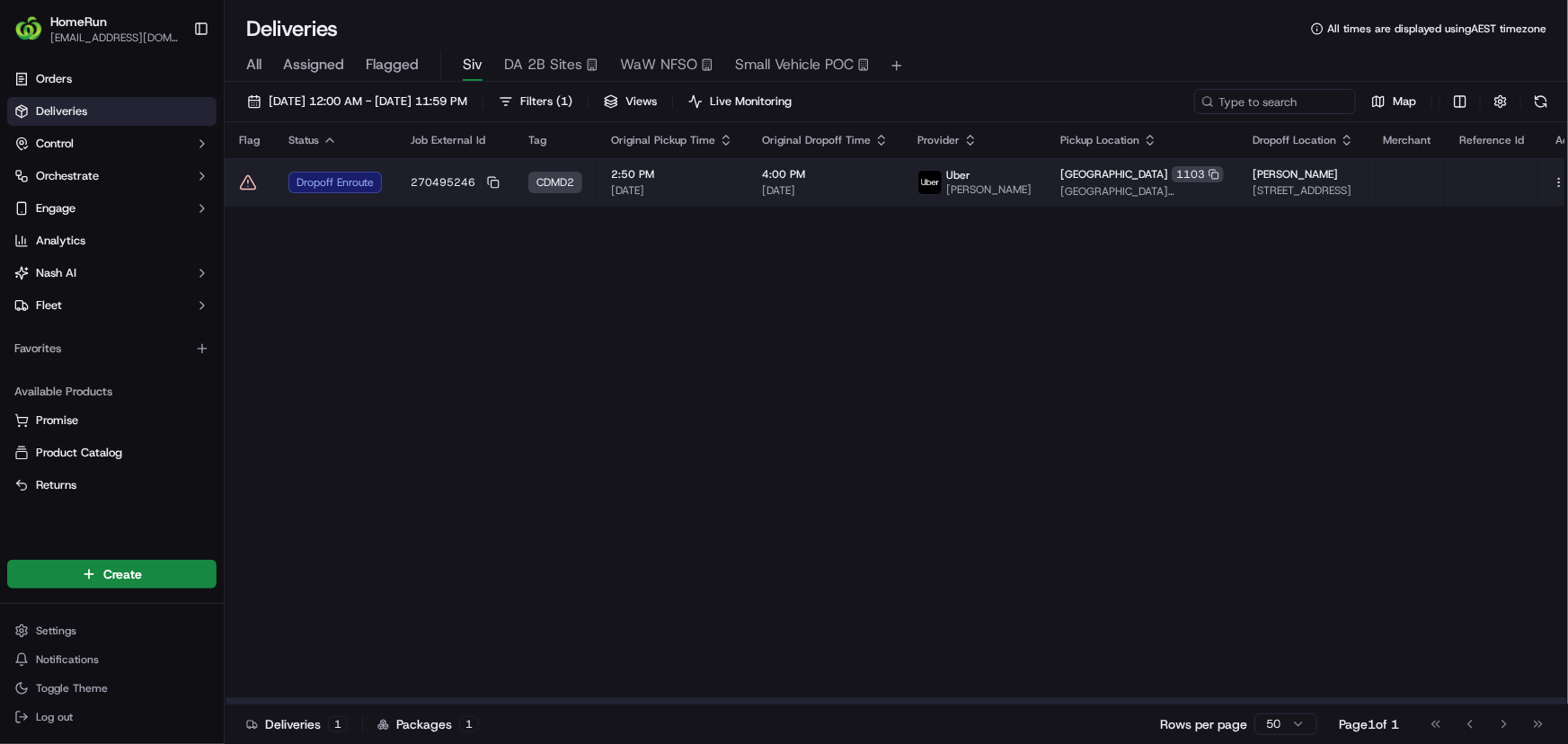
click at [395, 181] on td "Dropoff Enroute" at bounding box center [335, 183] width 123 height 49
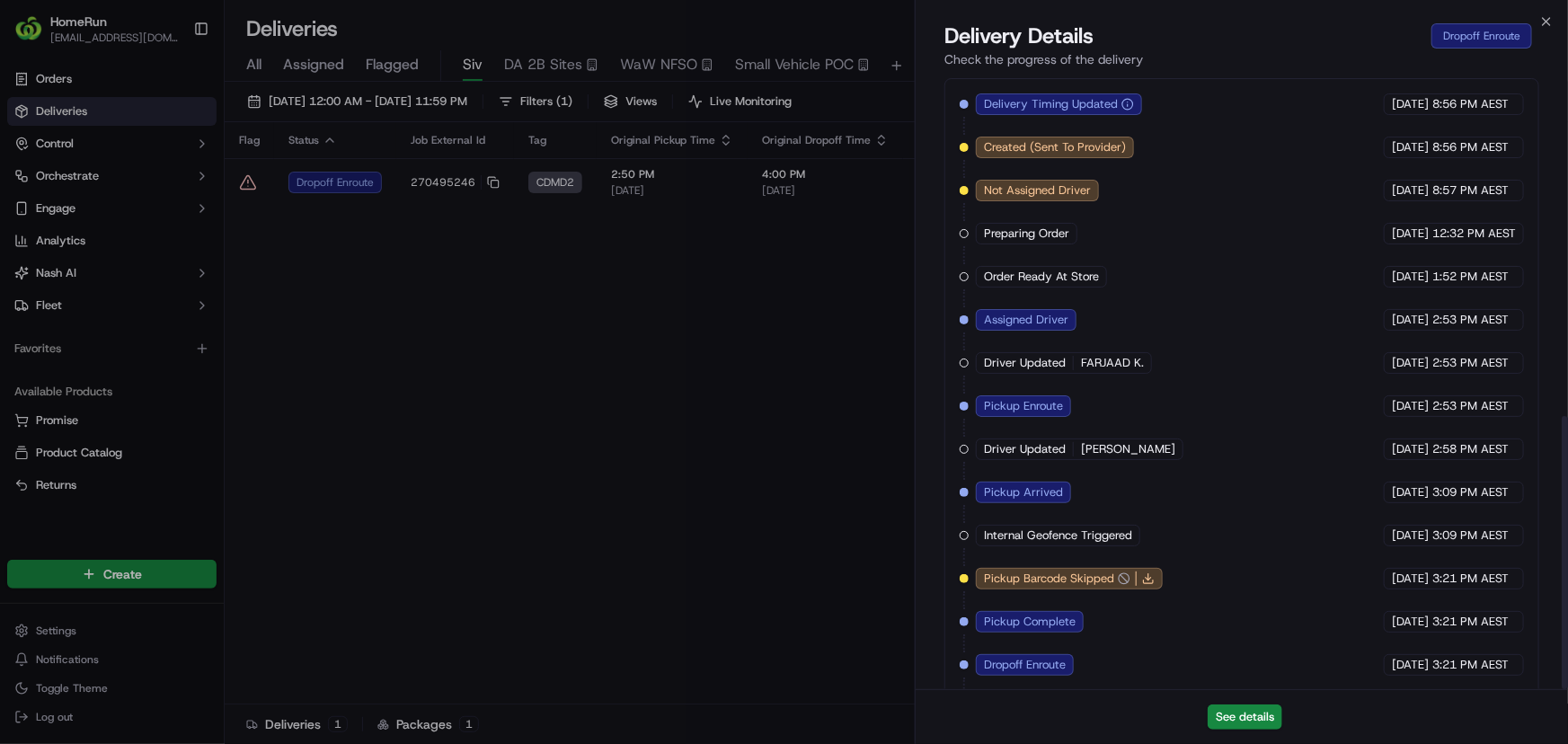
scroll to position [765, 0]
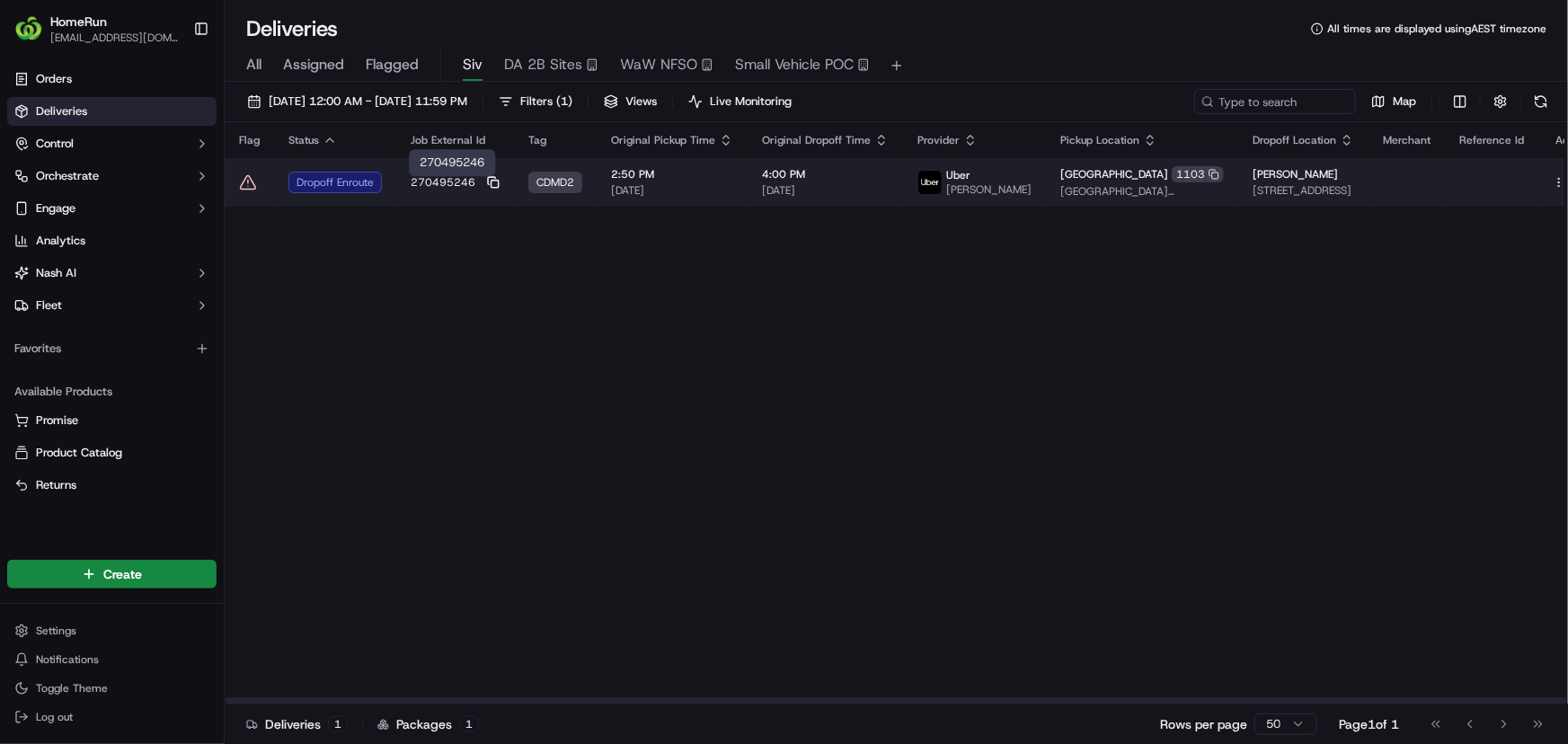
click at [492, 185] on rect at bounding box center [495, 184] width 7 height 7
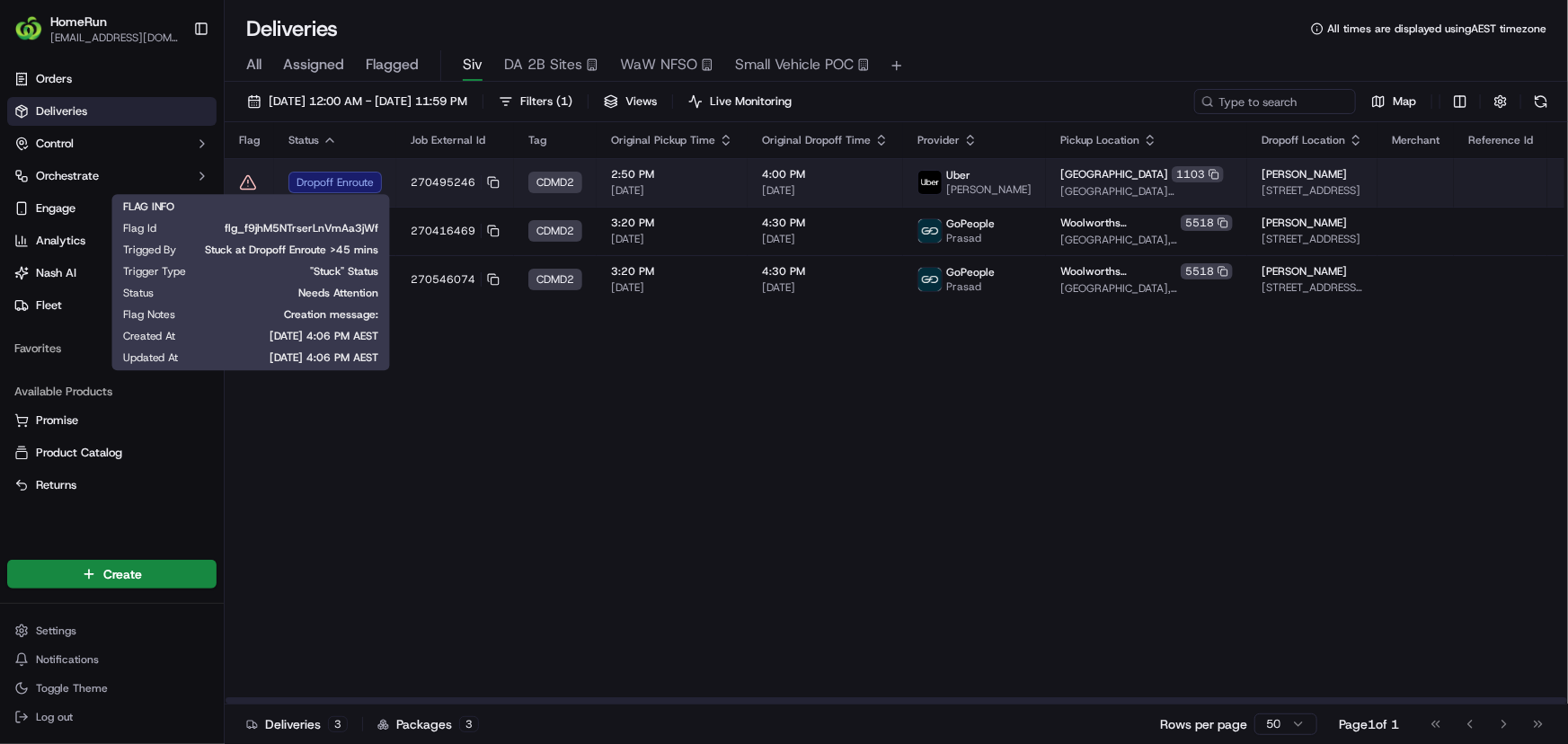
click at [242, 178] on icon at bounding box center [248, 183] width 18 height 18
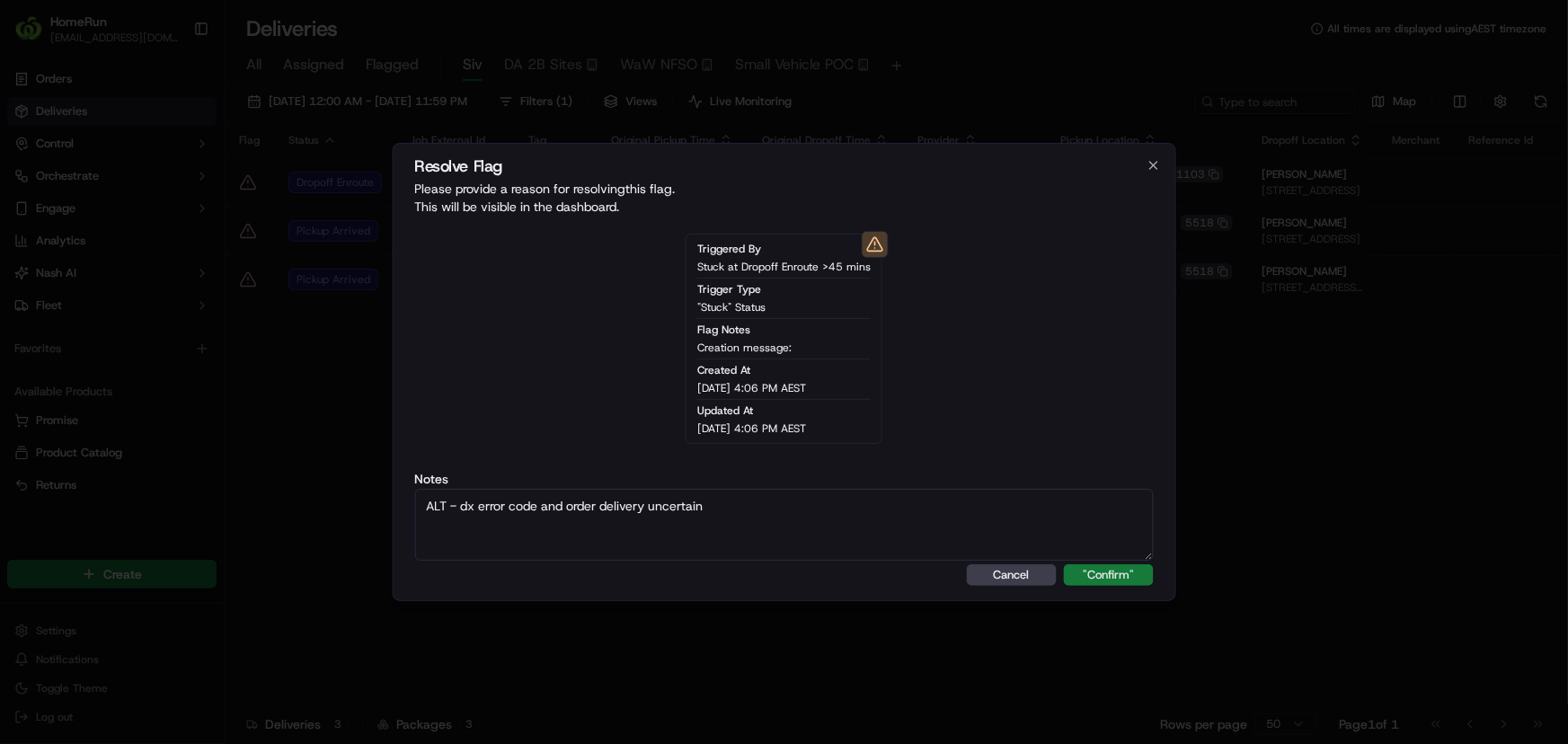
type textarea "ALT - dx error code and order delivery uncertain"
click at [1132, 568] on button ""Confirm"" at bounding box center [1109, 575] width 90 height 22
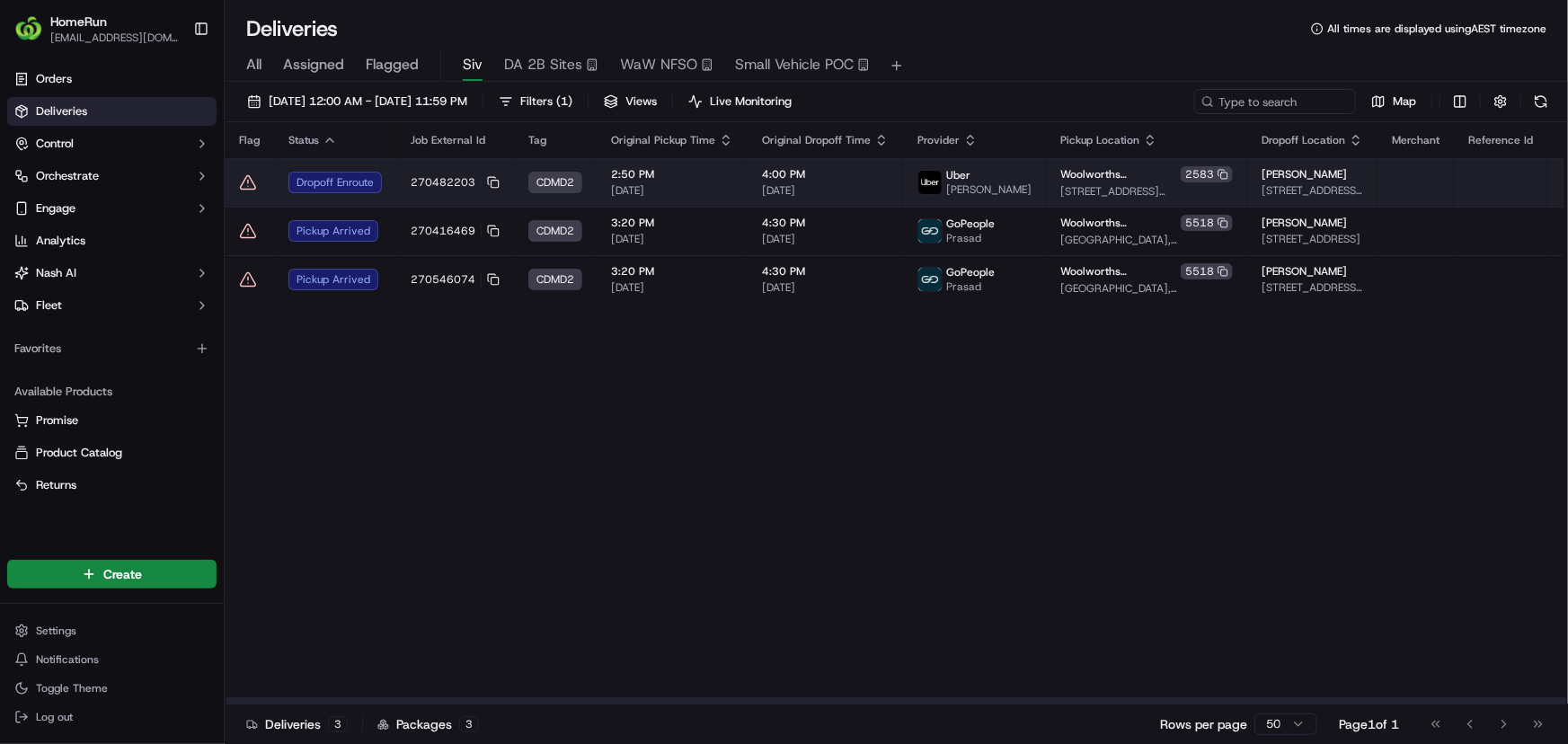
click at [241, 177] on icon at bounding box center [248, 183] width 18 height 18
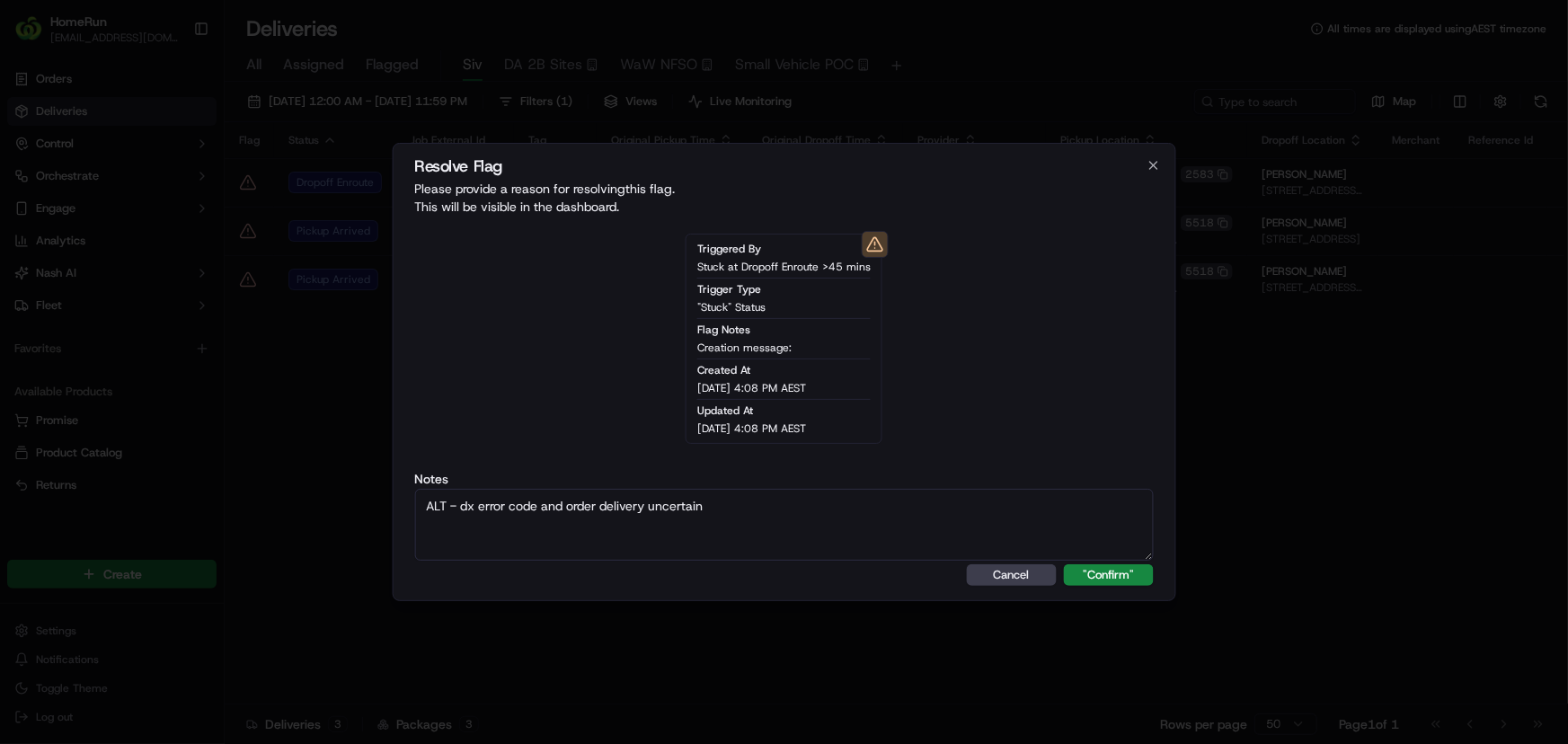
type textarea "ALT - dx error code and order delivery uncertain"
click at [764, 452] on div "Triggered By Stuck at Dropoff Enroute >45 mins Trigger Type "Stuck" Status Flag…" at bounding box center [783, 339] width 739 height 239
click at [777, 458] on div "Triggered By Stuck at Dropoff Enroute >45 mins Trigger Type "Stuck" Status Flag…" at bounding box center [783, 390] width 739 height 341
click at [1117, 572] on button ""Confirm"" at bounding box center [1109, 575] width 90 height 22
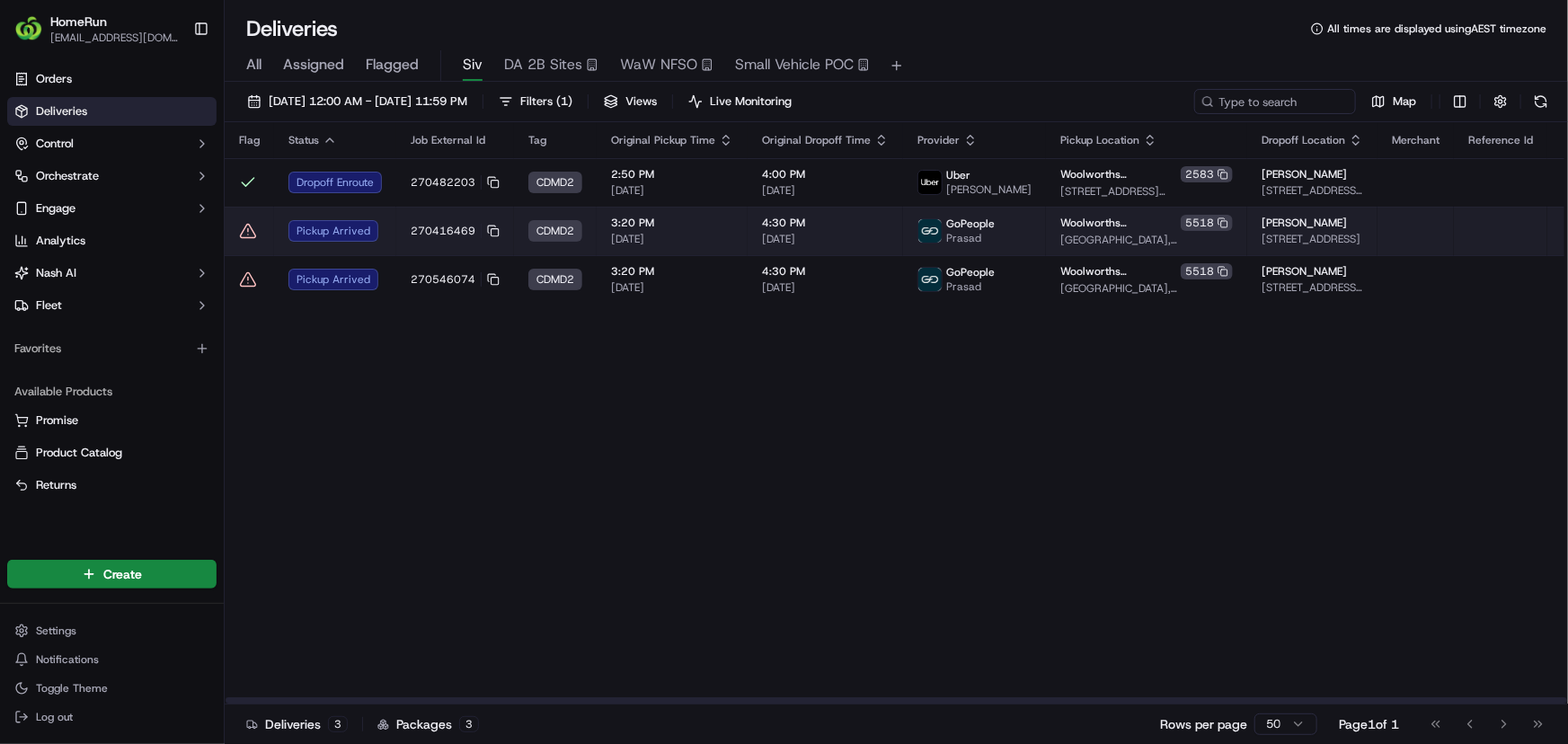
click at [368, 231] on div "Pickup Arrived" at bounding box center [335, 231] width 94 height 22
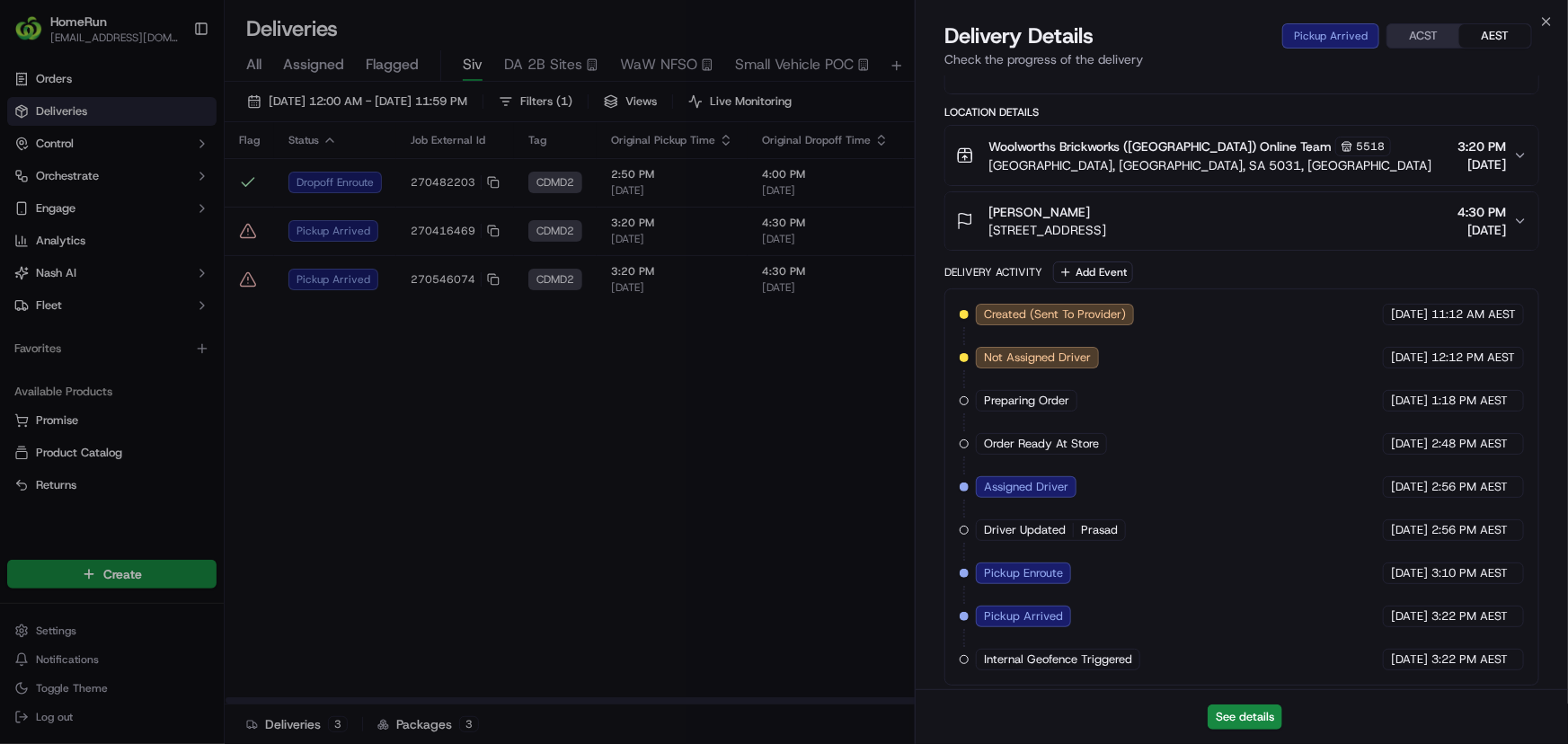
scroll to position [507, 0]
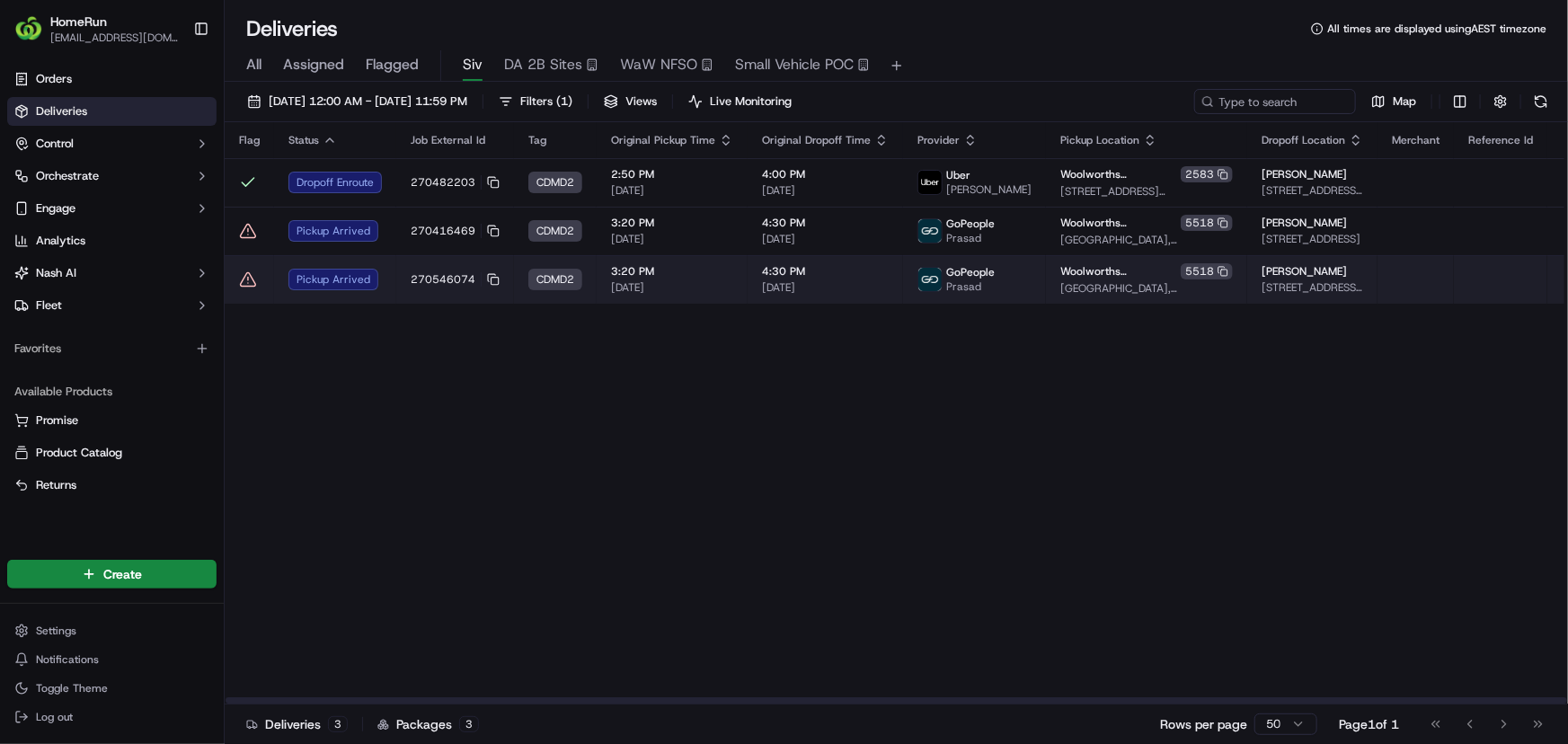
click at [728, 285] on span "22/09/2025" at bounding box center [672, 287] width 123 height 14
click at [419, 265] on td "270546074" at bounding box center [455, 279] width 118 height 49
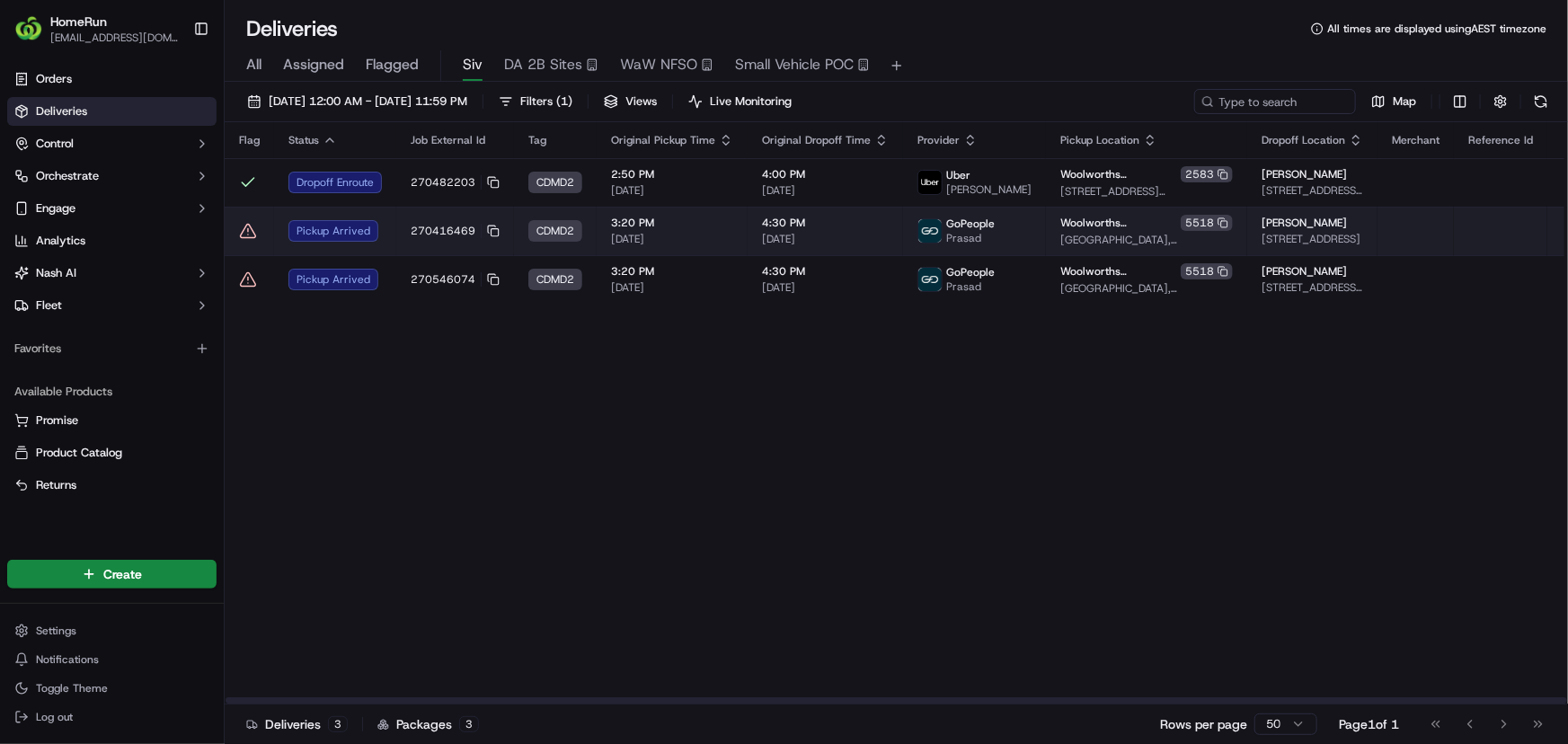
click at [903, 222] on td "GoPeople Prasad" at bounding box center [974, 230] width 143 height 49
click at [250, 225] on icon at bounding box center [247, 230] width 15 height 14
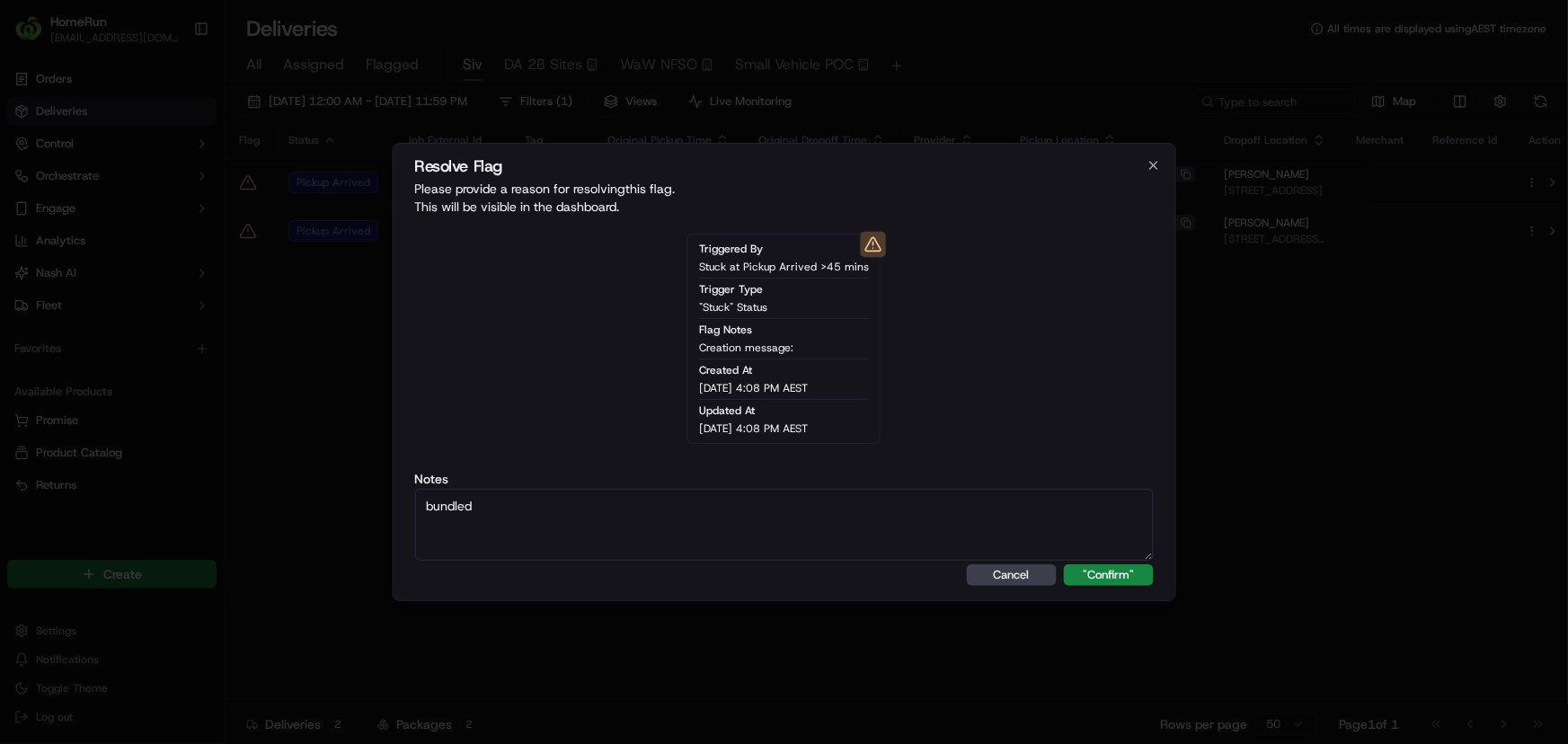
drag, startPoint x: 576, startPoint y: 499, endPoint x: 398, endPoint y: 486, distance: 178.5
click at [398, 486] on div "Resolve Flag Please provide a reason for resolving this flag . This will be vis…" at bounding box center [784, 371] width 785 height 458
type textarea "bundled"
click at [1112, 576] on button ""Confirm"" at bounding box center [1109, 575] width 90 height 22
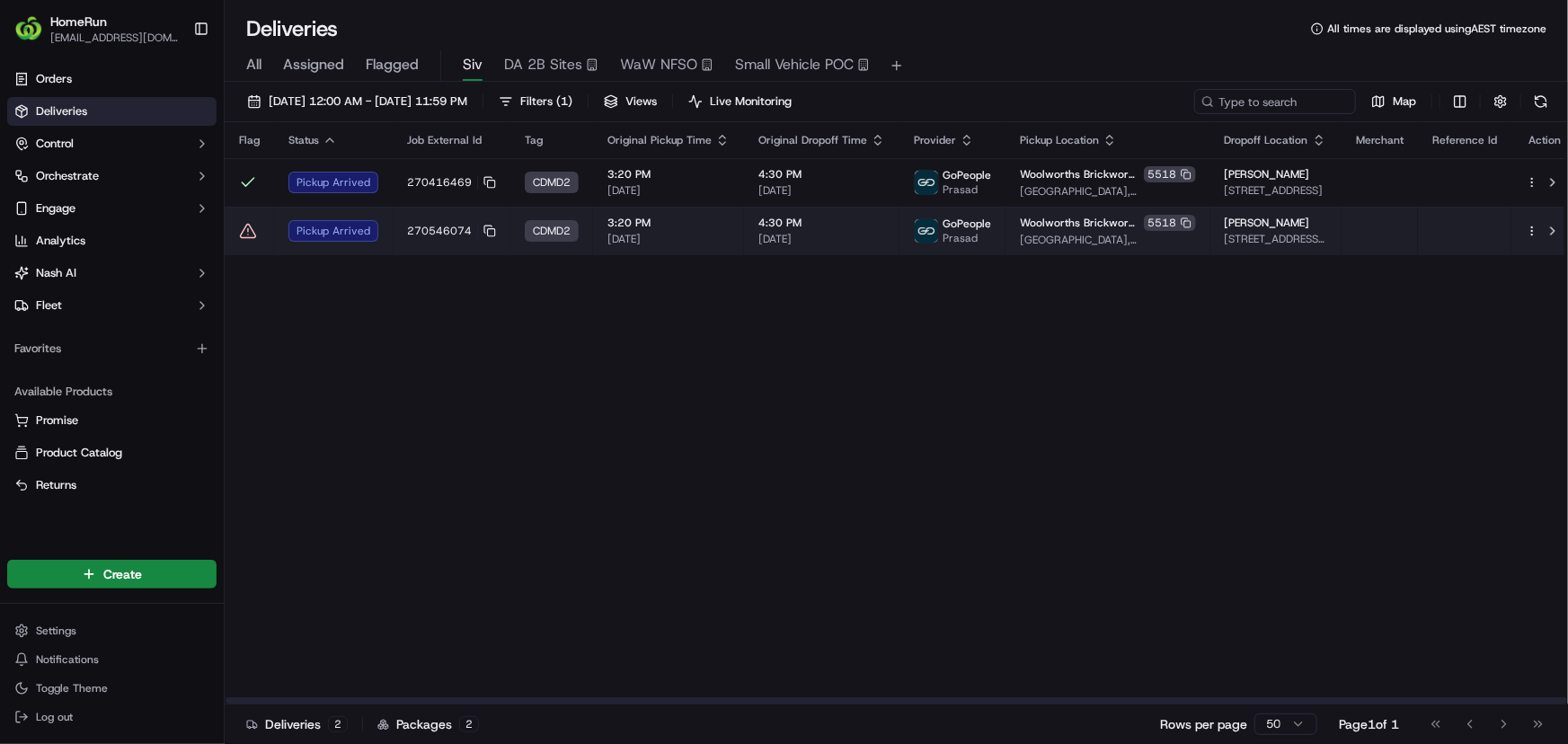
click at [244, 231] on icon at bounding box center [248, 231] width 18 height 18
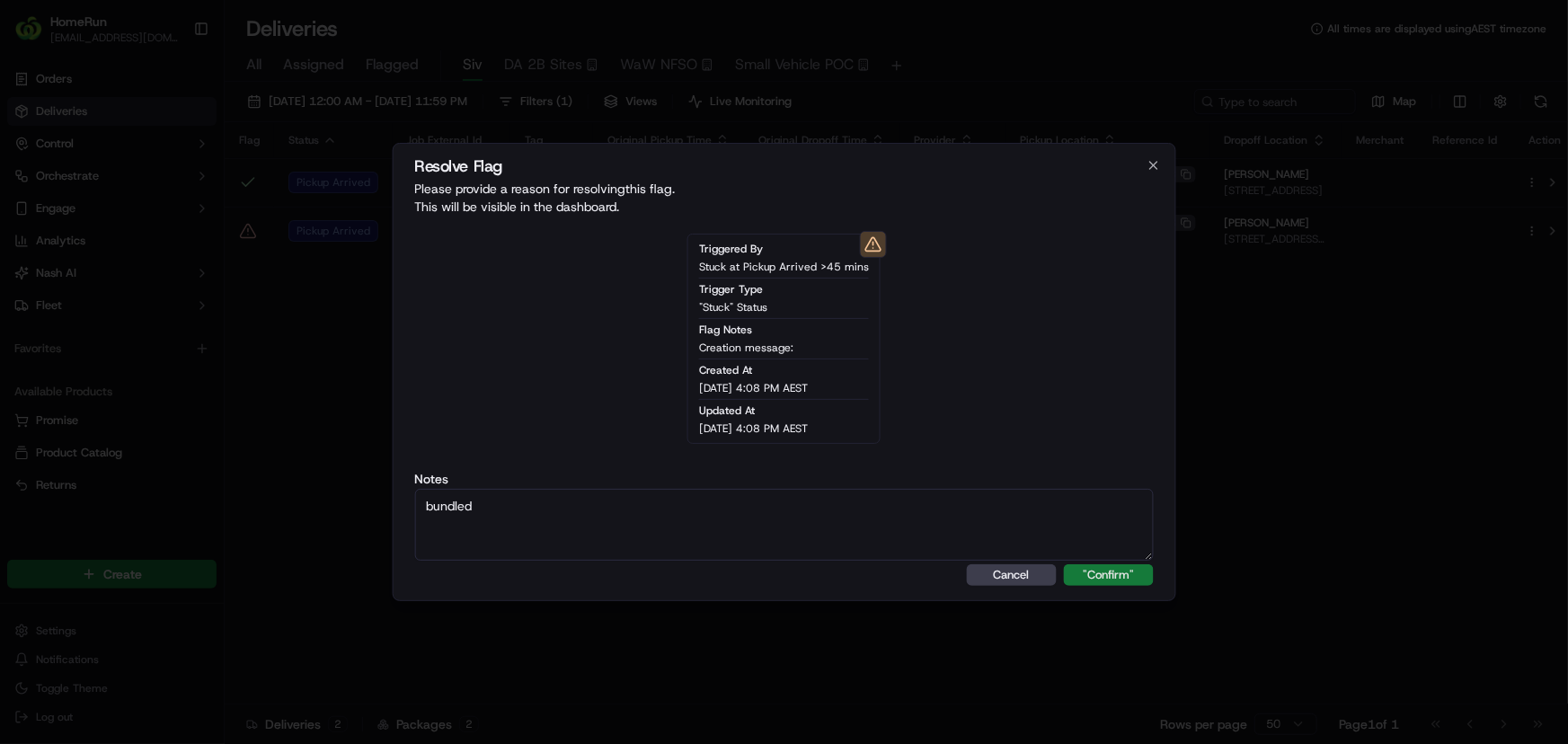
type textarea "bundled"
click at [1096, 577] on button ""Confirm"" at bounding box center [1109, 575] width 90 height 22
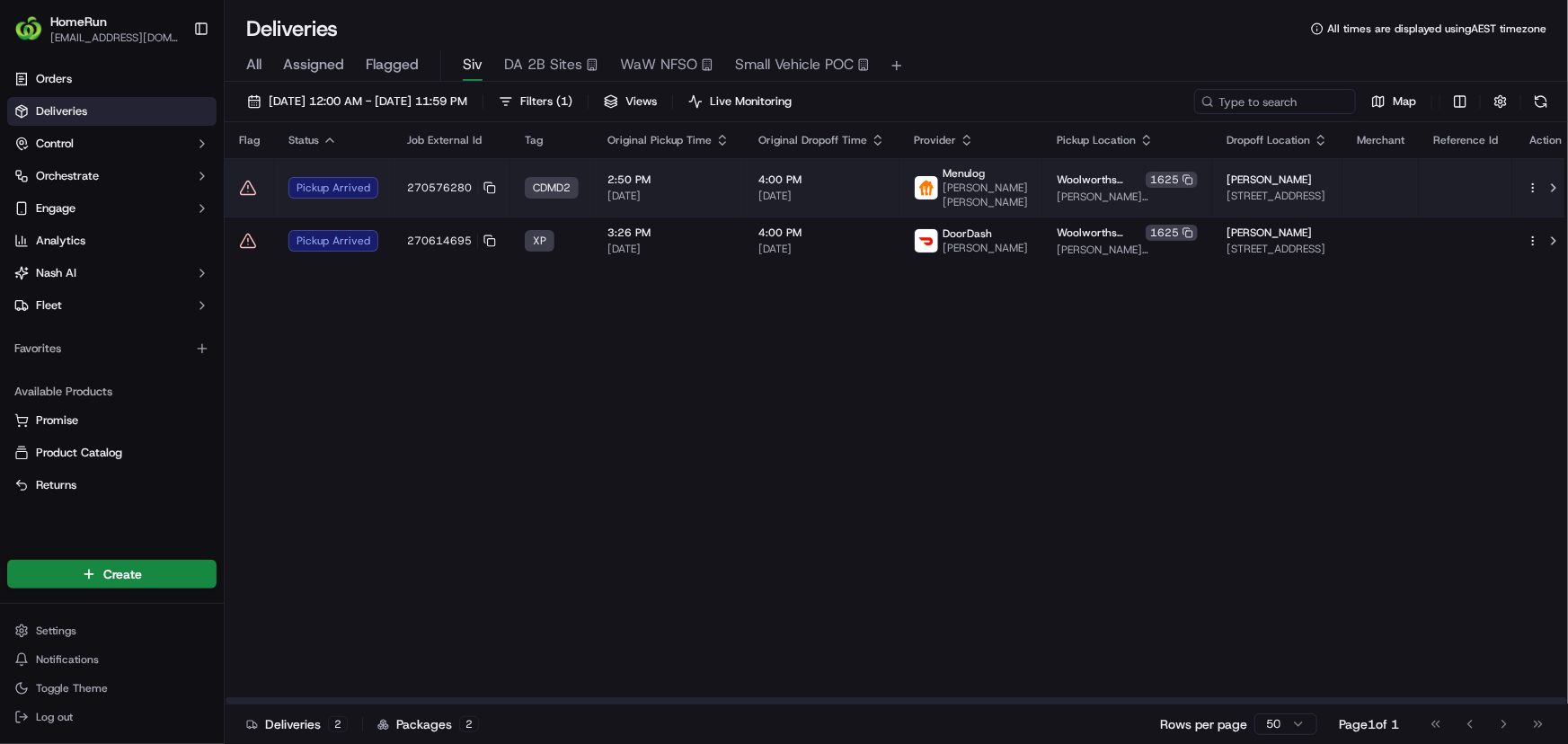
click at [408, 179] on td "270576280" at bounding box center [452, 187] width 118 height 59
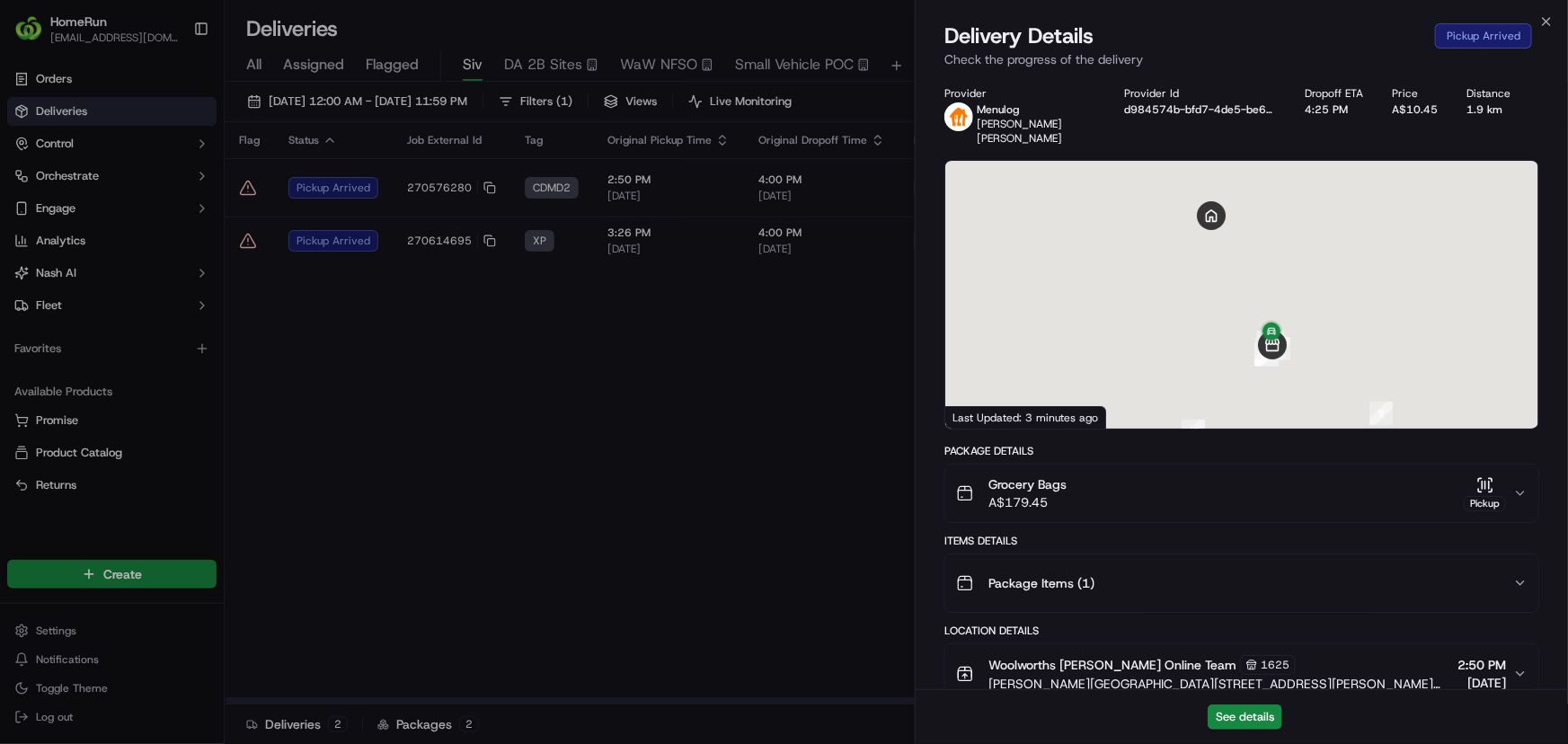
scroll to position [721, 0]
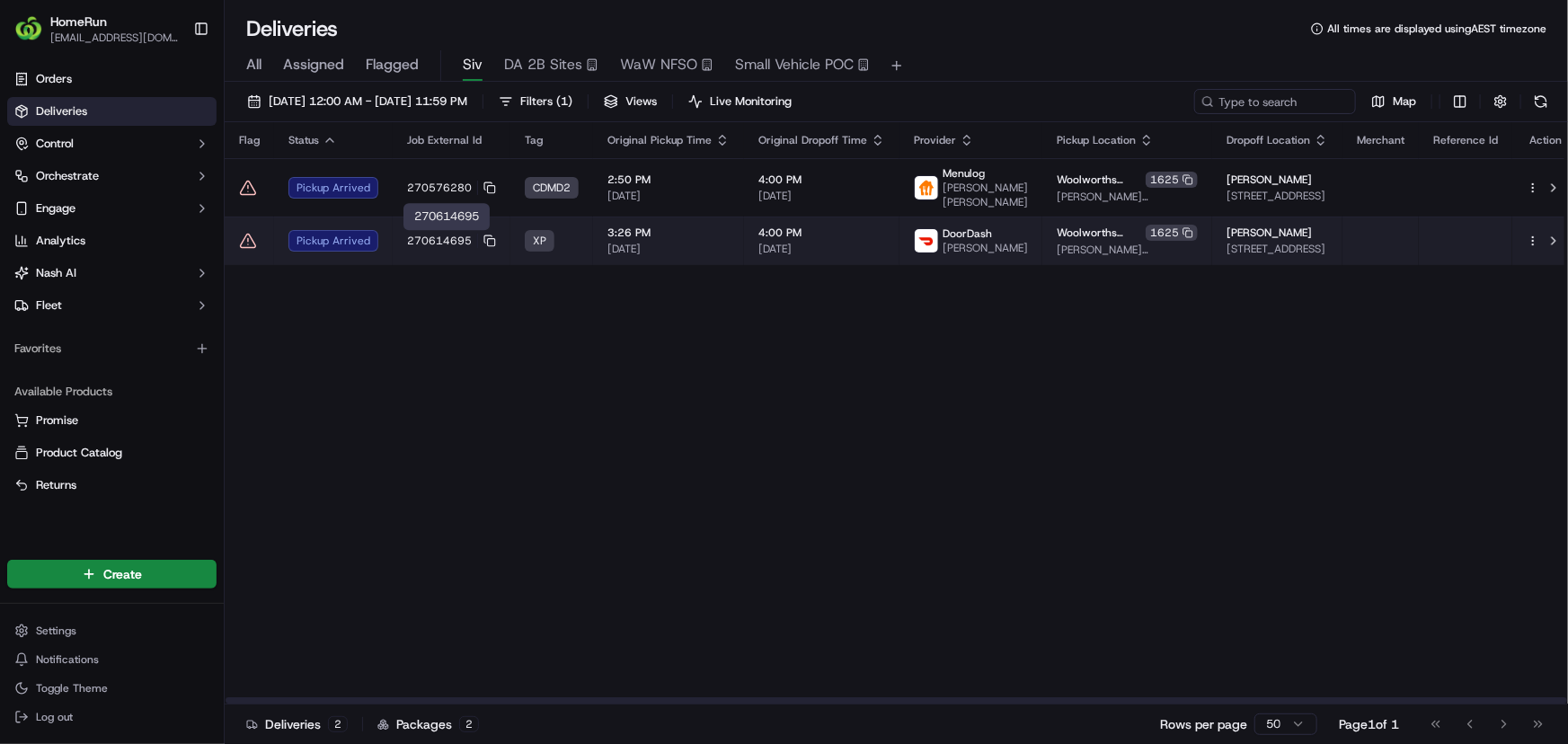
click at [432, 241] on span "270614695" at bounding box center [439, 240] width 65 height 14
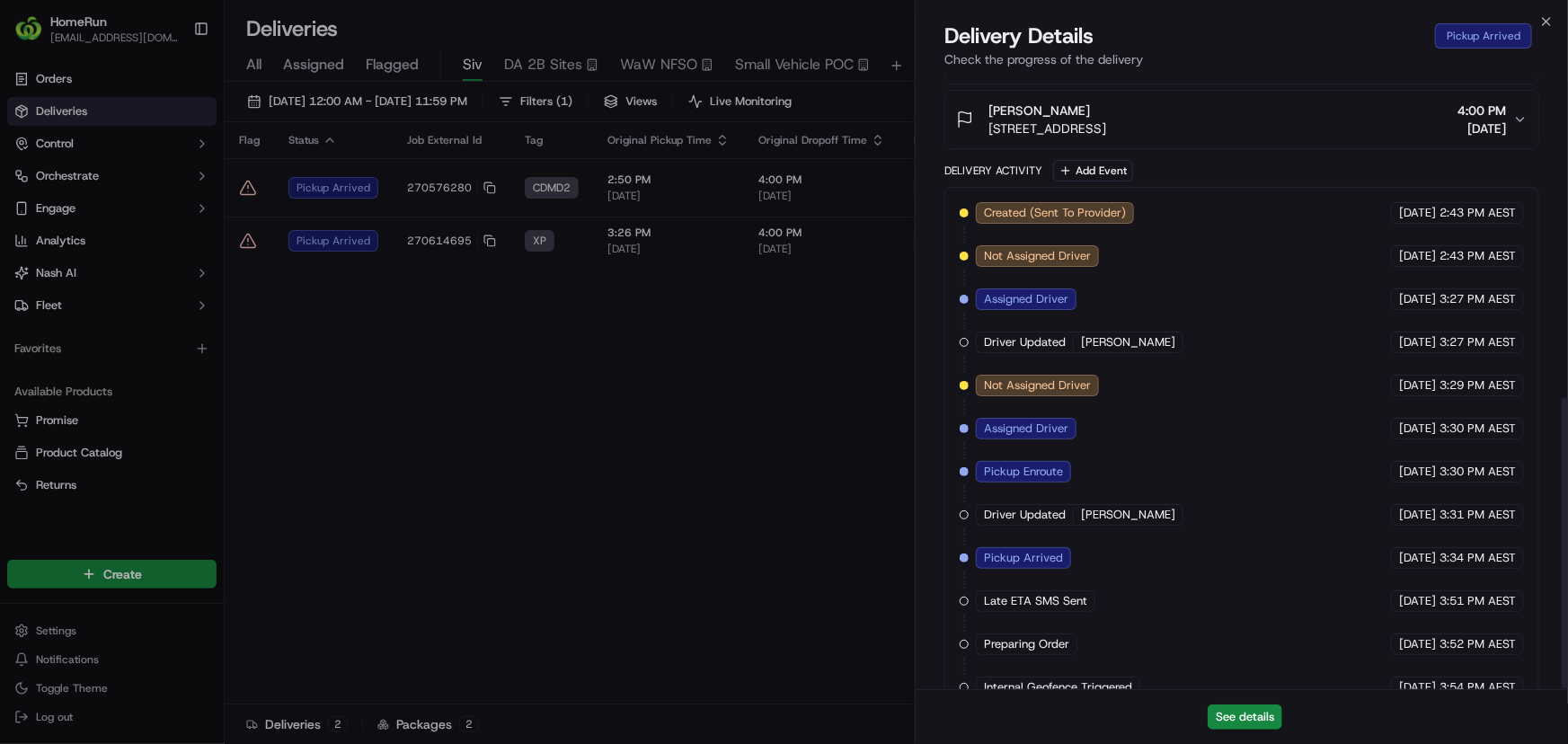
scroll to position [679, 0]
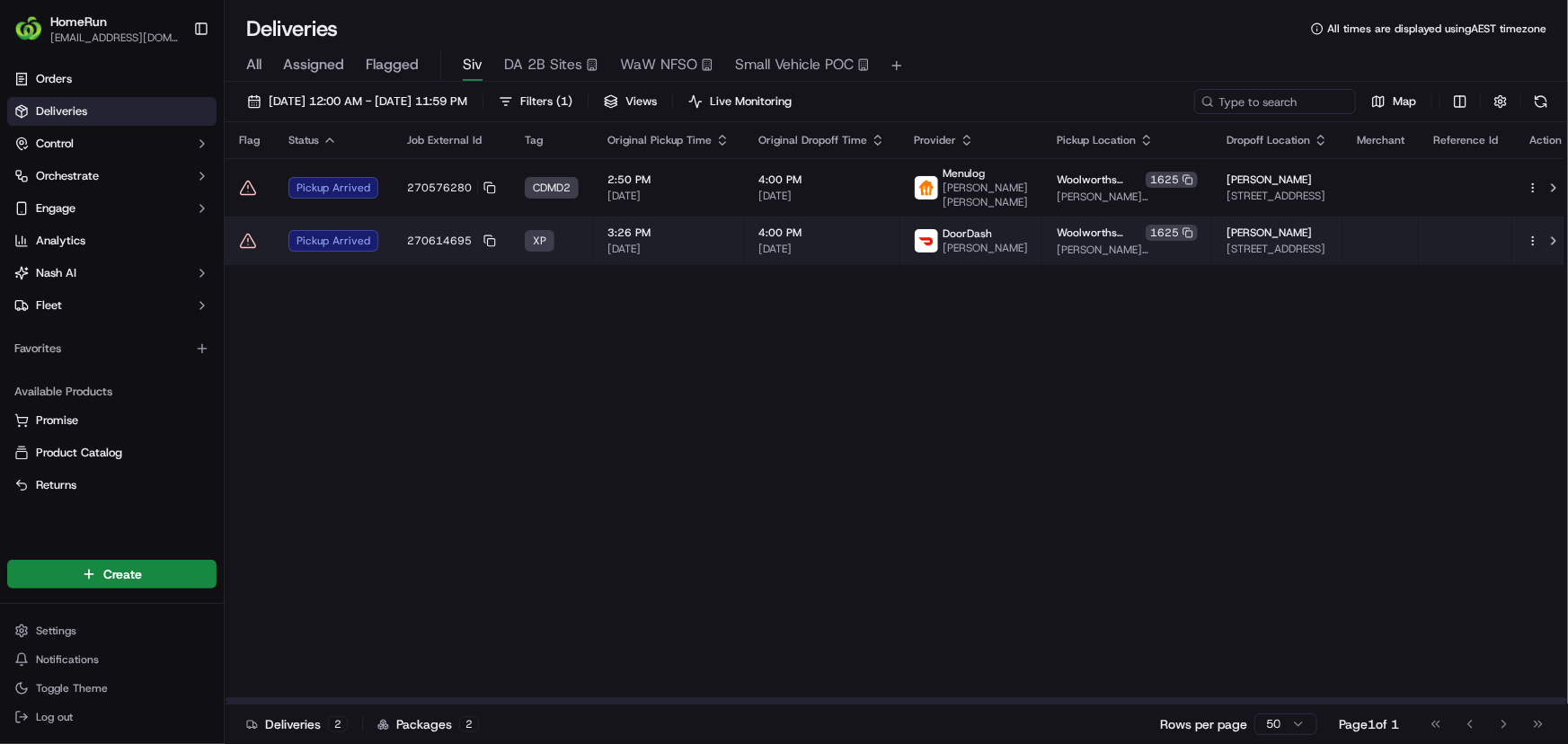
click at [385, 258] on td "Pickup Arrived" at bounding box center [333, 240] width 119 height 49
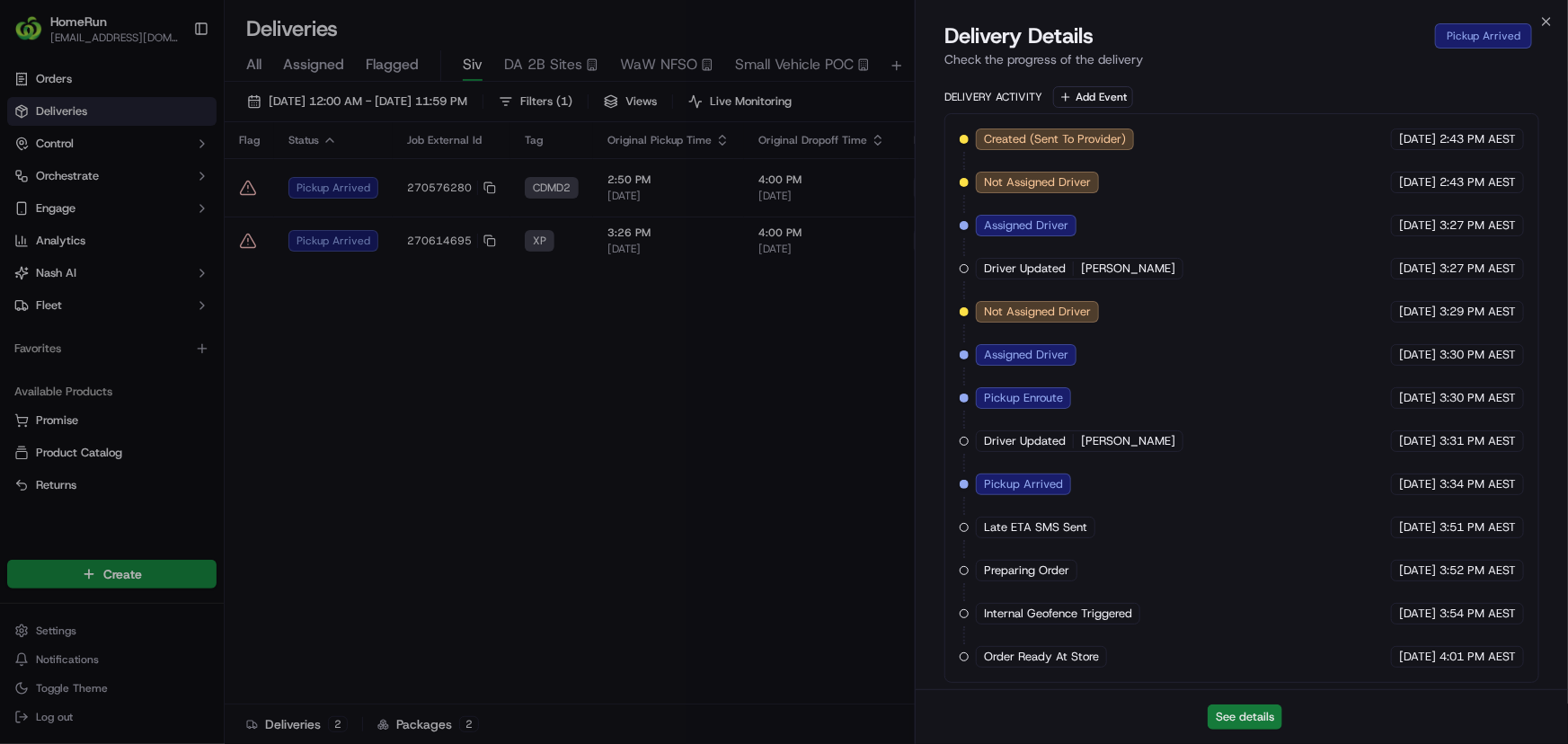
click at [1238, 715] on button "See details" at bounding box center [1245, 716] width 75 height 25
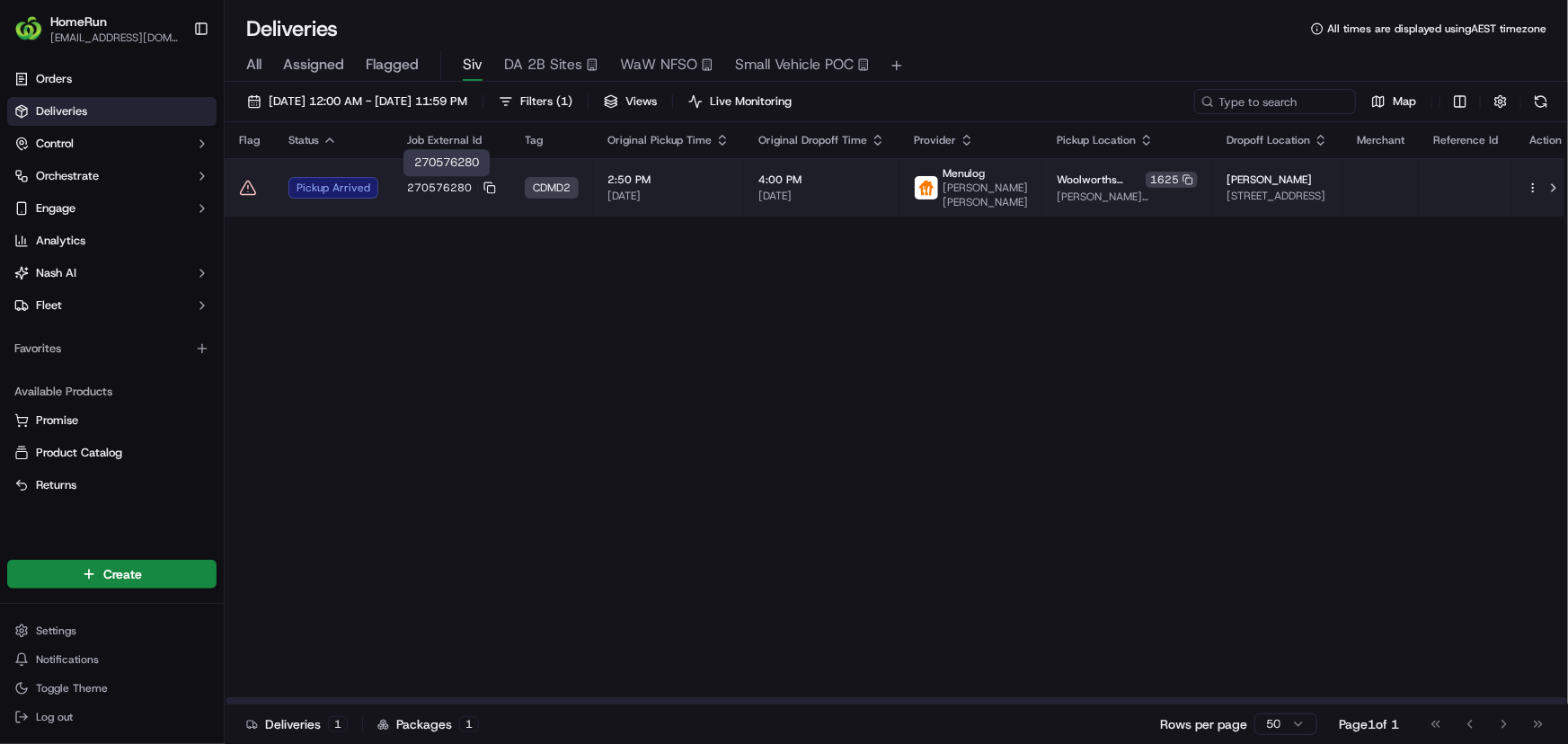
click at [444, 177] on td "270576280" at bounding box center [452, 187] width 118 height 59
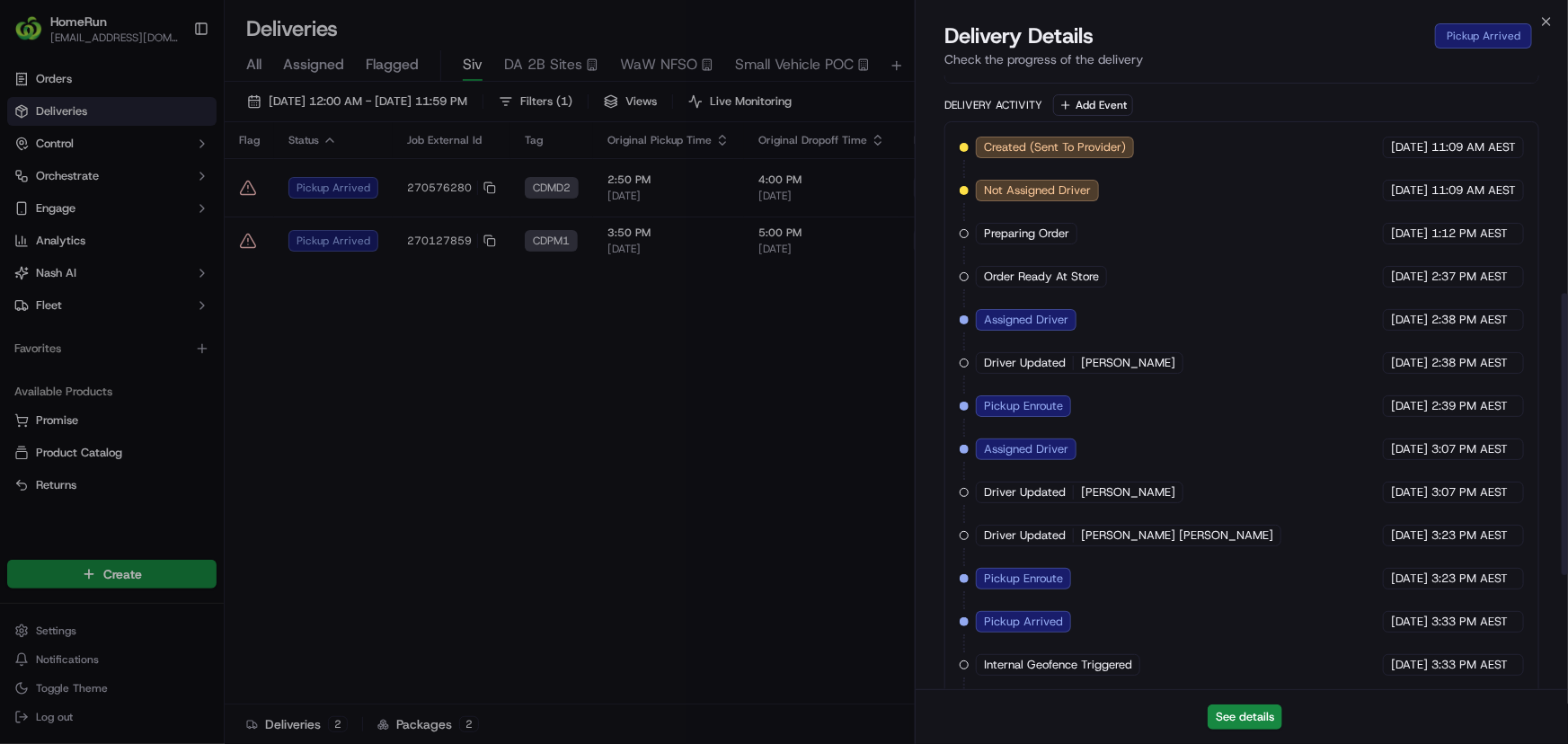
scroll to position [721, 0]
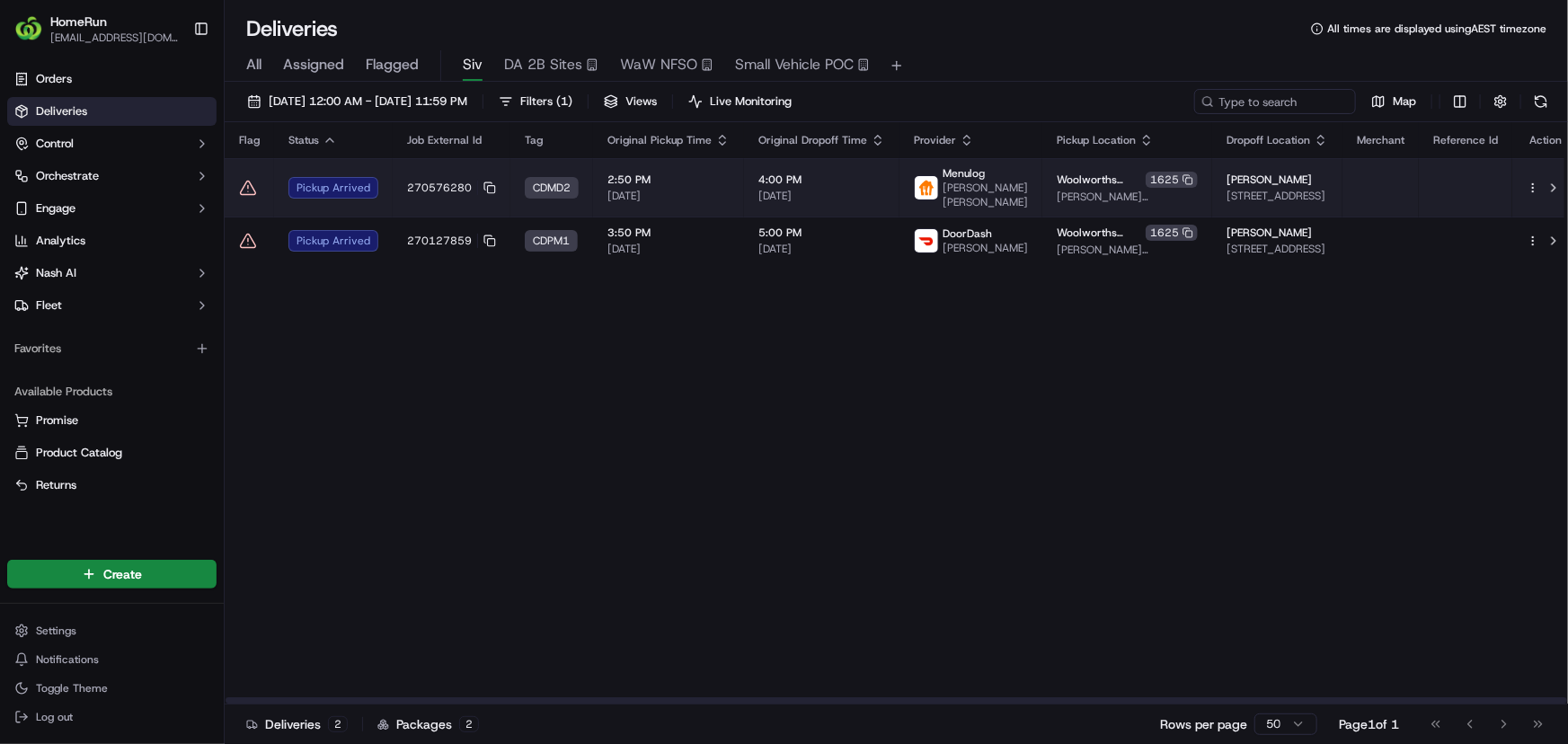
click at [245, 186] on icon at bounding box center [248, 187] width 18 height 18
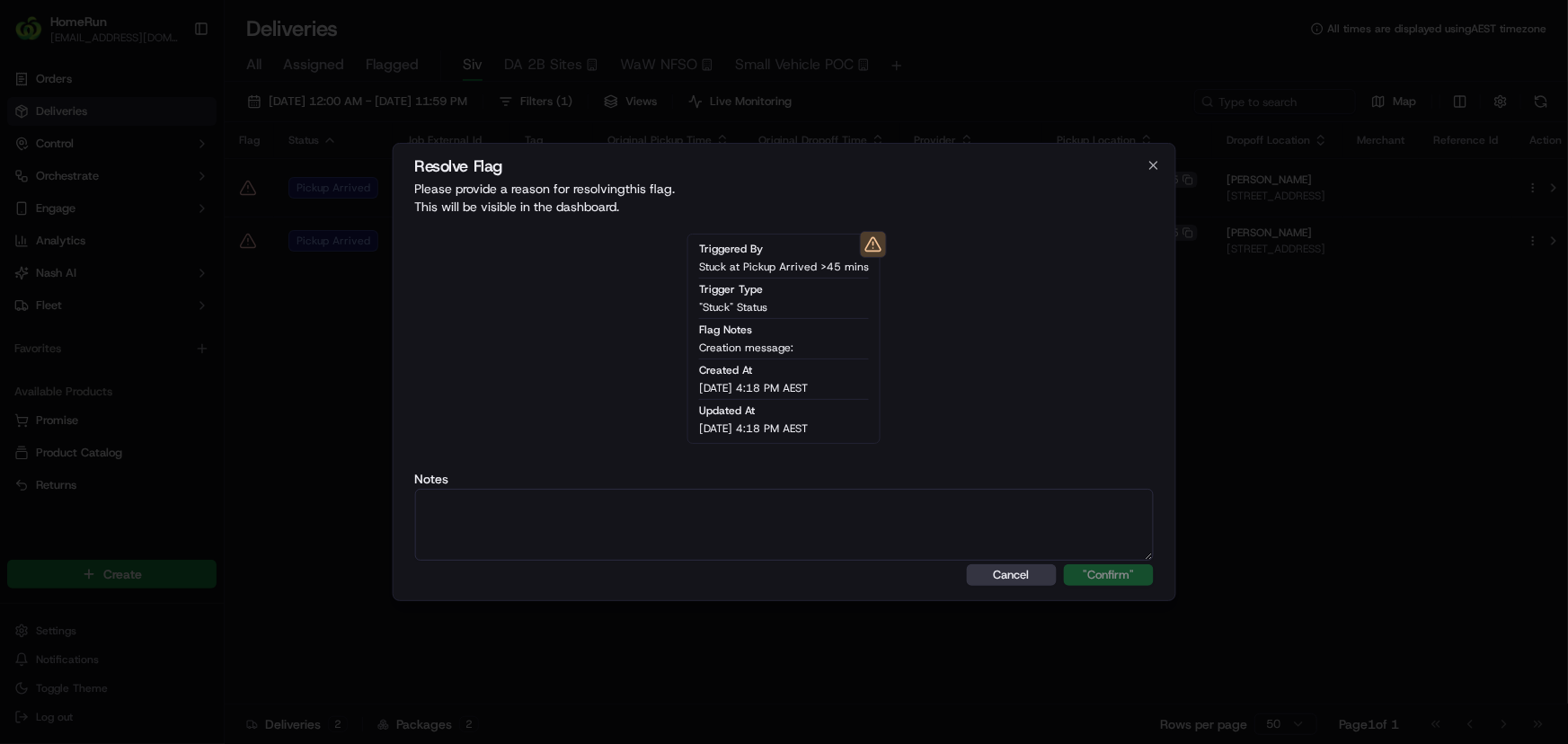
click at [980, 573] on button "Cancel" at bounding box center [1011, 575] width 90 height 22
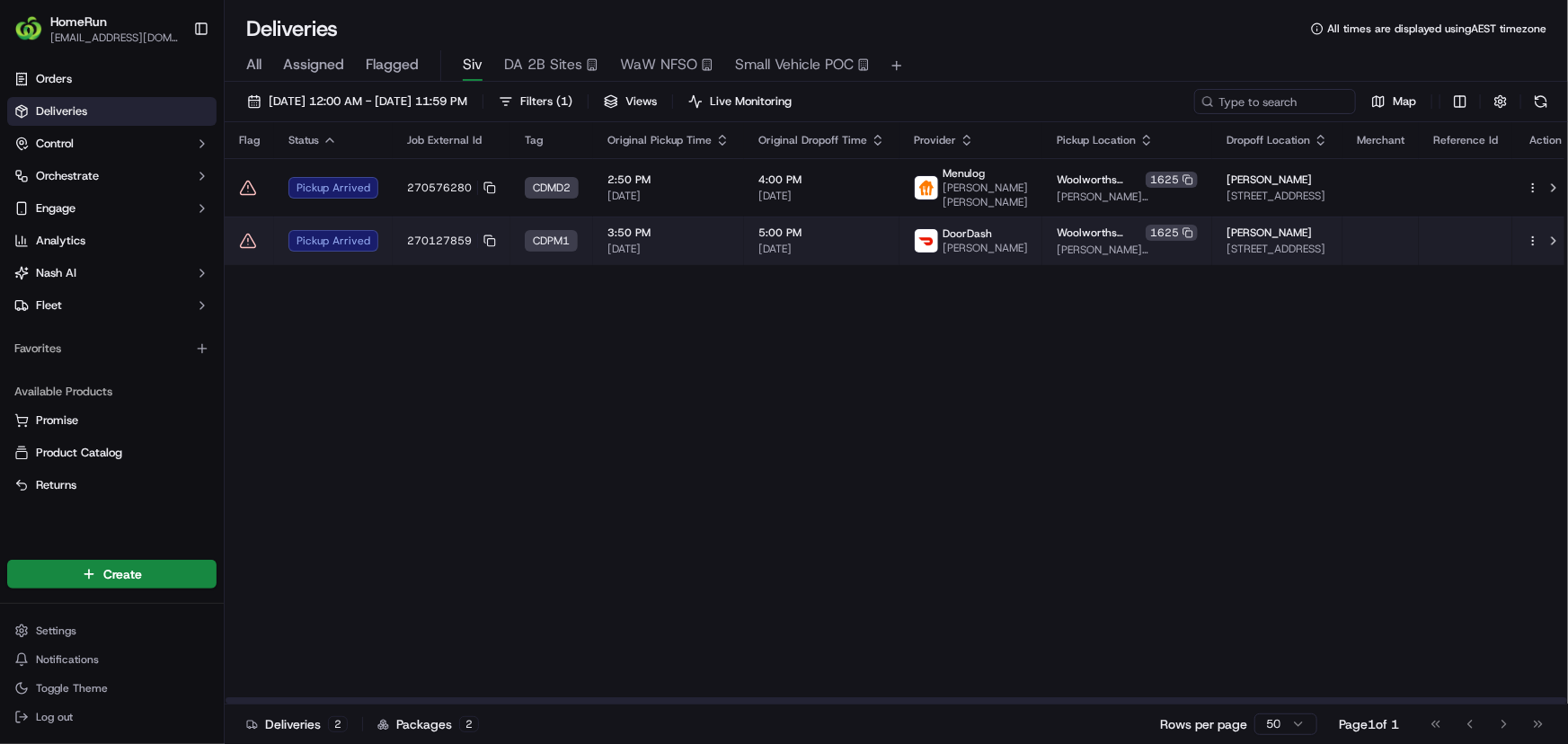
click at [1042, 236] on td "Woolworths Emerton 1625 Emerton Village Shopping Centre, Cnr Jersey Road And Bu…" at bounding box center [1127, 240] width 170 height 49
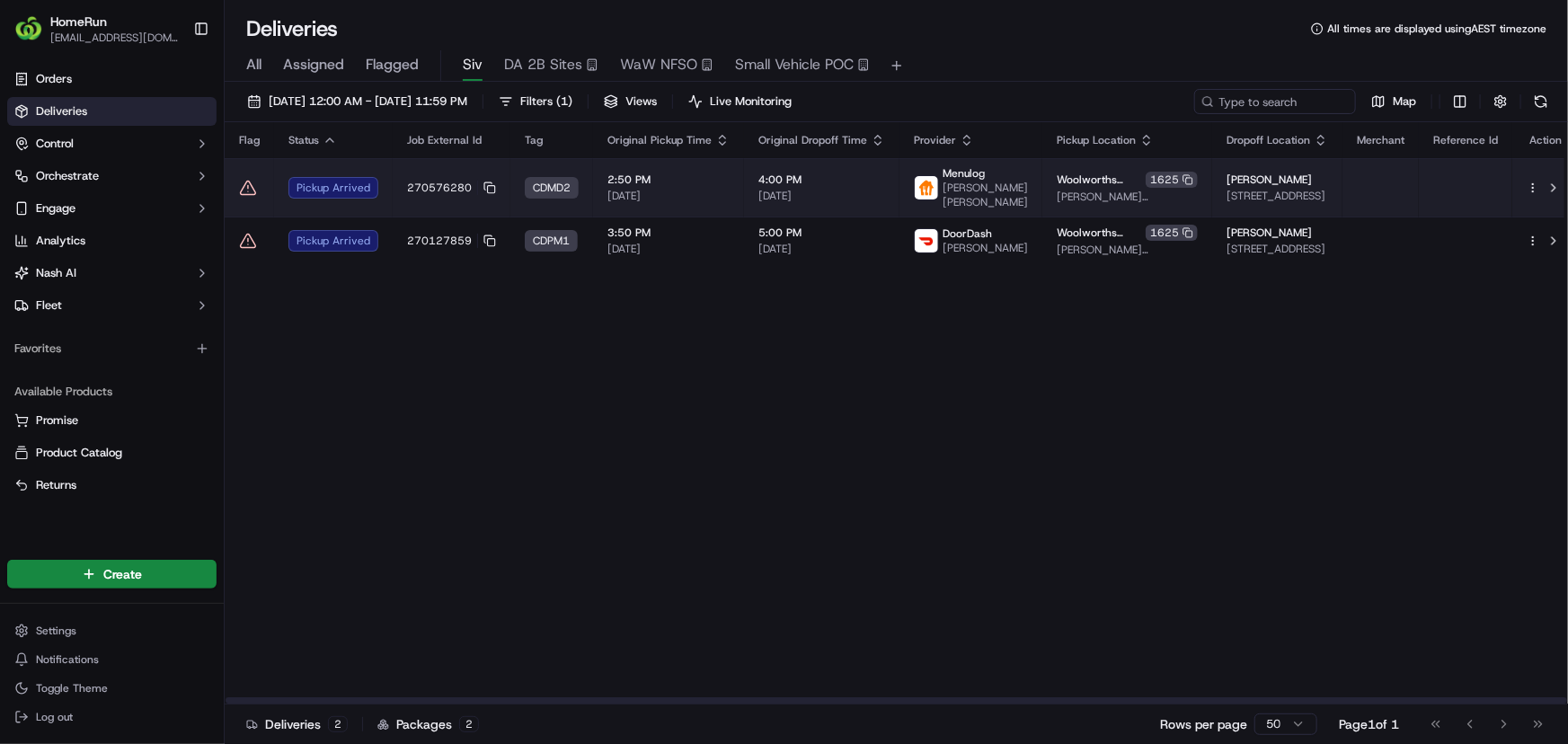
click at [1042, 187] on td "Woolworths Emerton 1625 Emerton Village Shopping Centre, Cnr Jersey Road And Bu…" at bounding box center [1127, 187] width 170 height 59
click at [248, 191] on icon at bounding box center [248, 187] width 18 height 18
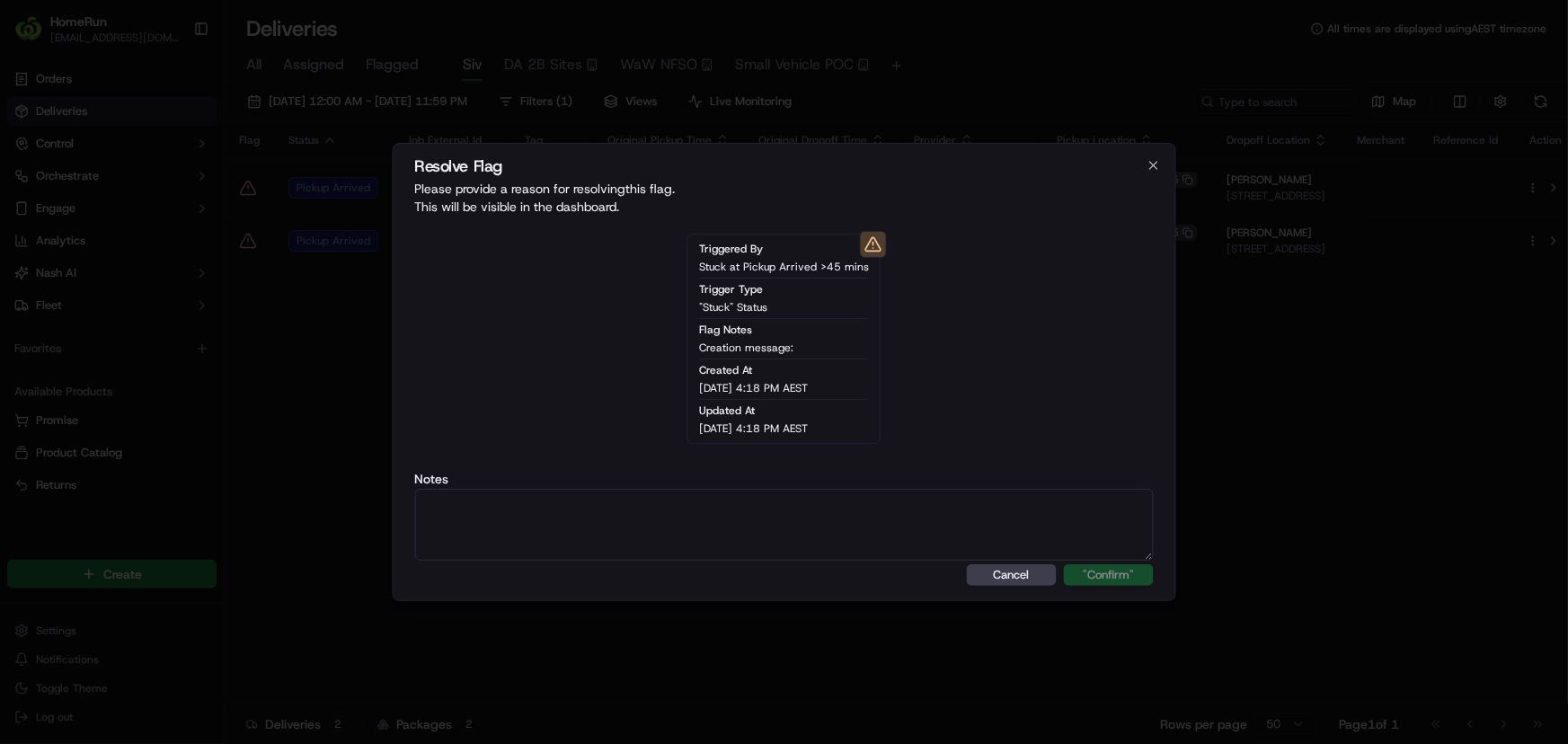
type textarea "u"
drag, startPoint x: 533, startPoint y: 507, endPoint x: 385, endPoint y: 507, distance: 148.0
click at [389, 506] on body "HomeRun skoresh1@woolworths.com.au Toggle Sidebar Orders Deliveries Control Orc…" at bounding box center [784, 372] width 1568 height 744
type textarea "bundled"
click at [1111, 579] on button ""Confirm"" at bounding box center [1109, 575] width 90 height 22
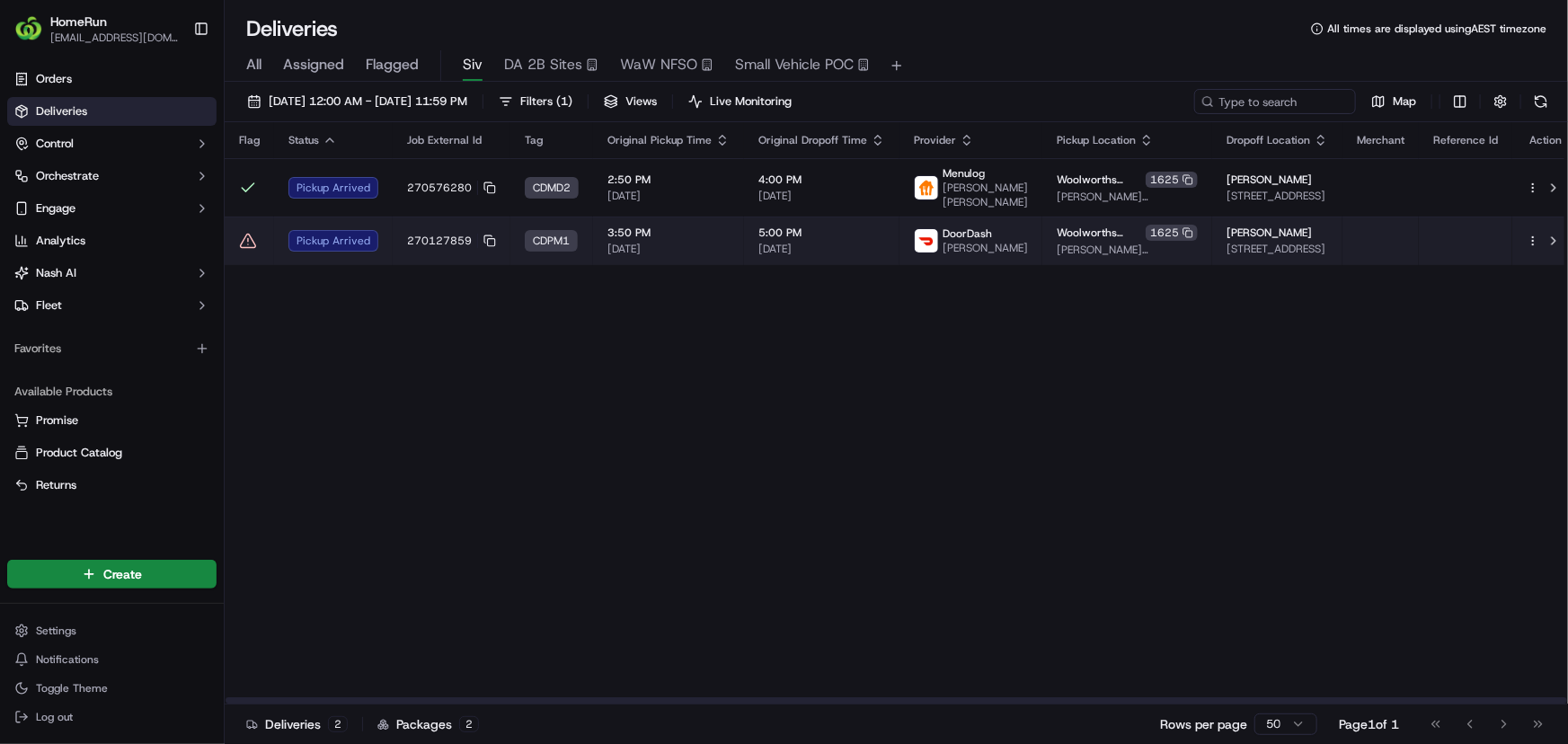
click at [241, 241] on icon at bounding box center [248, 240] width 18 height 18
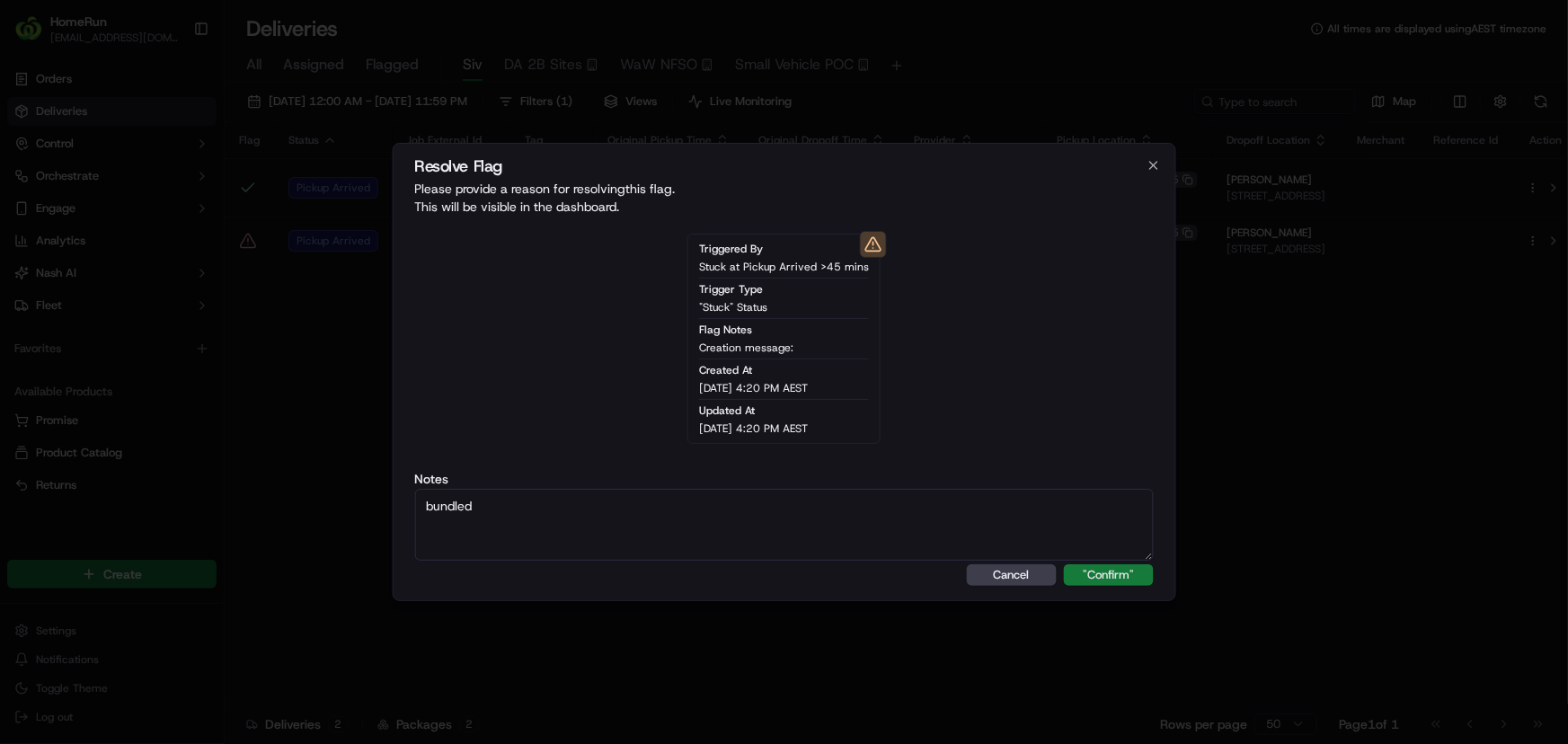
type textarea "bundled"
click at [1123, 579] on button ""Confirm"" at bounding box center [1109, 575] width 90 height 22
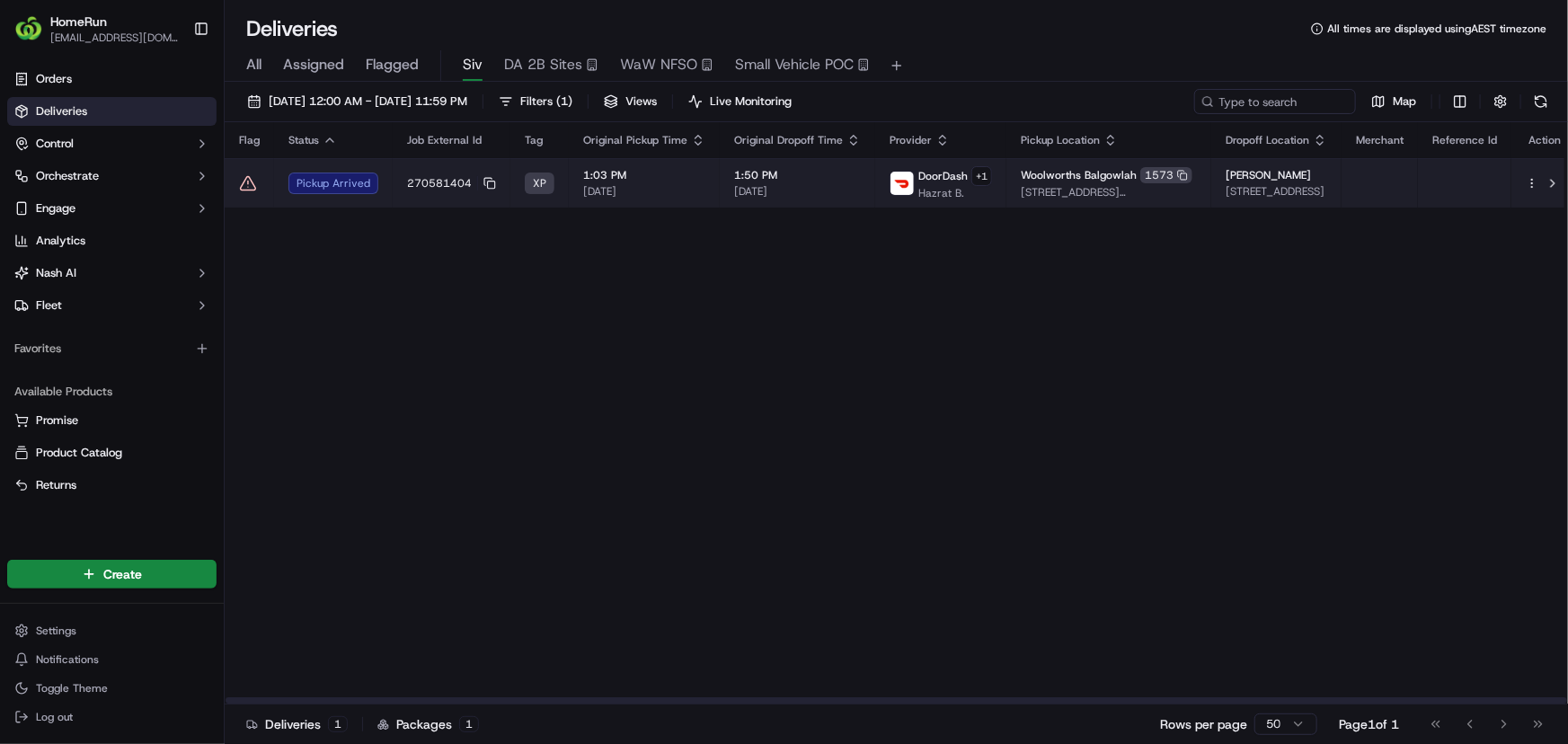
click at [775, 177] on span "1:50 PM" at bounding box center [797, 175] width 127 height 14
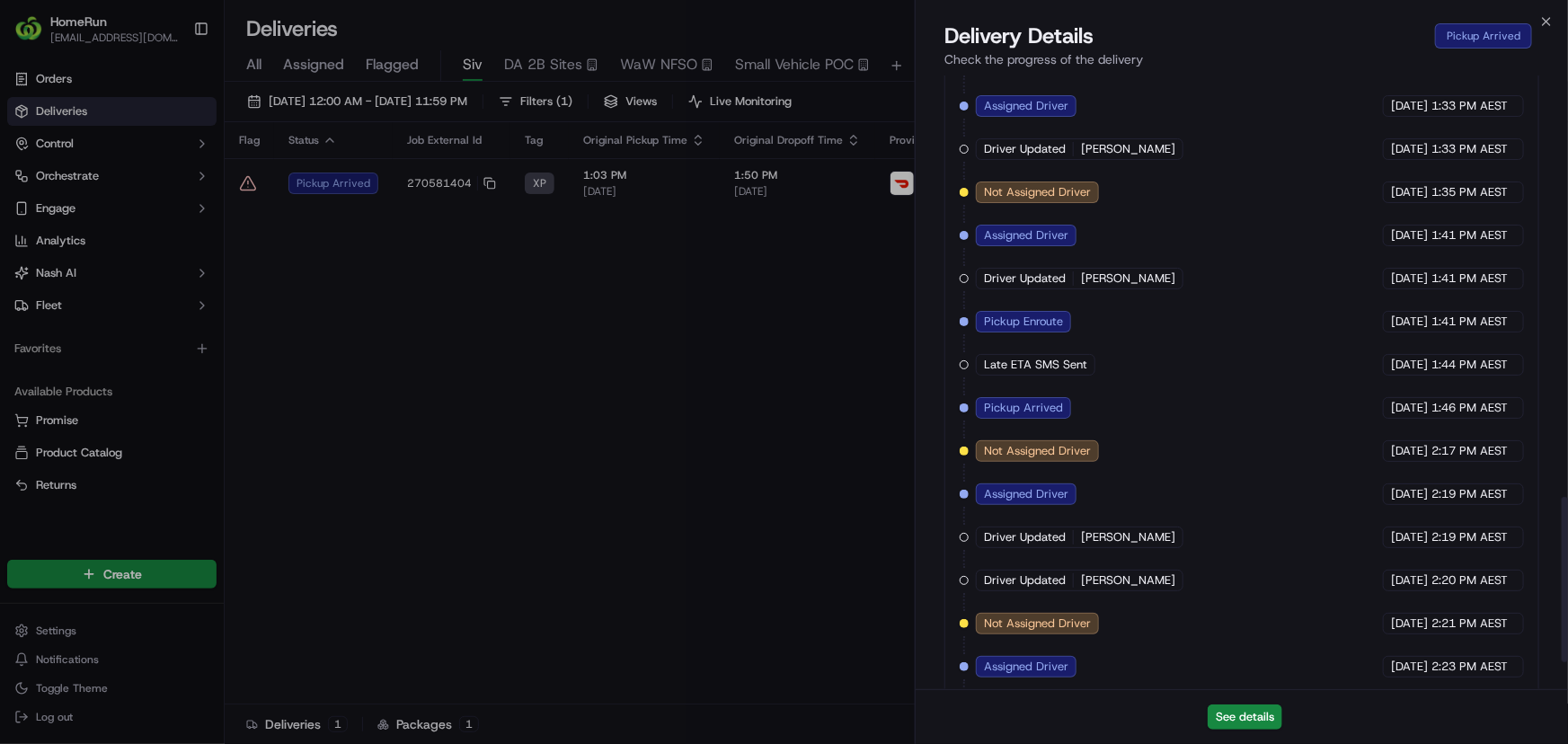
scroll to position [1666, 0]
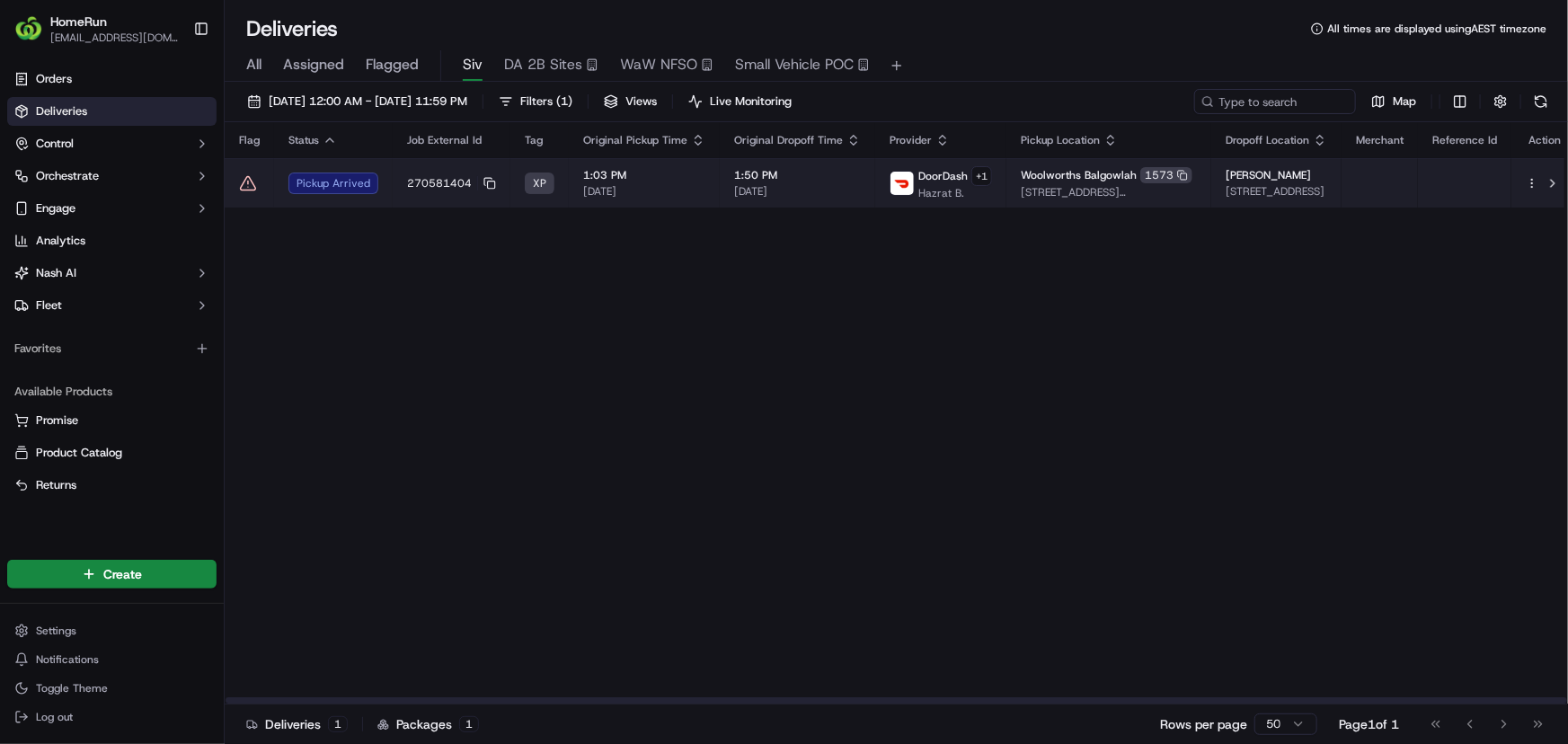
click at [322, 195] on td "Pickup Arrived" at bounding box center [333, 184] width 119 height 50
click at [246, 175] on icon at bounding box center [248, 184] width 18 height 18
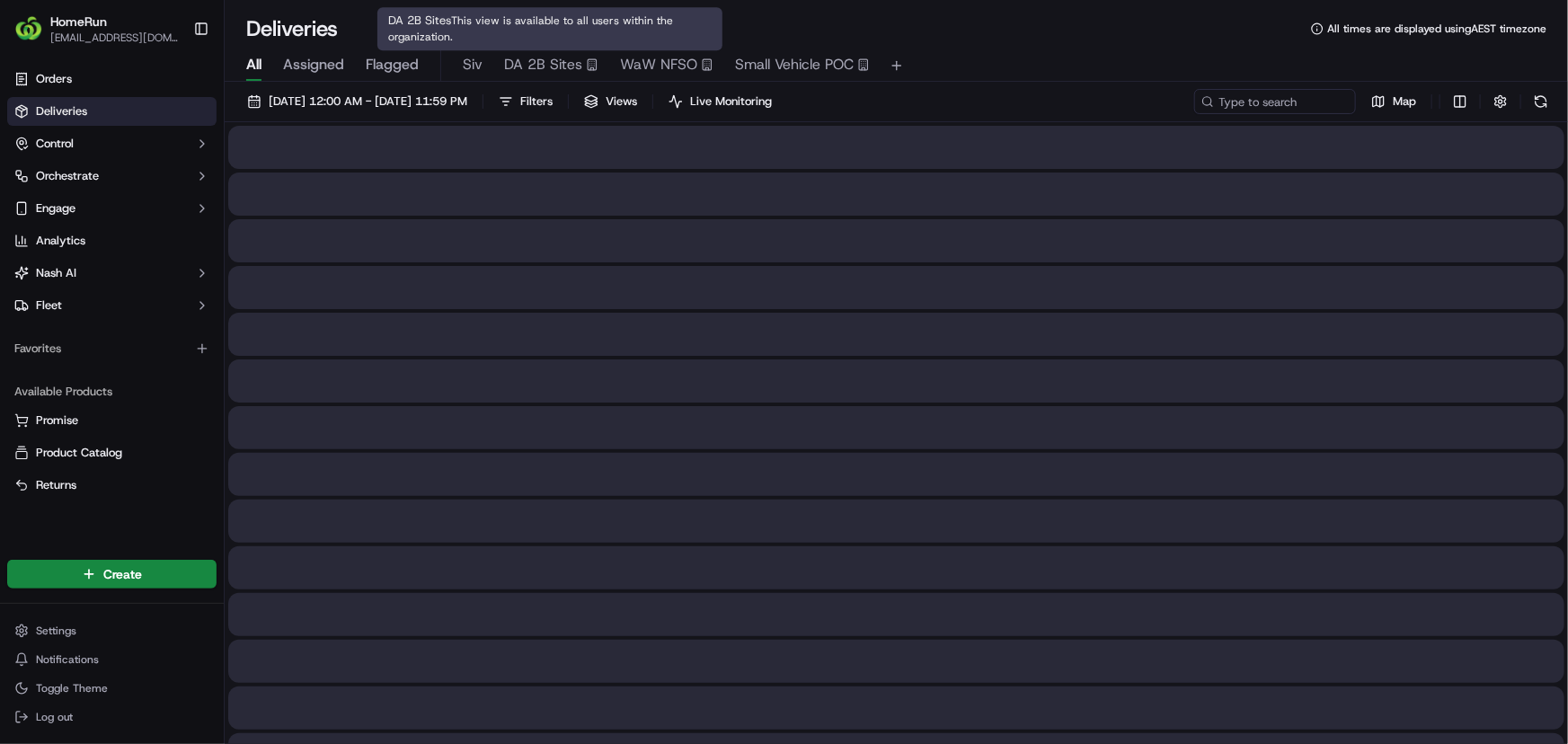
click at [547, 58] on span "DA 2B Sites" at bounding box center [543, 65] width 78 height 22
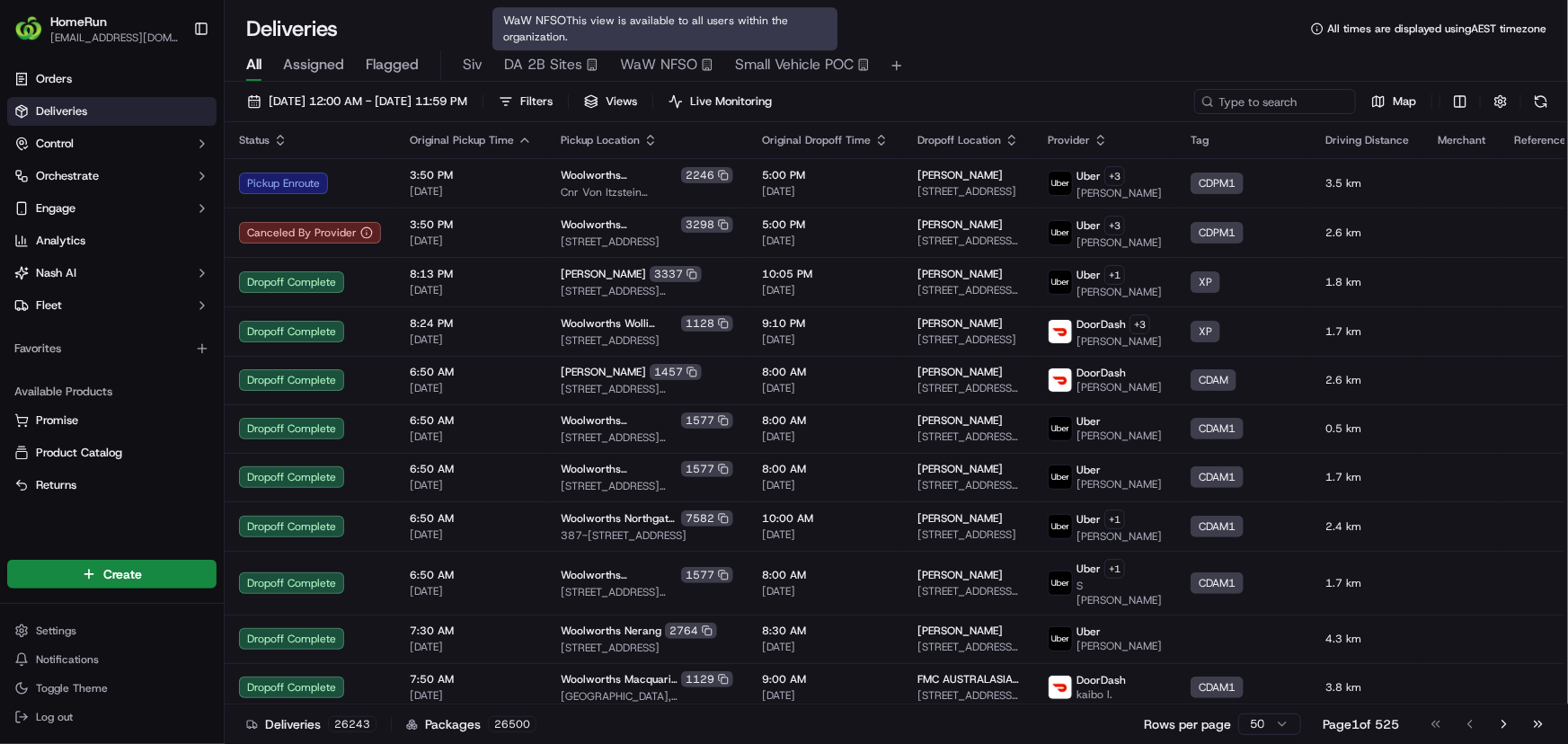
click at [659, 63] on span "WaW NFSO" at bounding box center [658, 65] width 77 height 22
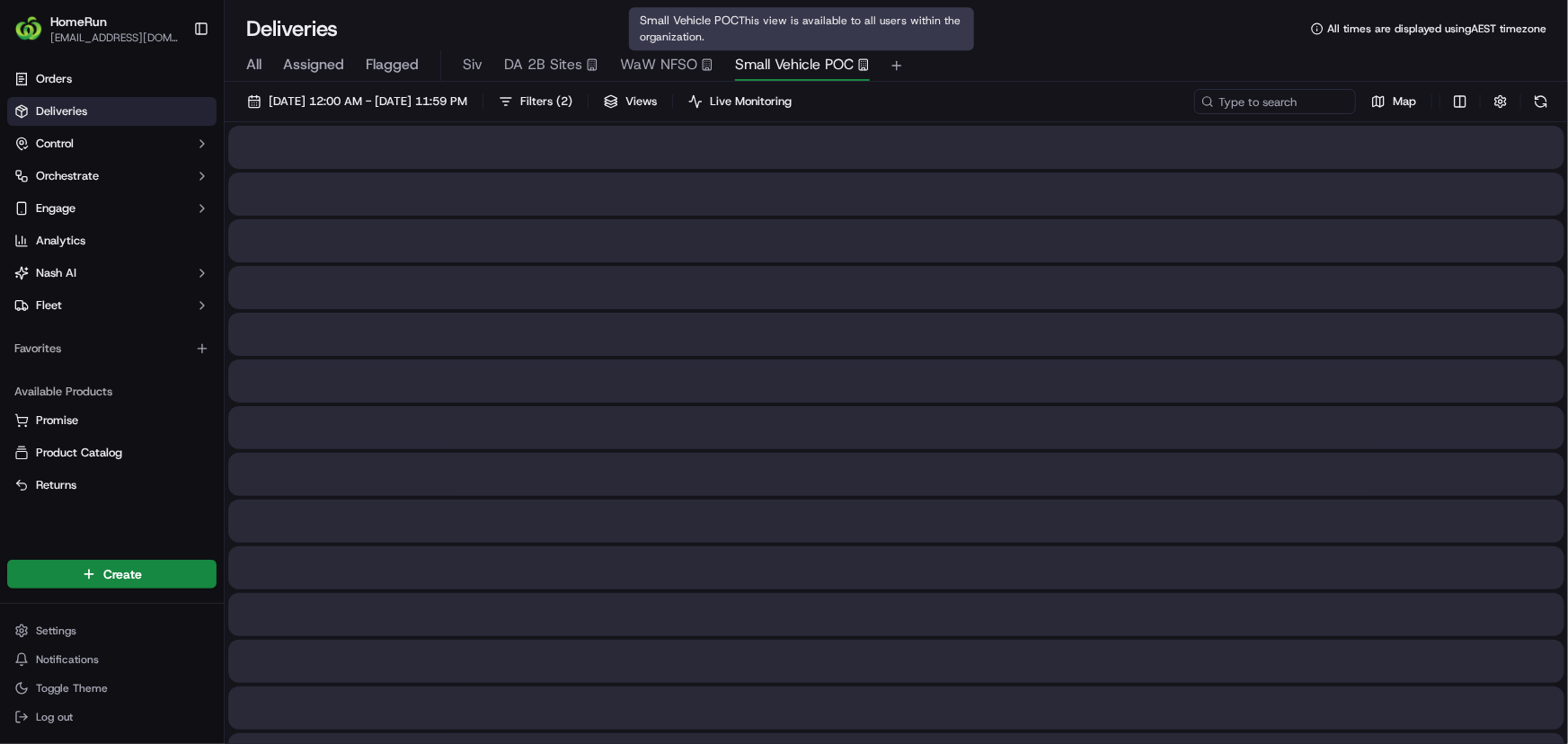
click at [816, 60] on span "Small Vehicle POC" at bounding box center [794, 65] width 119 height 22
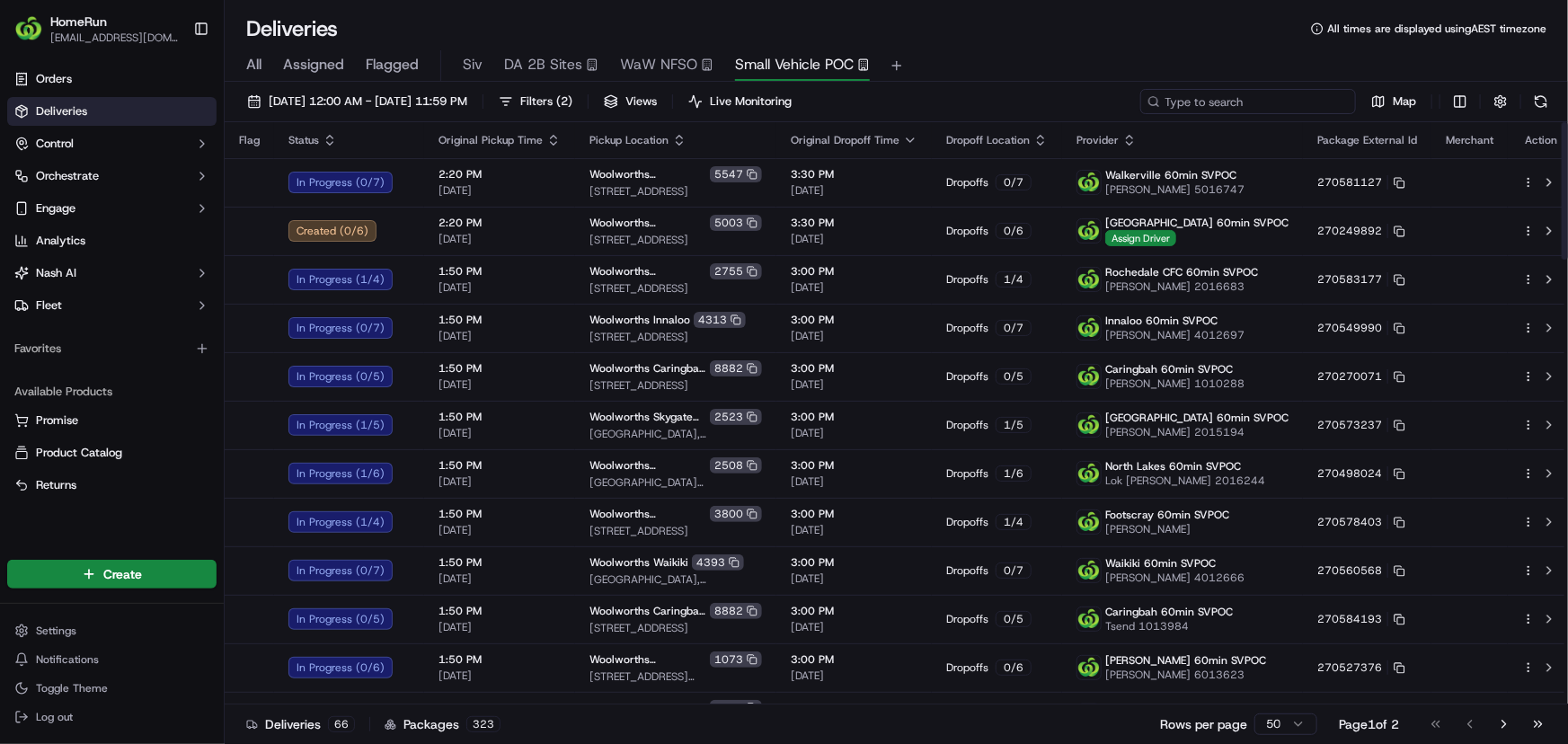
click at [1269, 98] on input at bounding box center [1248, 101] width 215 height 25
click at [1263, 106] on input "as" at bounding box center [1248, 101] width 215 height 25
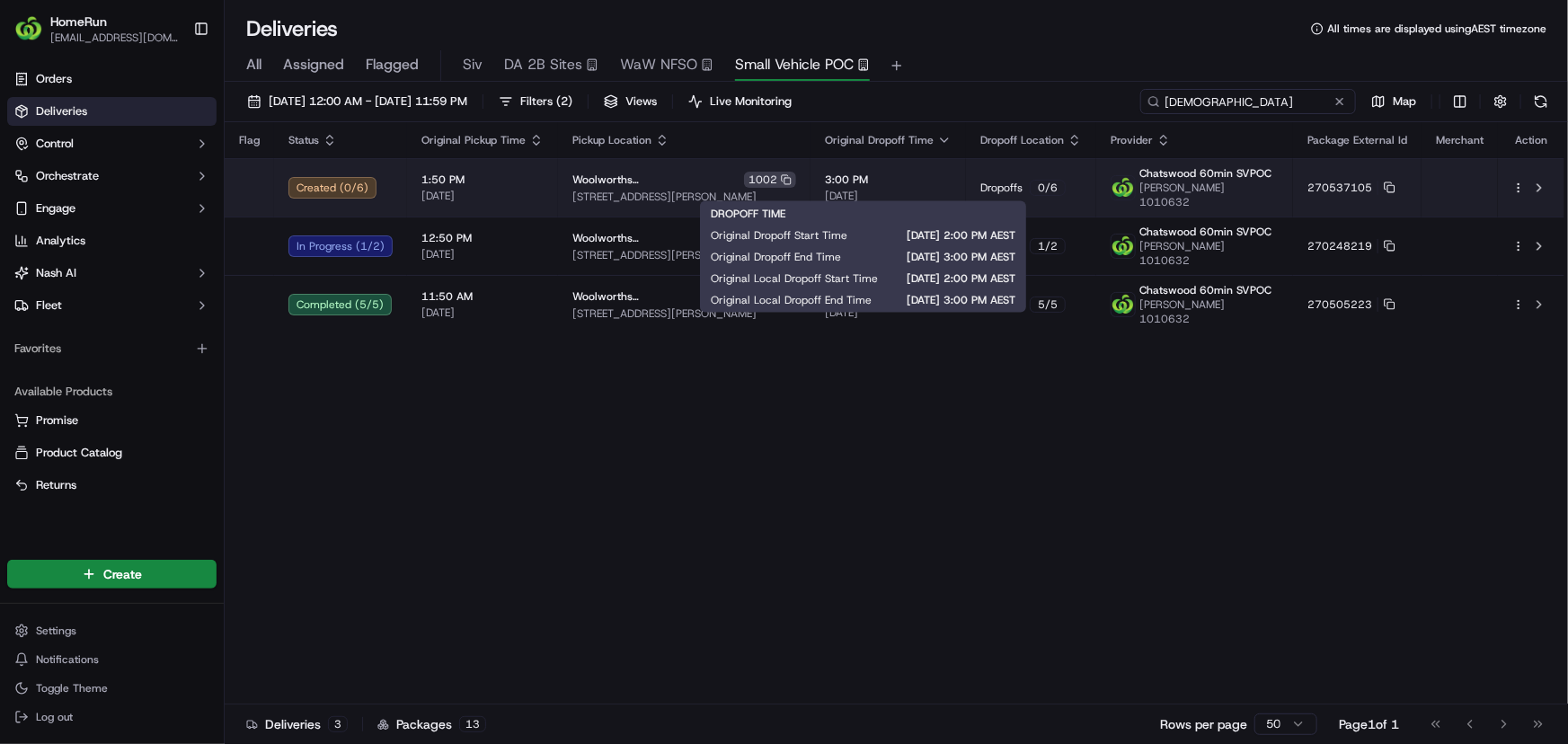
type input "ashwa"
click at [927, 179] on span "3:00 PM" at bounding box center [888, 180] width 127 height 14
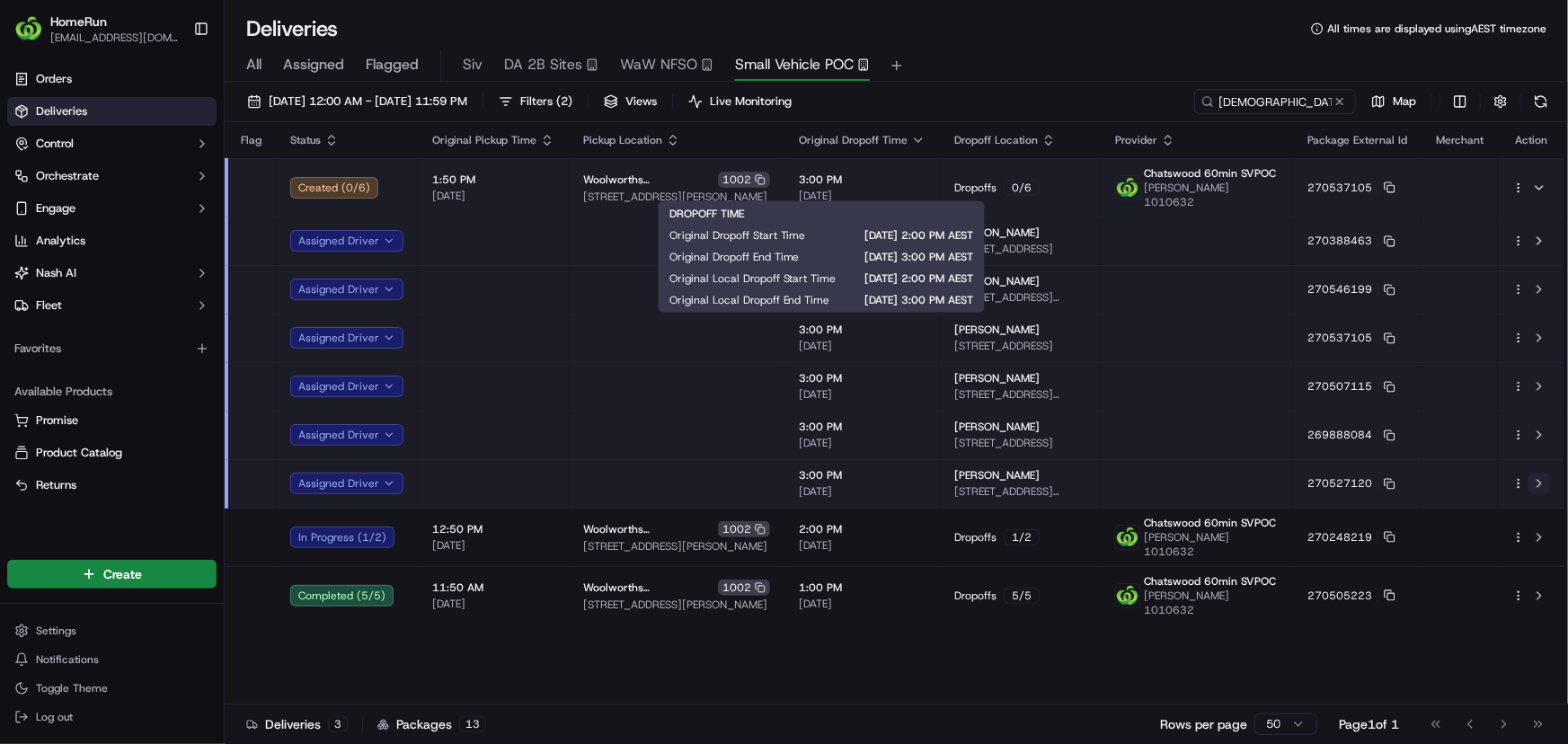
click at [1538, 473] on button at bounding box center [1539, 484] width 22 height 22
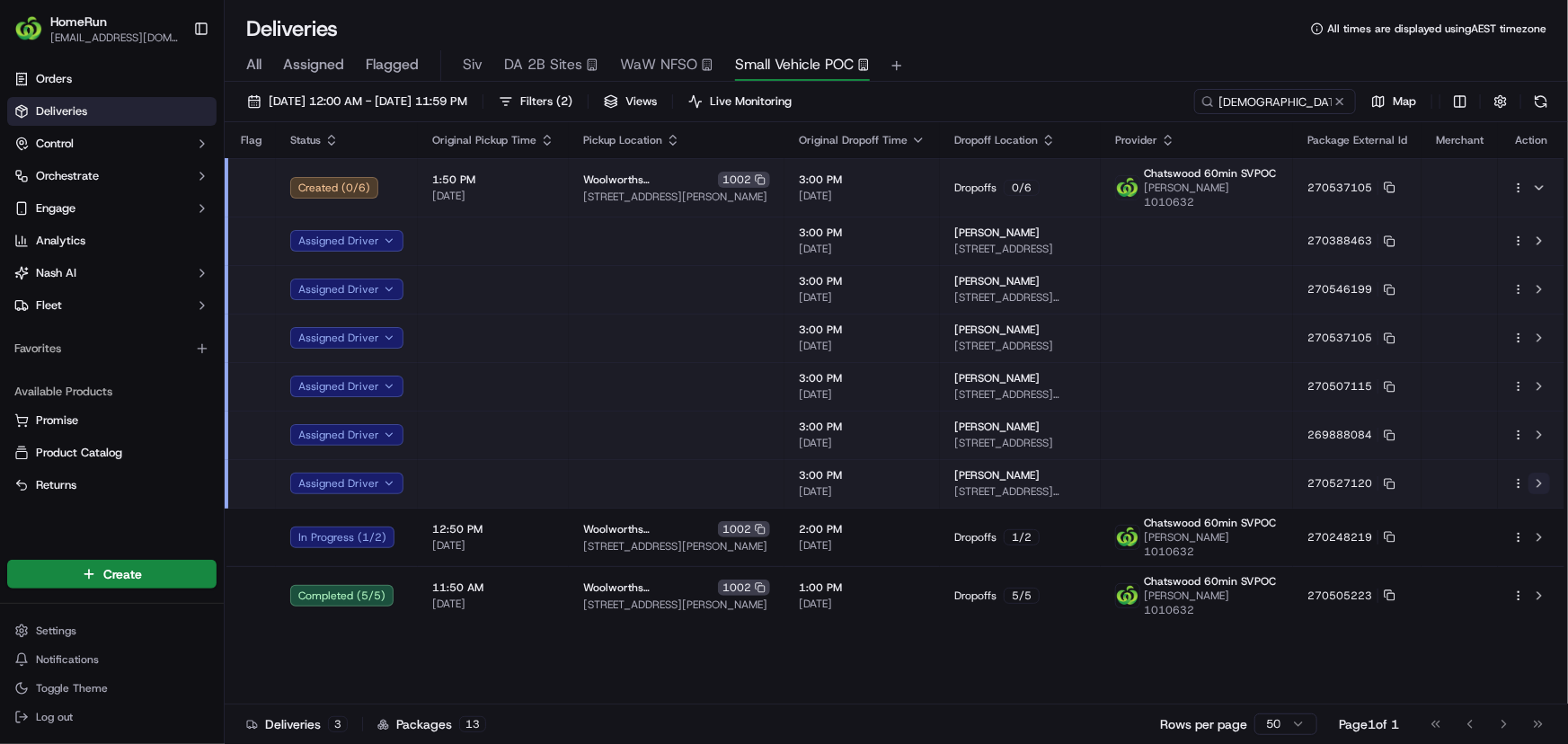
click at [1542, 473] on button at bounding box center [1539, 484] width 22 height 22
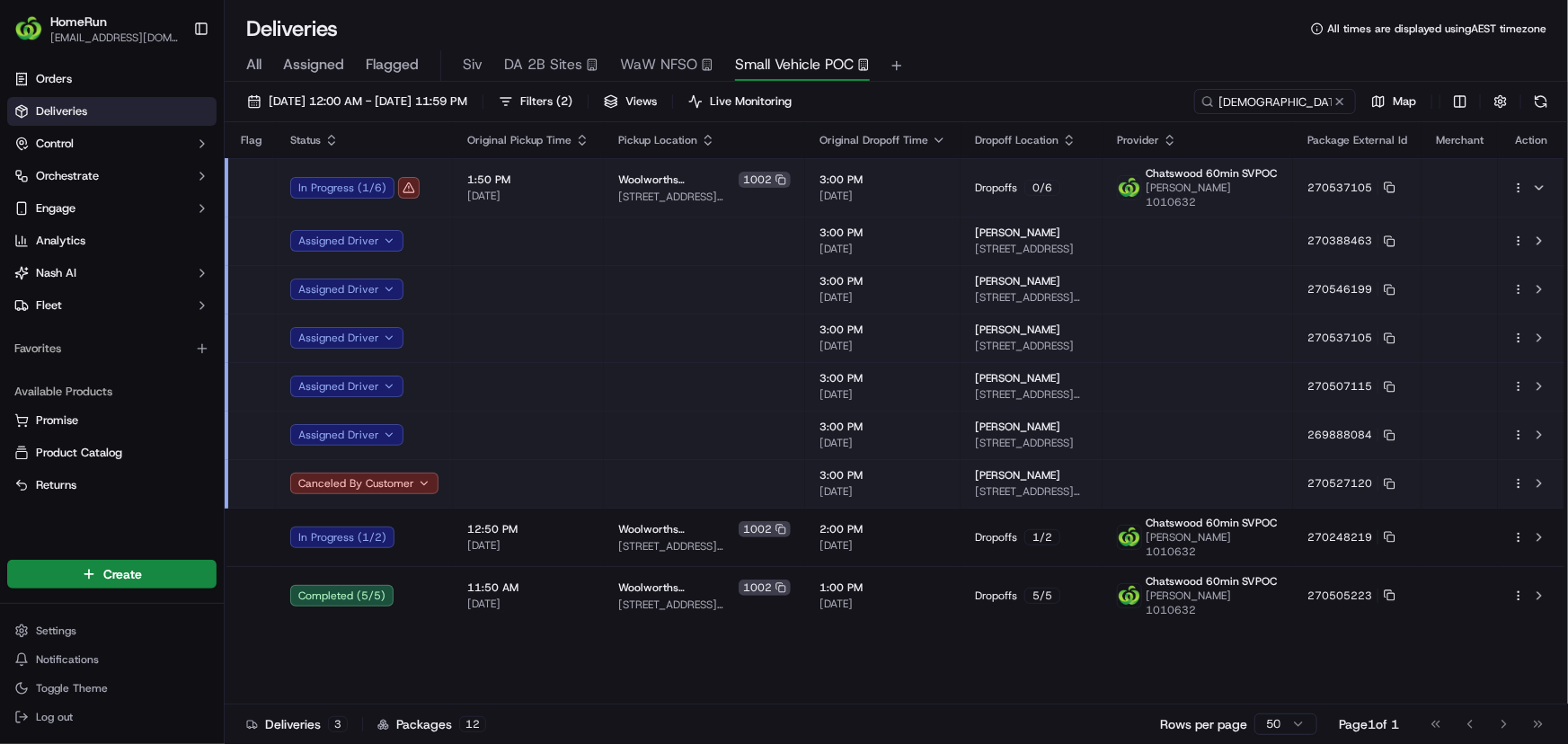
click at [1177, 476] on td at bounding box center [1197, 483] width 191 height 49
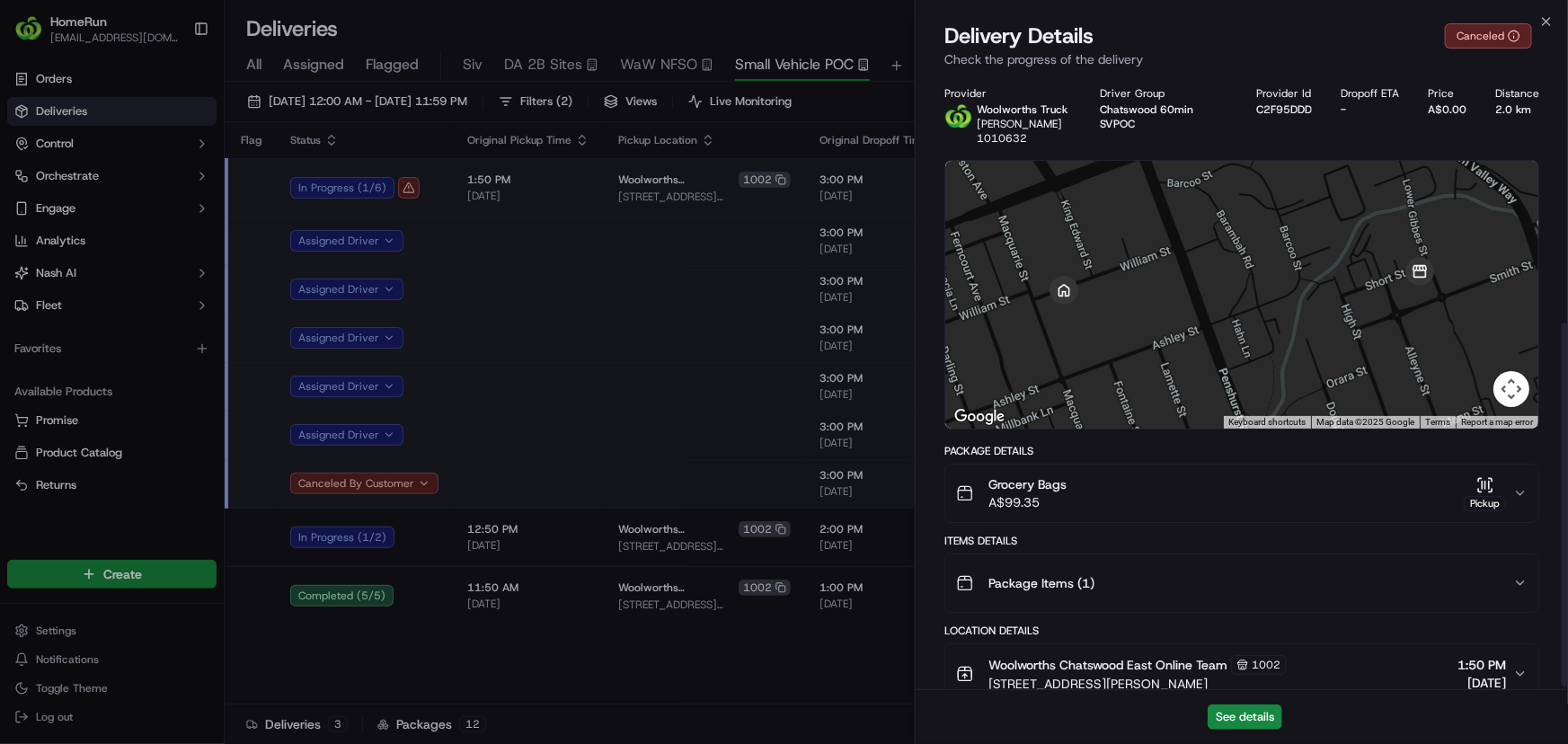
scroll to position [422, 0]
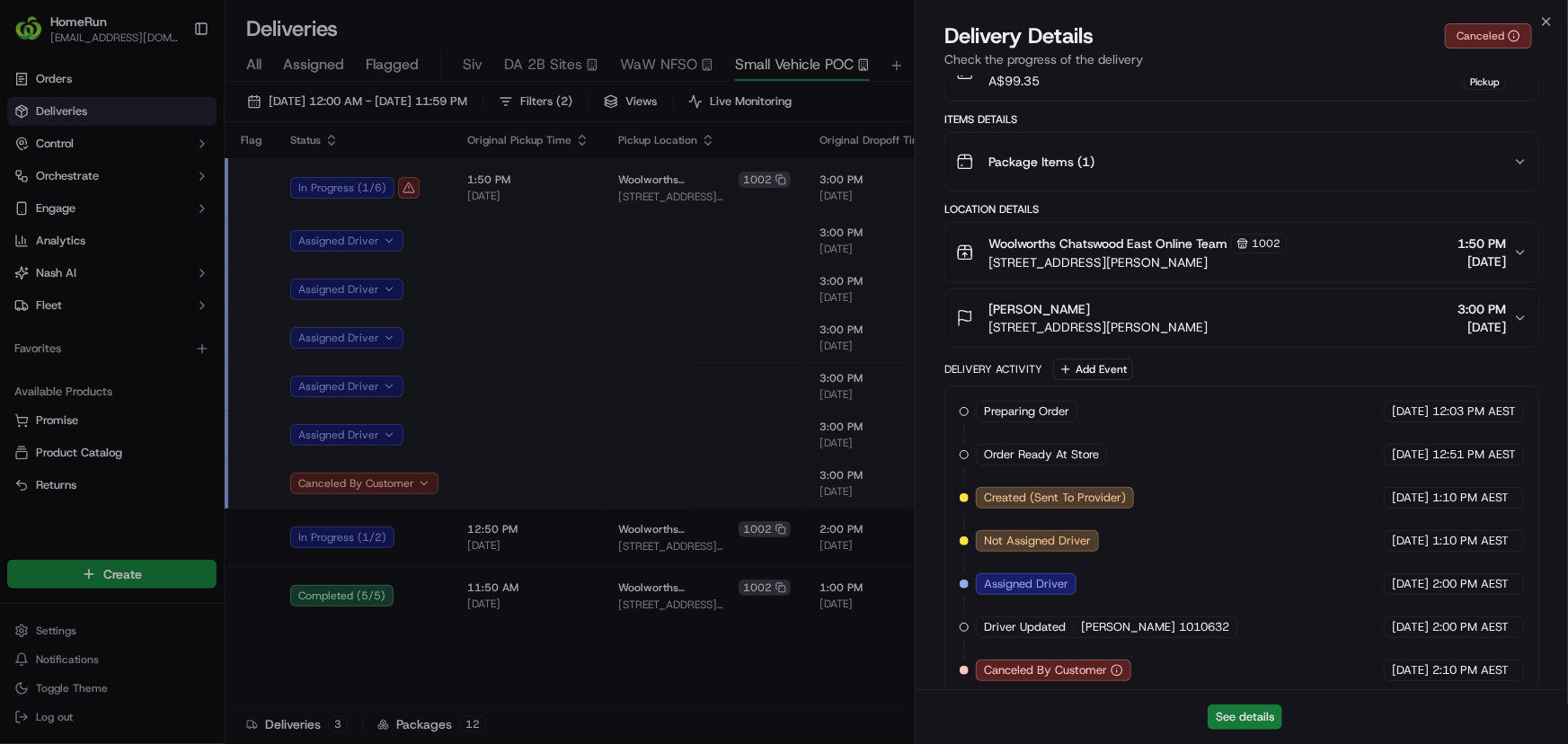
click at [1244, 717] on button "See details" at bounding box center [1245, 716] width 75 height 25
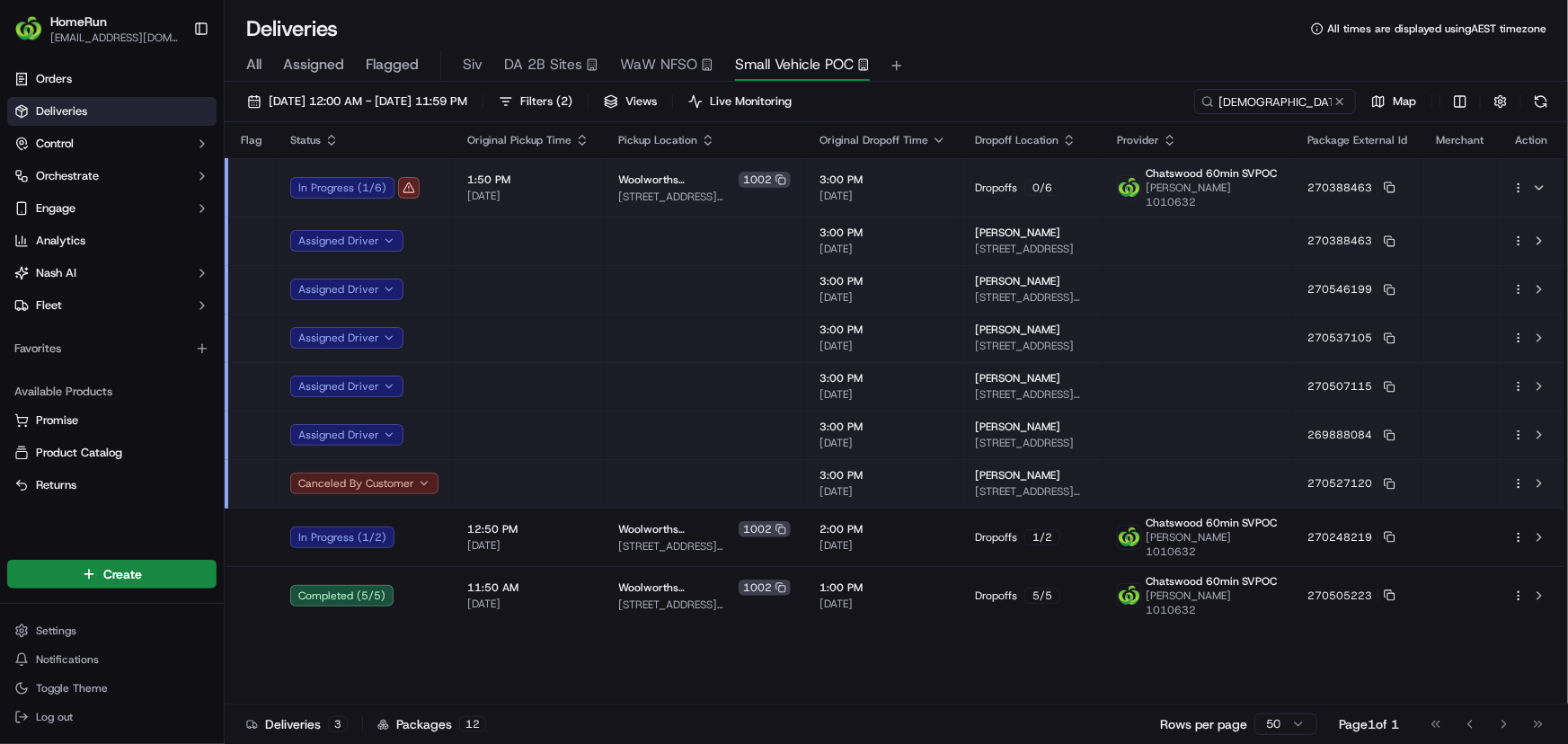
click at [365, 473] on button "Canceled By Customer" at bounding box center [364, 484] width 149 height 22
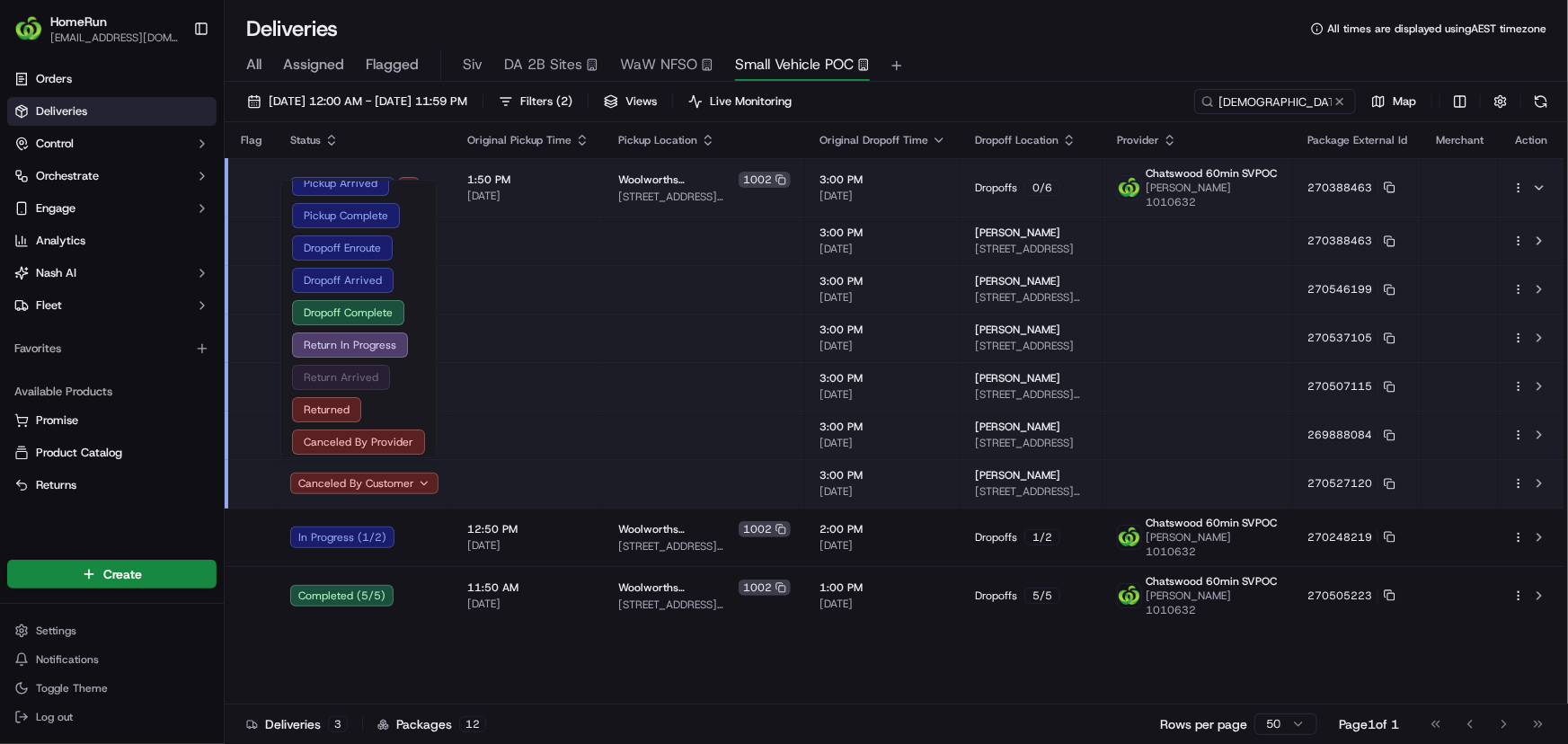
scroll to position [149, 0]
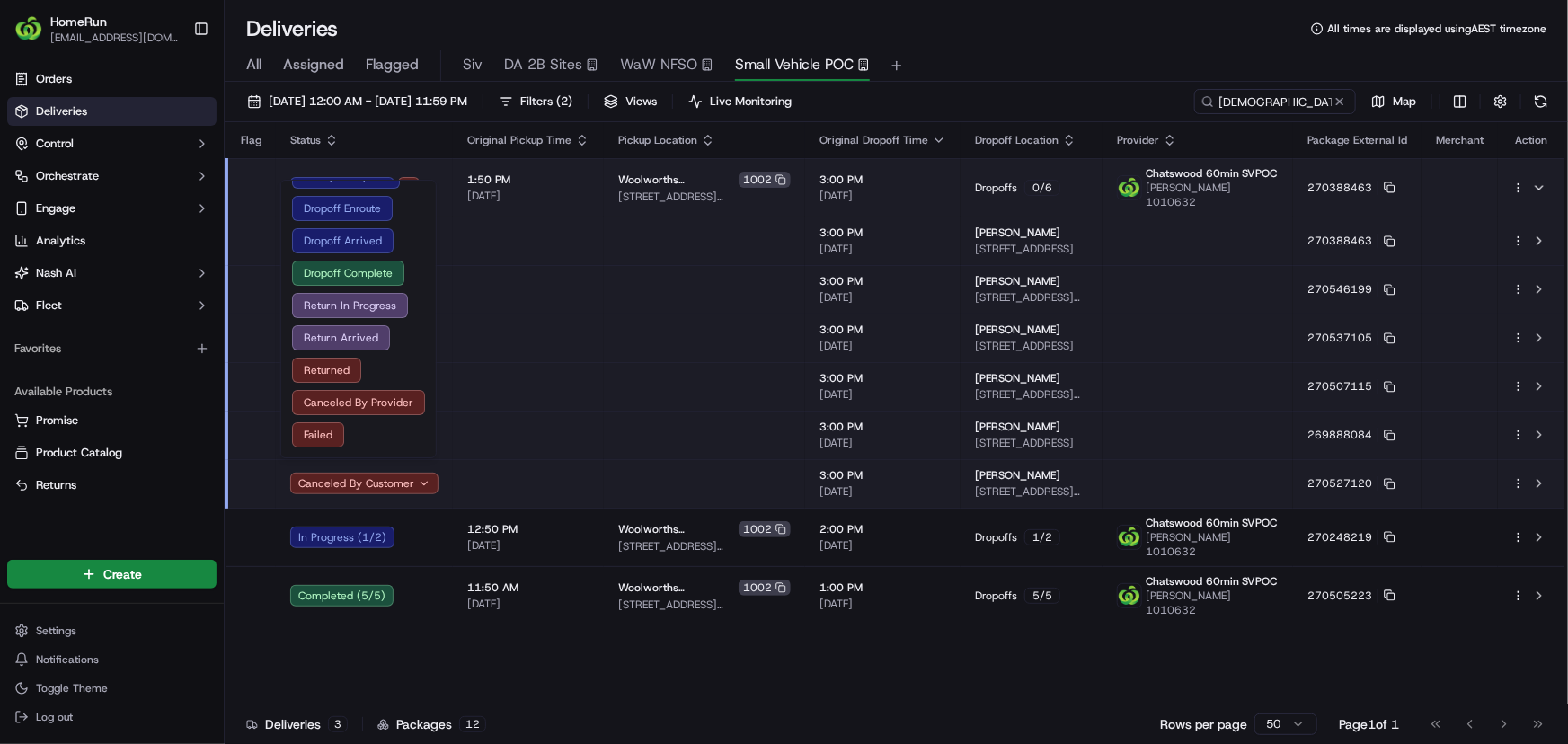
click at [612, 476] on td at bounding box center [704, 483] width 201 height 49
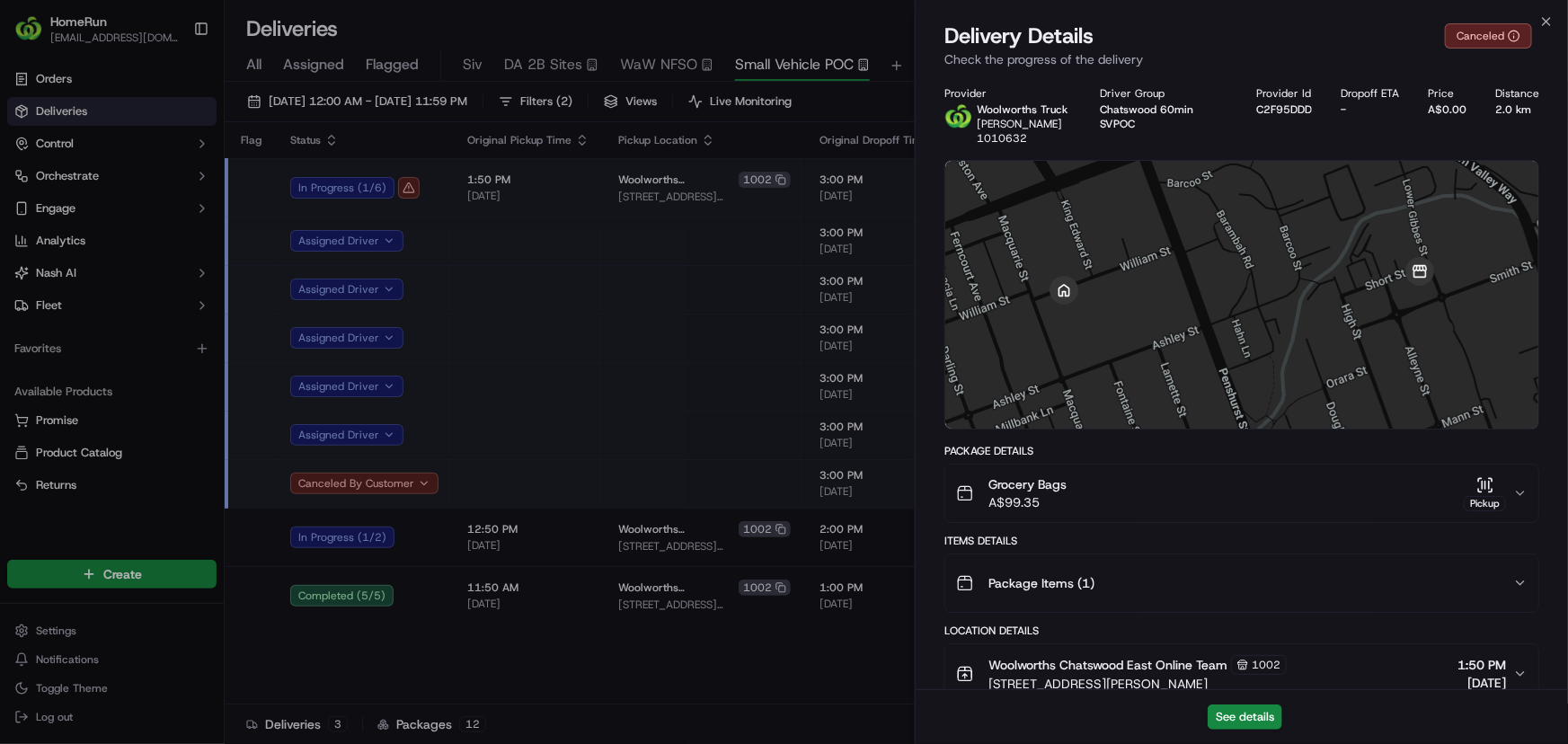
scroll to position [422, 0]
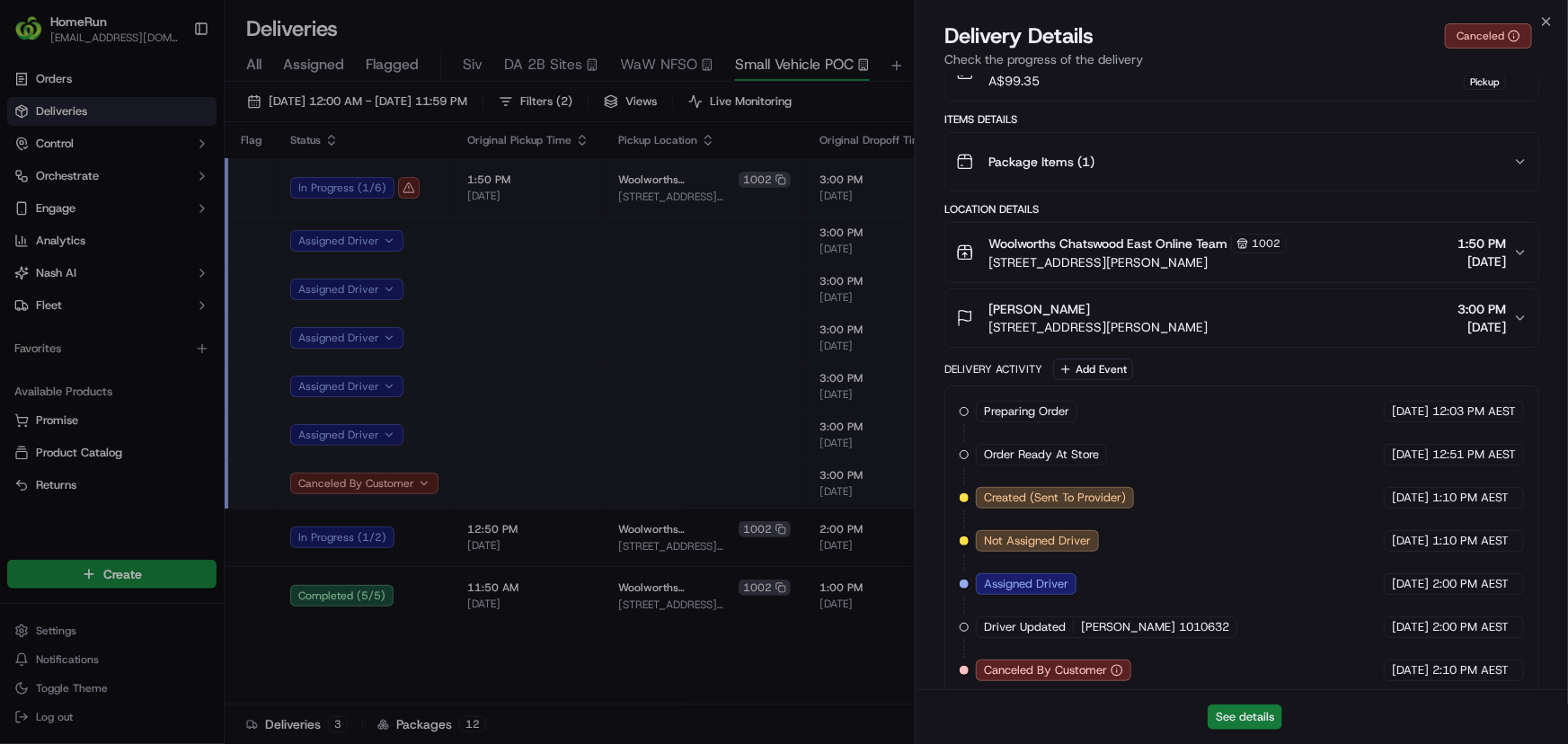
click at [1242, 715] on button "See details" at bounding box center [1245, 716] width 75 height 25
click at [1400, 233] on div "Woolworths Chatswood East Online Team 1002 17 Smith St, Chatswood, NSW 2067, AU…" at bounding box center [1235, 252] width 558 height 38
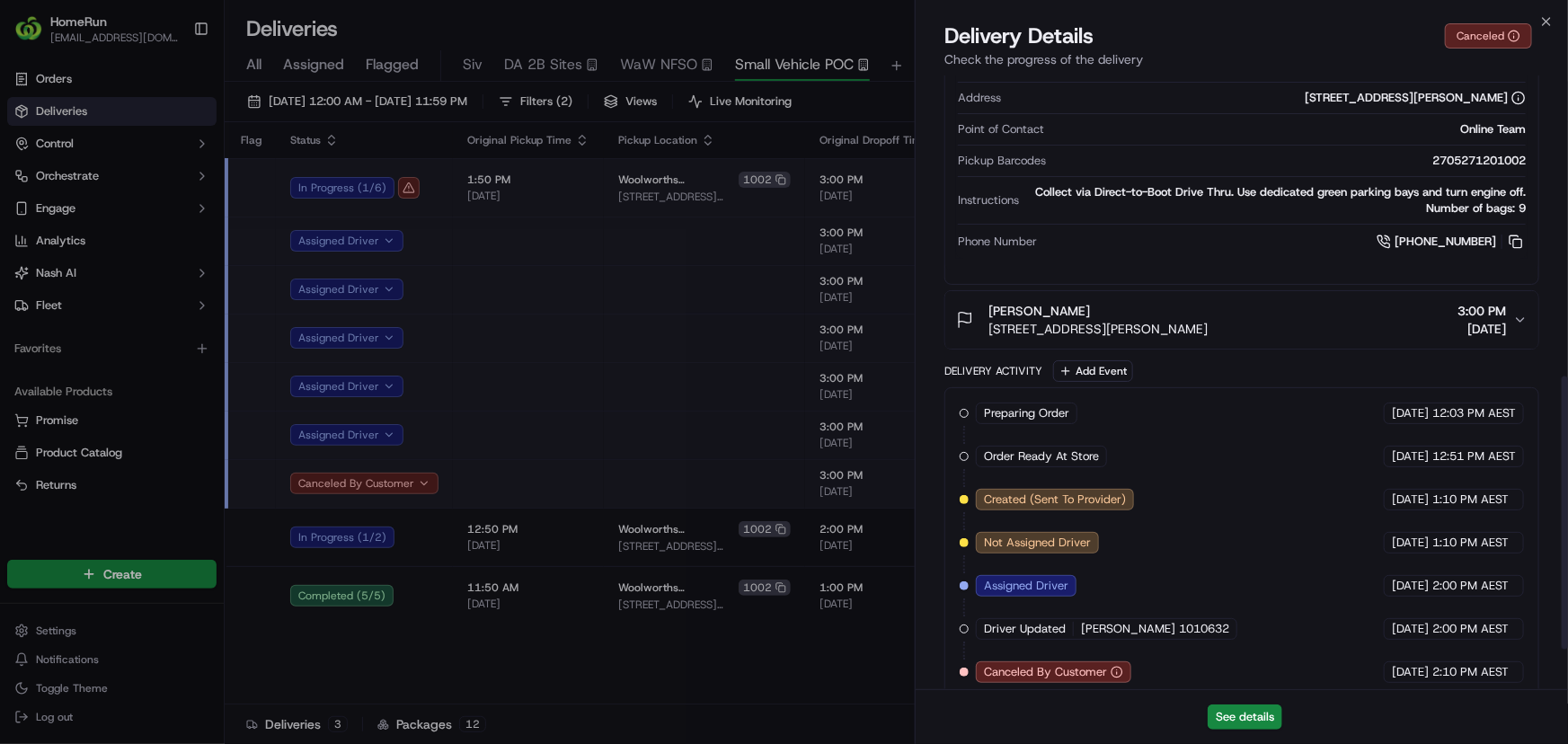
scroll to position [765, 0]
click at [1294, 308] on div "Dawn Lam 30 William St, Roseville, NSW 2069, AU 3:00 PM 22/09/2025" at bounding box center [1235, 319] width 558 height 36
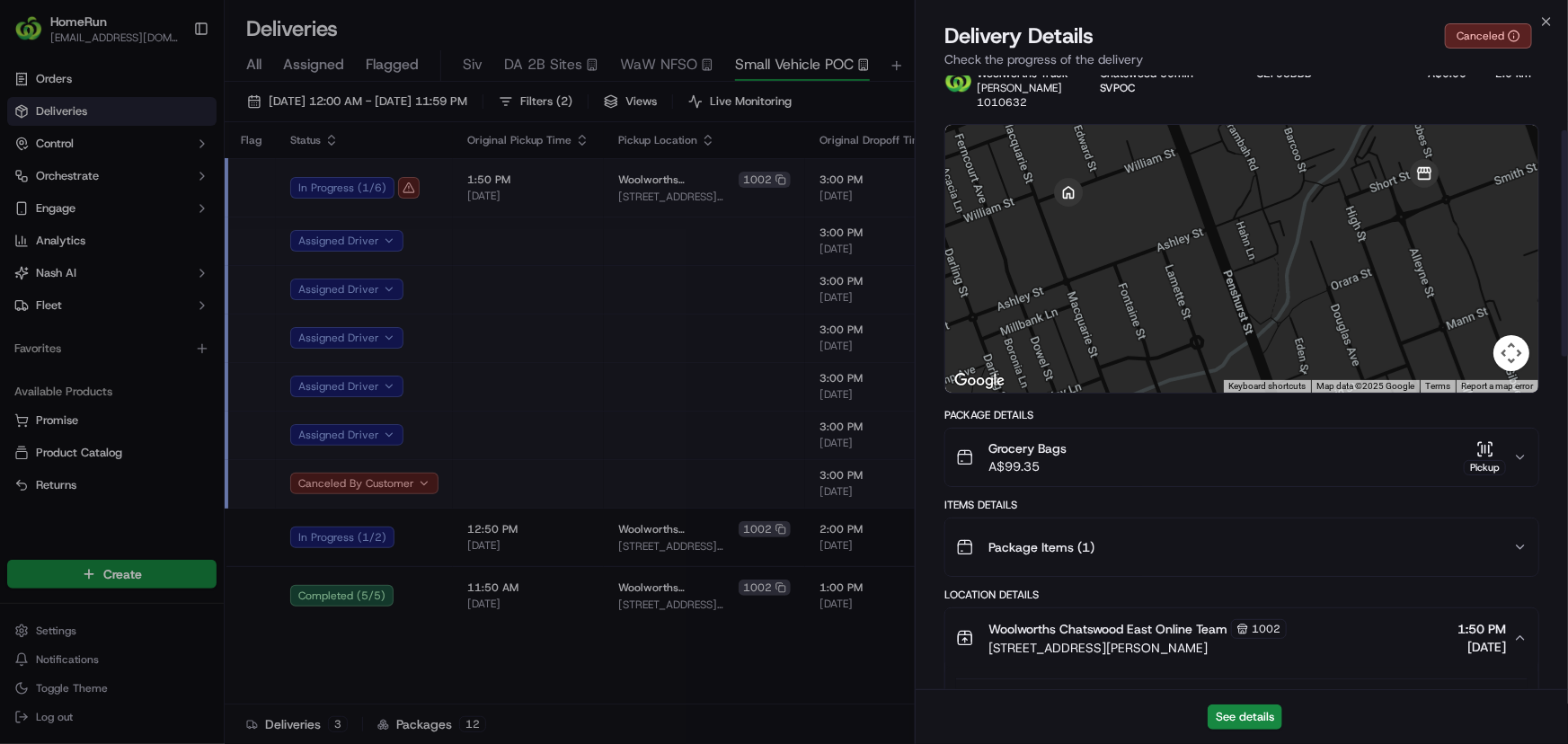
scroll to position [0, 0]
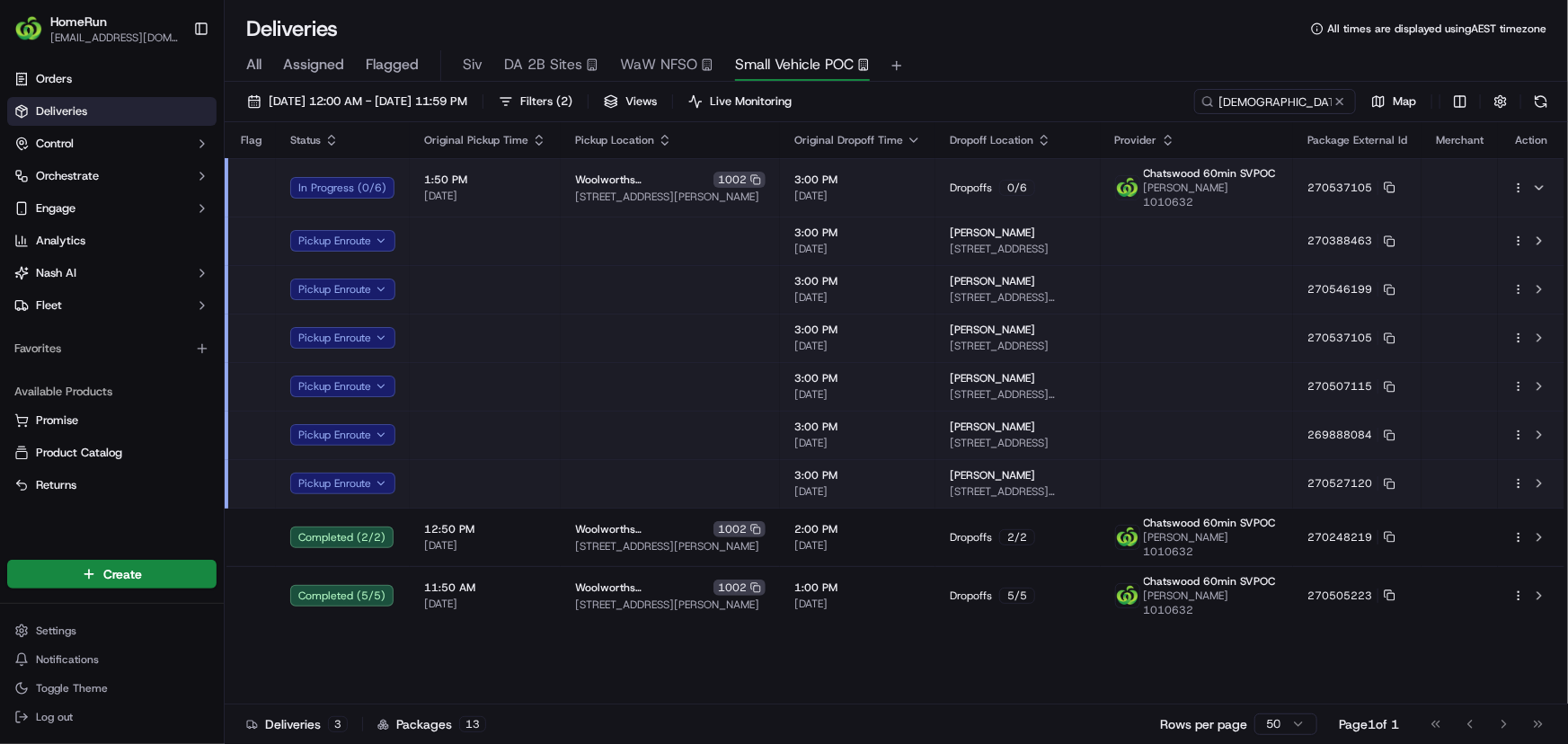
click at [1257, 459] on td at bounding box center [1197, 483] width 193 height 49
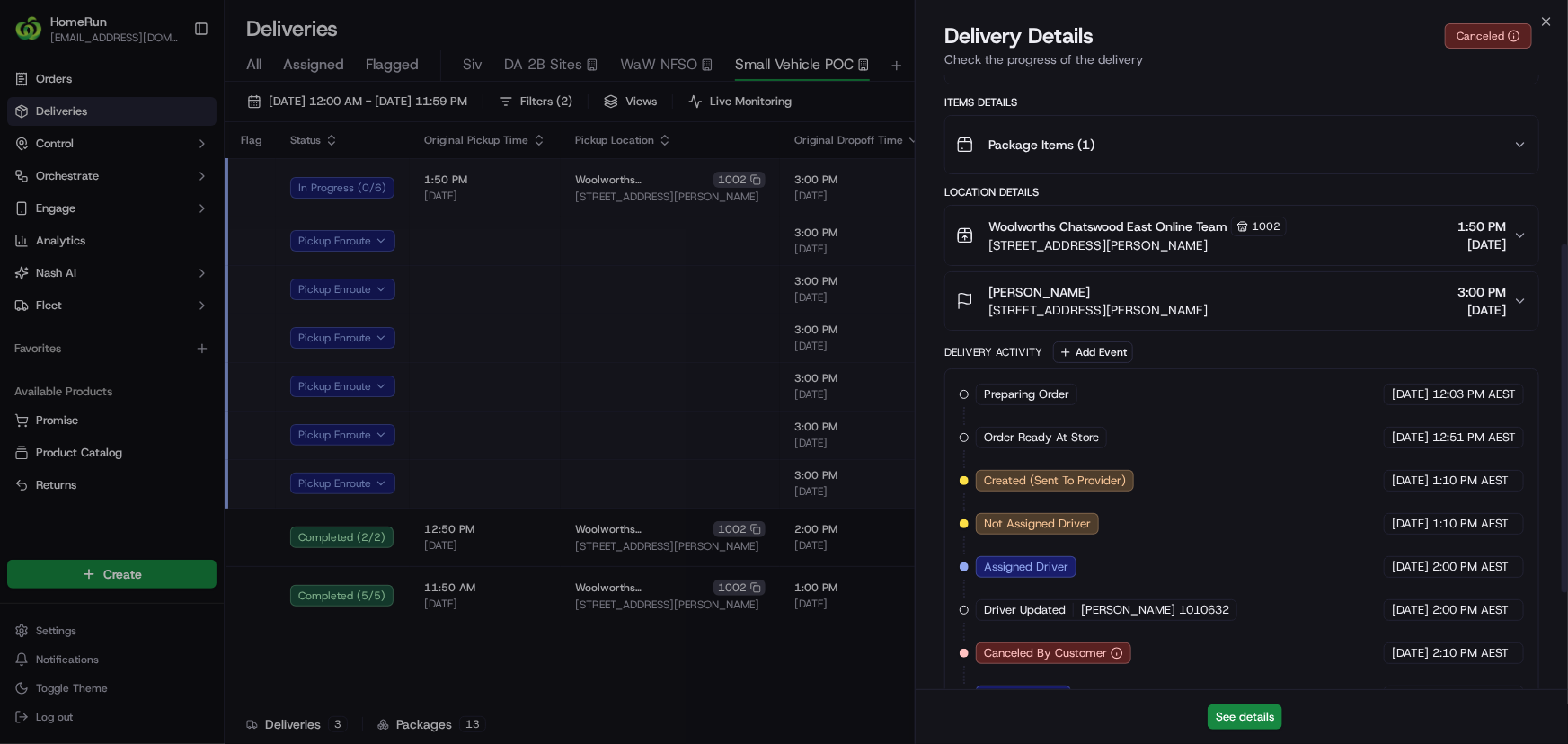
scroll to position [465, 0]
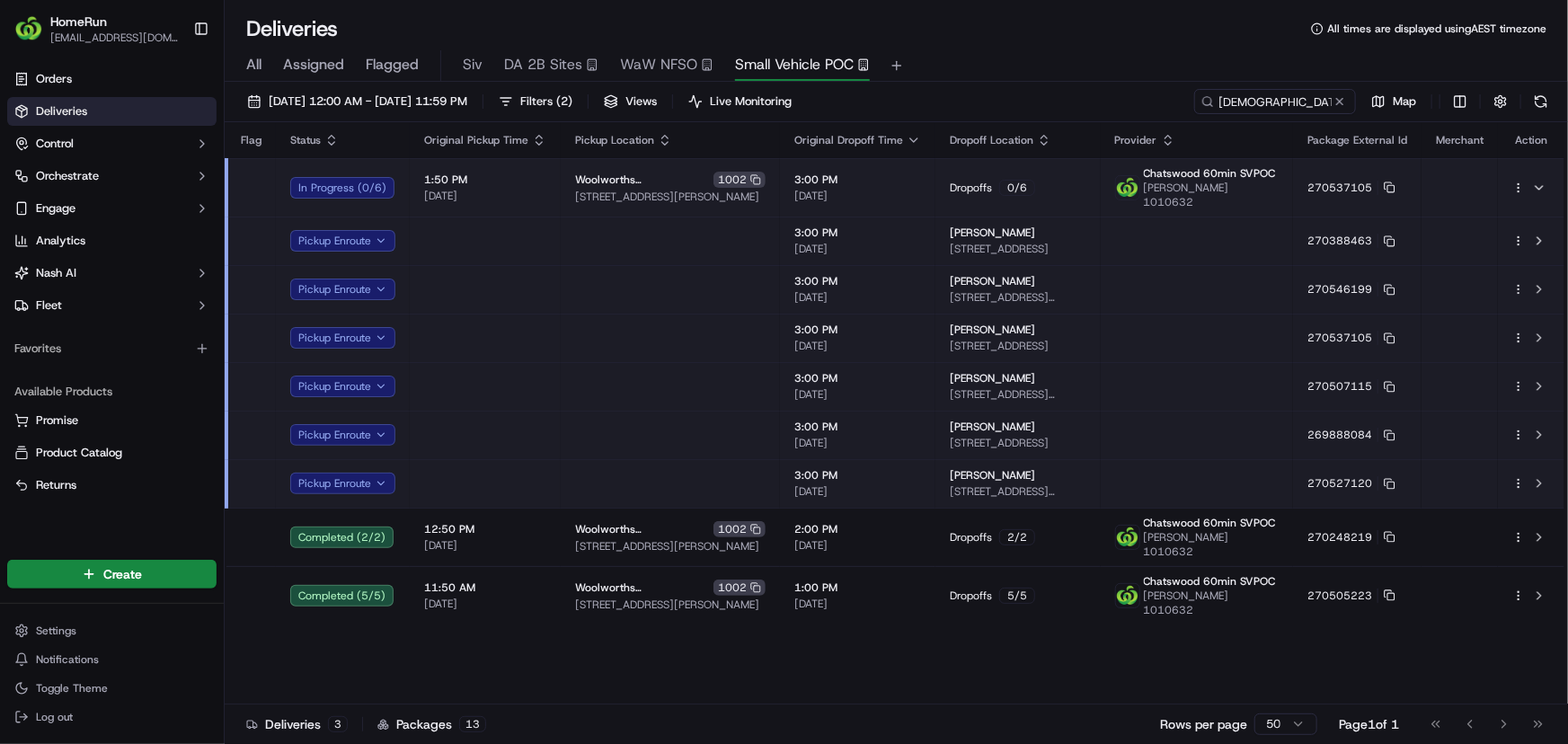
click at [501, 483] on td at bounding box center [485, 483] width 151 height 49
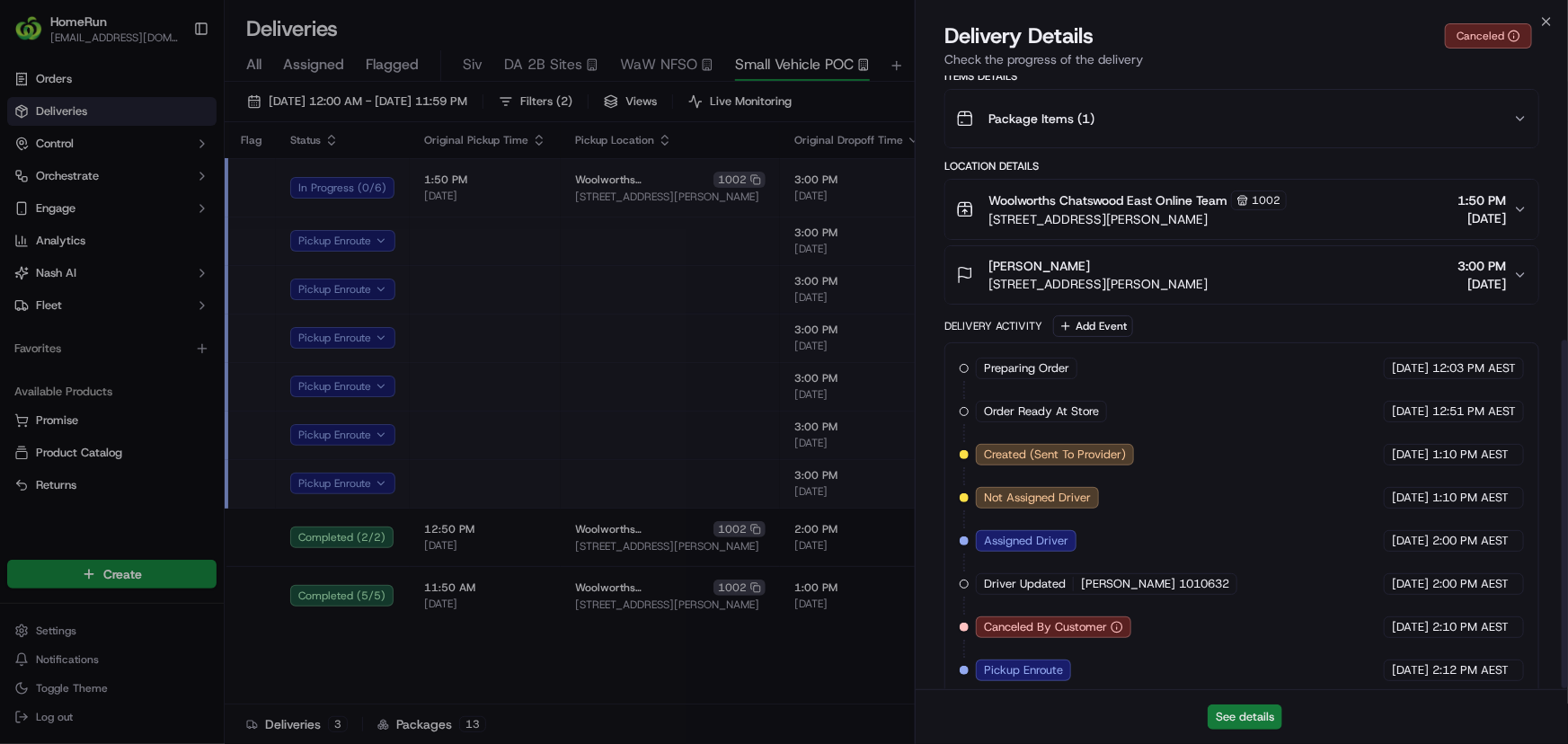
click at [1238, 719] on button "See details" at bounding box center [1245, 716] width 75 height 25
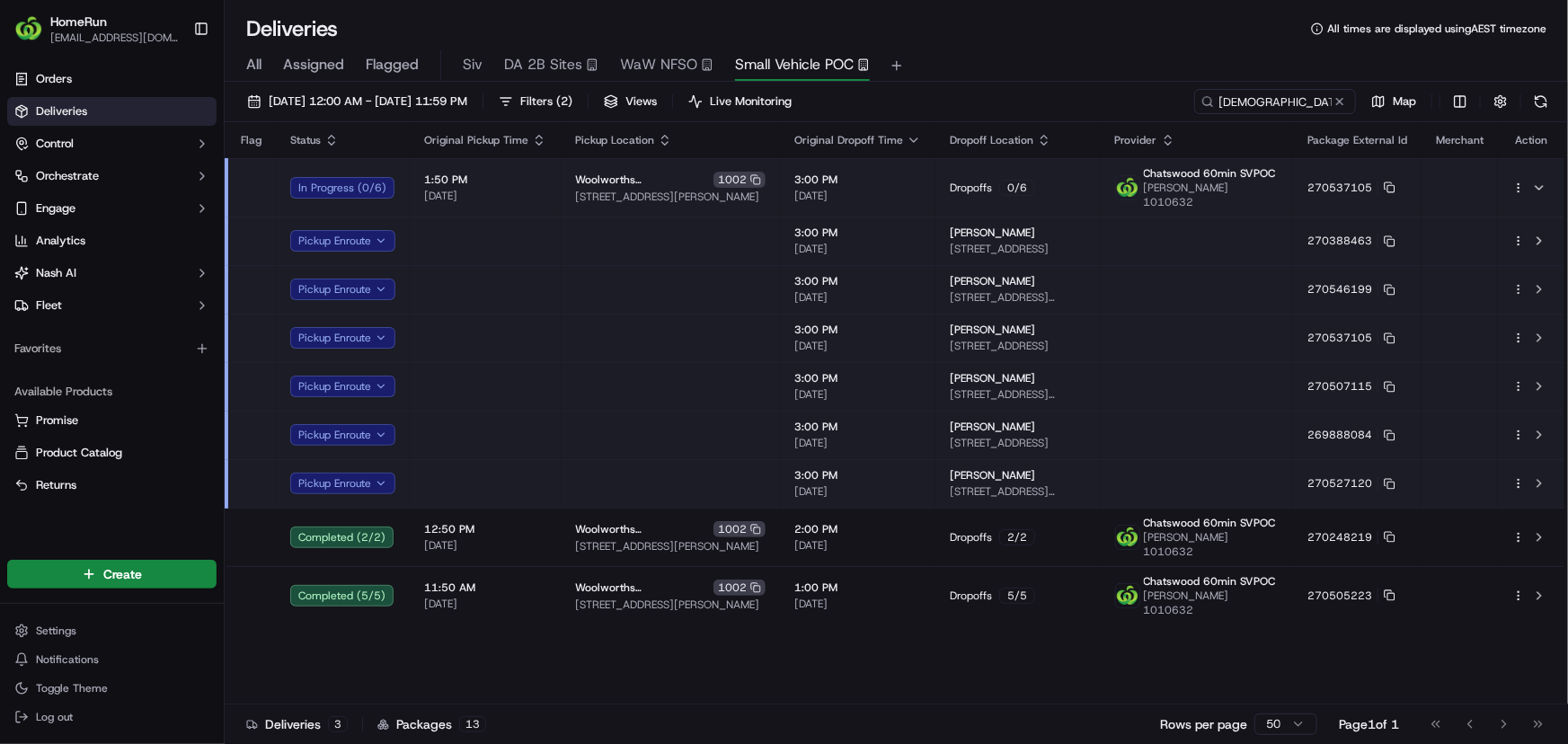
click at [1519, 473] on html "HomeRun skoresh1@woolworths.com.au Toggle Sidebar Orders Deliveries Control Orc…" at bounding box center [784, 372] width 1568 height 744
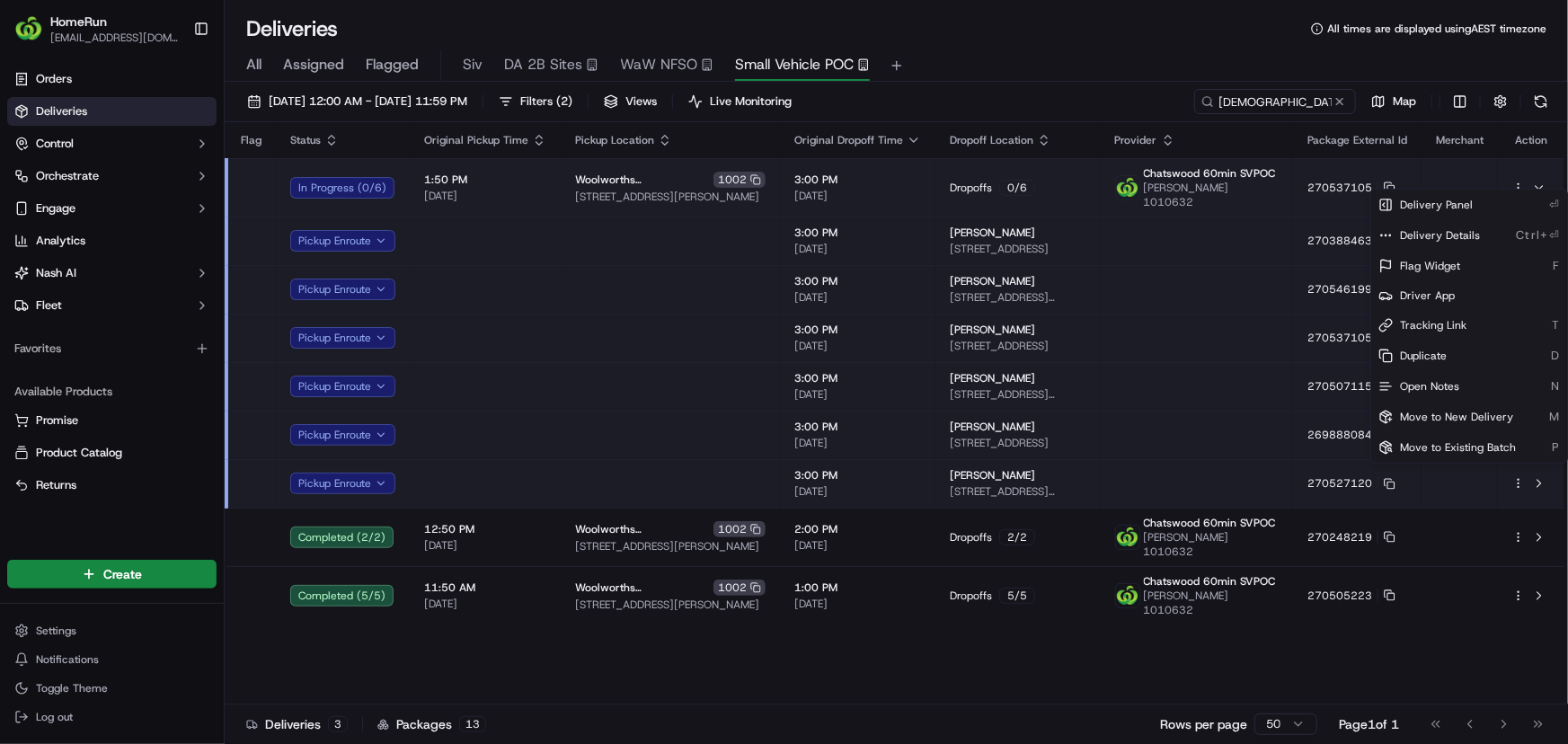
click at [1116, 625] on html "HomeRun skoresh1@woolworths.com.au Toggle Sidebar Orders Deliveries Control Orc…" at bounding box center [784, 372] width 1568 height 744
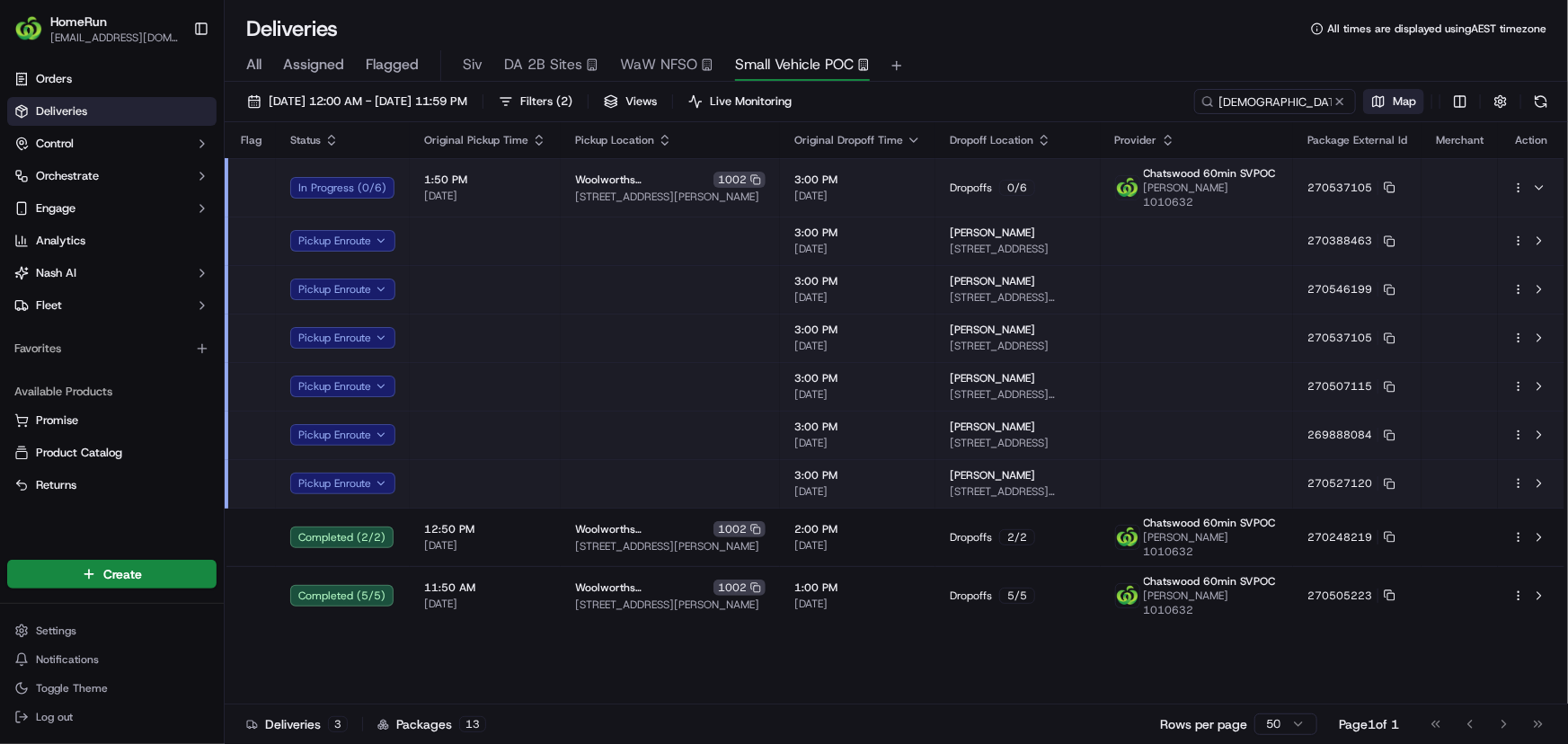
click at [1395, 98] on span "Map" at bounding box center [1403, 102] width 23 height 16
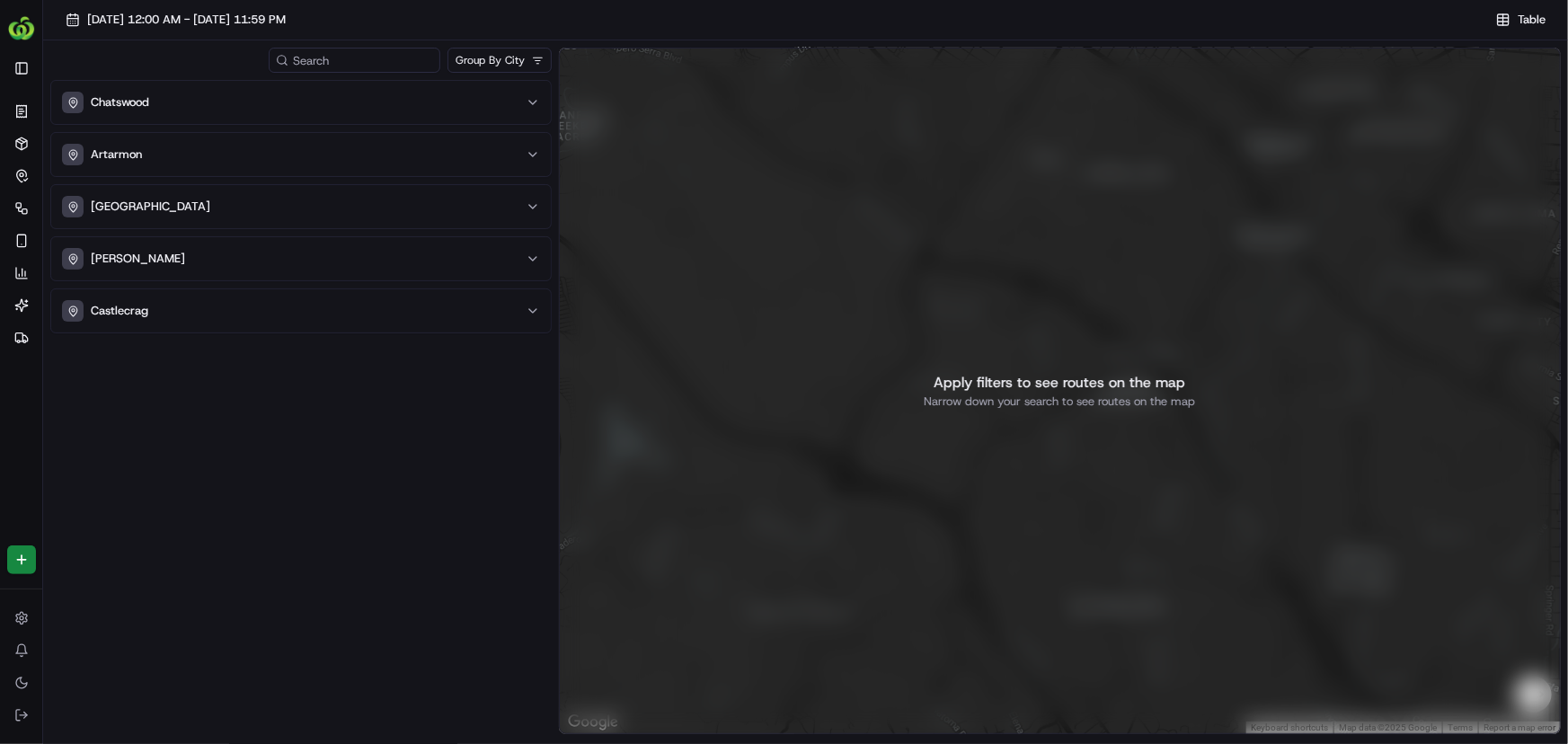
click at [1098, 399] on p "Narrow down your search to see routes on the map" at bounding box center [1059, 402] width 271 height 16
click at [478, 431] on div "Chatswood Artarmon Roseville Willoughby Castlecrag" at bounding box center [300, 408] width 502 height 657
click at [189, 549] on div "Chatswood Artarmon Roseville Willoughby Castlecrag" at bounding box center [300, 408] width 502 height 657
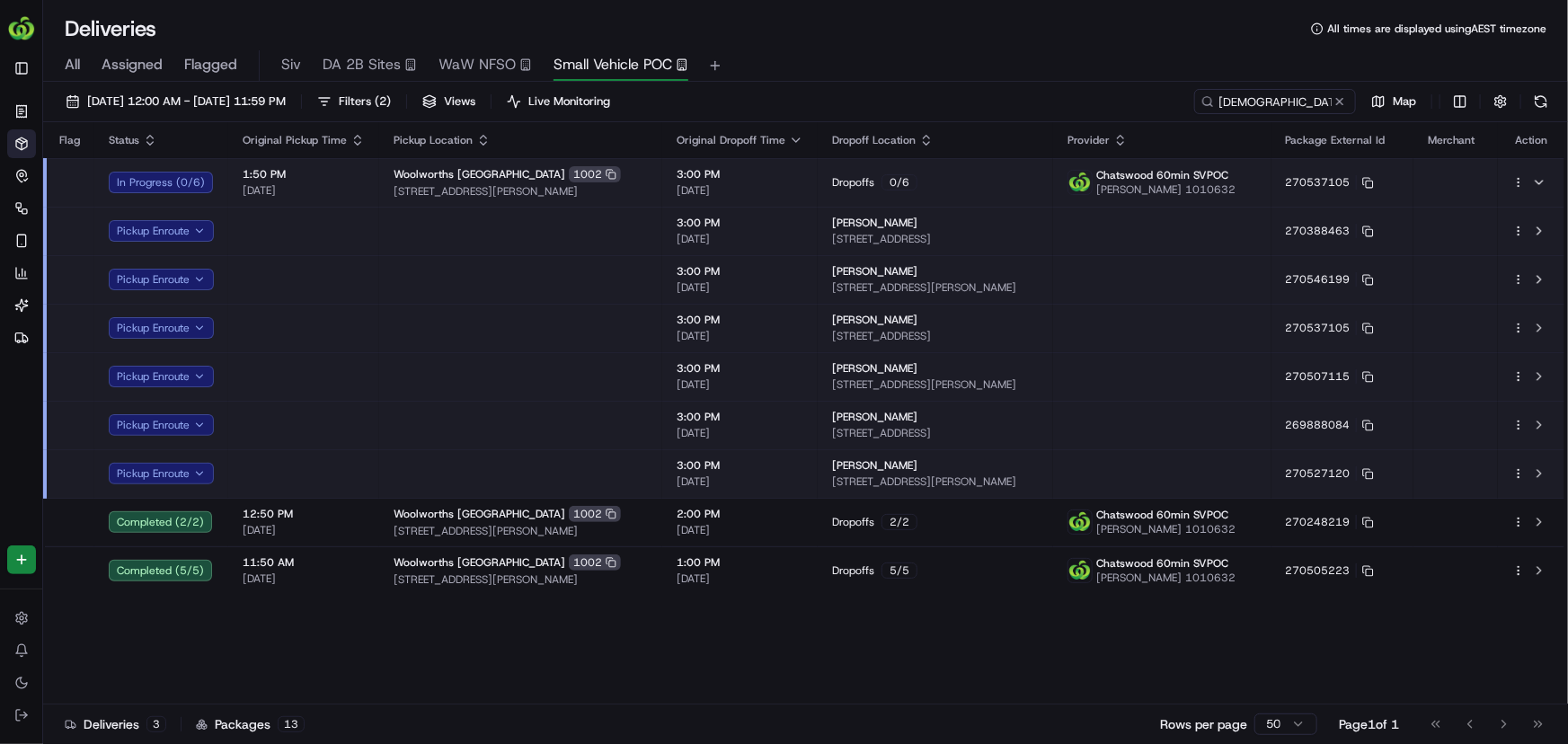
click at [1195, 240] on td at bounding box center [1162, 230] width 217 height 49
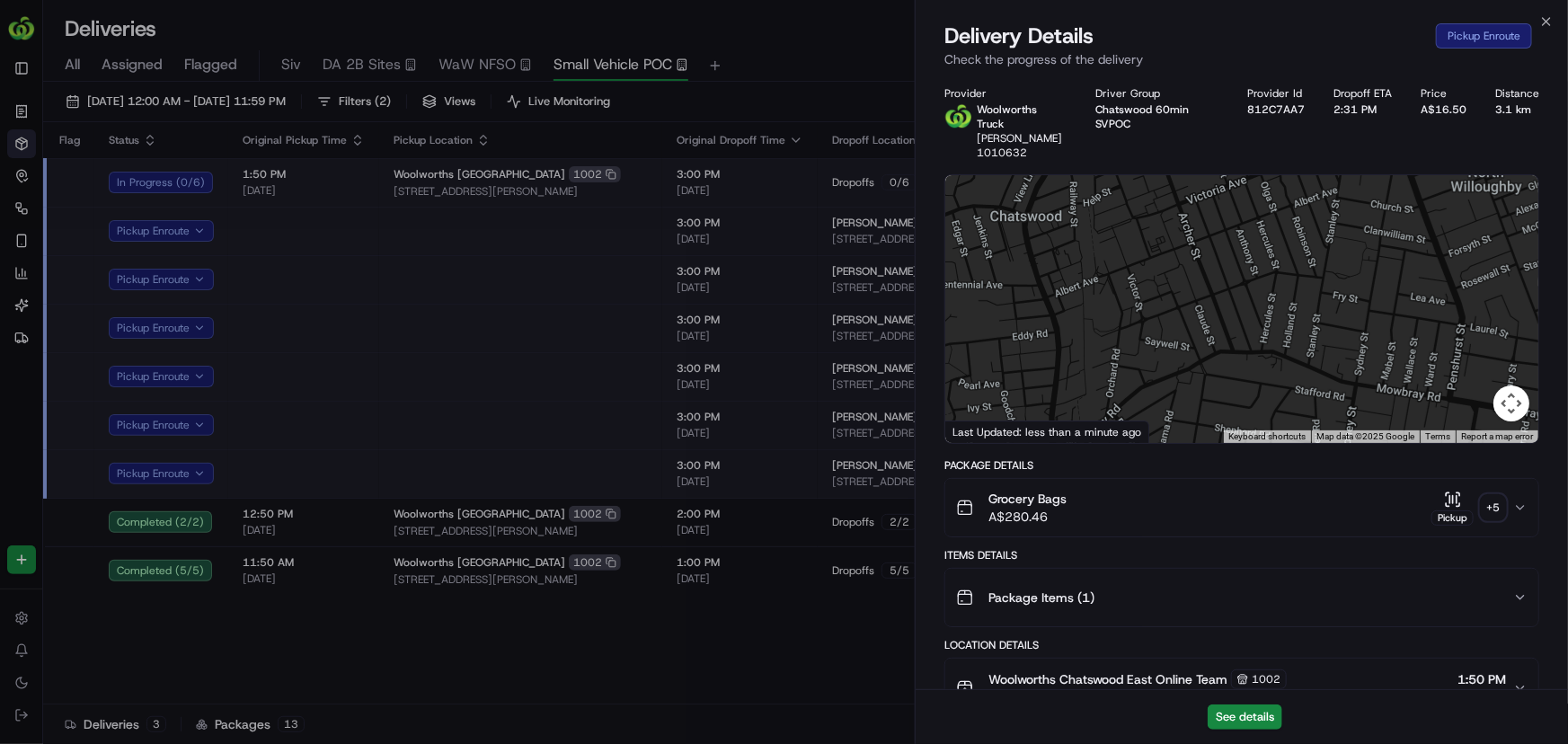
click at [1126, 257] on div at bounding box center [1242, 309] width 593 height 267
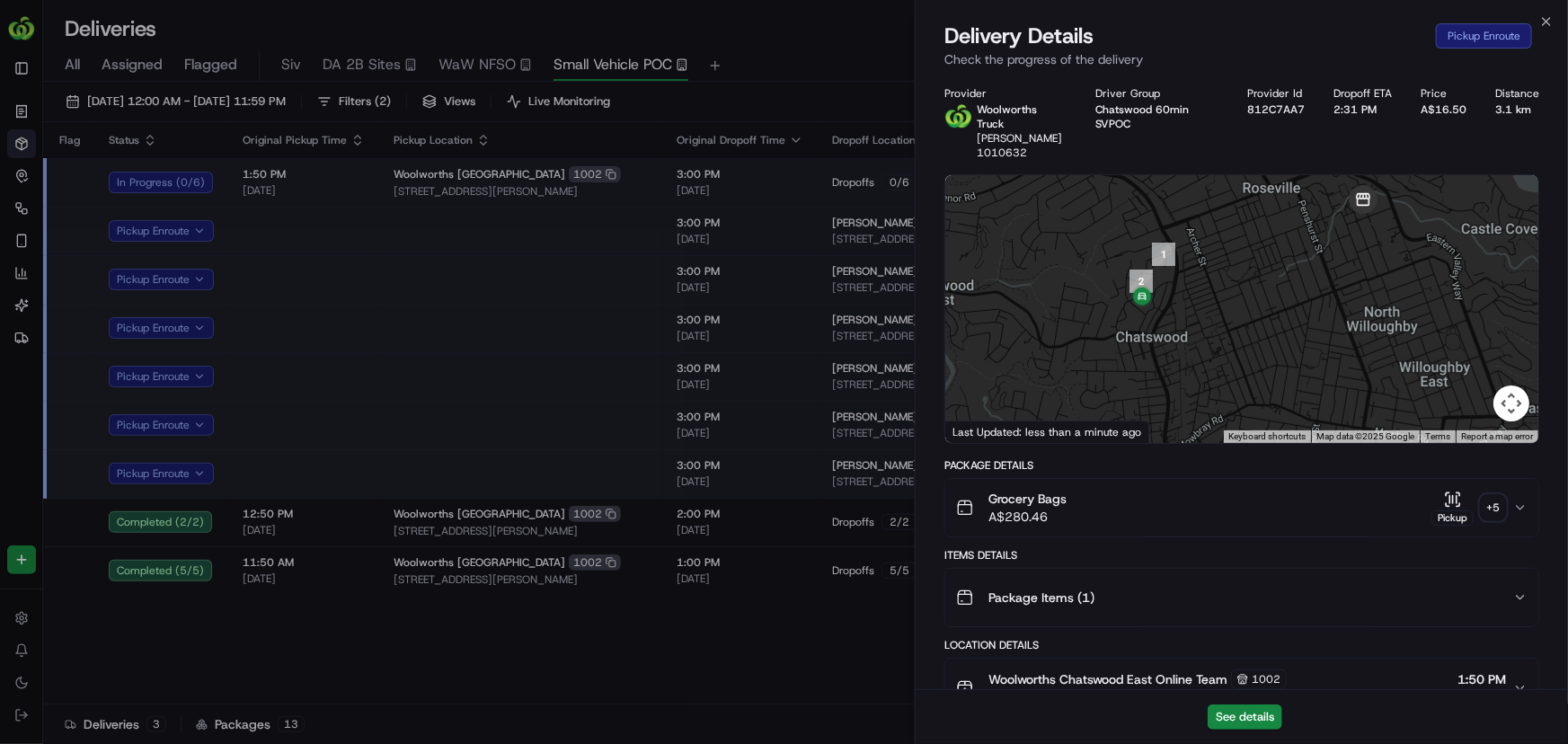
drag, startPoint x: 1156, startPoint y: 222, endPoint x: 1252, endPoint y: 324, distance: 140.1
click at [1251, 326] on div at bounding box center [1242, 309] width 593 height 267
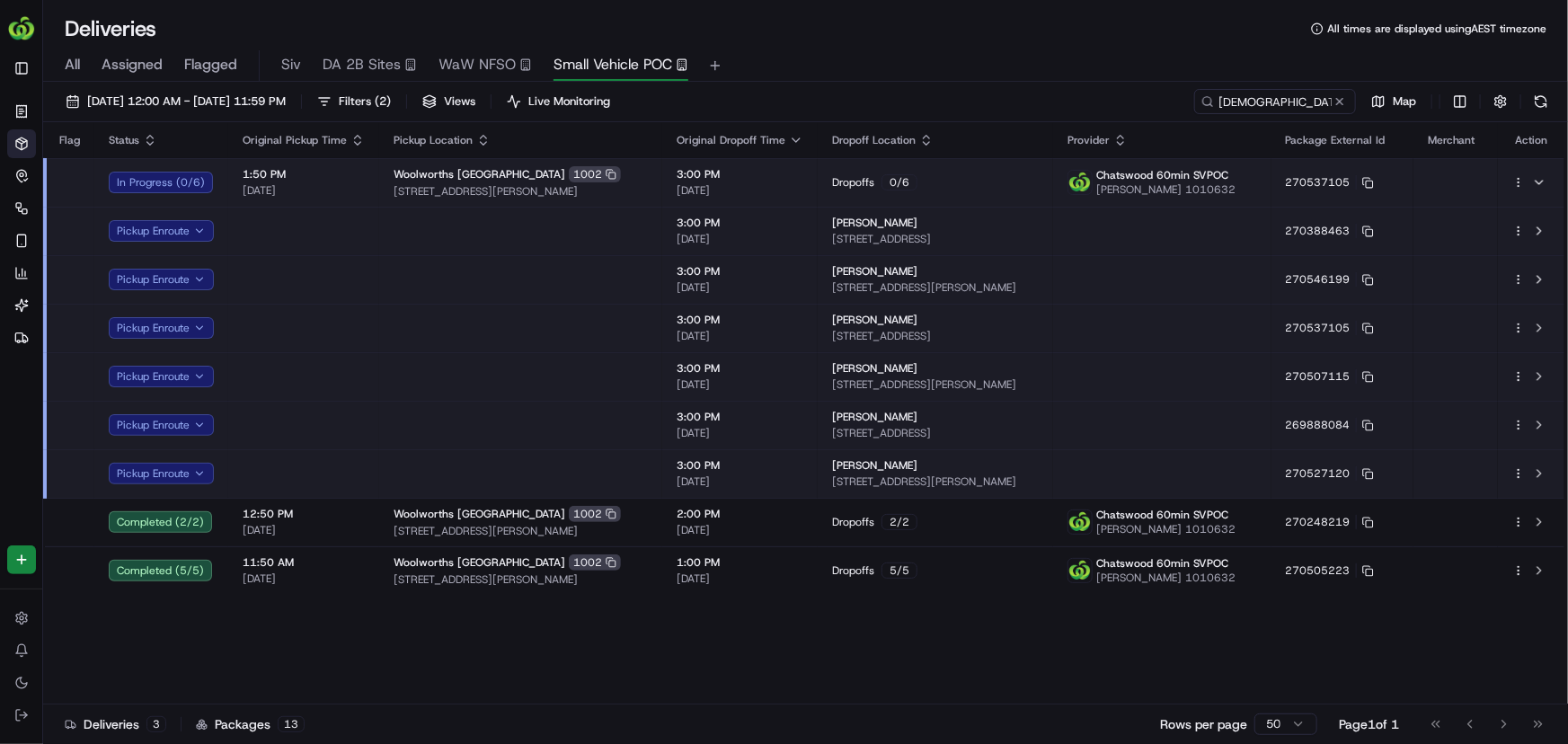
click at [1072, 285] on td at bounding box center [1162, 279] width 217 height 49
click at [1392, 94] on span "Map" at bounding box center [1403, 102] width 23 height 16
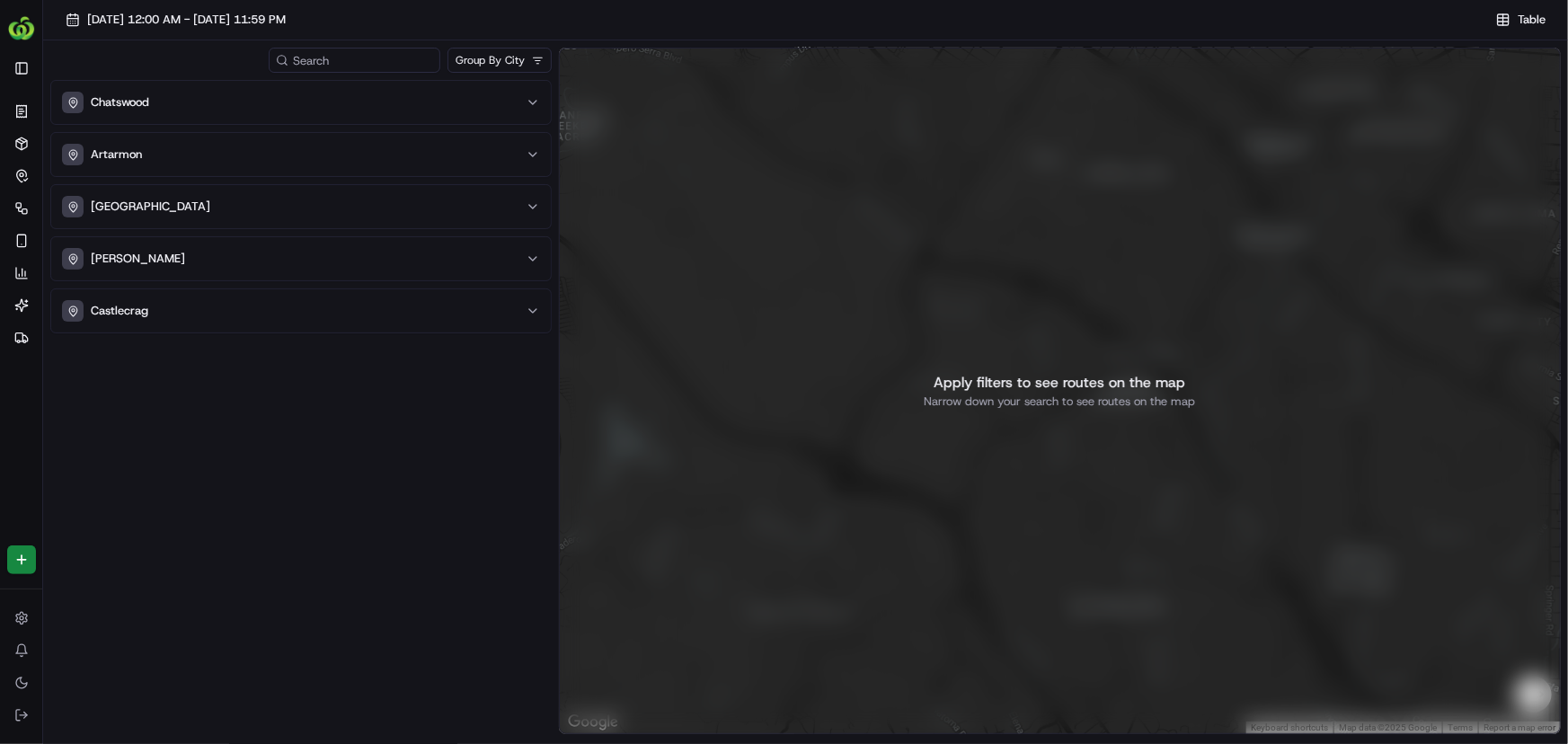
click at [399, 531] on div "Chatswood Artarmon Roseville Willoughby Castlecrag" at bounding box center [300, 408] width 502 height 657
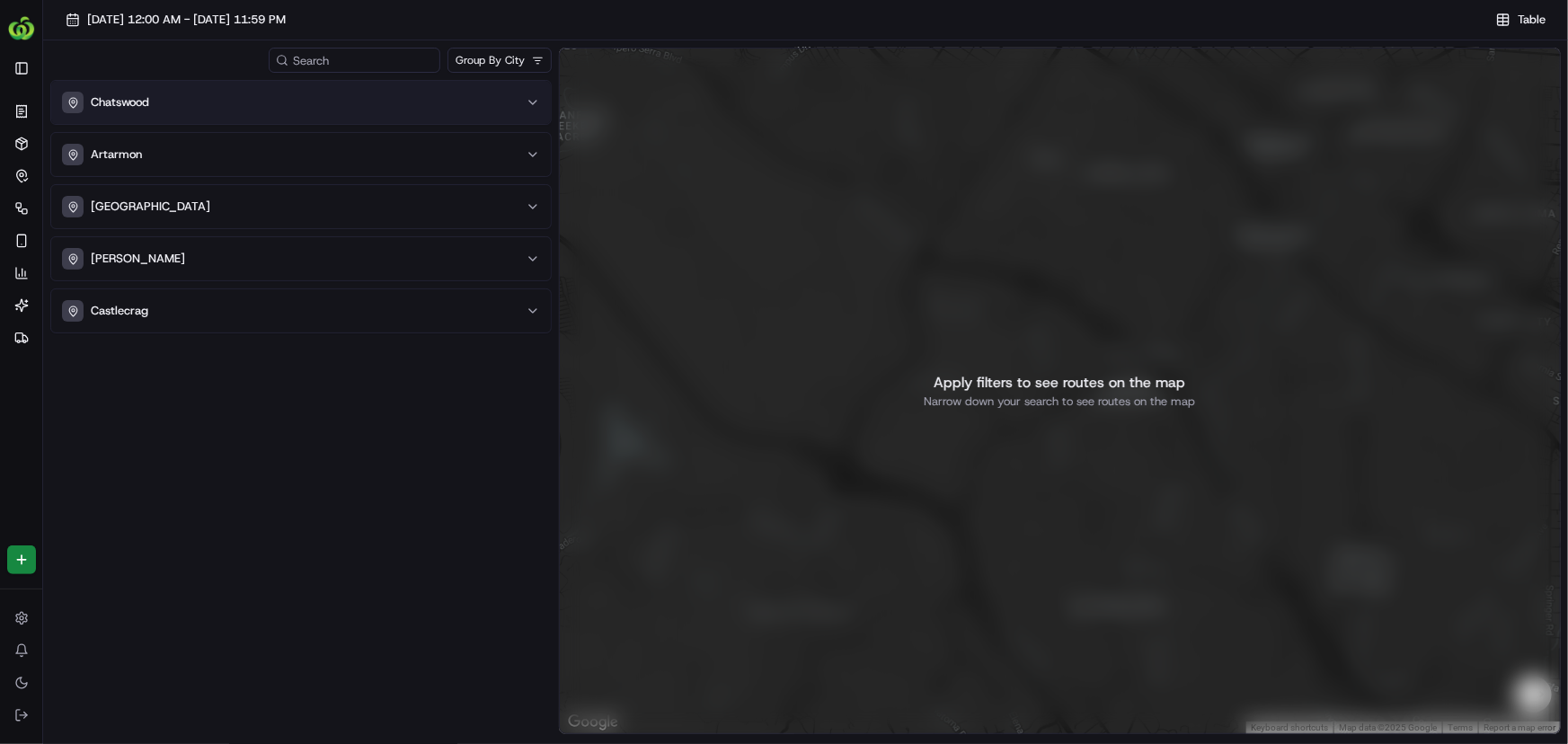
click at [197, 98] on div "Chatswood" at bounding box center [290, 103] width 457 height 22
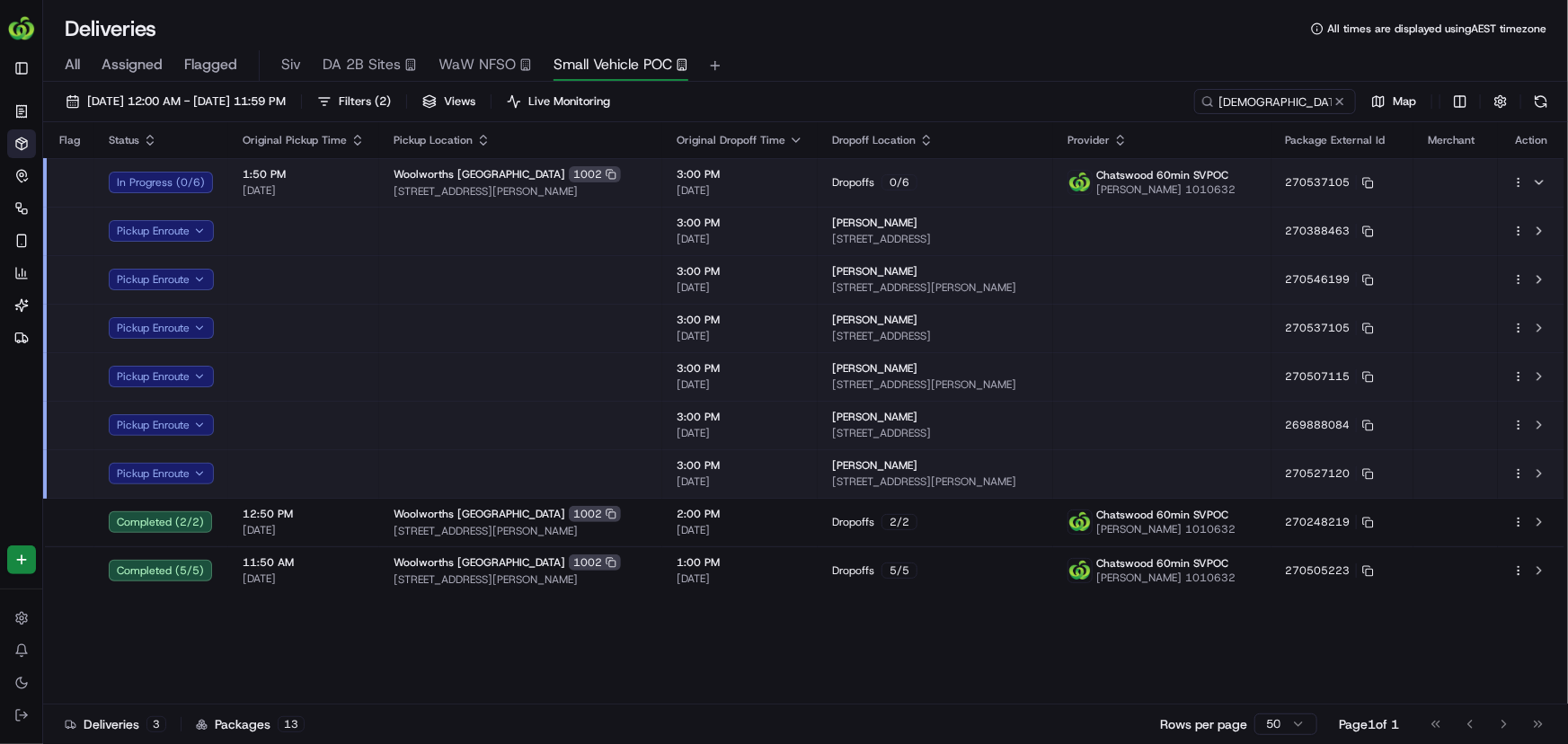
click at [1519, 469] on html "HomeRun skoresh1@woolworths.com.au Toggle Sidebar Orders Deliveries Control Orc…" at bounding box center [784, 372] width 1568 height 744
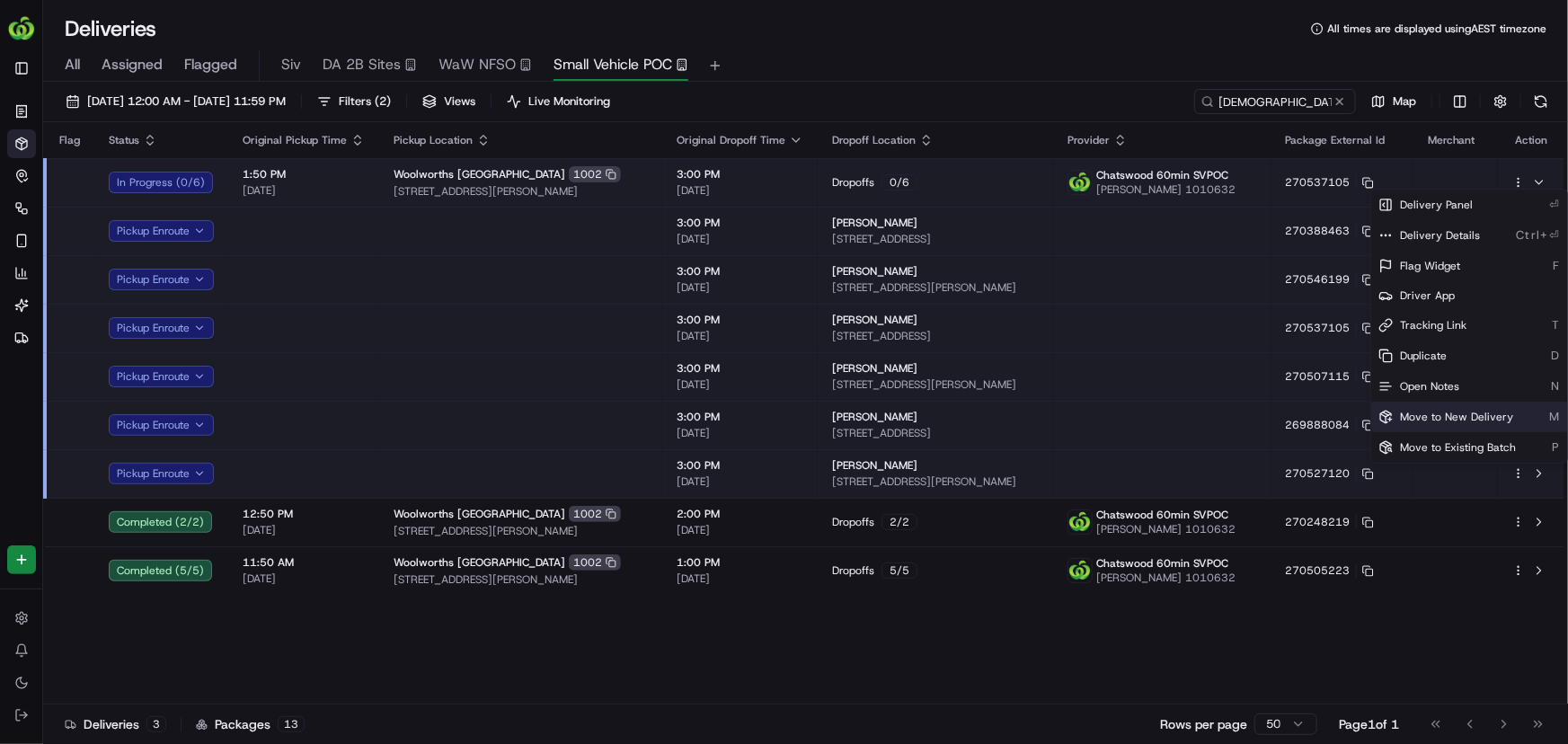
click at [1475, 413] on span "Move to New Delivery" at bounding box center [1457, 417] width 114 height 14
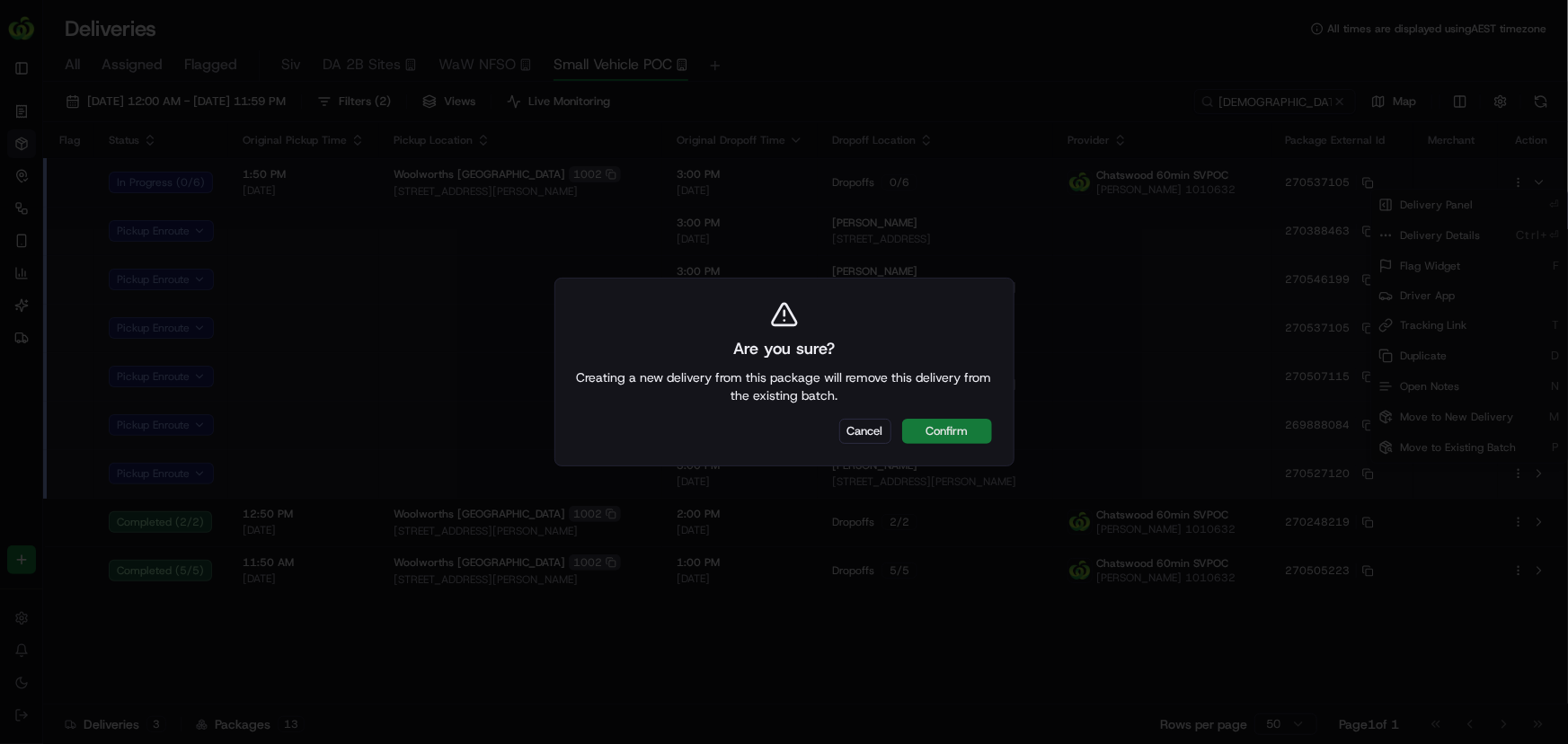
click at [973, 425] on button "Confirm" at bounding box center [948, 431] width 90 height 25
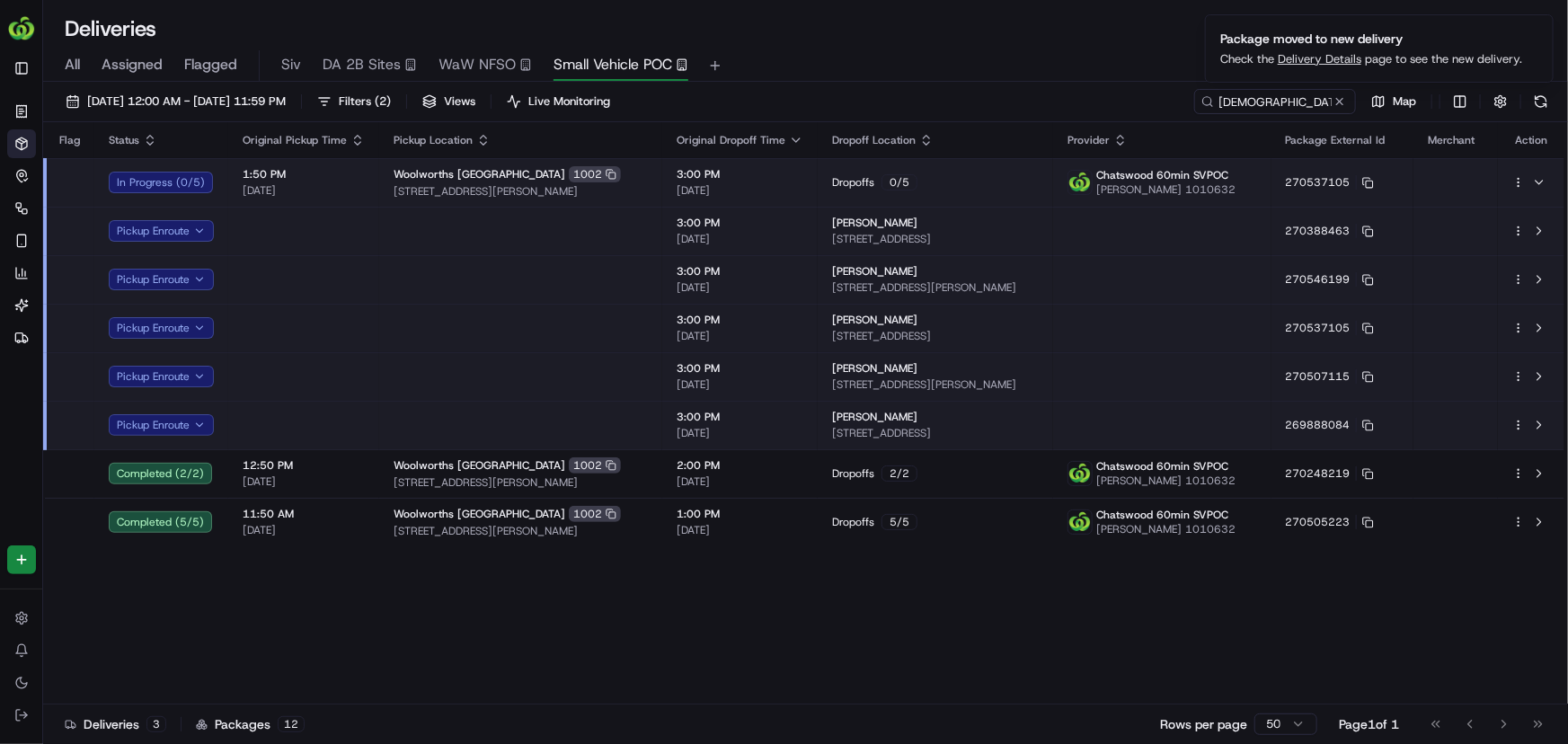
click at [1520, 422] on html "HomeRun skoresh1@woolworths.com.au Toggle Sidebar Orders Deliveries Control Orc…" at bounding box center [784, 372] width 1568 height 744
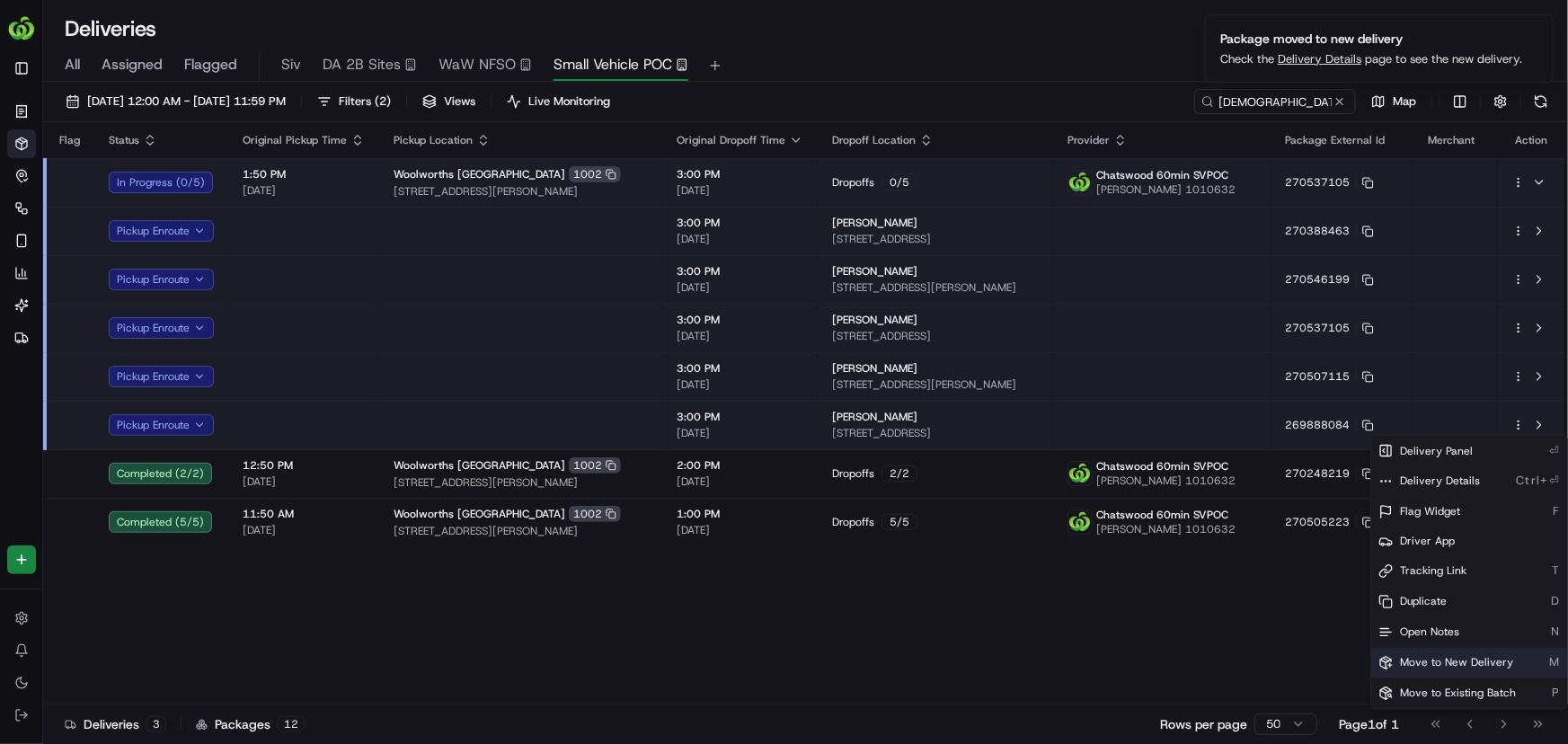
click at [1456, 657] on span "Move to New Delivery" at bounding box center [1457, 663] width 114 height 14
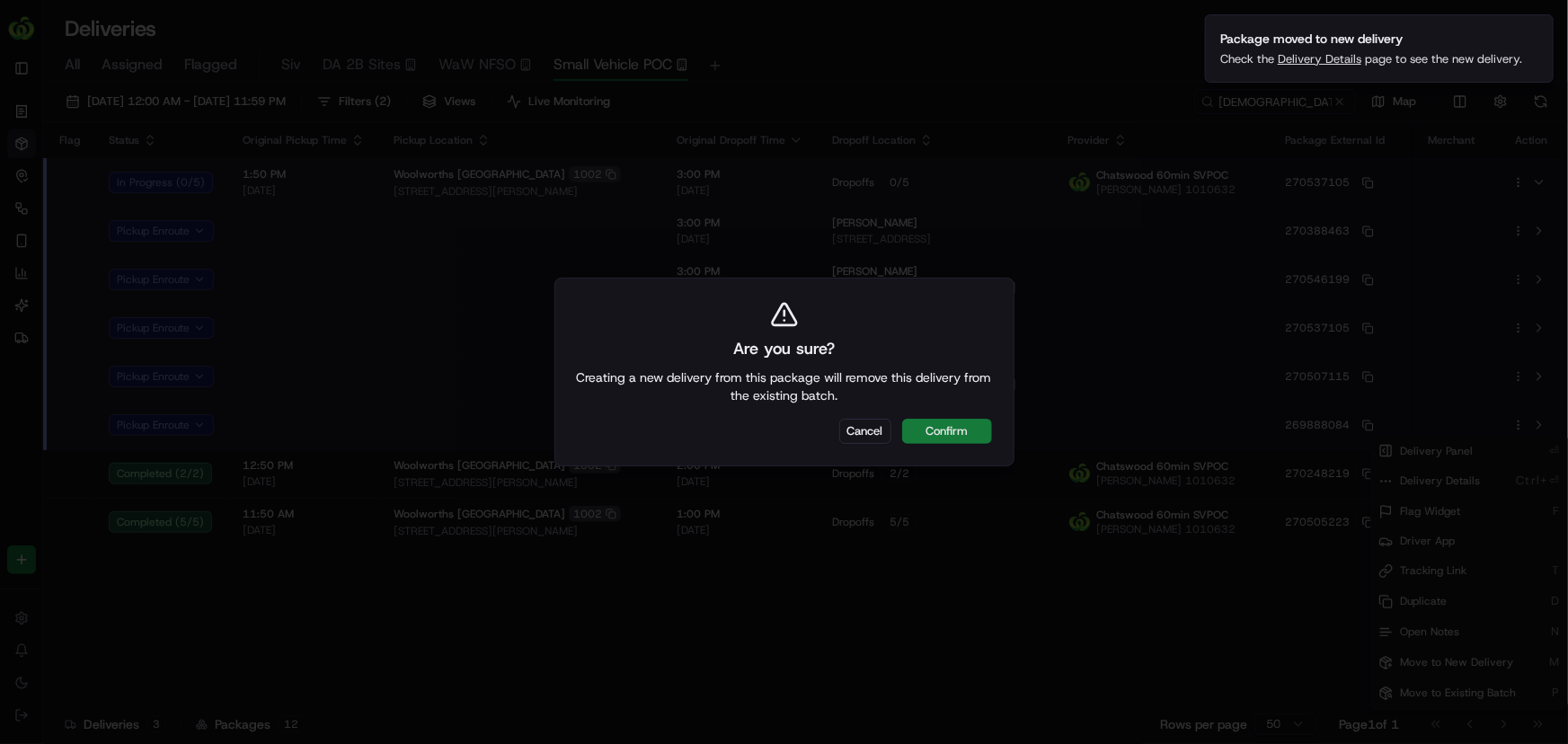
click at [962, 431] on button "Confirm" at bounding box center [948, 431] width 90 height 25
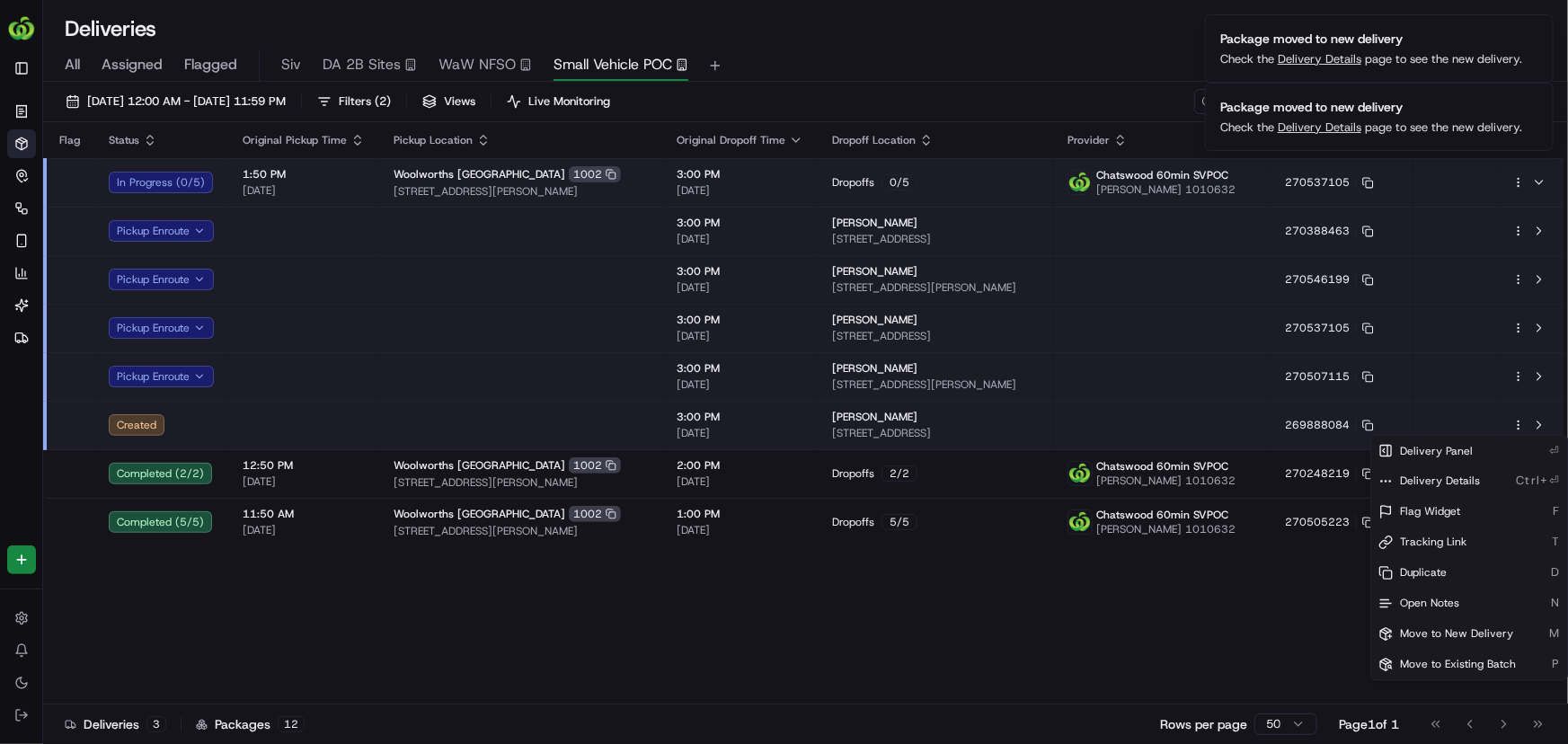
click at [1332, 57] on html "HomeRun skoresh1@woolworths.com.au Toggle Sidebar Orders Deliveries Control Orc…" at bounding box center [784, 372] width 1568 height 744
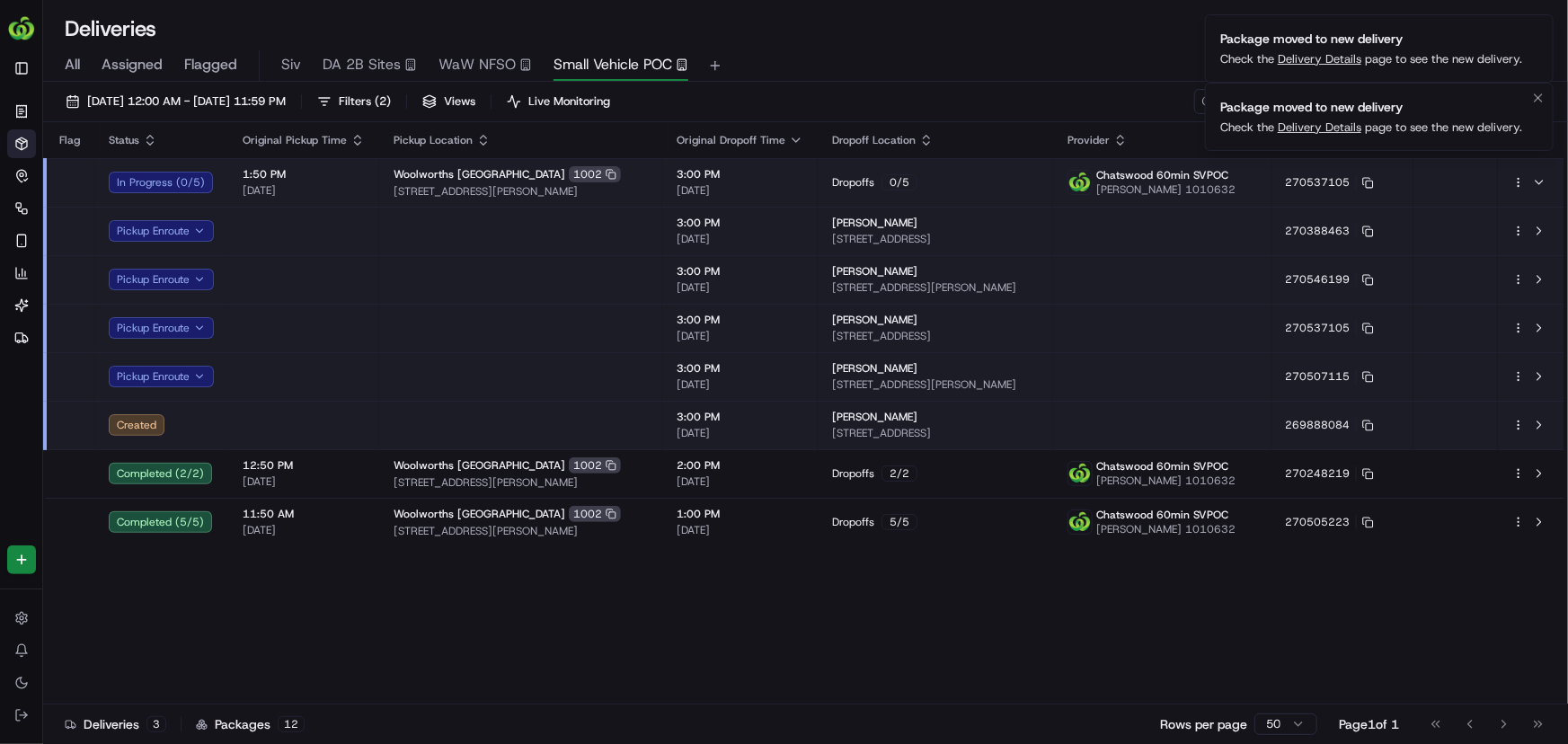
click at [1308, 130] on link "Delivery Details" at bounding box center [1320, 127] width 84 height 15
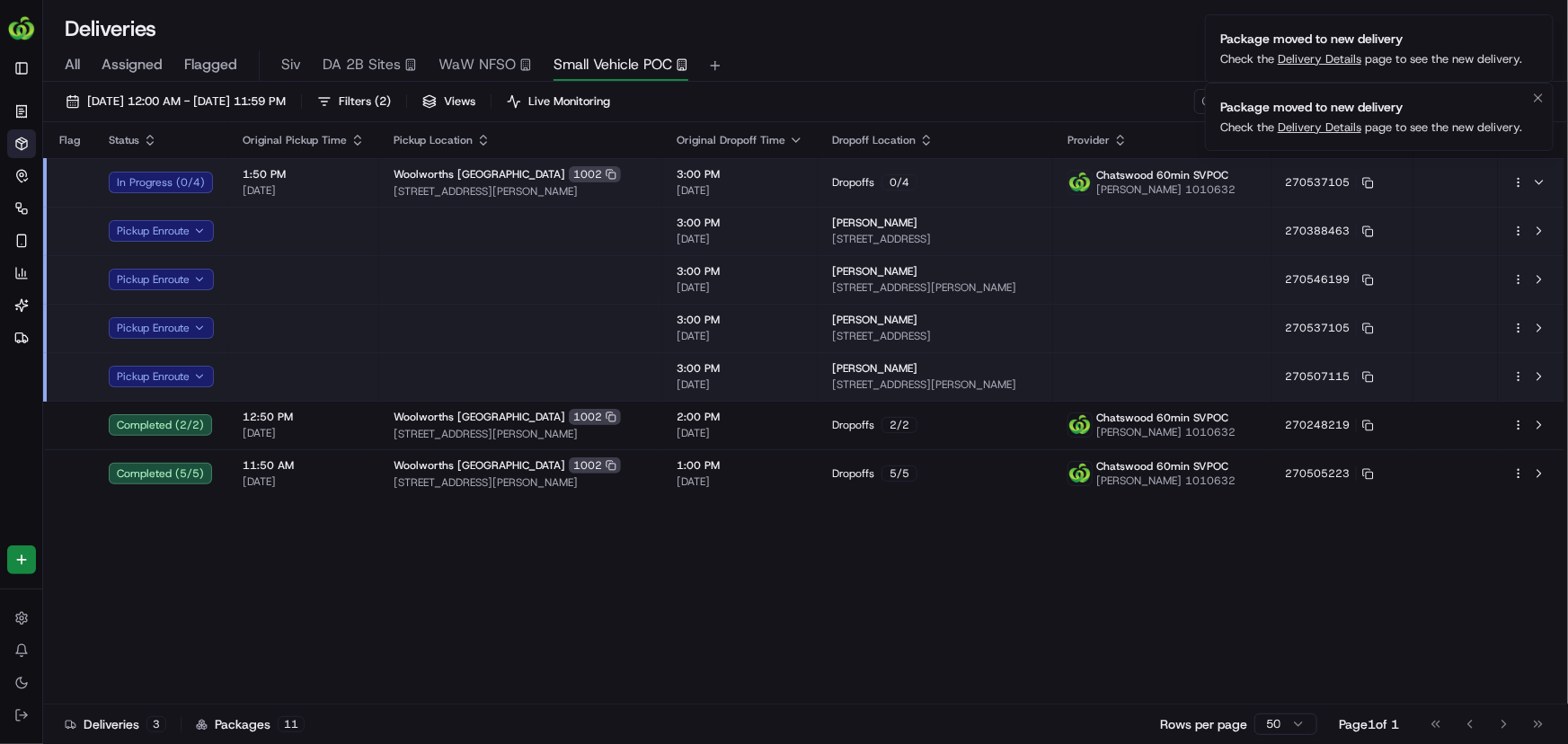
click at [1314, 123] on link "Delivery Details" at bounding box center [1320, 127] width 84 height 15
click at [1330, 54] on link "Delivery Details" at bounding box center [1320, 58] width 84 height 15
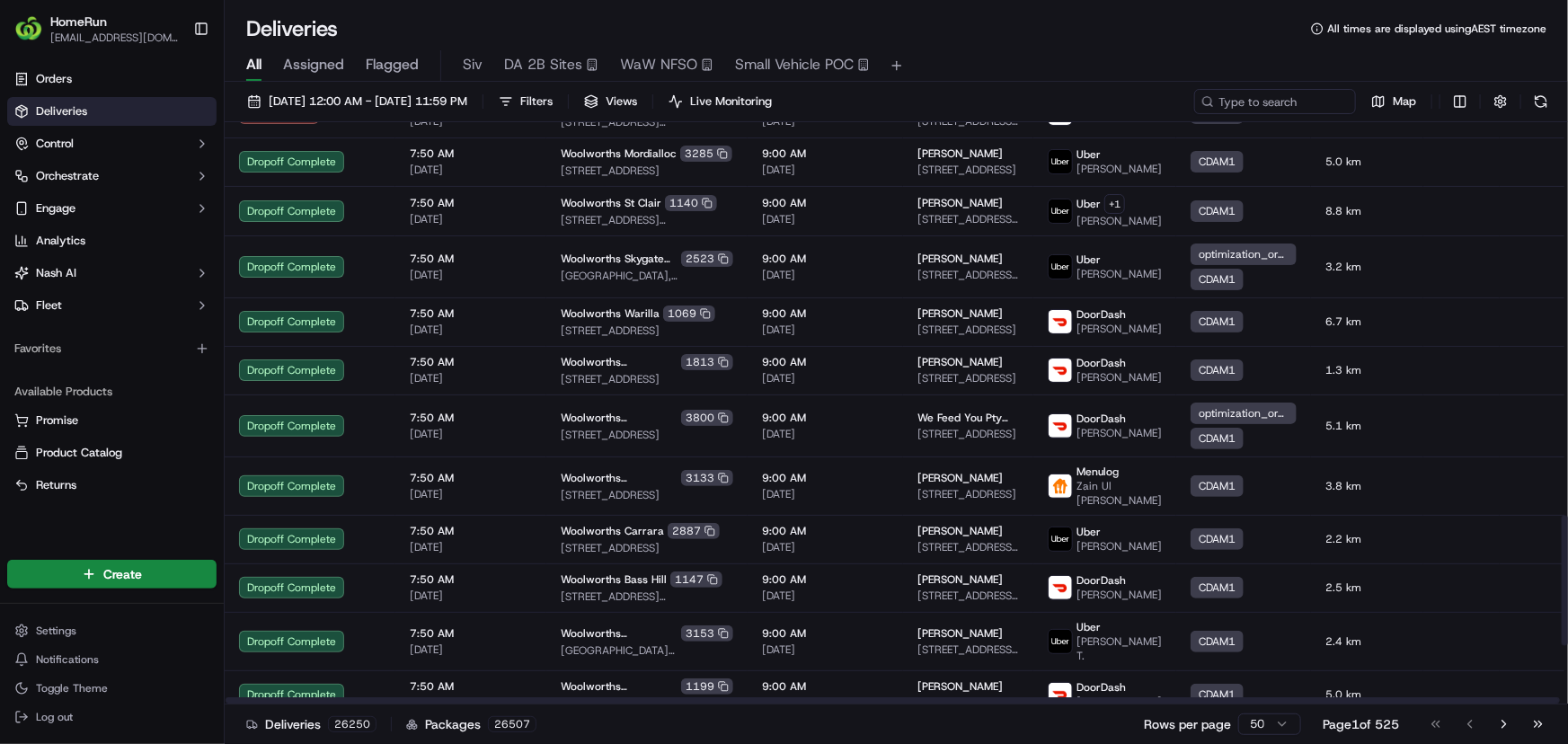
scroll to position [2027, 0]
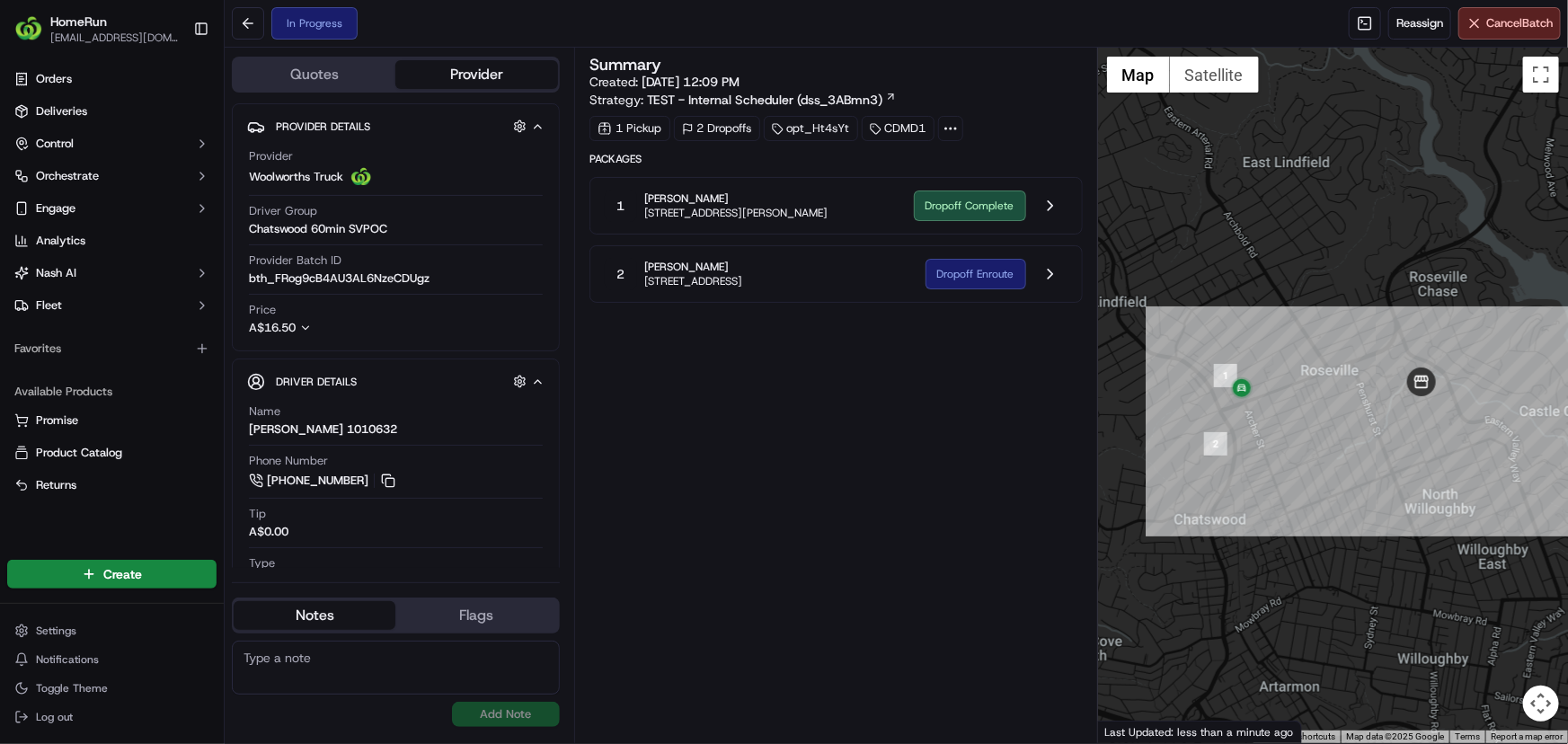
click at [743, 260] on span "[PERSON_NAME]" at bounding box center [693, 266] width 99 height 14
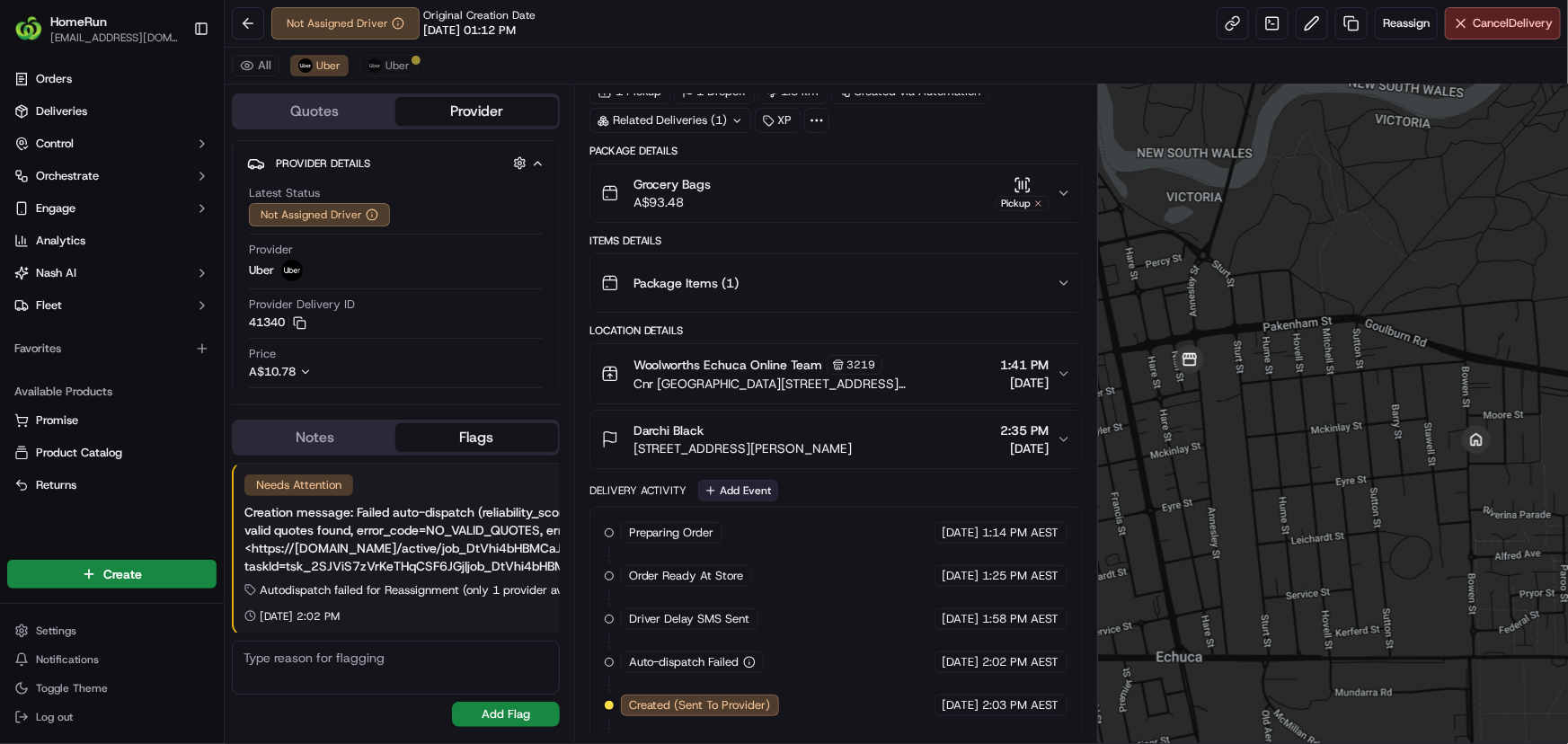
scroll to position [111, 0]
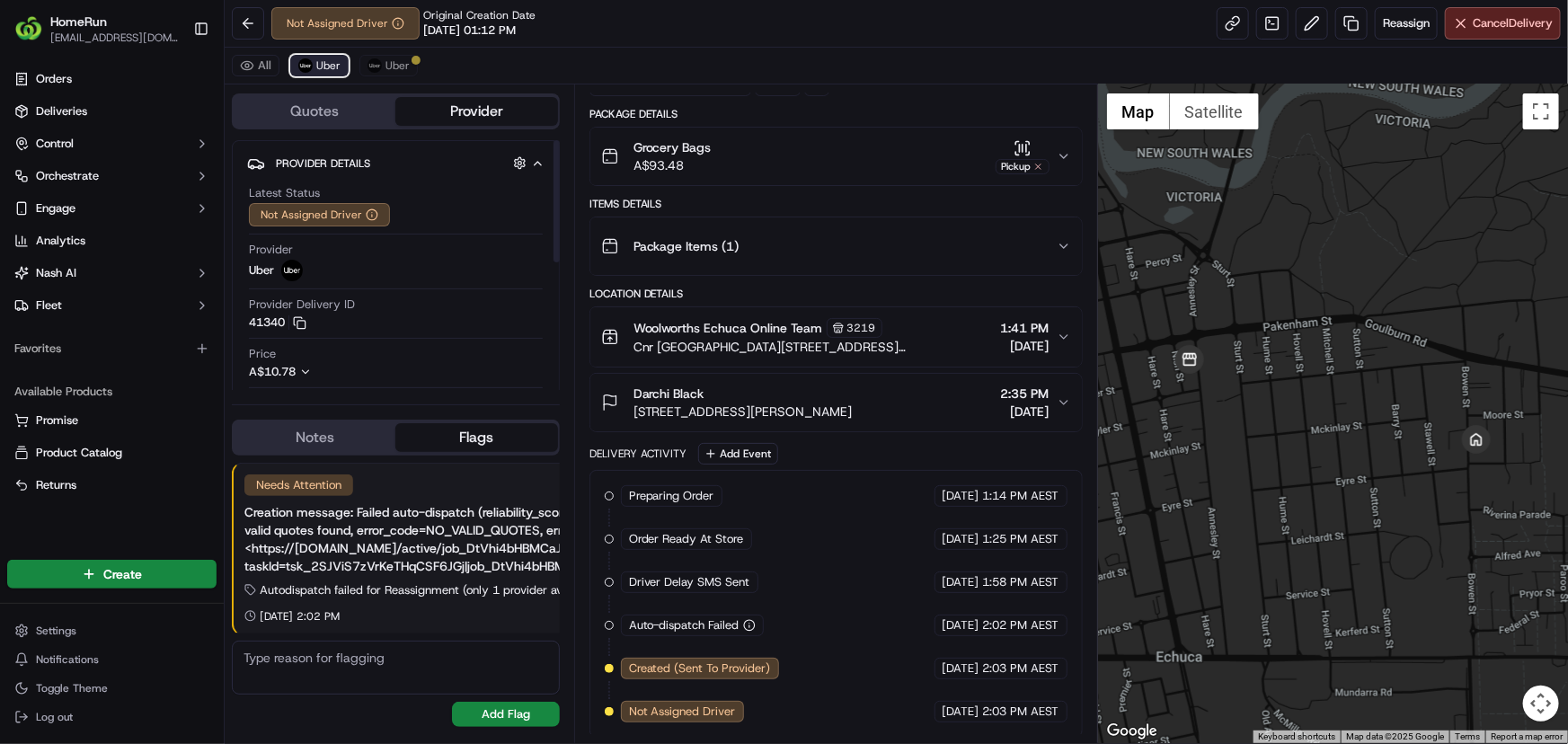
click at [325, 59] on span "Uber" at bounding box center [328, 66] width 24 height 14
click at [394, 67] on span "Uber" at bounding box center [397, 66] width 24 height 14
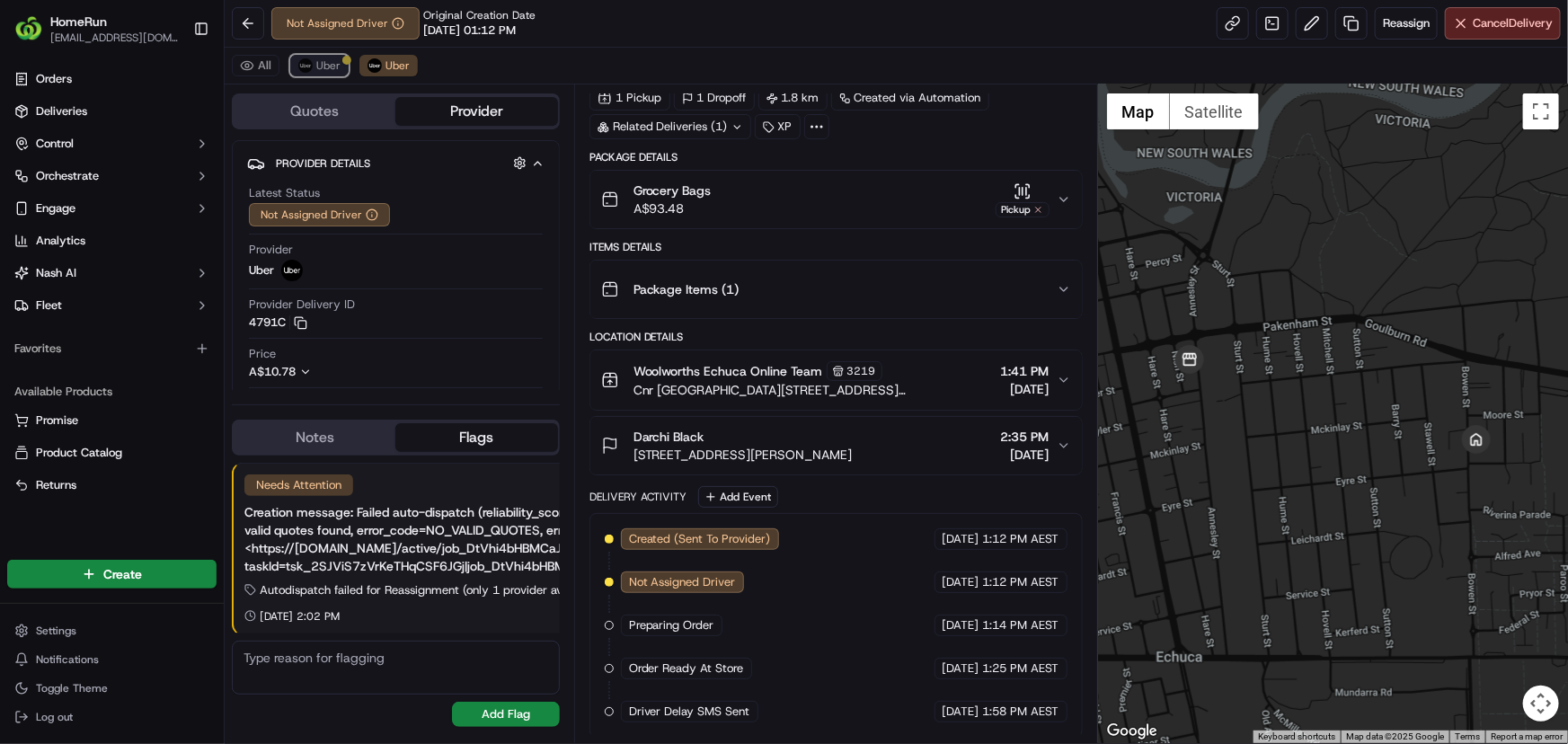
click at [313, 62] on button "Uber" at bounding box center [319, 66] width 59 height 22
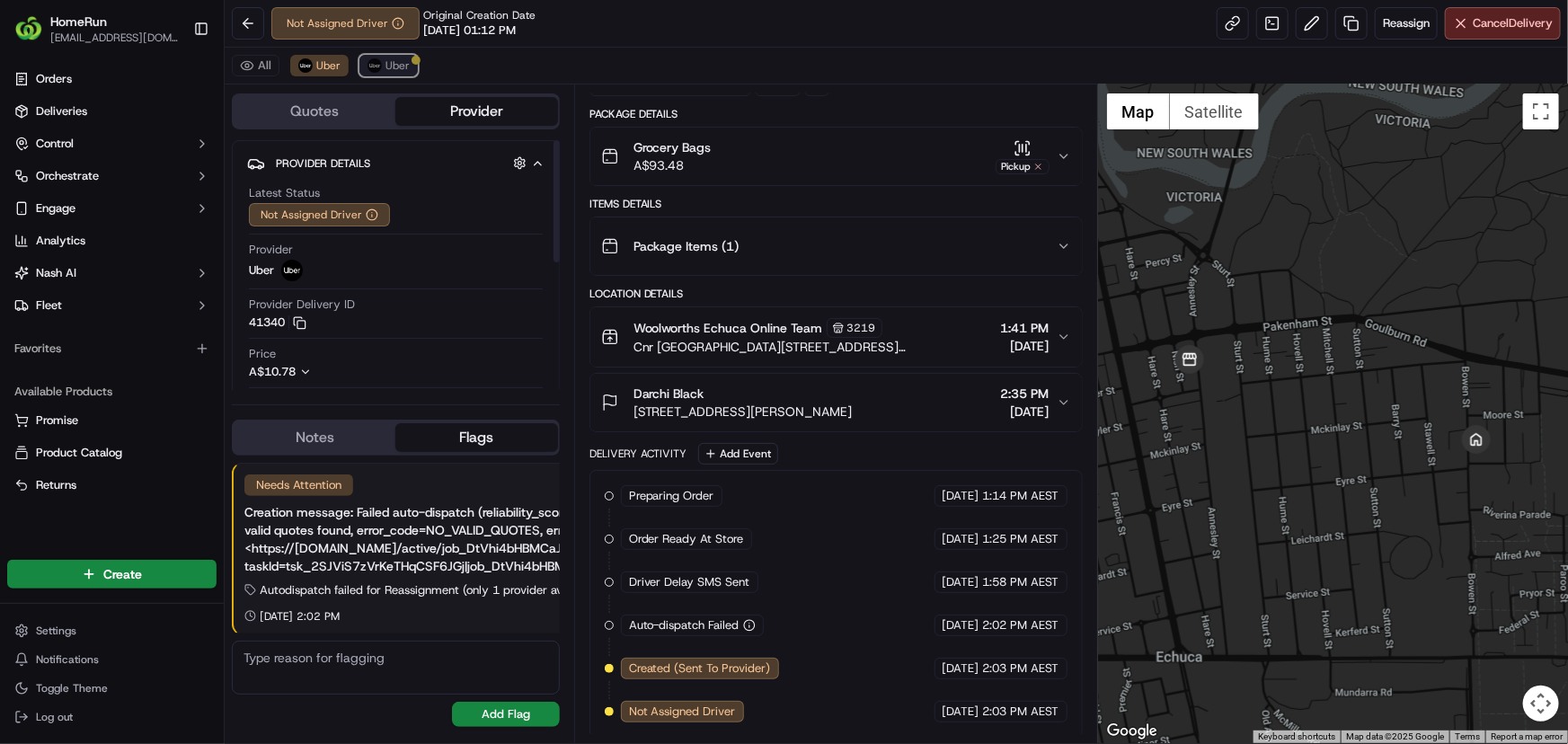
click at [398, 67] on span "Uber" at bounding box center [397, 66] width 24 height 14
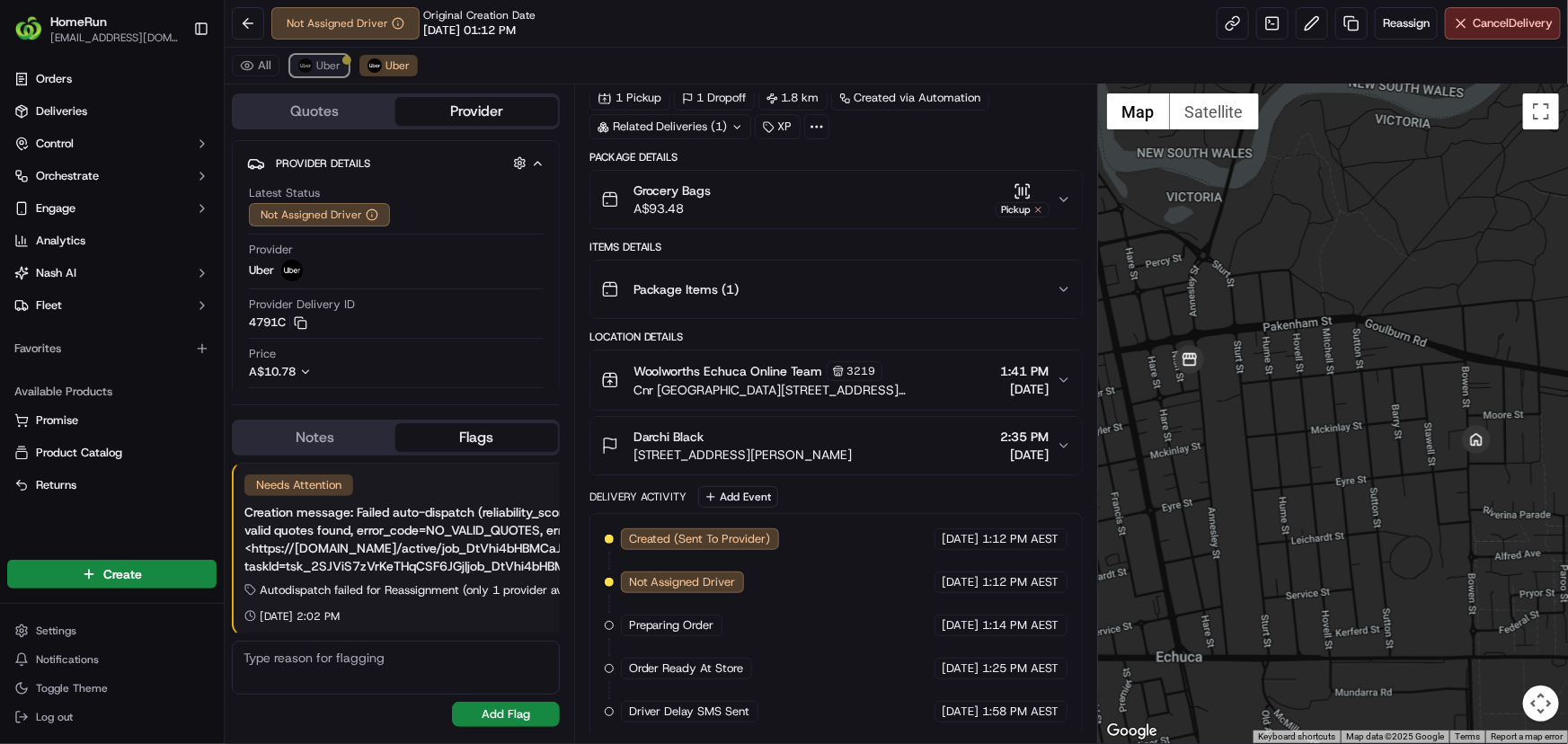
click at [331, 69] on span "Uber" at bounding box center [328, 66] width 24 height 14
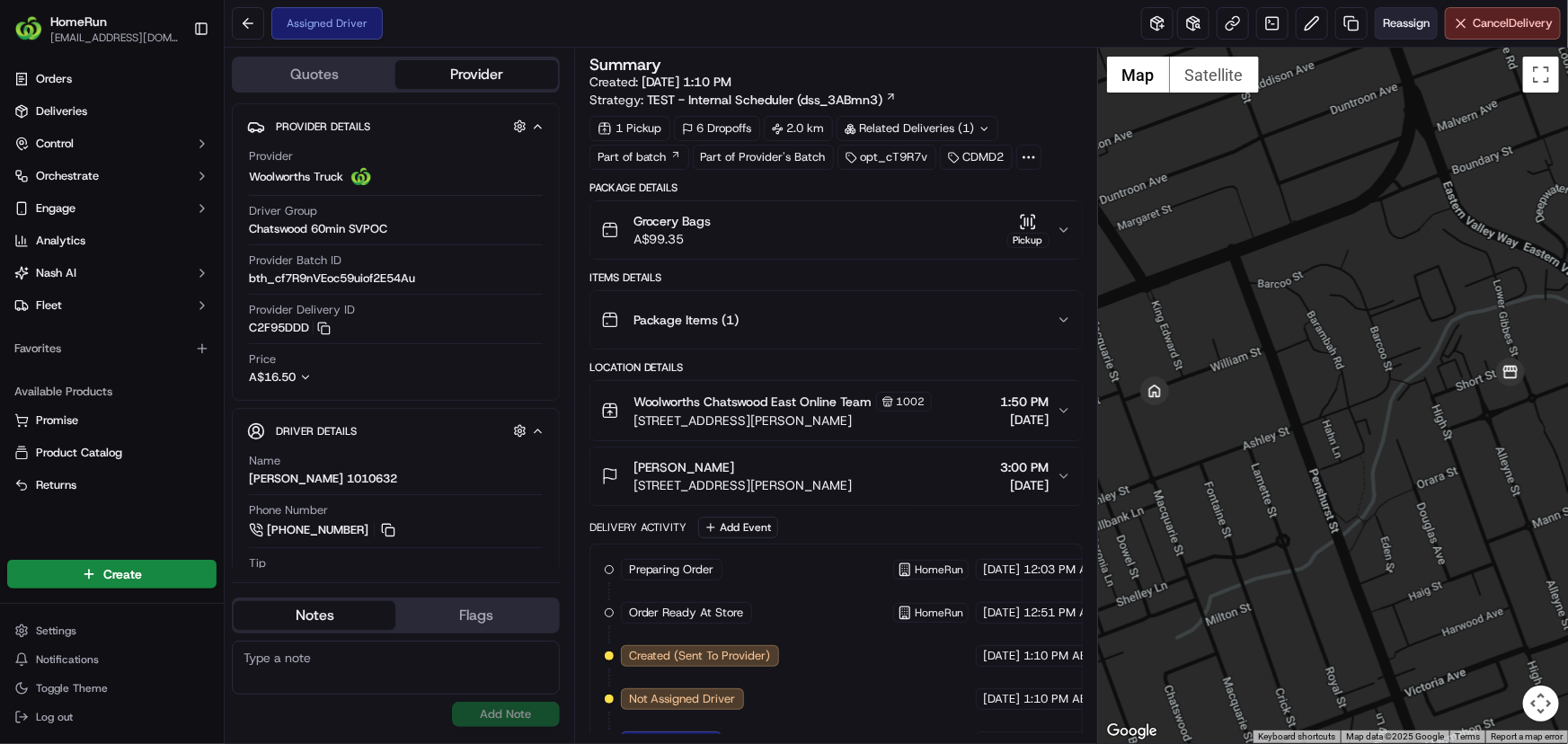
click at [1394, 26] on span "Reassign" at bounding box center [1406, 23] width 47 height 16
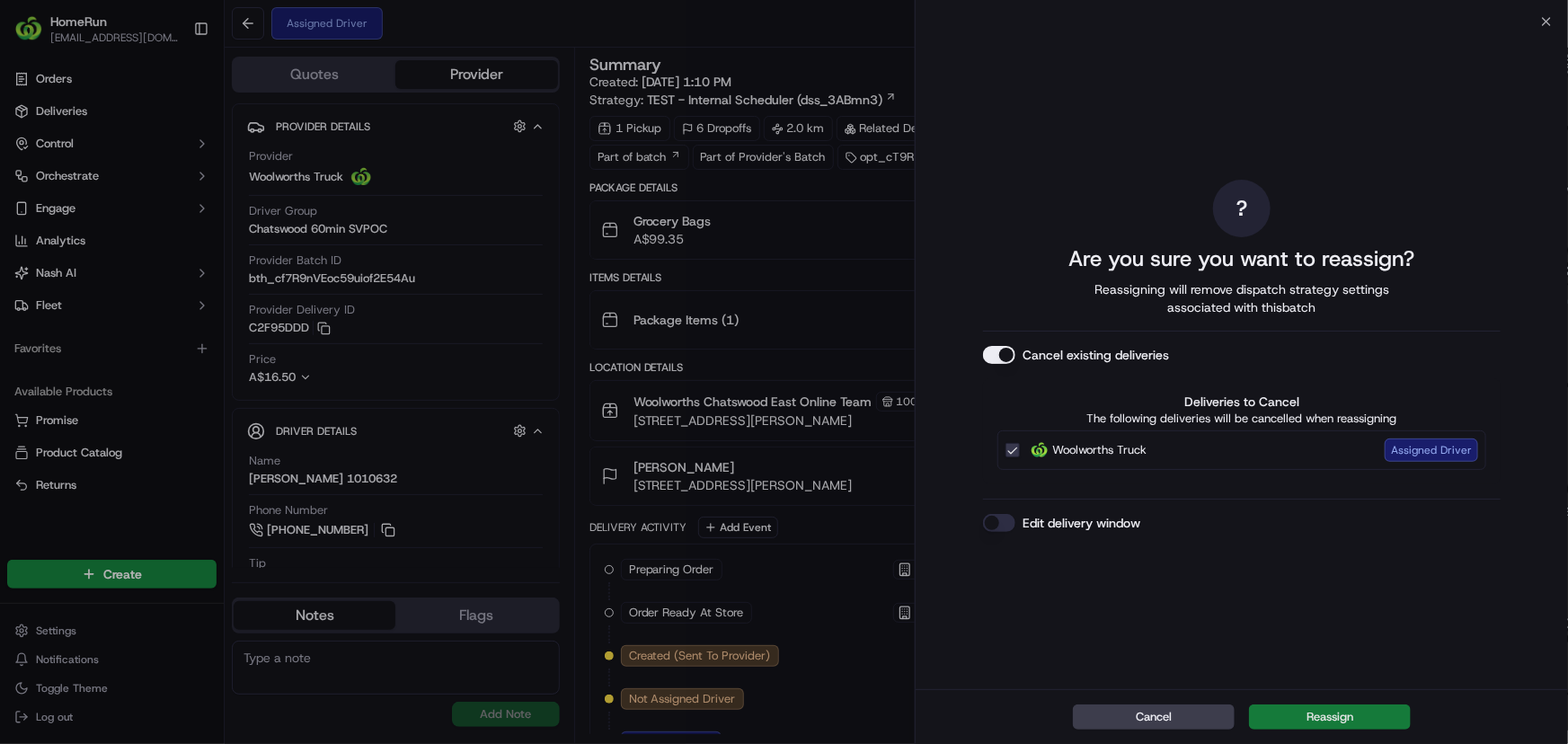
click at [1330, 712] on button "Reassign" at bounding box center [1330, 716] width 162 height 25
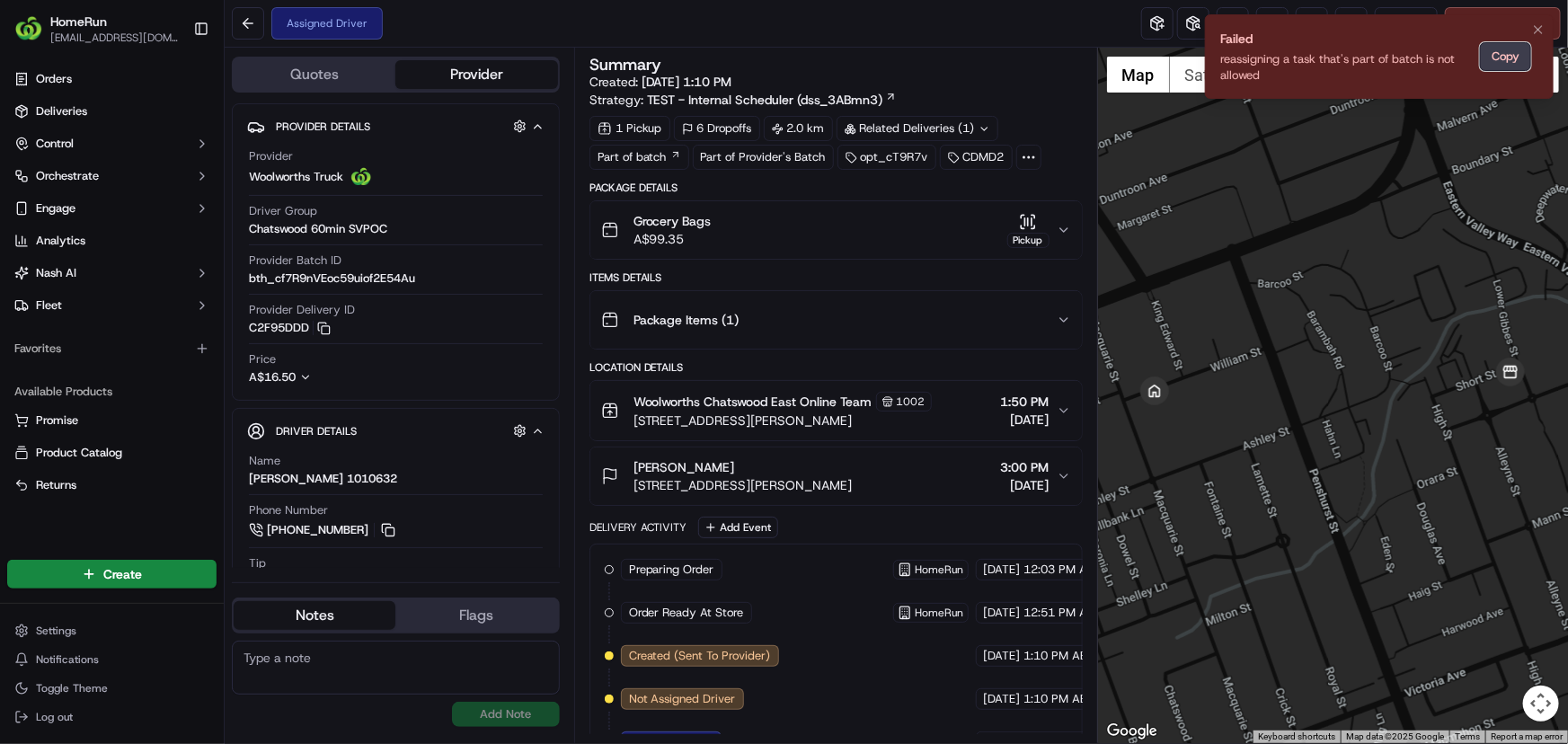
click at [1508, 56] on button "Copy" at bounding box center [1505, 56] width 51 height 29
click at [1537, 30] on icon "Notifications (F8)" at bounding box center [1538, 29] width 7 height 7
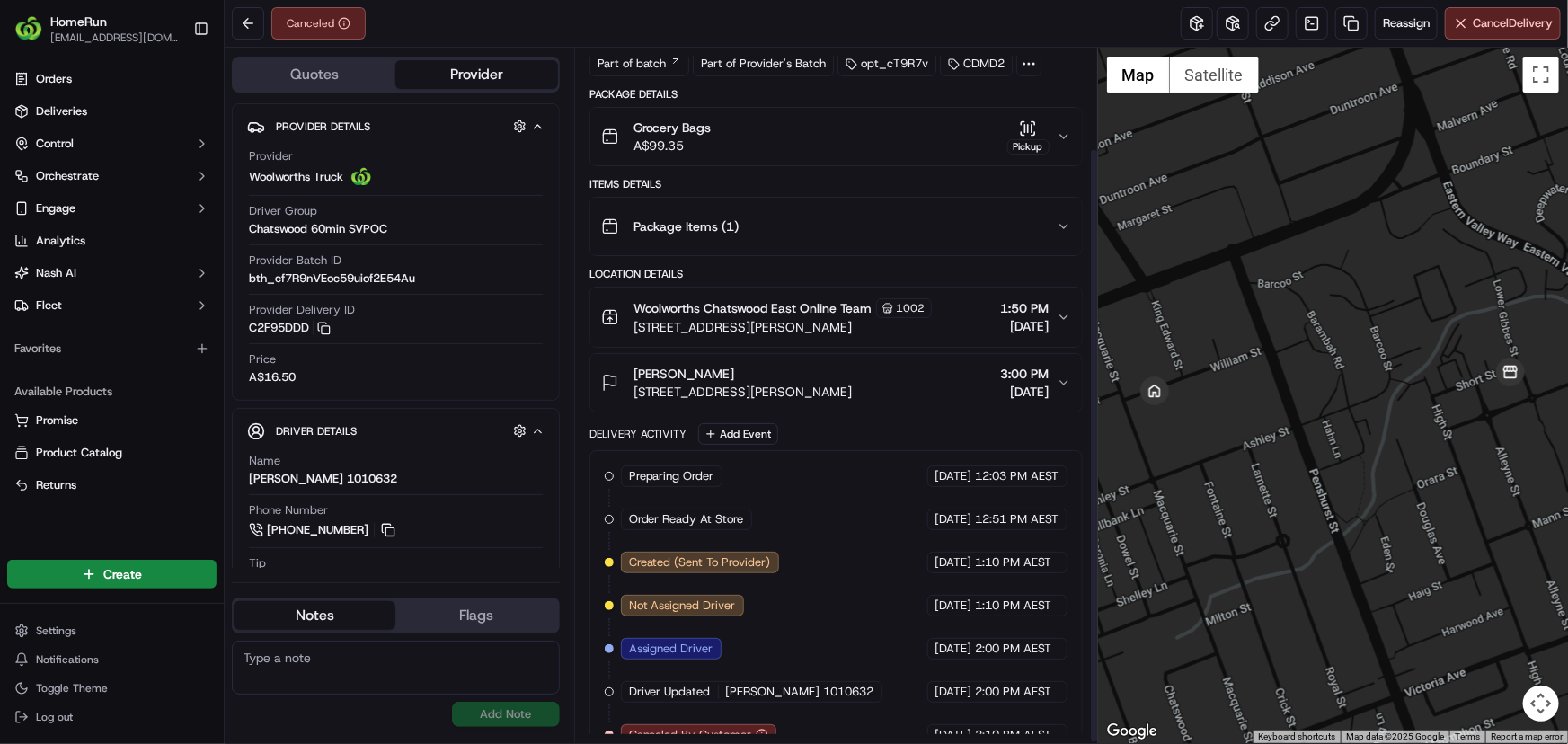
scroll to position [117, 0]
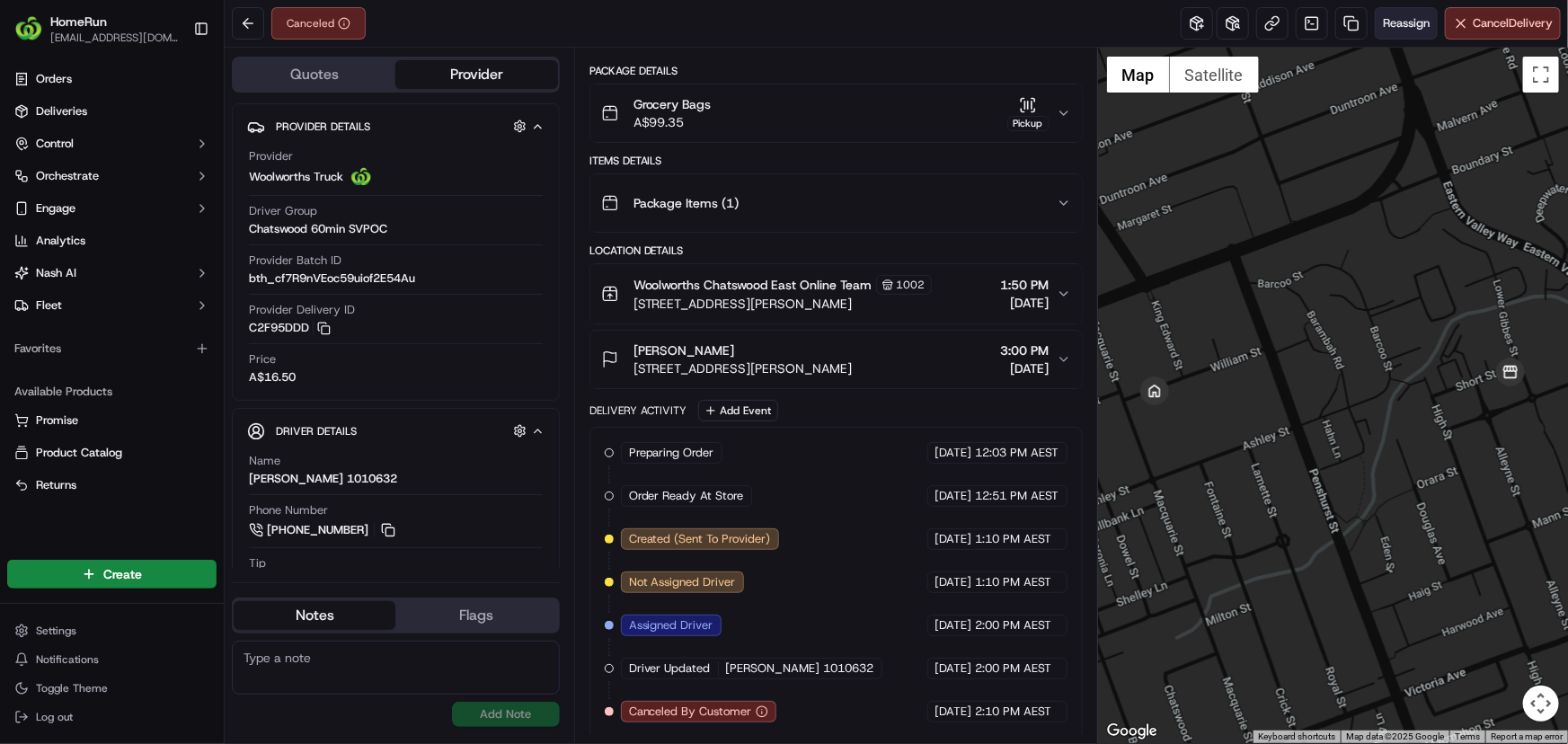
click at [1423, 26] on span "Reassign" at bounding box center [1406, 23] width 47 height 16
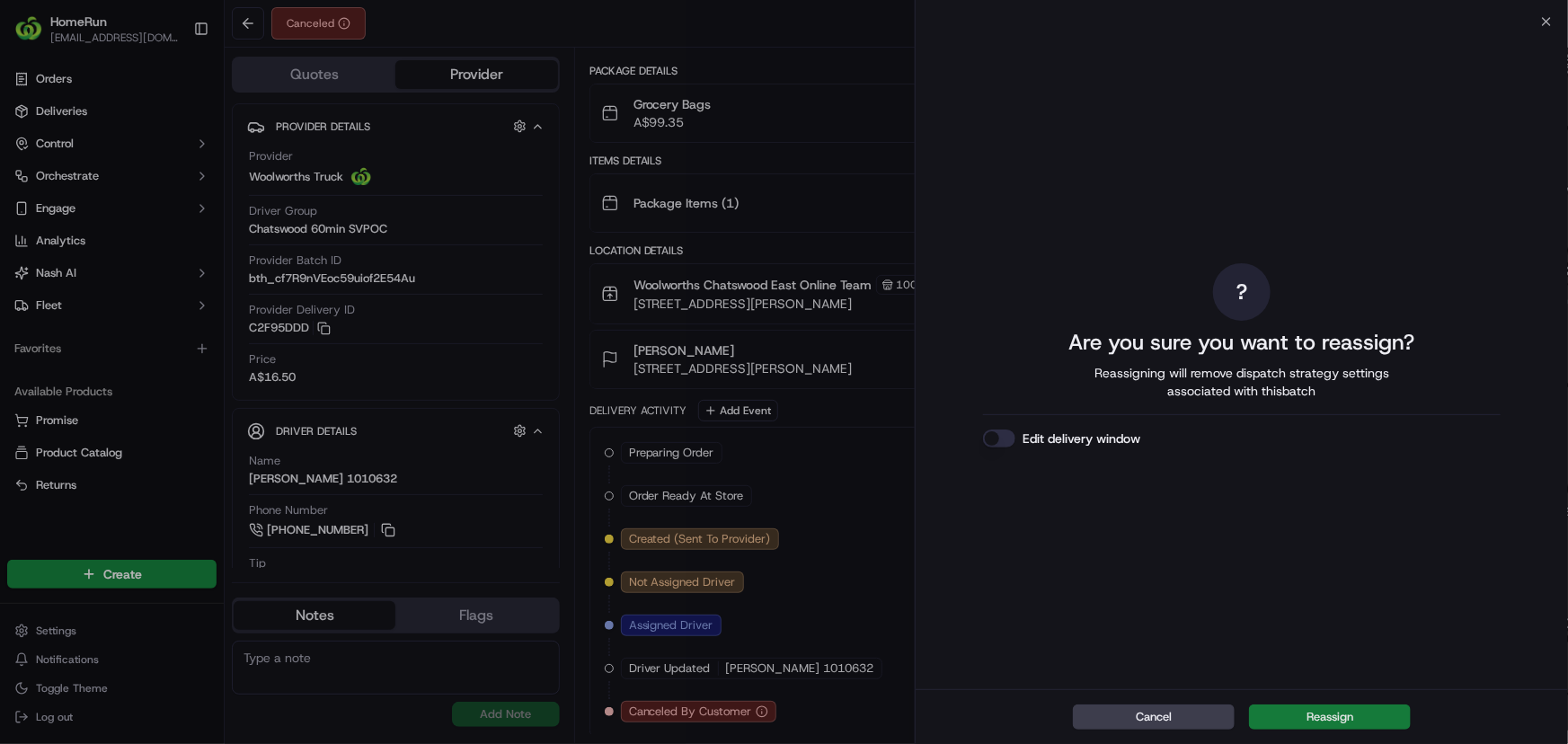
click at [1314, 710] on button "Reassign" at bounding box center [1330, 716] width 162 height 25
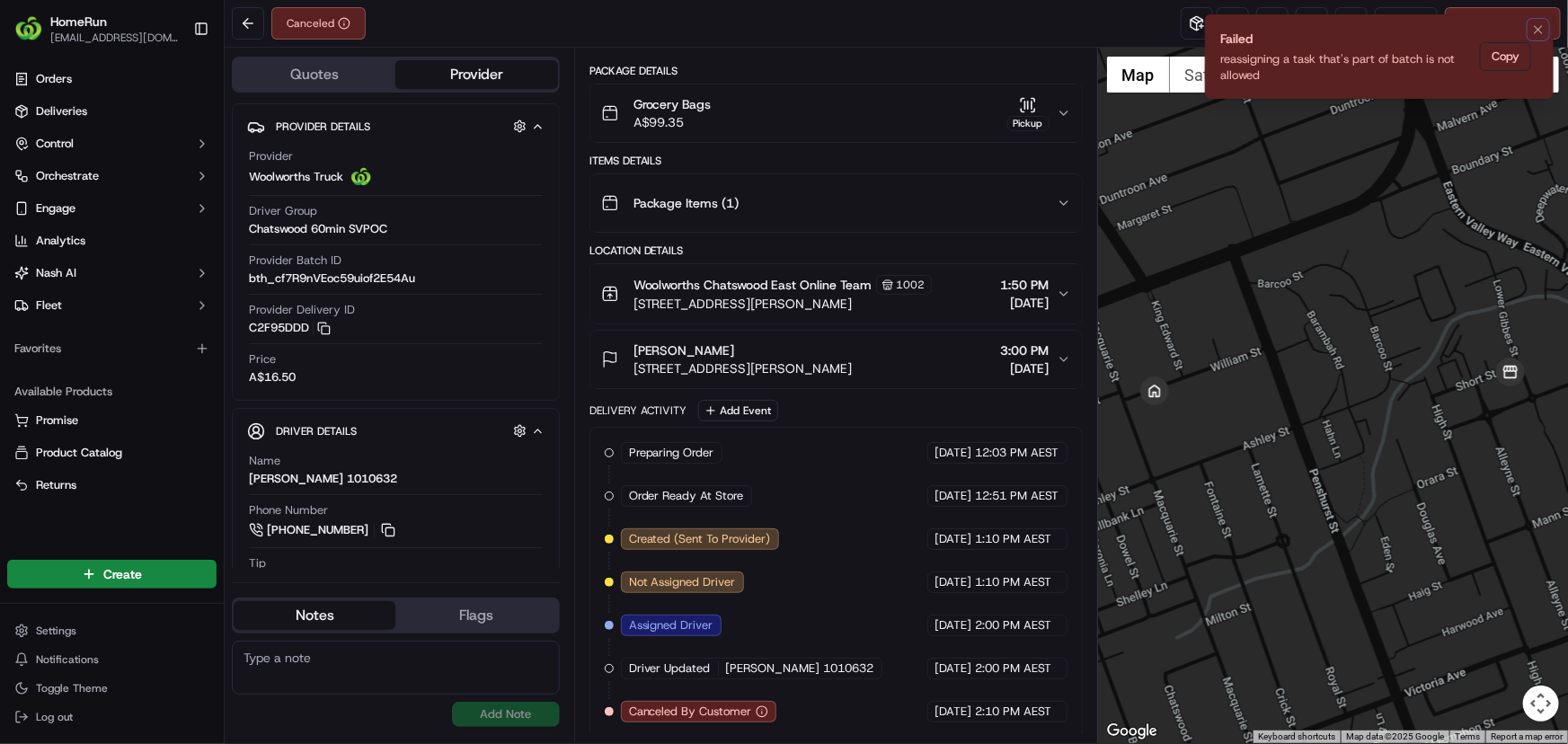
click at [1543, 23] on icon "Notifications (F8)" at bounding box center [1538, 30] width 14 height 14
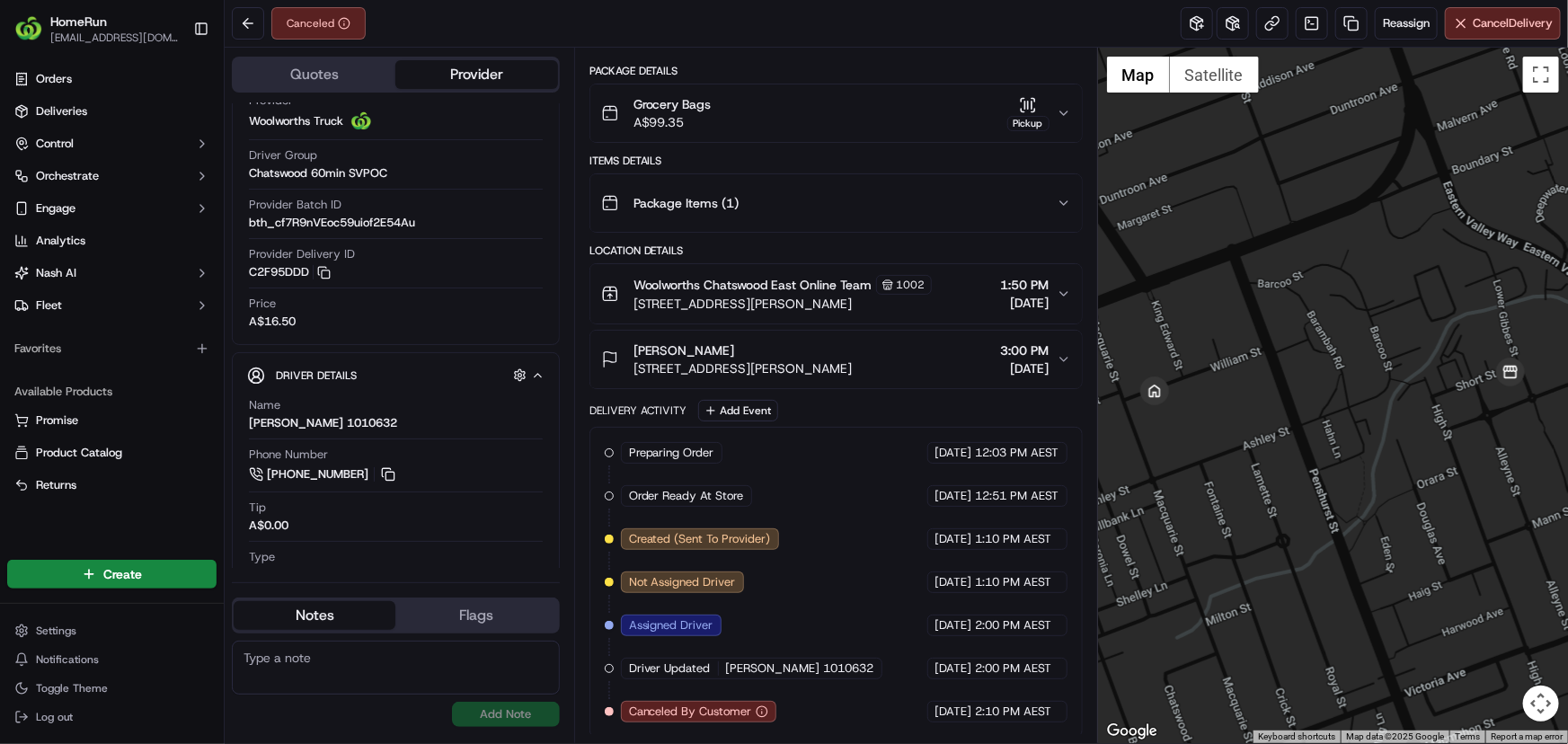
scroll to position [88, 0]
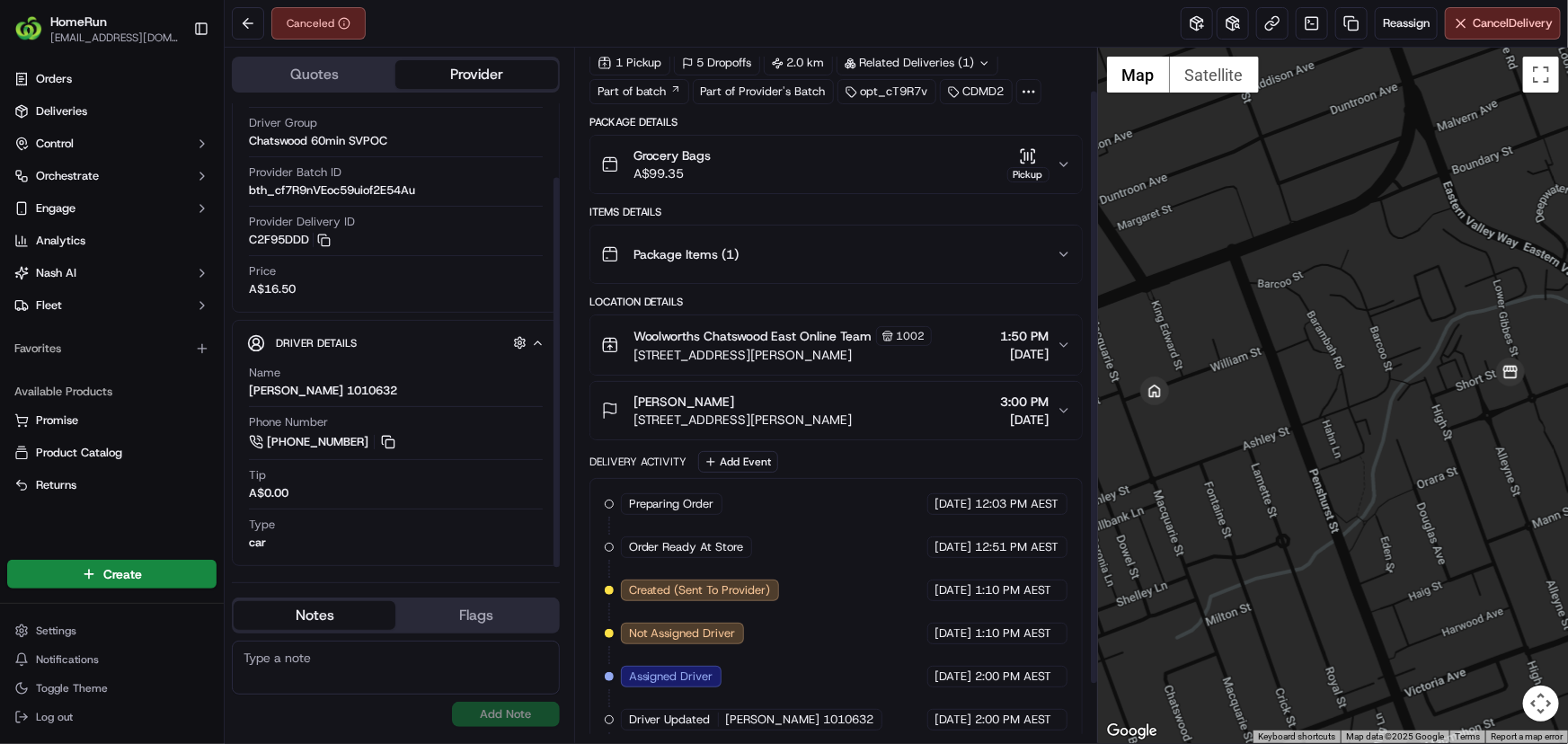
scroll to position [117, 0]
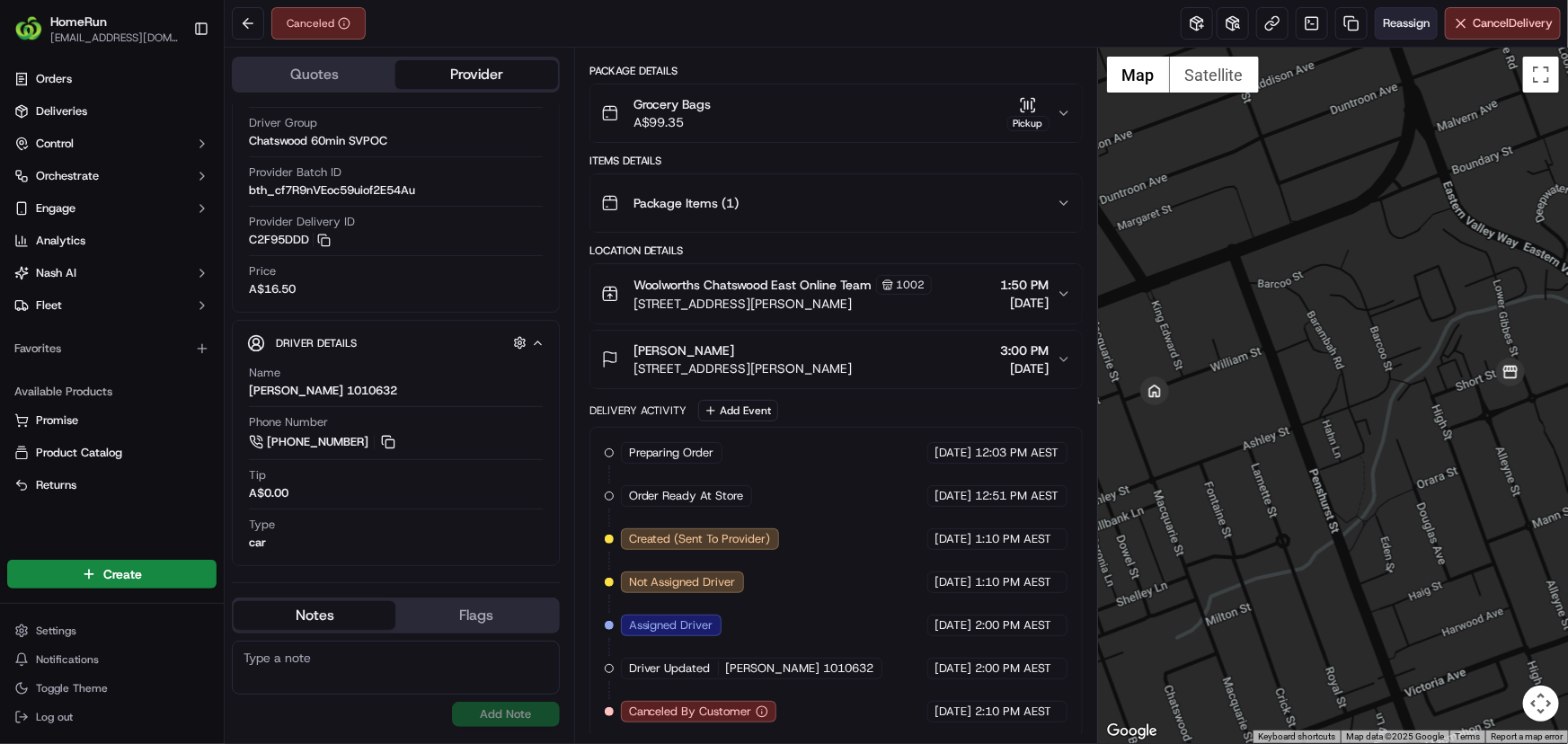
click at [1400, 18] on span "Reassign" at bounding box center [1406, 23] width 47 height 16
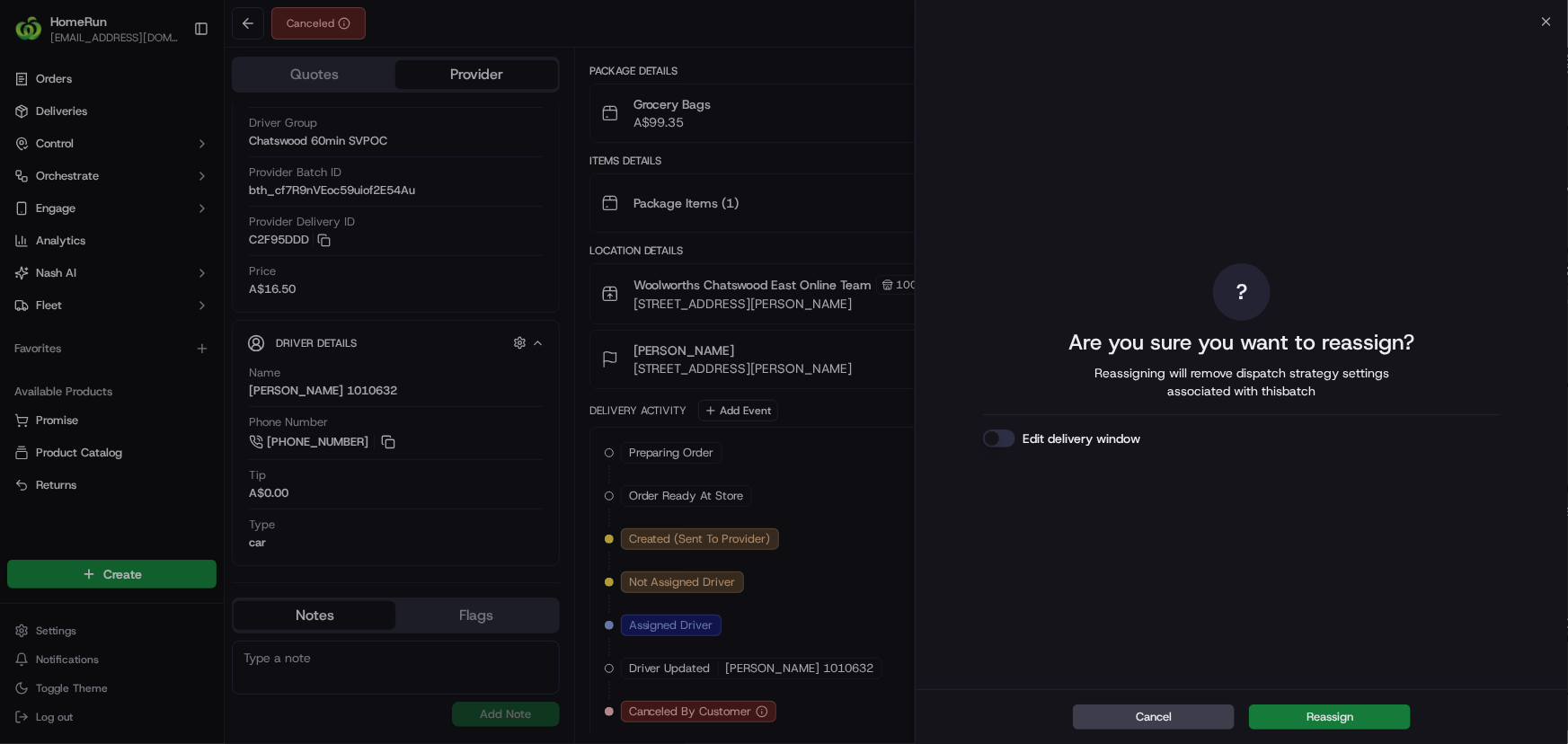
click at [1302, 720] on button "Reassign" at bounding box center [1330, 716] width 162 height 25
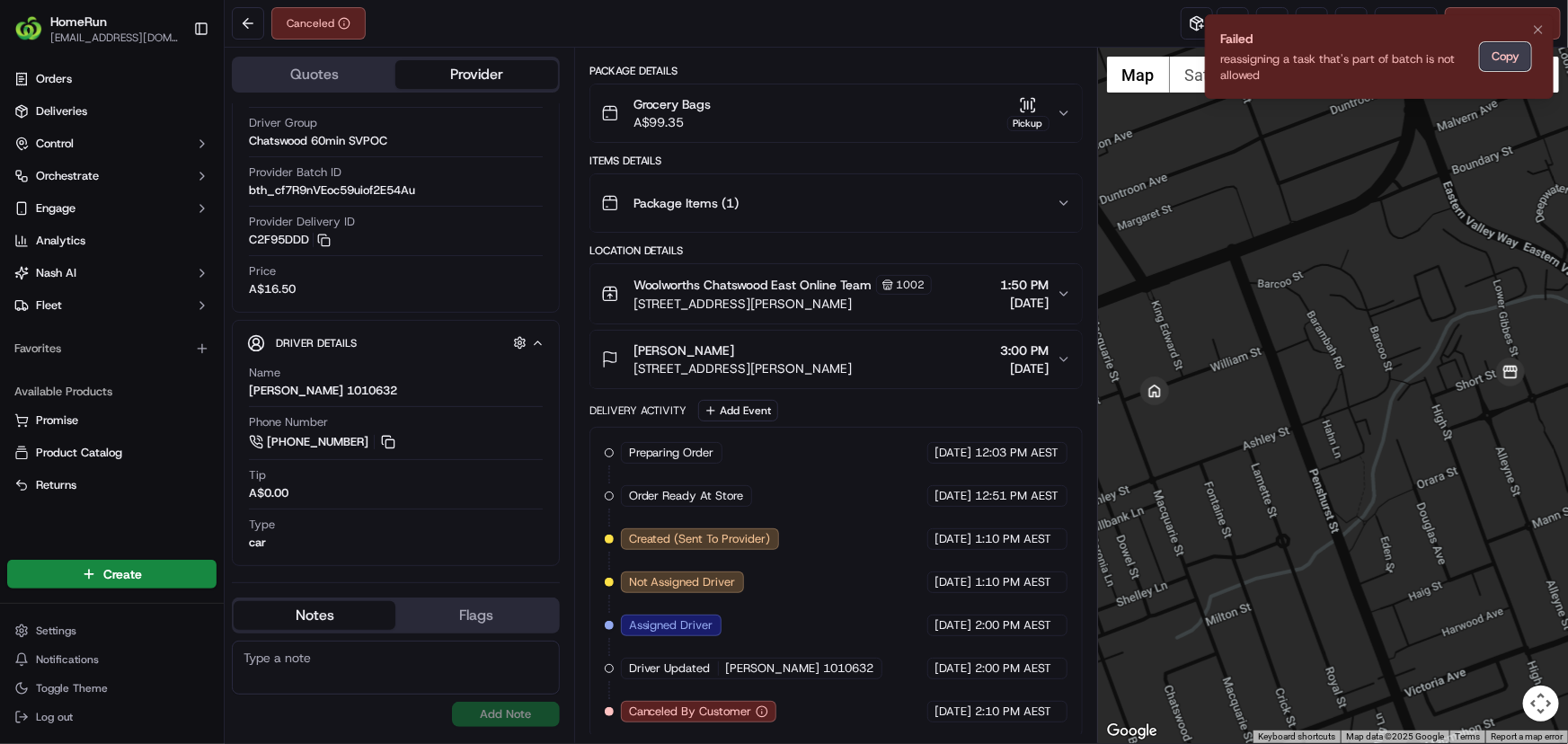
click at [1512, 50] on button "Copy" at bounding box center [1505, 56] width 51 height 29
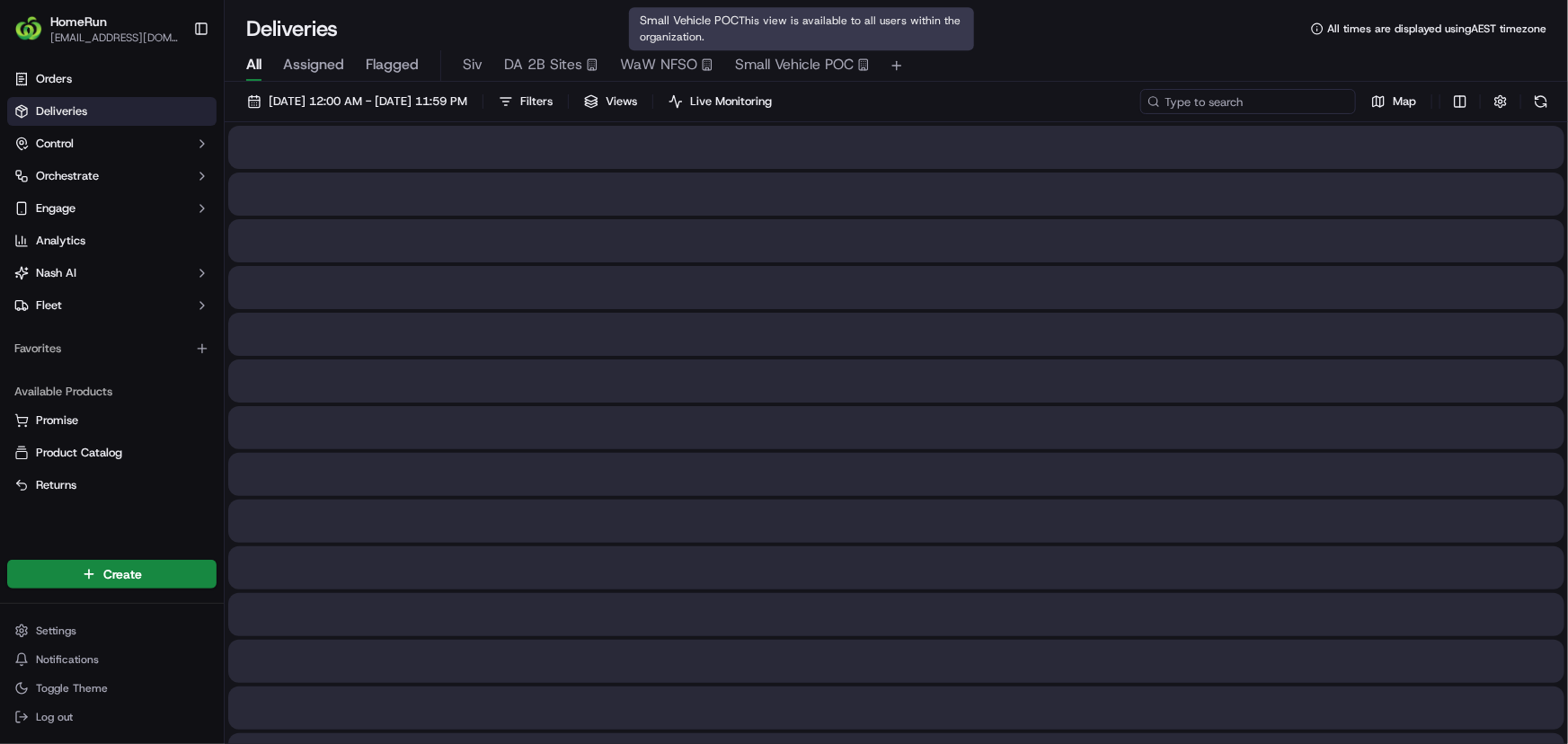
click at [1285, 110] on input at bounding box center [1248, 101] width 215 height 25
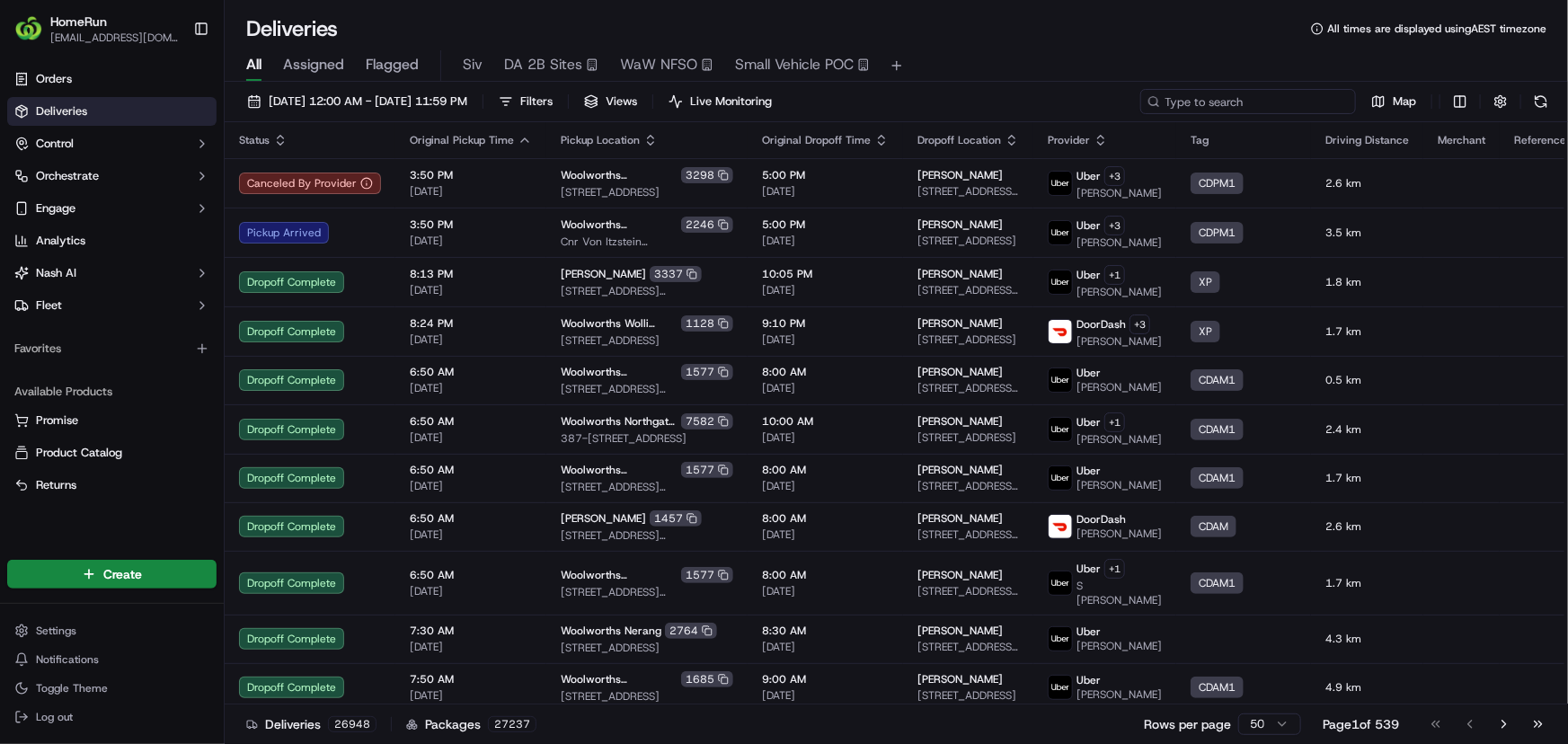
click at [1283, 101] on input at bounding box center [1248, 101] width 215 height 25
paste input "reassigning a task that's part of batch is not allowed"
type input "reassigning a task that's part of batch is not allowed"
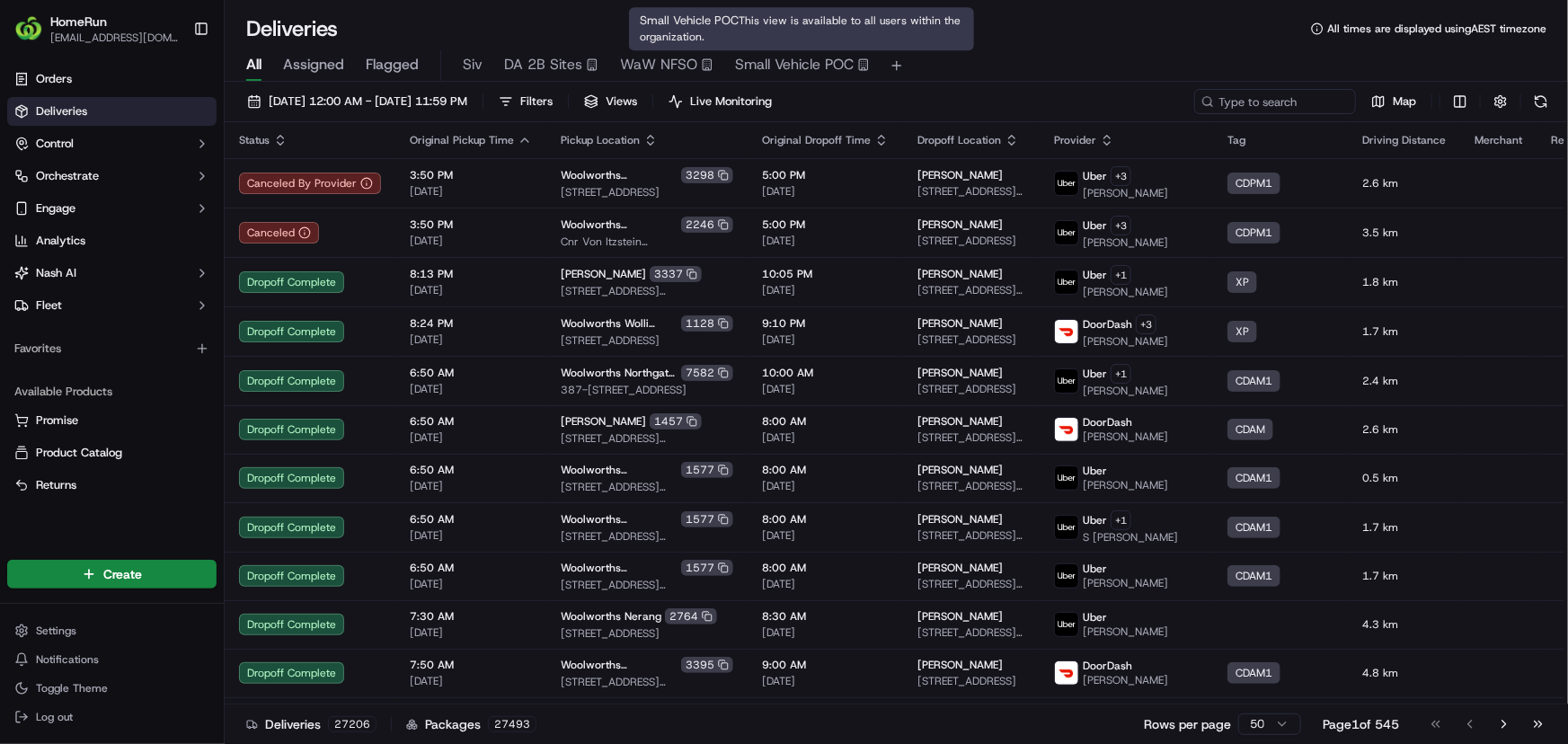
click at [798, 68] on span "Small Vehicle POC" at bounding box center [794, 65] width 119 height 22
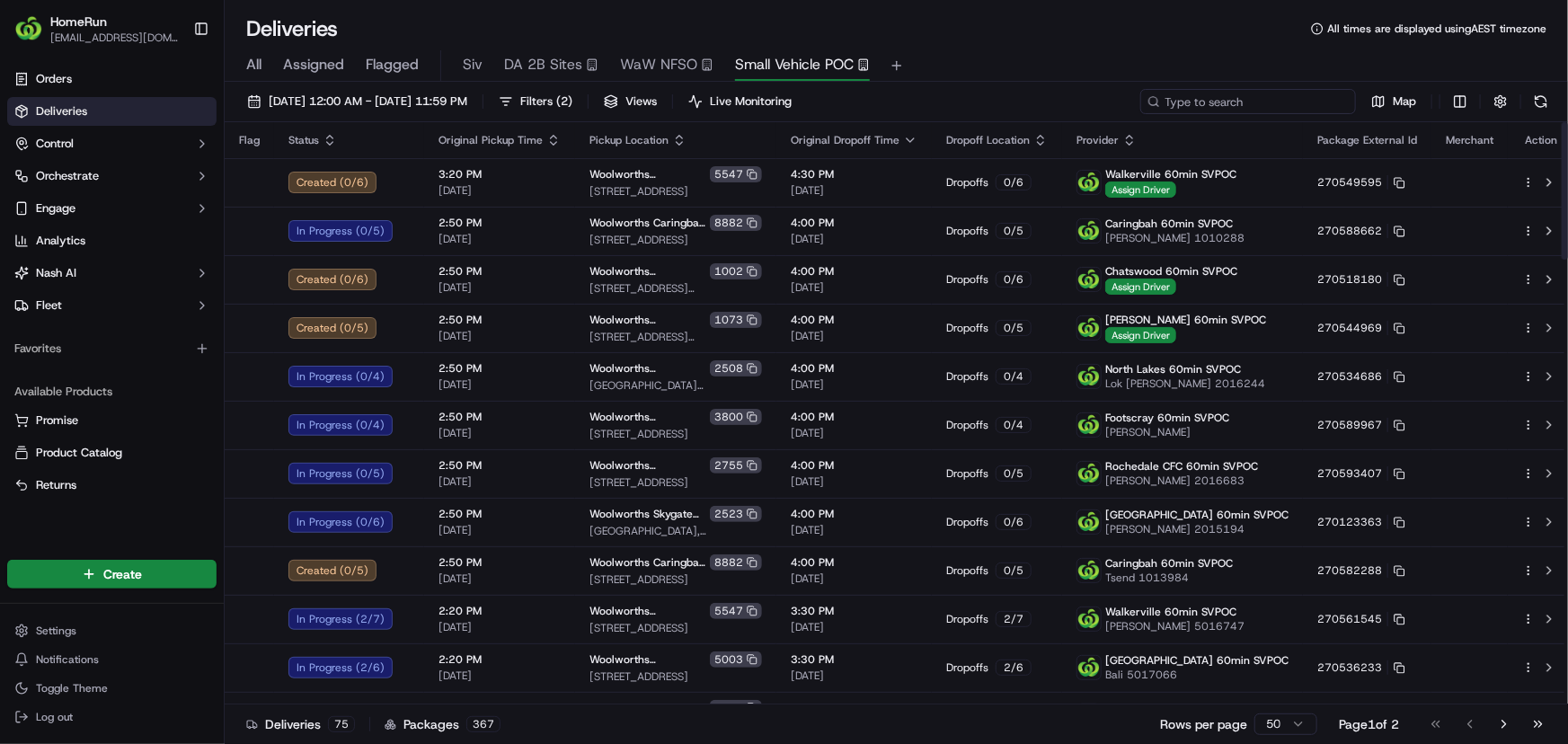
click at [1247, 106] on input at bounding box center [1248, 101] width 215 height 25
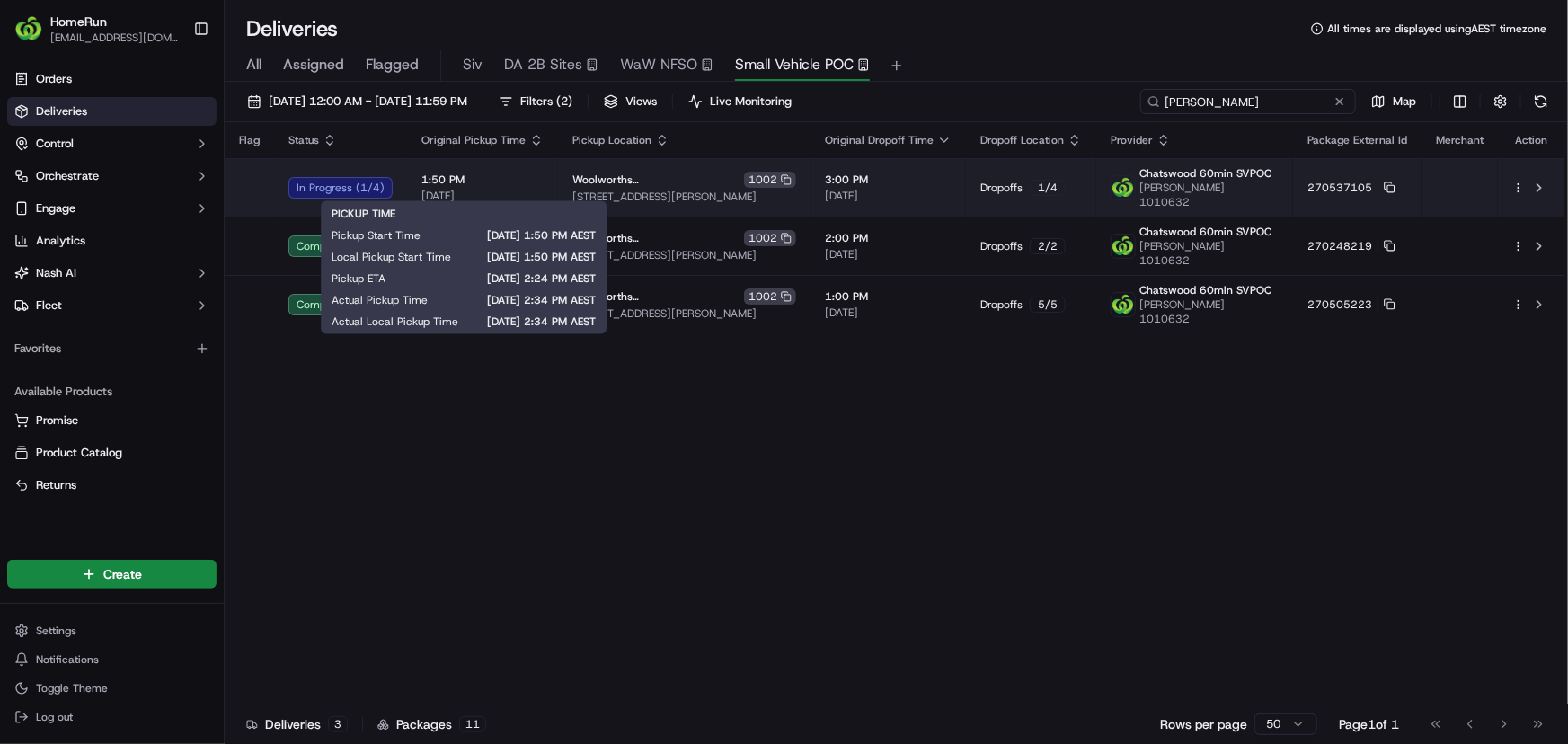
type input "[PERSON_NAME]"
click at [527, 177] on span "1:50 PM" at bounding box center [483, 180] width 123 height 14
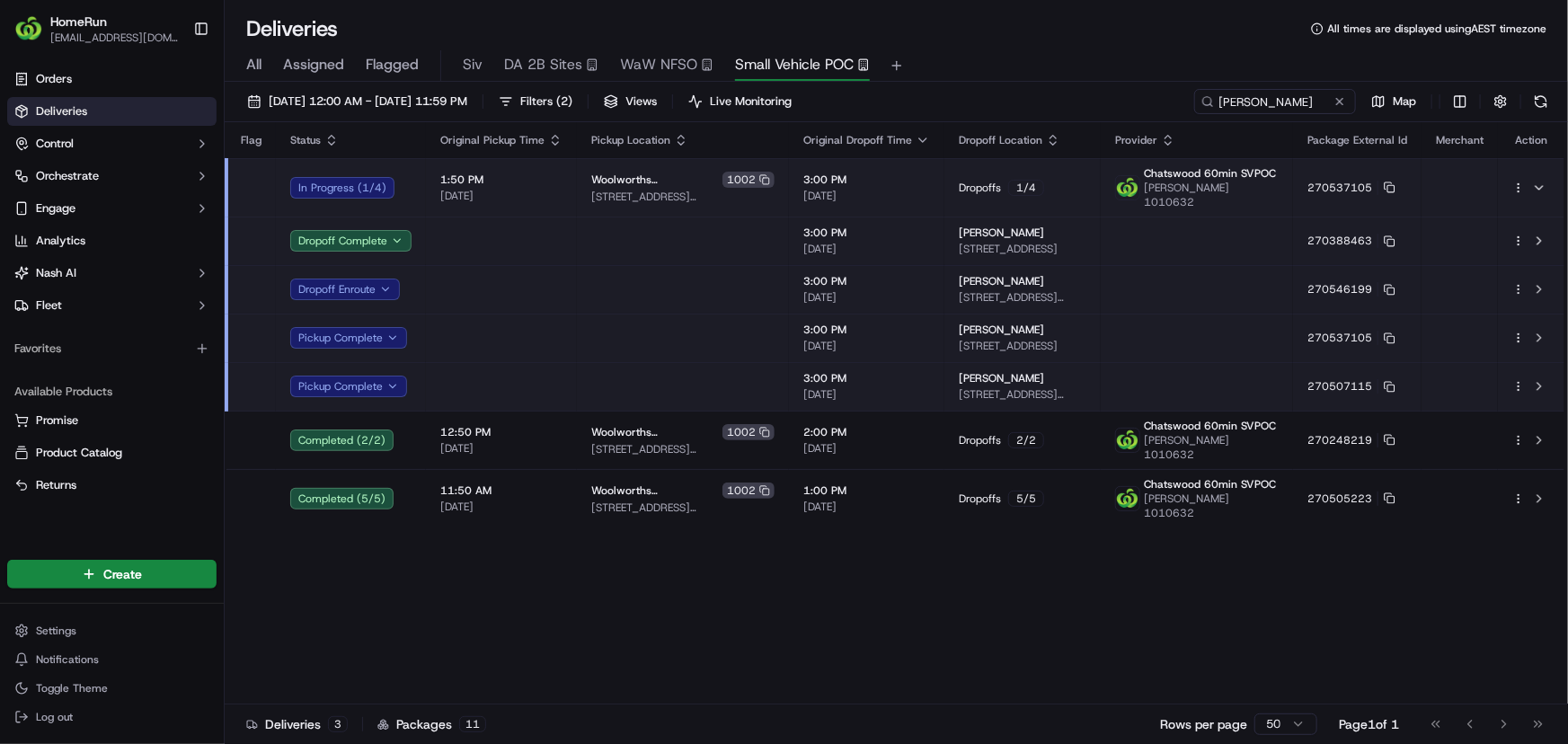
click at [1519, 374] on html "HomeRun [EMAIL_ADDRESS][DOMAIN_NAME] Toggle Sidebar Orders Deliveries Control O…" at bounding box center [784, 372] width 1568 height 744
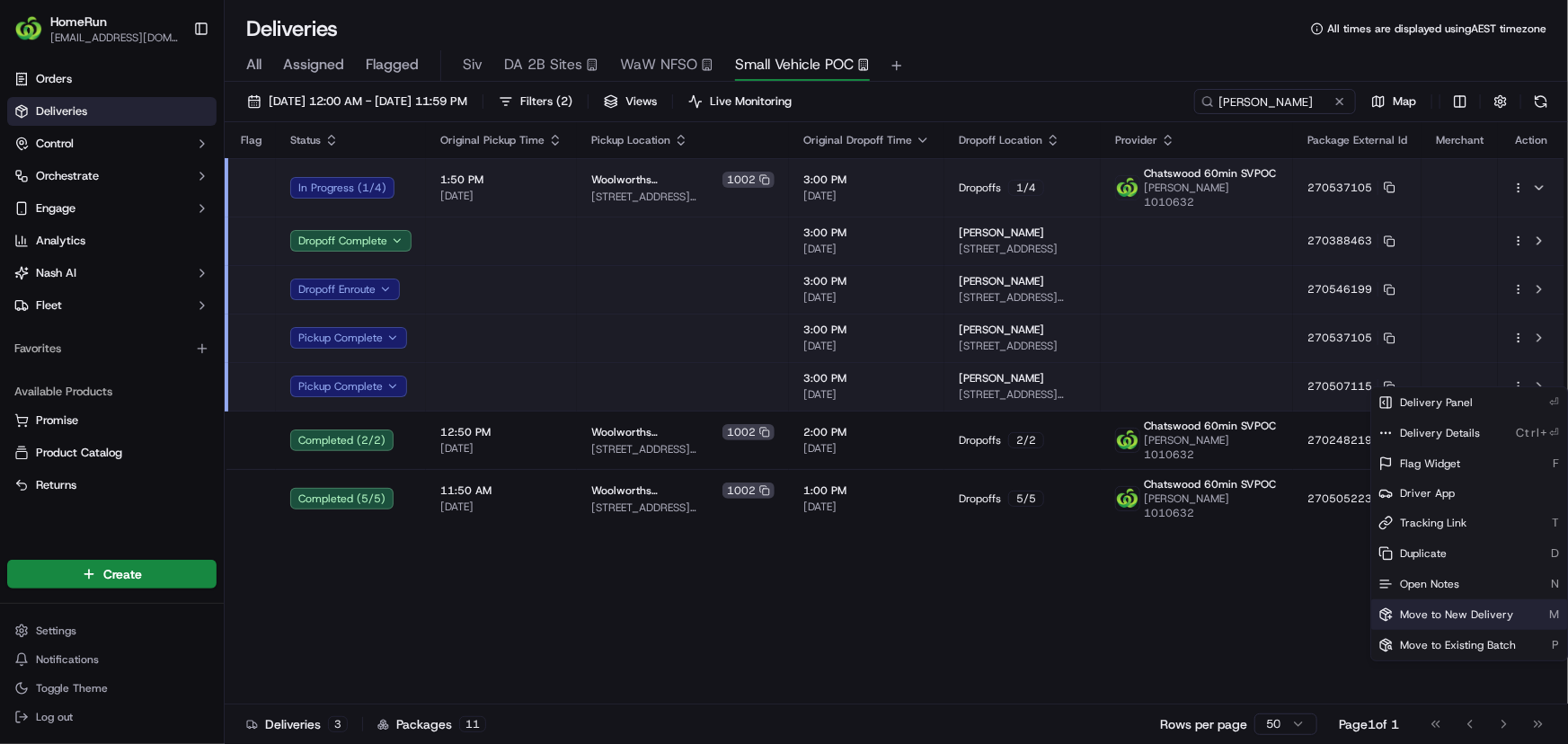
click at [1449, 609] on span "Move to New Delivery" at bounding box center [1457, 614] width 114 height 14
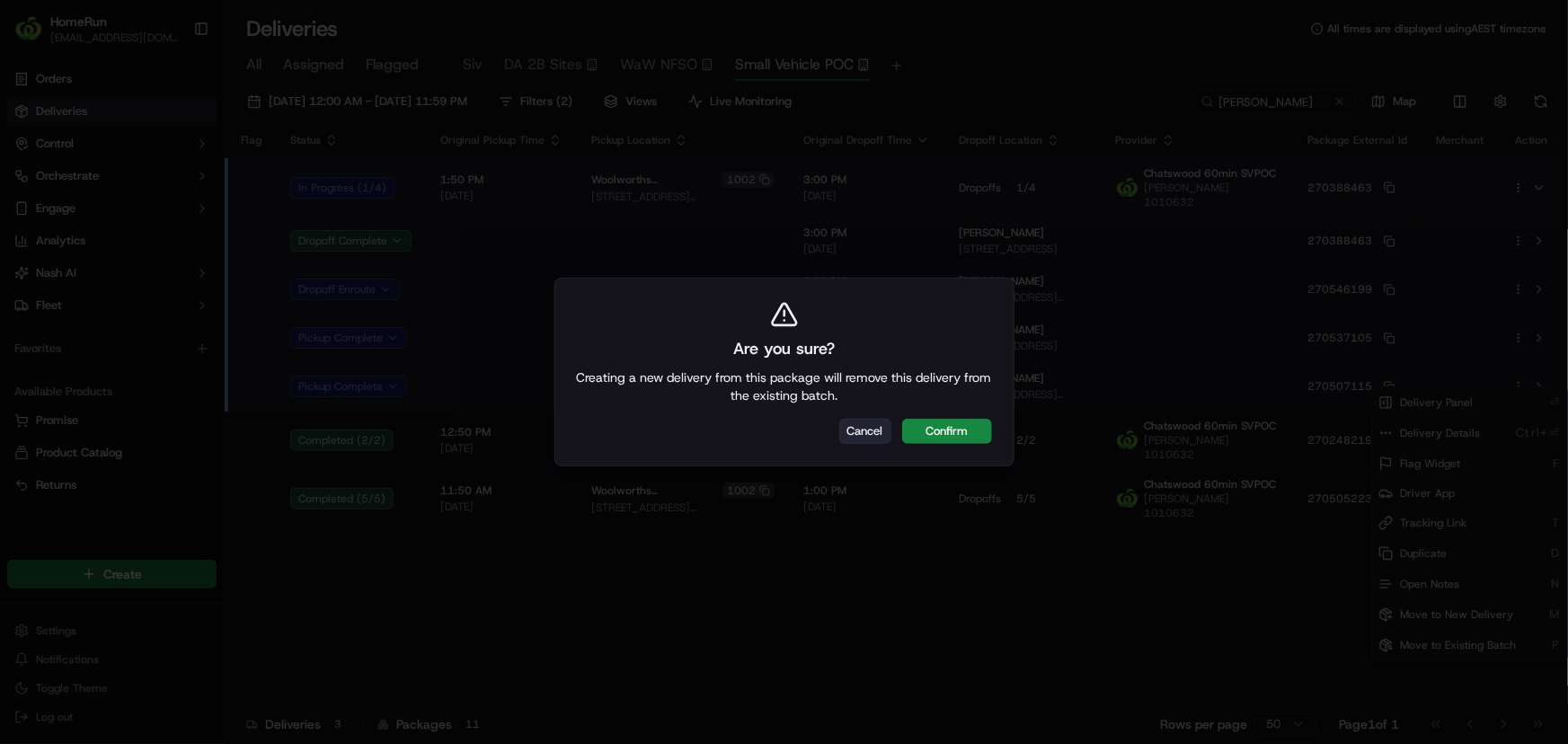
click at [867, 432] on button "Cancel" at bounding box center [865, 431] width 52 height 25
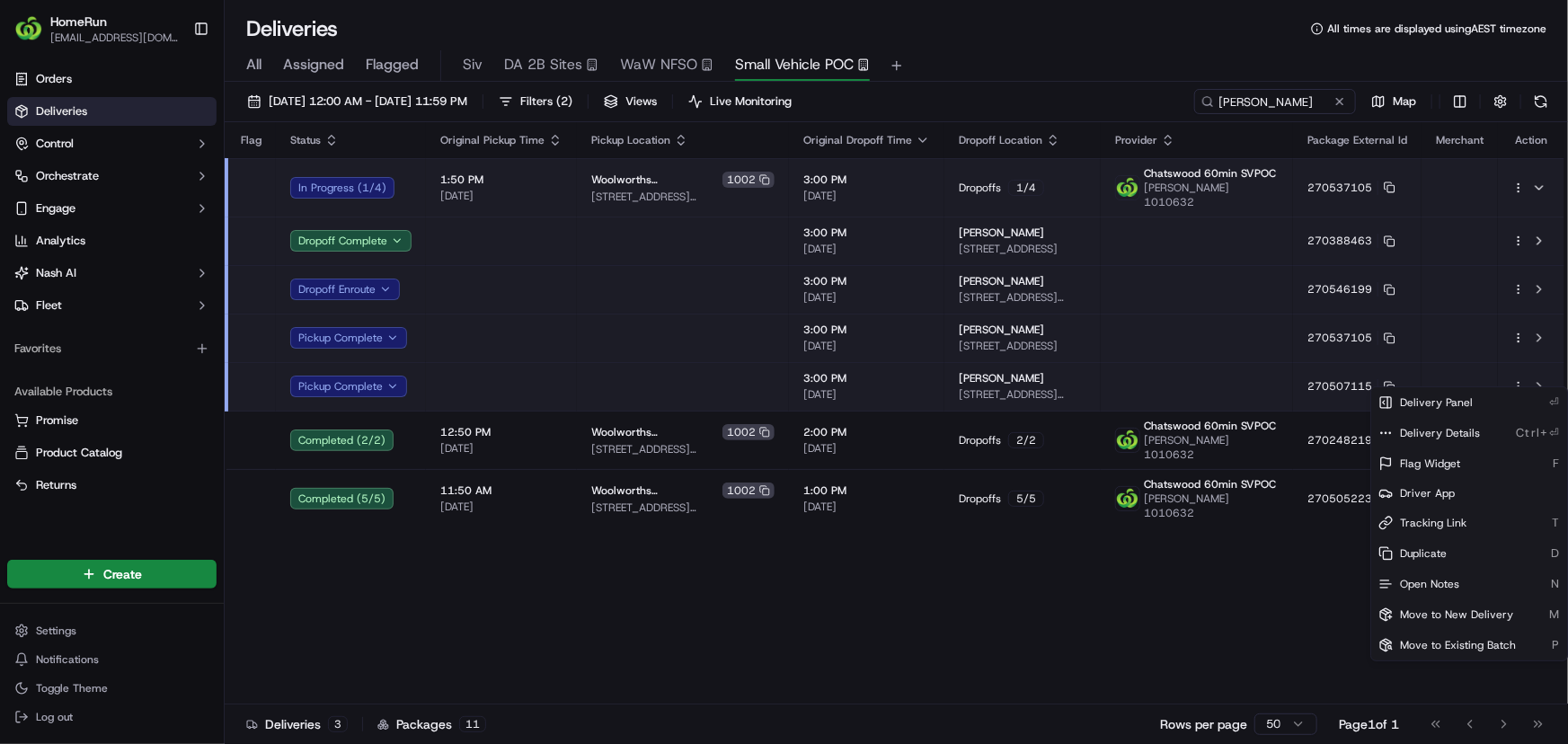
click at [1039, 592] on html "HomeRun skoresh1@woolworths.com.au Toggle Sidebar Orders Deliveries Control Orc…" at bounding box center [784, 372] width 1568 height 744
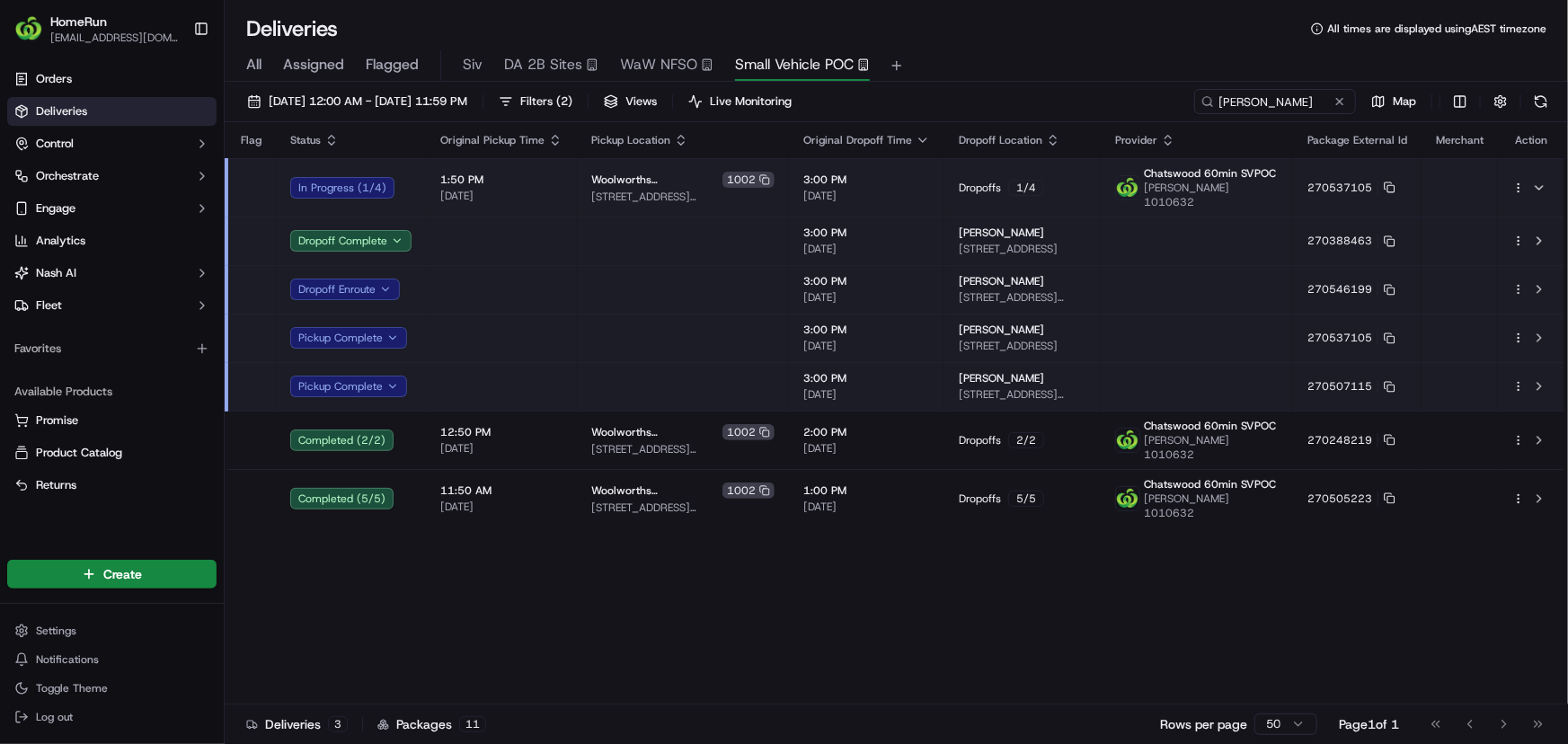
click at [515, 540] on div "Flag Status Original Pickup Time Pickup Location Original Dropoff Time Dropoff …" at bounding box center [894, 414] width 1340 height 582
click at [1283, 99] on input "ashwani" at bounding box center [1248, 101] width 215 height 25
click at [1539, 178] on button at bounding box center [1539, 187] width 22 height 22
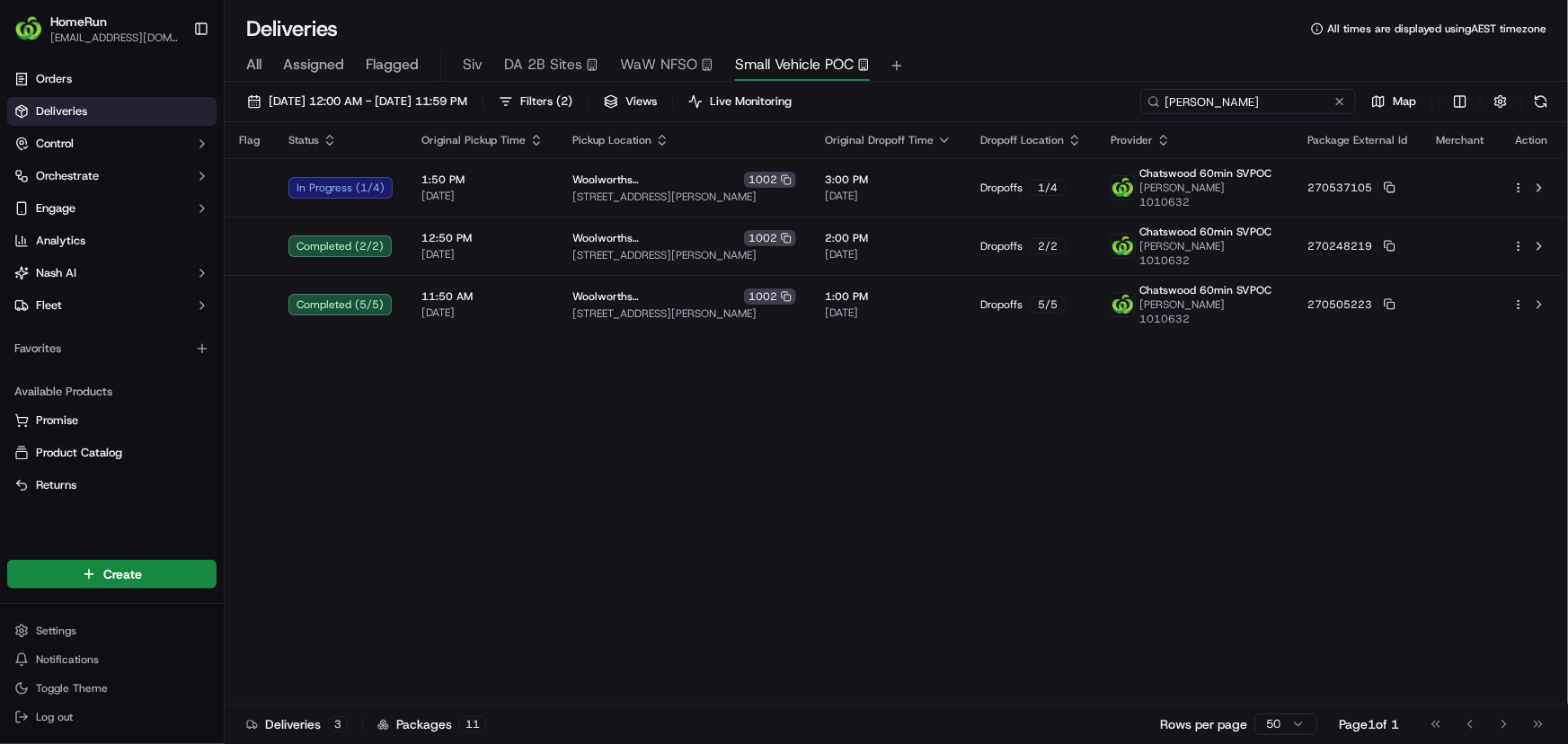
click at [1272, 102] on input "ashwani" at bounding box center [1248, 101] width 215 height 25
click at [1282, 105] on input "ashwani" at bounding box center [1248, 101] width 215 height 25
click at [1274, 96] on input "ashwani" at bounding box center [1248, 101] width 215 height 25
drag, startPoint x: 1218, startPoint y: 98, endPoint x: 1075, endPoint y: 91, distance: 143.2
click at [1075, 91] on div "22/09/2025 12:00 AM - 22/09/2025 11:59 PM Filters ( 2 ) Views Live Monitoring a…" at bounding box center [896, 105] width 1344 height 33
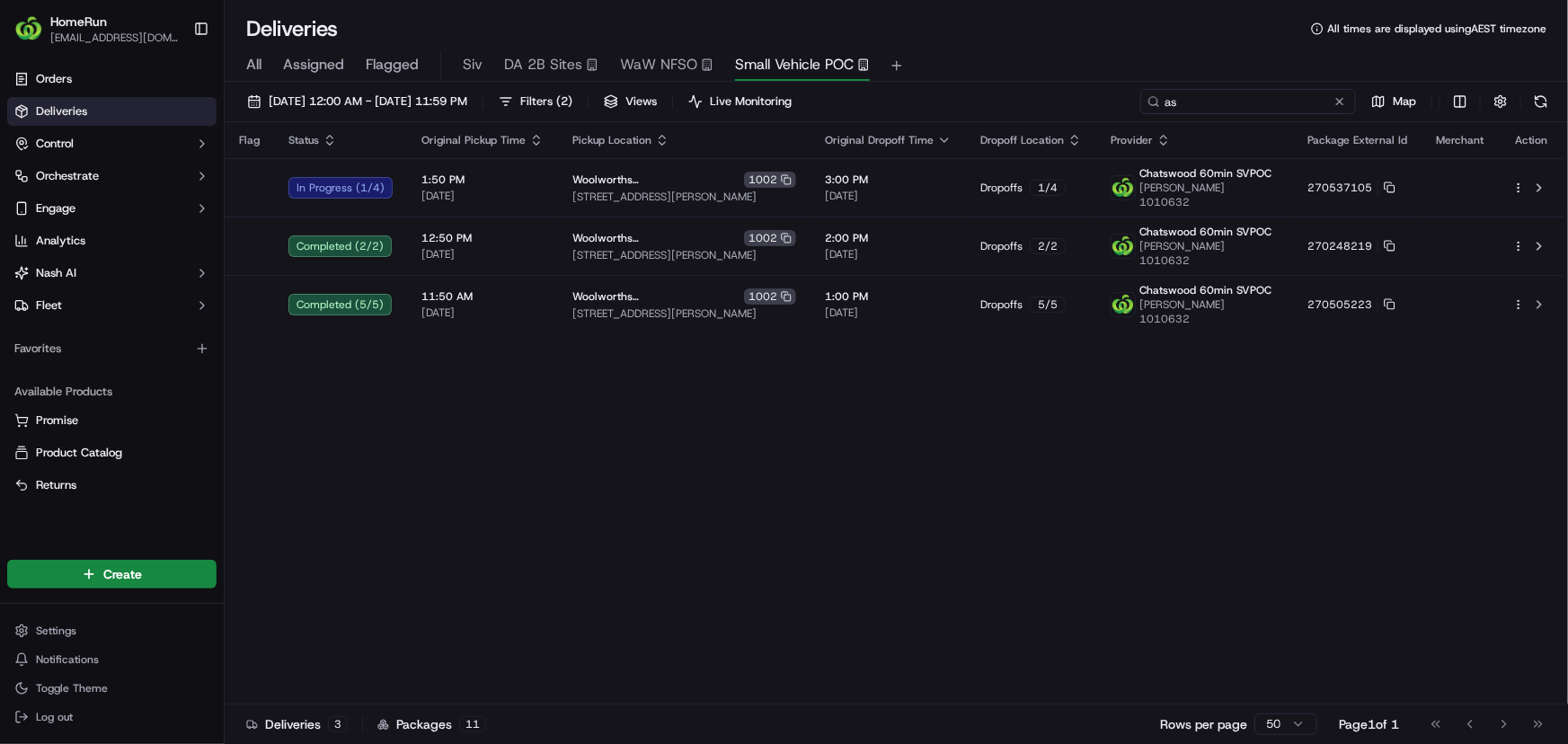
type input "a"
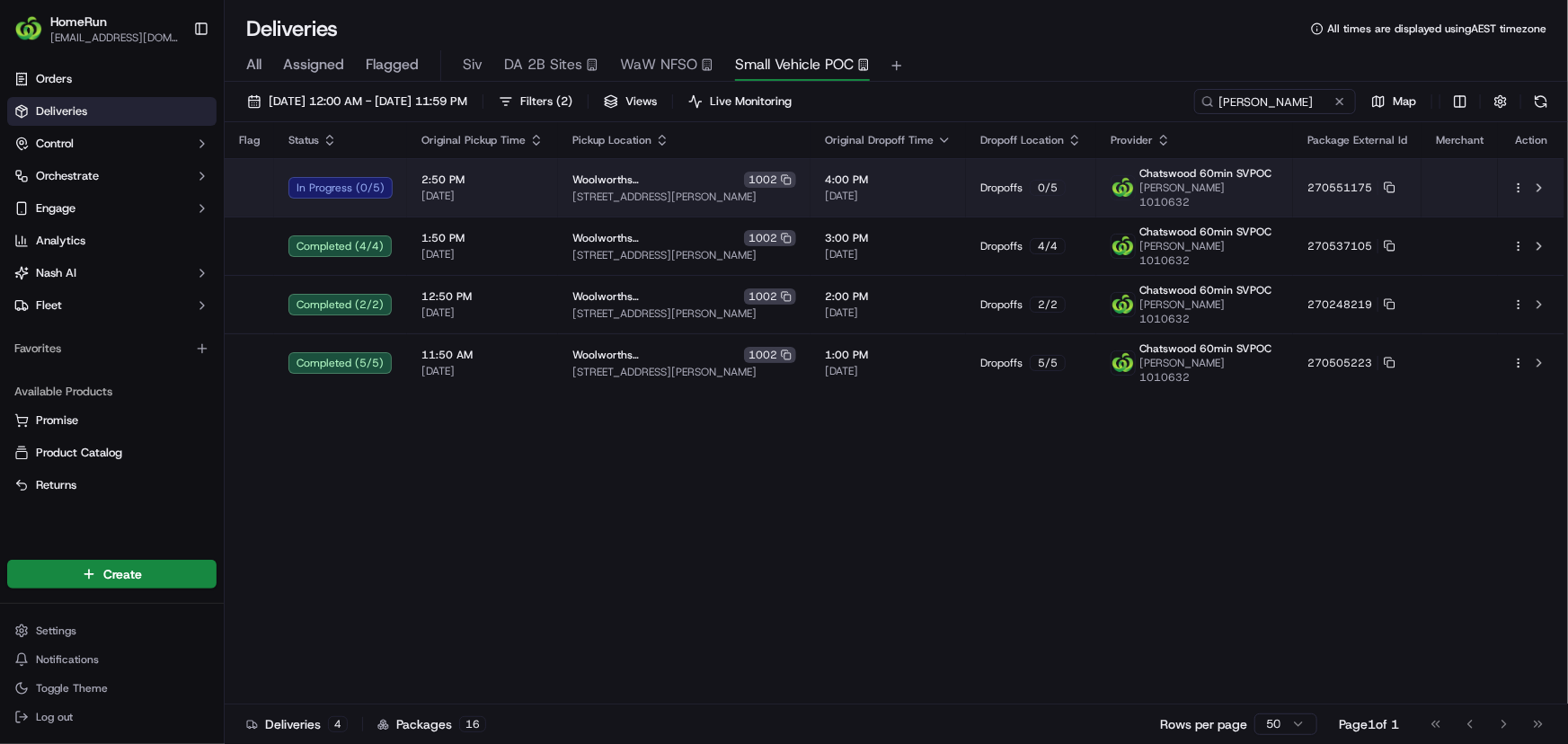
click at [932, 178] on span "4:00 PM" at bounding box center [888, 180] width 127 height 14
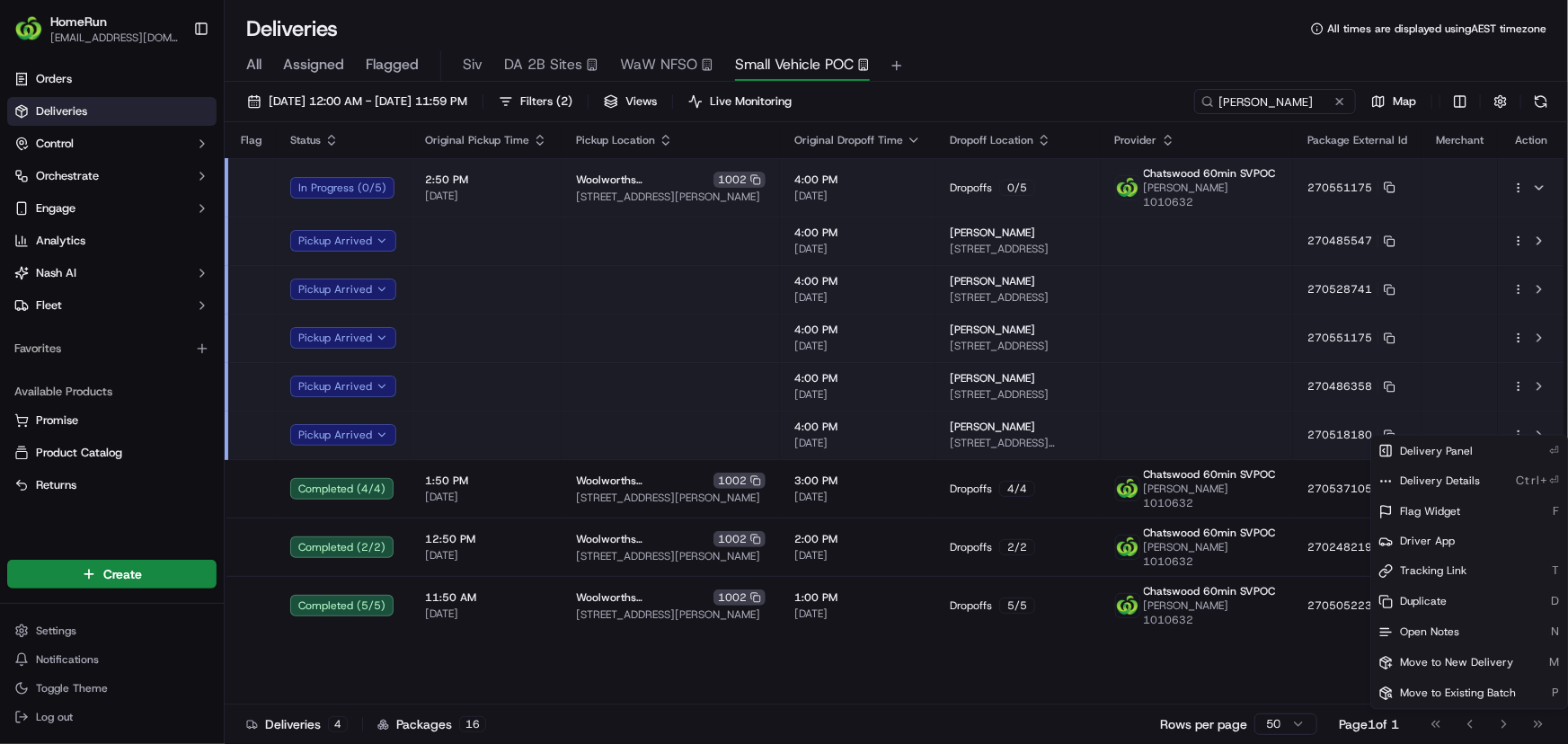
click at [1519, 423] on html "HomeRun skoresh1@woolworths.com.au Toggle Sidebar Orders Deliveries Control Orc…" at bounding box center [784, 372] width 1568 height 744
click at [1483, 664] on span "Move to New Delivery" at bounding box center [1457, 663] width 114 height 14
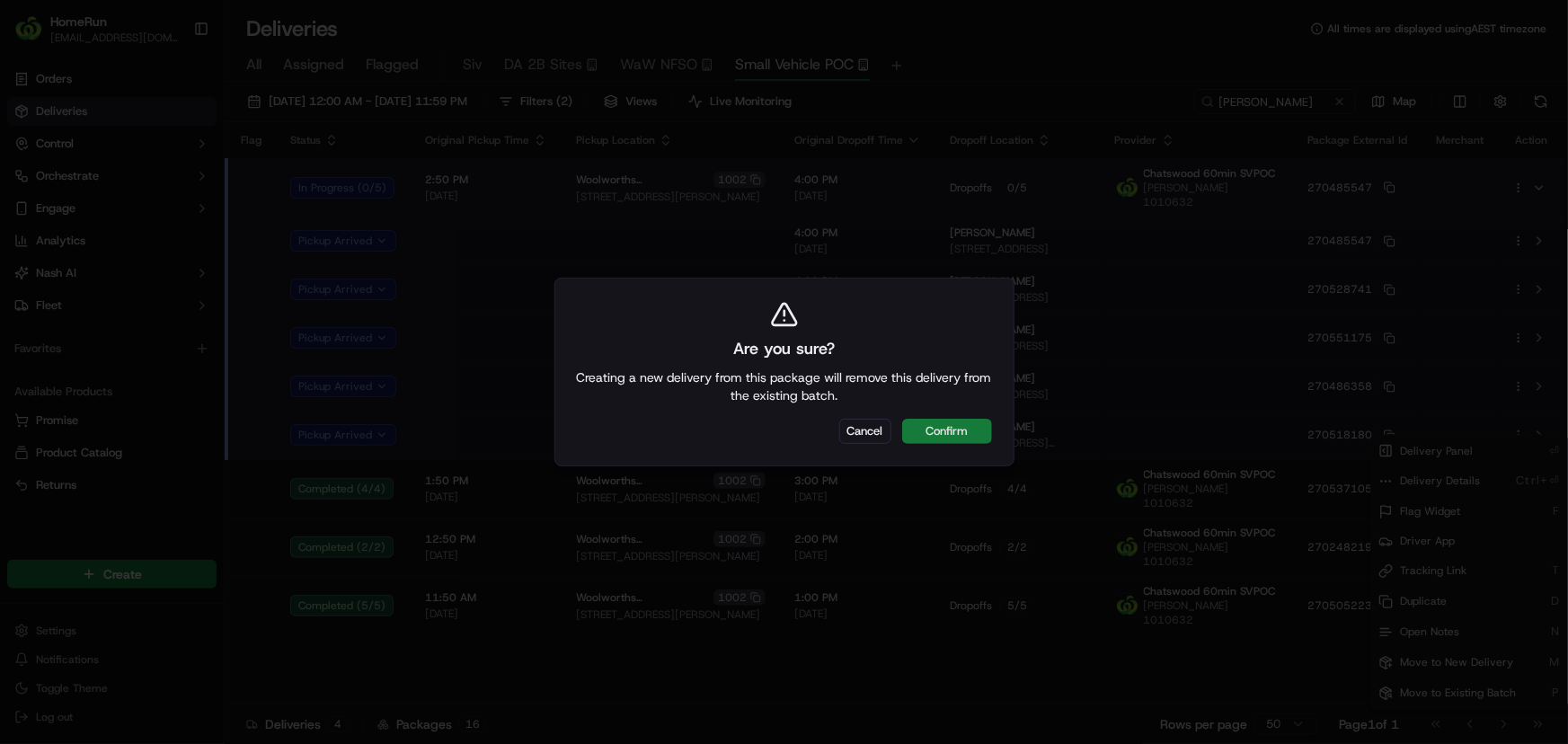
click at [976, 427] on button "Confirm" at bounding box center [948, 431] width 90 height 25
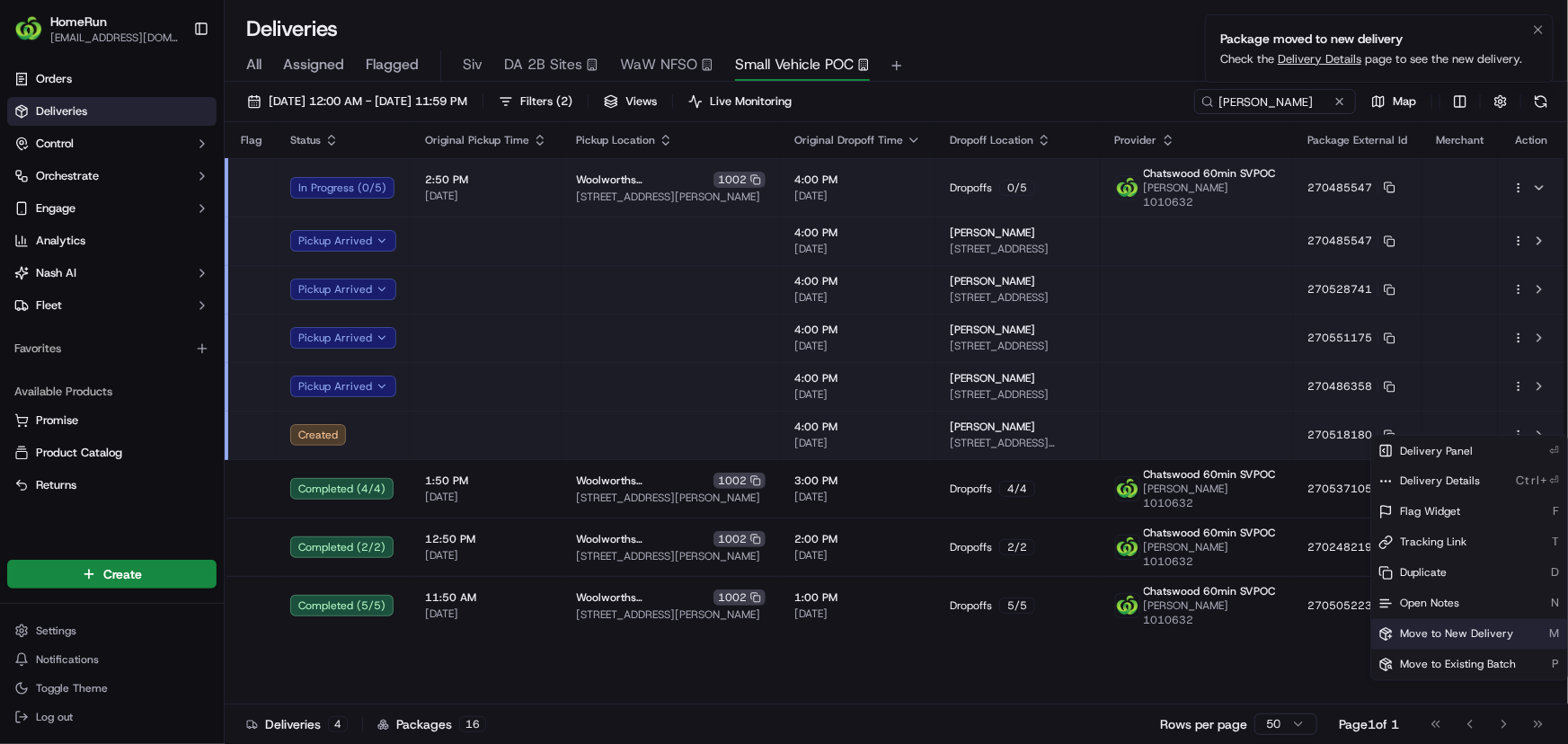
click at [1291, 58] on link "Delivery Details" at bounding box center [1320, 58] width 84 height 15
click at [1521, 373] on html "HomeRun skoresh1@woolworths.com.au Toggle Sidebar Orders Deliveries Control Orc…" at bounding box center [784, 372] width 1568 height 744
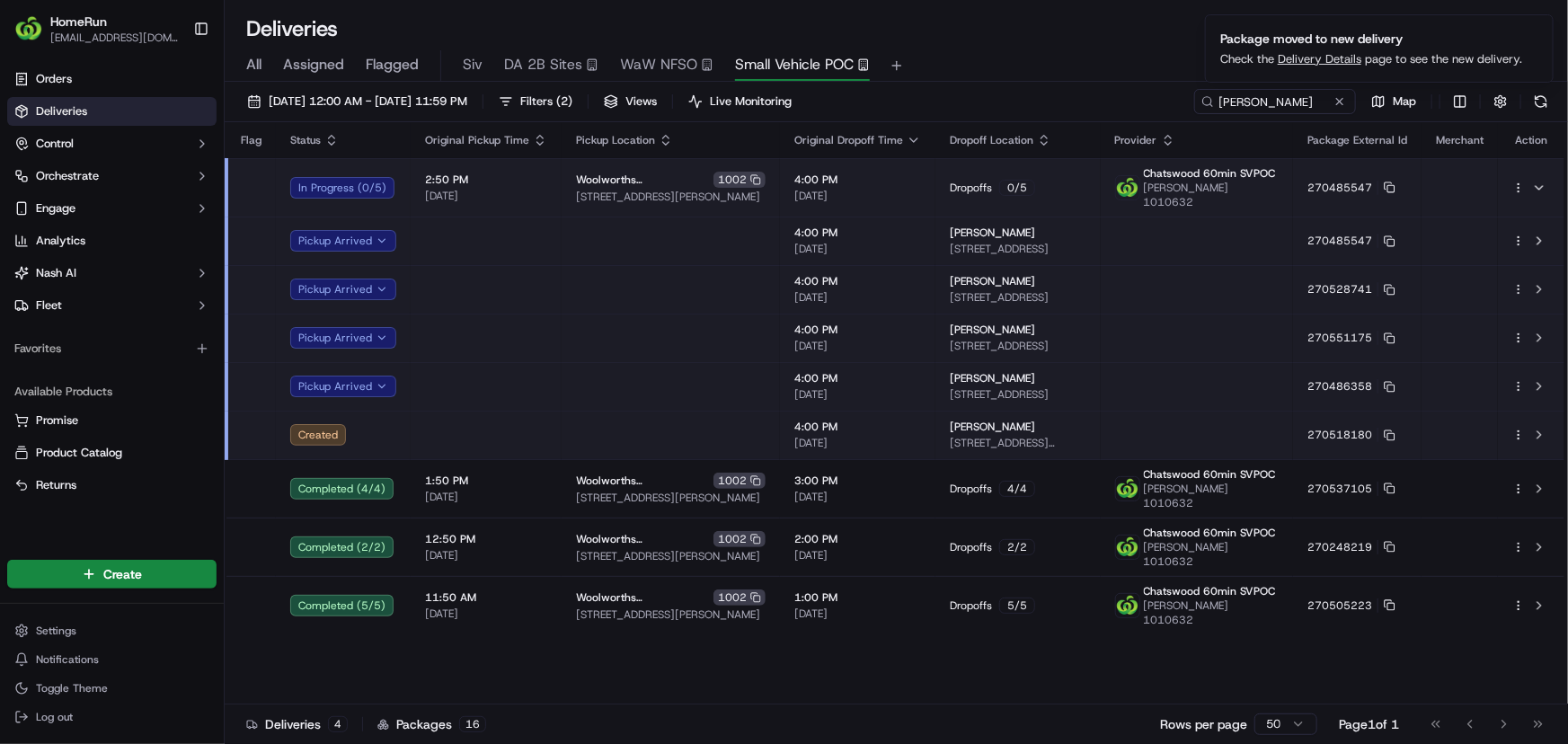
click at [1516, 373] on html "HomeRun skoresh1@woolworths.com.au Toggle Sidebar Orders Deliveries Control Orc…" at bounding box center [784, 372] width 1568 height 744
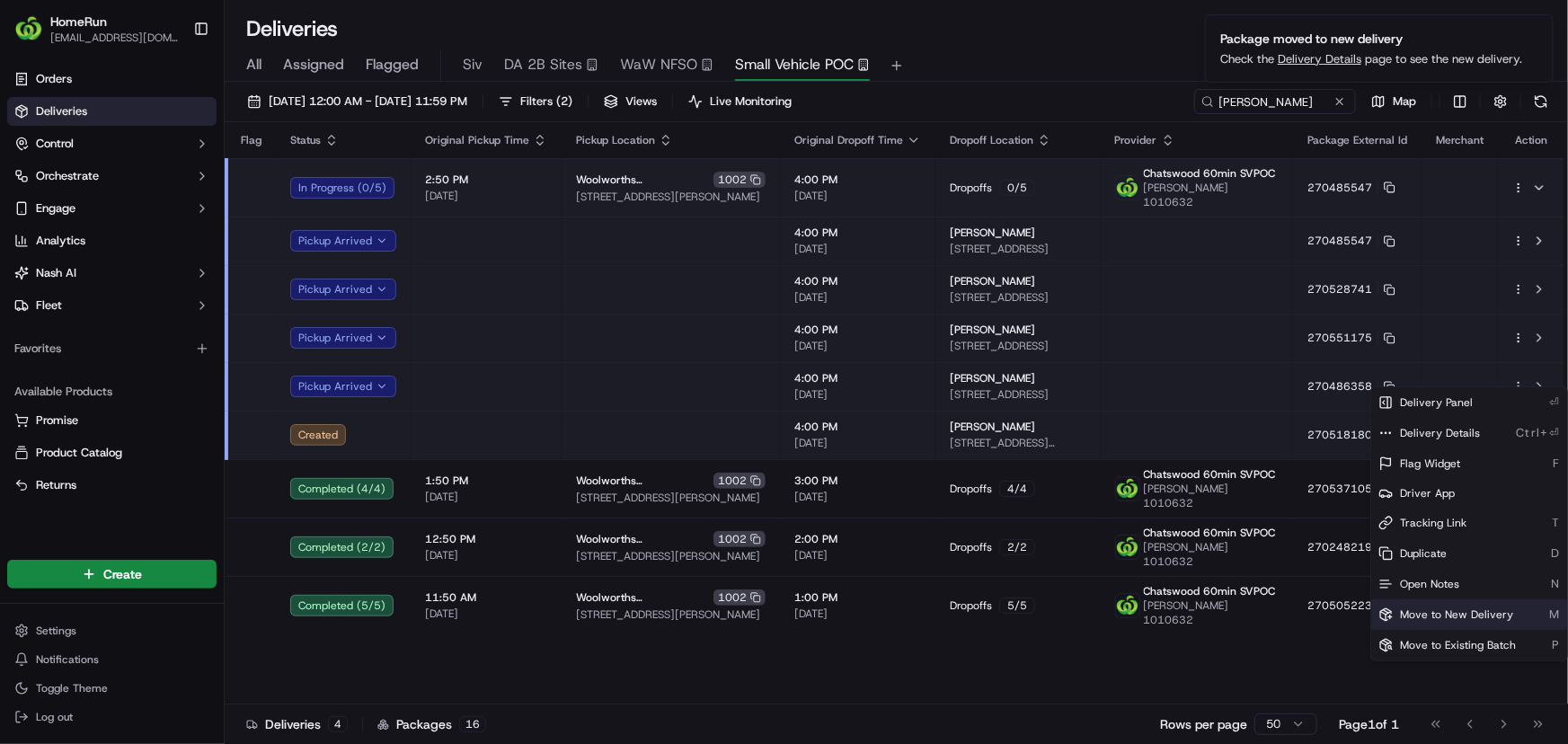
click at [1465, 609] on span "Move to New Delivery" at bounding box center [1457, 614] width 114 height 14
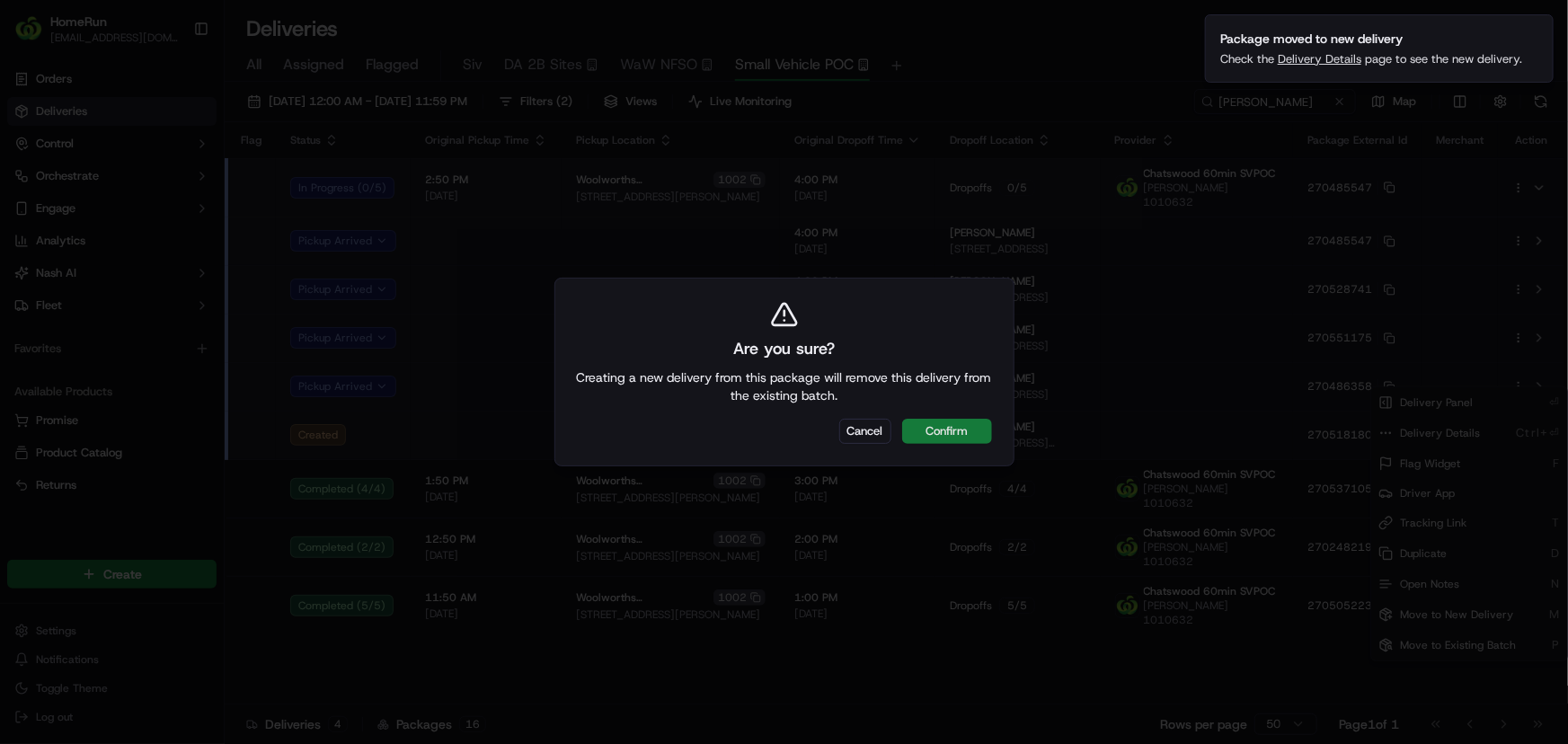
click at [967, 427] on button "Confirm" at bounding box center [948, 431] width 90 height 25
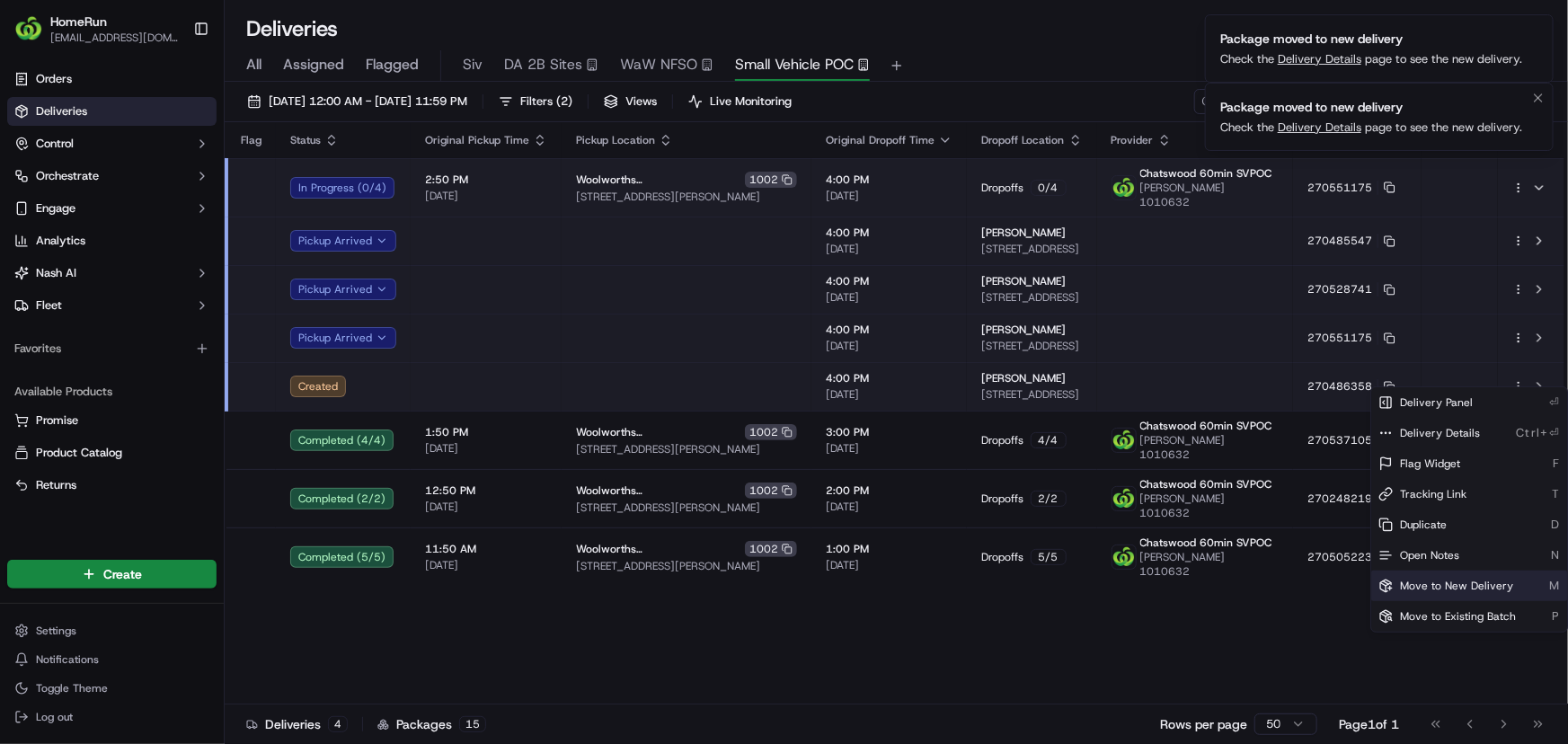
click at [1318, 125] on link "Delivery Details" at bounding box center [1320, 127] width 84 height 15
click at [638, 606] on html "HomeRun skoresh1@woolworths.com.au Toggle Sidebar Orders Deliveries Control Orc…" at bounding box center [784, 372] width 1568 height 744
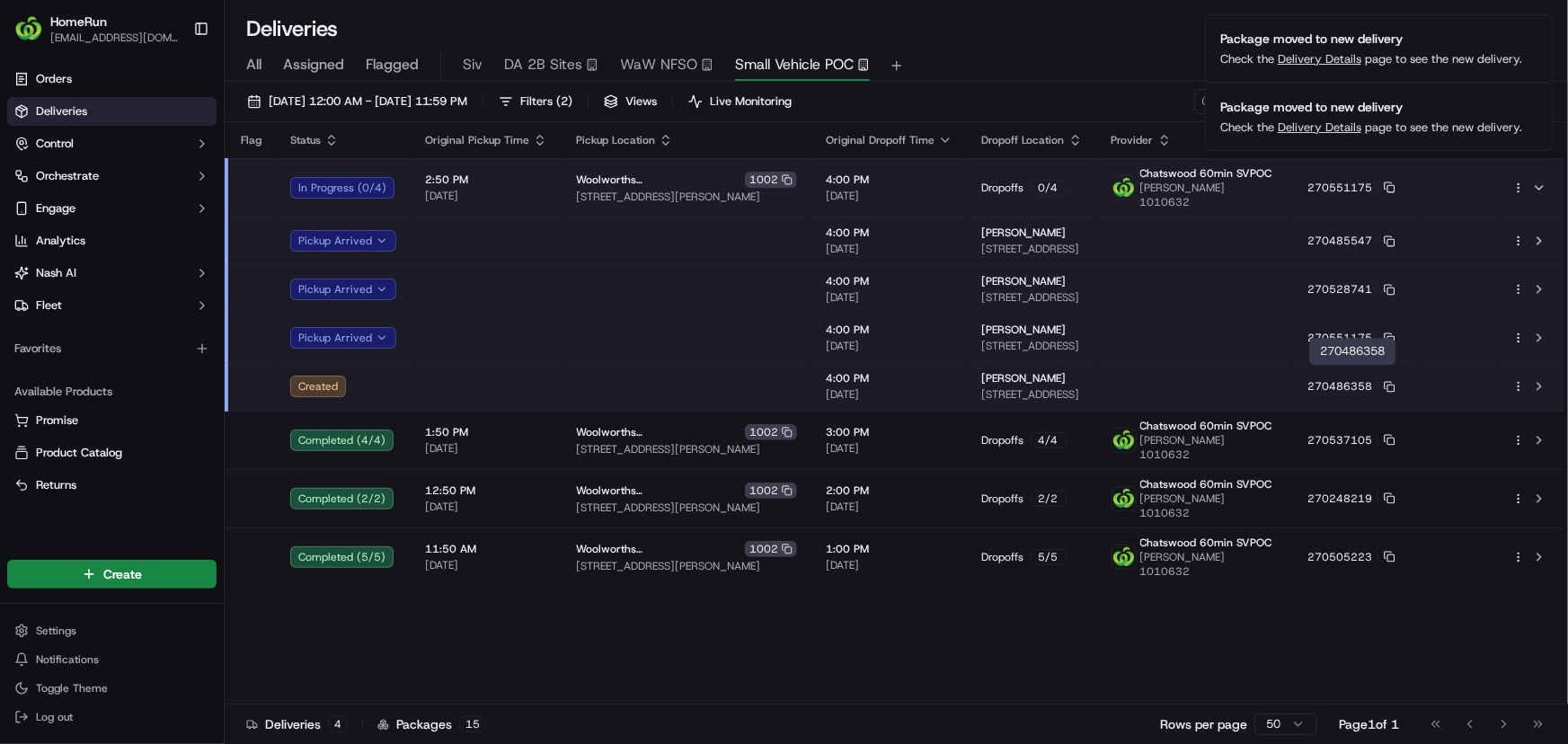
click at [1156, 362] on td at bounding box center [1195, 386] width 196 height 49
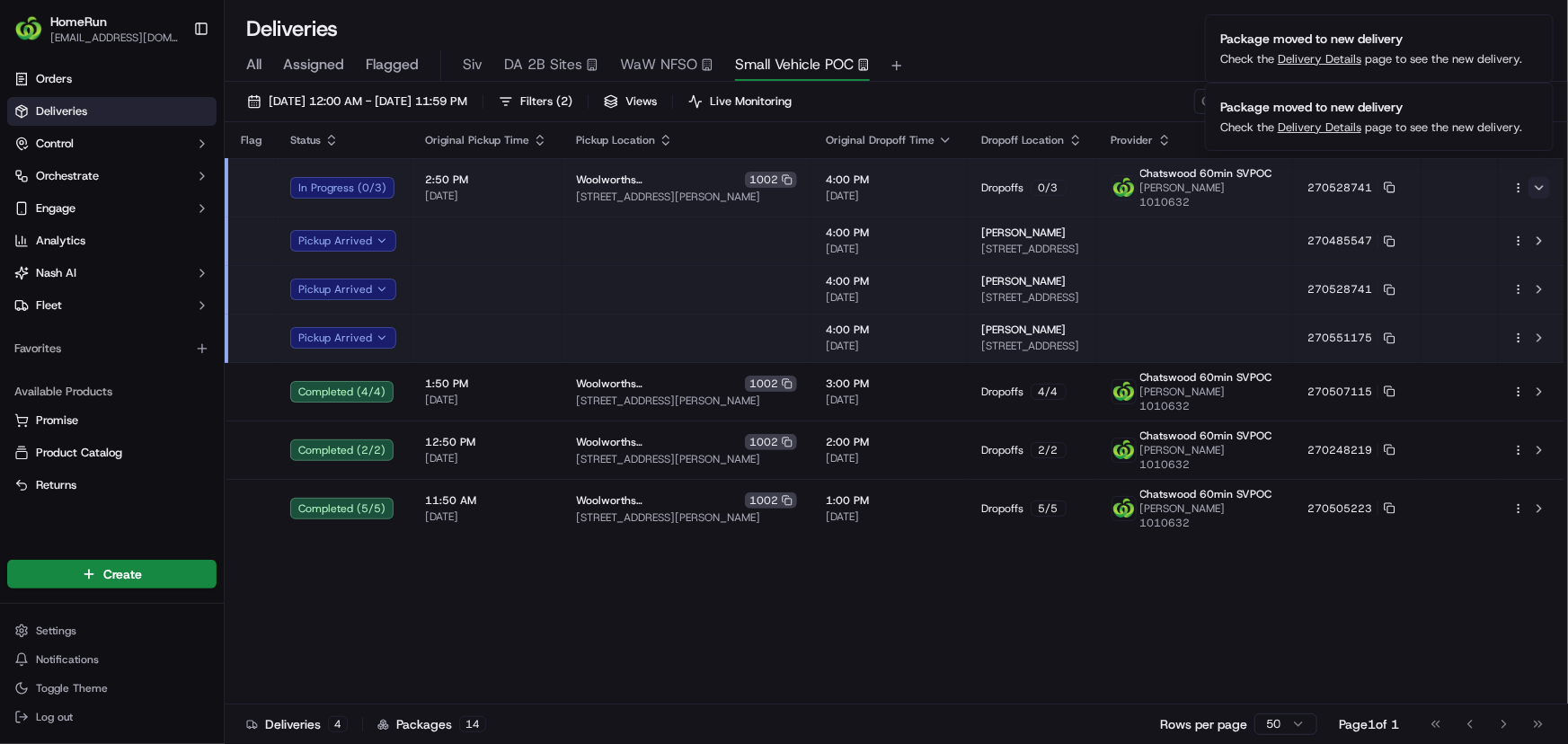
click at [1540, 180] on button at bounding box center [1539, 187] width 22 height 22
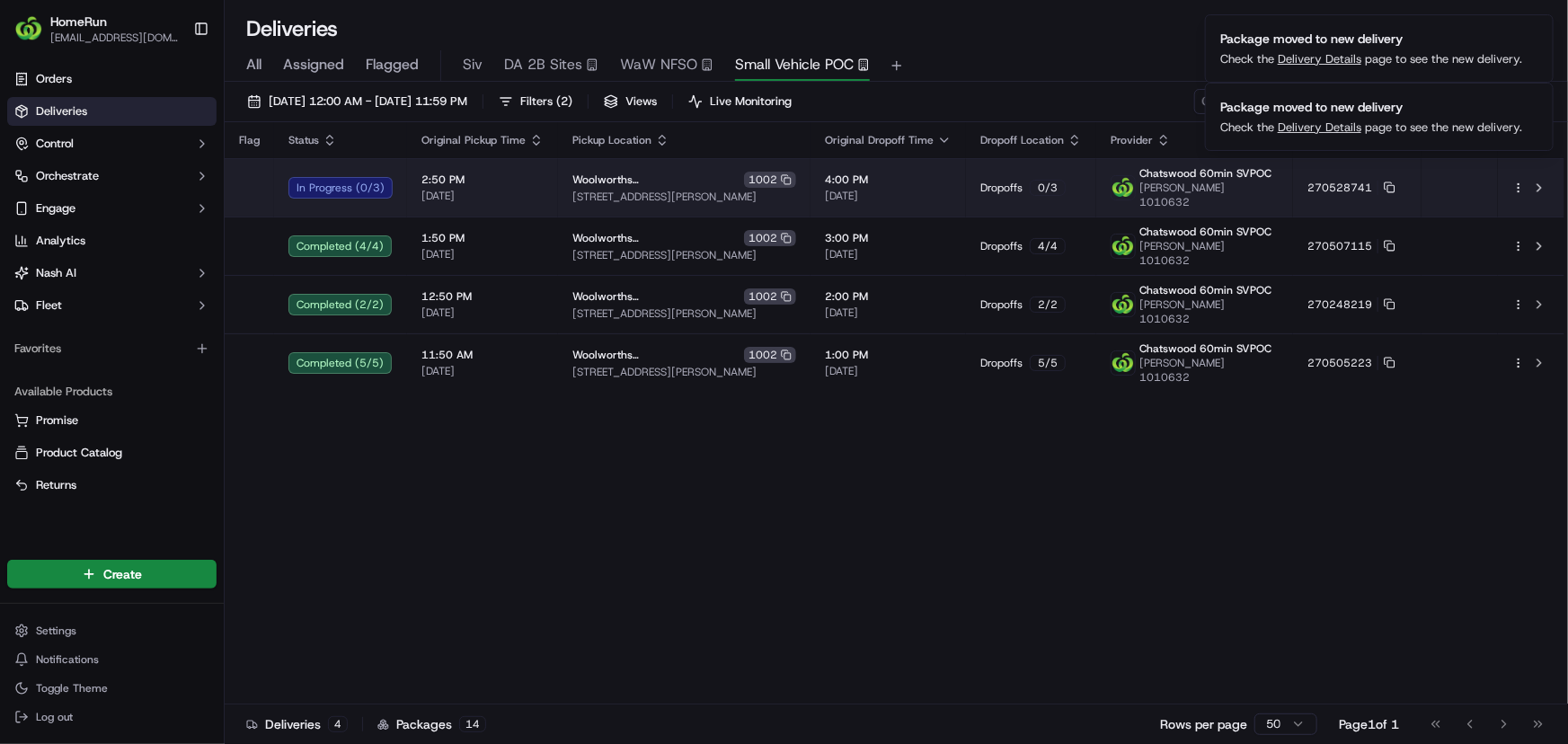
click at [522, 180] on span "2:50 PM" at bounding box center [483, 180] width 123 height 14
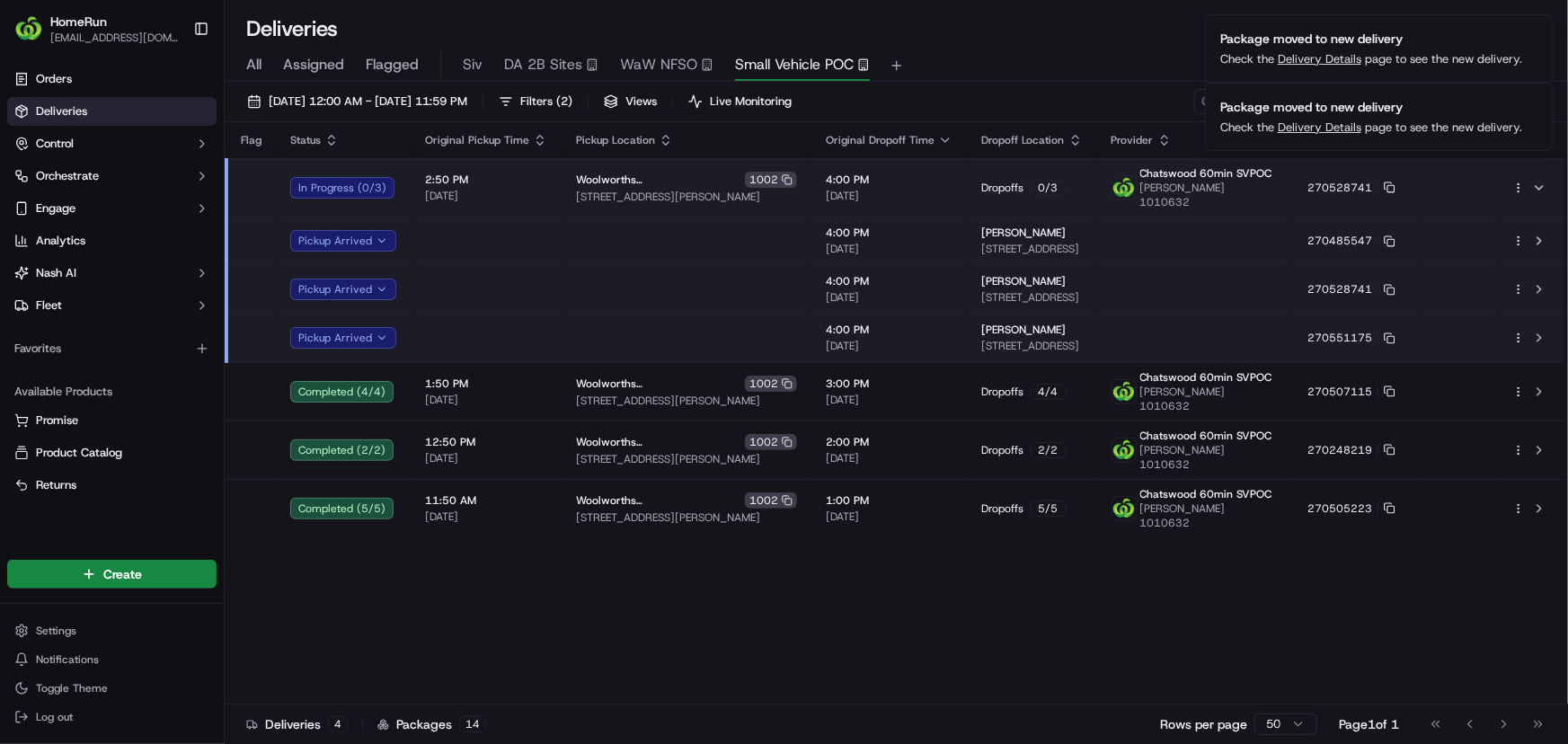
click at [1085, 169] on td "Dropoffs 0 / 3" at bounding box center [1031, 187] width 131 height 59
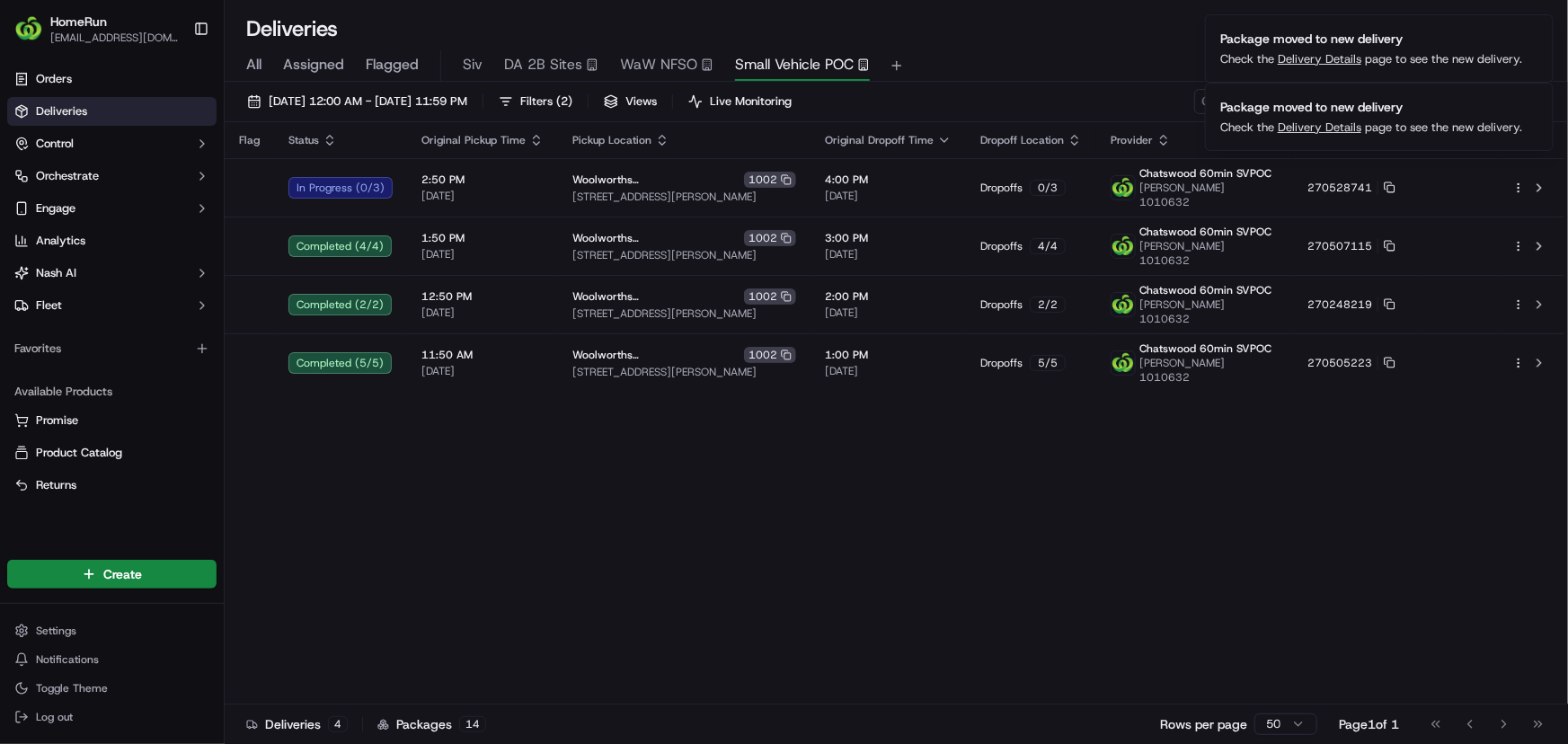
click at [1120, 46] on div "All Assigned Flagged Siv DA 2B Sites WaW NFSO Small Vehicle POC" at bounding box center [896, 62] width 1344 height 39
click at [1540, 26] on icon "Notifications (F8)" at bounding box center [1538, 29] width 7 height 7
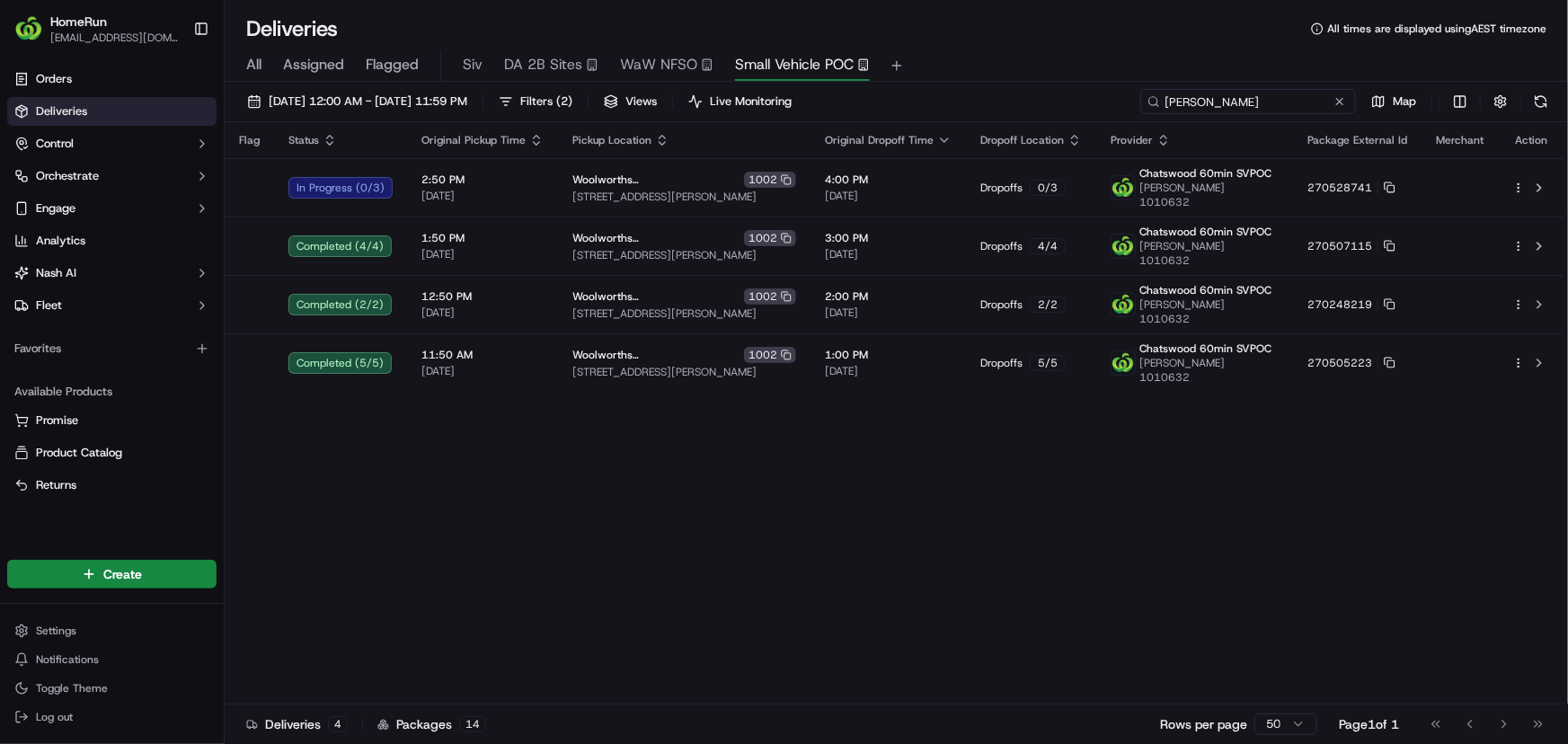
drag, startPoint x: 1274, startPoint y: 107, endPoint x: 1175, endPoint y: 100, distance: 99.2
click at [1175, 100] on input "ashwani" at bounding box center [1248, 101] width 215 height 25
type input "a"
type input "i"
type input "nitish"
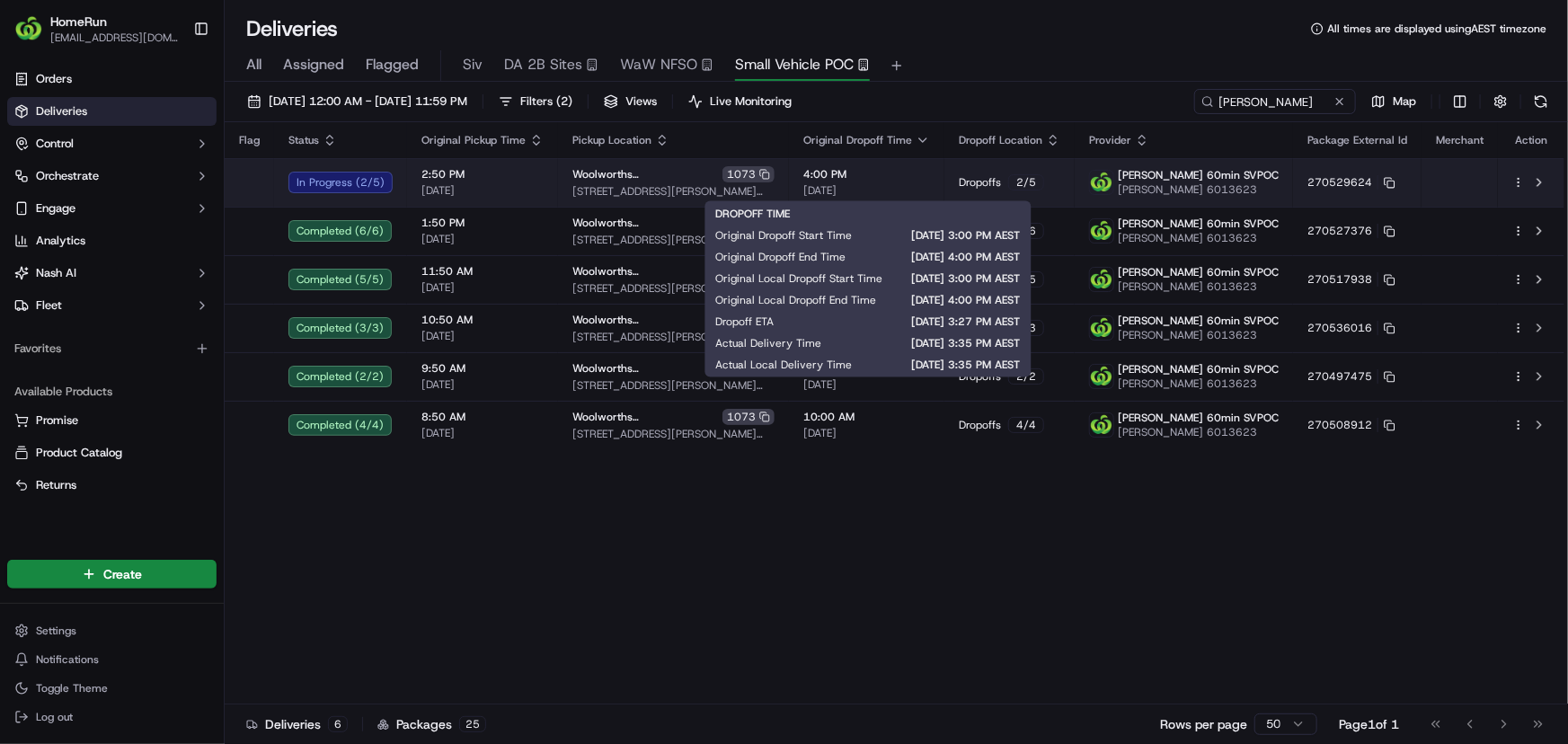
click at [930, 169] on span "4:00 PM" at bounding box center [866, 175] width 127 height 14
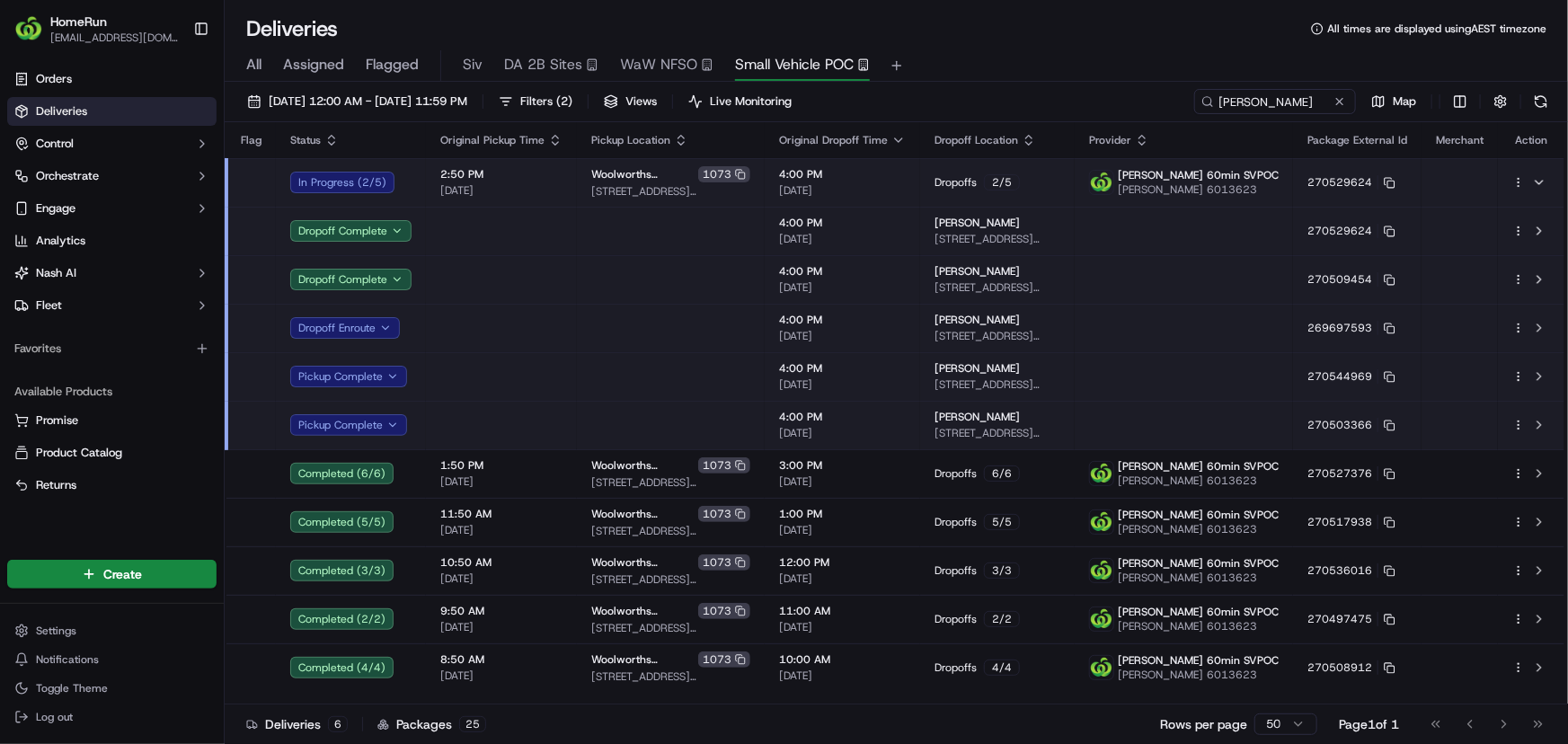
click at [404, 136] on div "Status" at bounding box center [351, 140] width 122 height 14
click at [1544, 180] on button at bounding box center [1539, 183] width 22 height 22
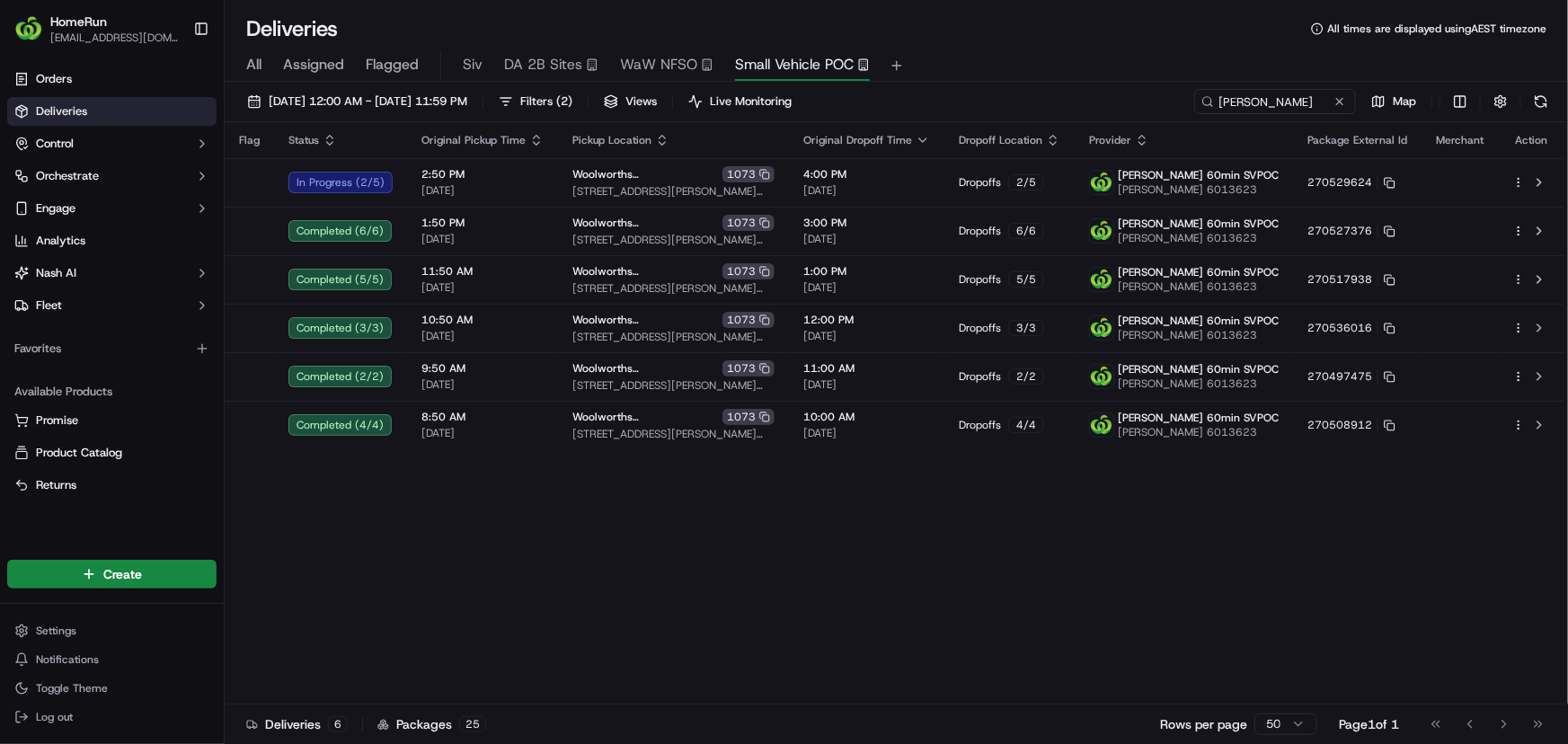
click at [728, 491] on div "Flag Status Original Pickup Time Pickup Location Original Dropoff Time Dropoff …" at bounding box center [894, 414] width 1340 height 582
click at [1282, 92] on input "nitish" at bounding box center [1248, 101] width 215 height 25
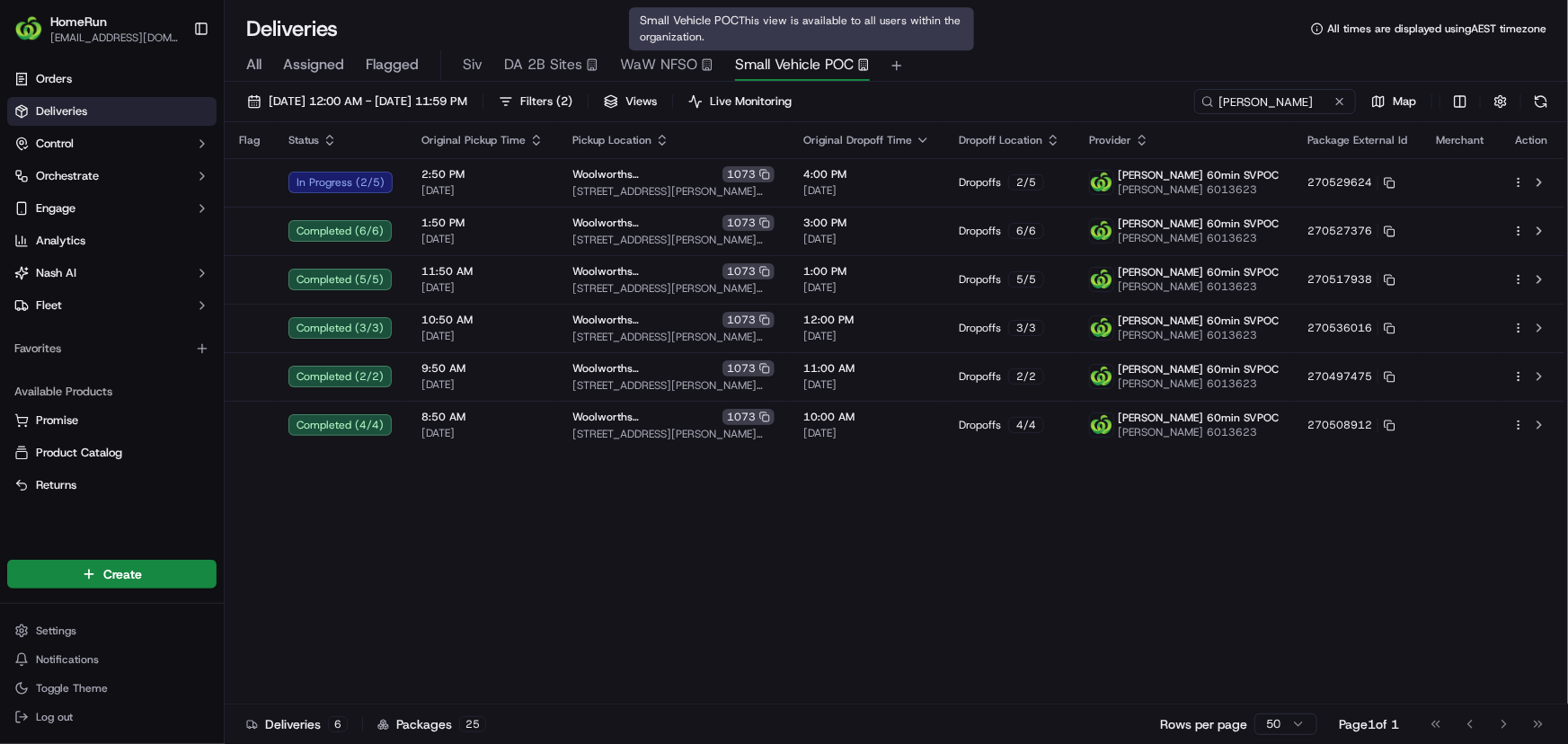
click at [790, 54] on span "Small Vehicle POC" at bounding box center [794, 65] width 119 height 22
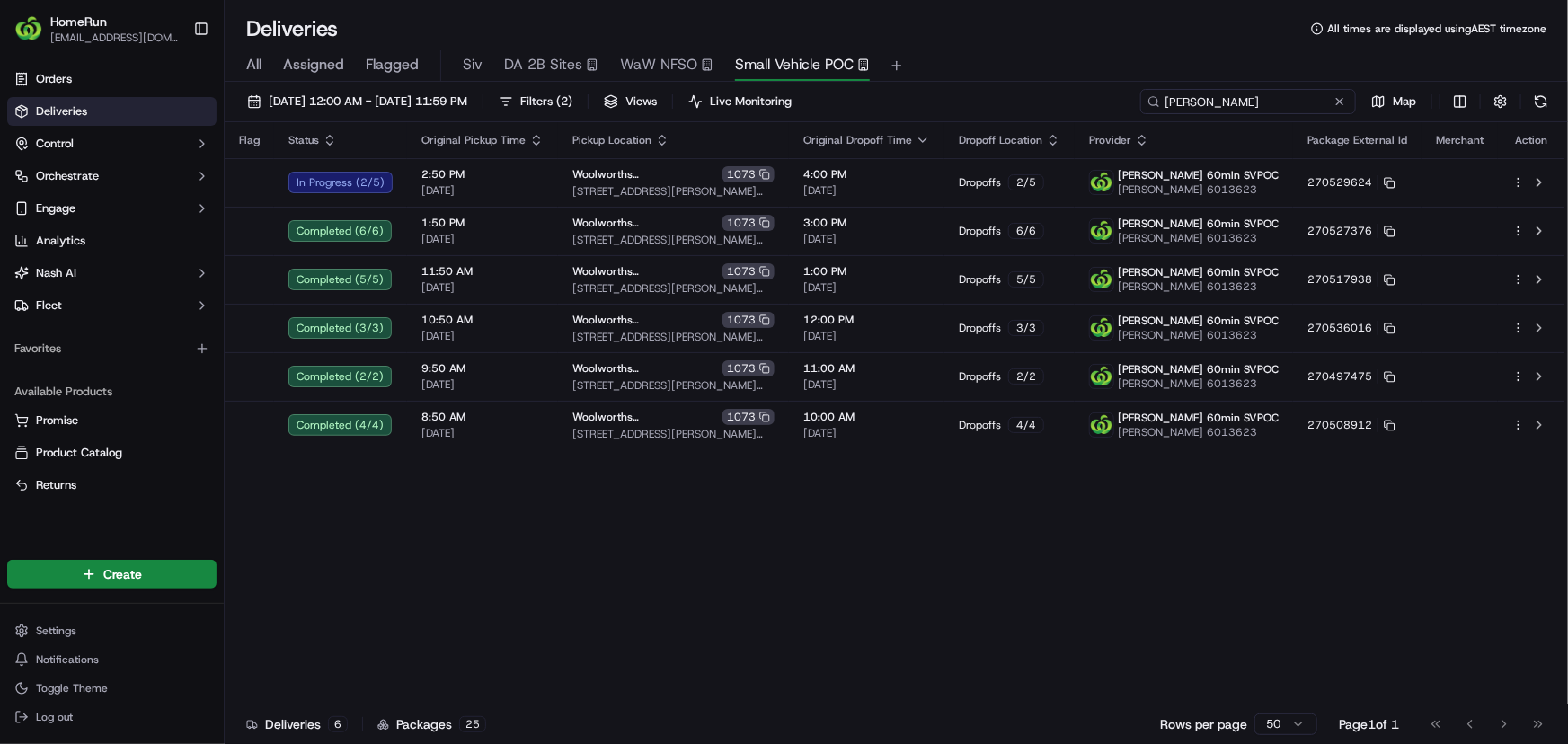
drag, startPoint x: 1222, startPoint y: 98, endPoint x: 1146, endPoint y: 102, distance: 76.1
click at [1149, 99] on div "nitish" at bounding box center [1248, 101] width 215 height 25
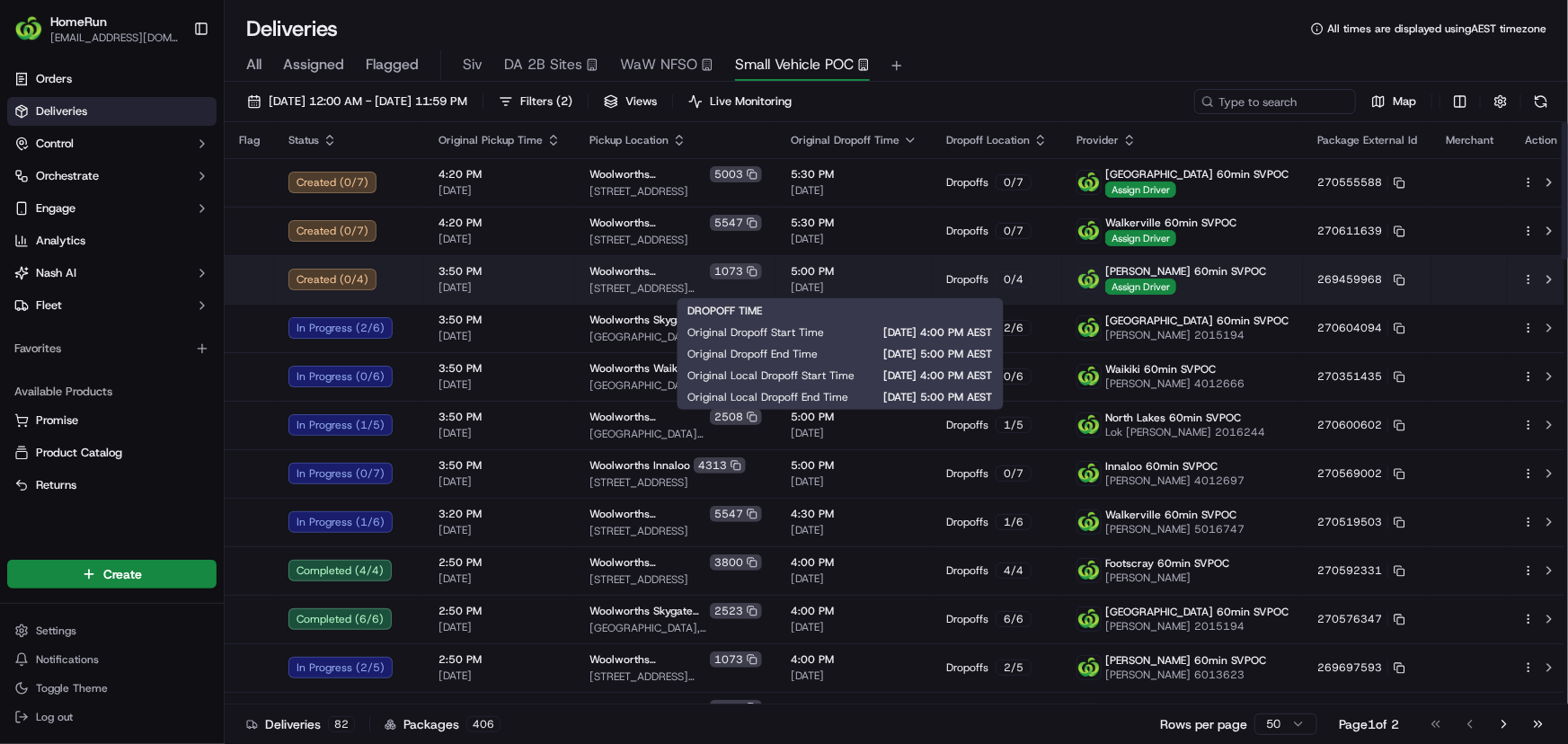
click at [910, 280] on span "[DATE]" at bounding box center [854, 287] width 127 height 14
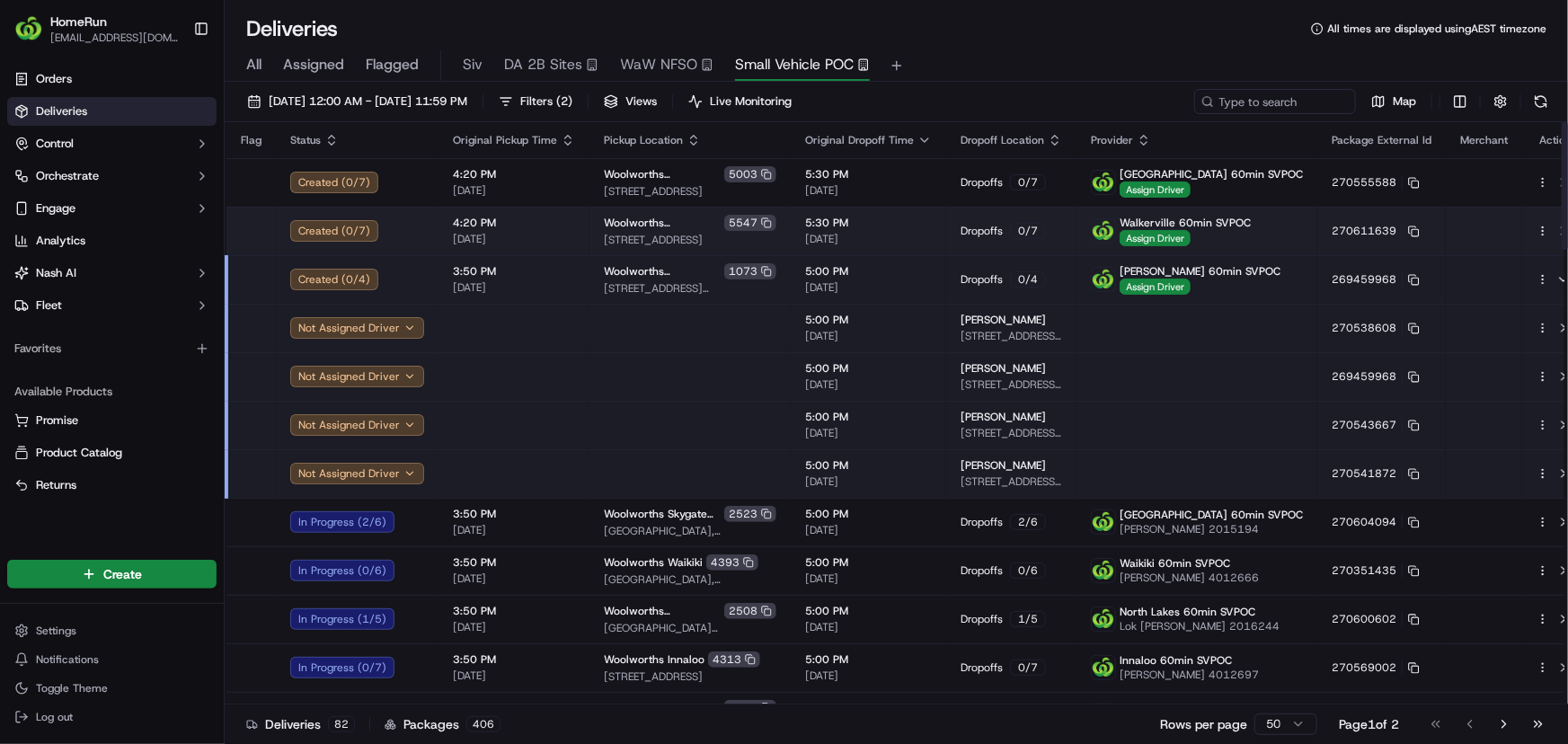
click at [918, 239] on td "5:30 PM 22/09/2025" at bounding box center [869, 230] width 156 height 49
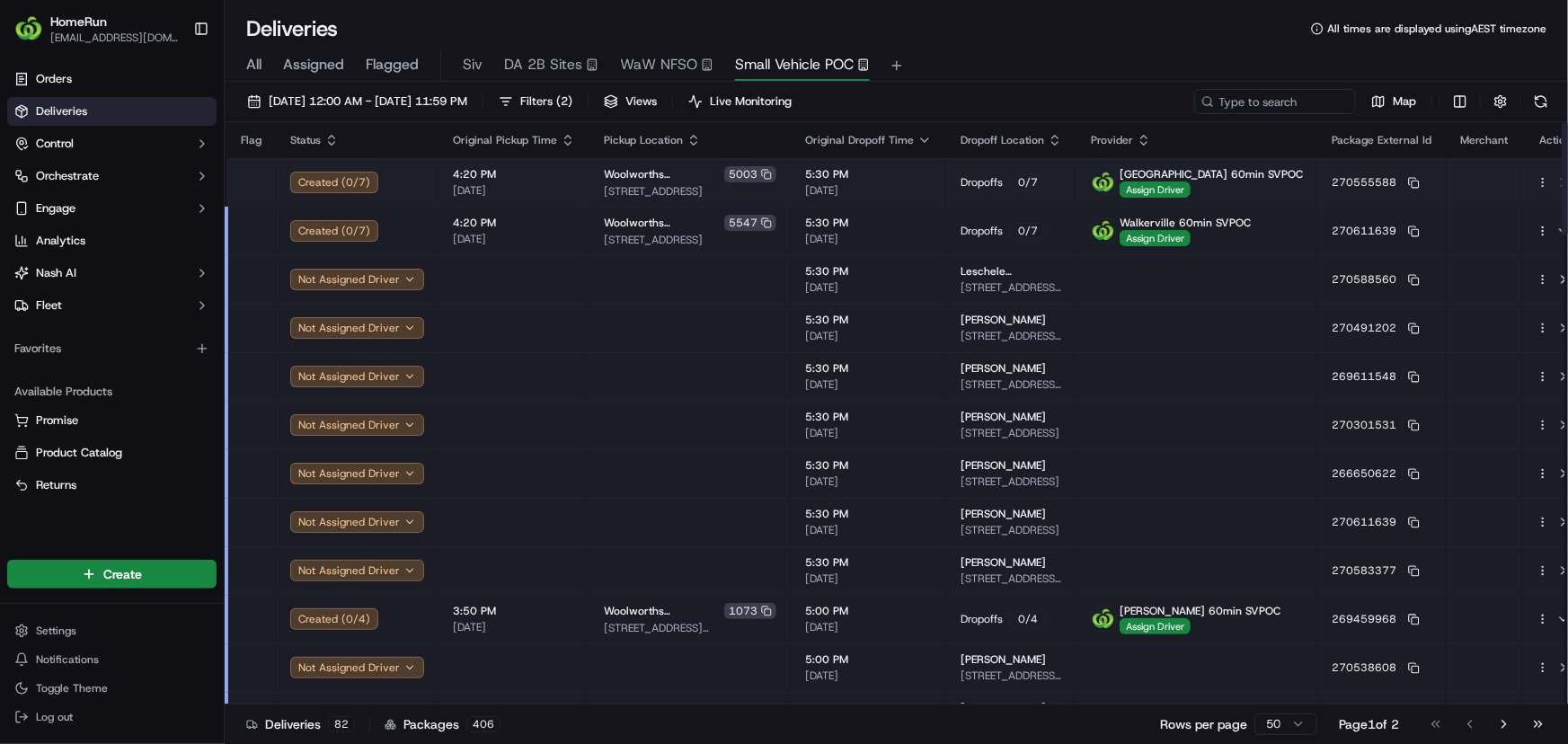
click at [906, 177] on span "5:30 PM" at bounding box center [868, 175] width 127 height 14
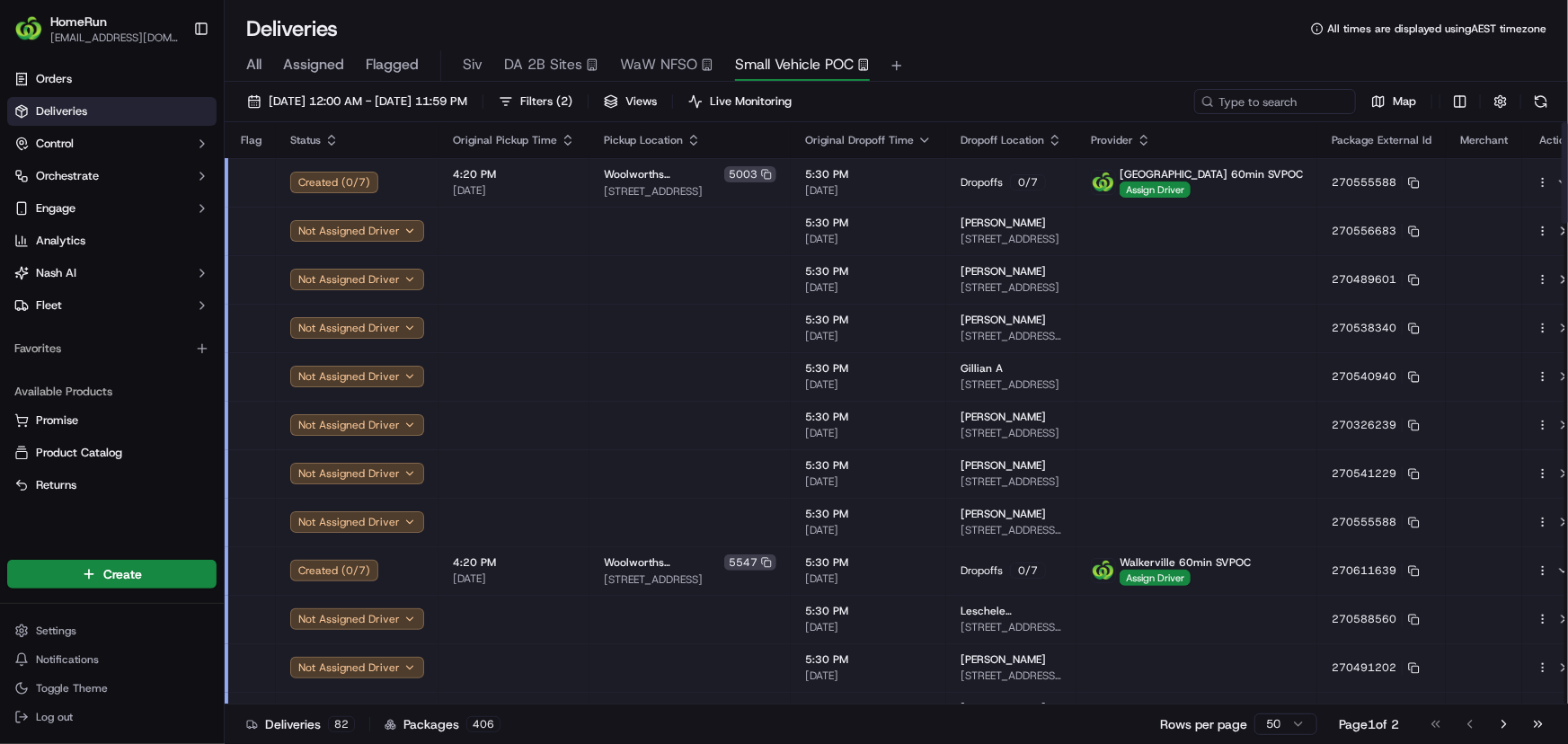
click at [906, 177] on span "5:30 PM" at bounding box center [868, 175] width 127 height 14
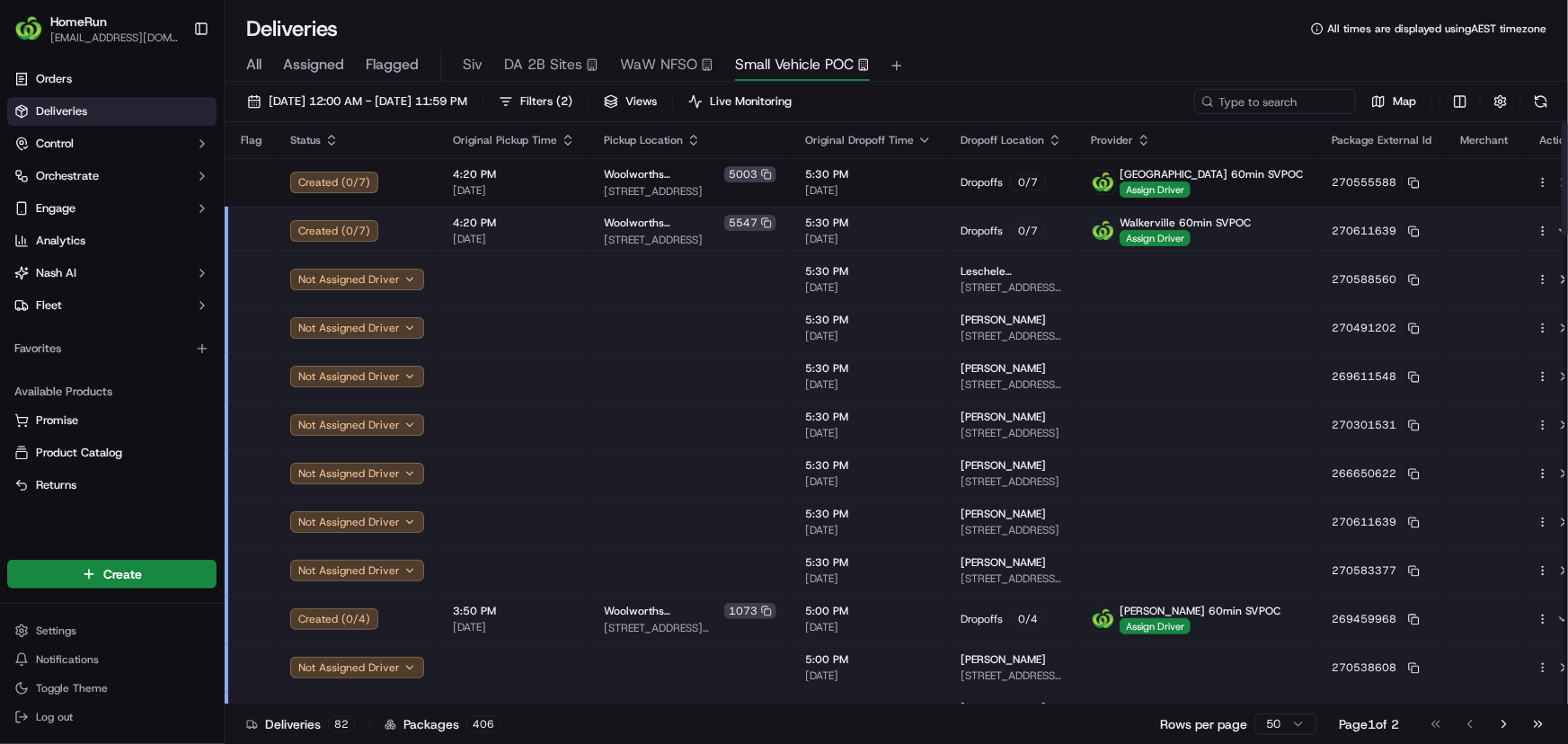
click at [902, 228] on span "5:30 PM" at bounding box center [868, 222] width 127 height 14
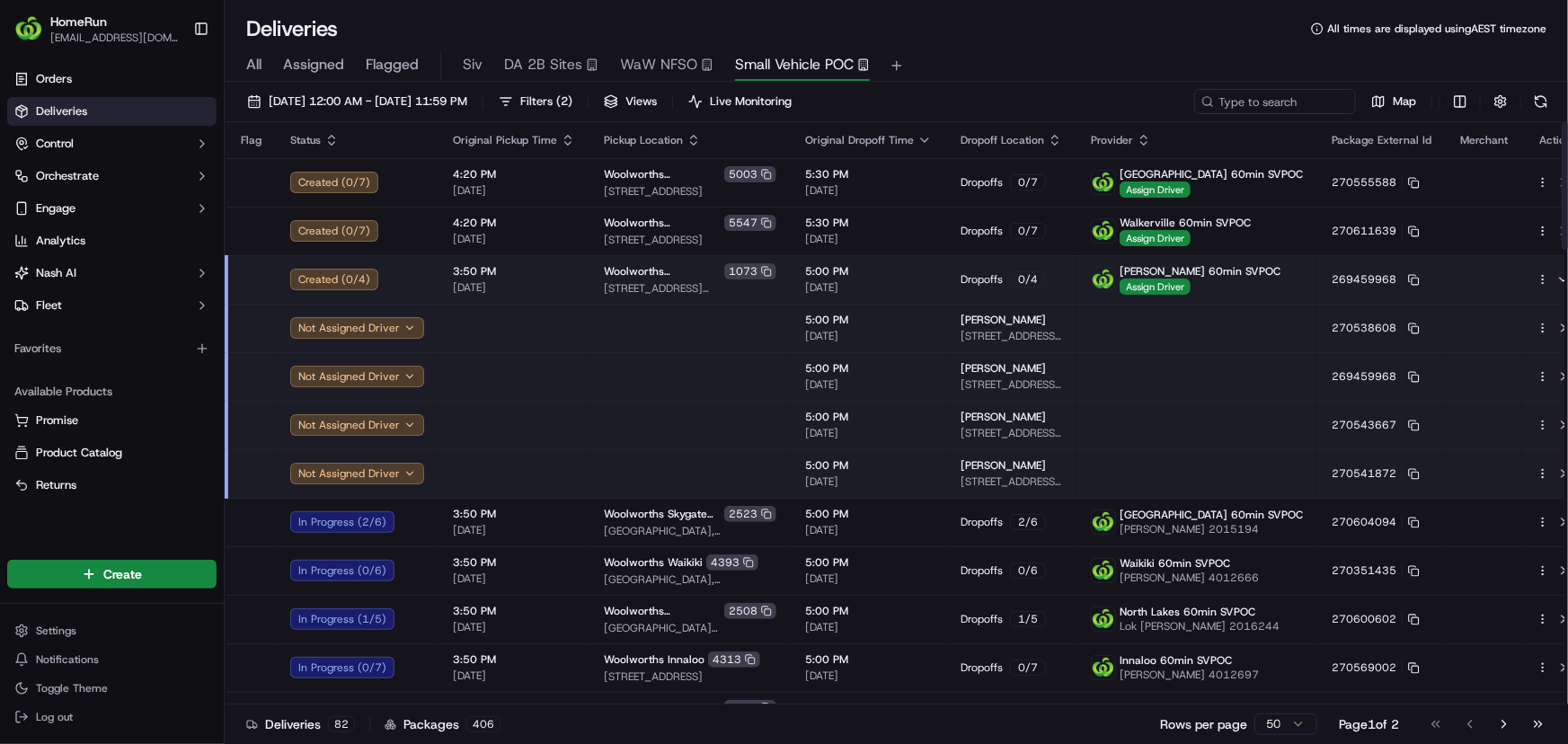
click at [901, 267] on span "5:00 PM" at bounding box center [868, 271] width 127 height 14
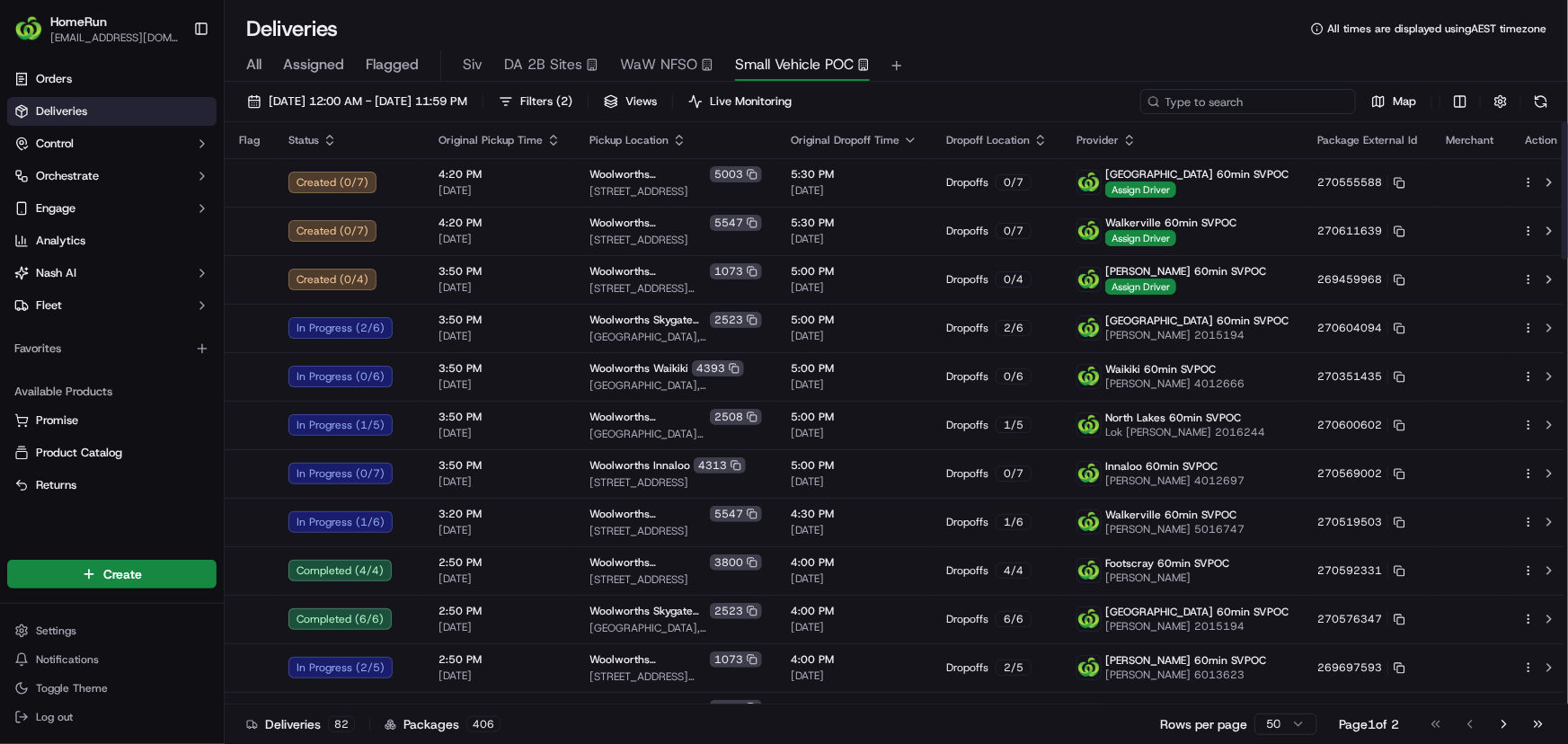
click at [1249, 98] on input at bounding box center [1248, 101] width 215 height 25
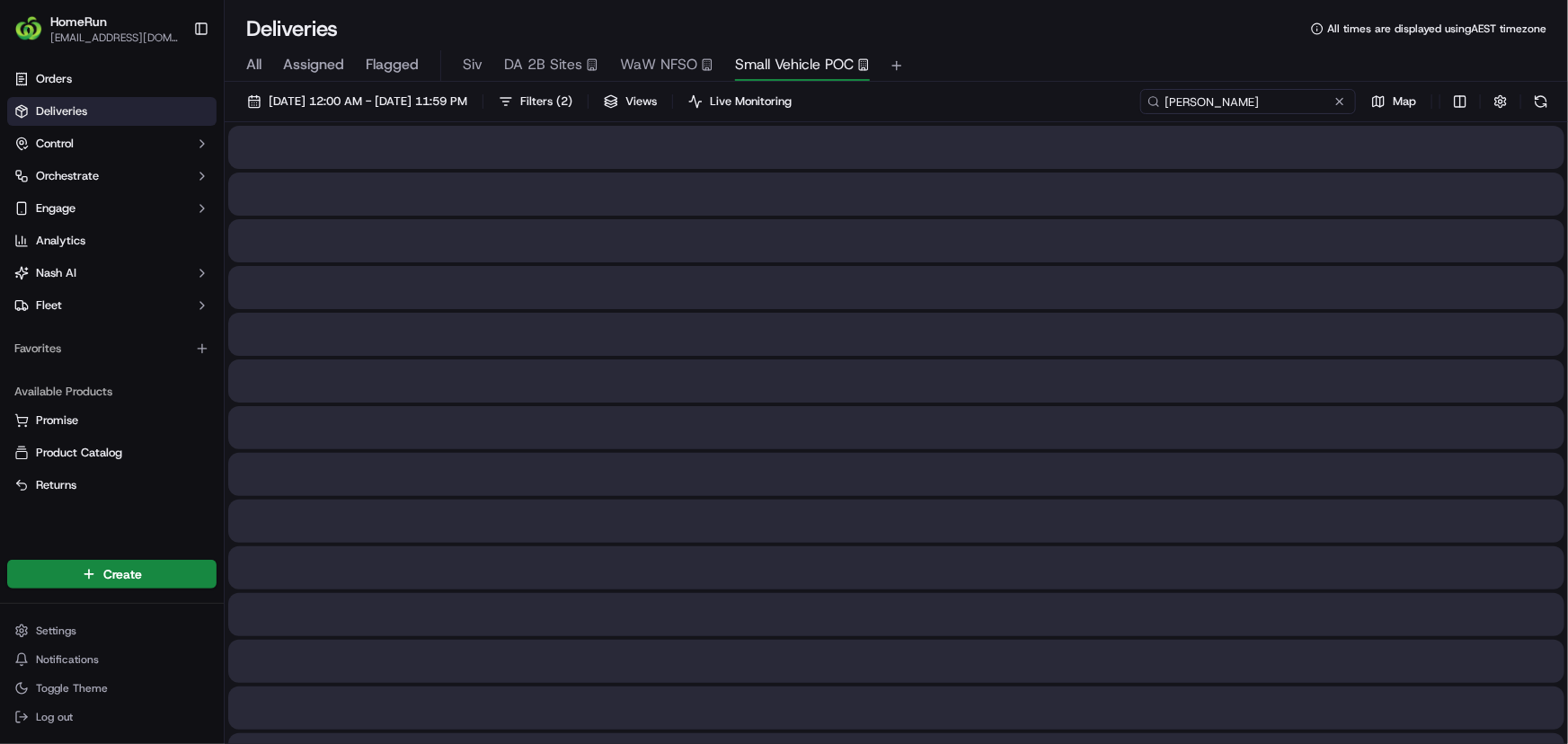
type input "nitish"
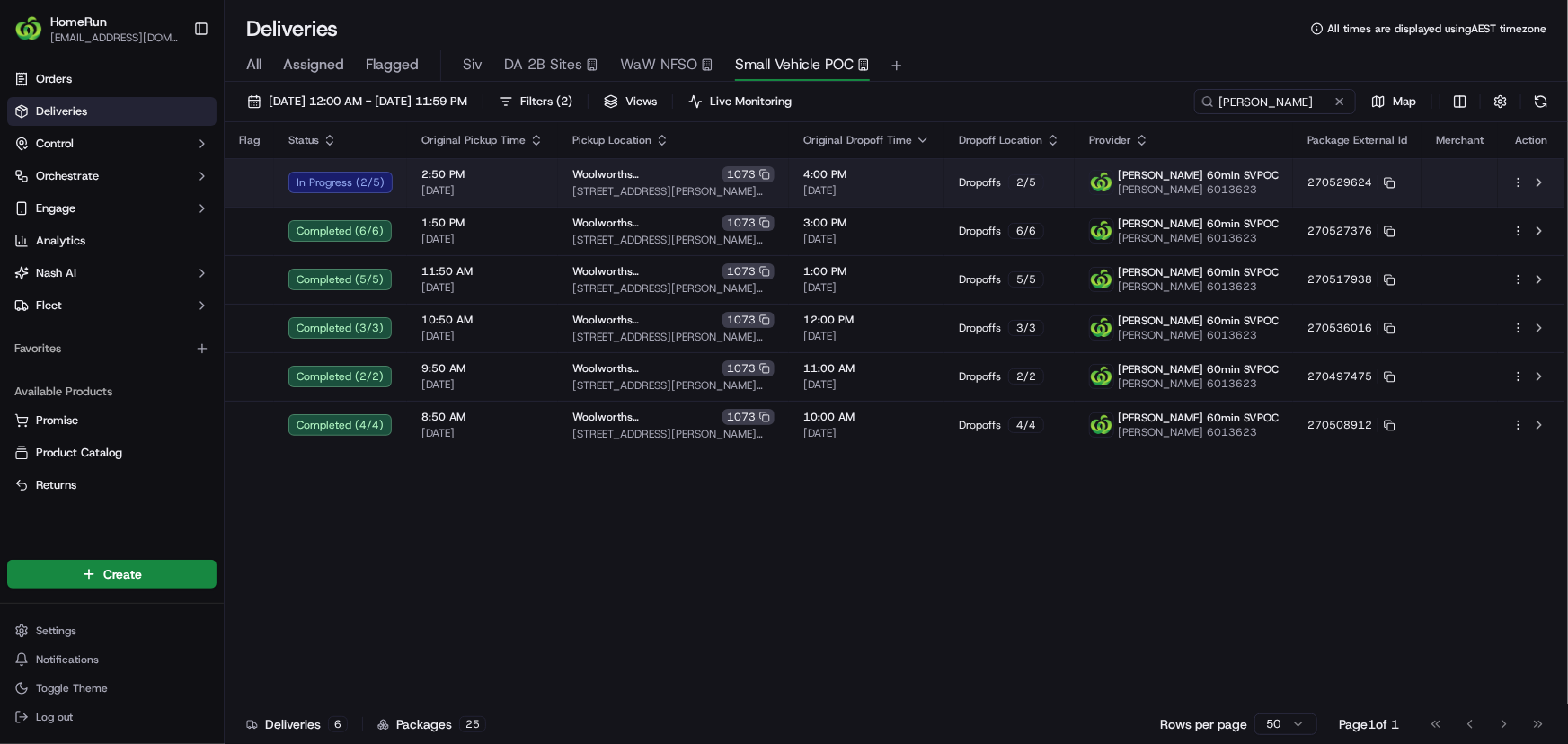
click at [955, 181] on td "Dropoffs 2 / 5" at bounding box center [1009, 183] width 131 height 49
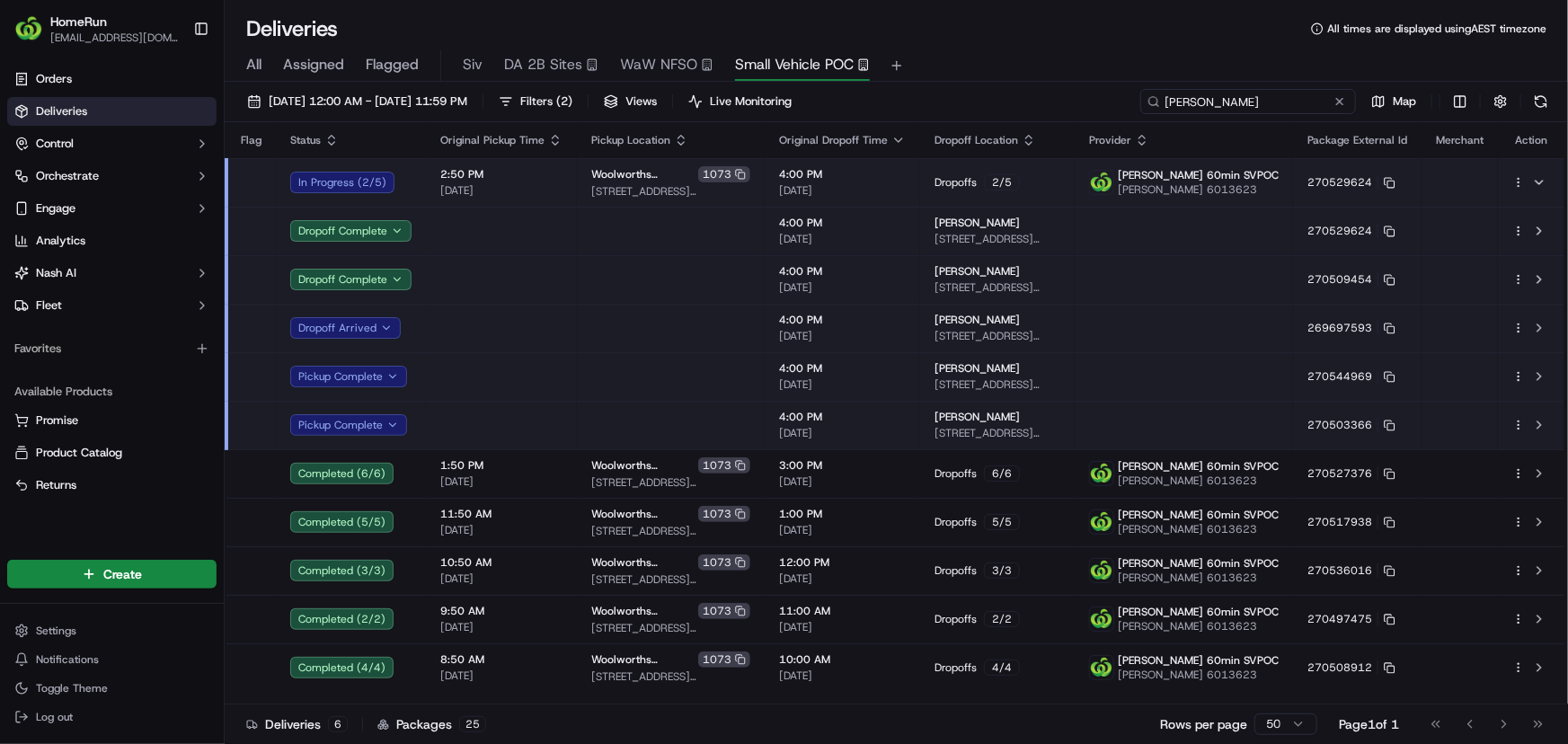
click at [1265, 105] on input "nitish" at bounding box center [1248, 101] width 215 height 25
click at [1060, 178] on div "Dropoffs 2 / 5" at bounding box center [997, 183] width 126 height 16
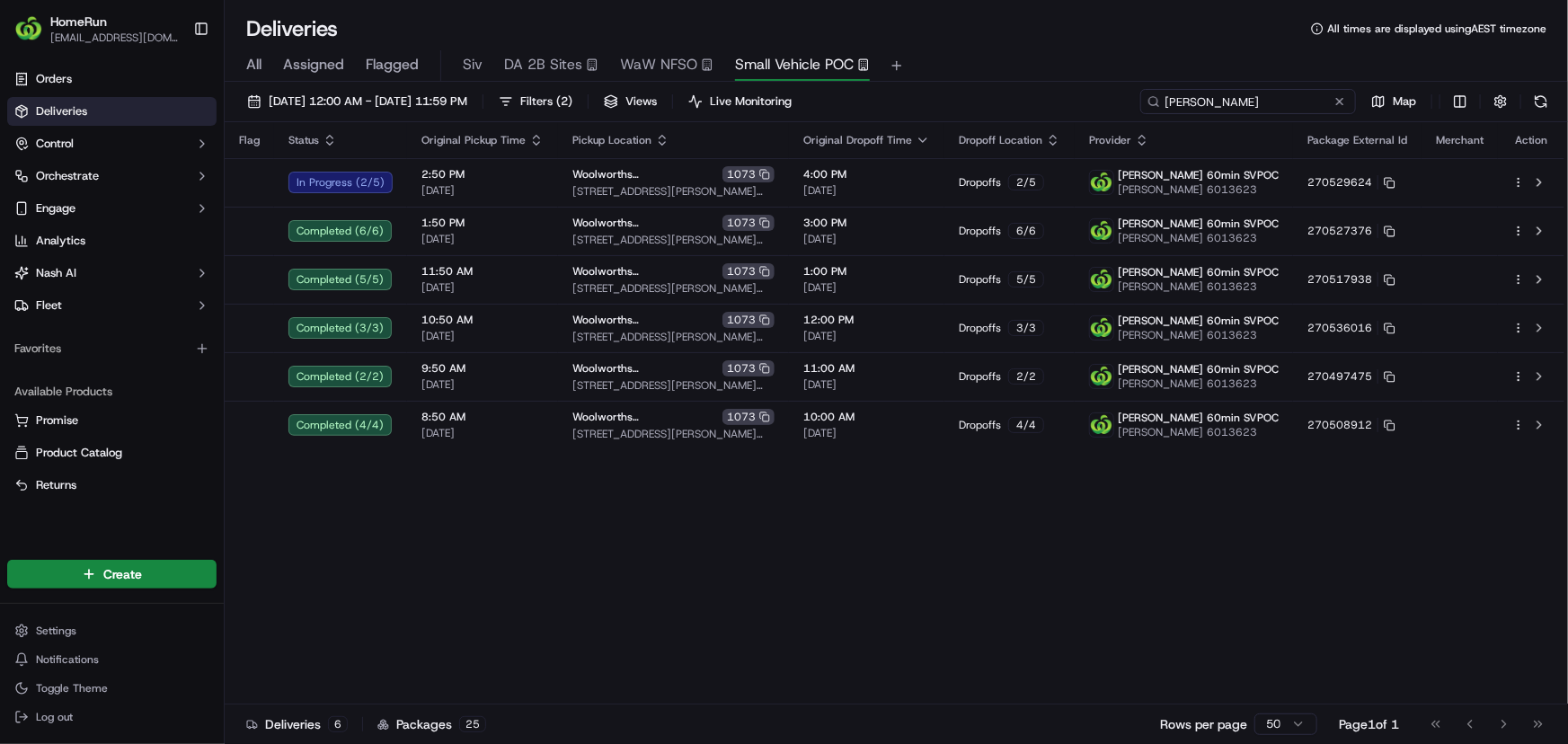
click at [1283, 98] on input "nitish" at bounding box center [1248, 101] width 215 height 25
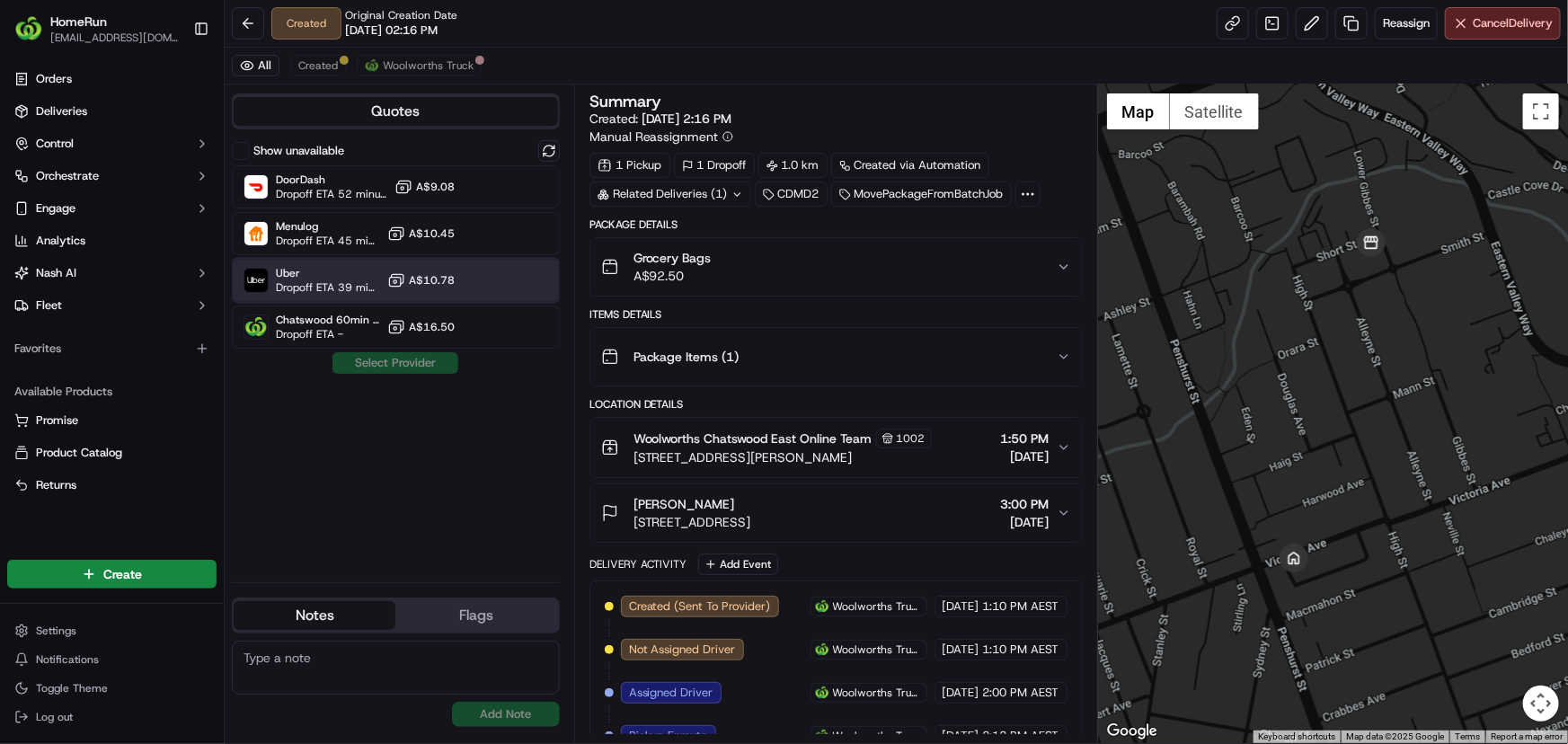
click at [320, 274] on span "Uber" at bounding box center [328, 273] width 105 height 14
click at [387, 366] on button "Assign Provider" at bounding box center [395, 363] width 128 height 22
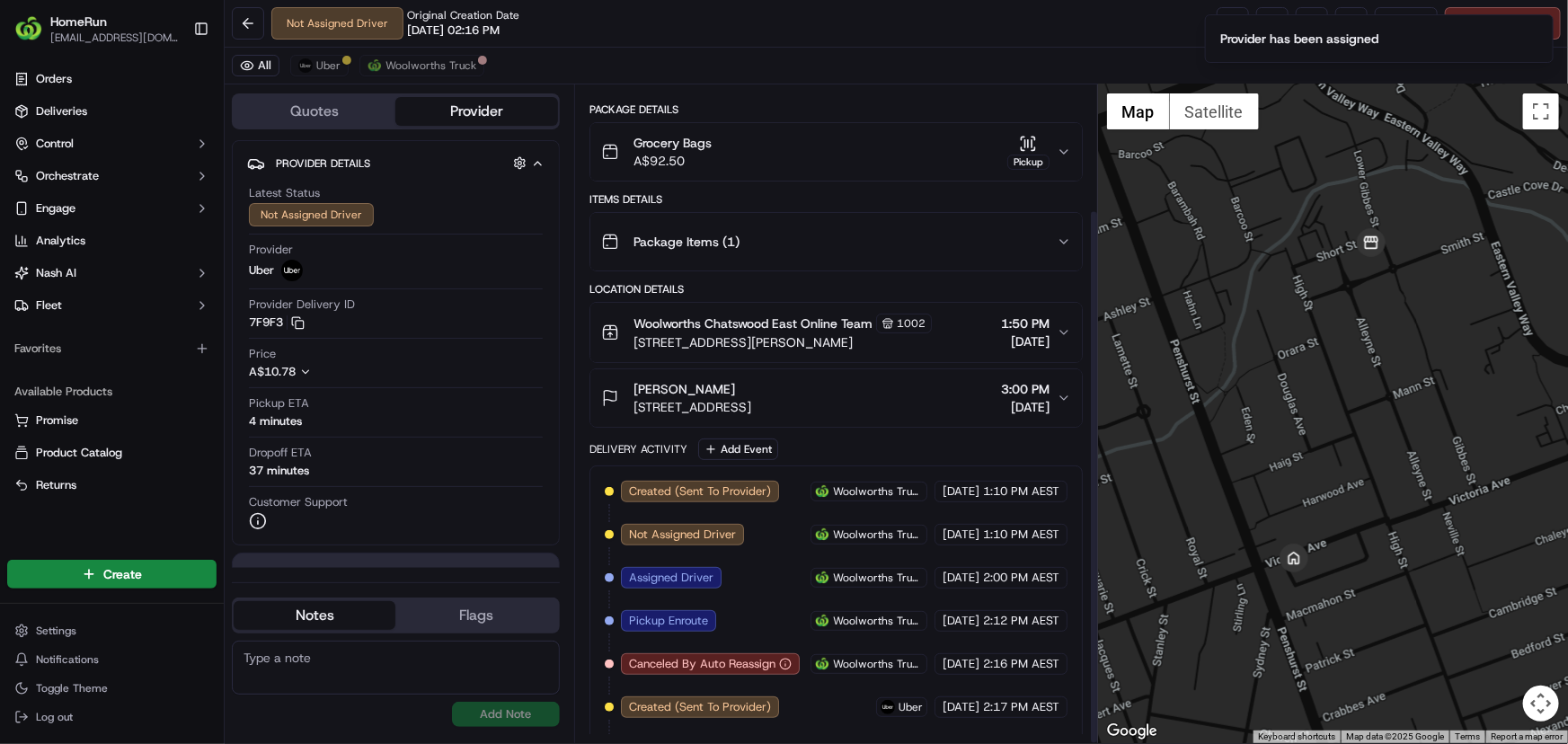
scroll to position [153, 0]
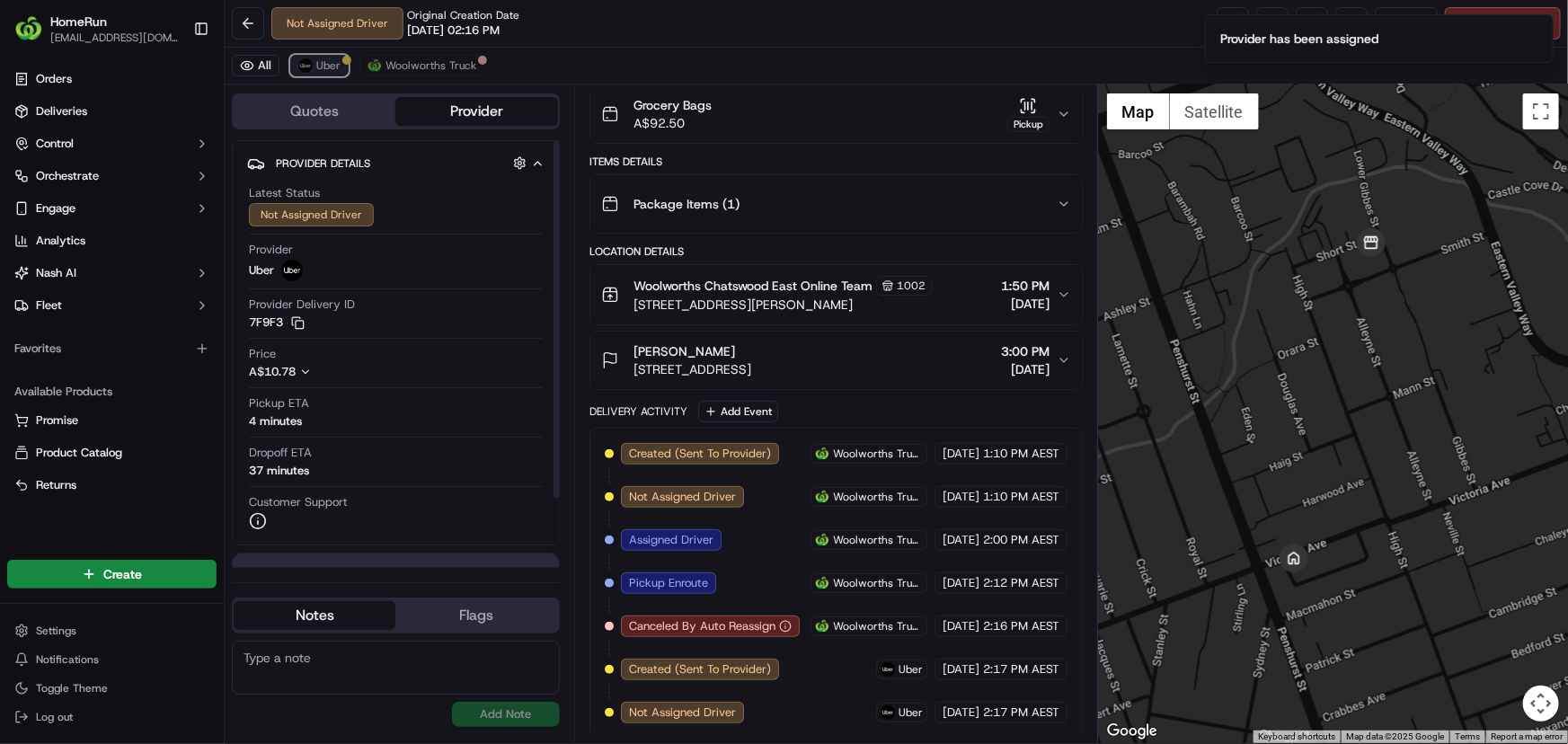
click at [329, 68] on span "Uber" at bounding box center [328, 66] width 24 height 14
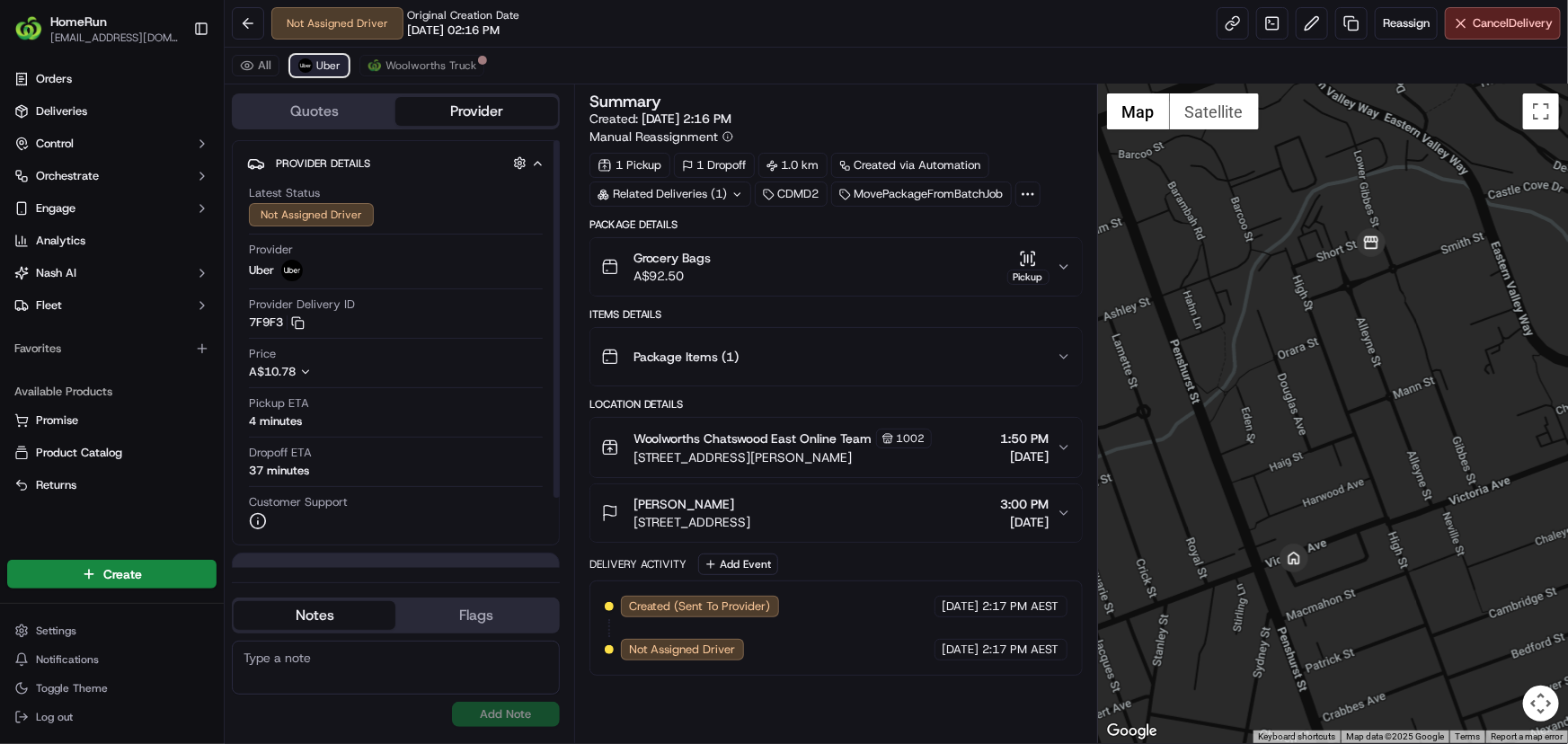
scroll to position [0, 0]
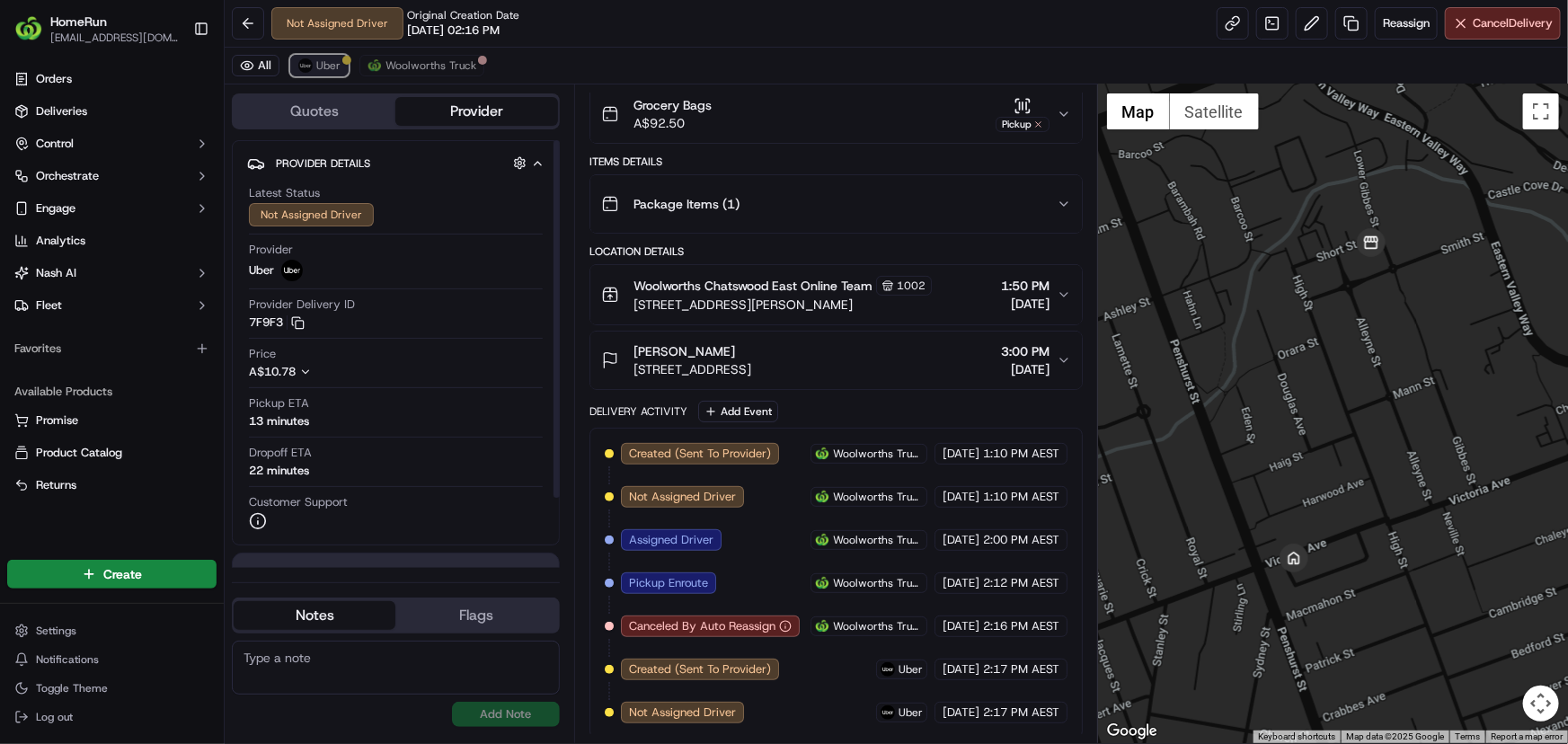
click at [319, 65] on span "Uber" at bounding box center [328, 66] width 24 height 14
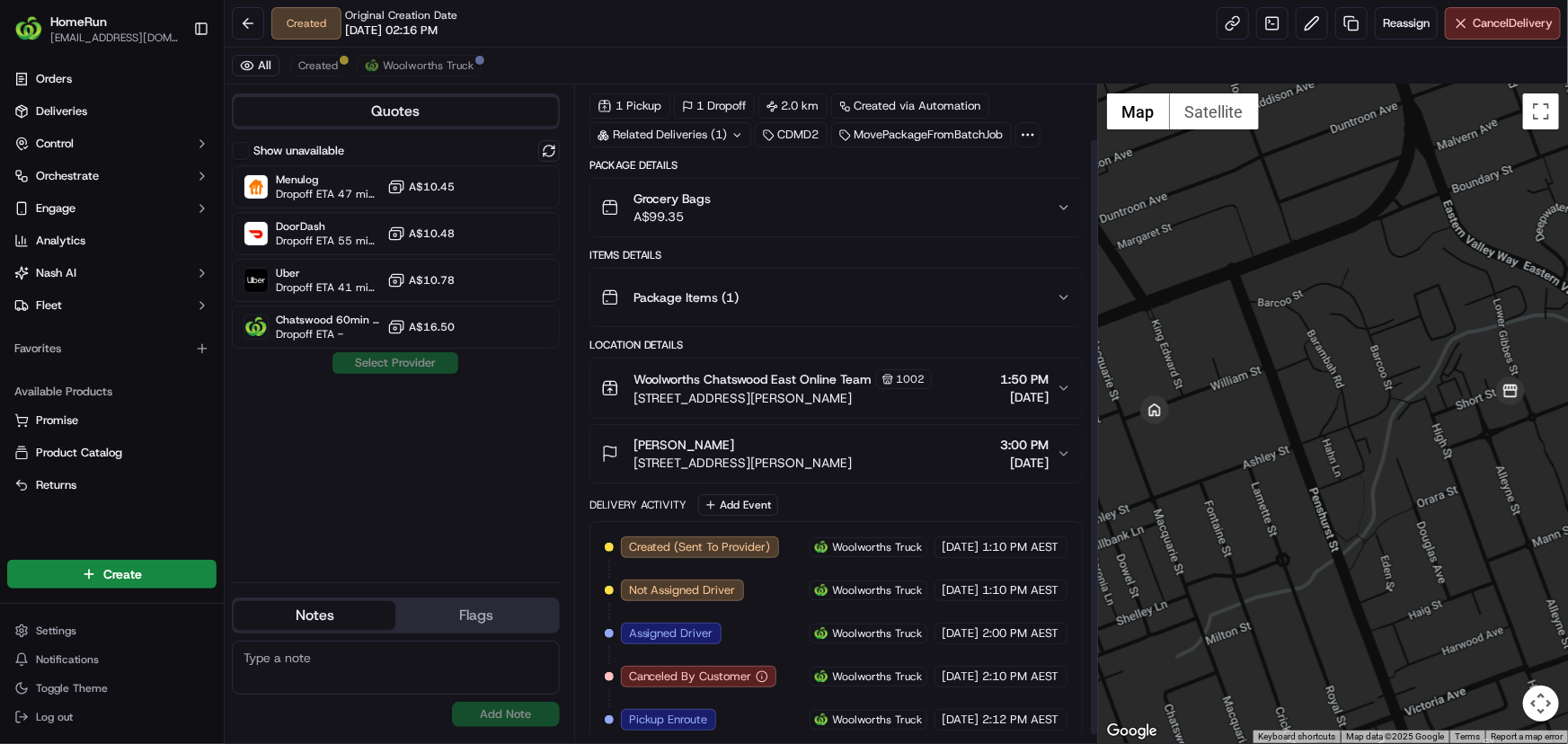
scroll to position [68, 0]
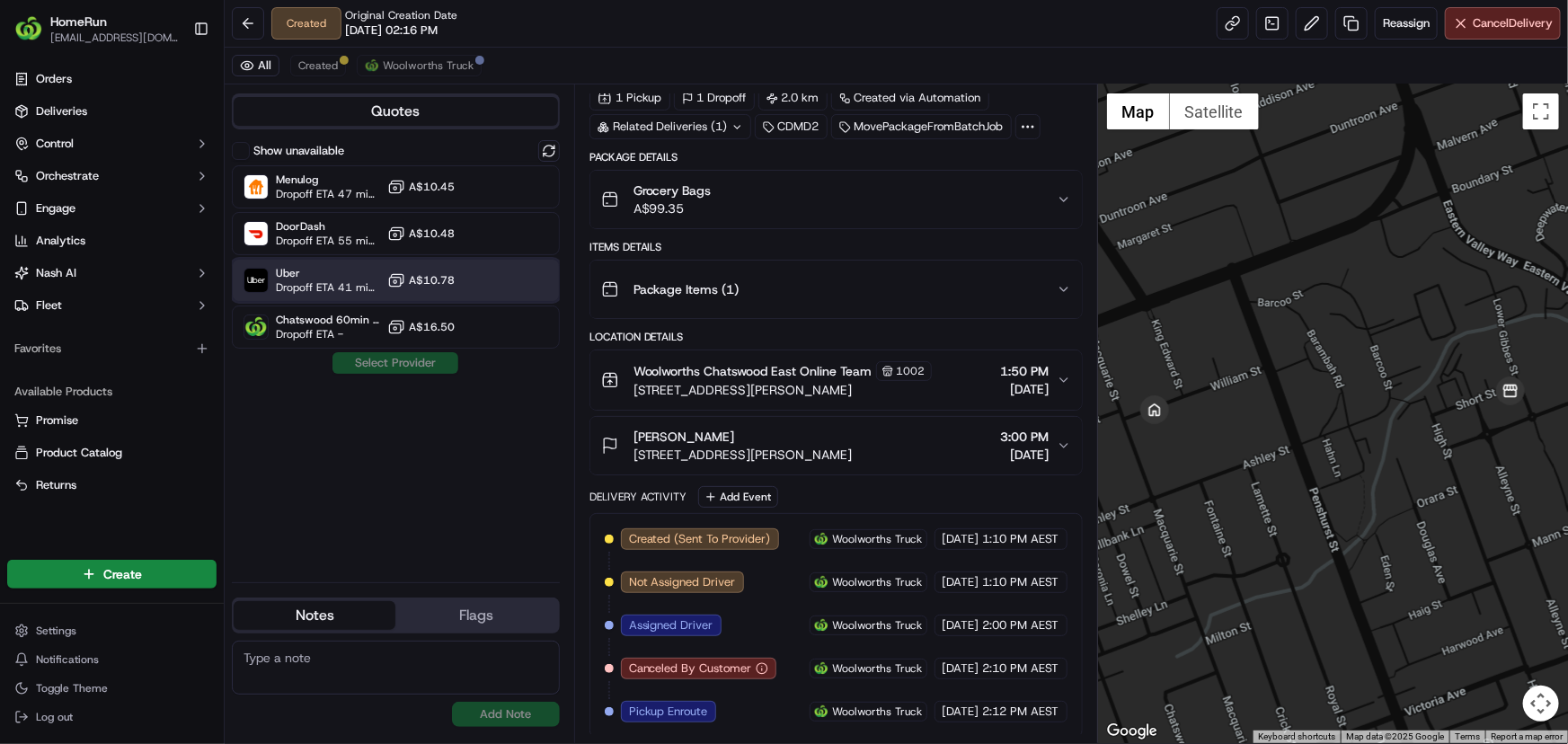
click at [335, 275] on span "Uber" at bounding box center [328, 273] width 105 height 14
click at [360, 361] on button "Assign Provider" at bounding box center [395, 363] width 128 height 22
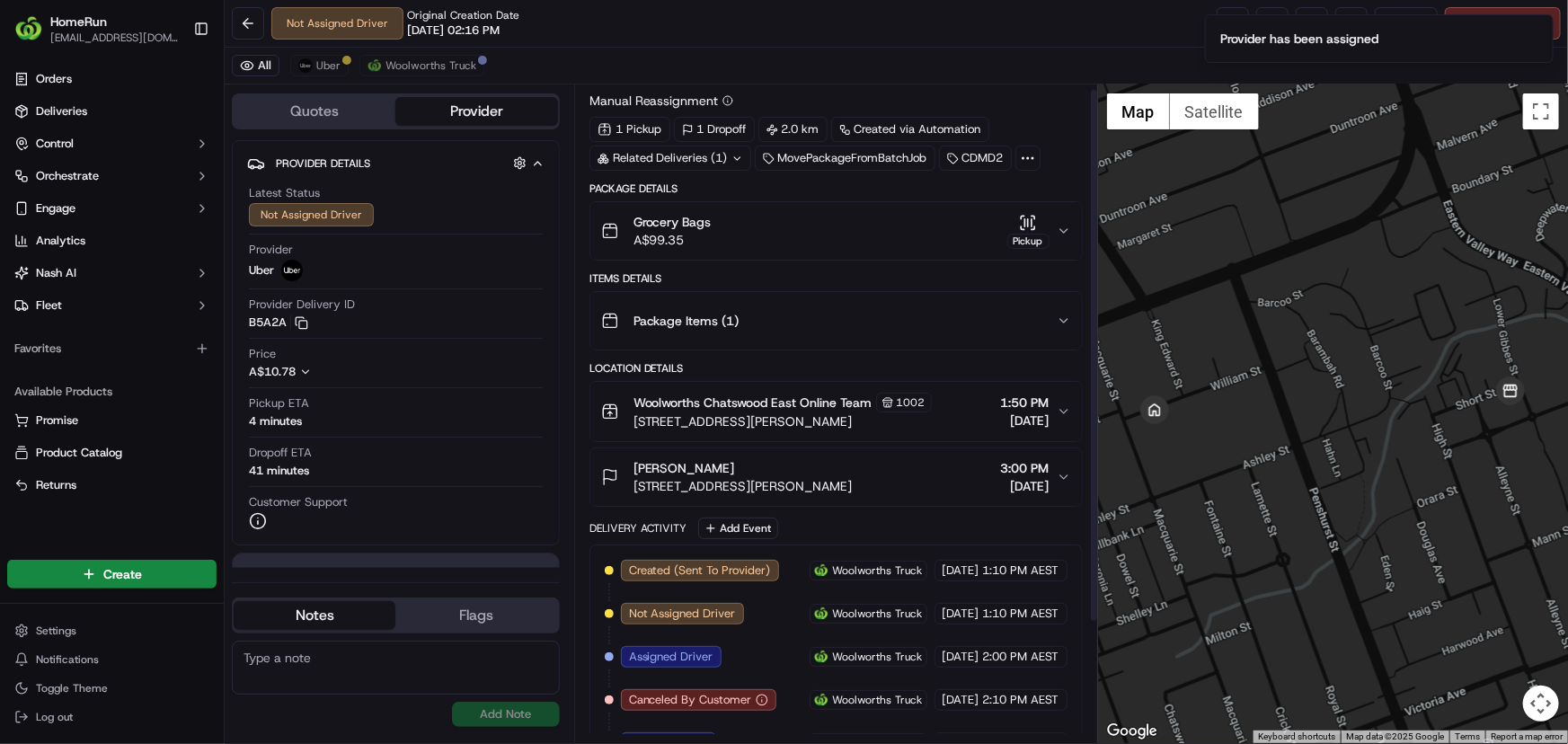
scroll to position [0, 0]
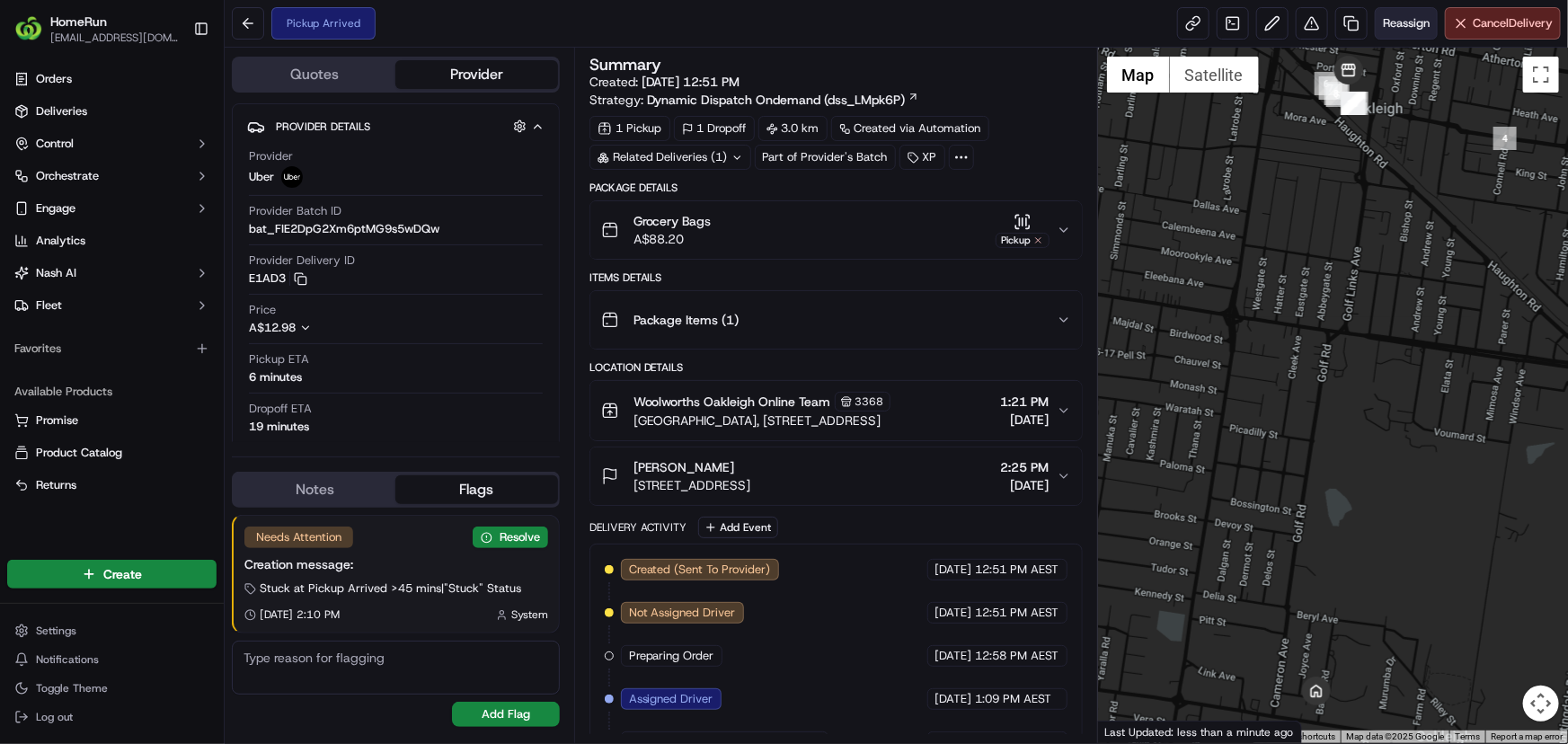
click at [1401, 23] on span "Reassign" at bounding box center [1406, 23] width 47 height 16
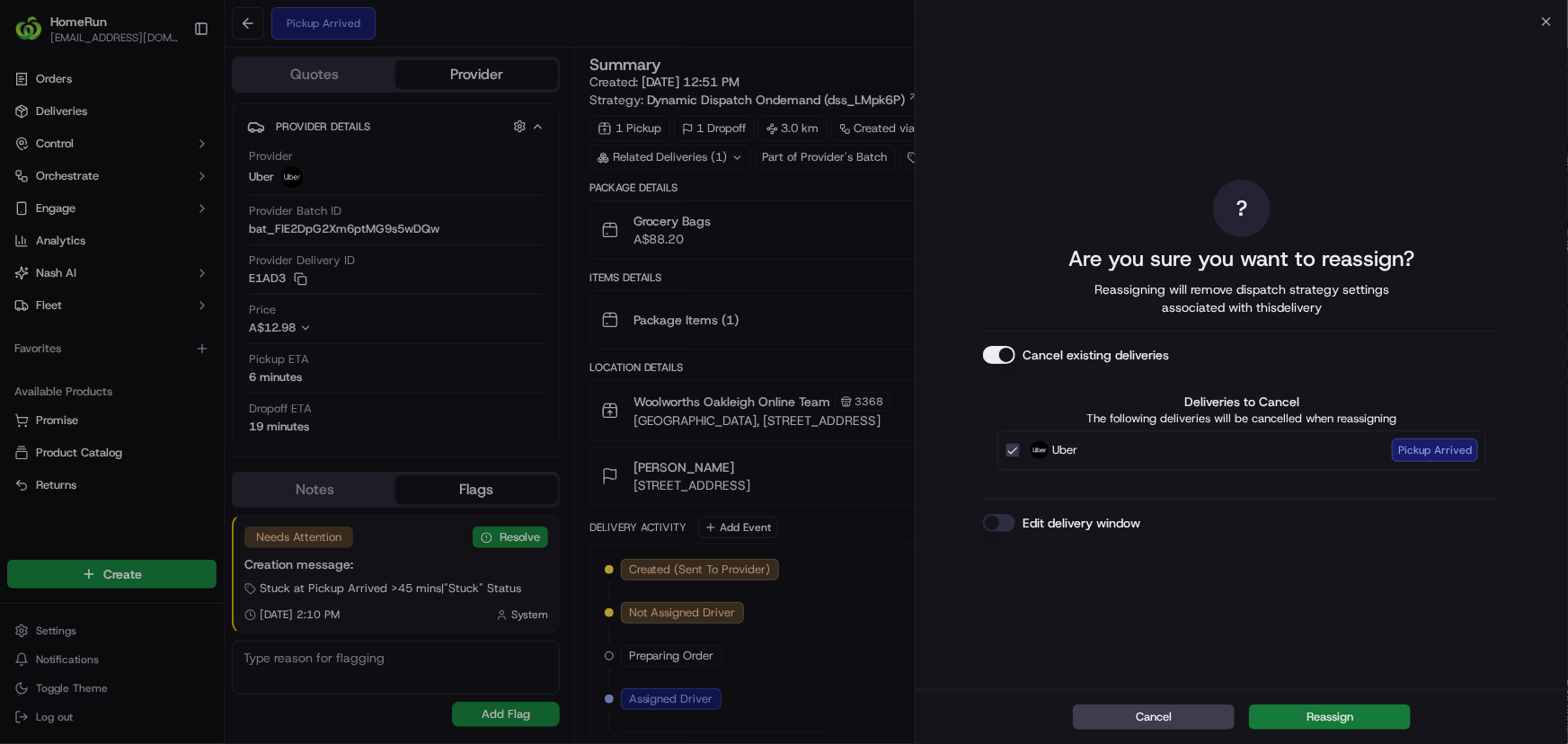
click at [1308, 720] on button "Reassign" at bounding box center [1330, 716] width 162 height 25
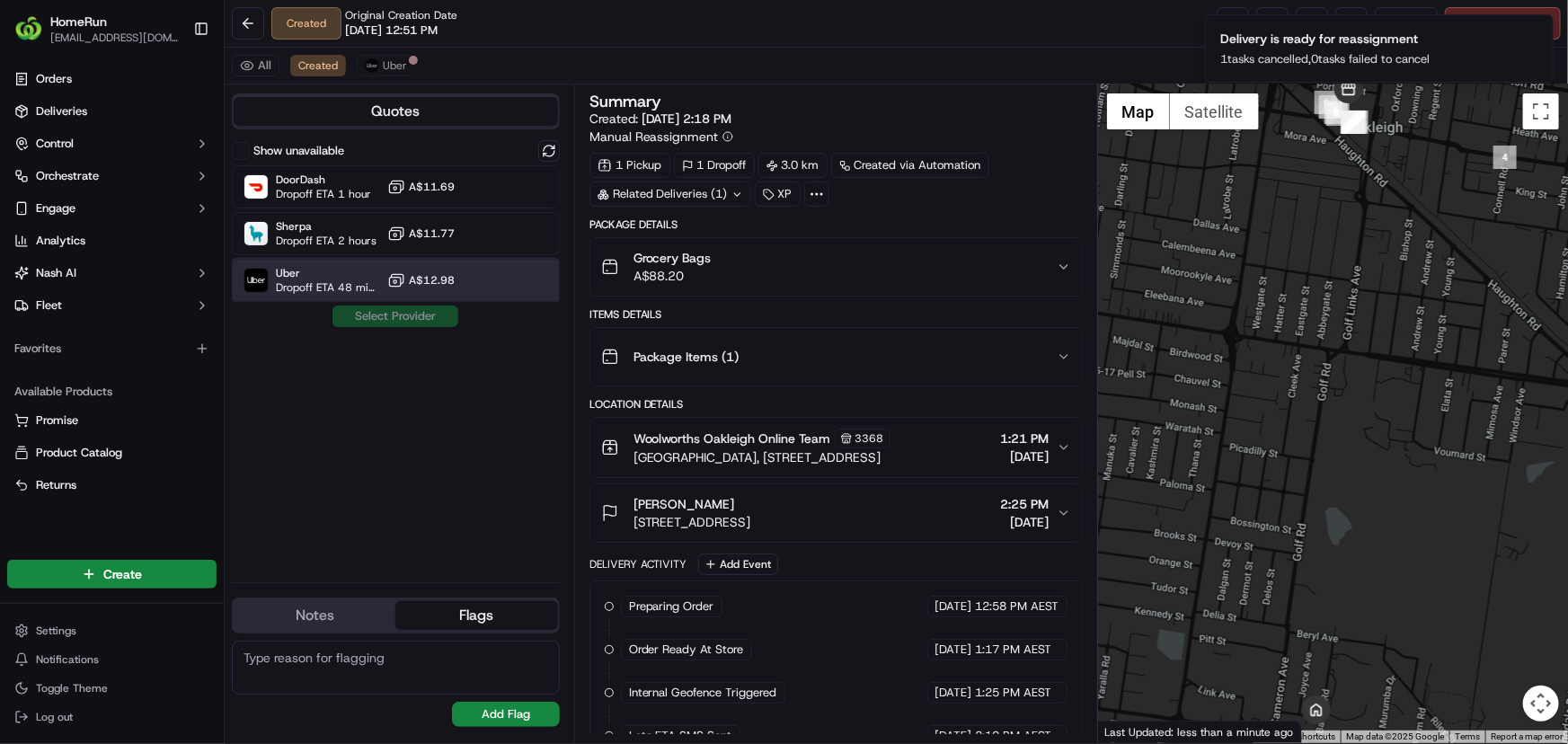
click at [333, 280] on span "Dropoff ETA 48 minutes" at bounding box center [328, 287] width 105 height 14
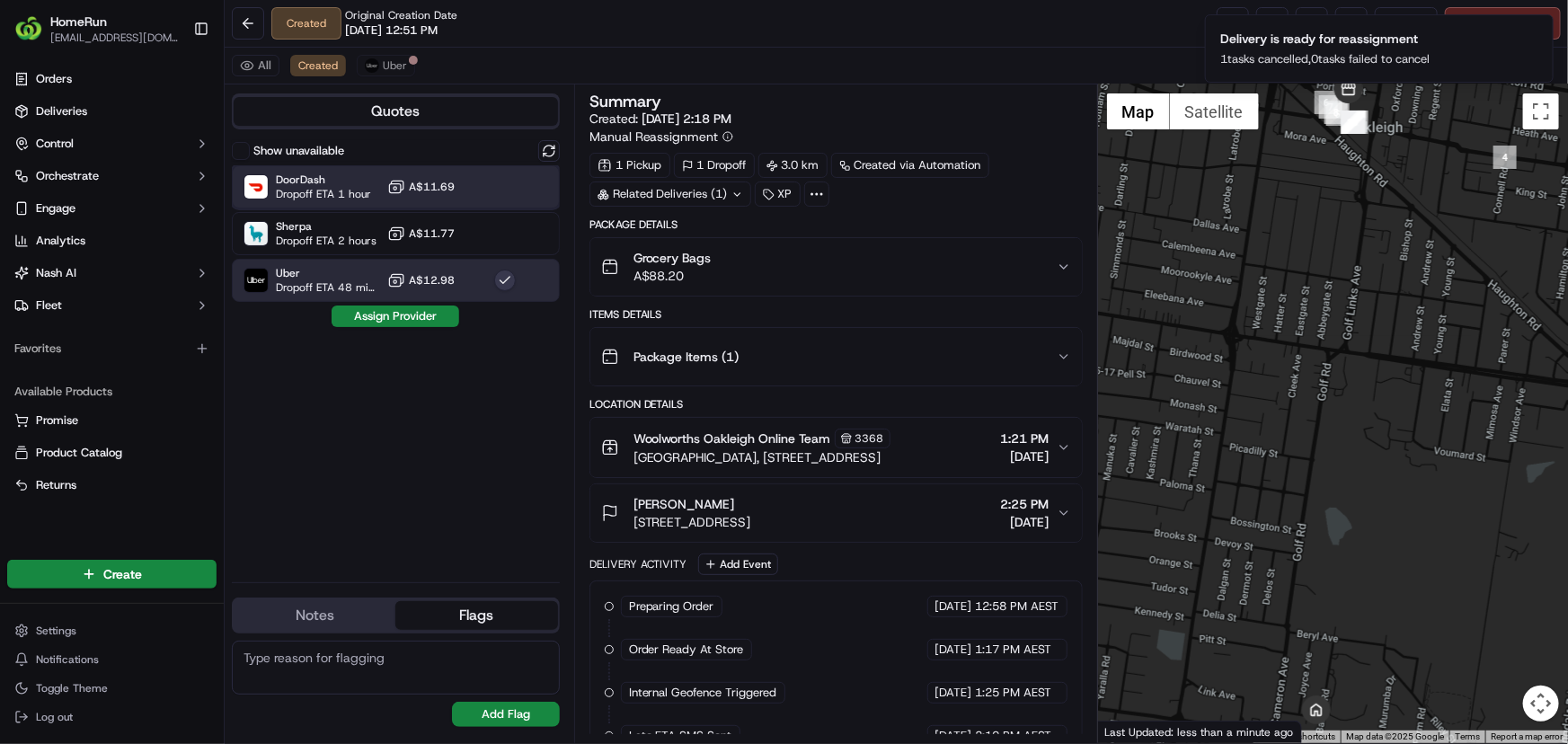
click at [331, 186] on span "Dropoff ETA 1 hour" at bounding box center [323, 193] width 95 height 14
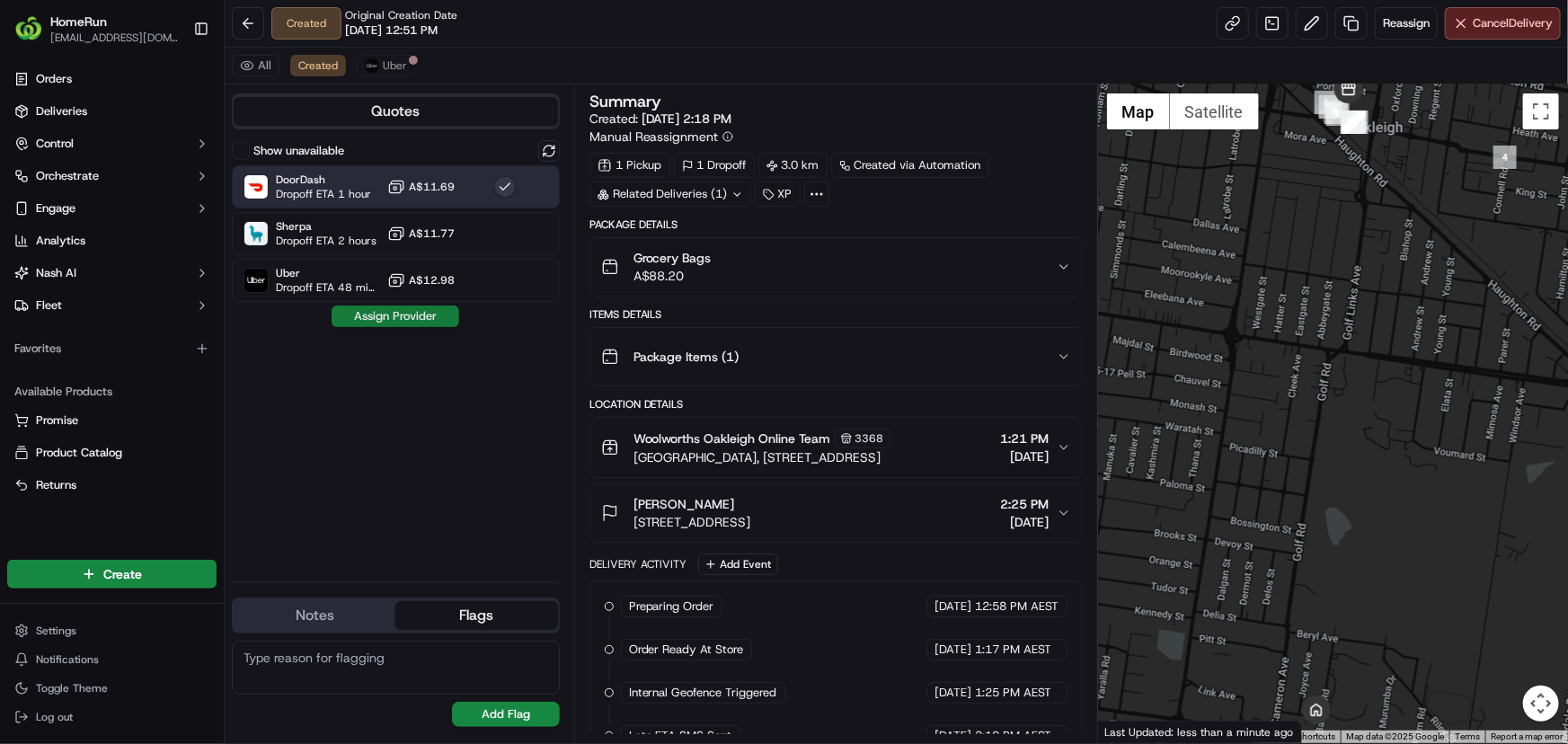
click at [406, 318] on button "Assign Provider" at bounding box center [395, 316] width 128 height 22
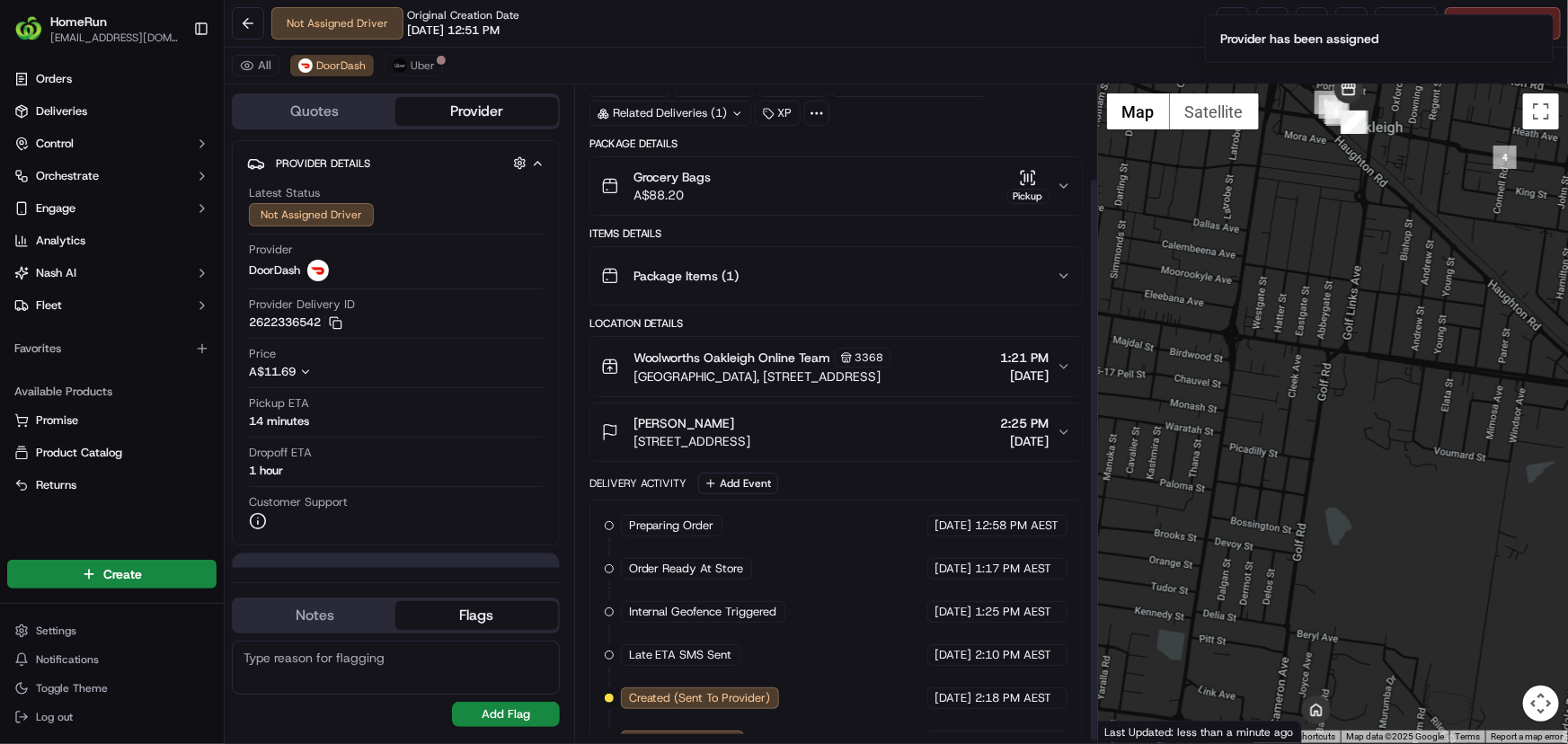
scroll to position [111, 0]
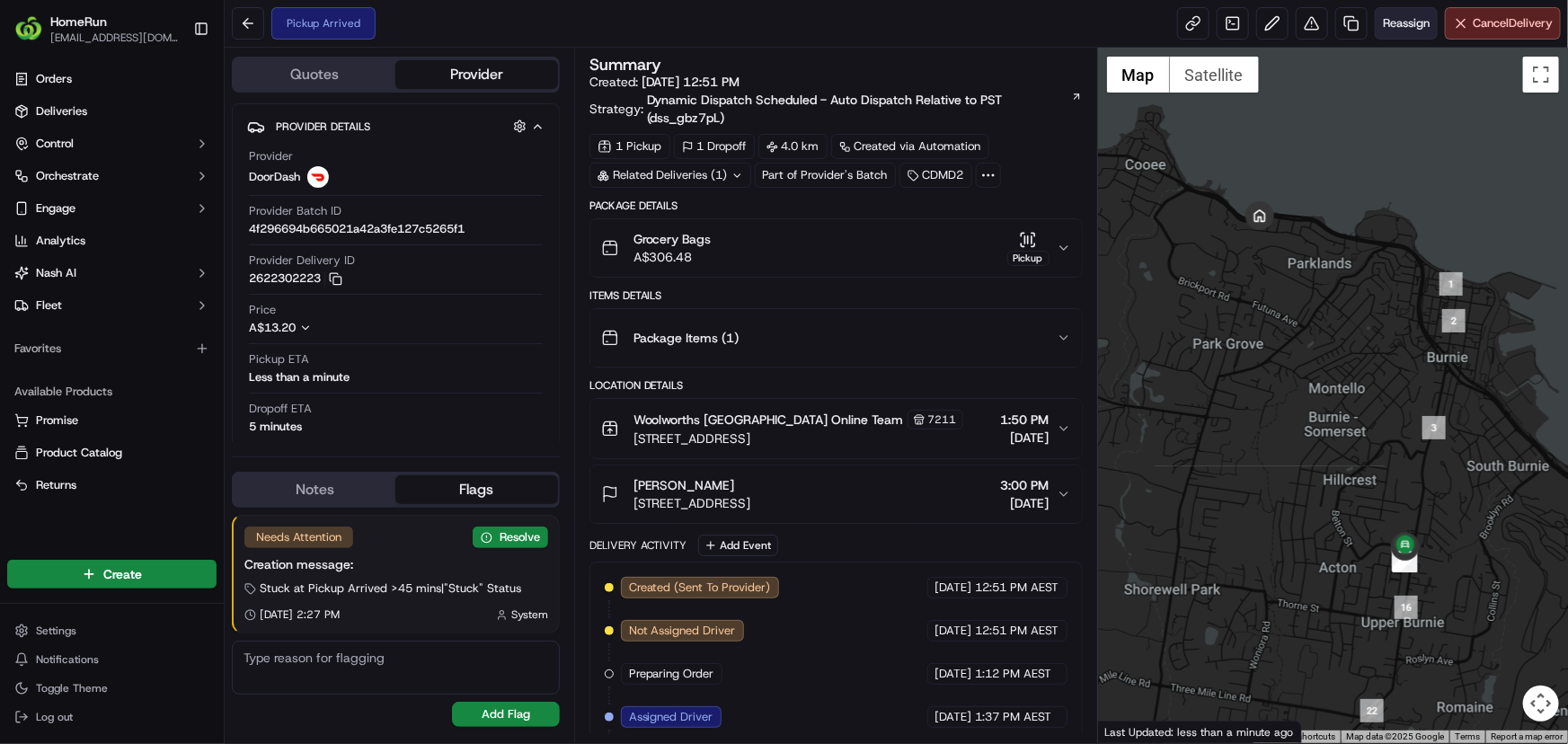
click at [1391, 26] on span "Reassign" at bounding box center [1406, 23] width 47 height 16
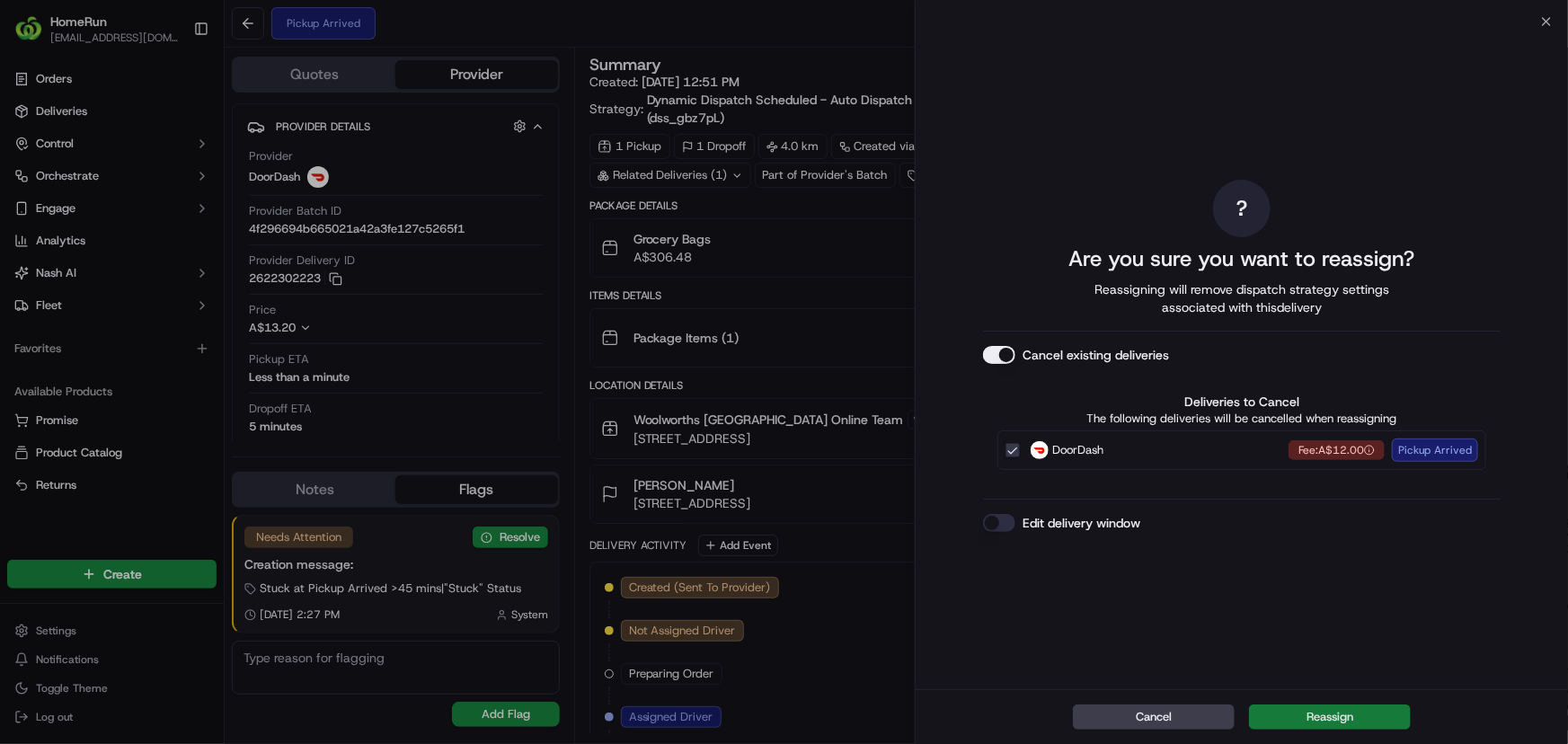
click at [1302, 717] on button "Reassign" at bounding box center [1330, 716] width 162 height 25
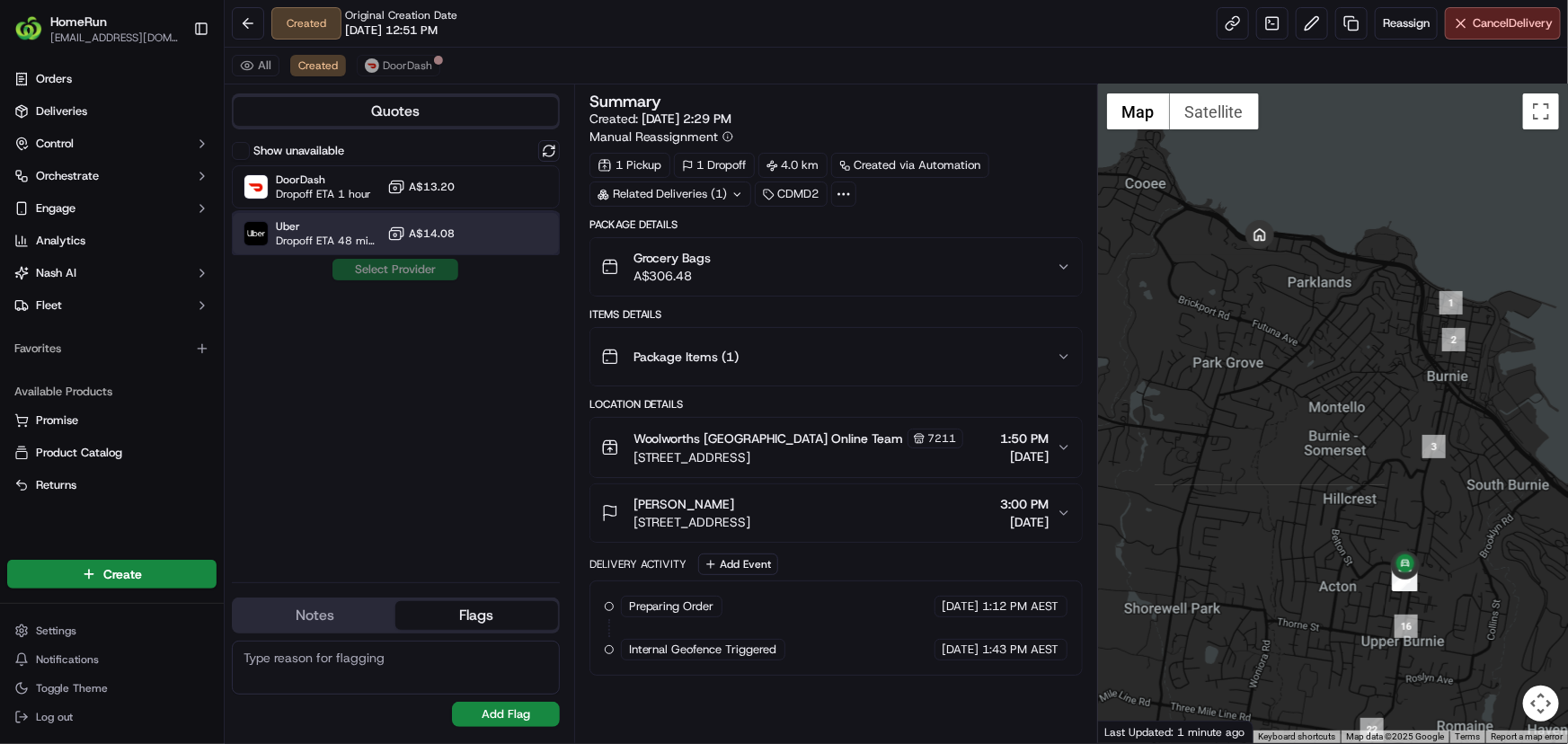
click at [341, 231] on span "Uber" at bounding box center [328, 226] width 105 height 14
click at [395, 270] on button "Assign Provider" at bounding box center [395, 269] width 128 height 22
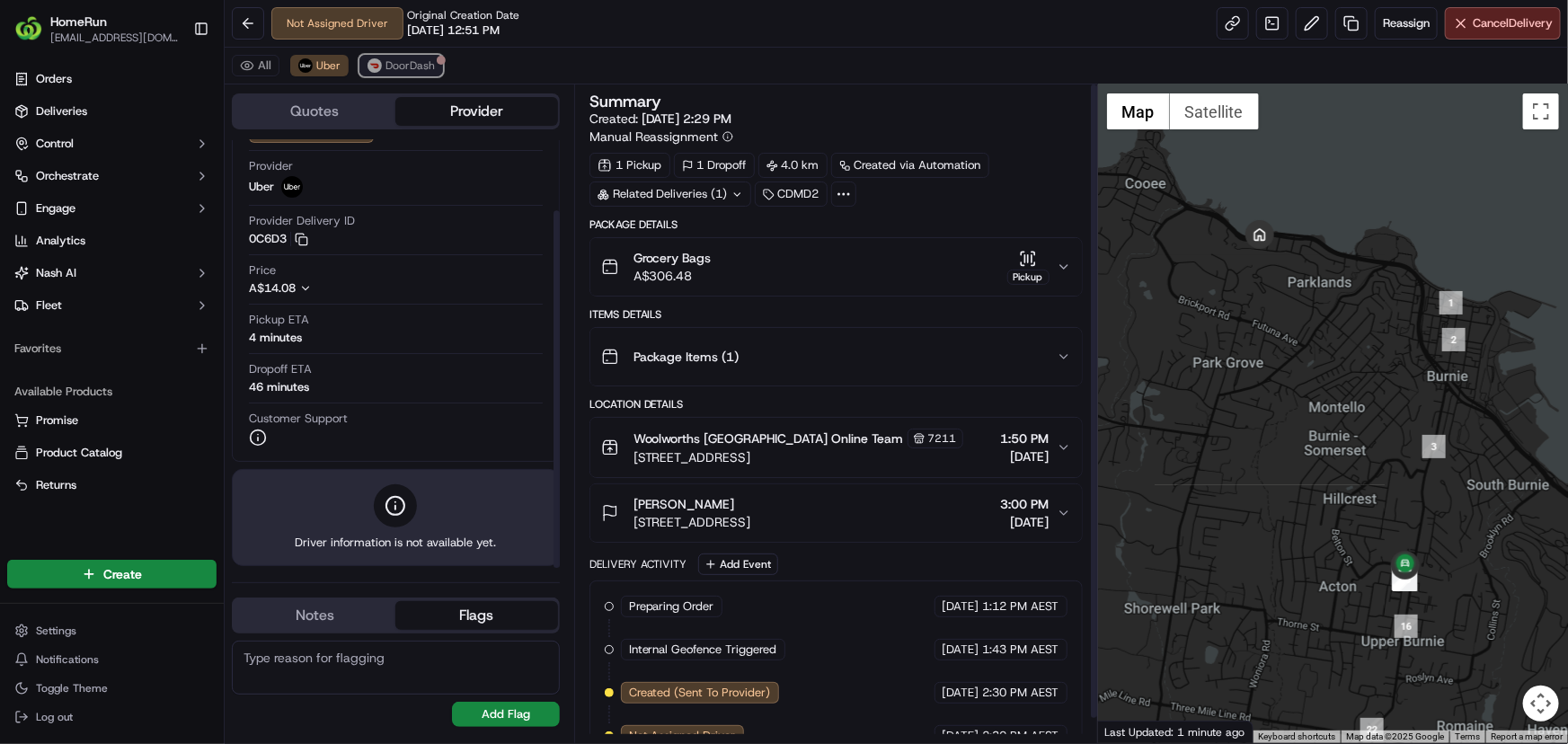
click at [397, 59] on span "DoorDash" at bounding box center [410, 66] width 50 height 14
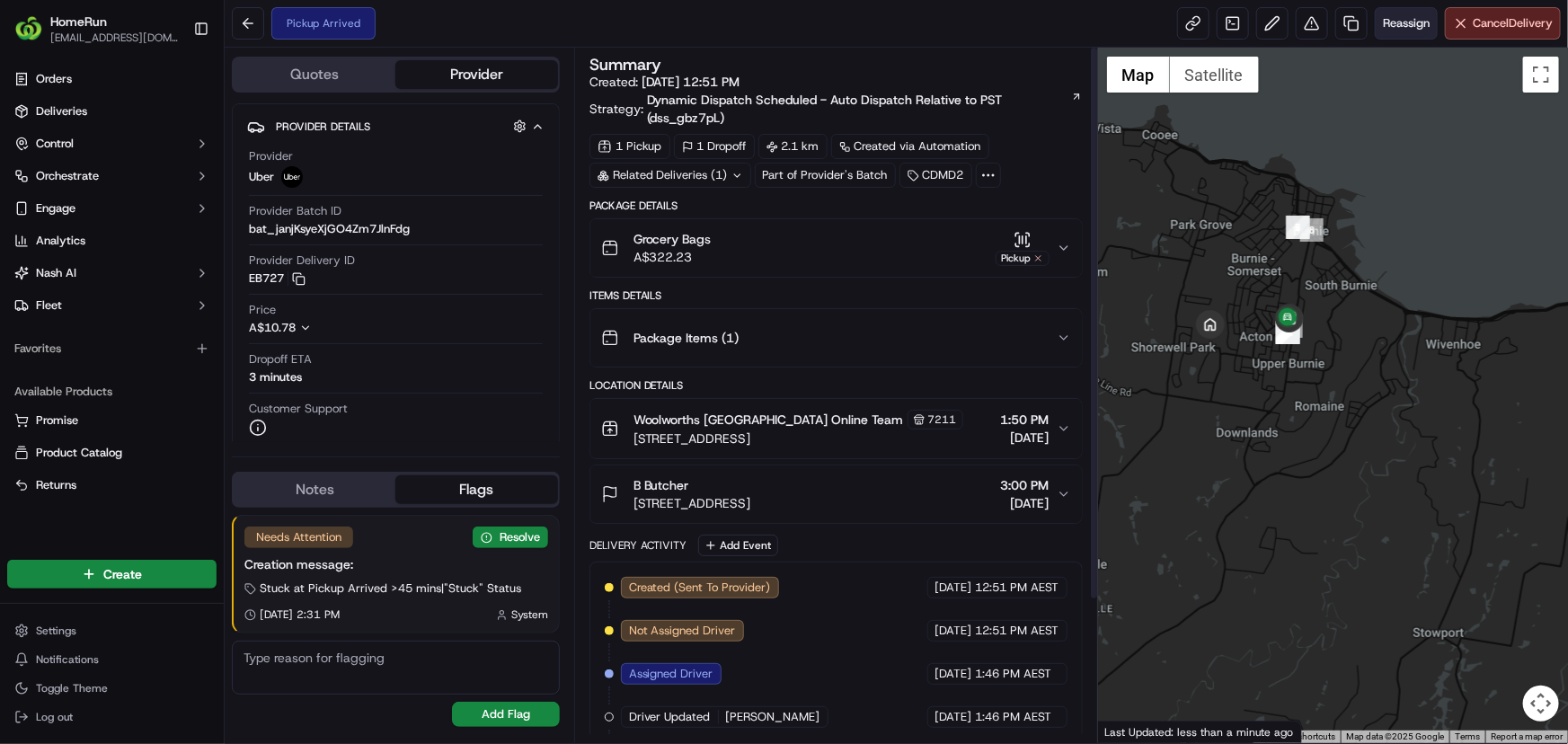
click at [1387, 19] on span "Reassign" at bounding box center [1406, 23] width 47 height 16
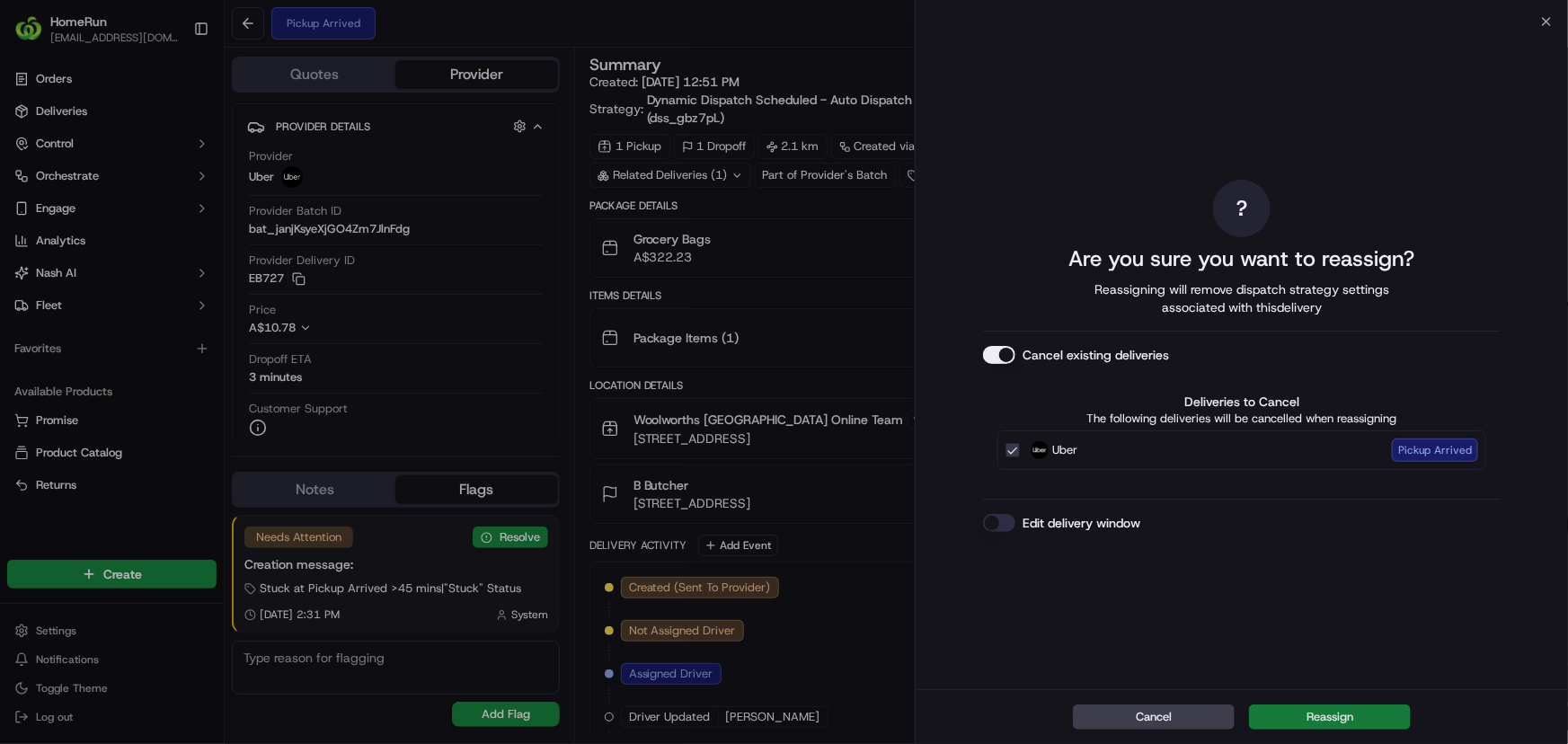
click at [1315, 728] on button "Reassign" at bounding box center [1330, 716] width 162 height 25
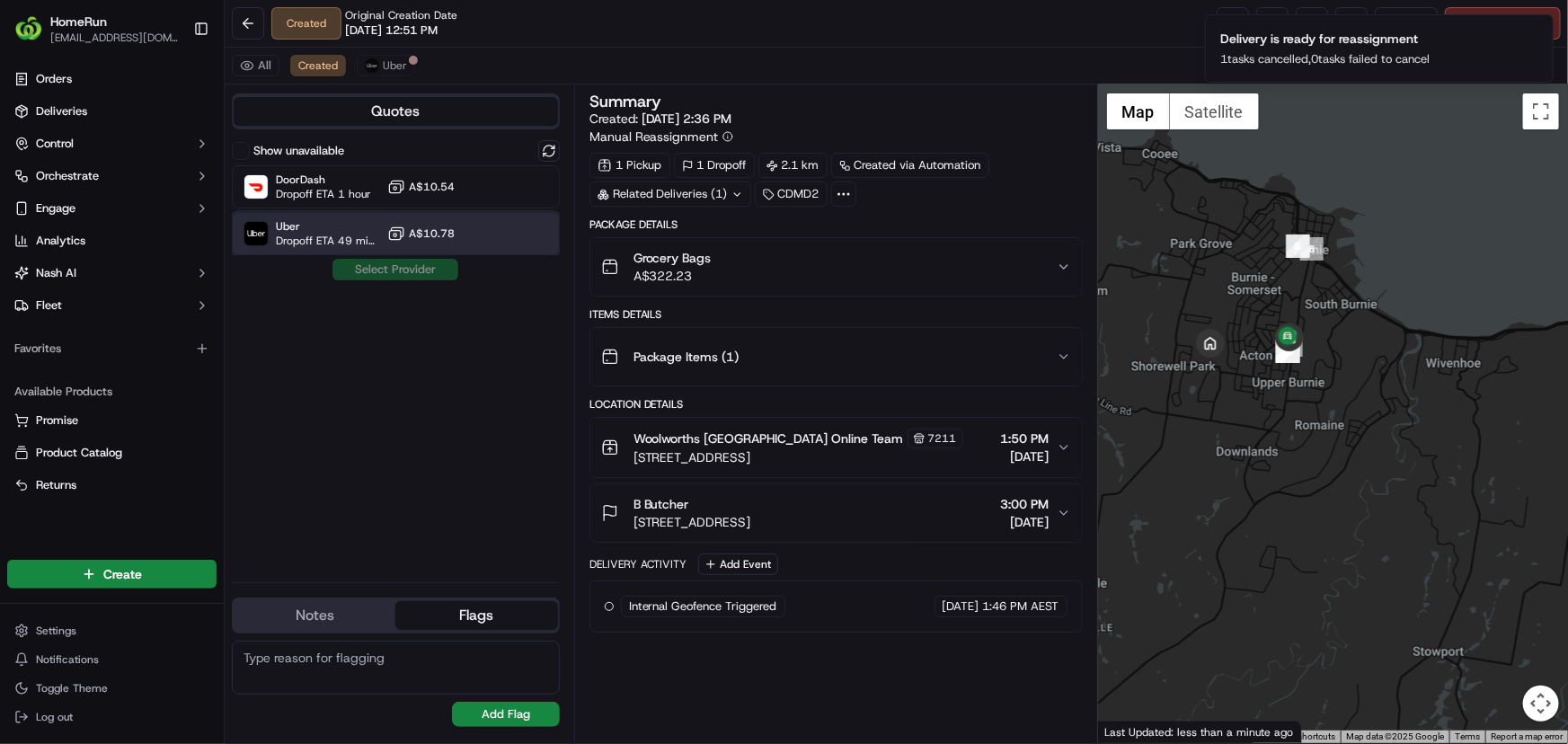
click at [305, 231] on span "Uber" at bounding box center [328, 226] width 105 height 14
click at [378, 280] on div "Show unavailable DoorDash Dropoff ETA 1 hour A$10.54 Uber Dropoff ETA 49 minute…" at bounding box center [395, 354] width 328 height 428
click at [380, 276] on button "Assign Provider" at bounding box center [395, 269] width 128 height 22
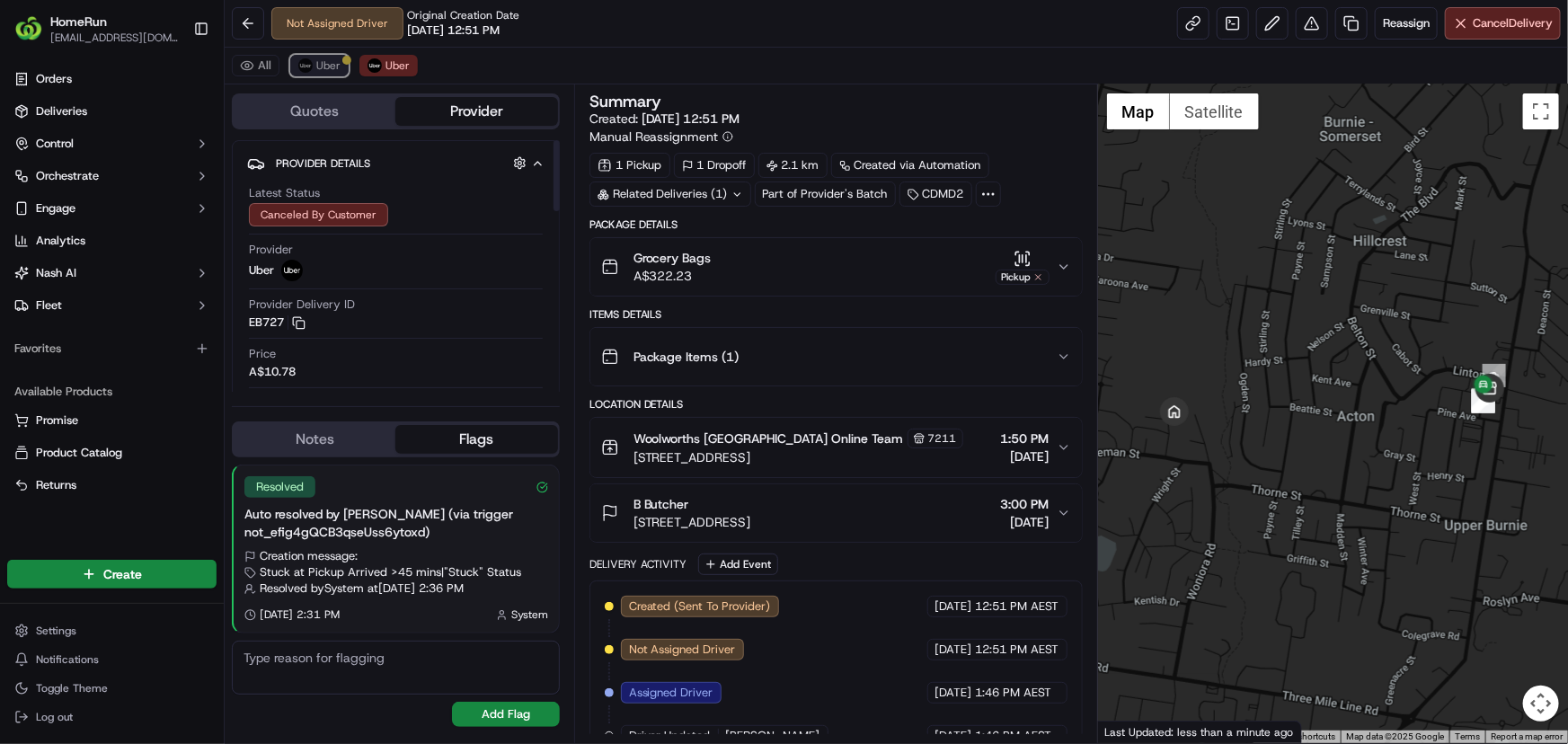
click at [327, 59] on span "Uber" at bounding box center [328, 66] width 24 height 14
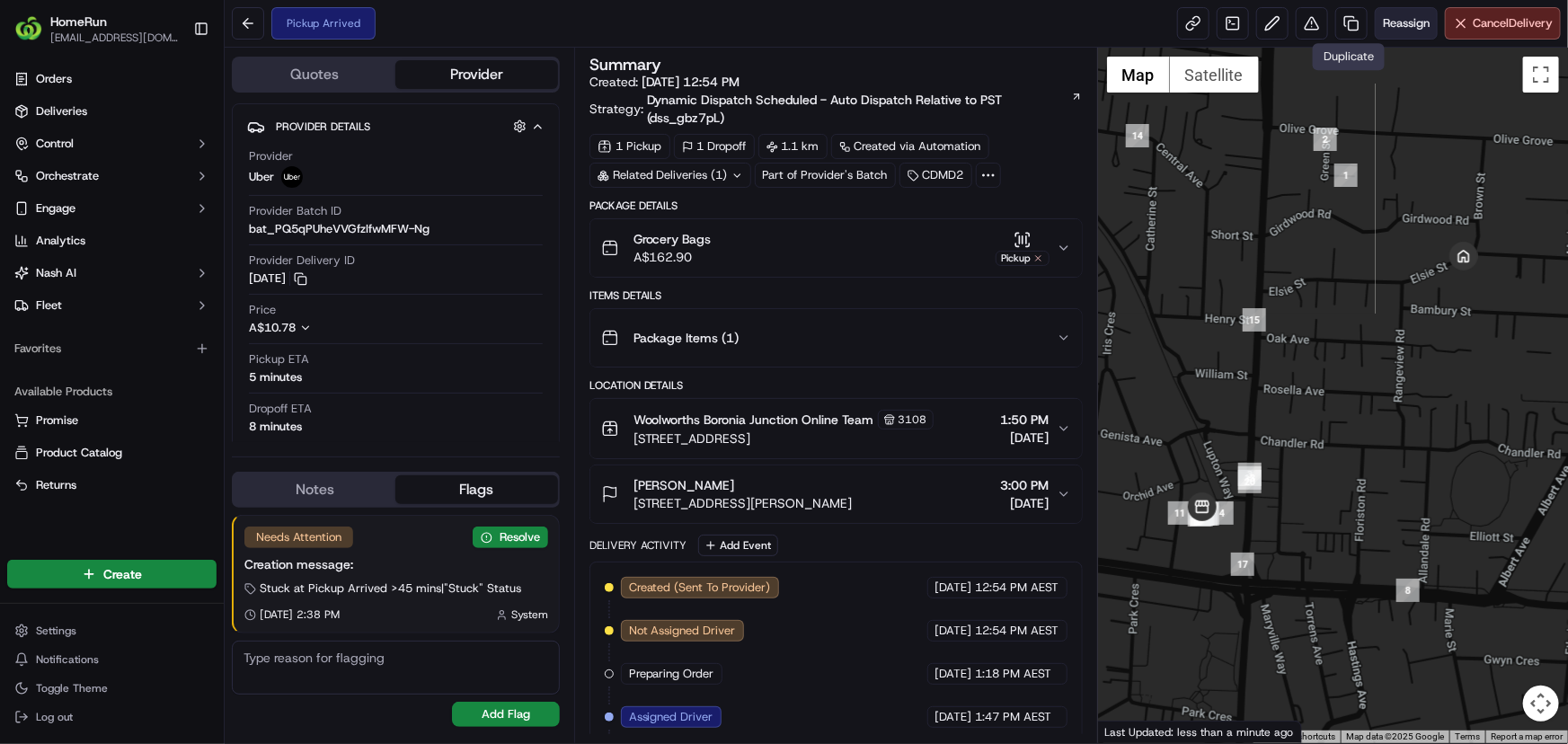
click at [1383, 19] on span "Reassign" at bounding box center [1406, 23] width 47 height 16
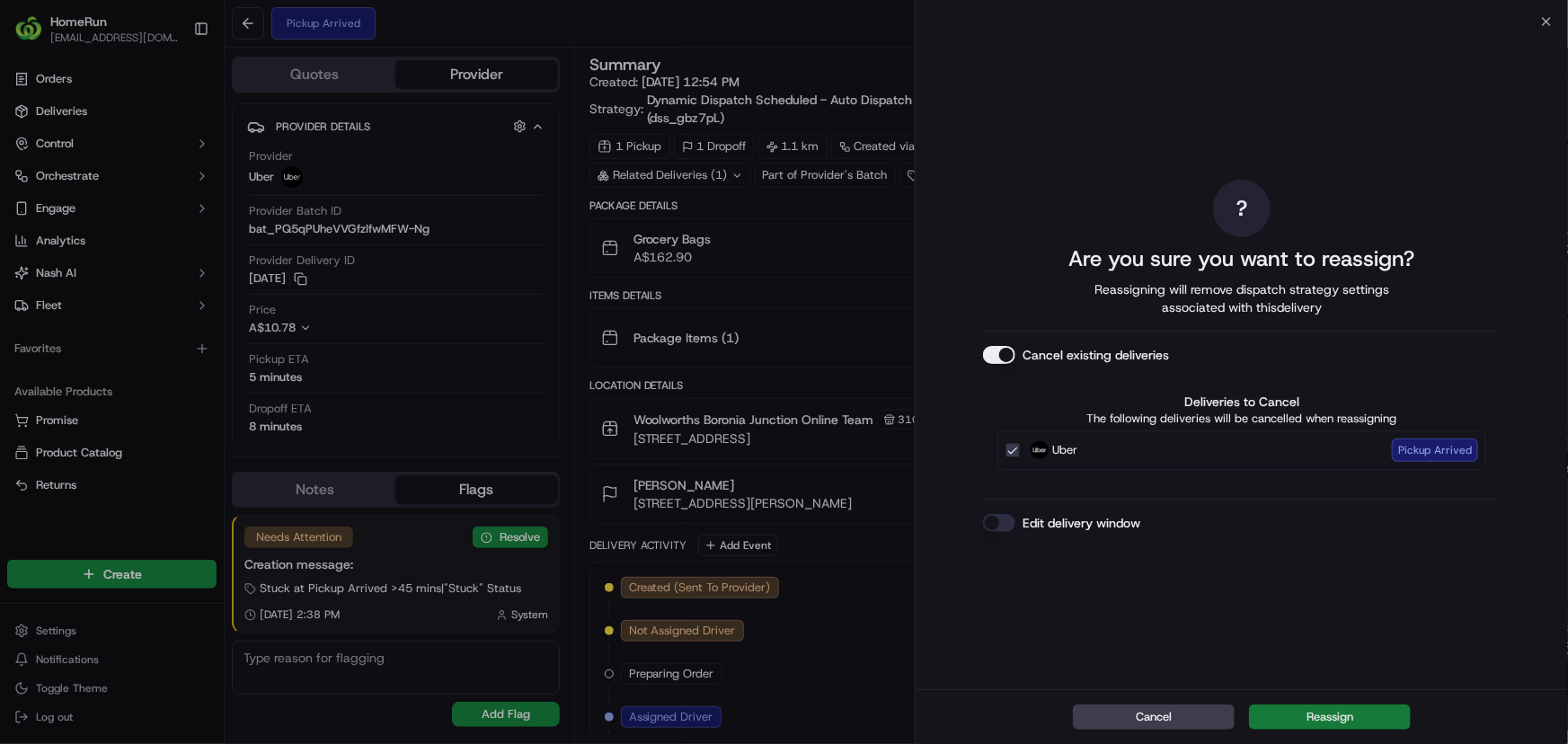
click at [1313, 715] on button "Reassign" at bounding box center [1330, 716] width 162 height 25
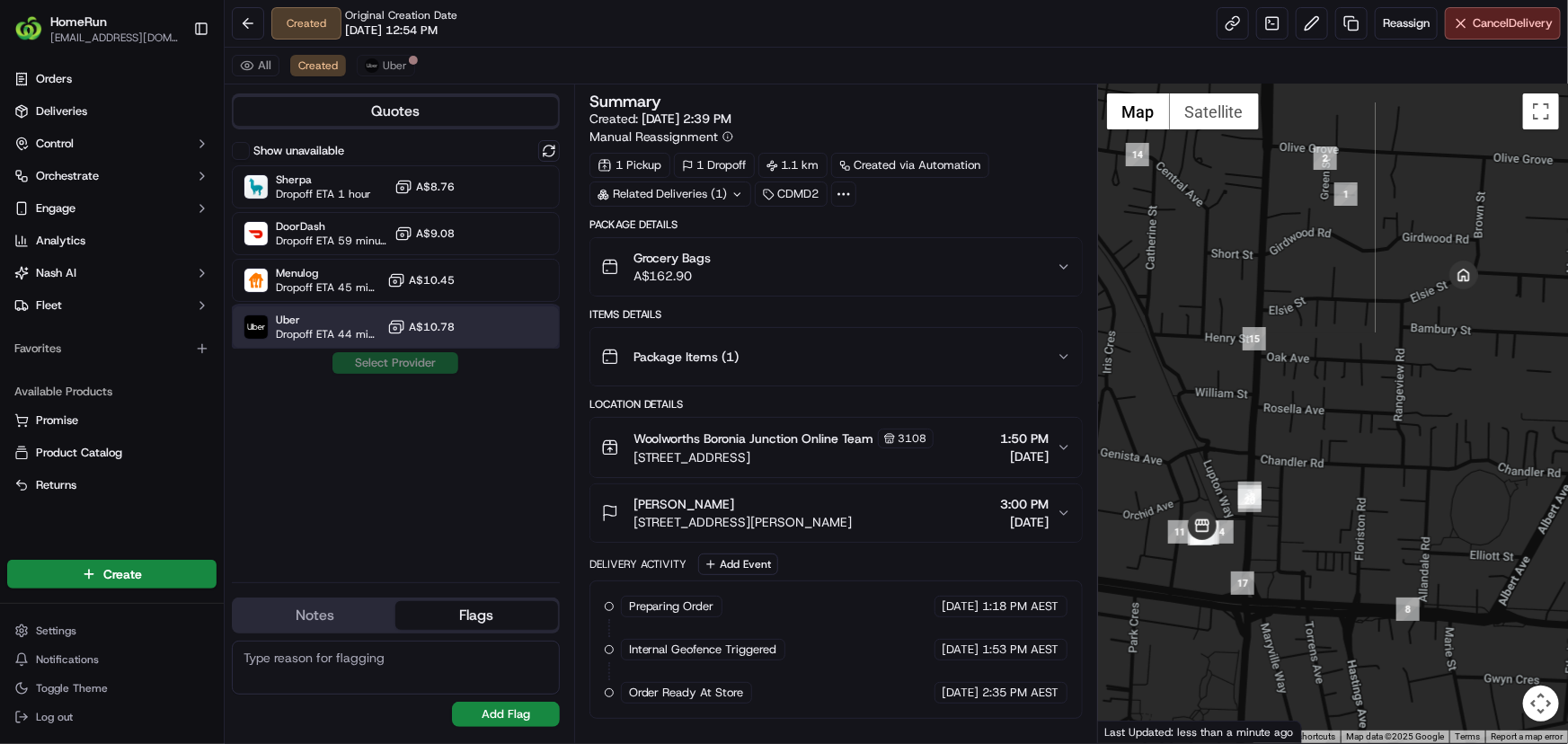
click at [340, 323] on span "Uber" at bounding box center [328, 320] width 105 height 14
click at [379, 362] on button "Assign Provider" at bounding box center [395, 363] width 128 height 22
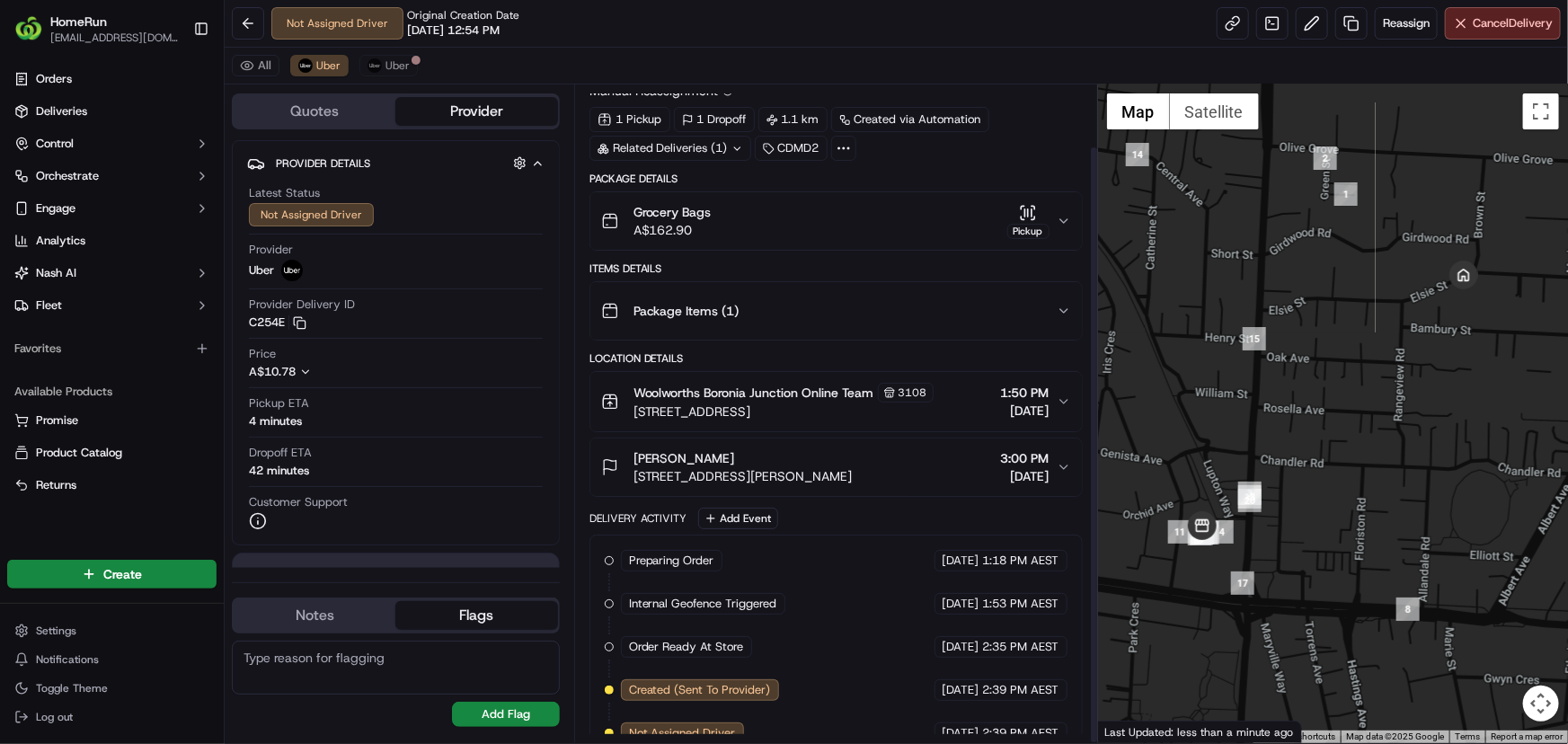
scroll to position [68, 0]
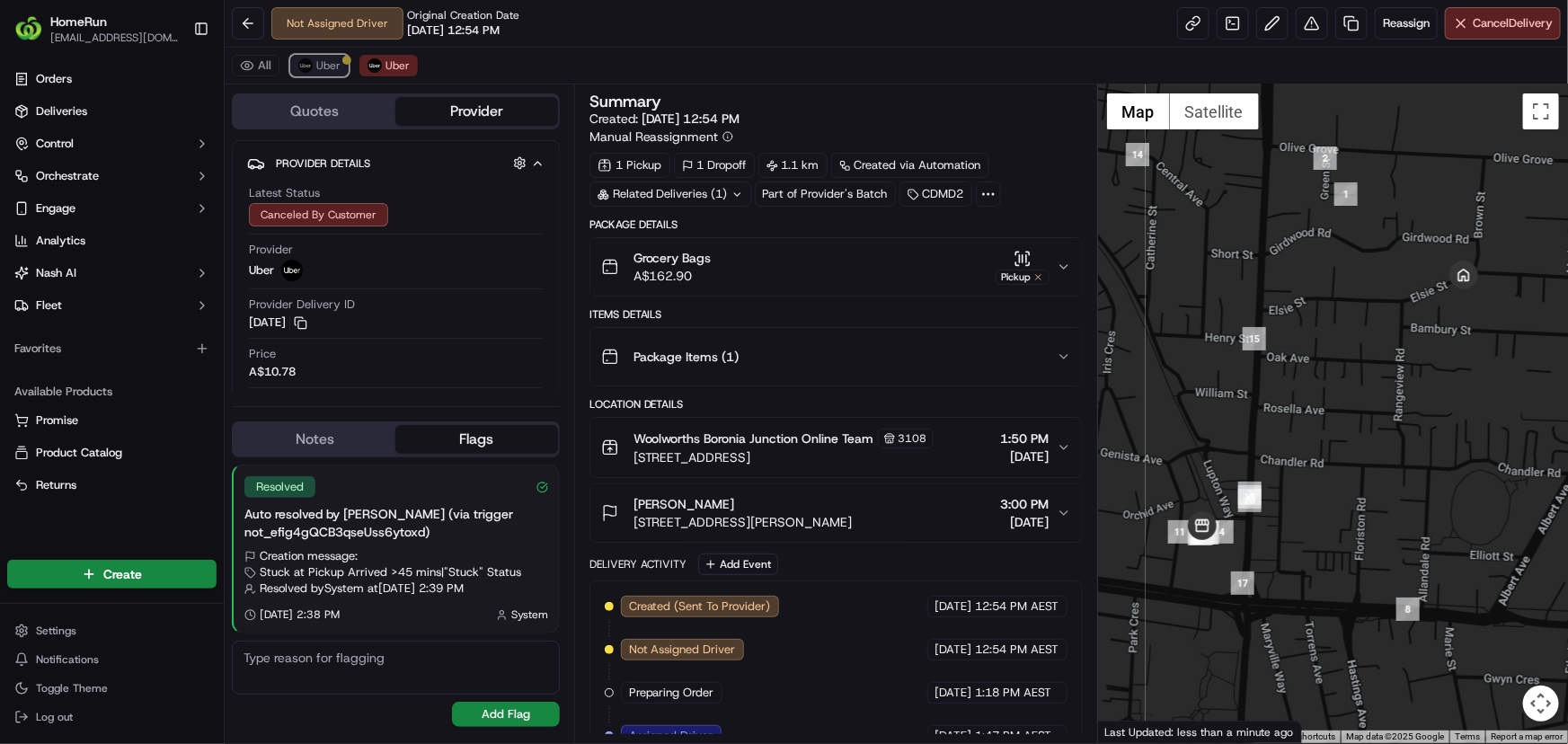
click at [318, 68] on span "Uber" at bounding box center [328, 66] width 24 height 14
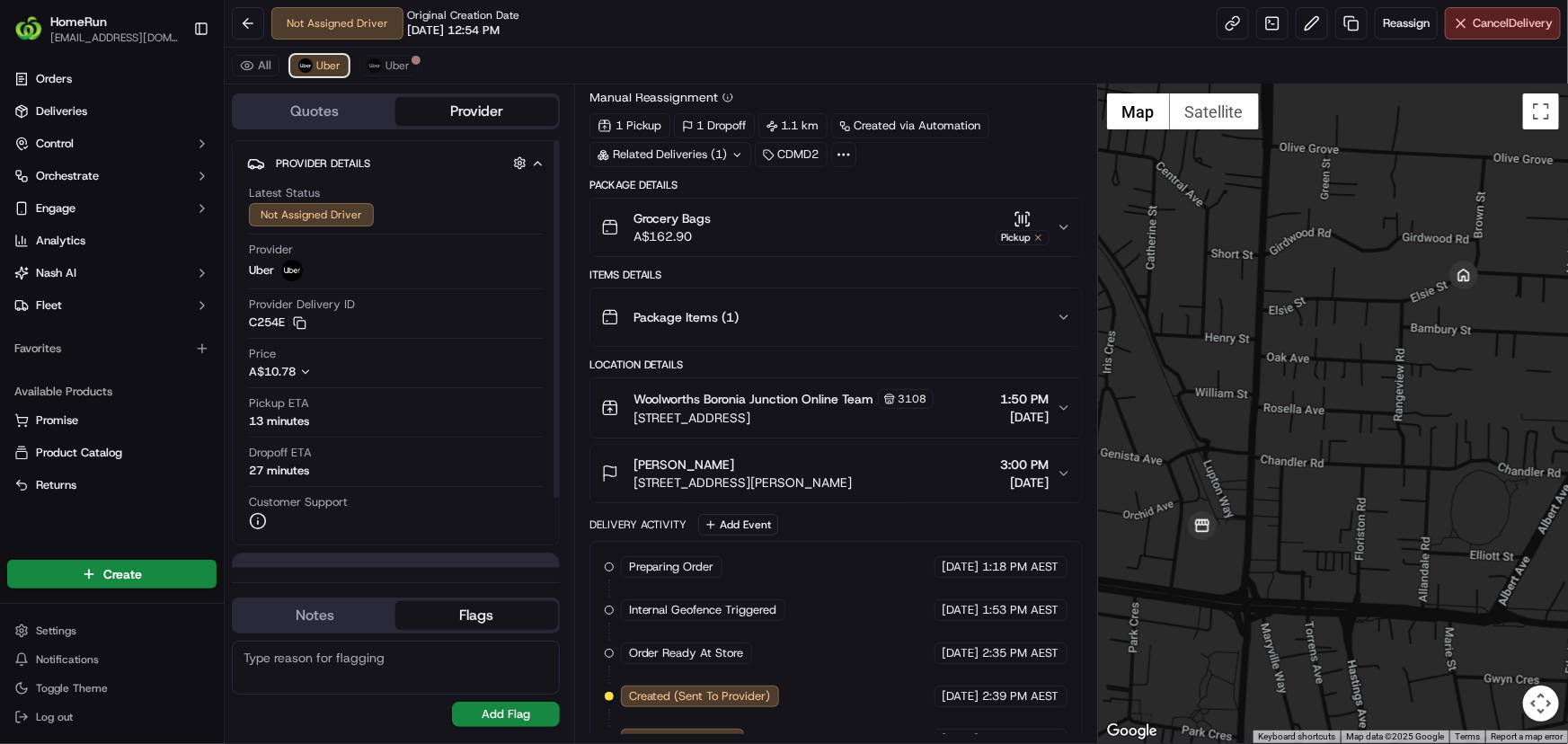
scroll to position [68, 0]
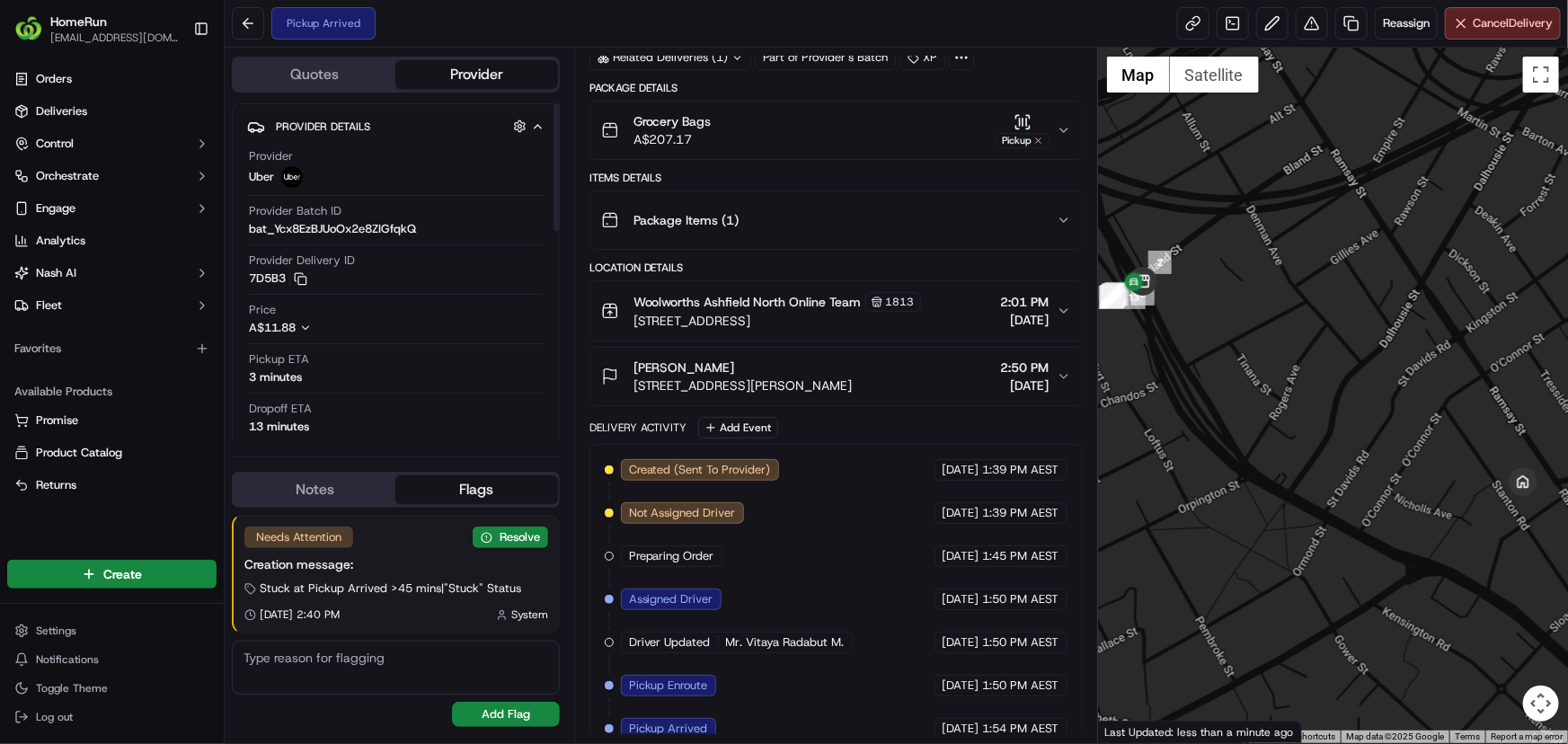
scroll to position [287, 0]
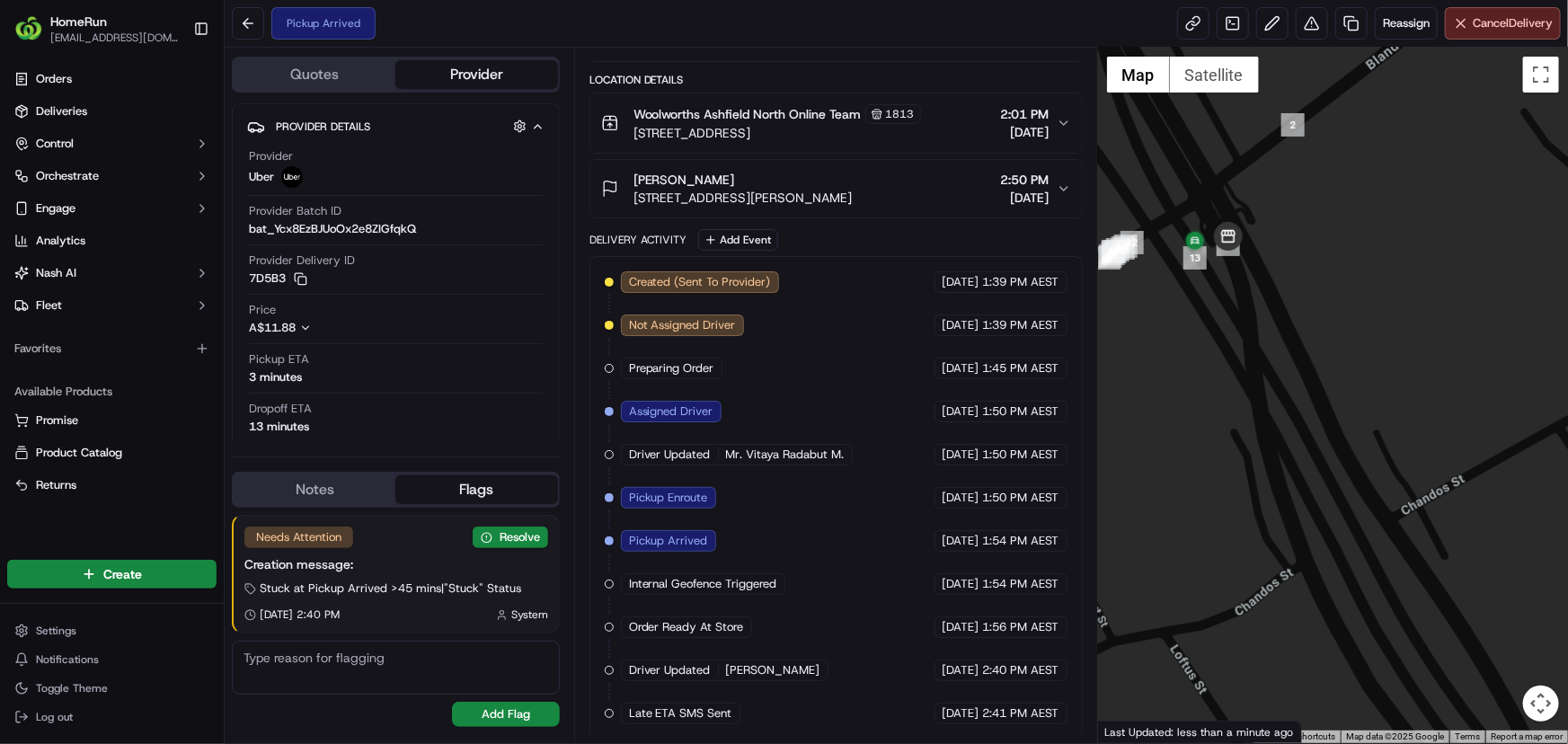
drag, startPoint x: 1213, startPoint y: 325, endPoint x: 1276, endPoint y: 395, distance: 94.2
click at [1276, 395] on div at bounding box center [1333, 395] width 470 height 695
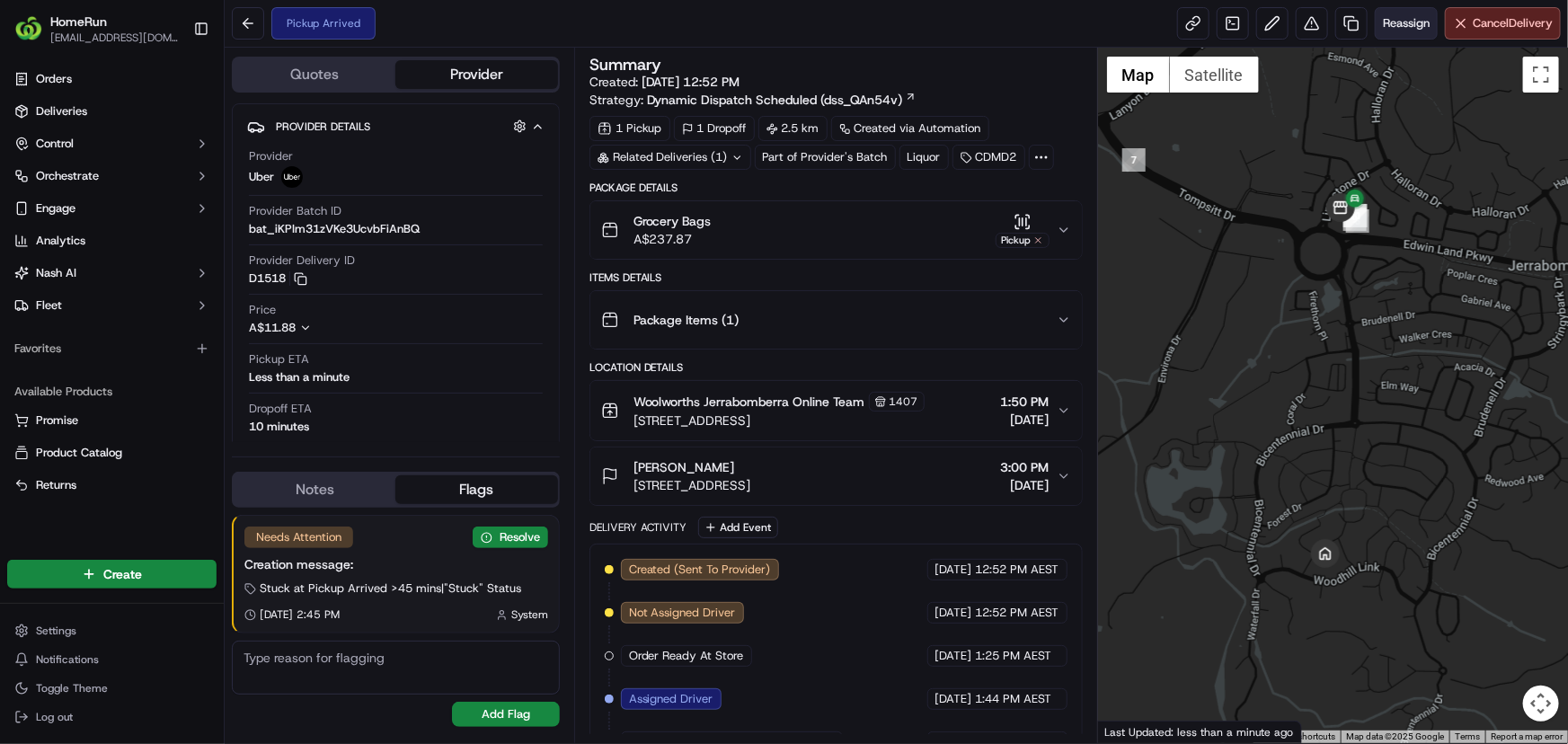
click at [1419, 28] on span "Reassign" at bounding box center [1406, 23] width 47 height 16
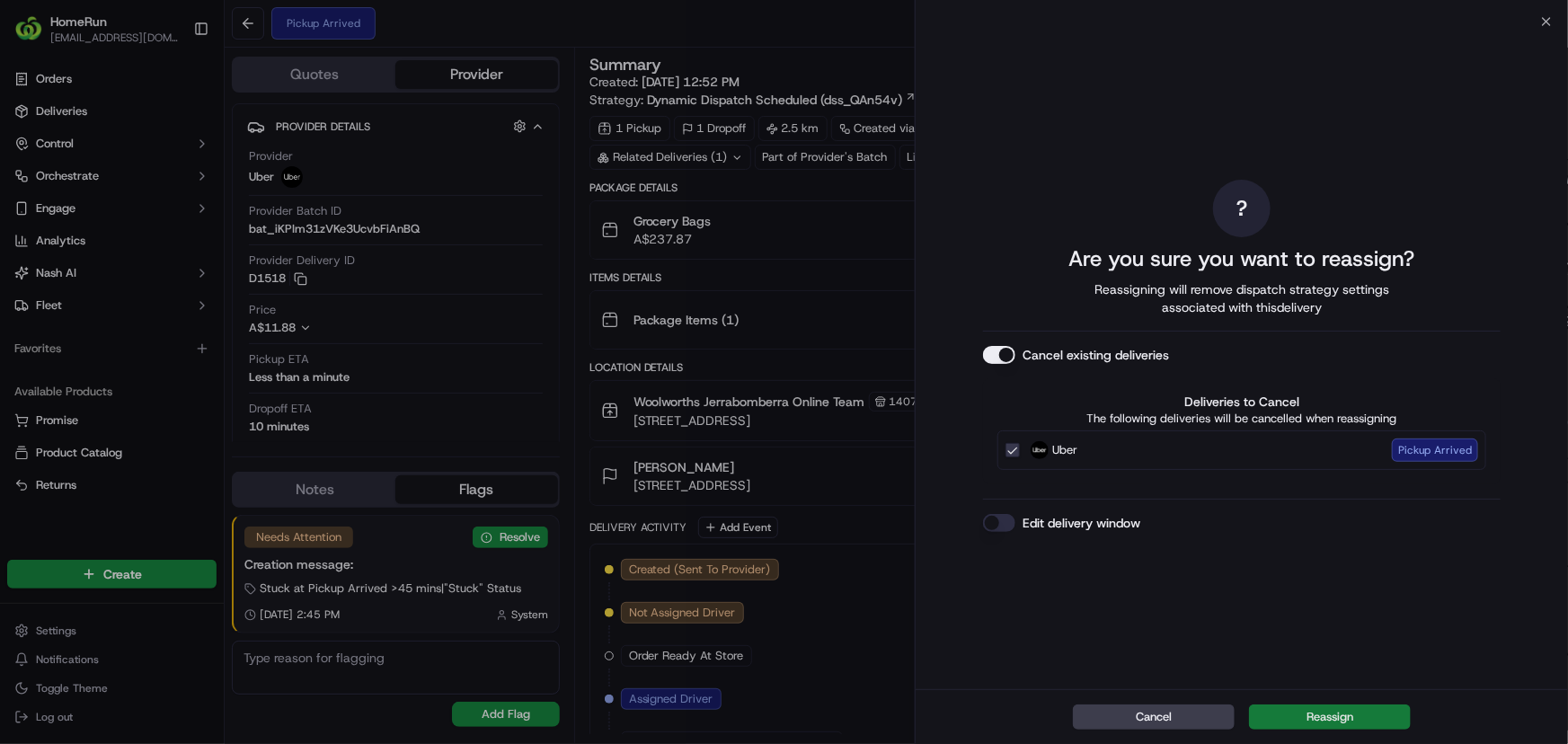
click at [1338, 717] on button "Reassign" at bounding box center [1330, 716] width 162 height 25
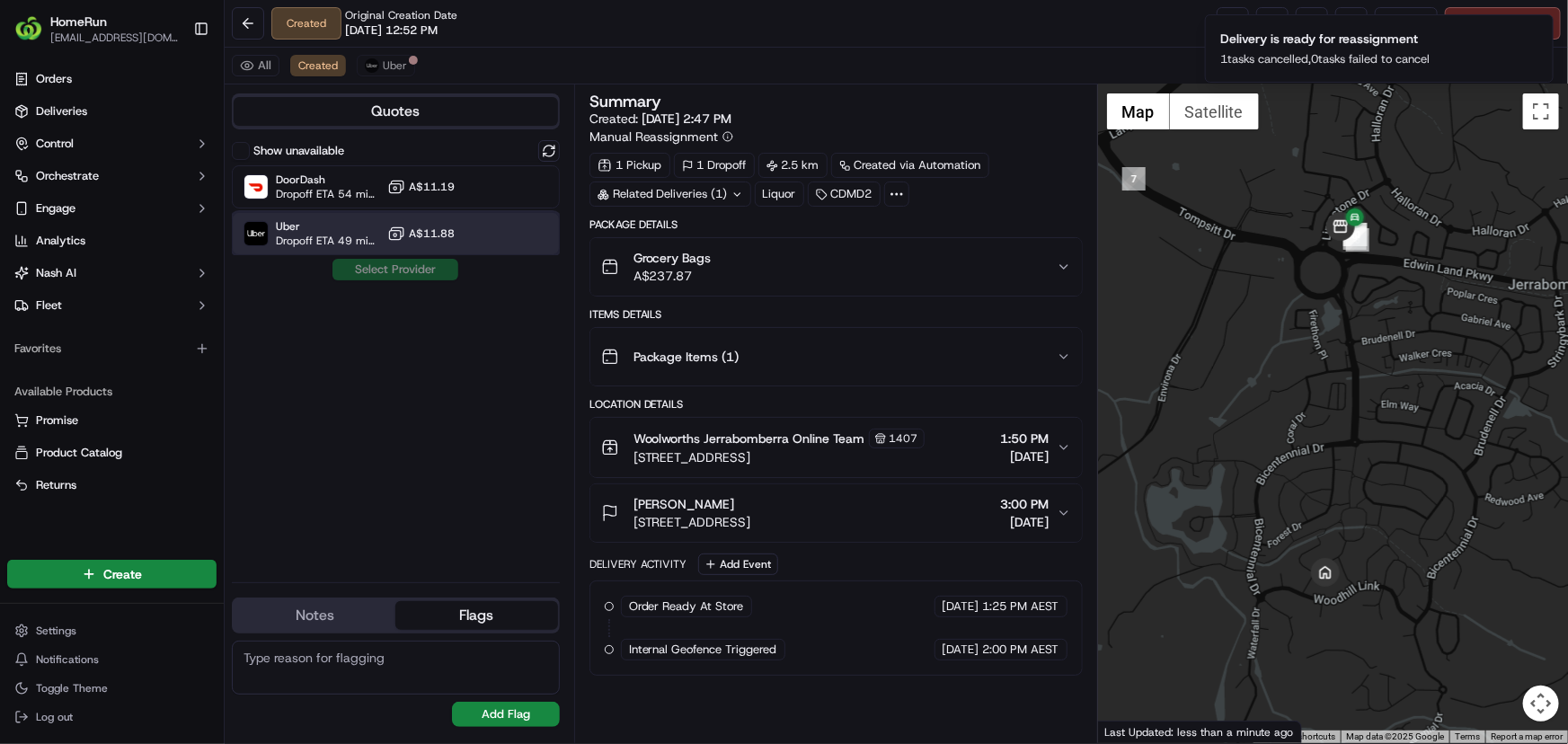
click at [324, 233] on span "Dropoff ETA 49 minutes" at bounding box center [328, 240] width 105 height 14
drag, startPoint x: 362, startPoint y: 261, endPoint x: 594, endPoint y: 285, distance: 233.2
click at [363, 261] on button "Assign Provider" at bounding box center [395, 269] width 128 height 22
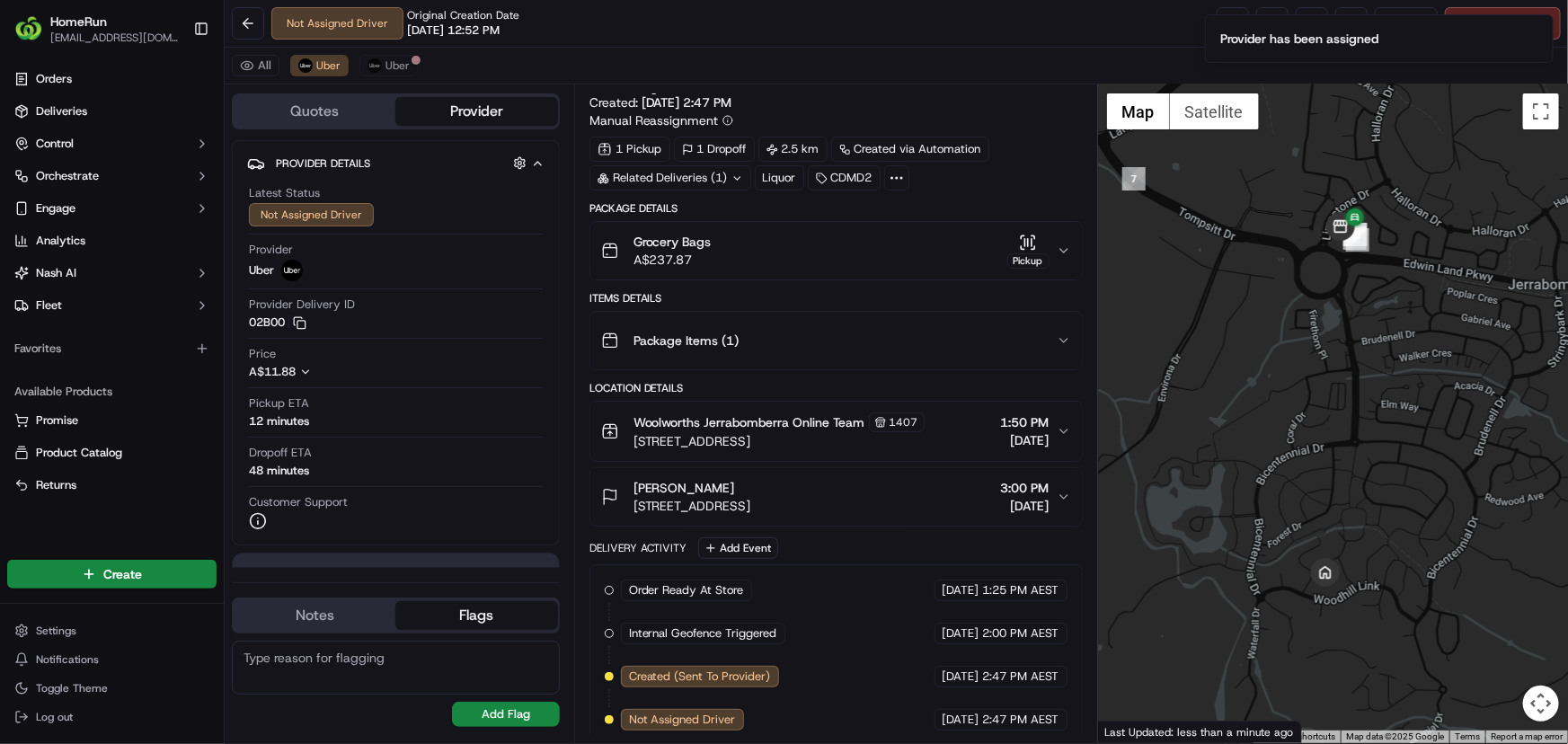
scroll to position [25, 0]
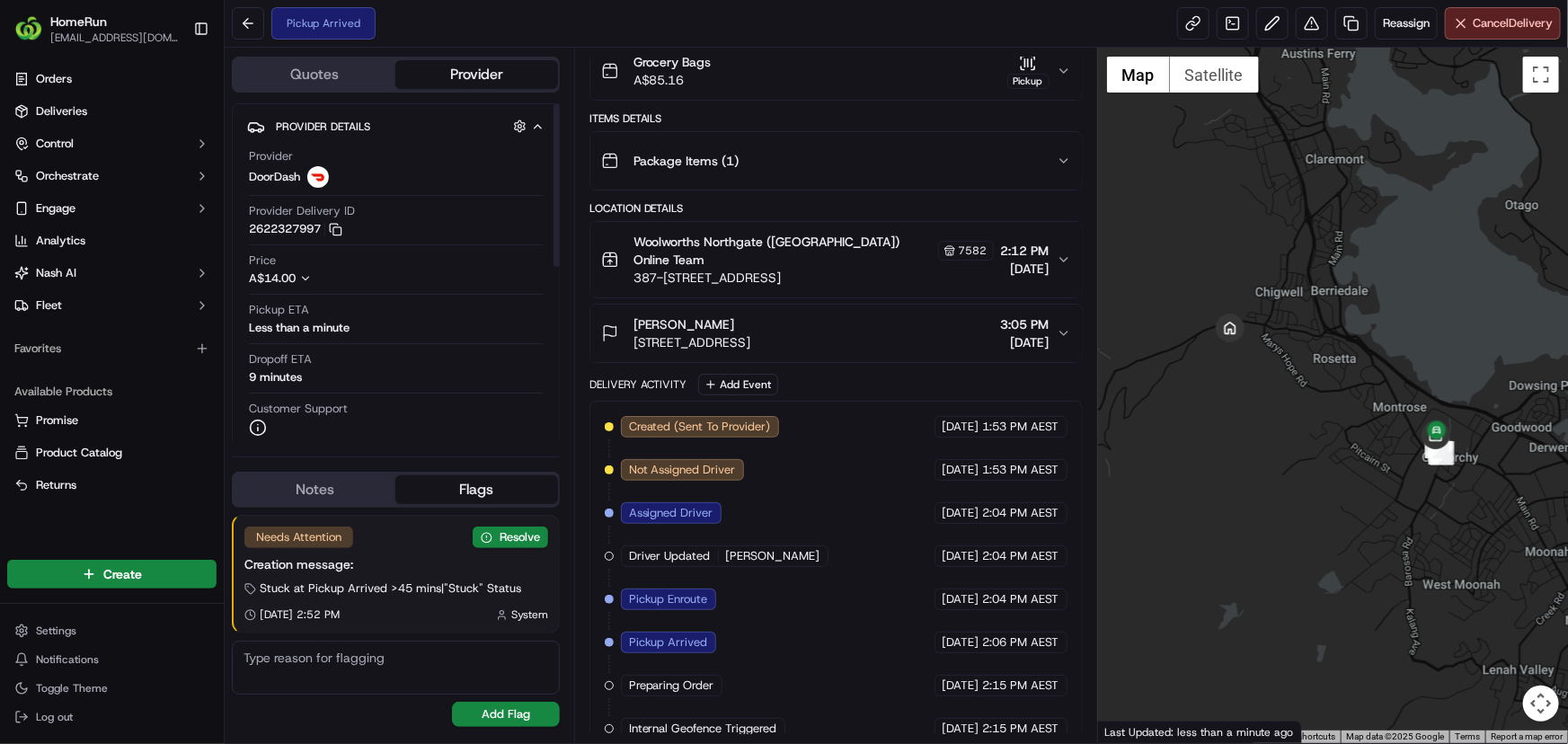
scroll to position [218, 0]
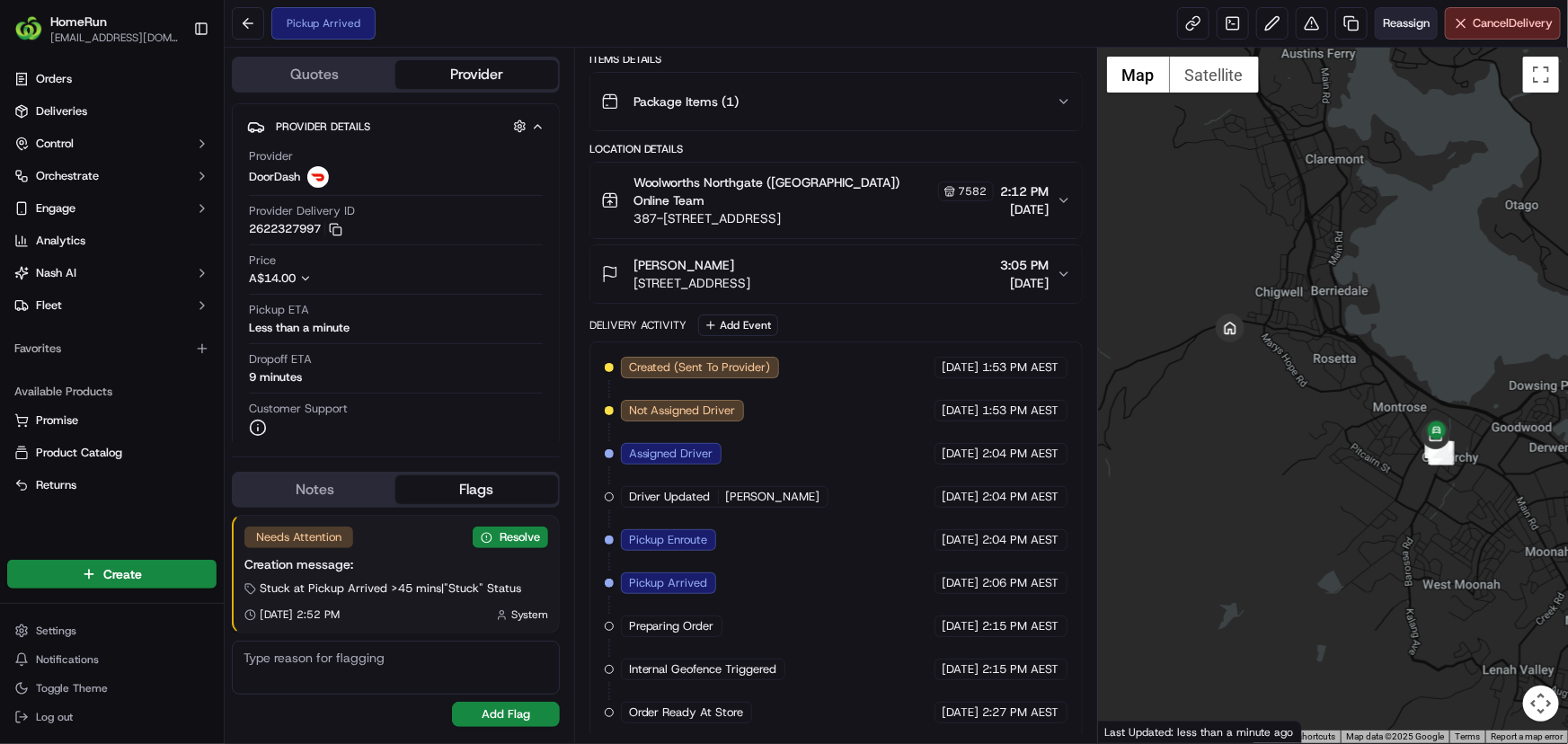
click at [1401, 31] on span "Reassign" at bounding box center [1406, 23] width 47 height 16
click at [1426, 16] on span "Reassign" at bounding box center [1406, 23] width 47 height 16
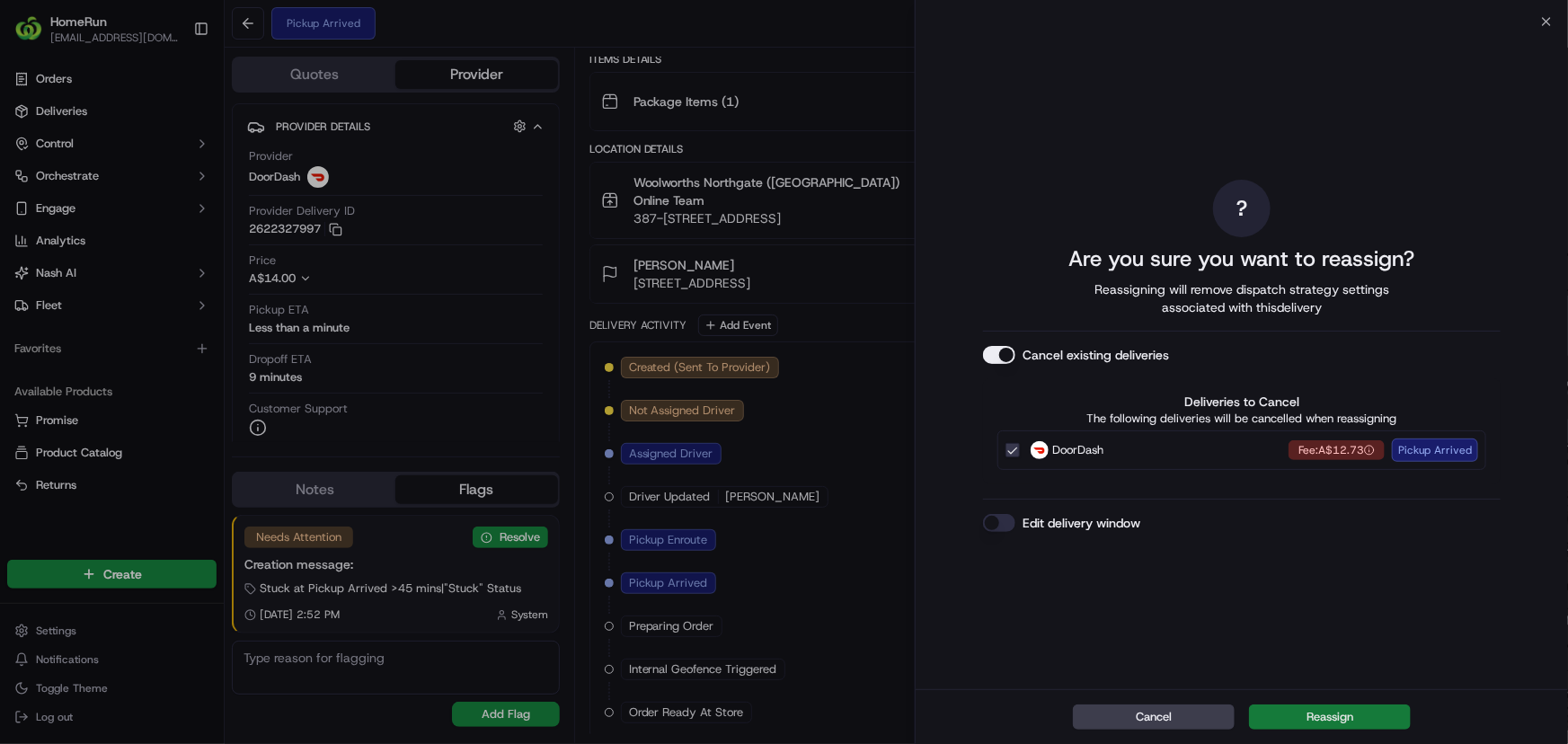
click at [1323, 726] on button "Reassign" at bounding box center [1330, 716] width 162 height 25
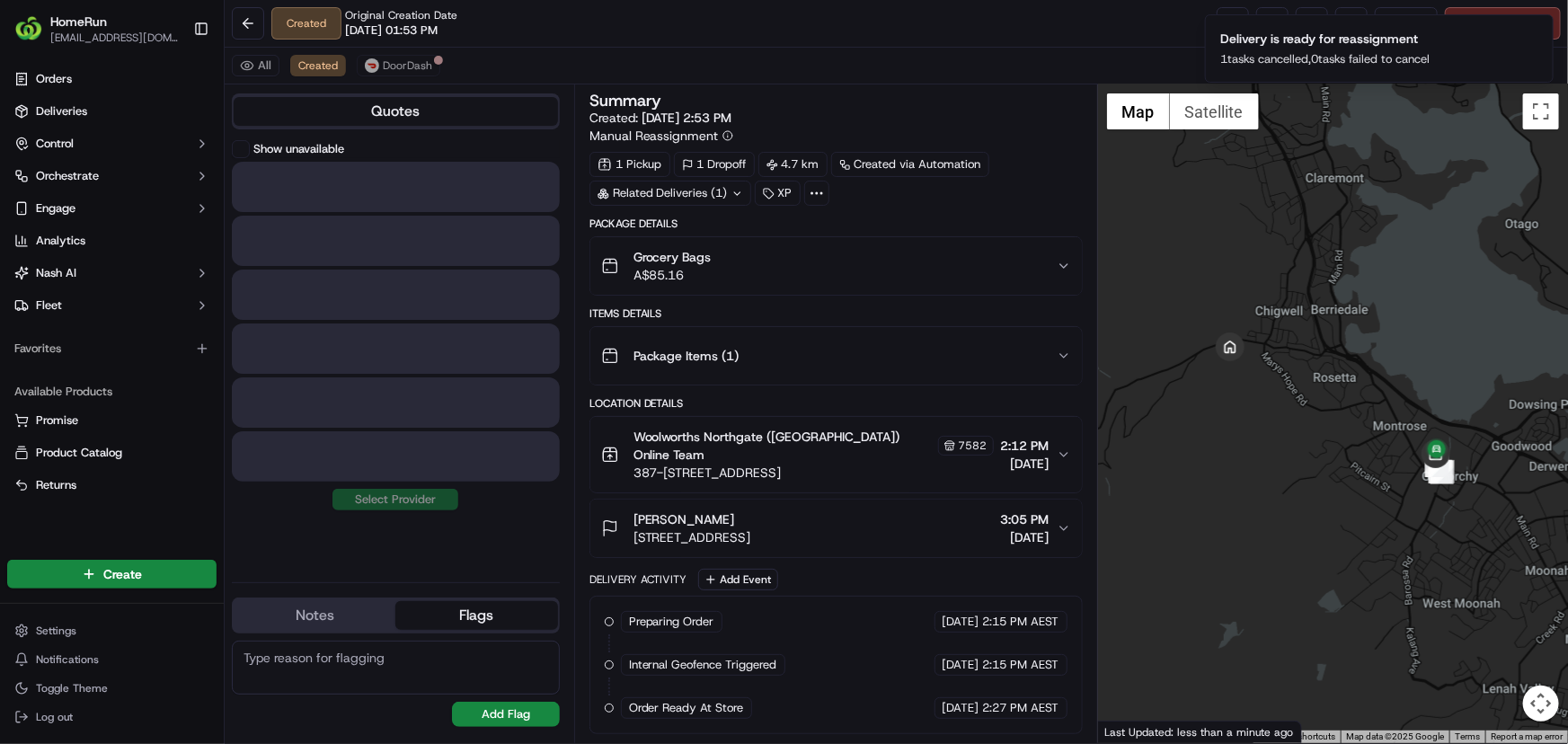
scroll to position [0, 0]
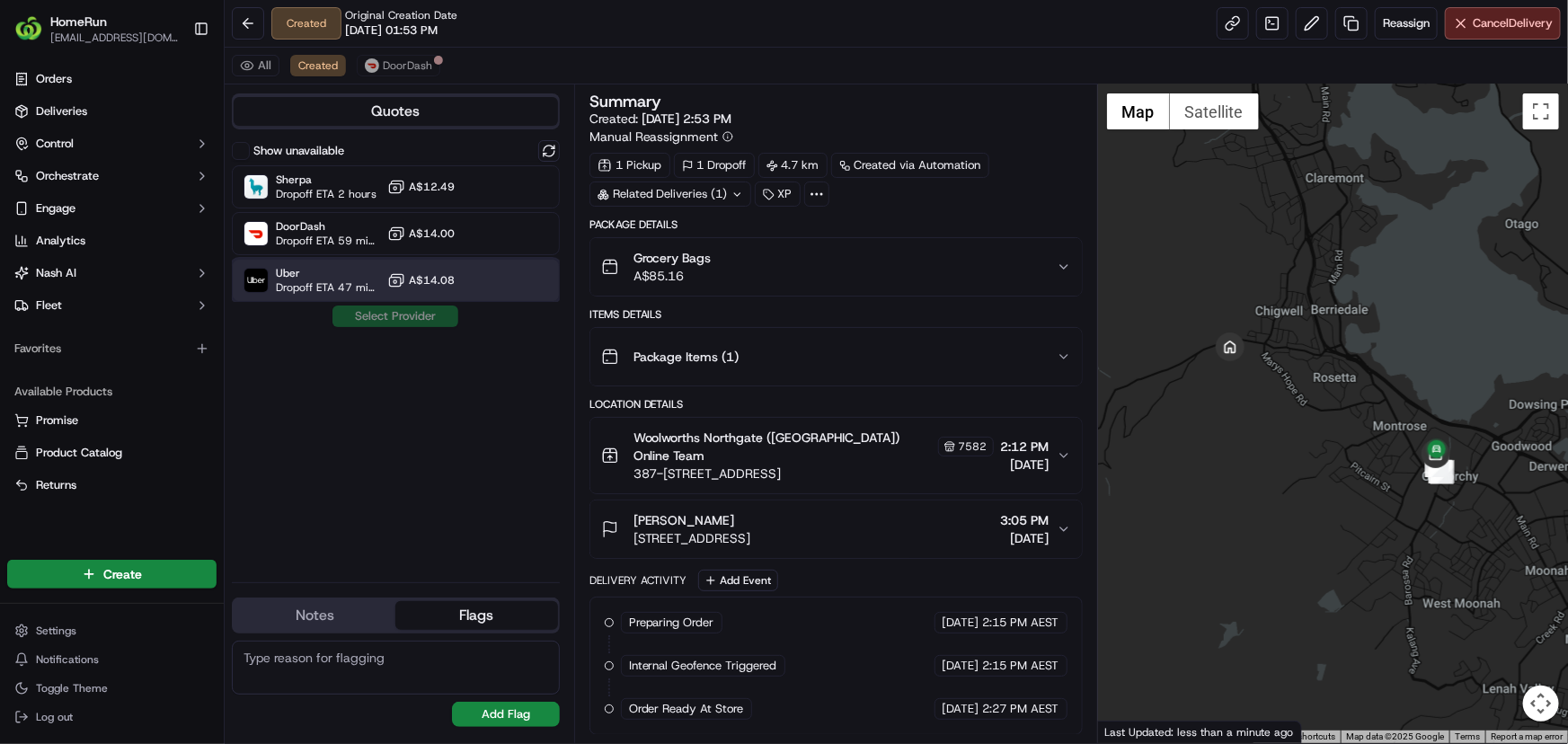
click at [325, 280] on span "Dropoff ETA 47 minutes" at bounding box center [328, 287] width 105 height 14
click at [363, 316] on button "Assign Provider" at bounding box center [395, 316] width 128 height 22
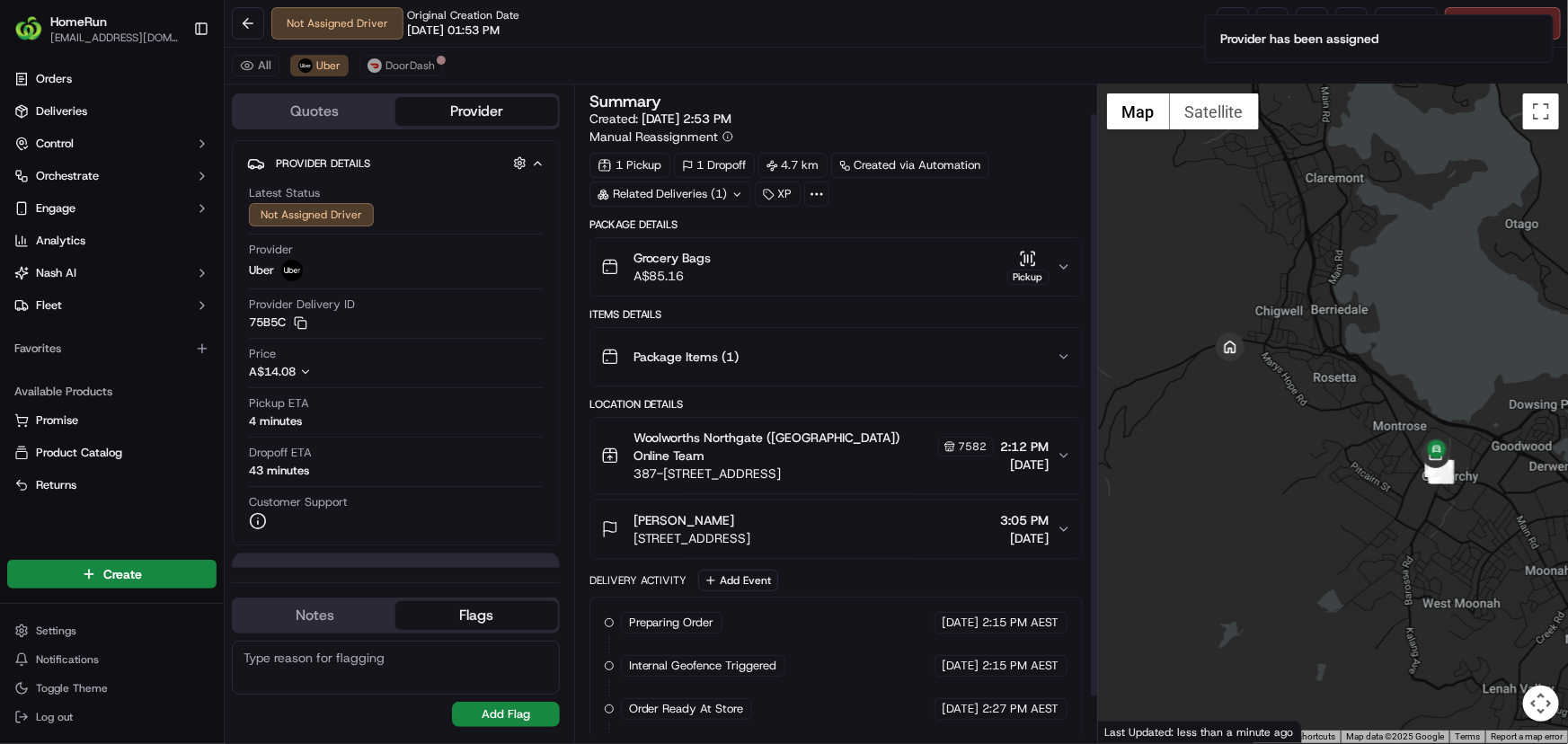
scroll to position [84, 0]
